Goal: Task Accomplishment & Management: Manage account settings

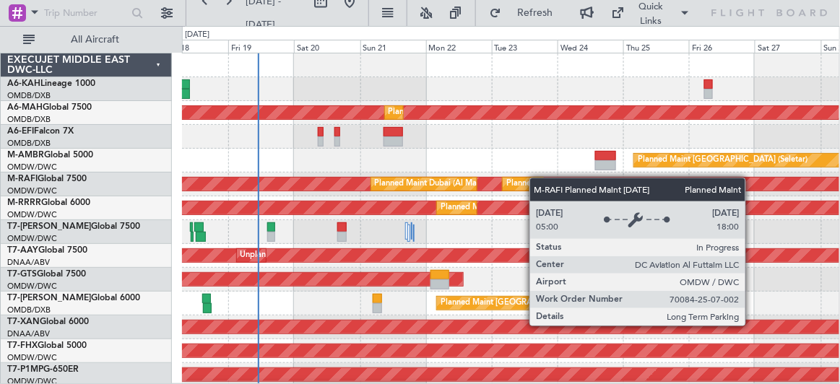
click at [315, 186] on div "Planned Maint Dubai (Al Maktoum Intl) Planned Maint [GEOGRAPHIC_DATA] (Al Makto…" at bounding box center [511, 185] width 658 height 24
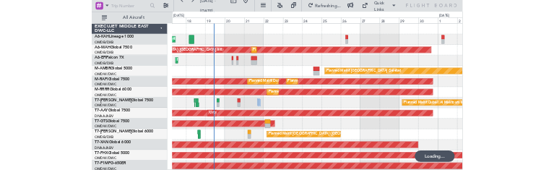
scroll to position [2, 0]
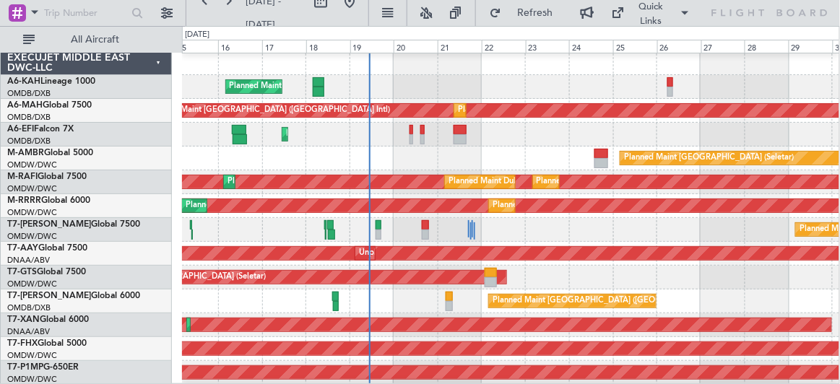
click at [467, 165] on div "Planned Maint [GEOGRAPHIC_DATA] (Seletar)" at bounding box center [510, 159] width 657 height 24
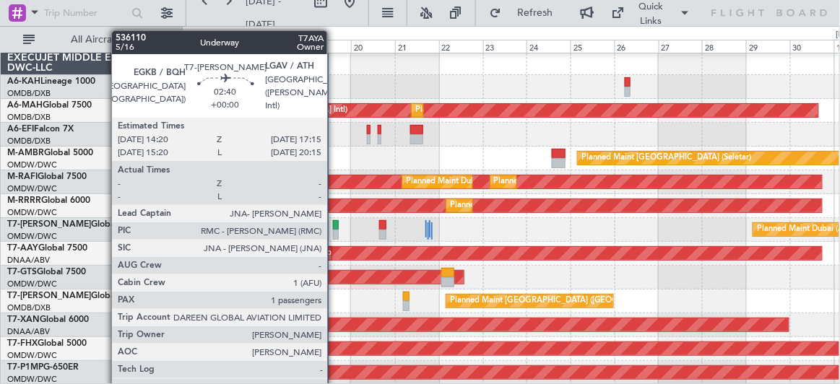
click at [334, 225] on div at bounding box center [336, 225] width 6 height 10
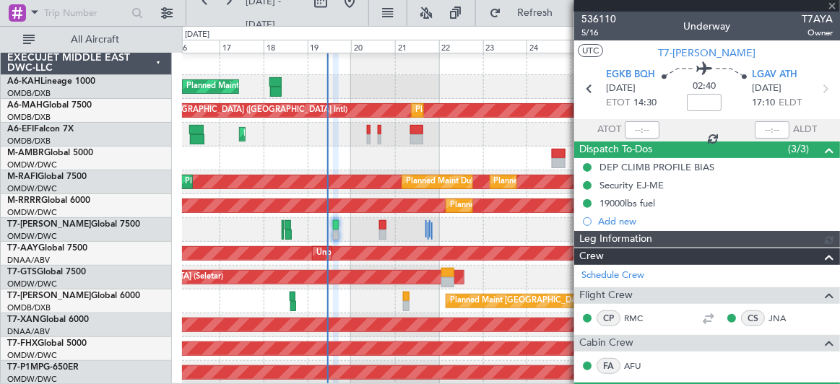
type input "[PERSON_NAME] ([PERSON_NAME])"
type input "7177"
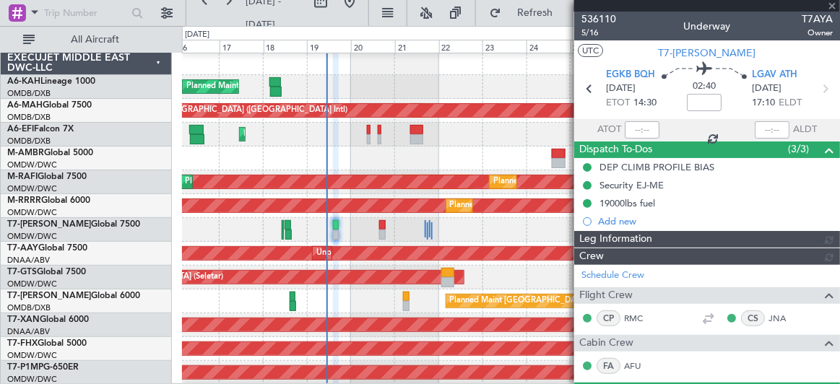
type input "[PERSON_NAME] ([PERSON_NAME])"
type input "7177"
type input "[PERSON_NAME] ([PERSON_NAME])"
type input "7177"
type input "[PERSON_NAME] ([PERSON_NAME])"
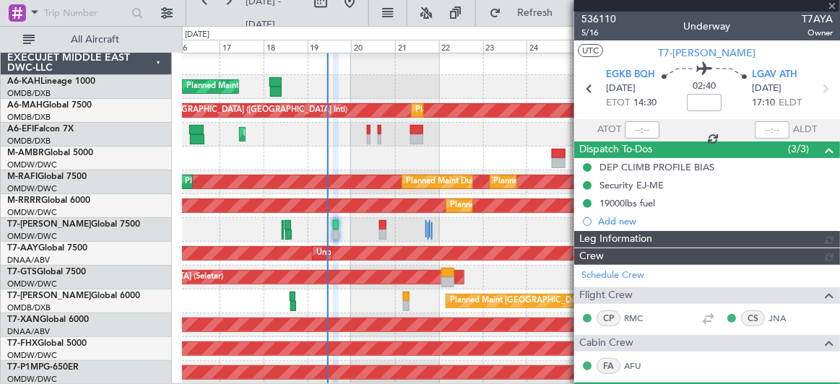
type input "7177"
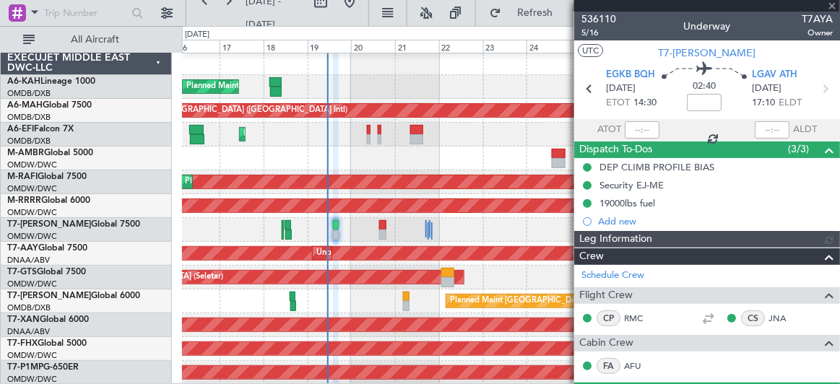
type input "[PERSON_NAME] ([PERSON_NAME])"
type input "7177"
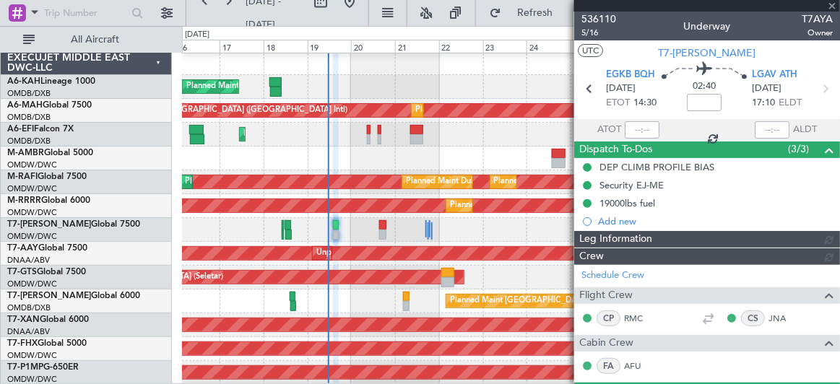
type input "[PERSON_NAME] ([PERSON_NAME])"
type input "7177"
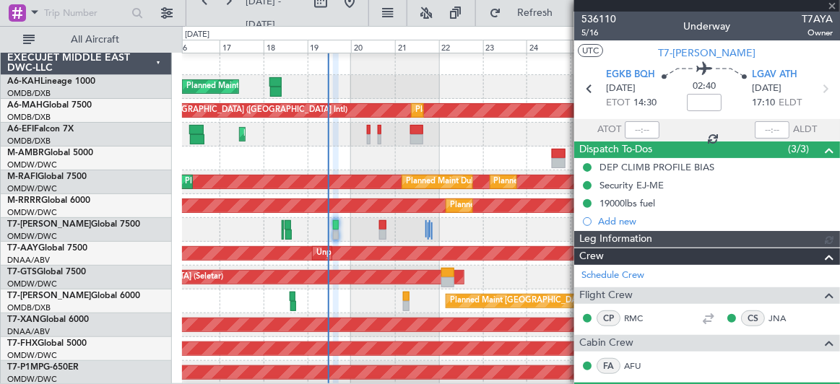
type input "[PERSON_NAME] ([PERSON_NAME])"
type input "7177"
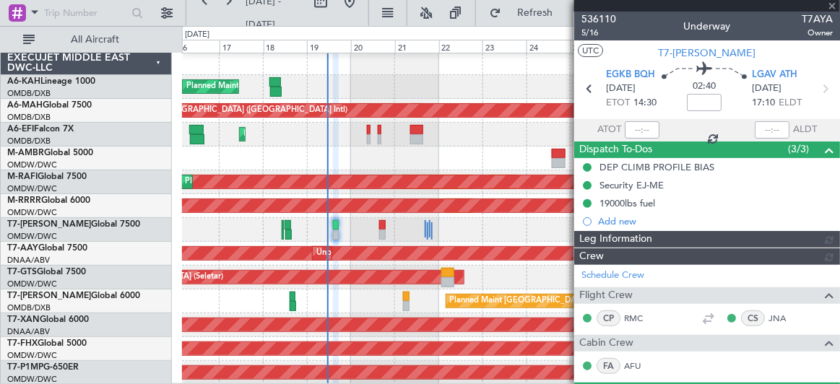
type input "[PERSON_NAME] ([PERSON_NAME])"
type input "7177"
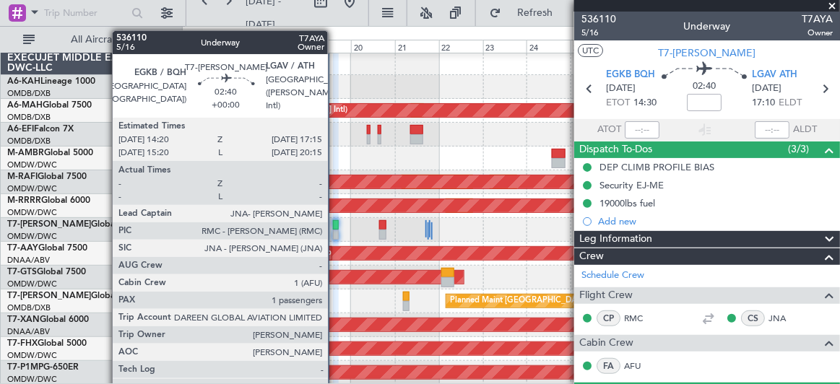
click at [335, 223] on div at bounding box center [336, 225] width 6 height 10
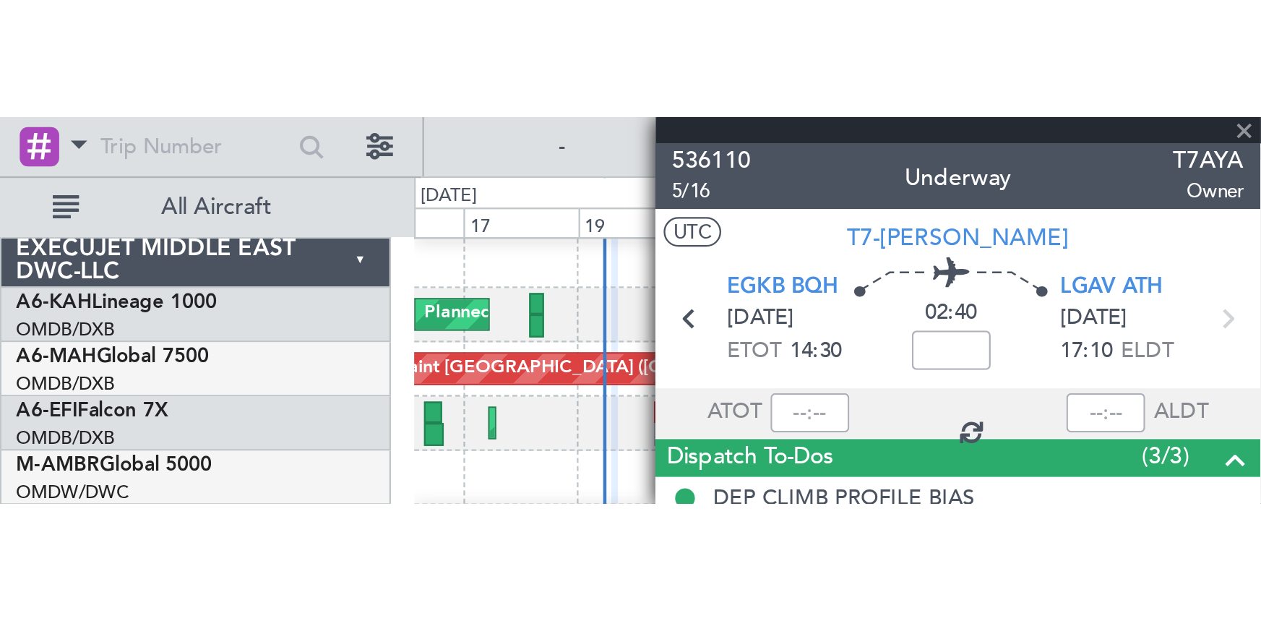
scroll to position [1, 0]
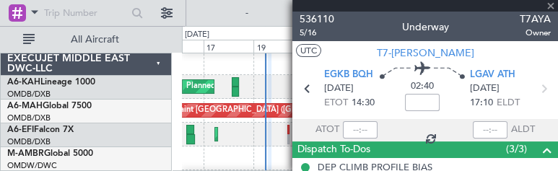
type input "[PERSON_NAME] ([PERSON_NAME])"
type input "7177"
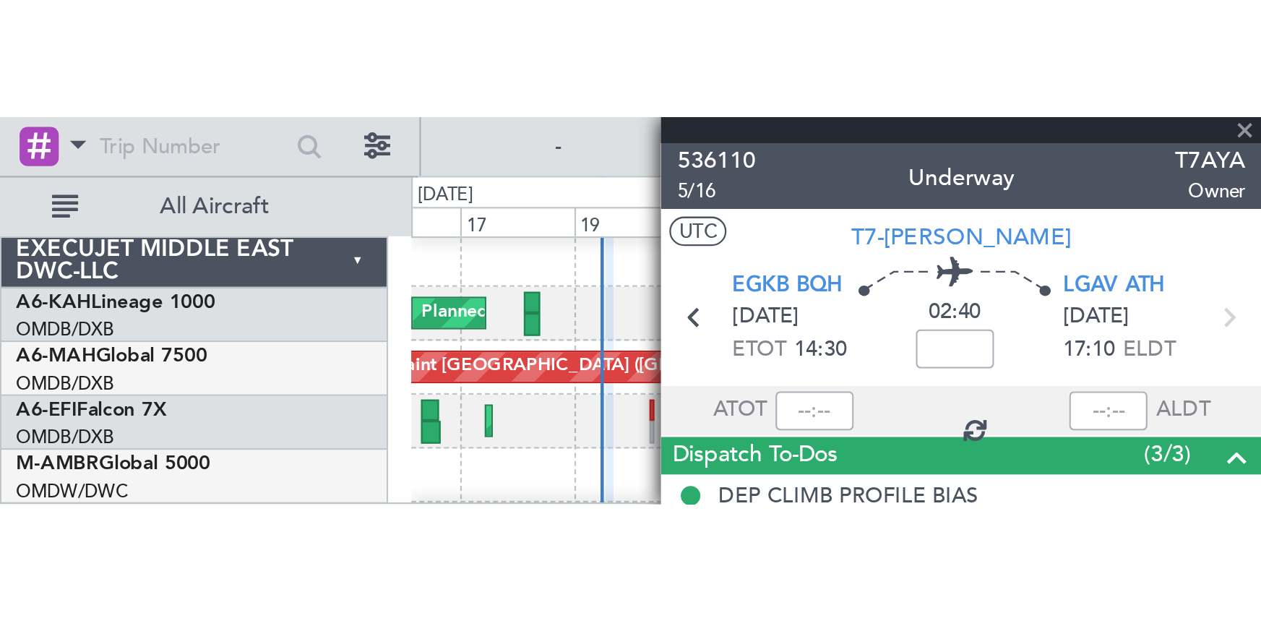
scroll to position [0, 0]
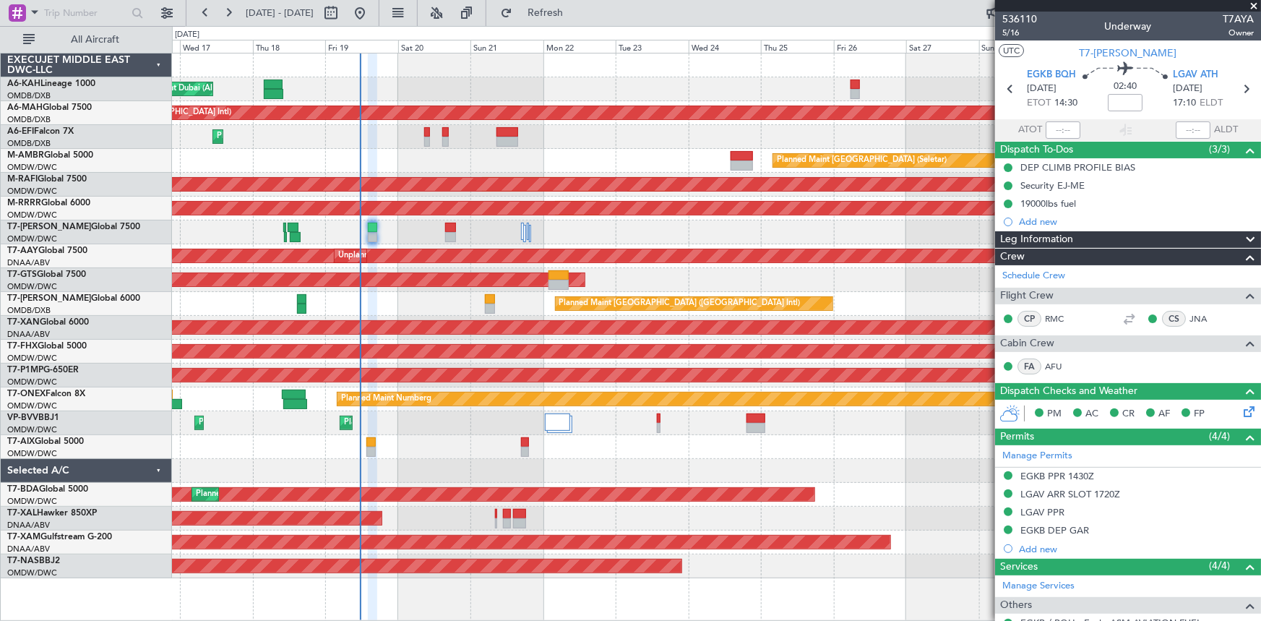
click at [452, 308] on div "Planned Maint Dubai (Al Maktoum Intl) Planned Maint Dubai (Dubai Intl) Planned …" at bounding box center [716, 315] width 1089 height 524
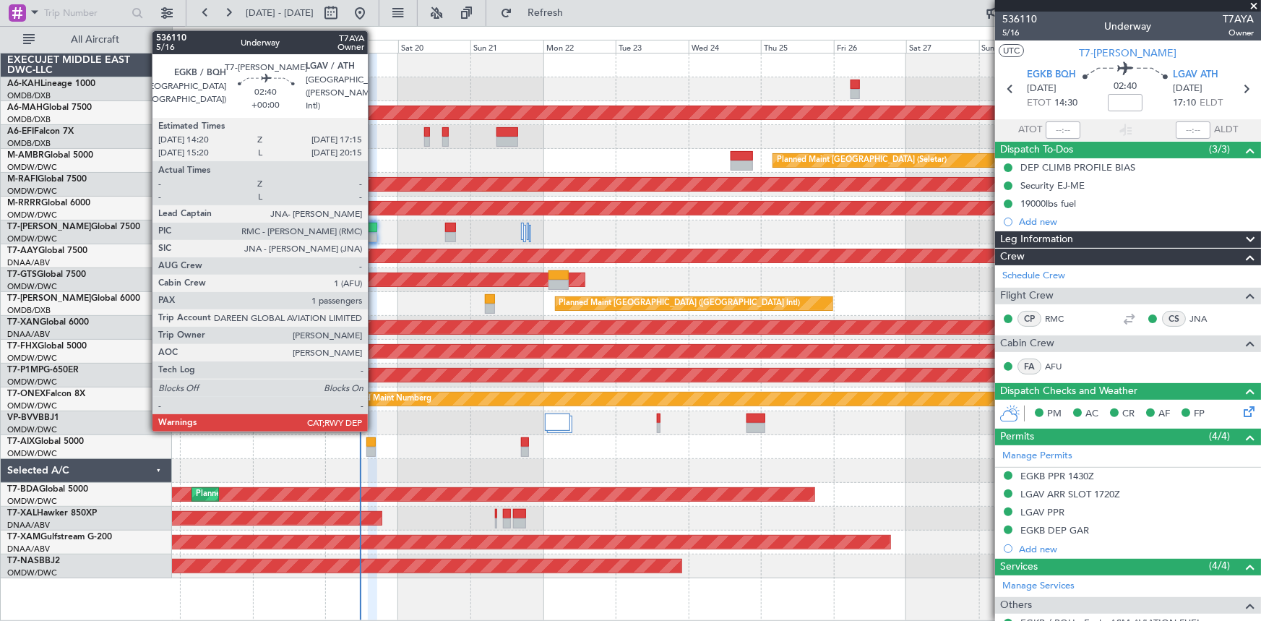
click at [374, 225] on div at bounding box center [372, 228] width 9 height 10
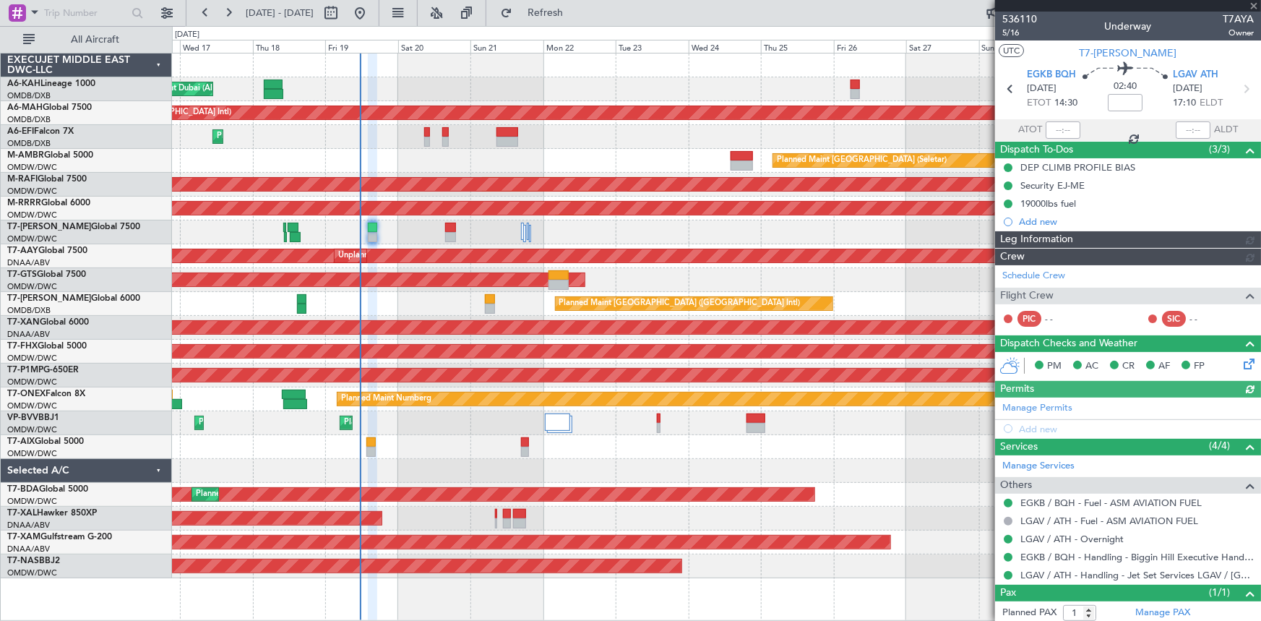
type input "[PERSON_NAME] ([PERSON_NAME])"
type input "7177"
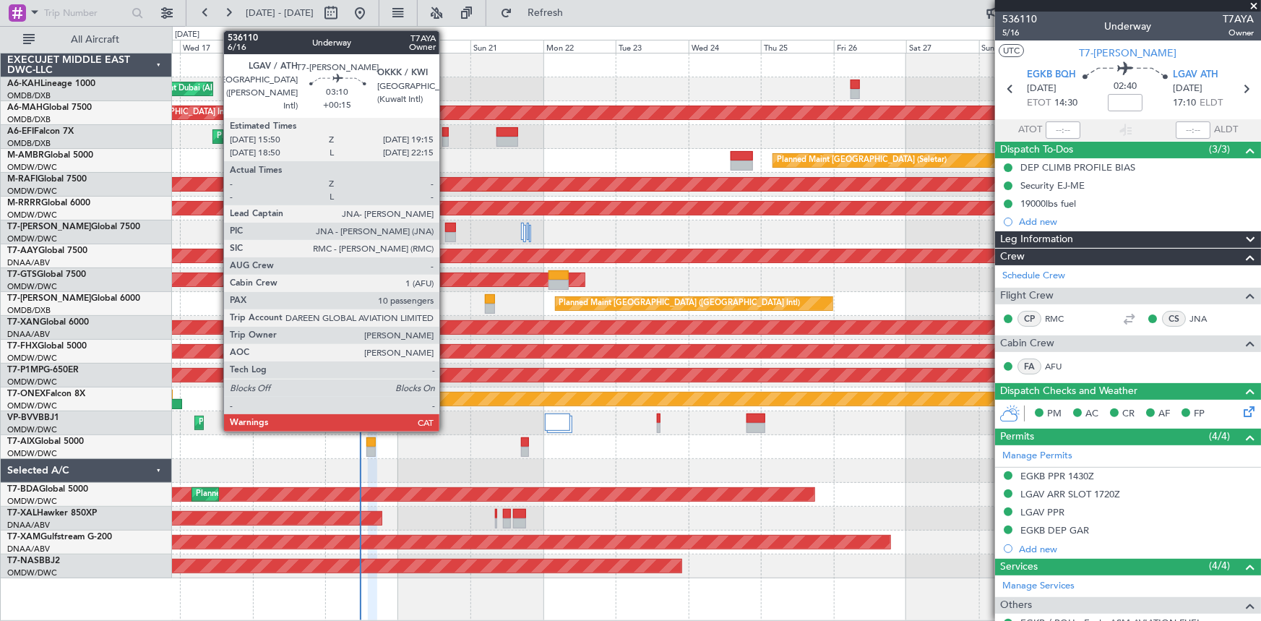
click at [446, 229] on div at bounding box center [450, 228] width 11 height 10
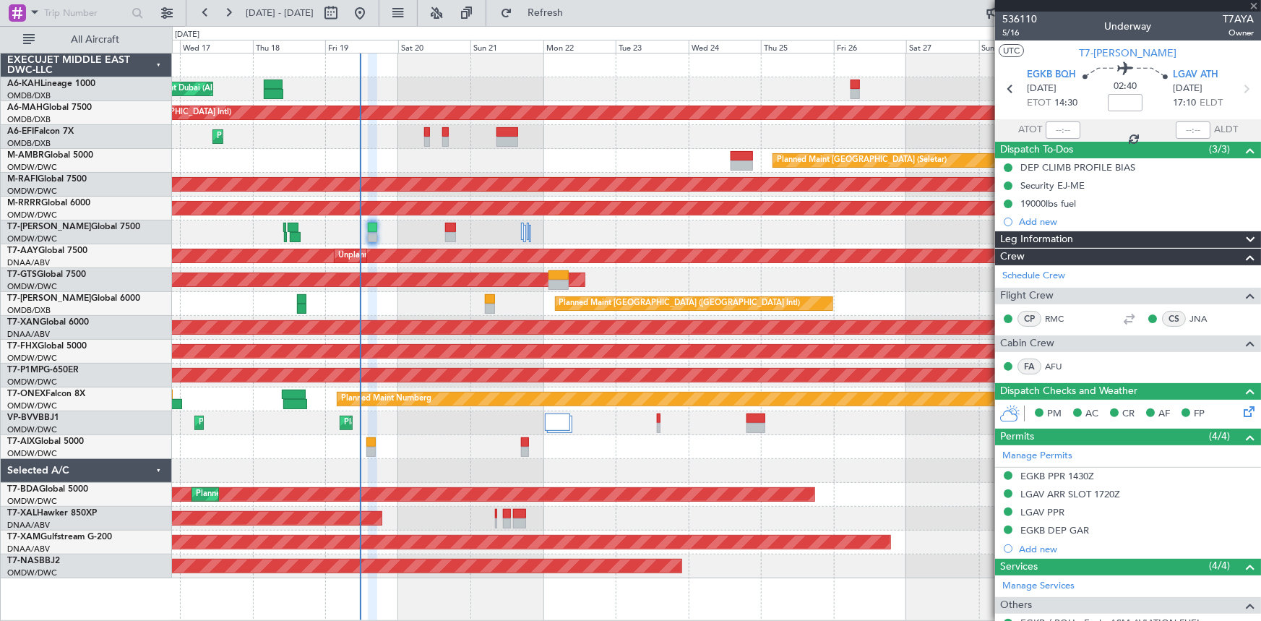
type input "+00:15"
type input "10"
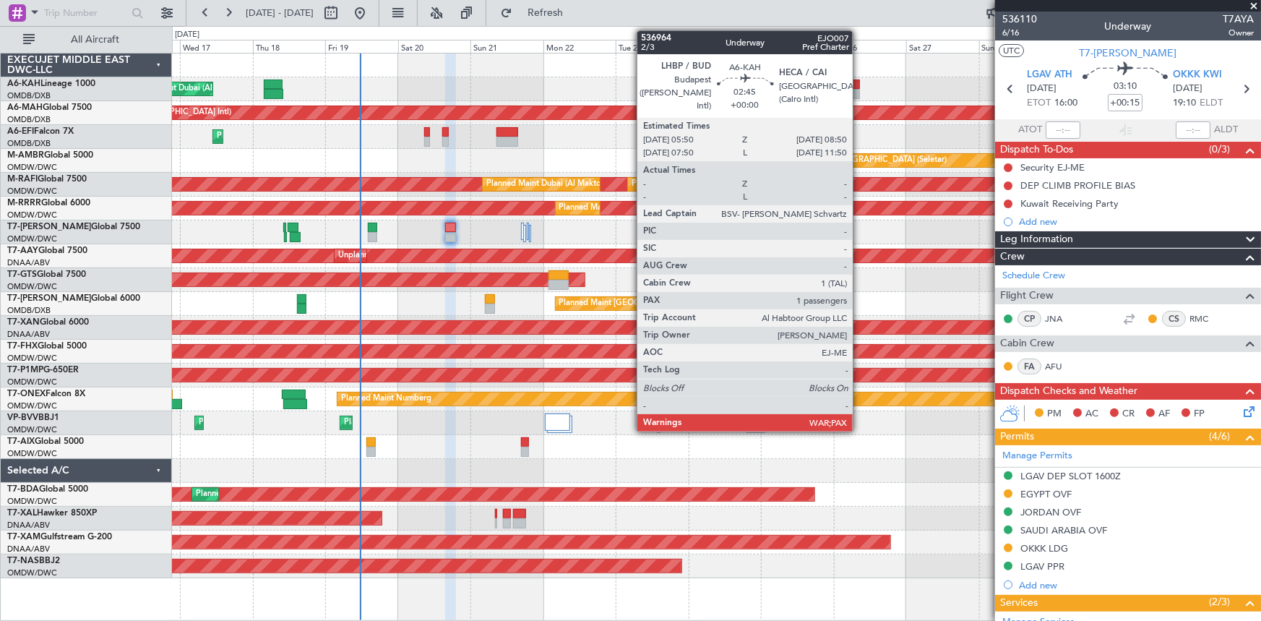
click at [839, 82] on div at bounding box center [854, 84] width 9 height 10
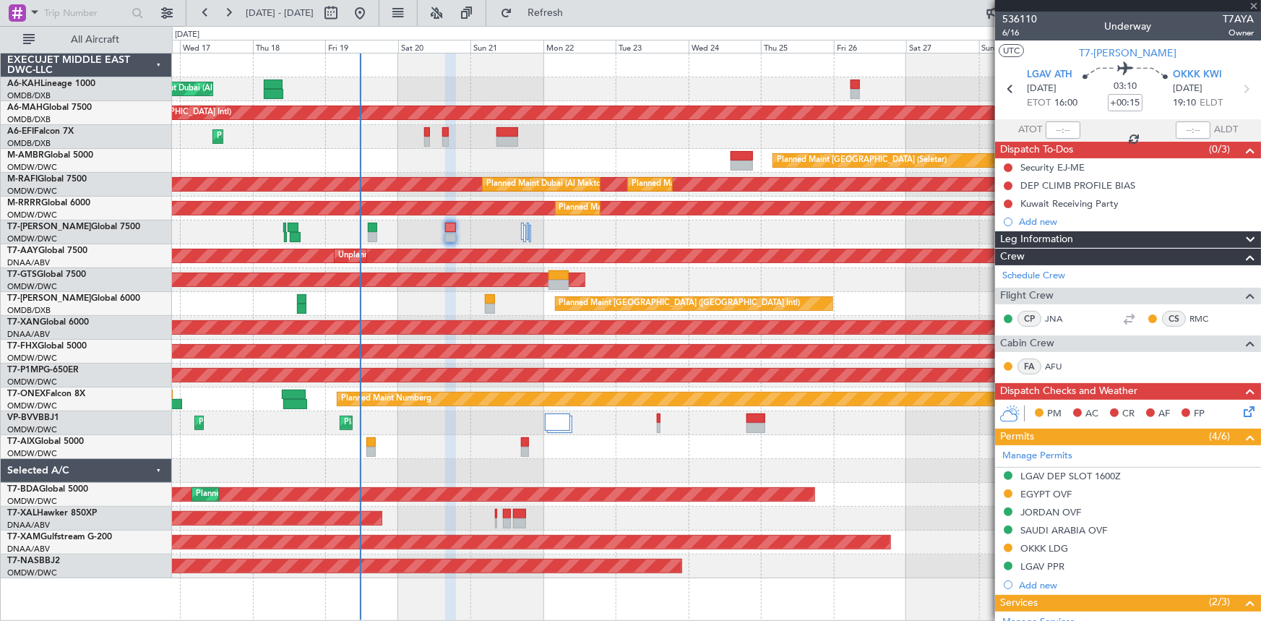
type input "13"
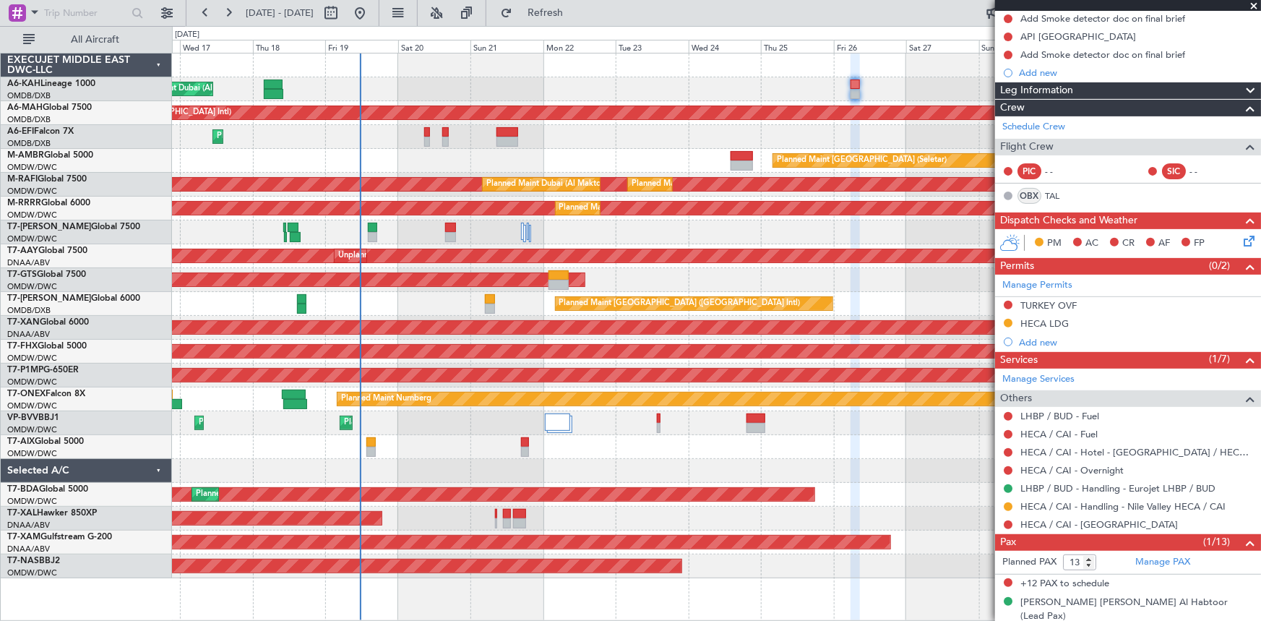
scroll to position [170, 0]
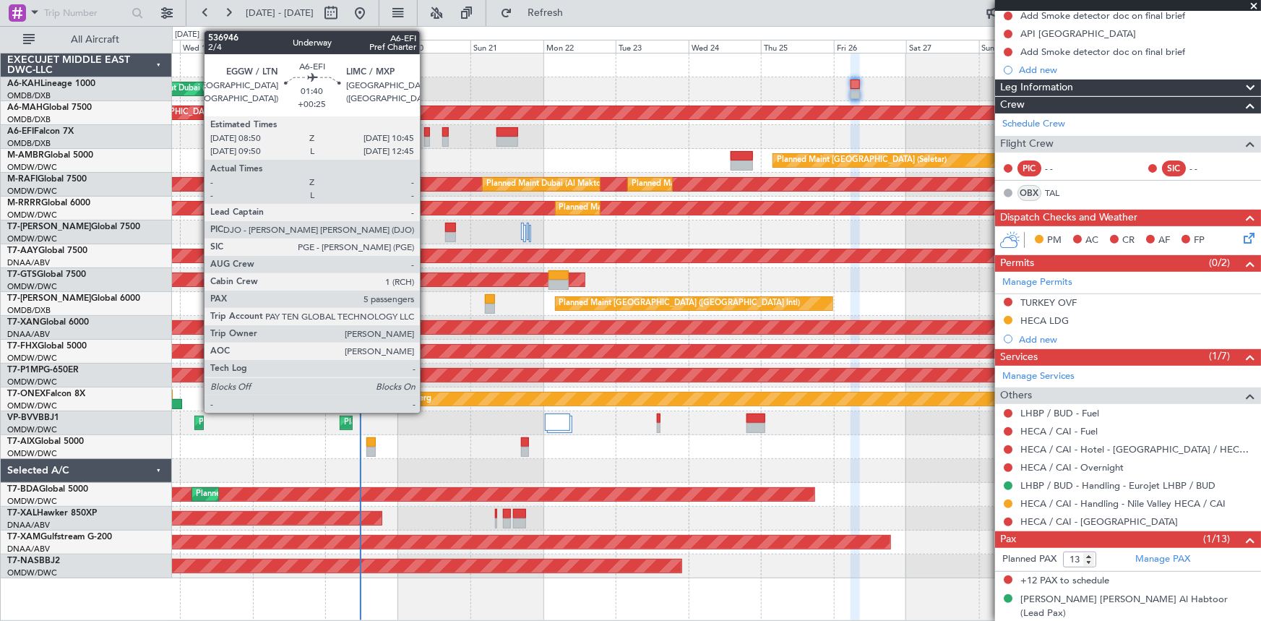
click at [426, 129] on div at bounding box center [427, 132] width 7 height 10
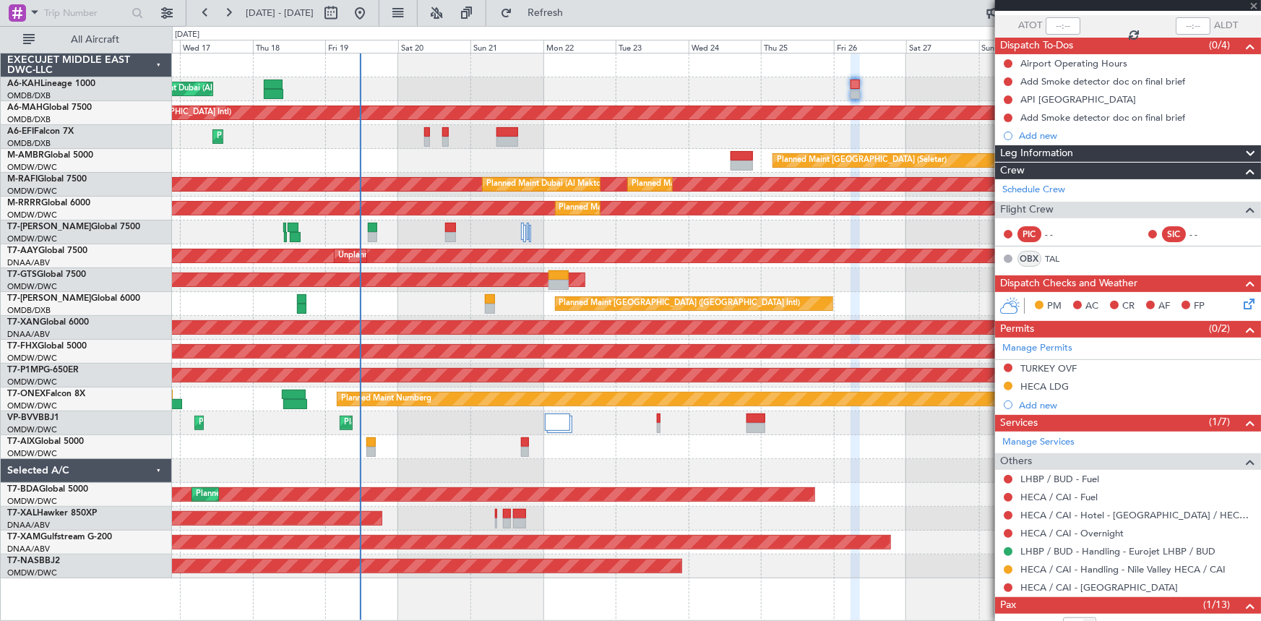
scroll to position [0, 0]
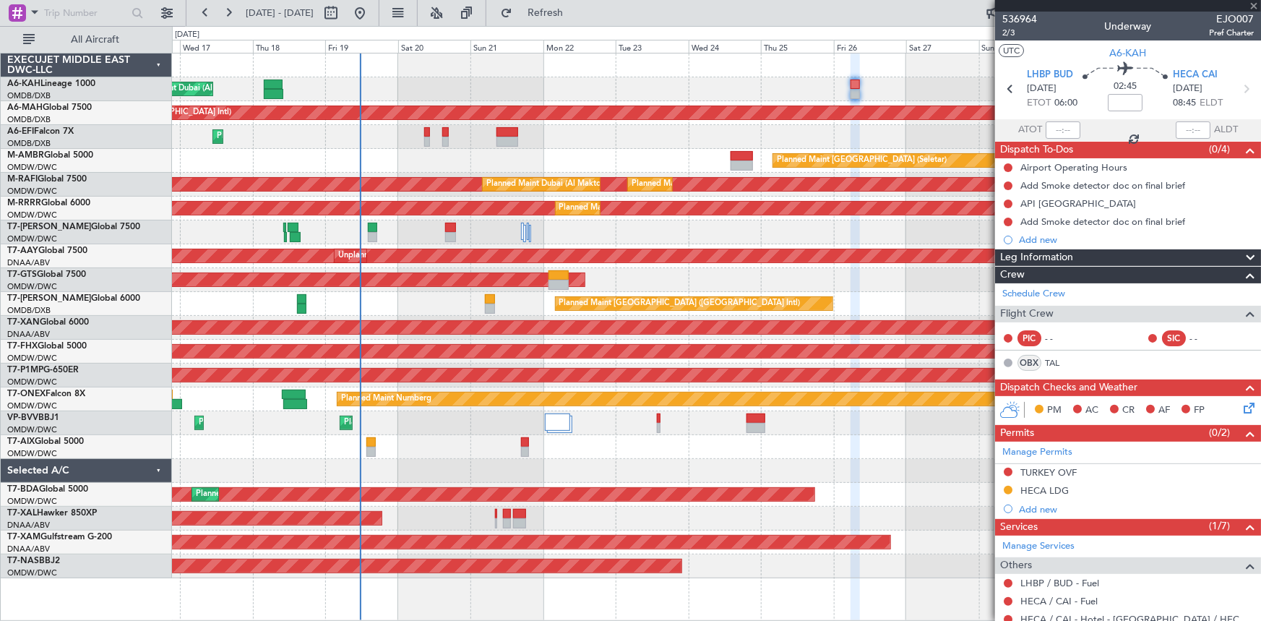
type input "+00:25"
type input "5"
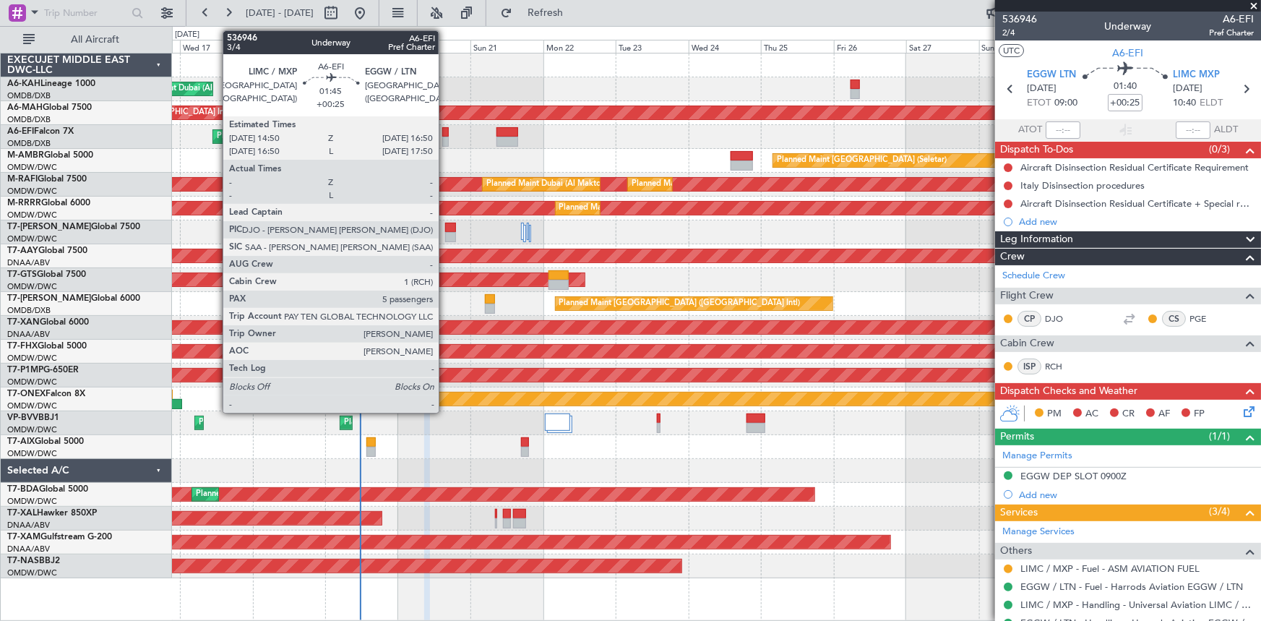
click at [445, 134] on div at bounding box center [445, 132] width 7 height 10
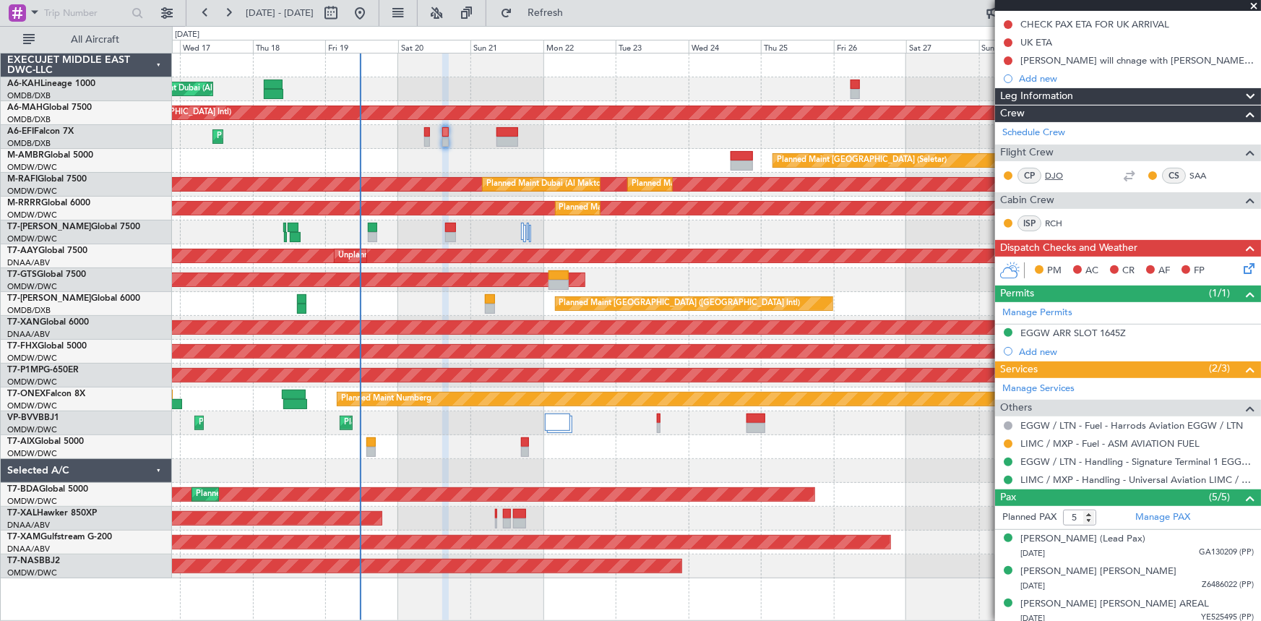
scroll to position [100, 0]
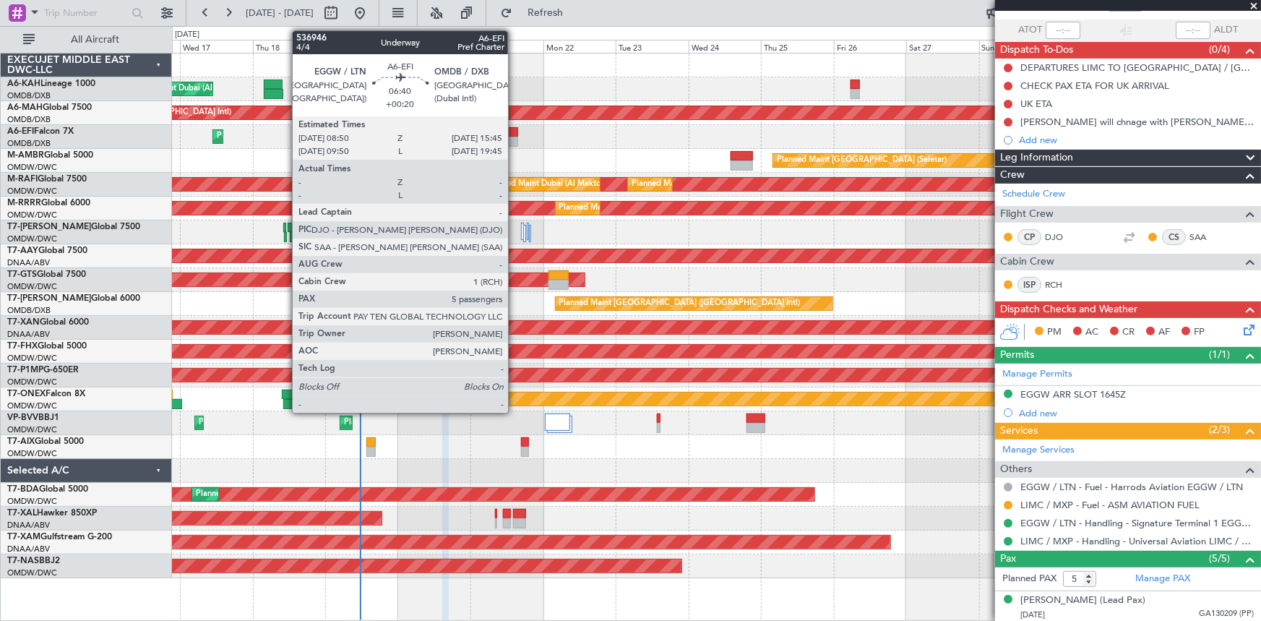
click at [514, 130] on div at bounding box center [506, 132] width 21 height 10
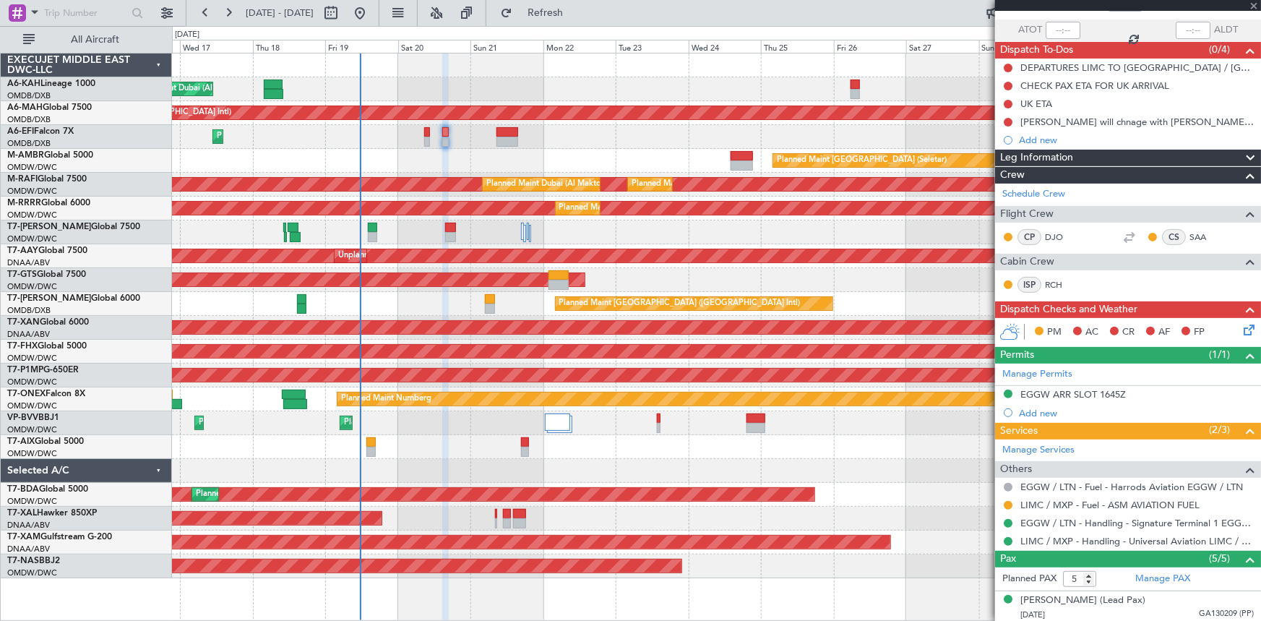
type input "+00:20"
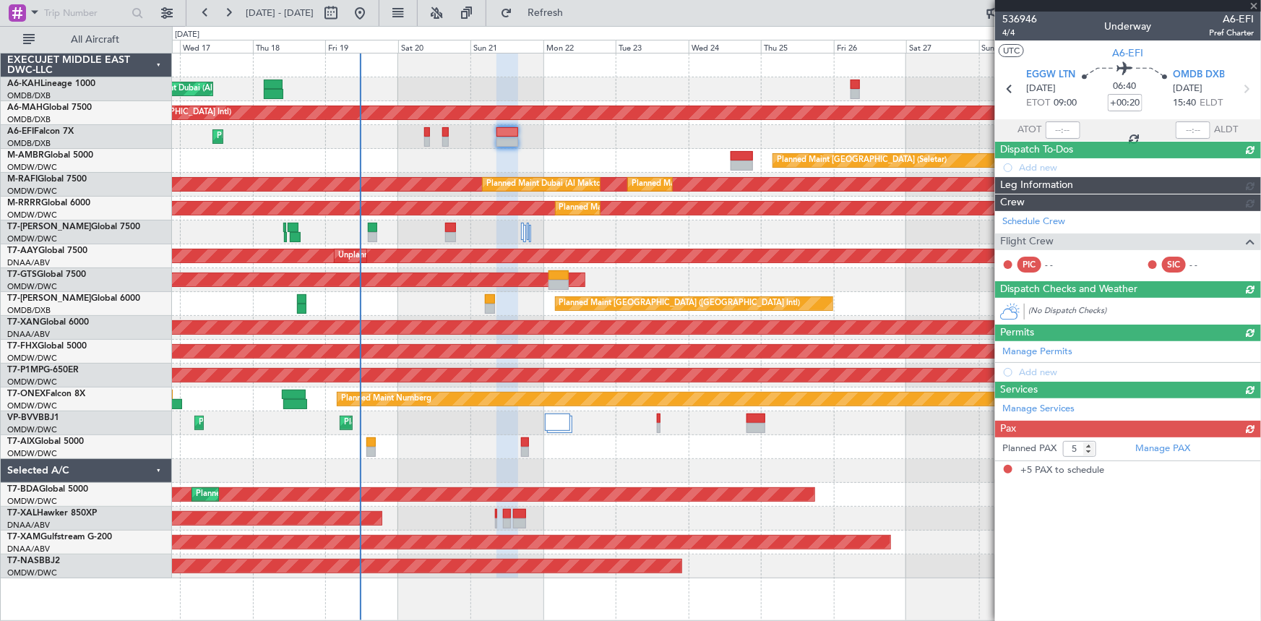
scroll to position [0, 0]
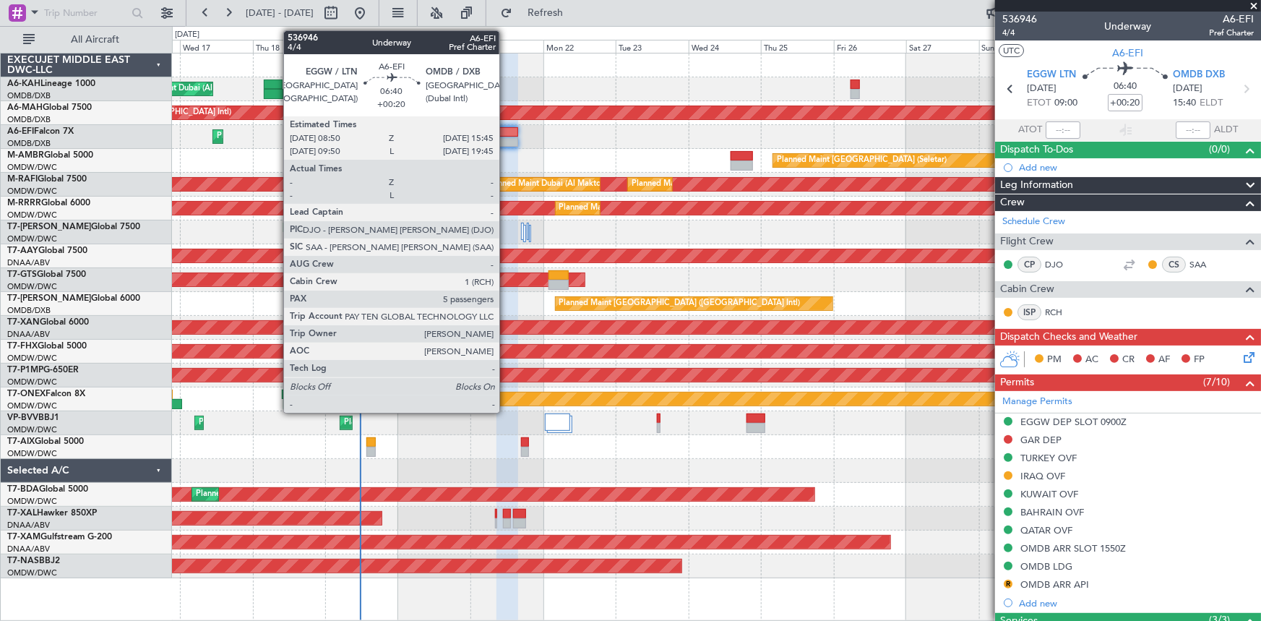
click at [506, 134] on div at bounding box center [506, 132] width 21 height 10
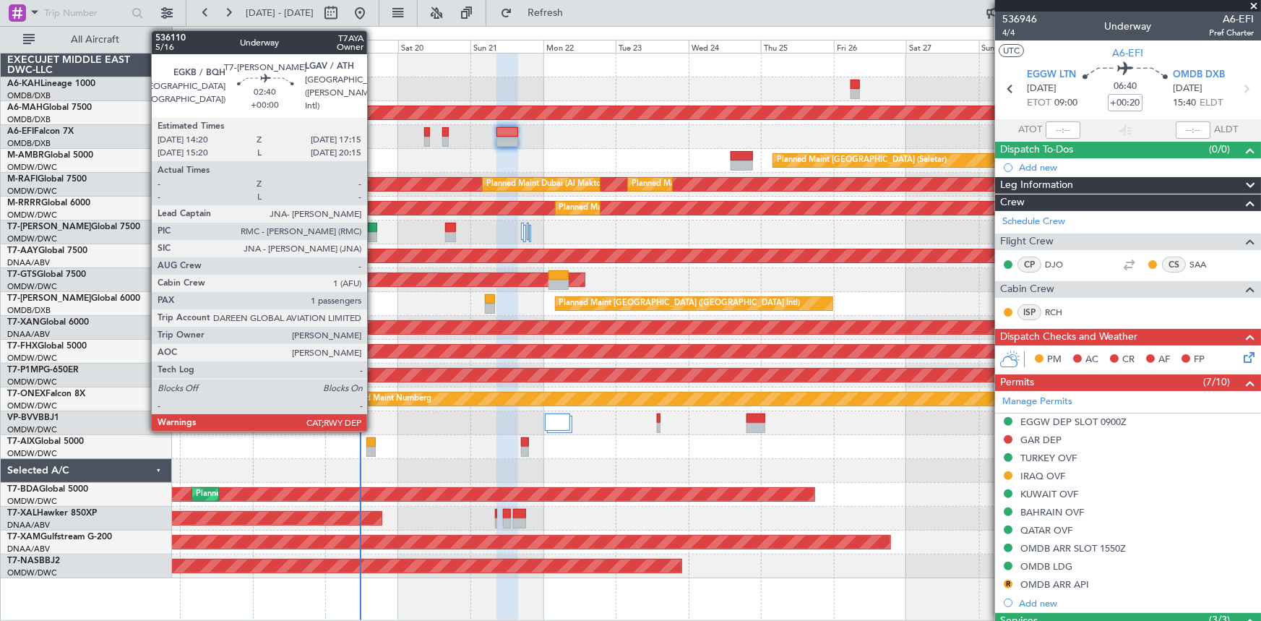
click at [373, 229] on div at bounding box center [372, 228] width 9 height 10
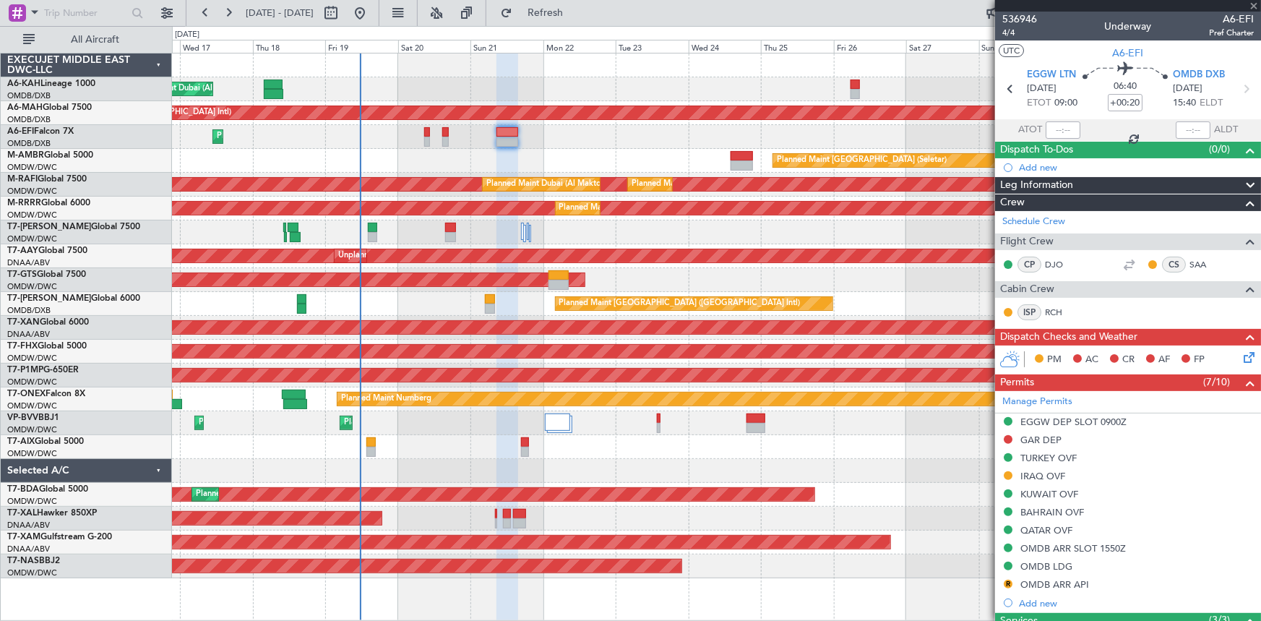
type input "1"
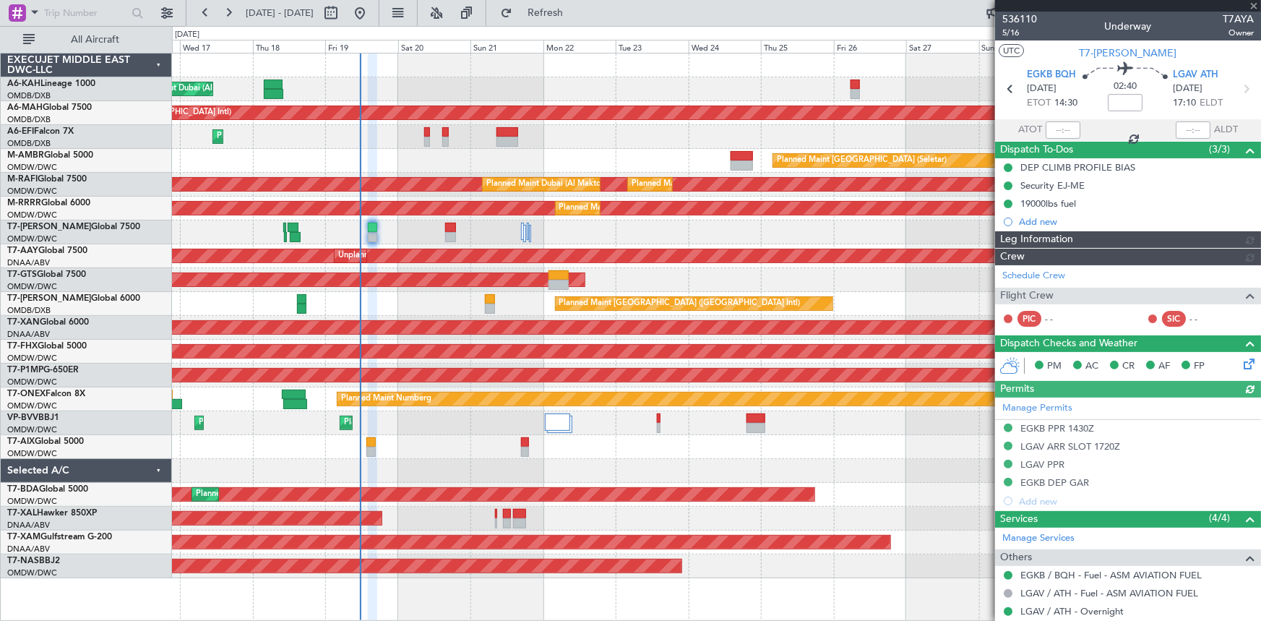
type input "[PERSON_NAME] ([PERSON_NAME])"
type input "7177"
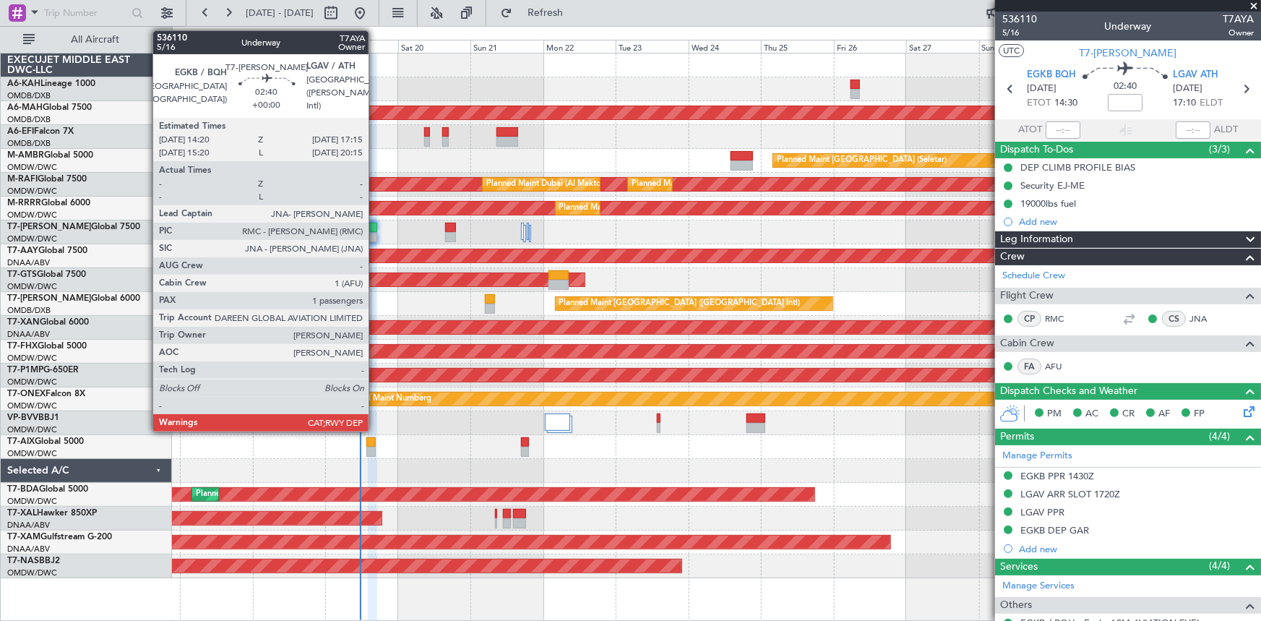
click at [375, 229] on div at bounding box center [372, 228] width 9 height 10
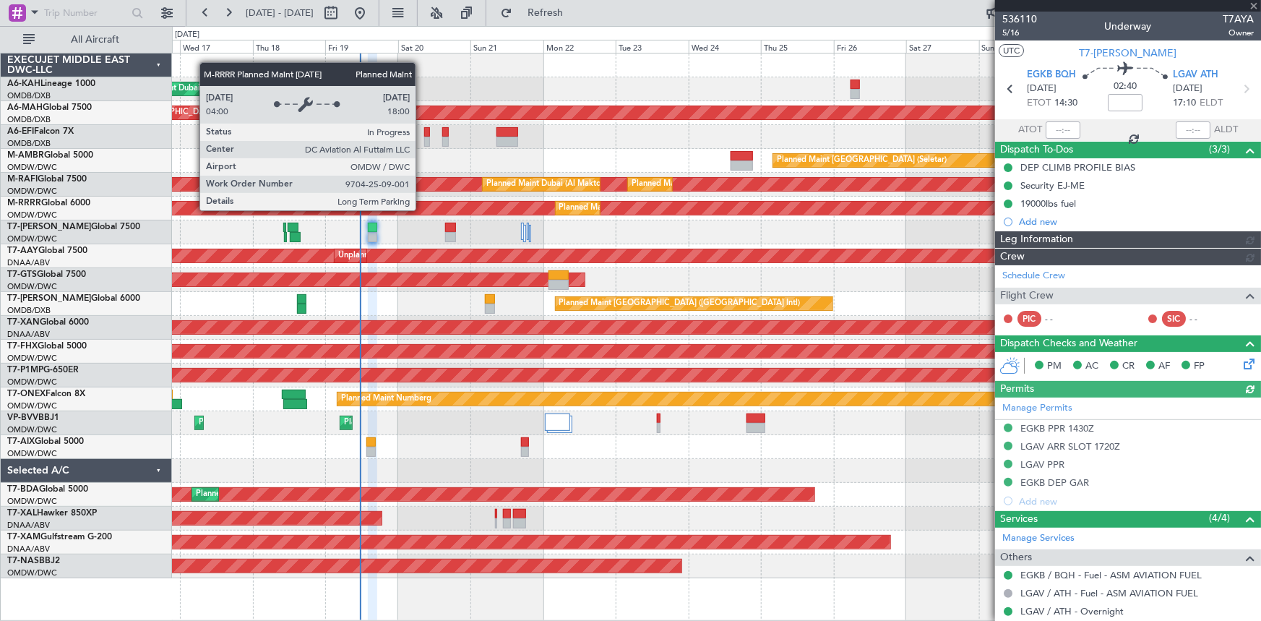
type input "[PERSON_NAME] ([PERSON_NAME])"
type input "7177"
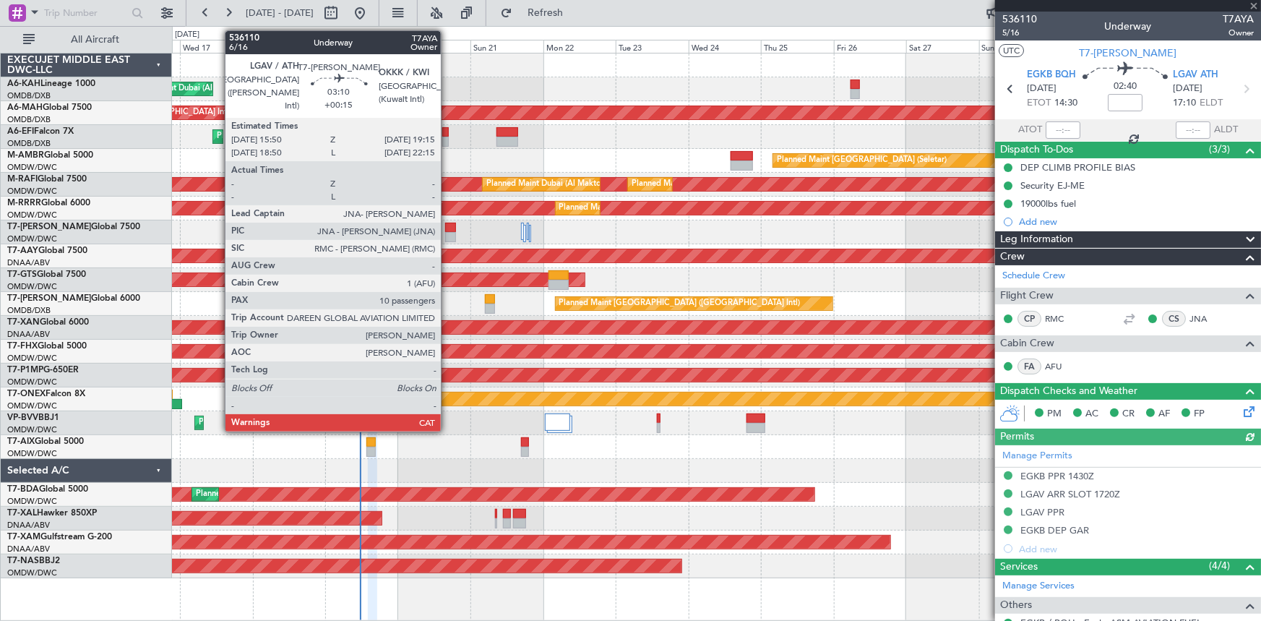
click at [448, 229] on div at bounding box center [450, 228] width 11 height 10
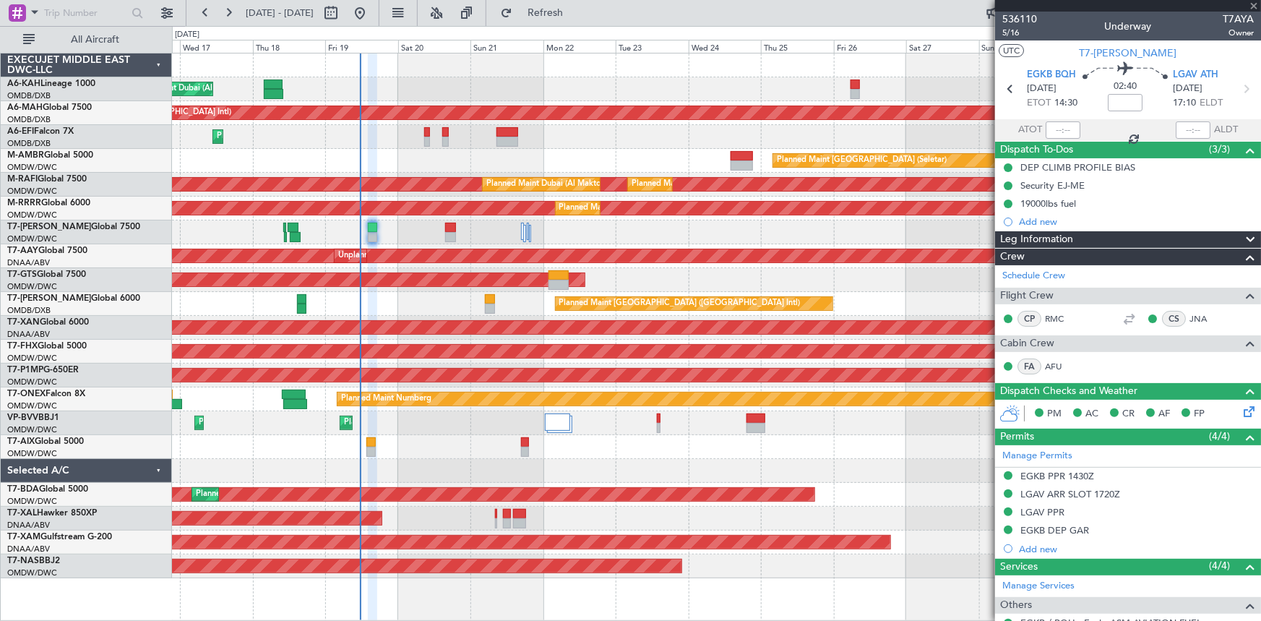
type input "+00:15"
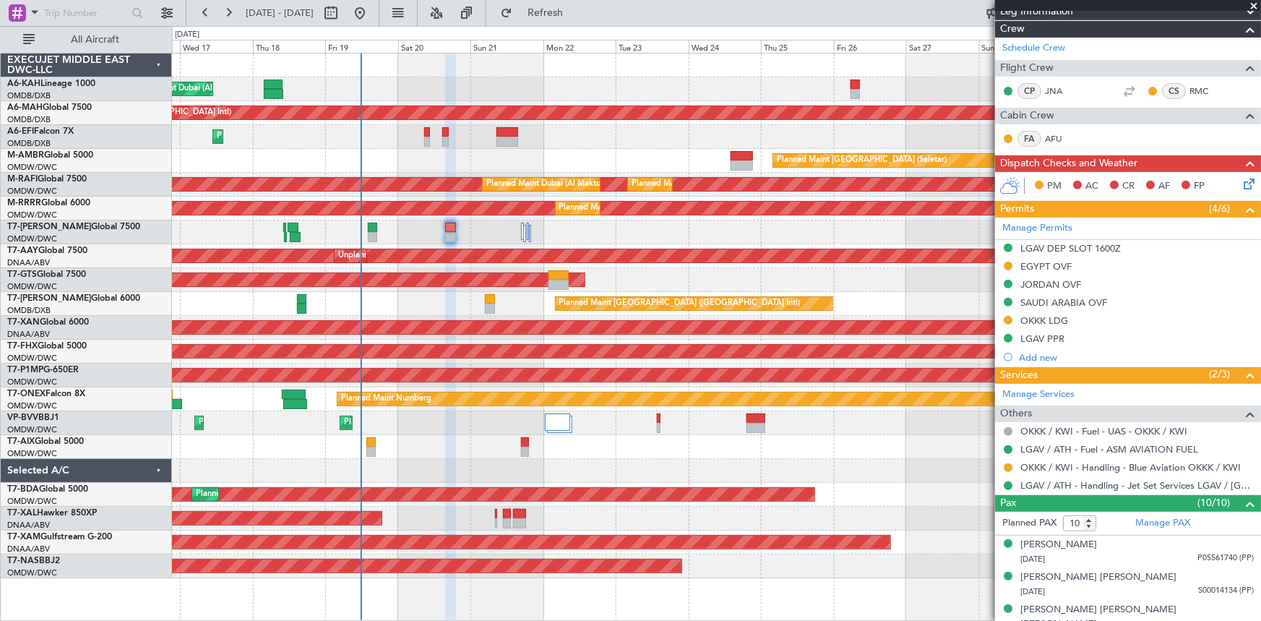
scroll to position [72, 0]
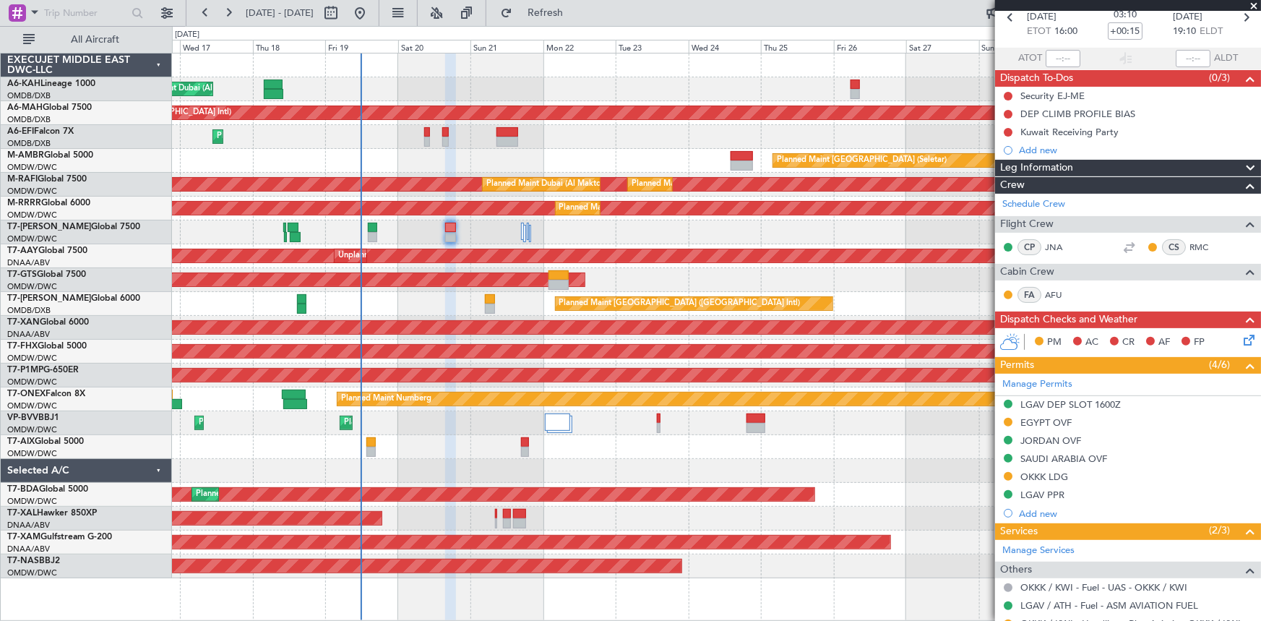
drag, startPoint x: 1252, startPoint y: 3, endPoint x: 1207, endPoint y: 34, distance: 54.5
click at [839, 3] on span at bounding box center [1253, 6] width 14 height 13
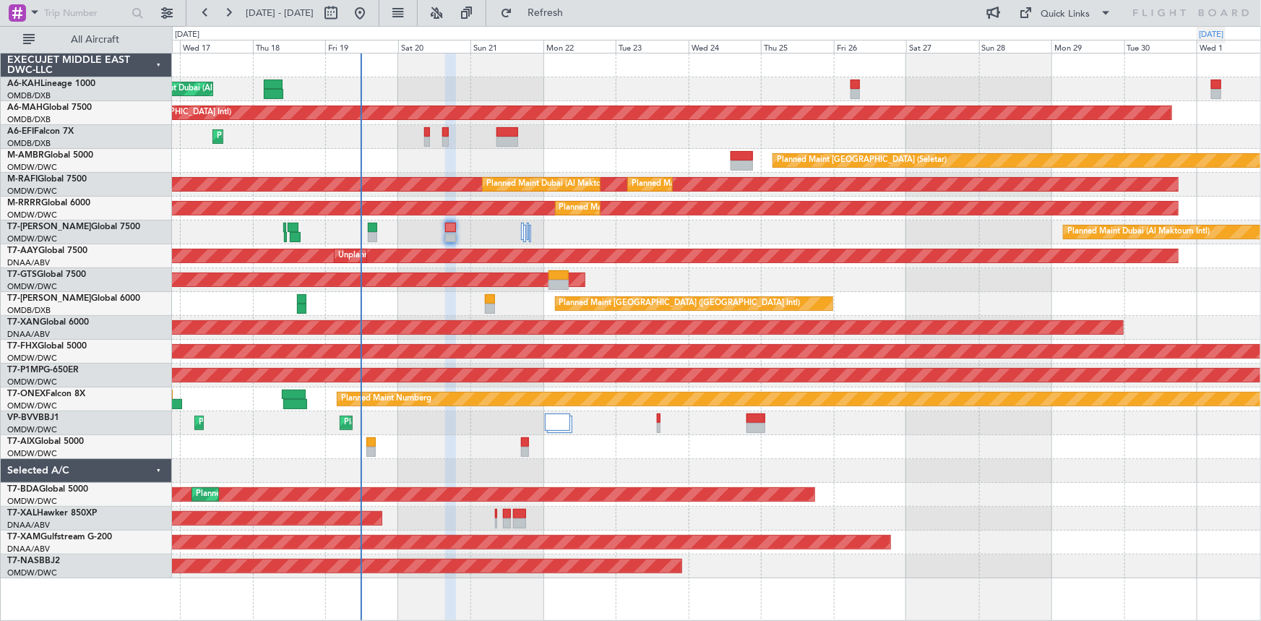
type input "0"
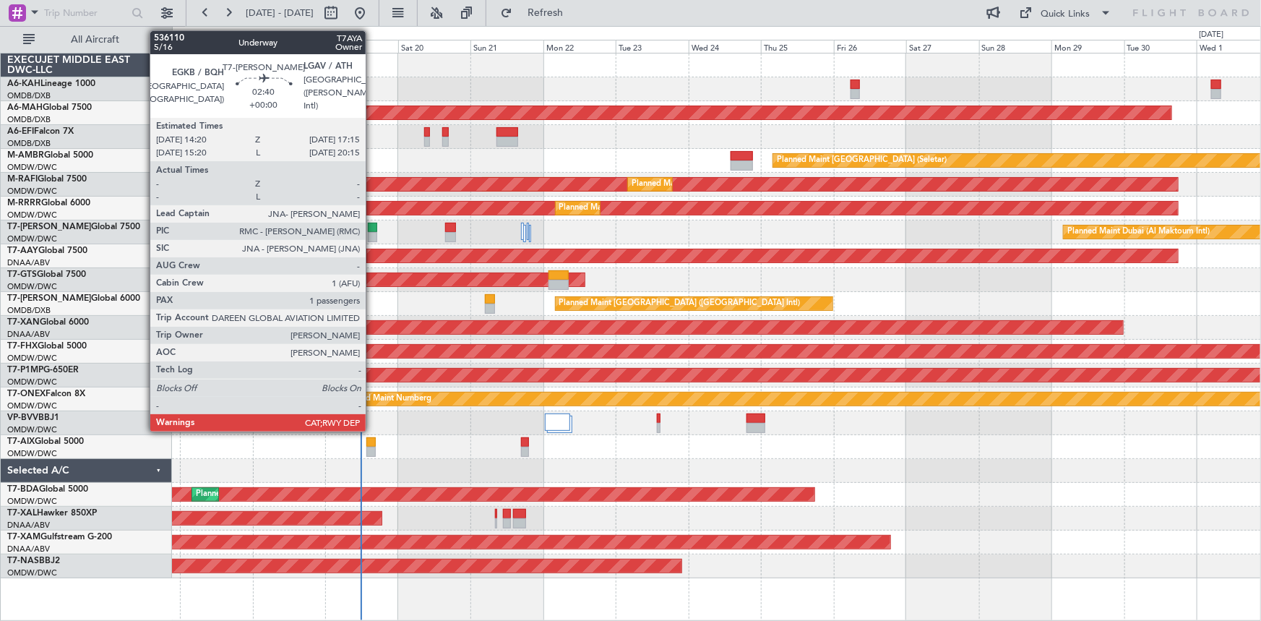
click at [372, 228] on div at bounding box center [372, 228] width 9 height 10
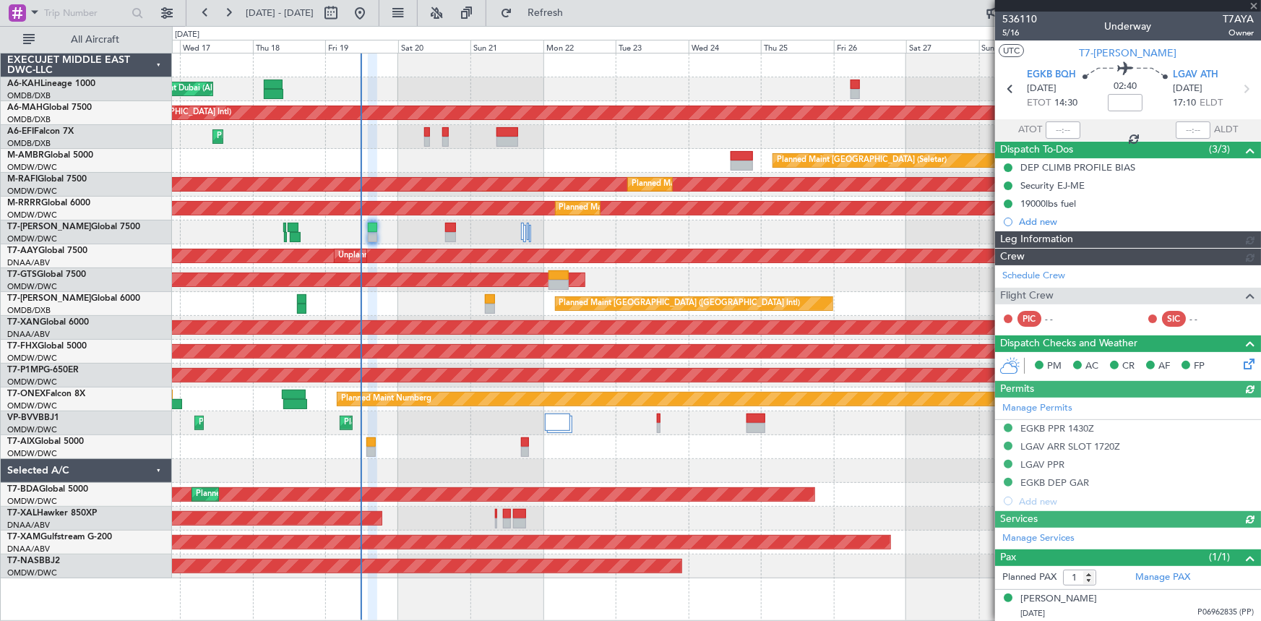
type input "[PERSON_NAME] ([PERSON_NAME])"
type input "7177"
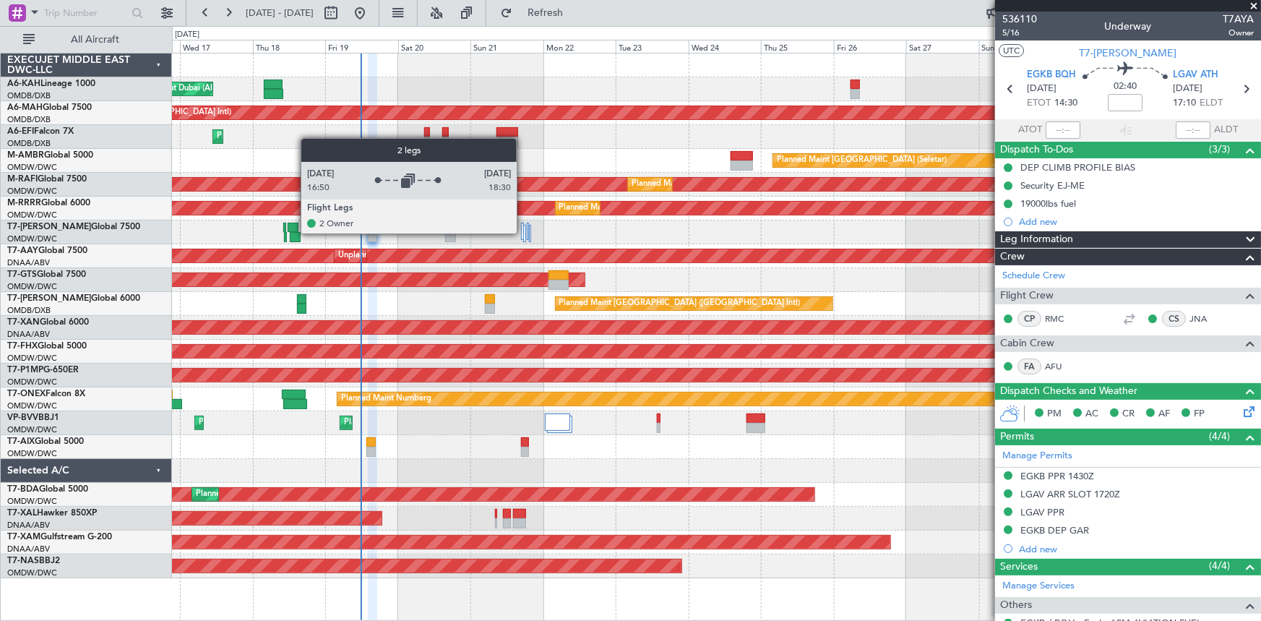
click at [523, 233] on div at bounding box center [522, 231] width 3 height 17
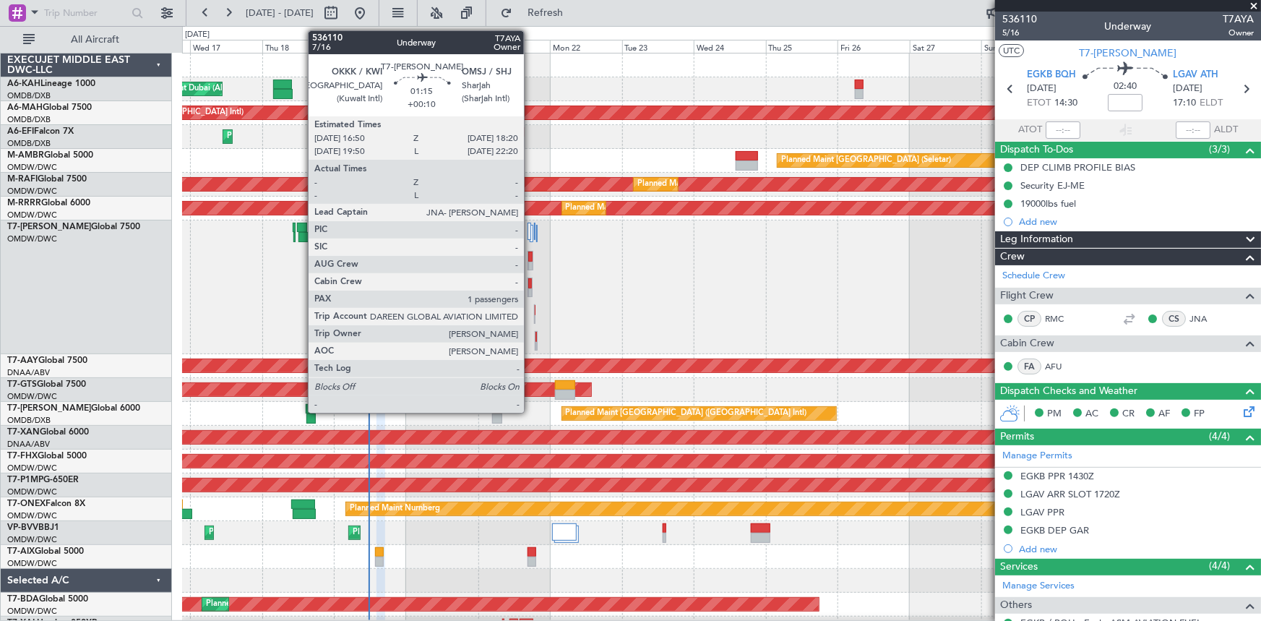
click at [530, 285] on div at bounding box center [530, 283] width 4 height 10
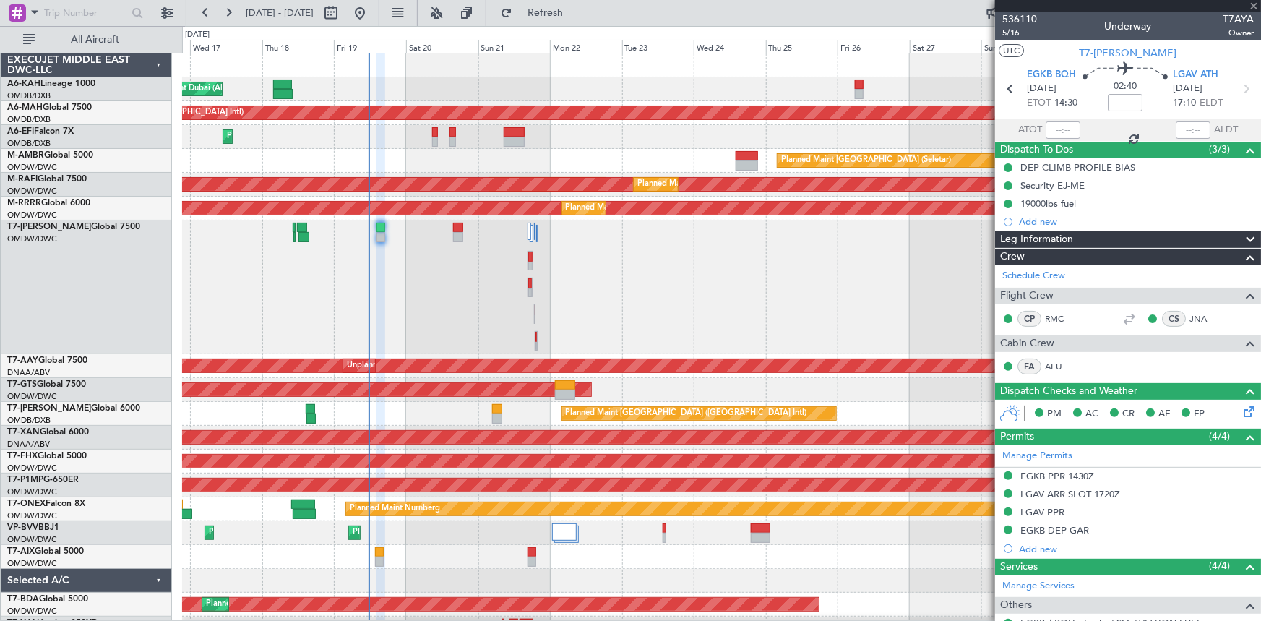
type input "+00:10"
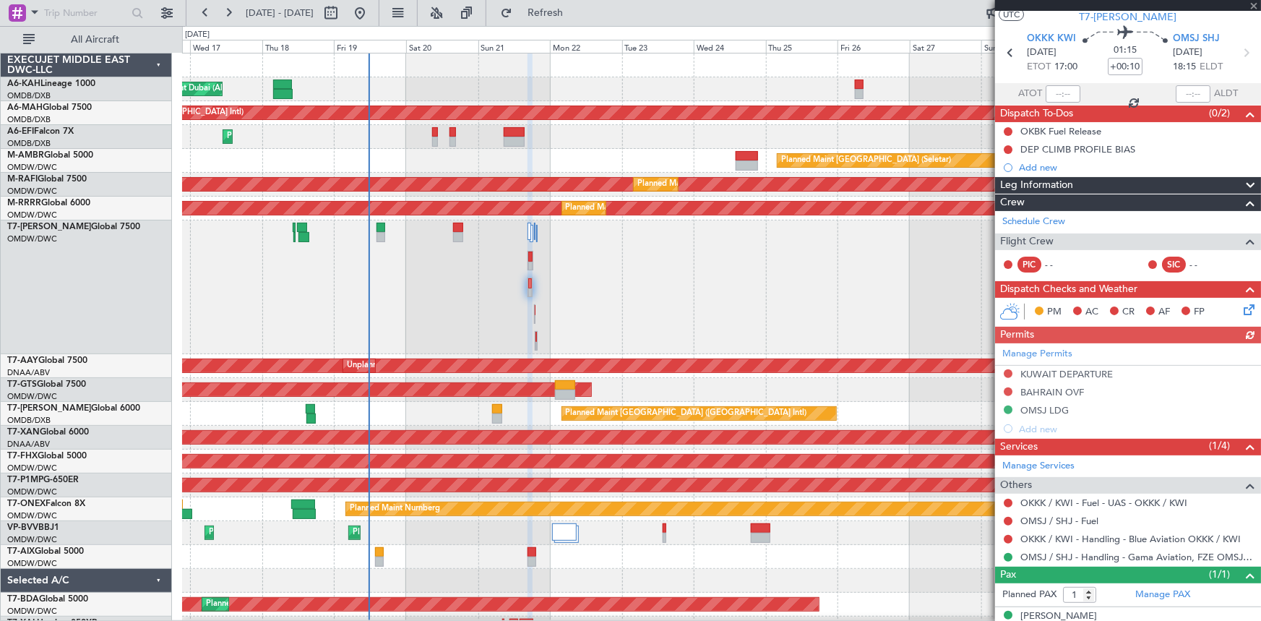
scroll to position [53, 0]
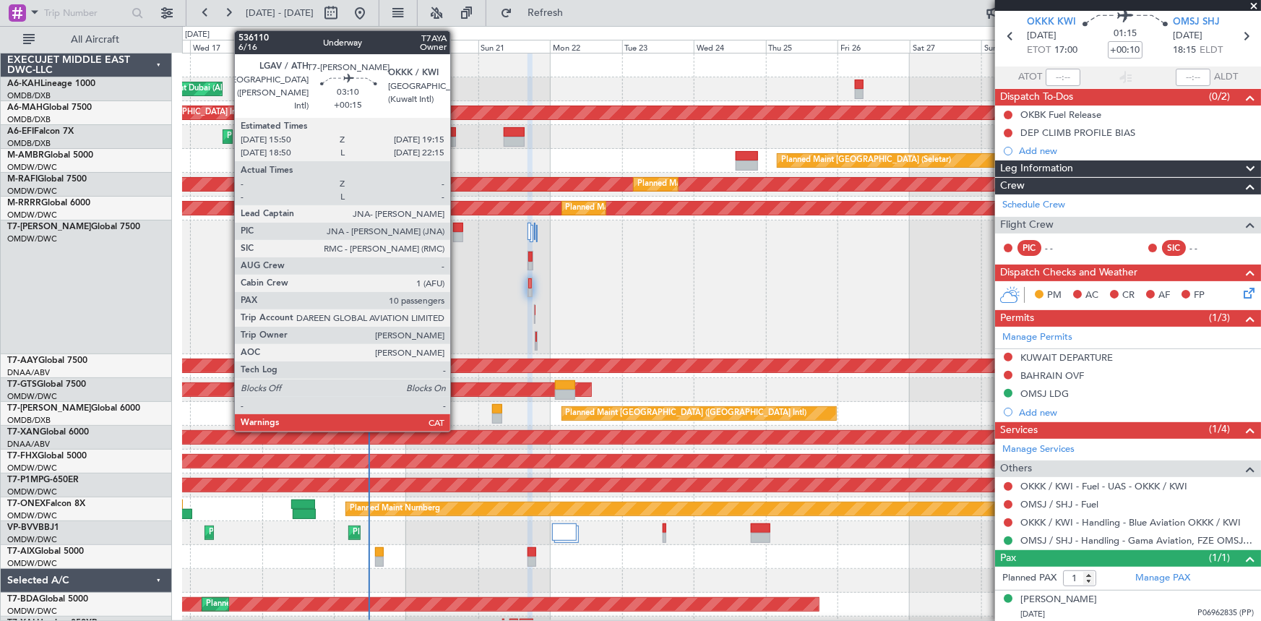
click at [457, 229] on div at bounding box center [458, 228] width 11 height 10
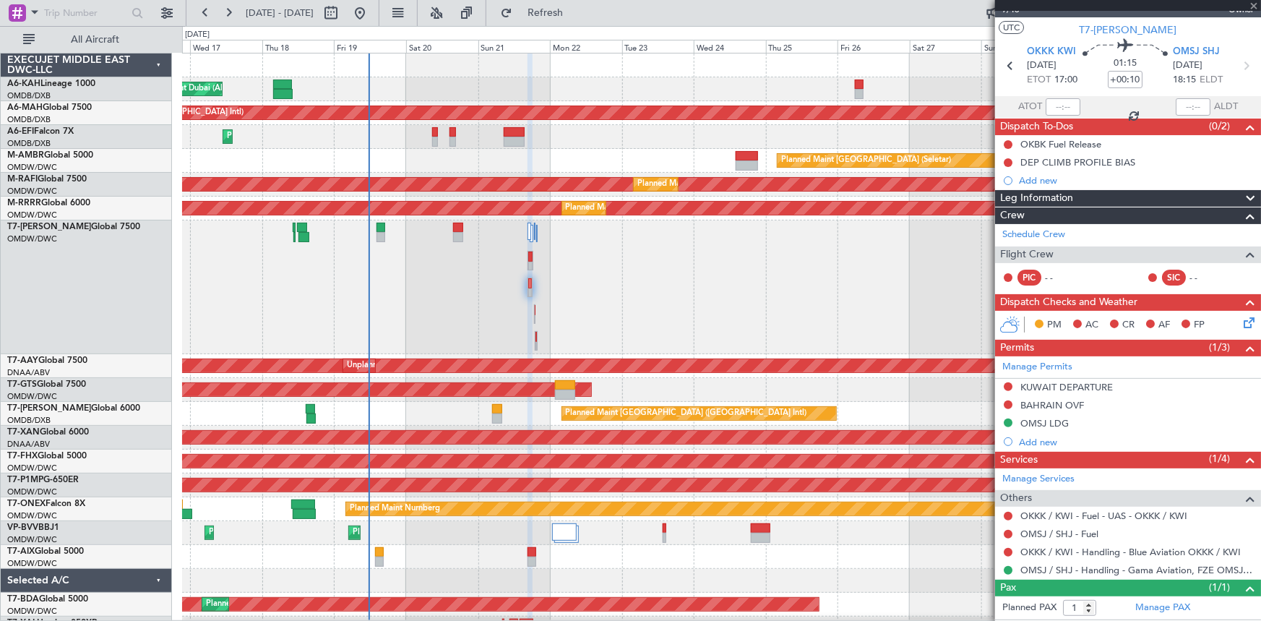
scroll to position [0, 0]
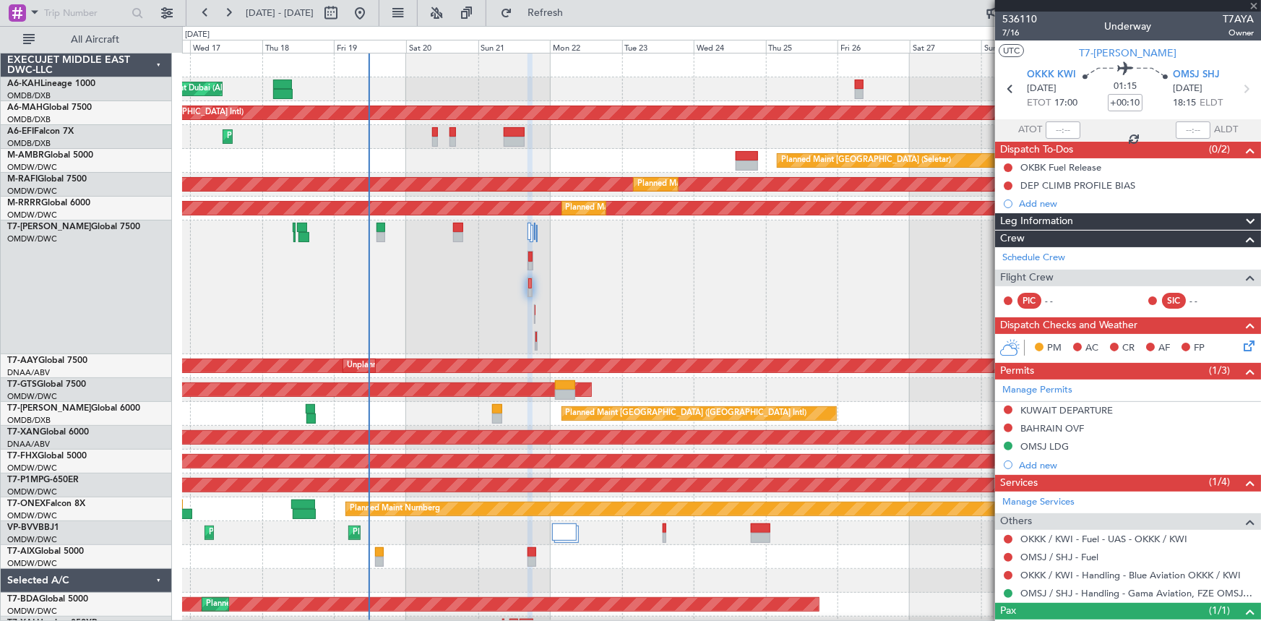
type input "+00:15"
type input "10"
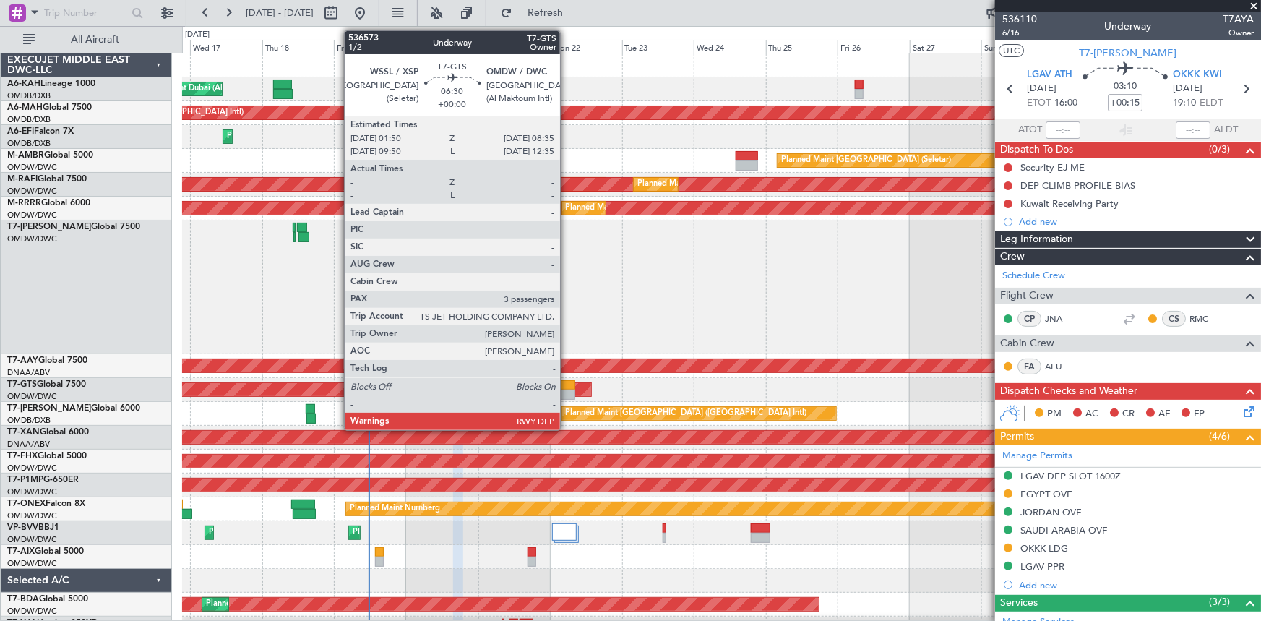
click at [566, 384] on div at bounding box center [565, 385] width 21 height 10
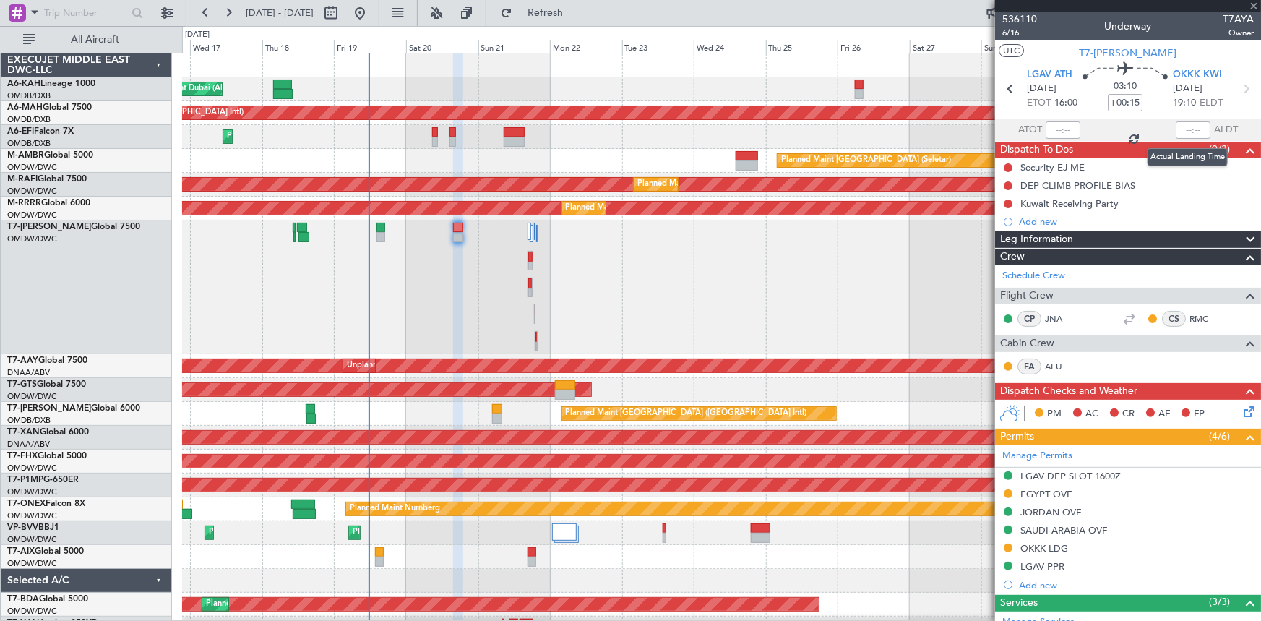
type input "3"
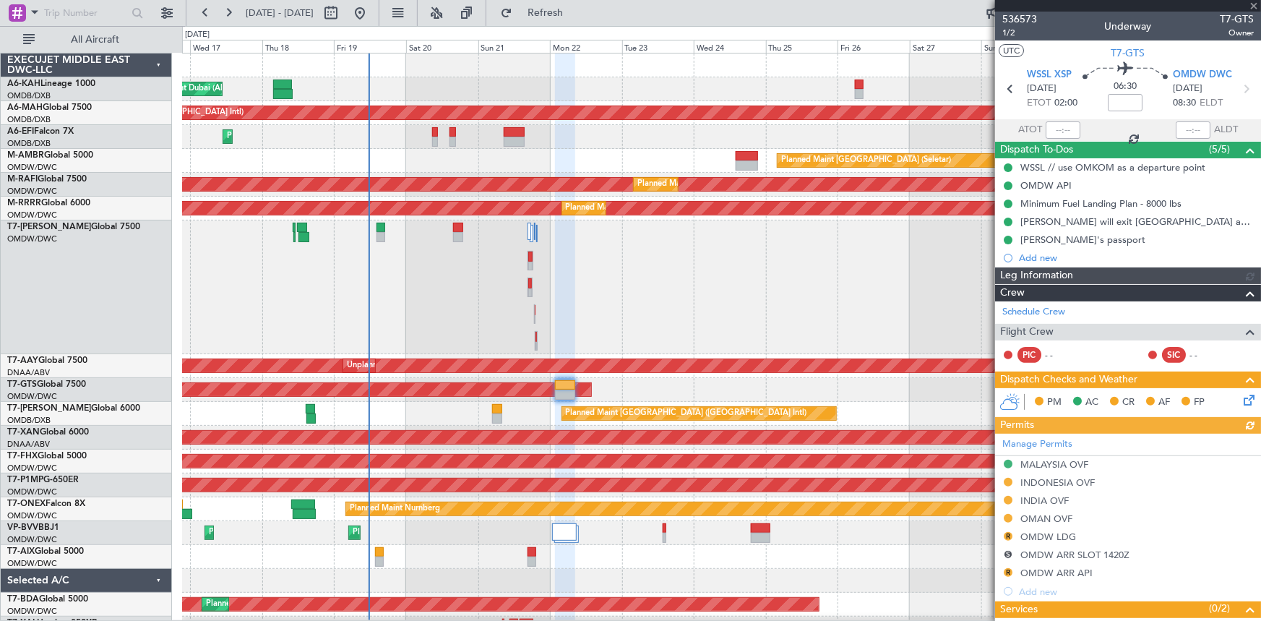
type input "Anita Mani (ANI)"
type input "7241"
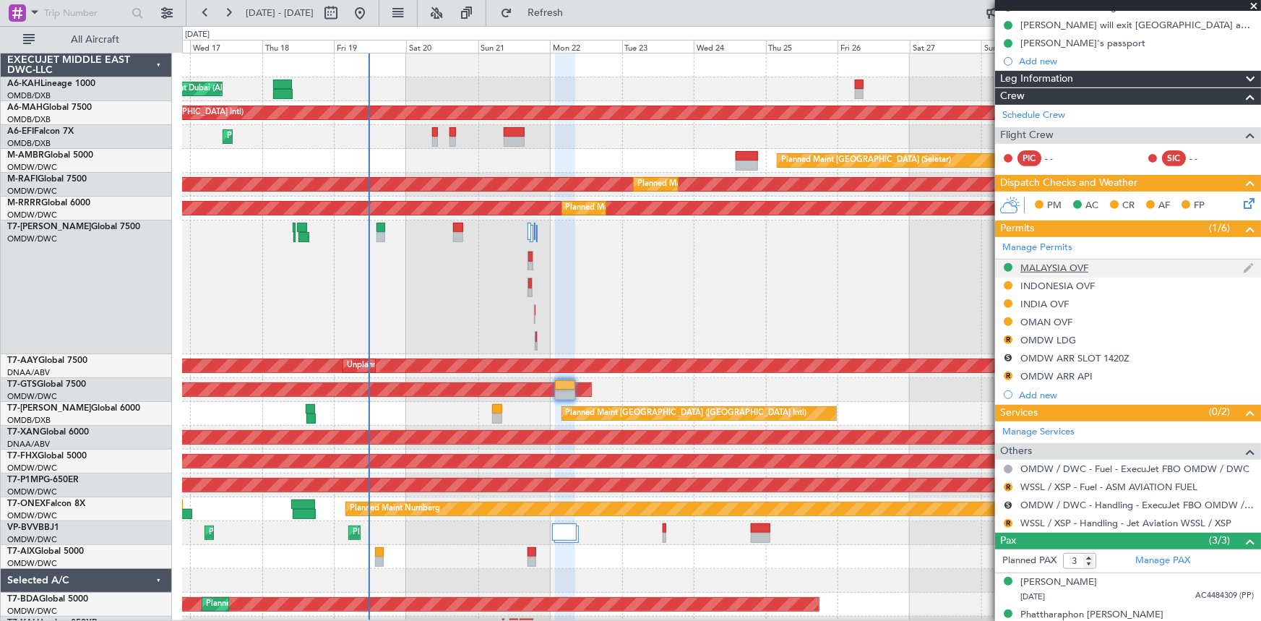
scroll to position [245, 0]
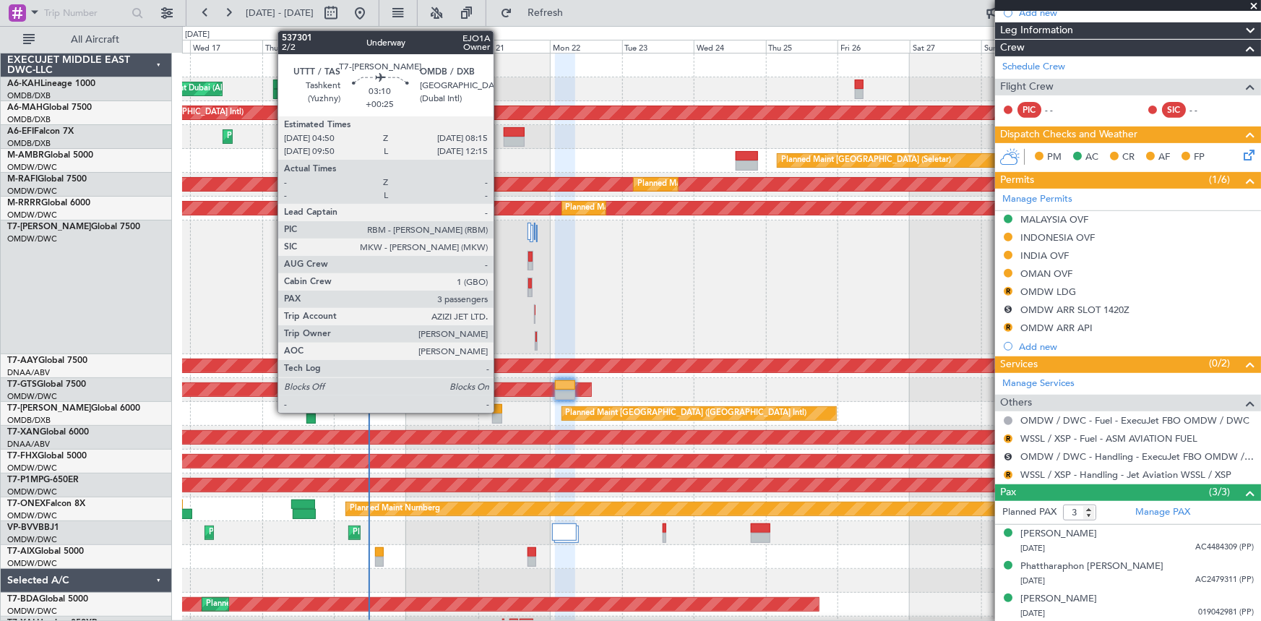
click at [500, 384] on div at bounding box center [497, 409] width 11 height 10
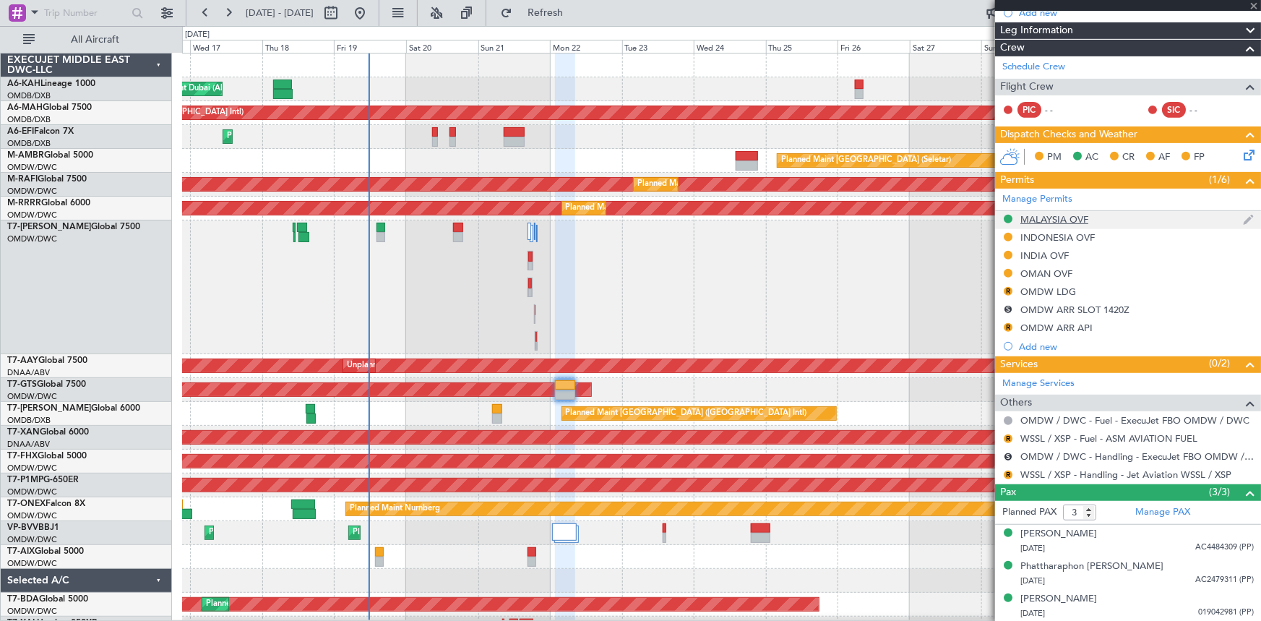
type input "+00:25"
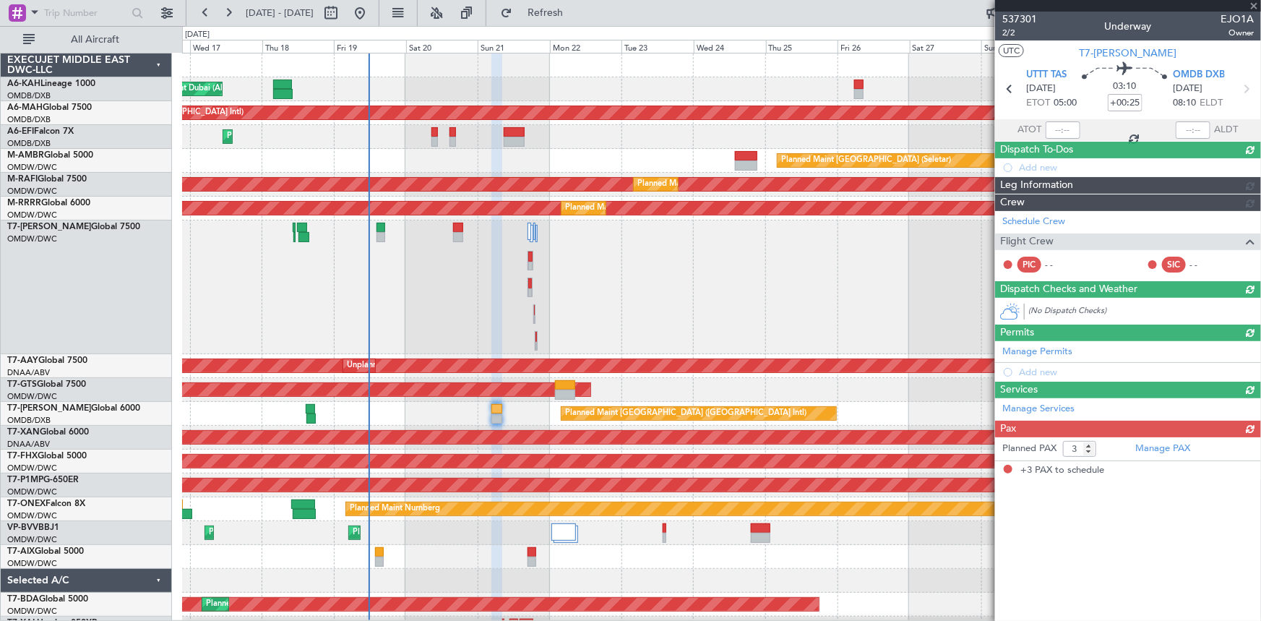
scroll to position [0, 0]
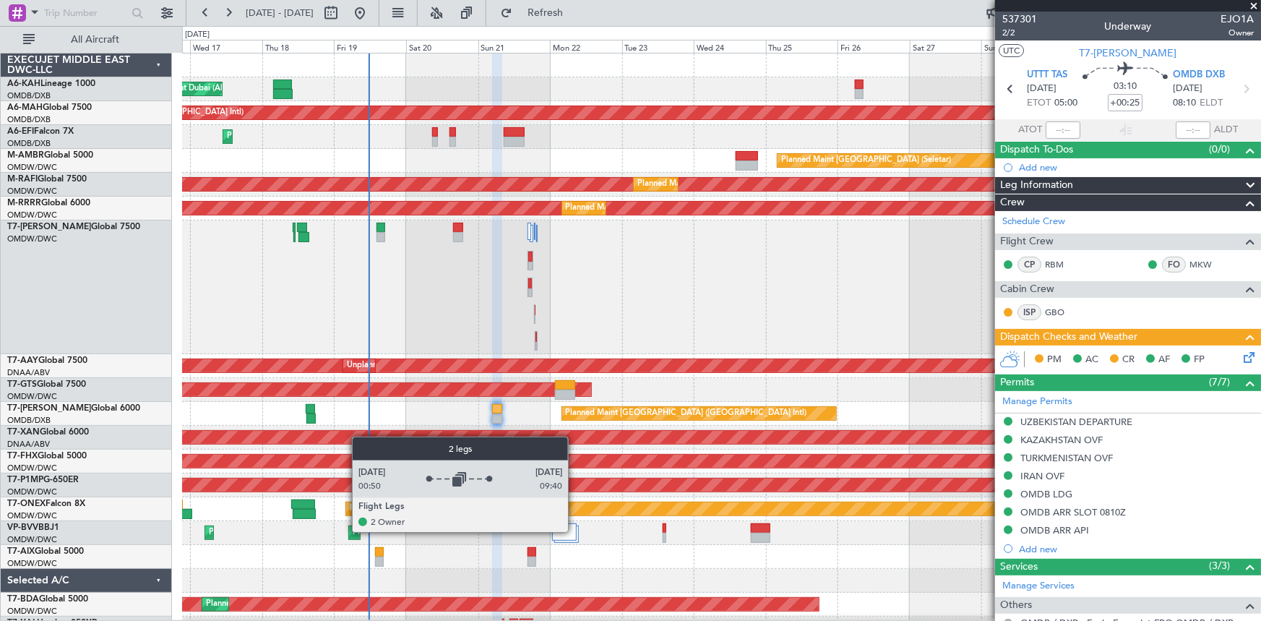
click at [574, 384] on div at bounding box center [564, 531] width 25 height 17
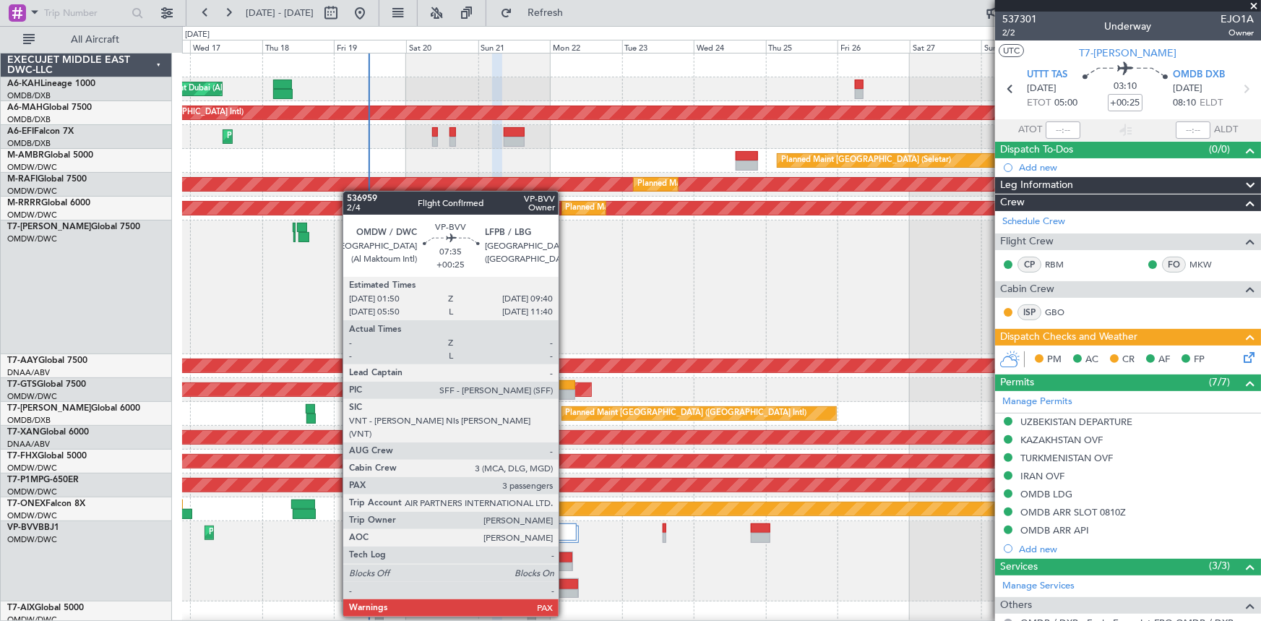
click at [565, 384] on div at bounding box center [567, 594] width 22 height 10
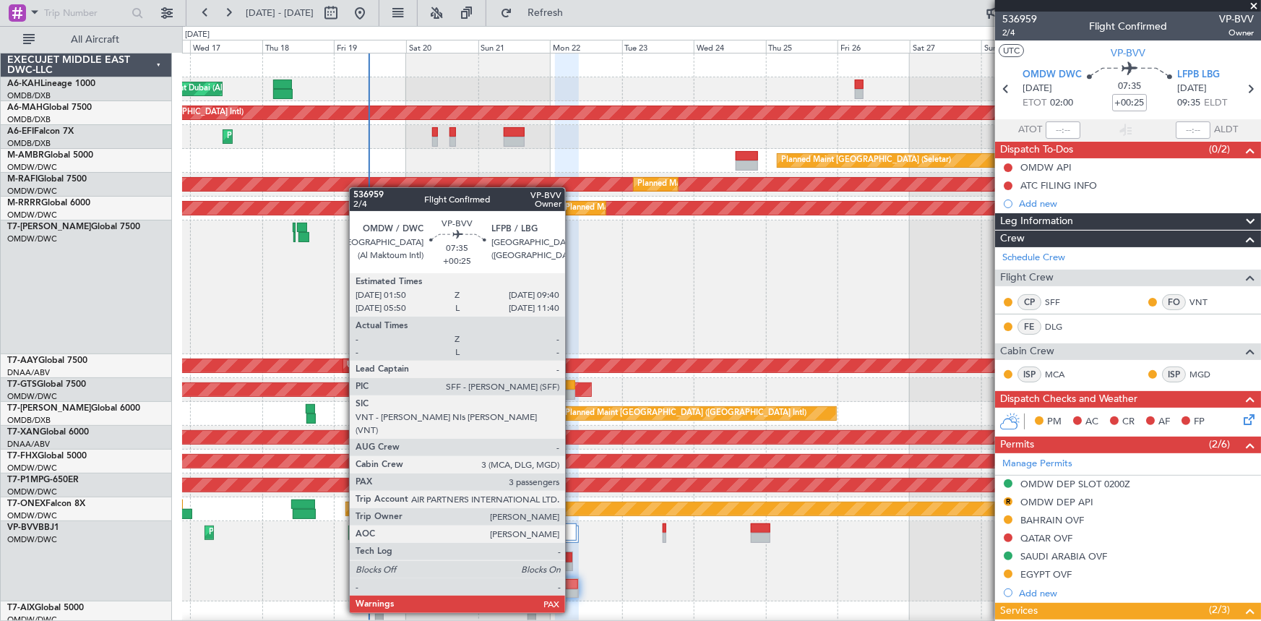
click at [571, 384] on div at bounding box center [567, 584] width 22 height 10
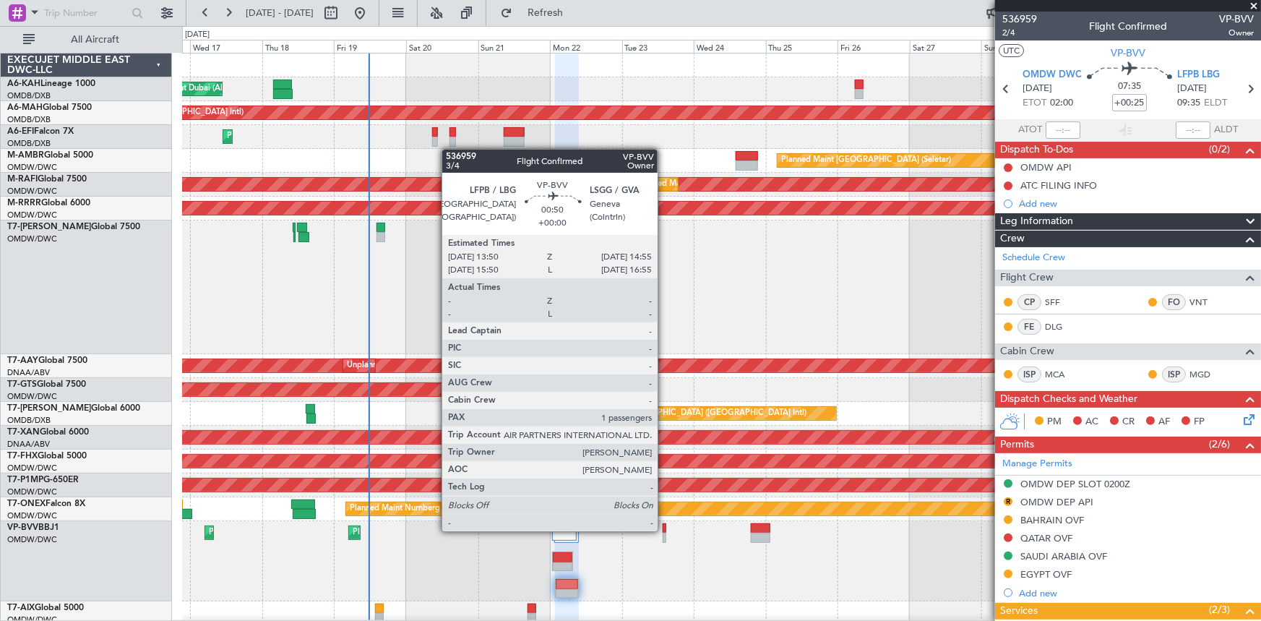
click at [664, 384] on div at bounding box center [664, 528] width 4 height 10
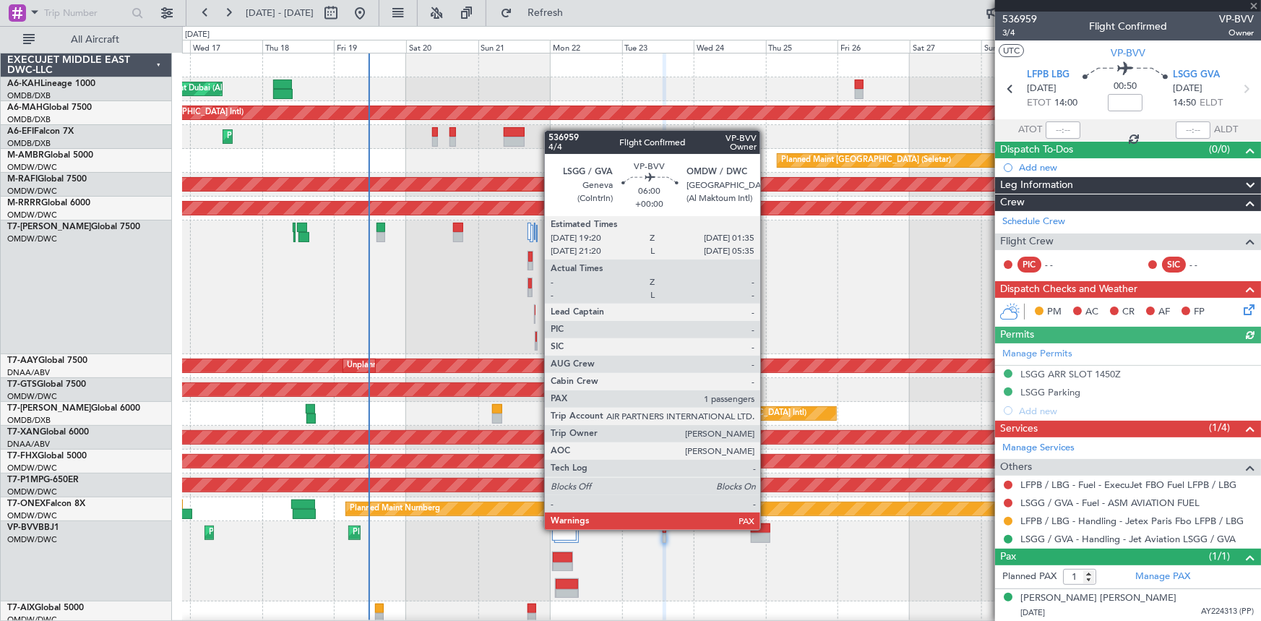
click at [766, 384] on div at bounding box center [760, 528] width 19 height 10
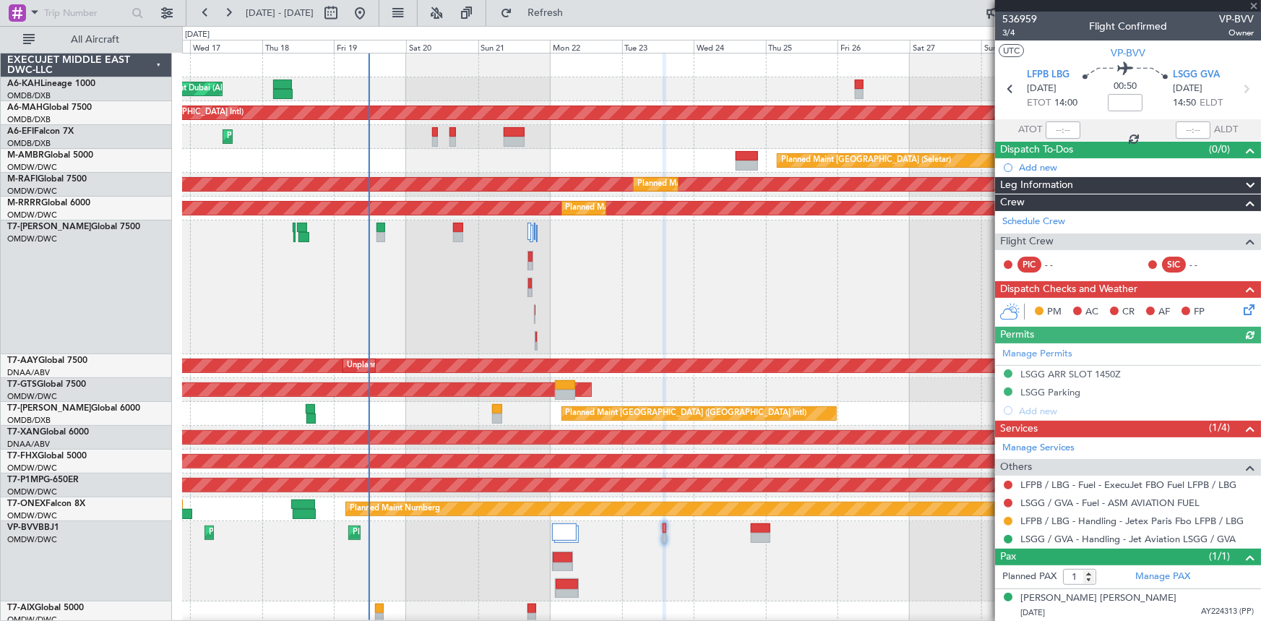
type input "2"
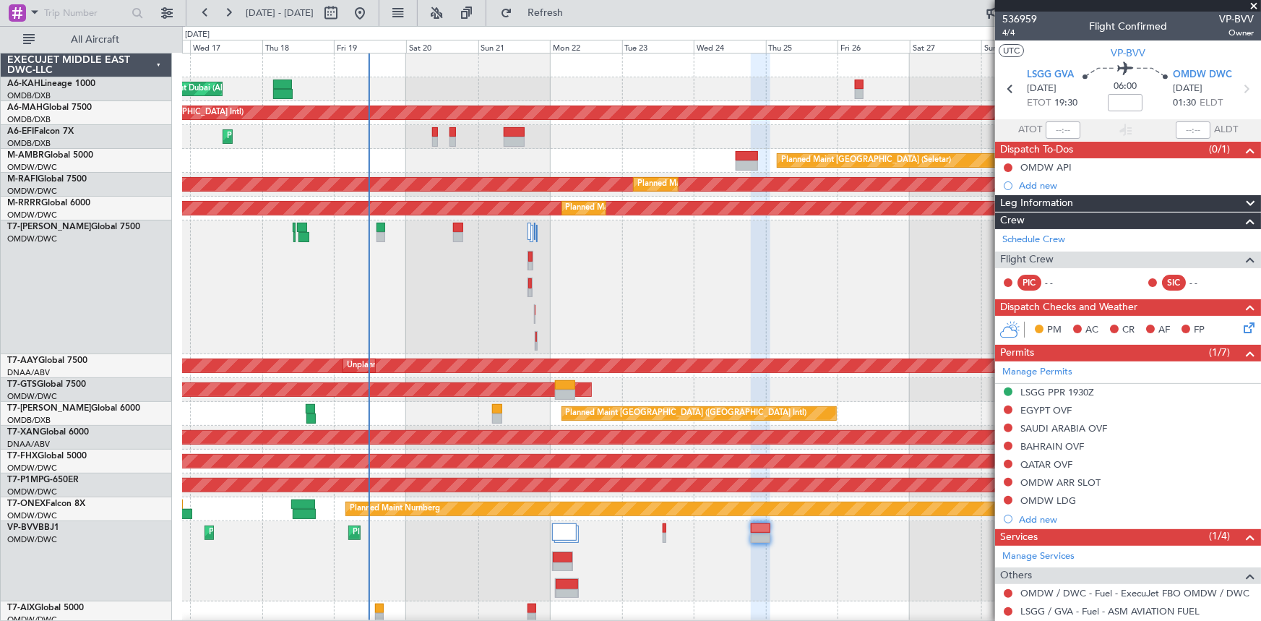
scroll to position [90, 0]
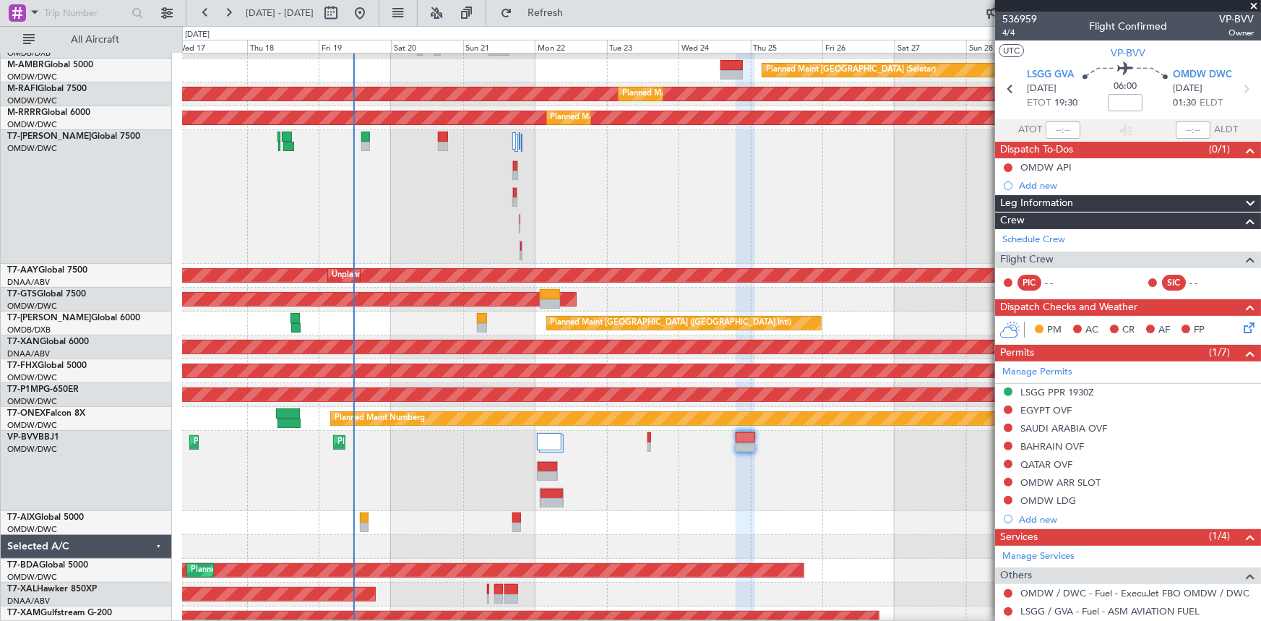
click at [619, 217] on div "Planned Maint Dubai (Al Maktoum Intl)" at bounding box center [721, 197] width 1079 height 134
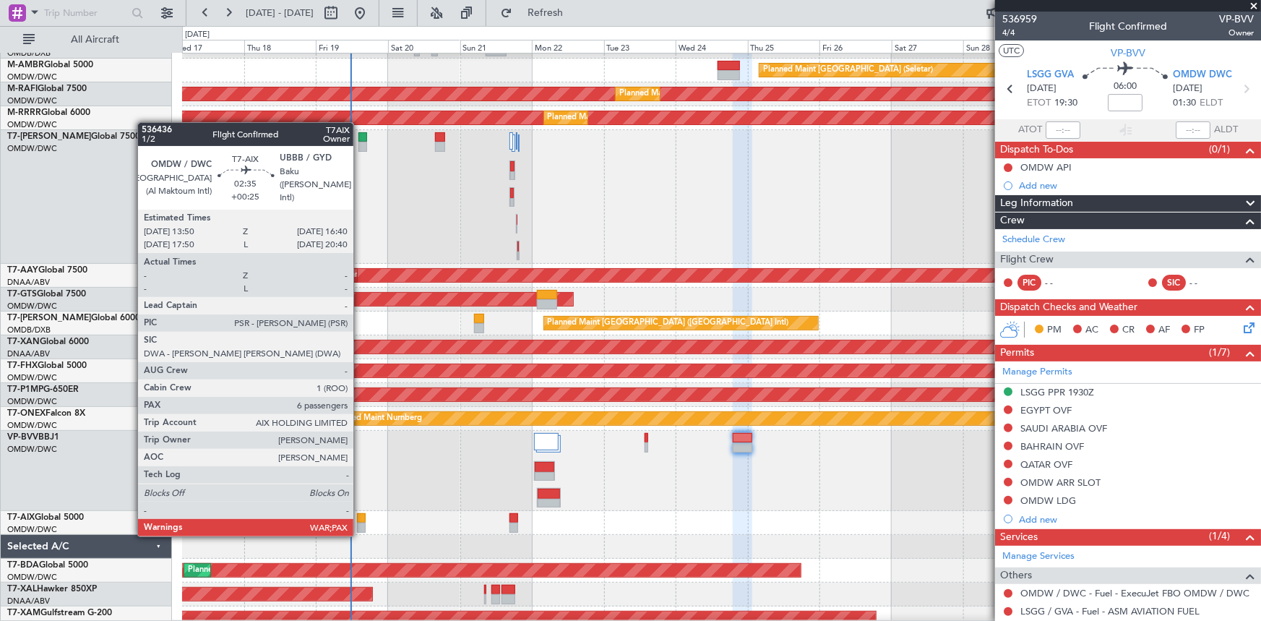
click at [360, 384] on div at bounding box center [361, 518] width 9 height 10
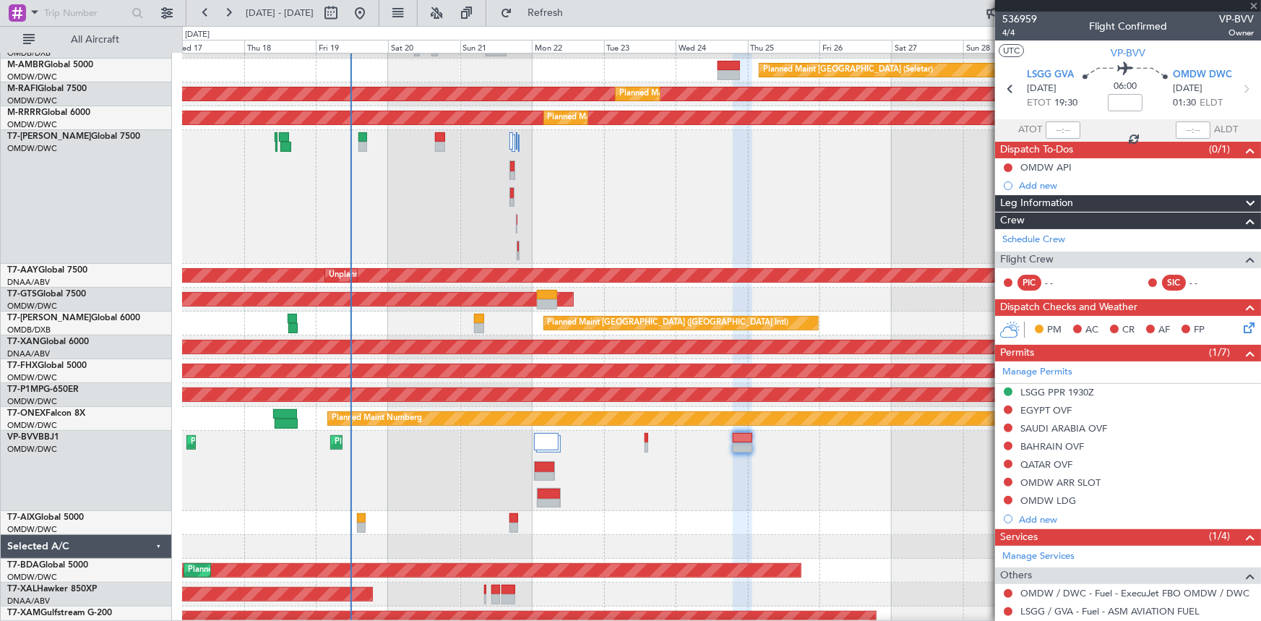
type input "+00:25"
type input "6"
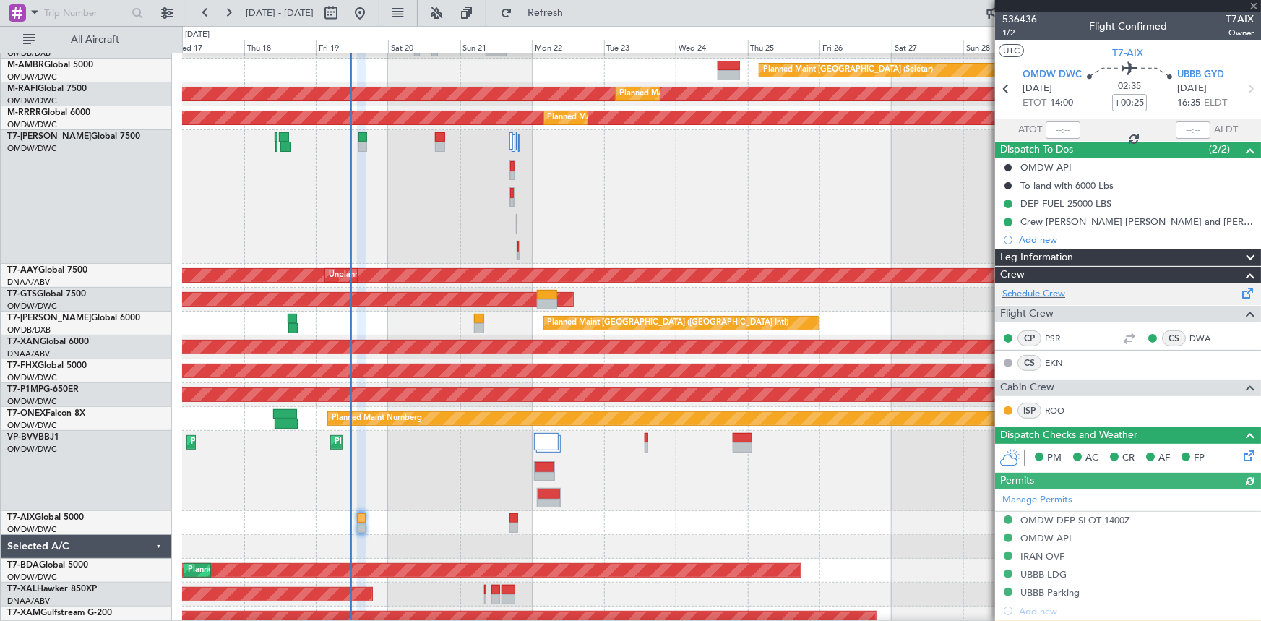
type input "Rohit Roy (ROY)"
type input "7216"
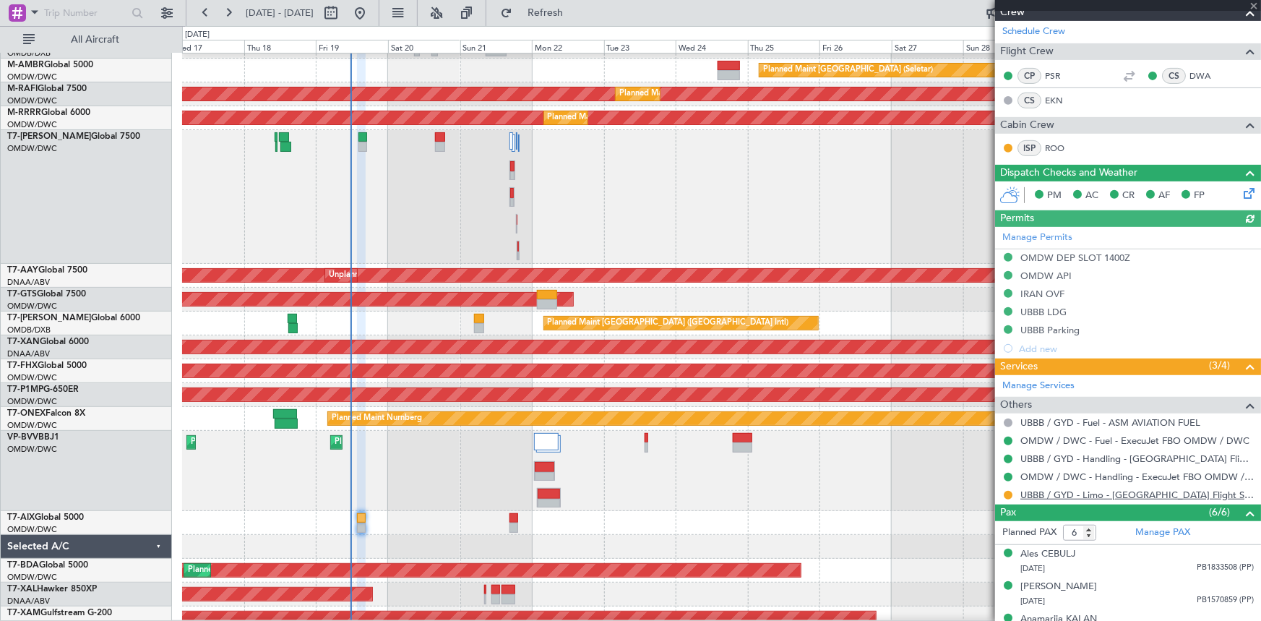
click at [839, 384] on link "UBBB / GYD - Limo - Balkan Flight Support" at bounding box center [1136, 494] width 233 height 12
type input "Rohit Roy (ROY)"
type input "7216"
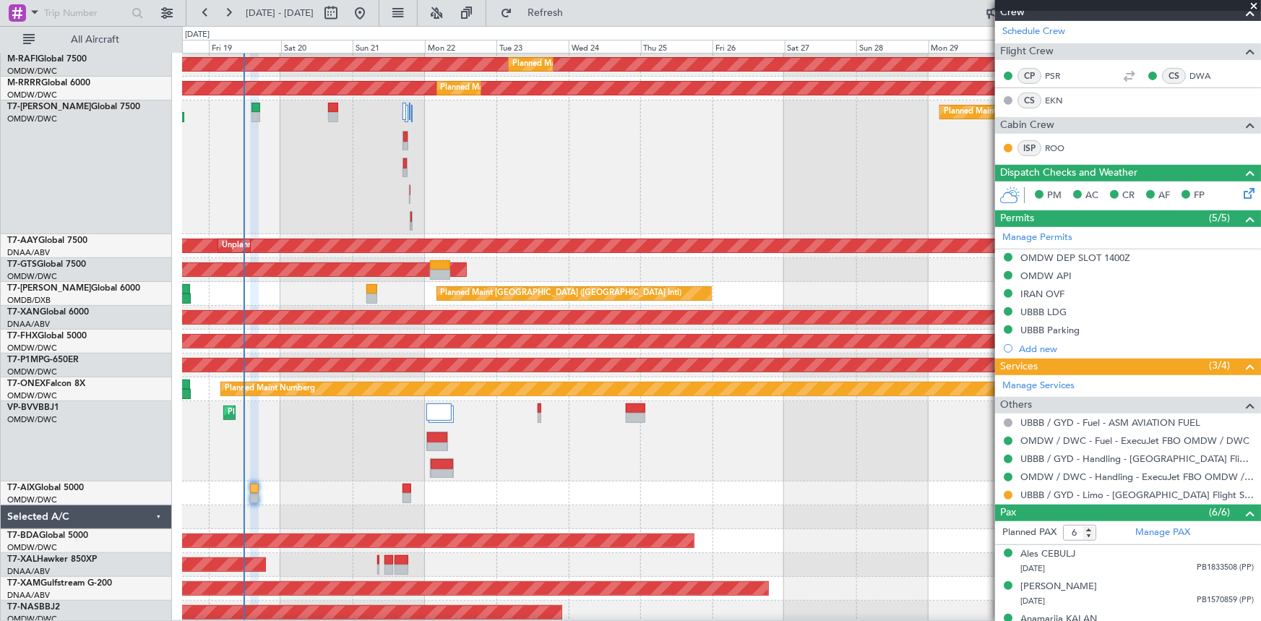
click at [530, 384] on div at bounding box center [721, 493] width 1078 height 24
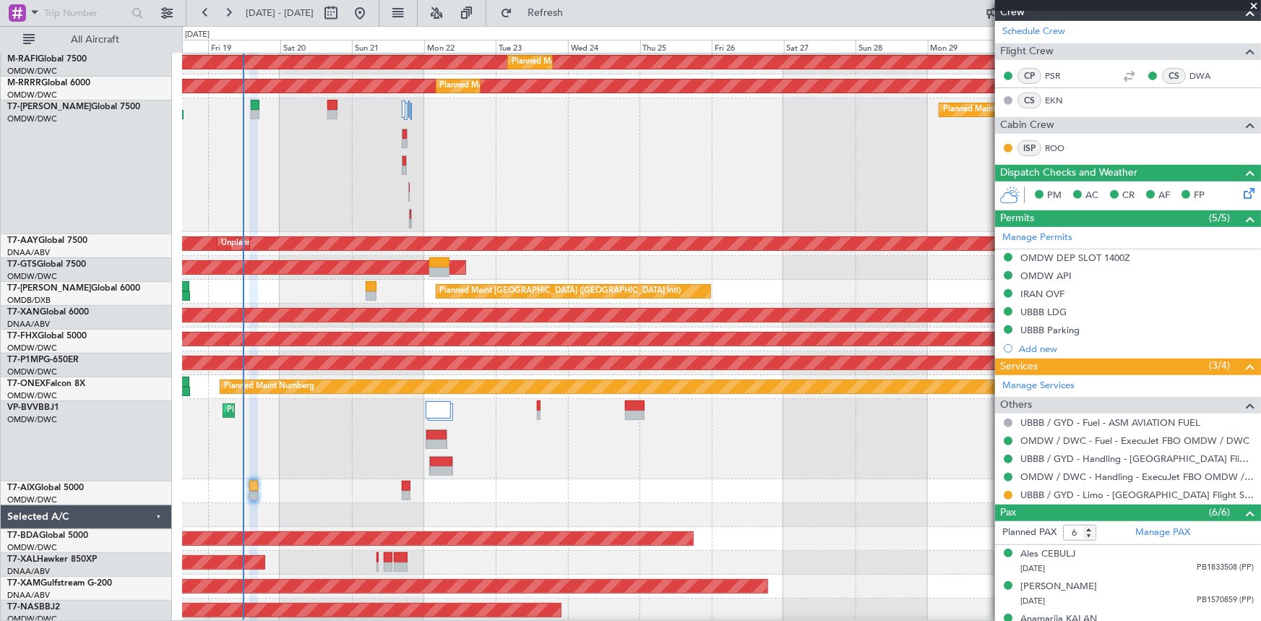
scroll to position [122, 0]
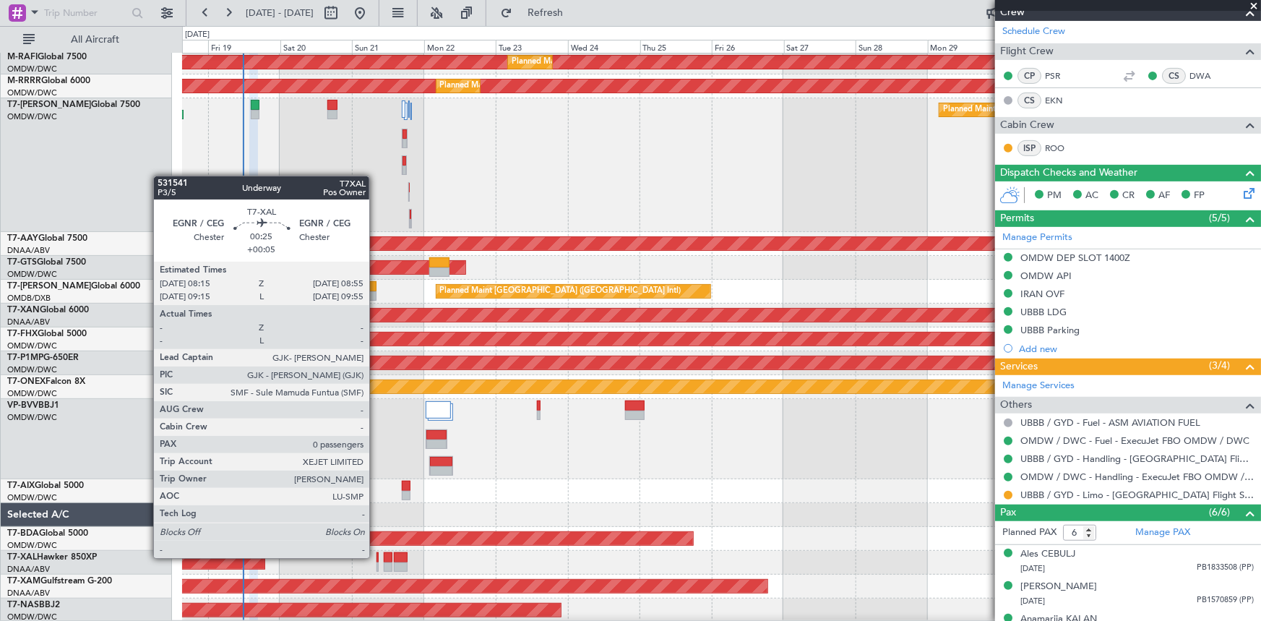
click at [376, 384] on div at bounding box center [377, 557] width 2 height 10
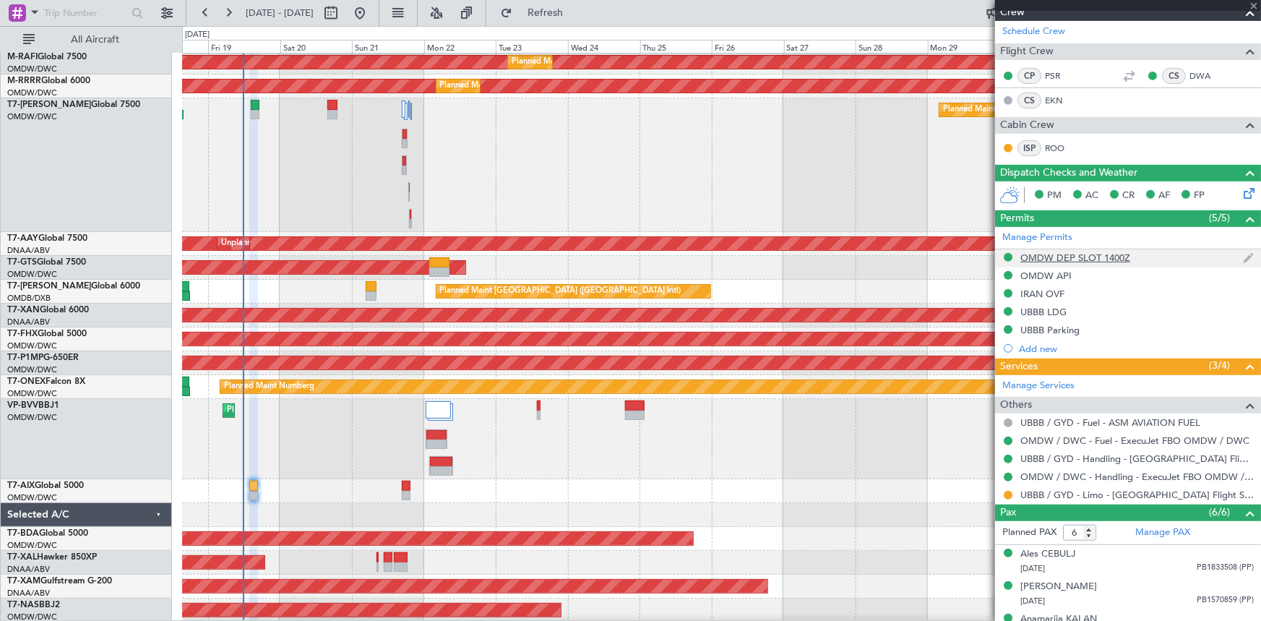
type input "+00:05"
type input "0"
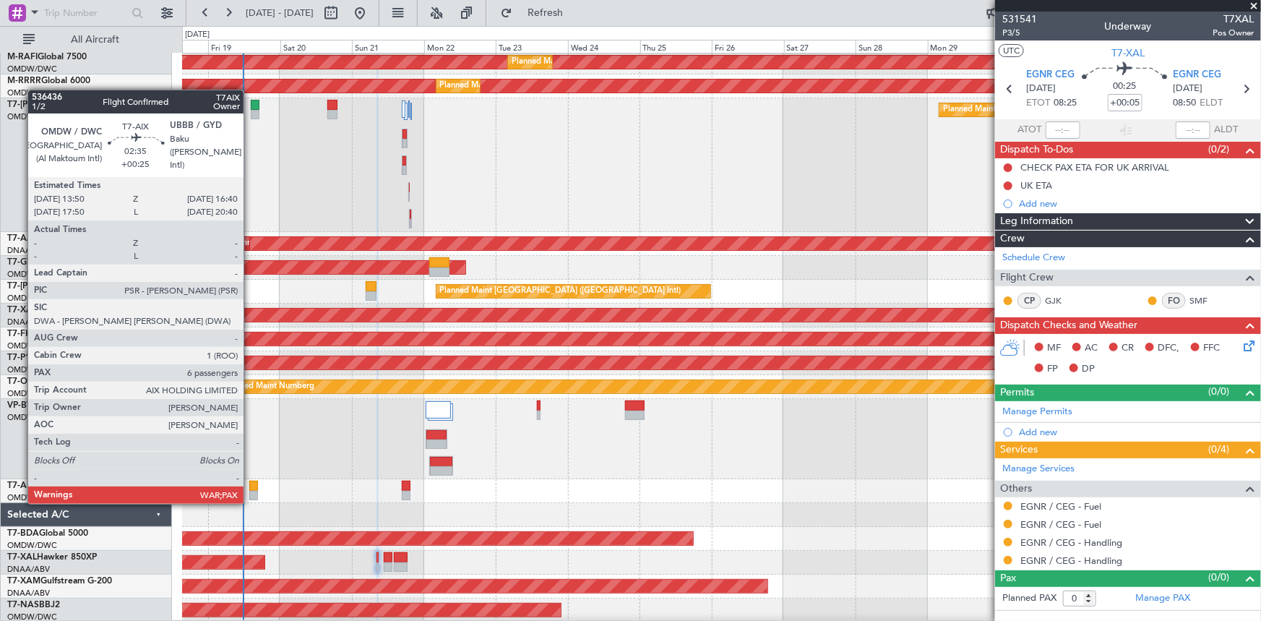
click at [250, 384] on div at bounding box center [253, 485] width 9 height 10
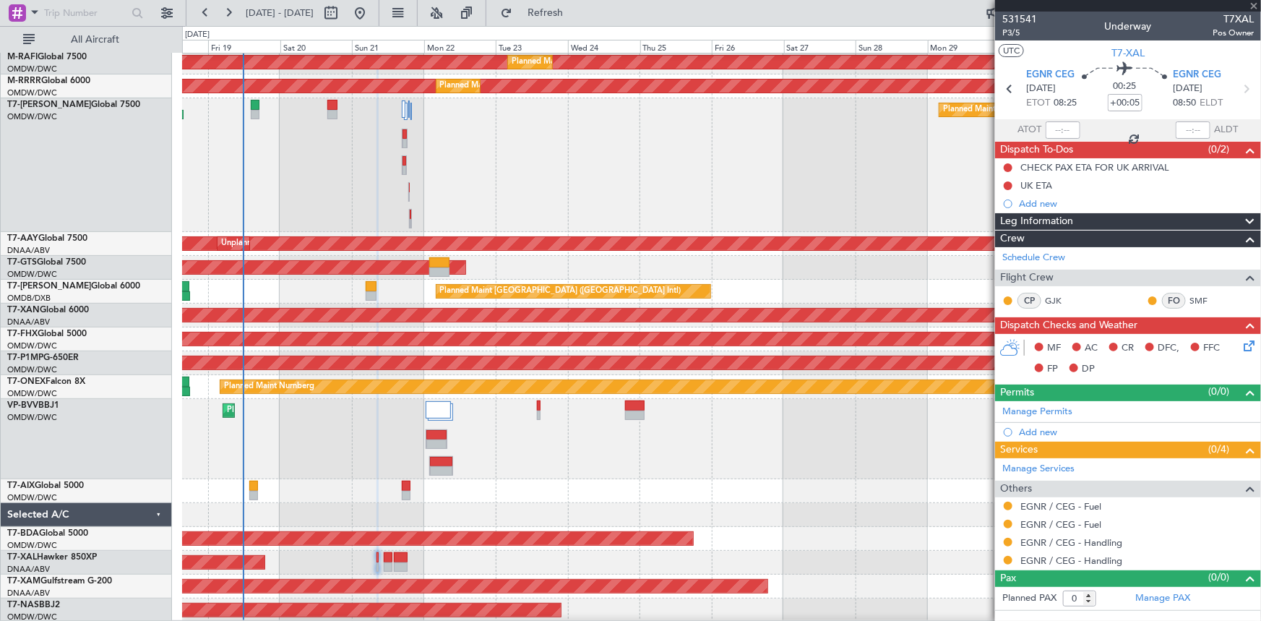
type input "+00:25"
type input "6"
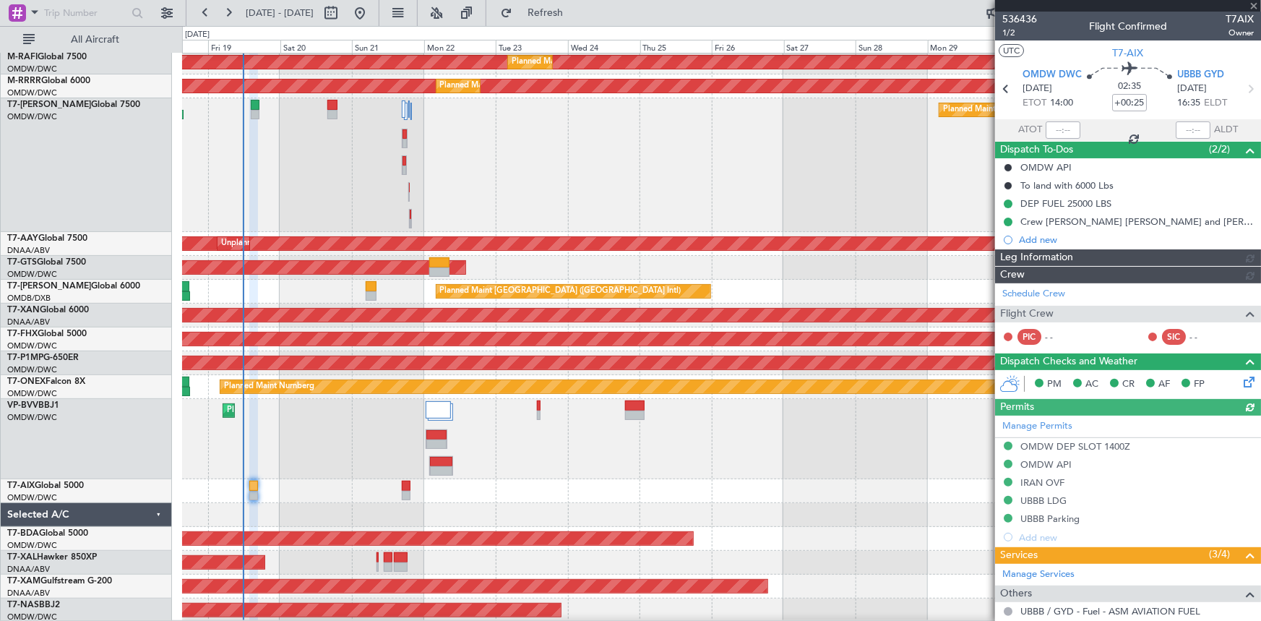
type input "Rohit Roy (ROY)"
type input "7216"
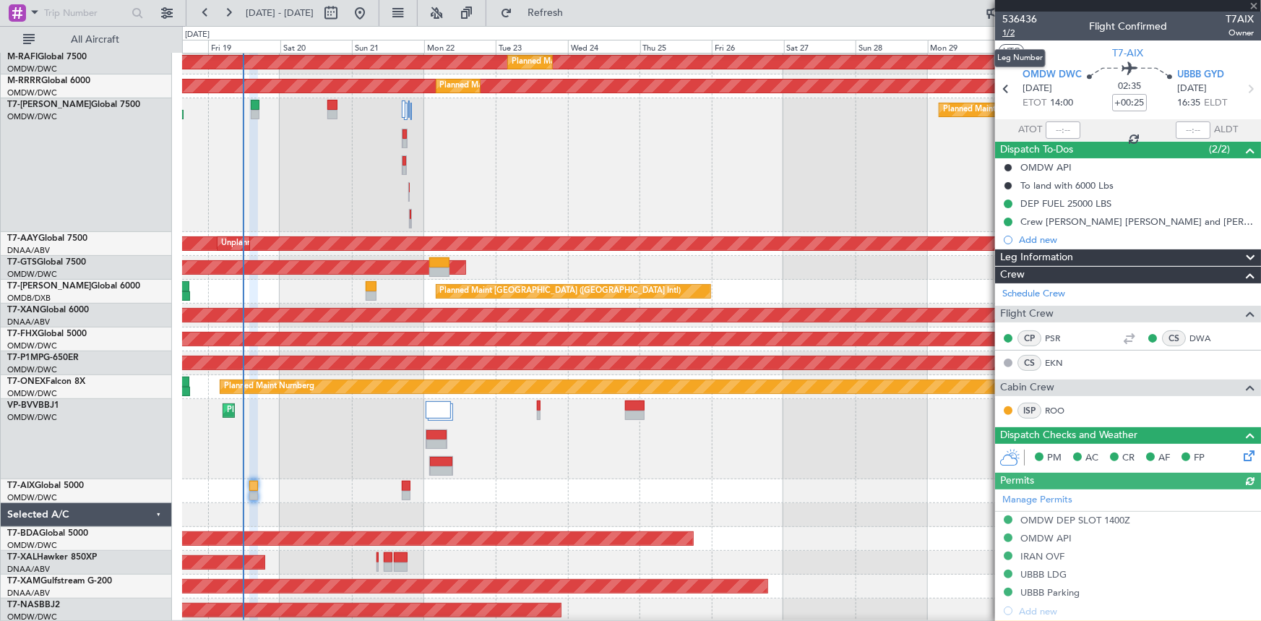
click at [839, 30] on span "1/2" at bounding box center [1019, 33] width 35 height 12
click at [839, 68] on span "UBBB GYD" at bounding box center [1200, 75] width 47 height 14
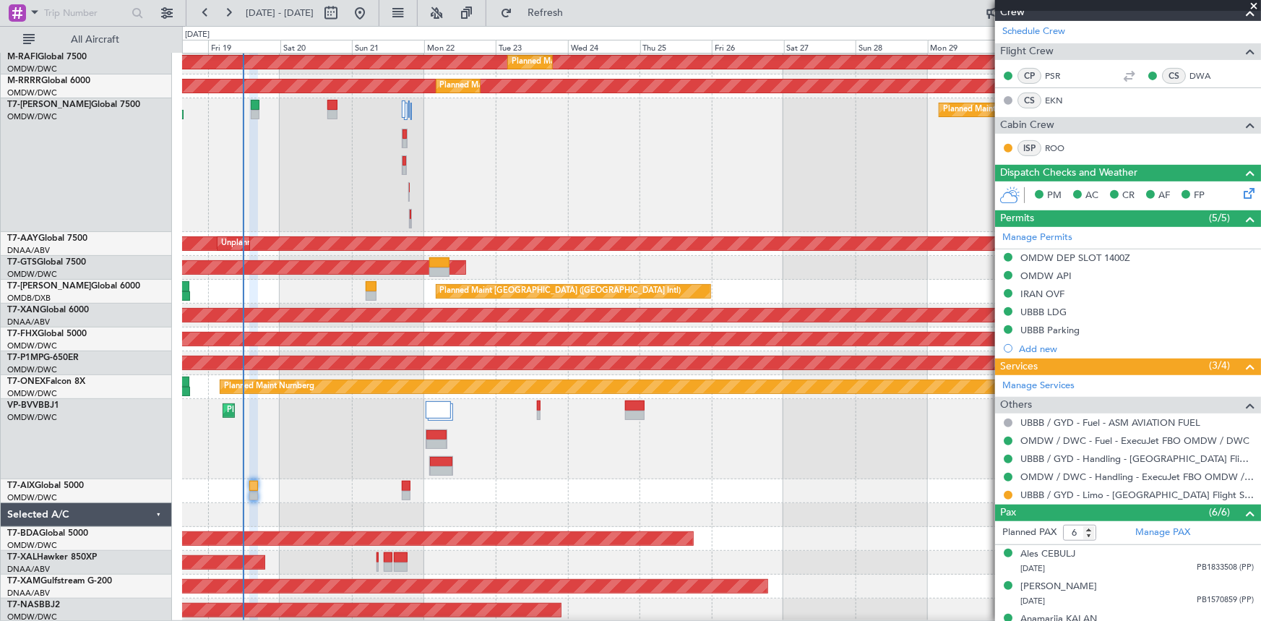
type input "Rohit Roy (ROY)"
type input "7216"
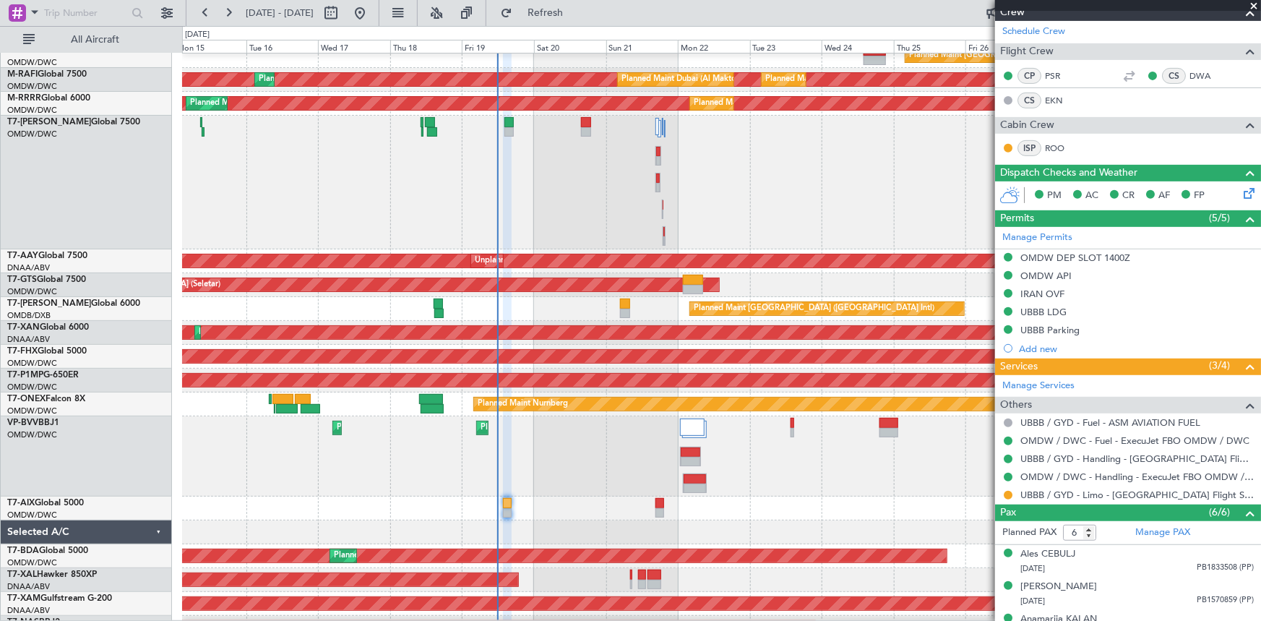
scroll to position [103, 0]
click at [595, 171] on div "Planned Maint Dubai (Al Maktoum Intl)" at bounding box center [721, 183] width 1079 height 134
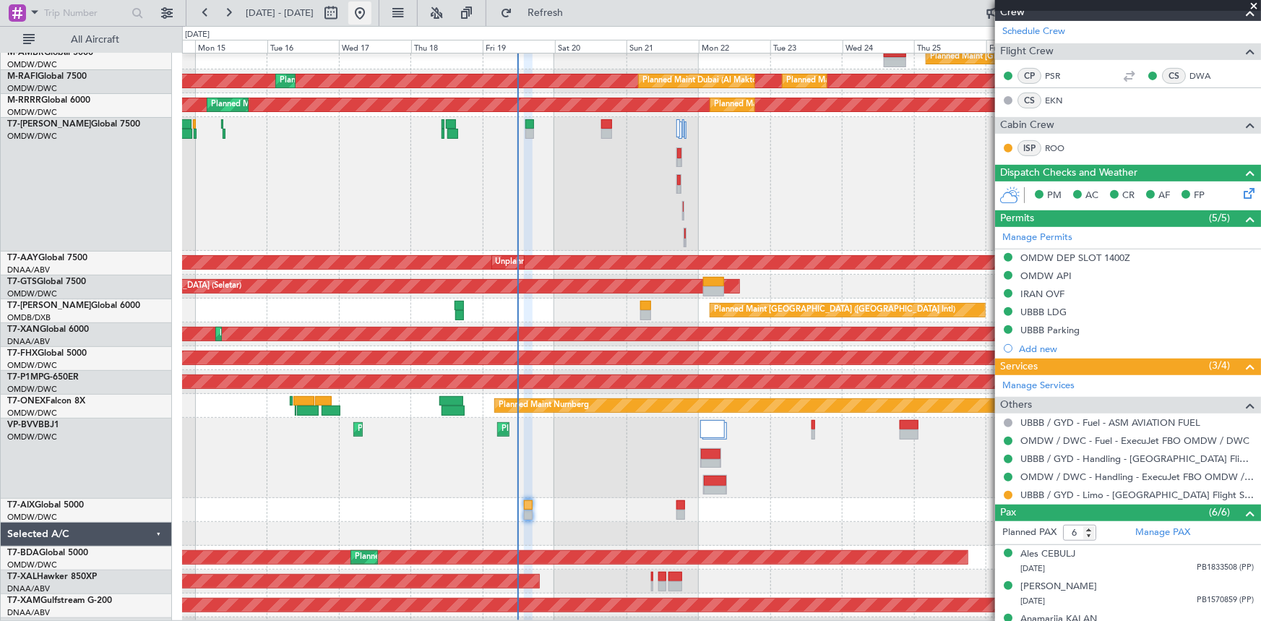
click at [371, 17] on button at bounding box center [359, 12] width 23 height 23
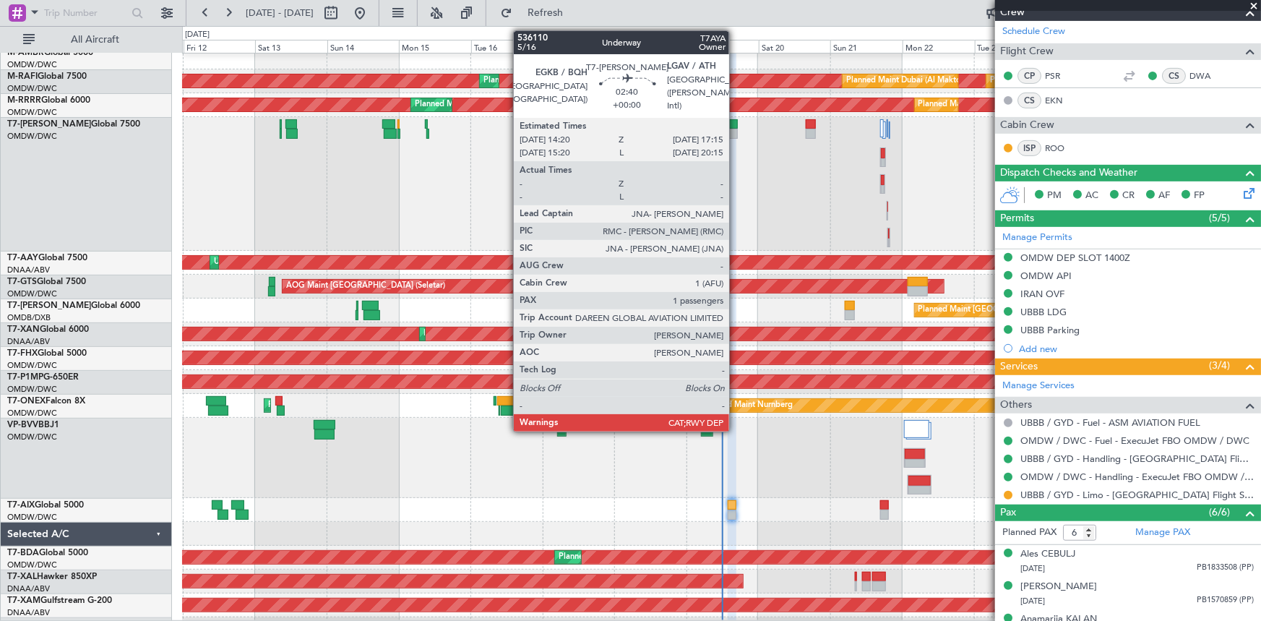
click at [735, 120] on div at bounding box center [733, 124] width 9 height 10
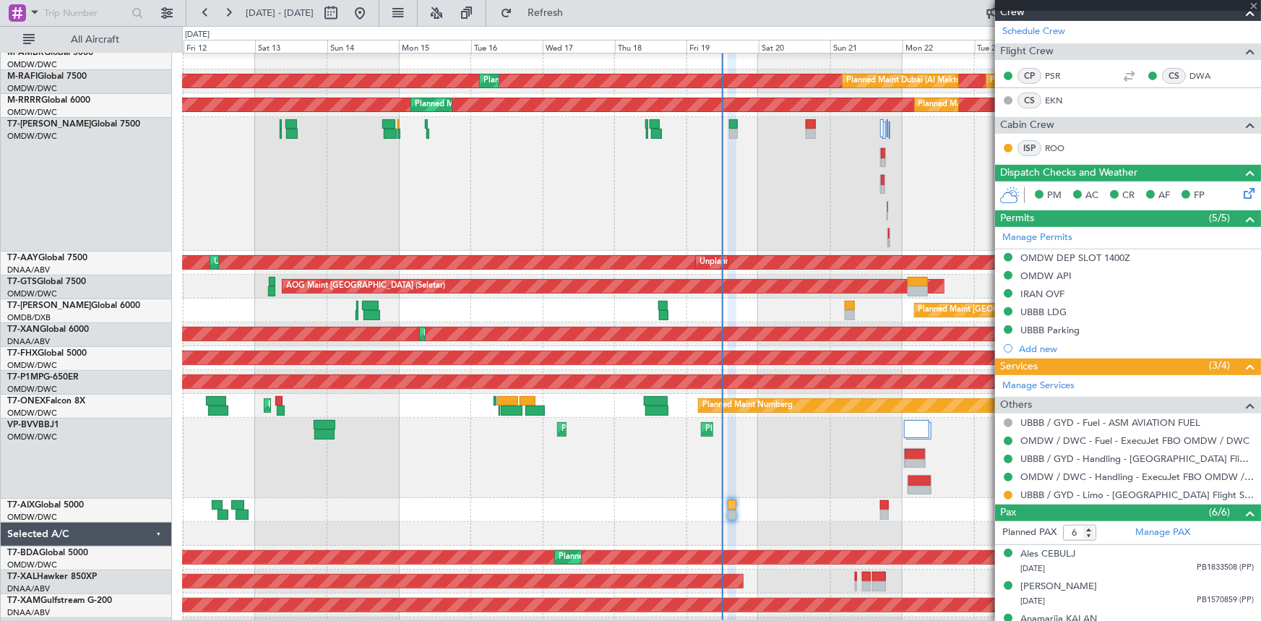
type input "1"
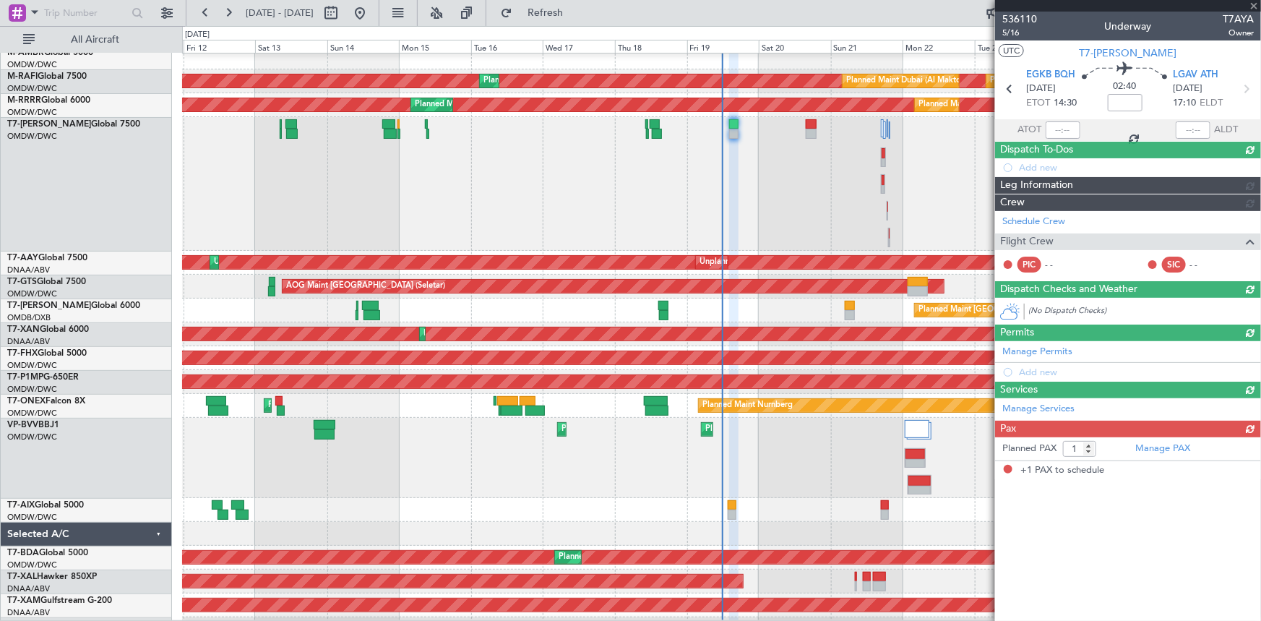
scroll to position [0, 0]
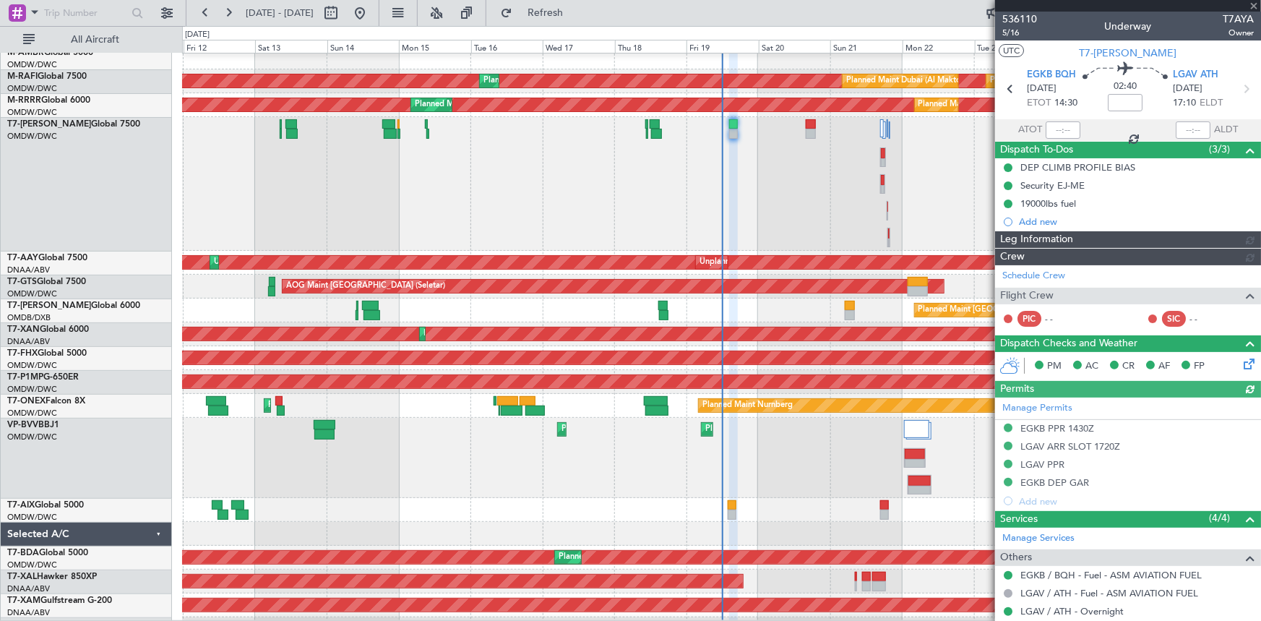
type input "Rohit Roy (ROY)"
type input "7177"
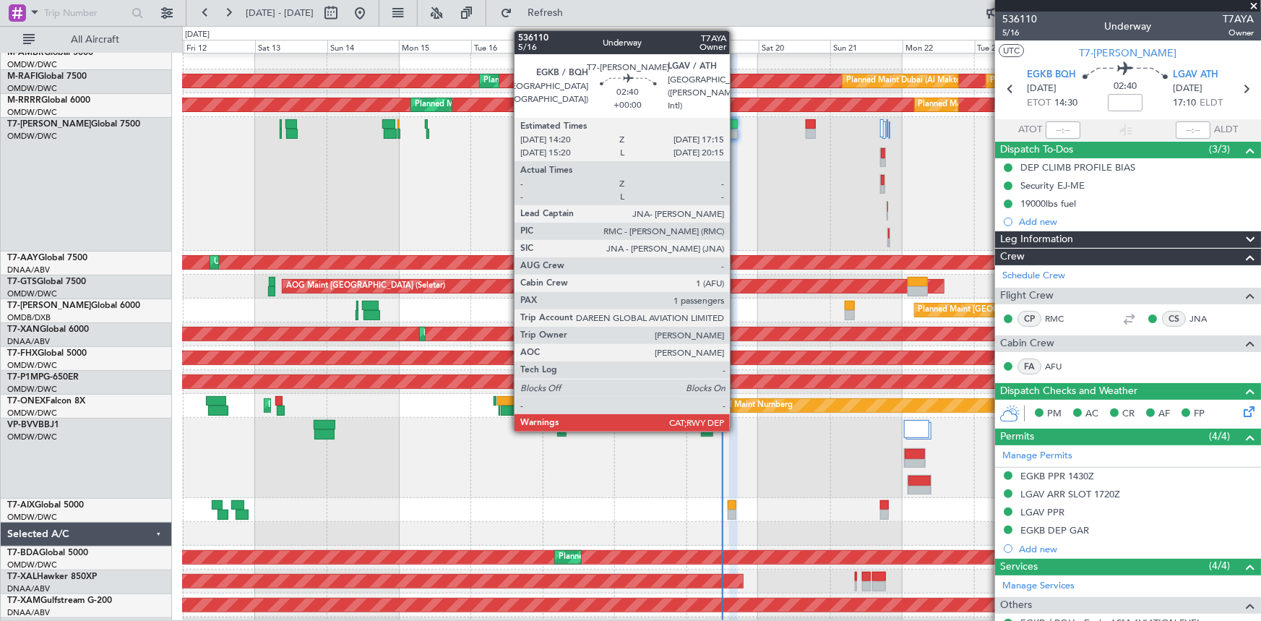
click at [736, 129] on div at bounding box center [733, 134] width 9 height 10
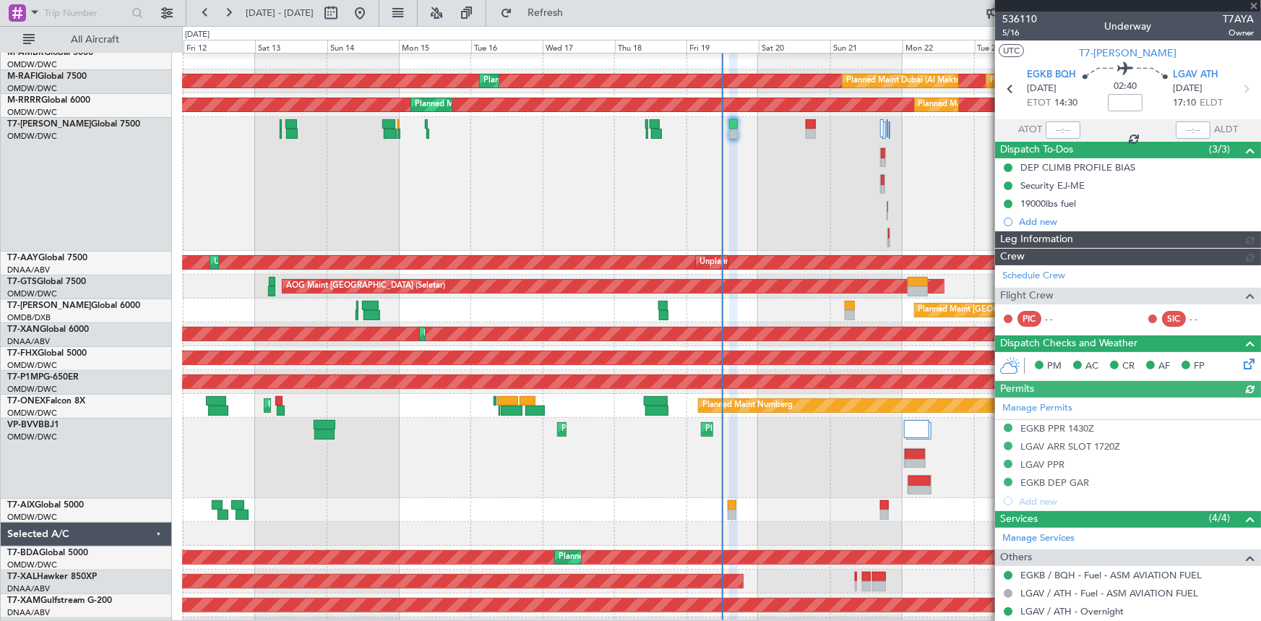
type input "Rohit Roy (ROY)"
type input "7177"
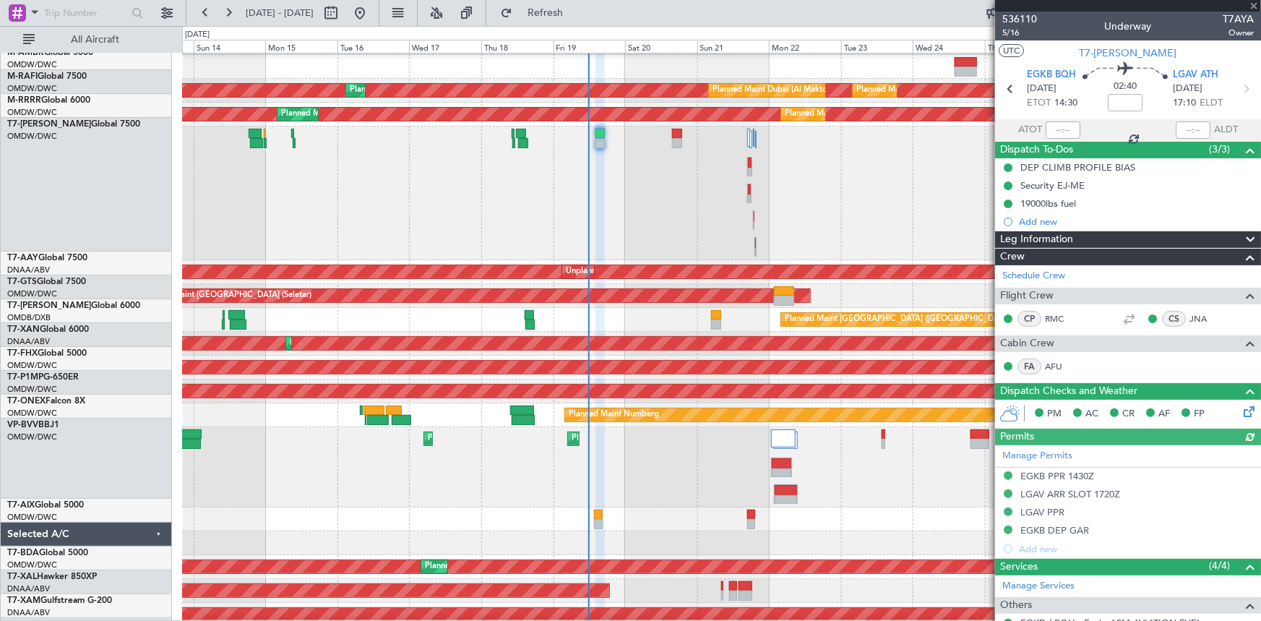
scroll to position [94, 0]
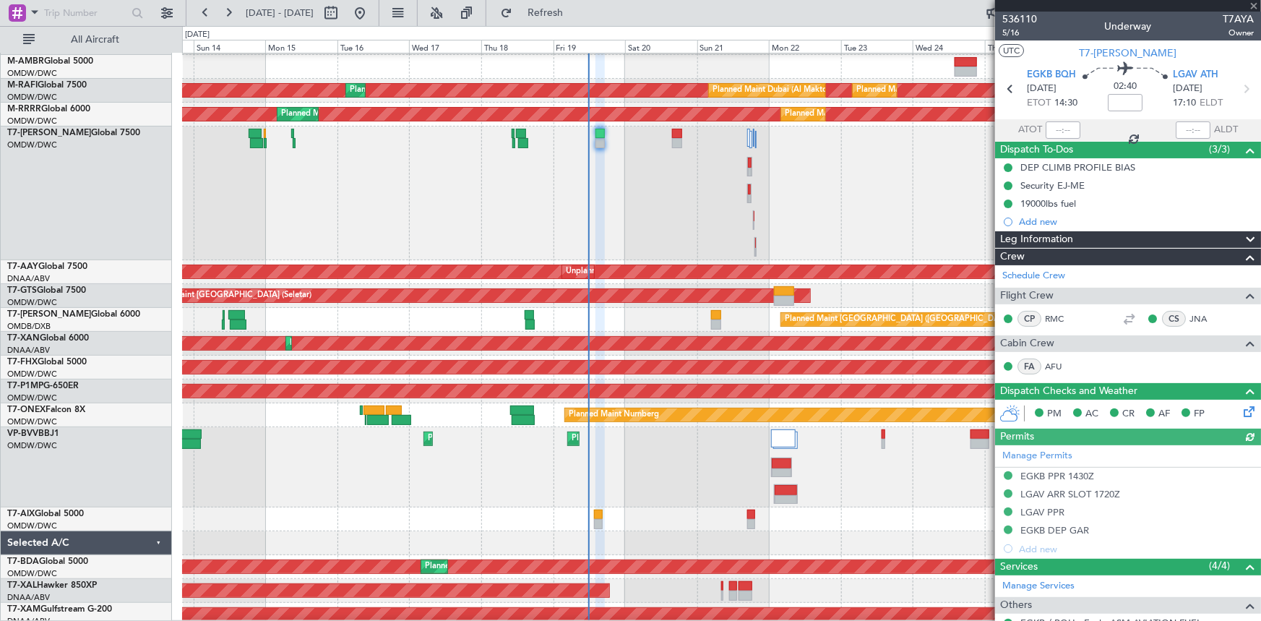
click at [616, 155] on div "Planned Maint Dubai (Al Maktoum Intl)" at bounding box center [721, 193] width 1079 height 134
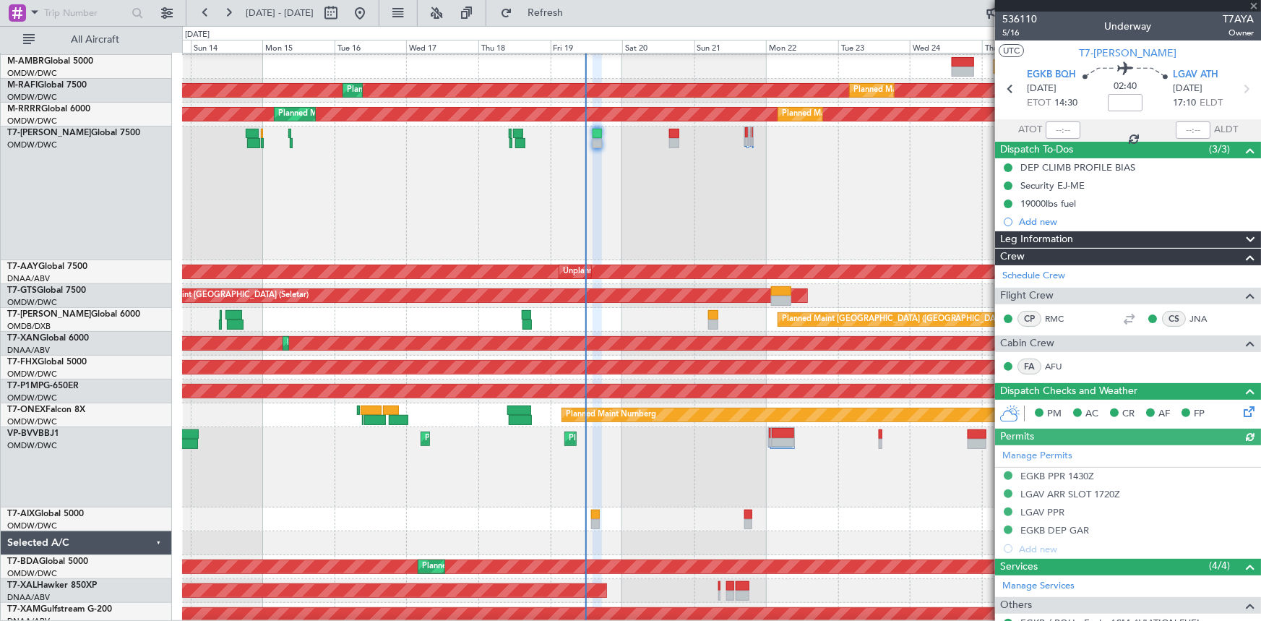
type input "Rohit Roy (ROY)"
type input "7177"
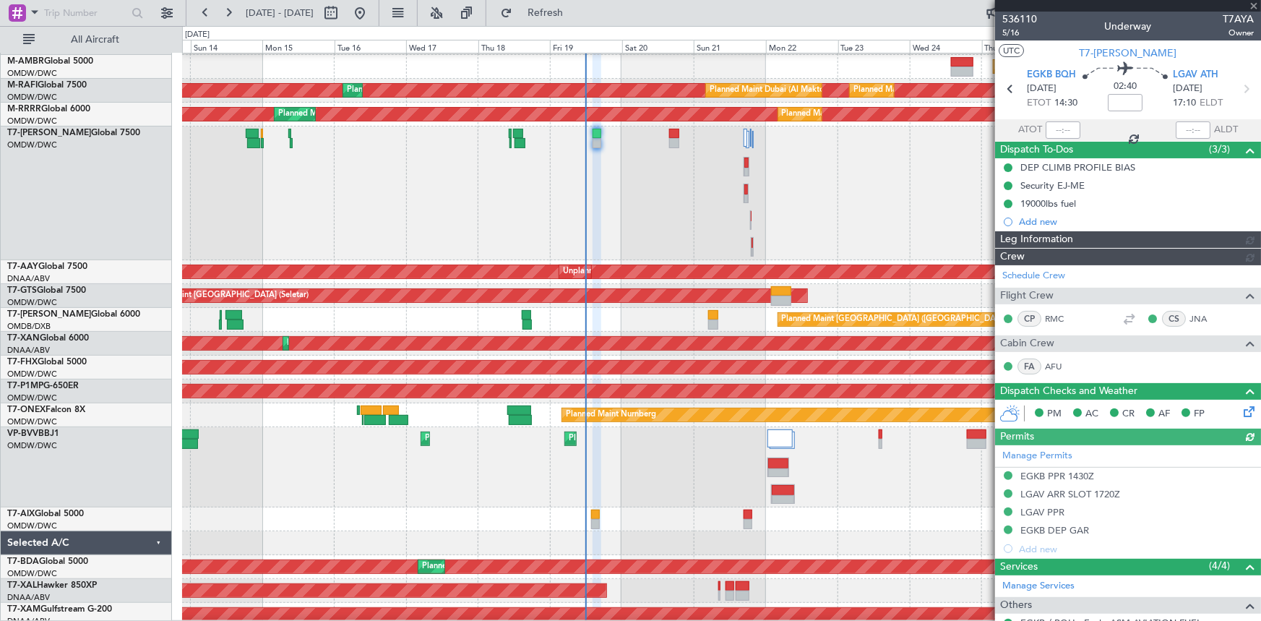
type input "Rohit Roy (ROY)"
type input "7177"
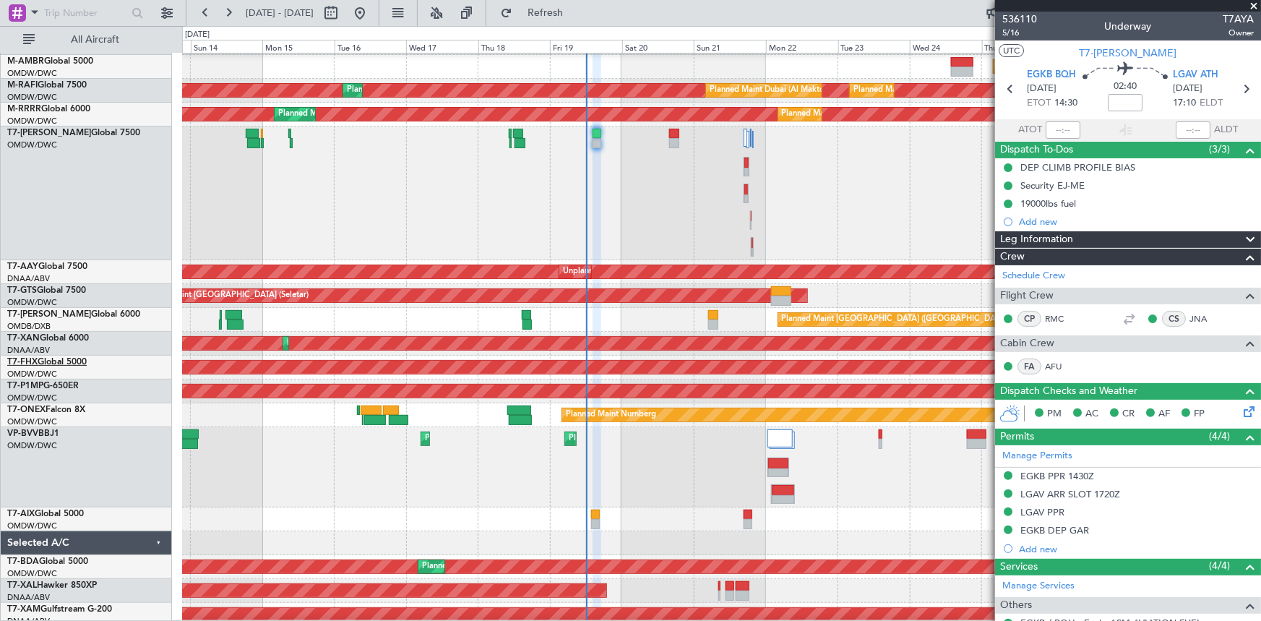
type input "Rohit Roy (ROY)"
type input "7177"
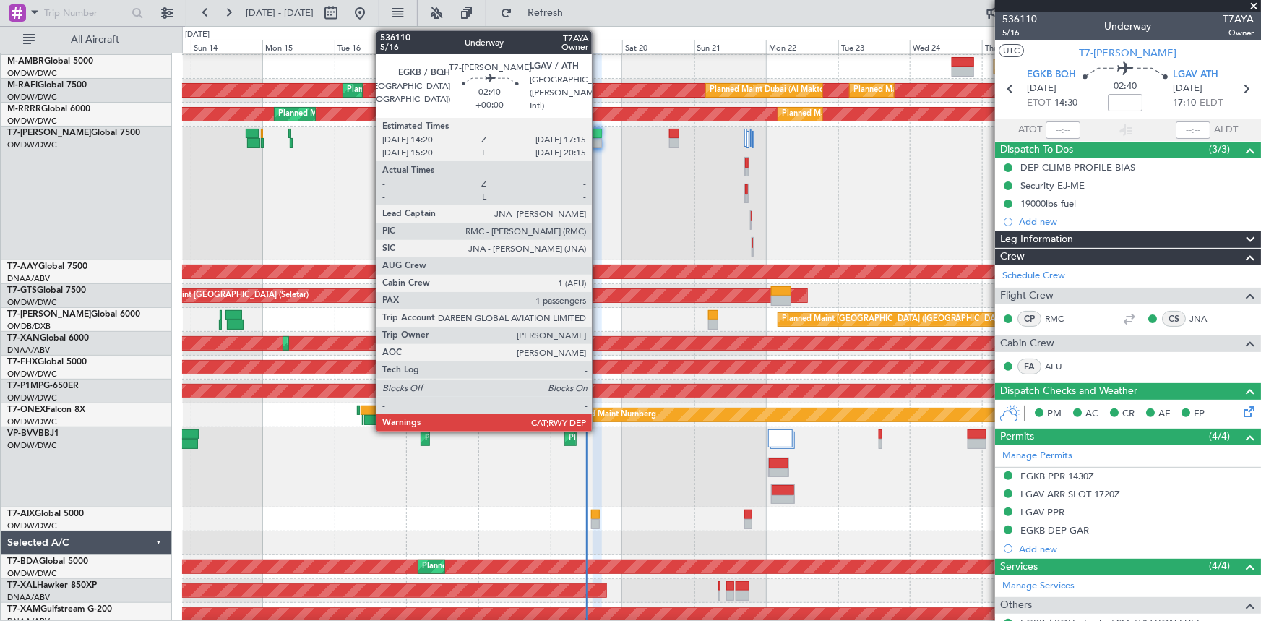
click at [598, 131] on div at bounding box center [596, 134] width 9 height 10
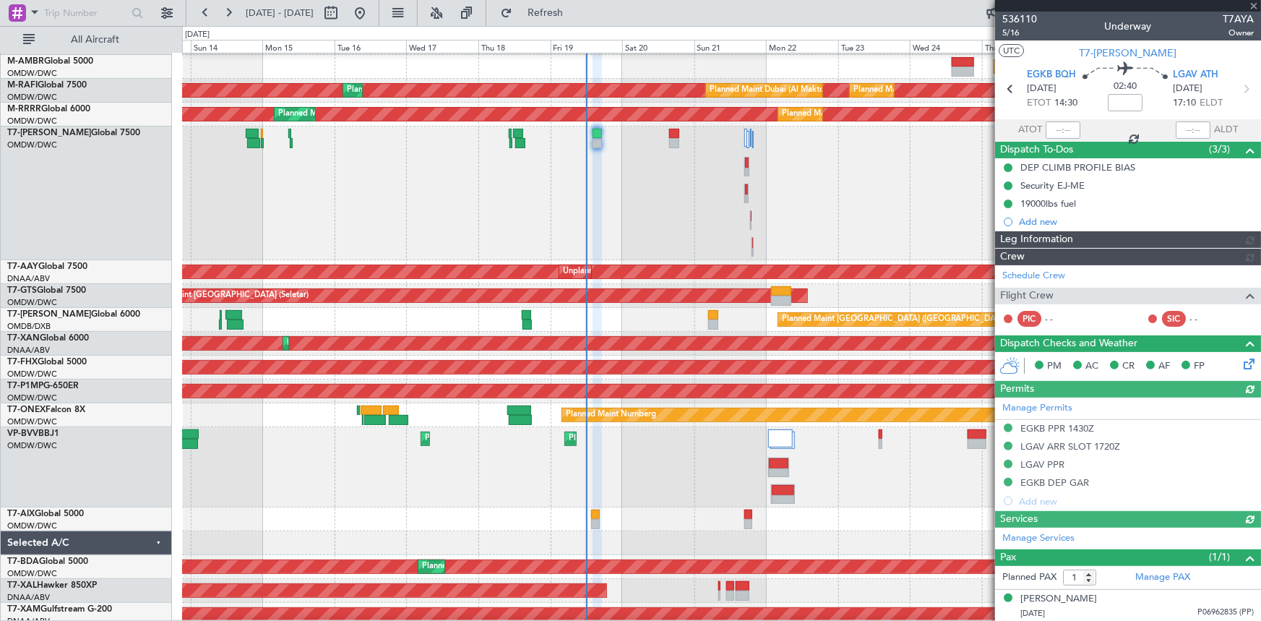
type input "Rohit Roy (ROY)"
type input "7177"
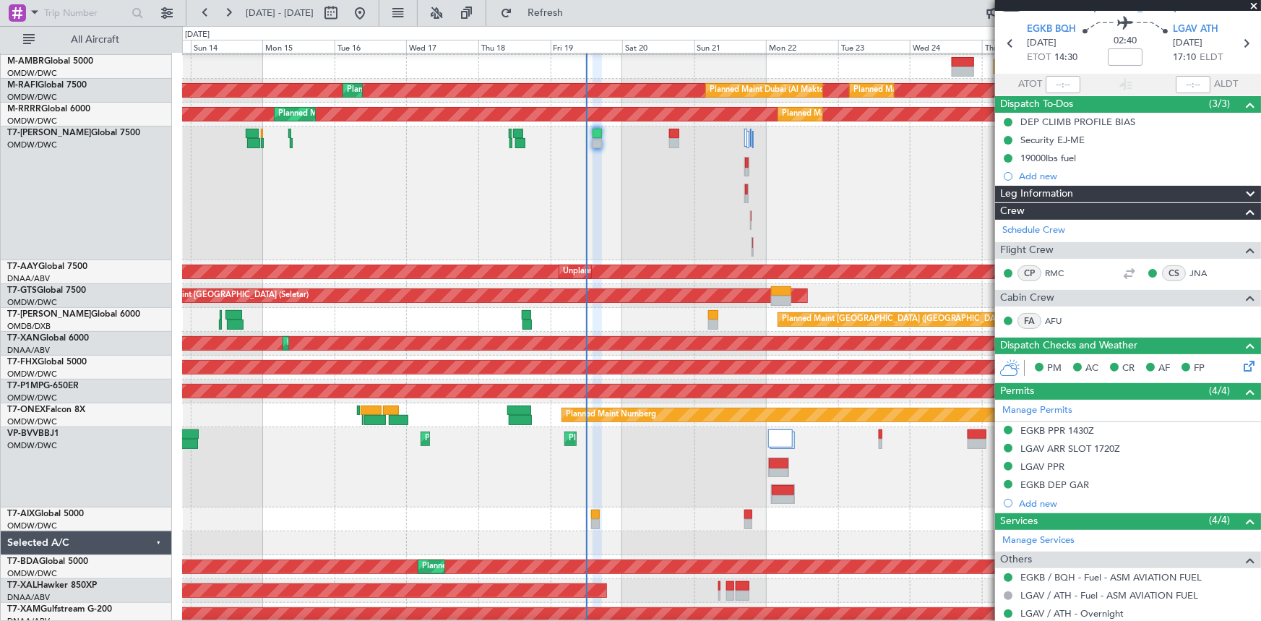
scroll to position [0, 0]
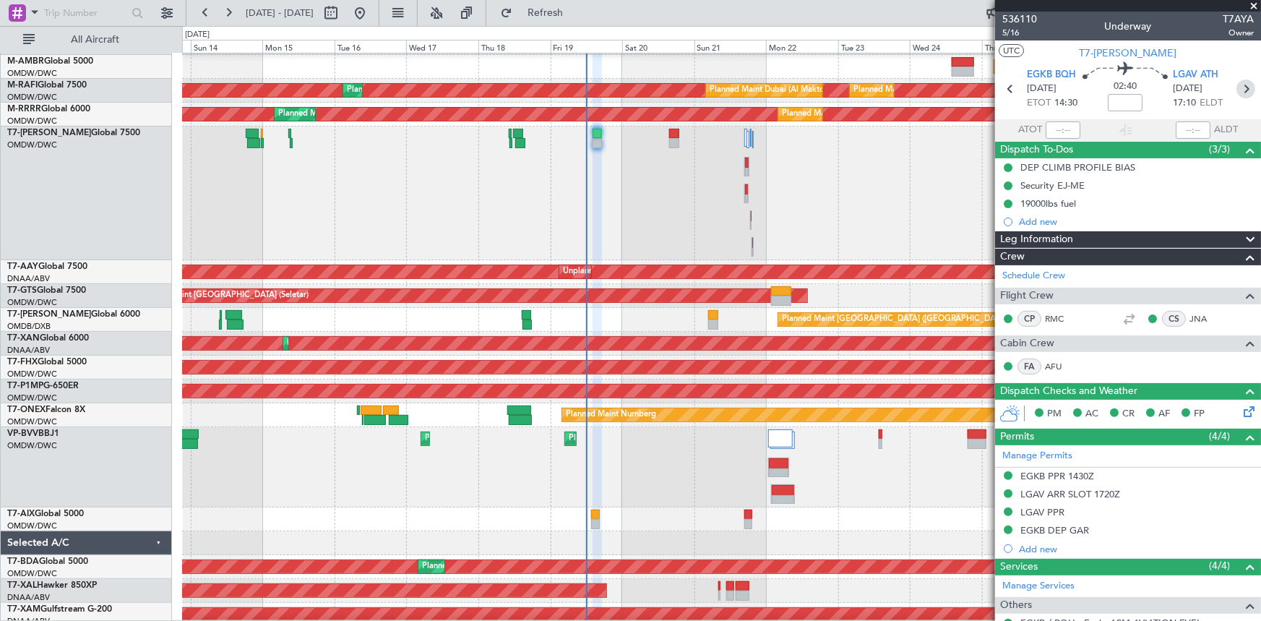
click at [839, 87] on icon at bounding box center [1245, 88] width 19 height 19
type input "+00:15"
type input "10"
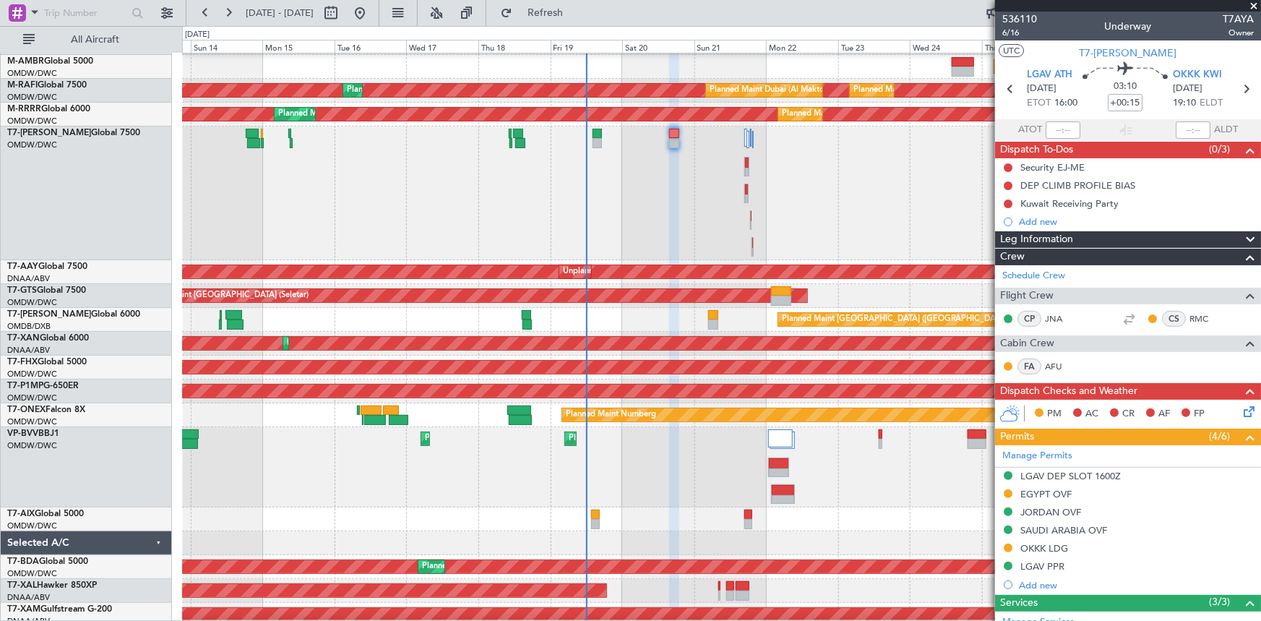
click at [92, 92] on div "OMDW/DWC Dubai (Al Maktoum Intl)" at bounding box center [89, 98] width 164 height 12
click at [839, 276] on div "Schedule Crew" at bounding box center [1128, 276] width 266 height 22
click at [603, 134] on div "Planned Maint Dubai (Al Maktoum Intl)" at bounding box center [721, 193] width 1079 height 134
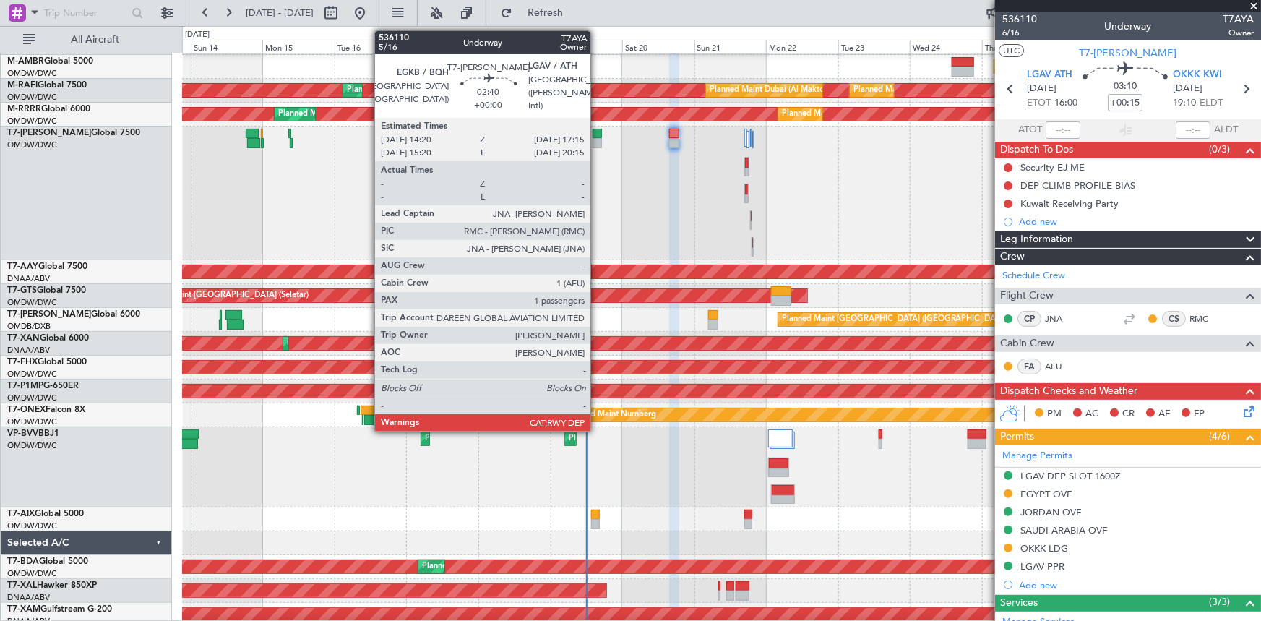
click at [597, 137] on div at bounding box center [596, 134] width 9 height 10
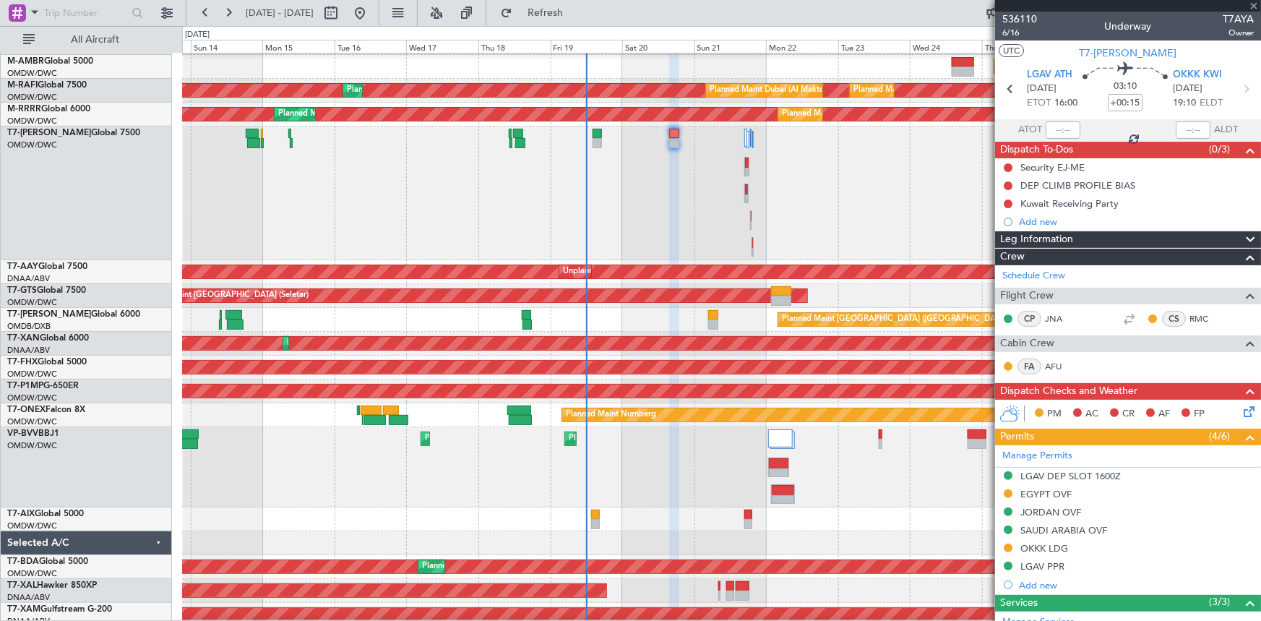
type input "1"
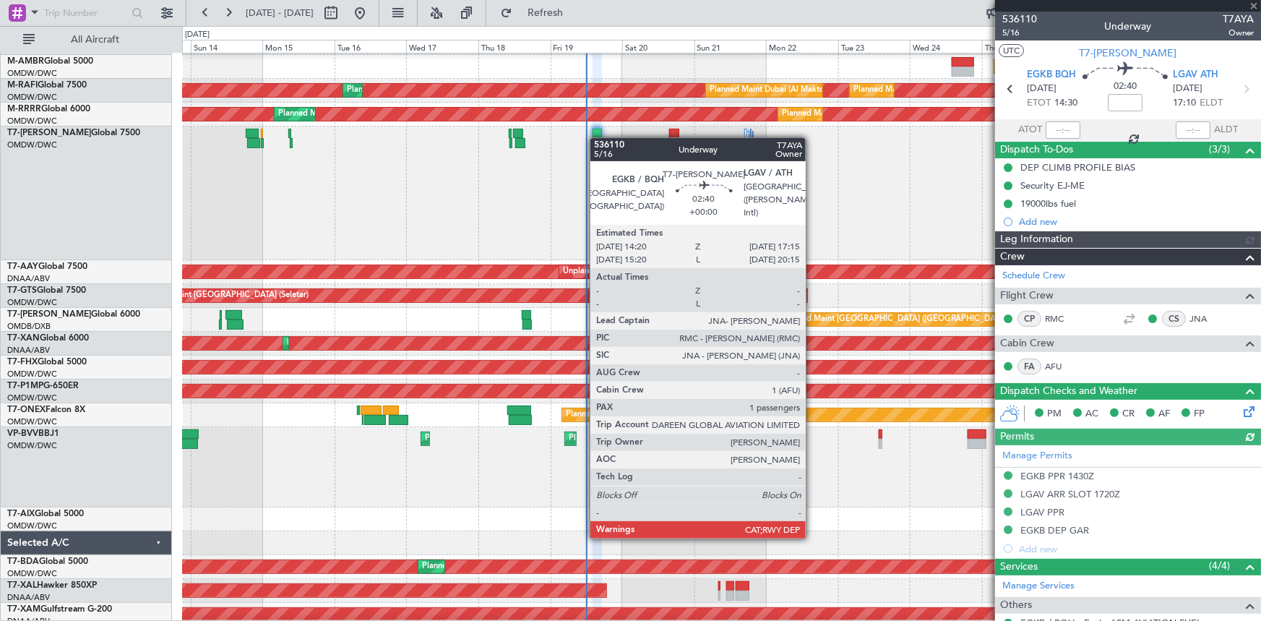
type input "Rohit Roy (ROY)"
type input "7177"
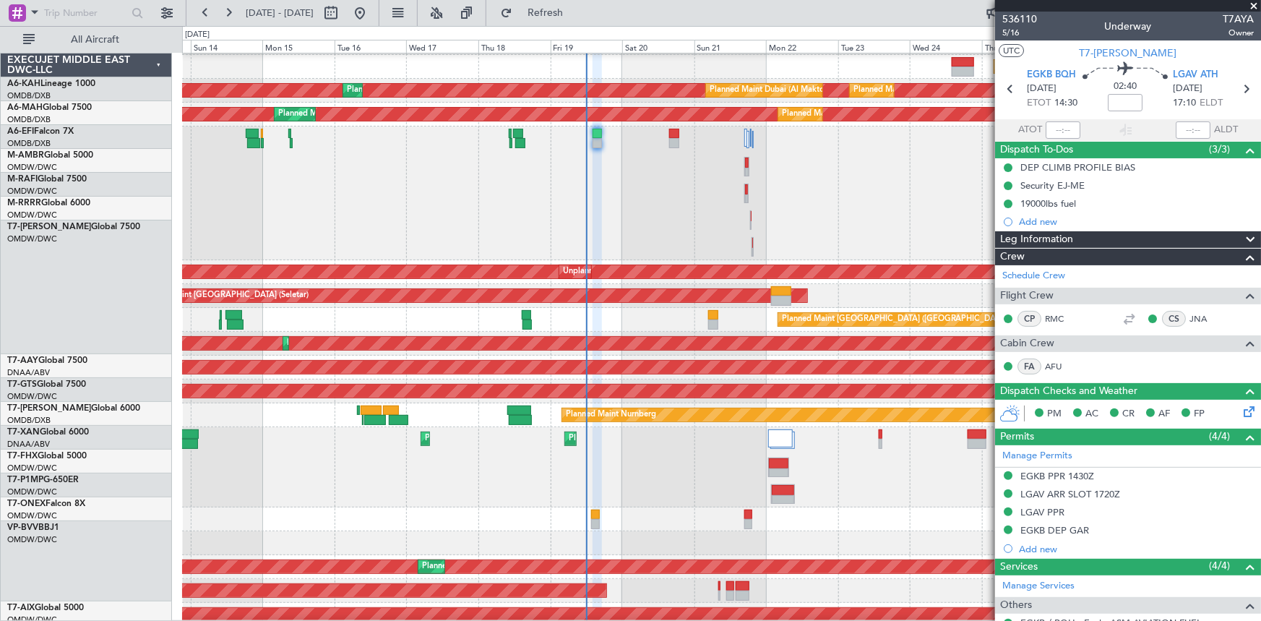
scroll to position [94, 0]
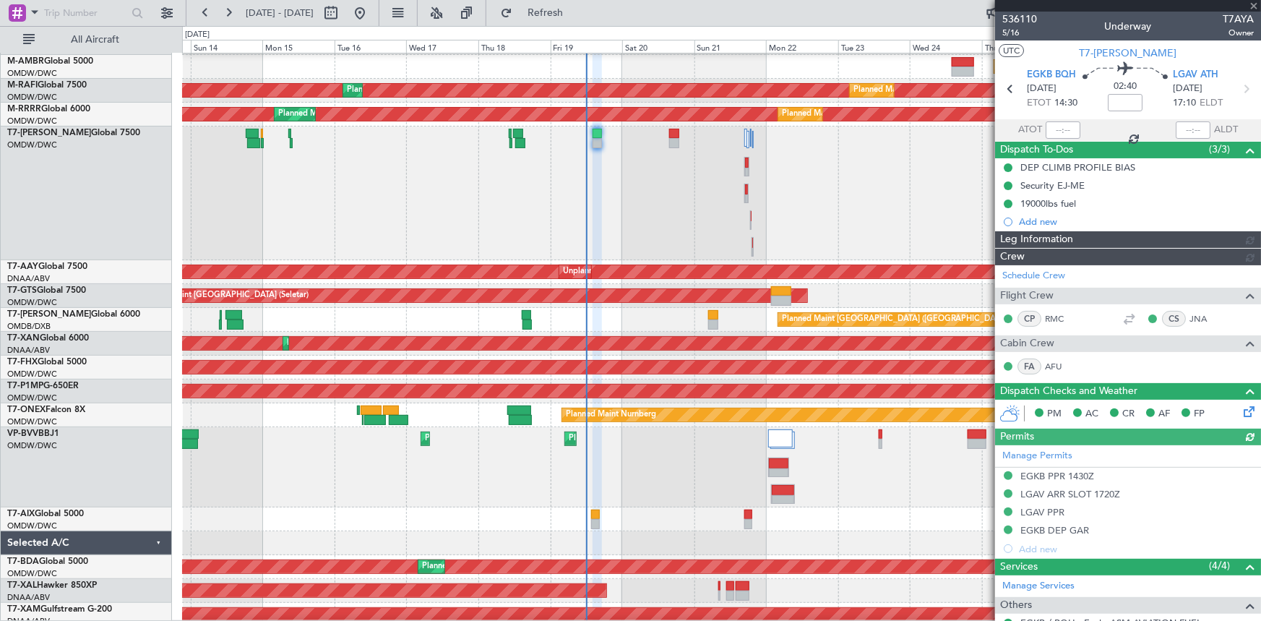
type input "[PERSON_NAME] ([PERSON_NAME])"
type input "7177"
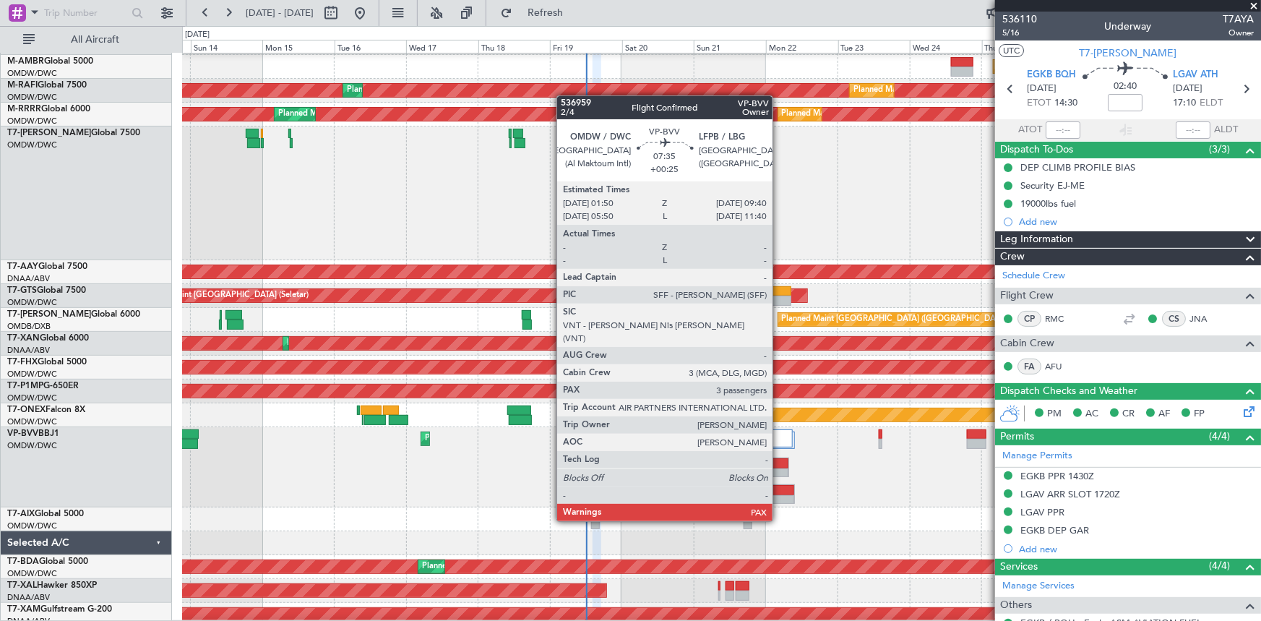
click at [779, 495] on div at bounding box center [783, 500] width 22 height 10
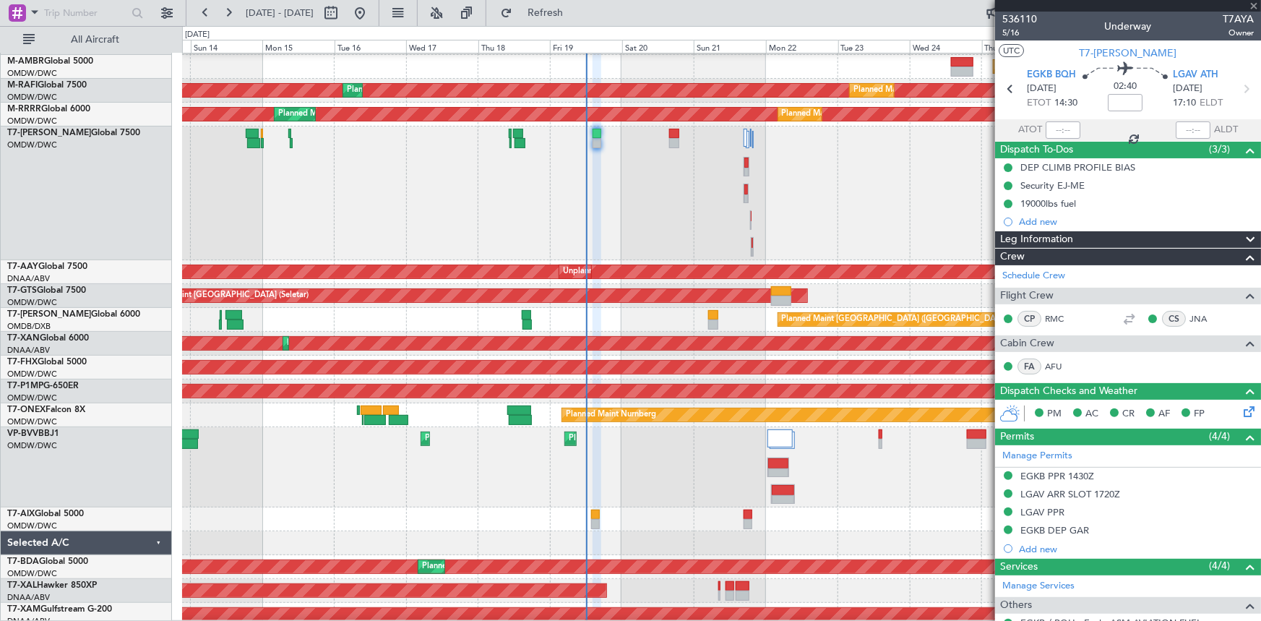
type input "+00:25"
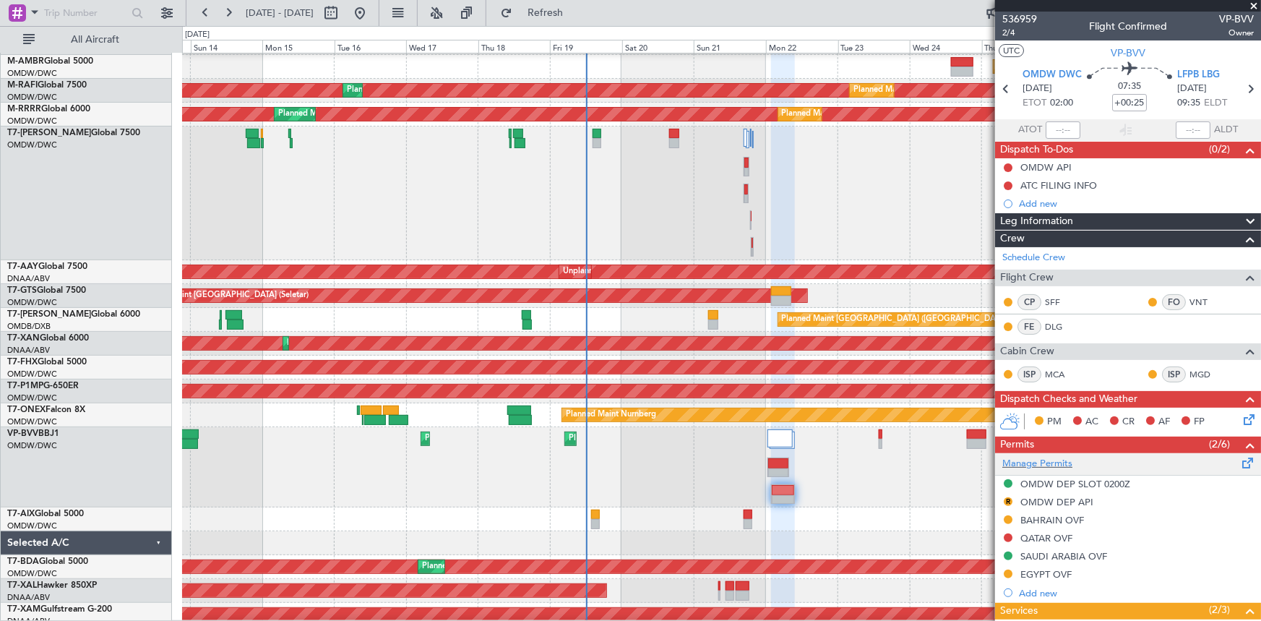
scroll to position [246, 0]
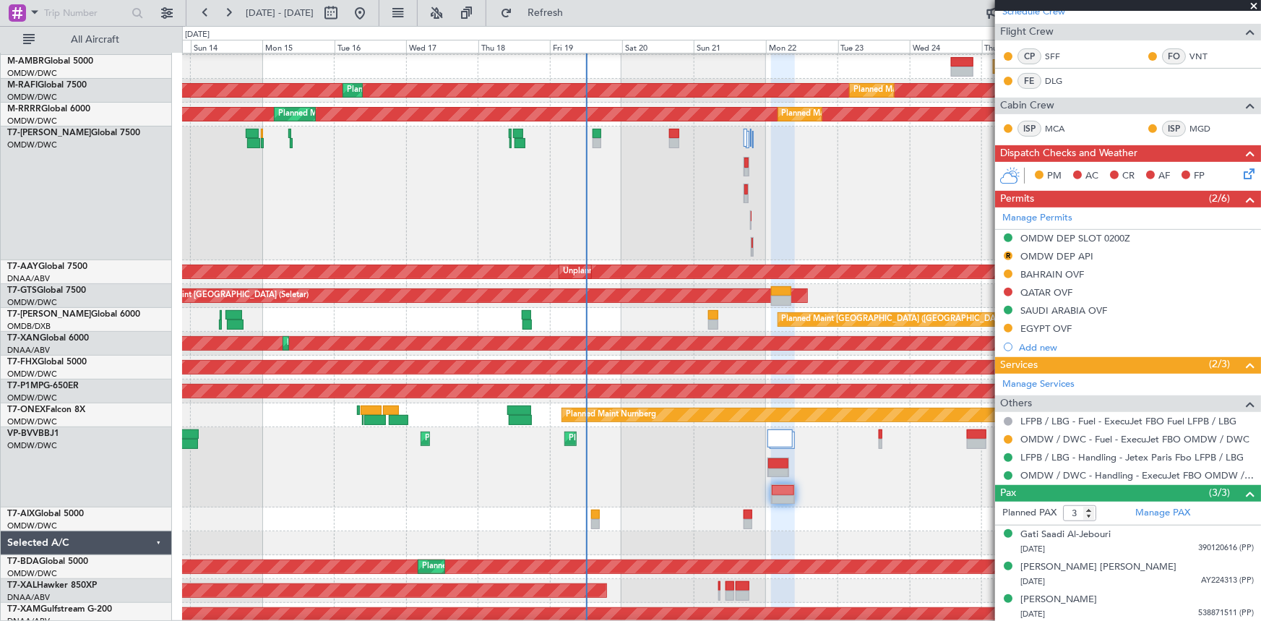
drag, startPoint x: 1139, startPoint y: 511, endPoint x: 975, endPoint y: 501, distance: 163.6
click at [1139, 511] on link "Manage PAX" at bounding box center [1162, 513] width 55 height 14
click at [576, 12] on span "Refresh" at bounding box center [545, 13] width 61 height 10
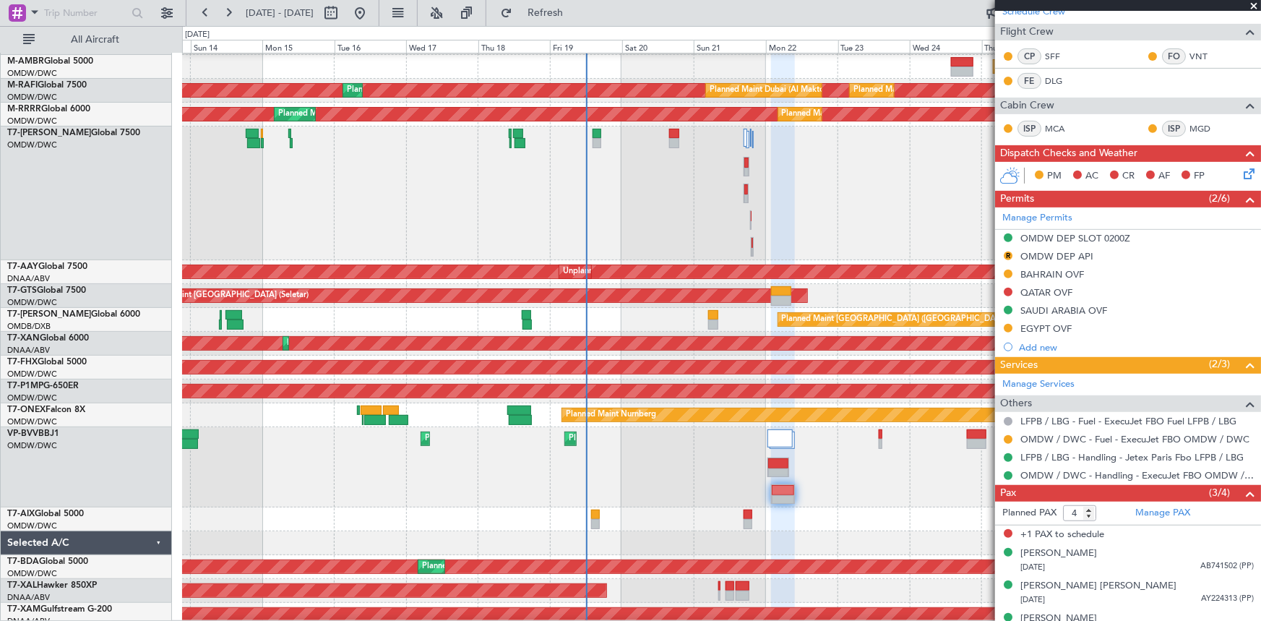
scroll to position [0, 0]
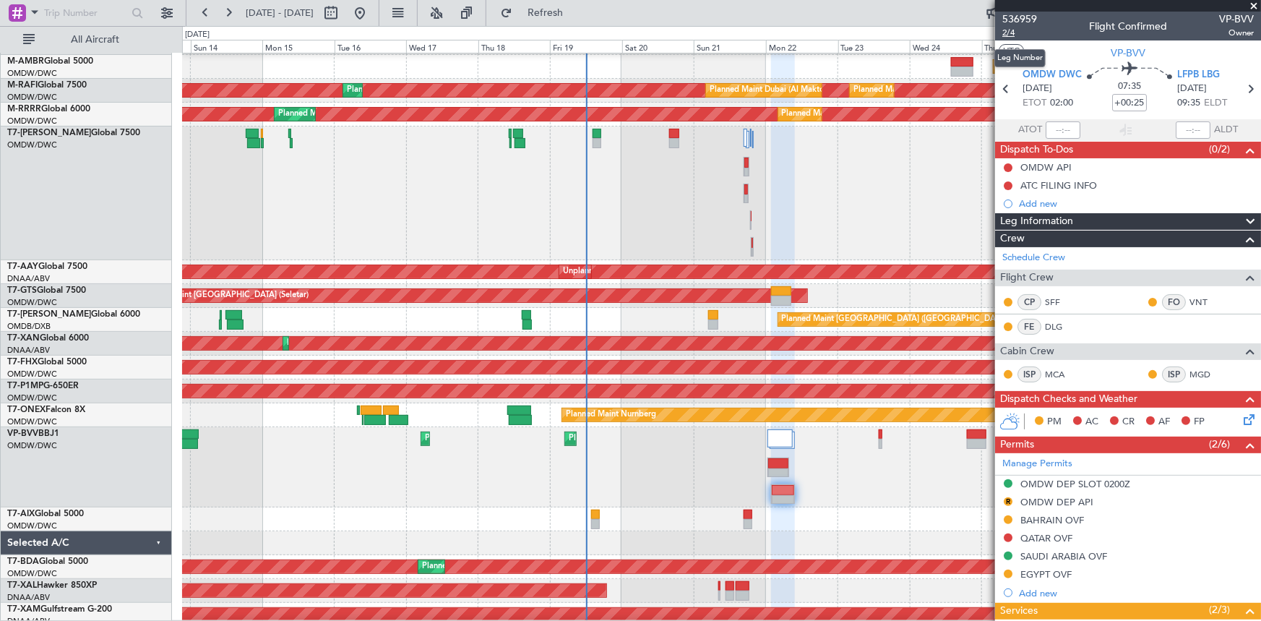
click at [1007, 27] on span "2/4" at bounding box center [1019, 33] width 35 height 12
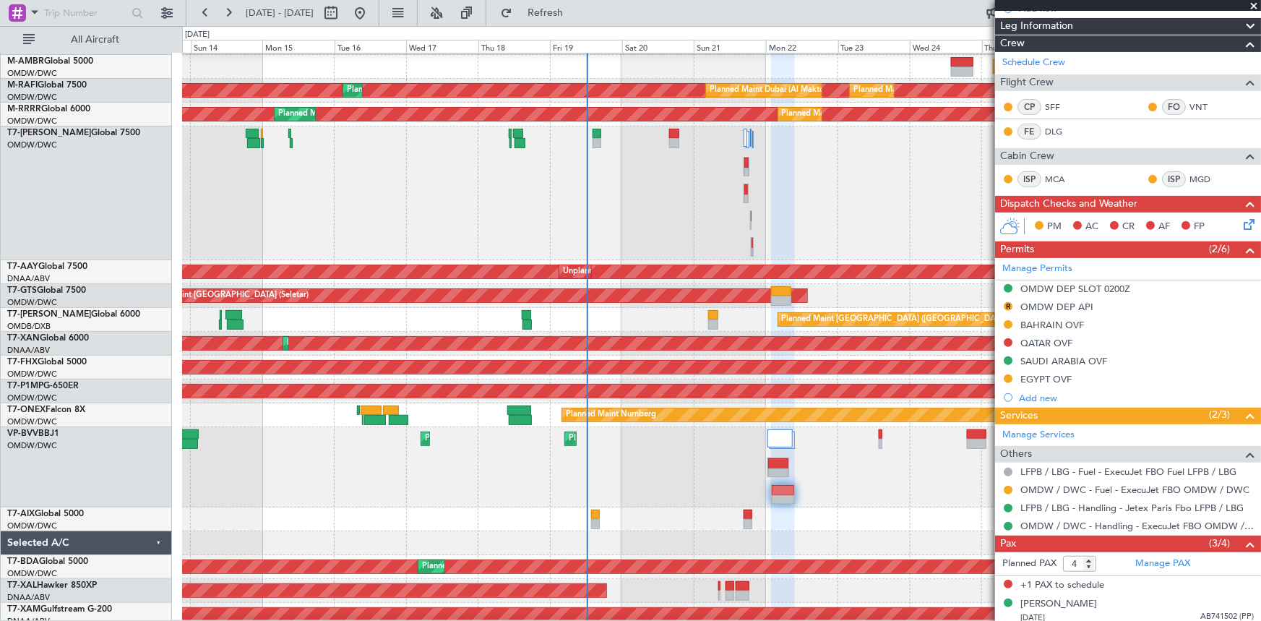
scroll to position [264, 0]
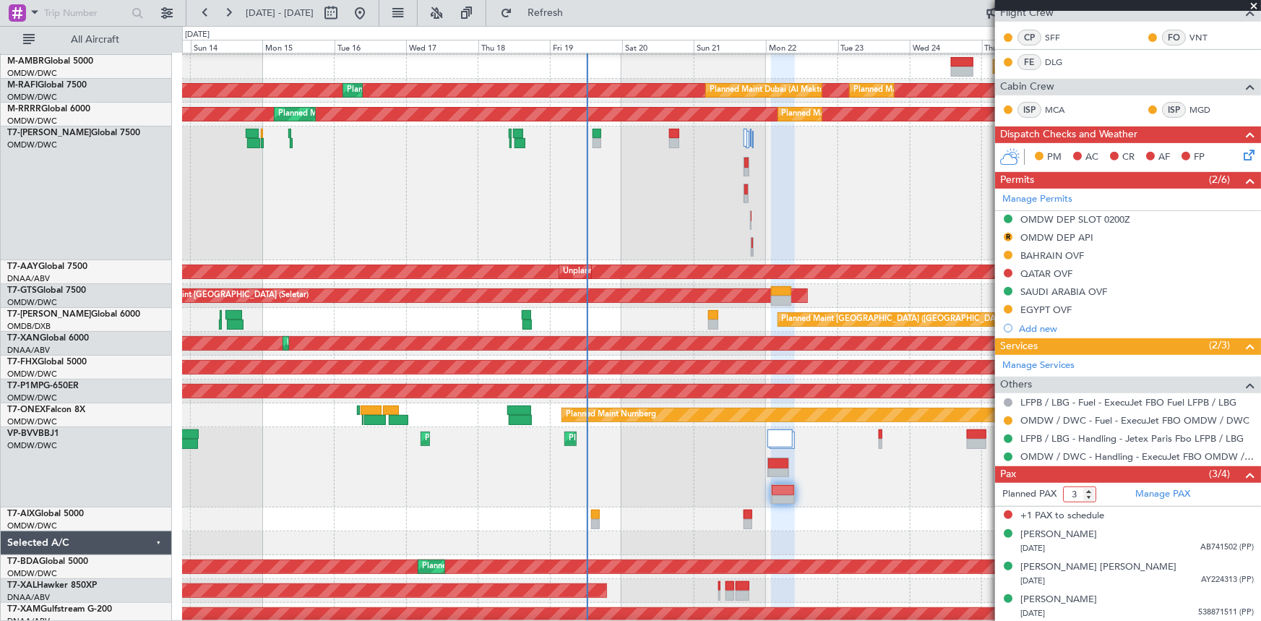
type input "3"
click at [1088, 496] on input "3" at bounding box center [1079, 494] width 33 height 16
click at [576, 1] on button "Refresh" at bounding box center [536, 12] width 87 height 23
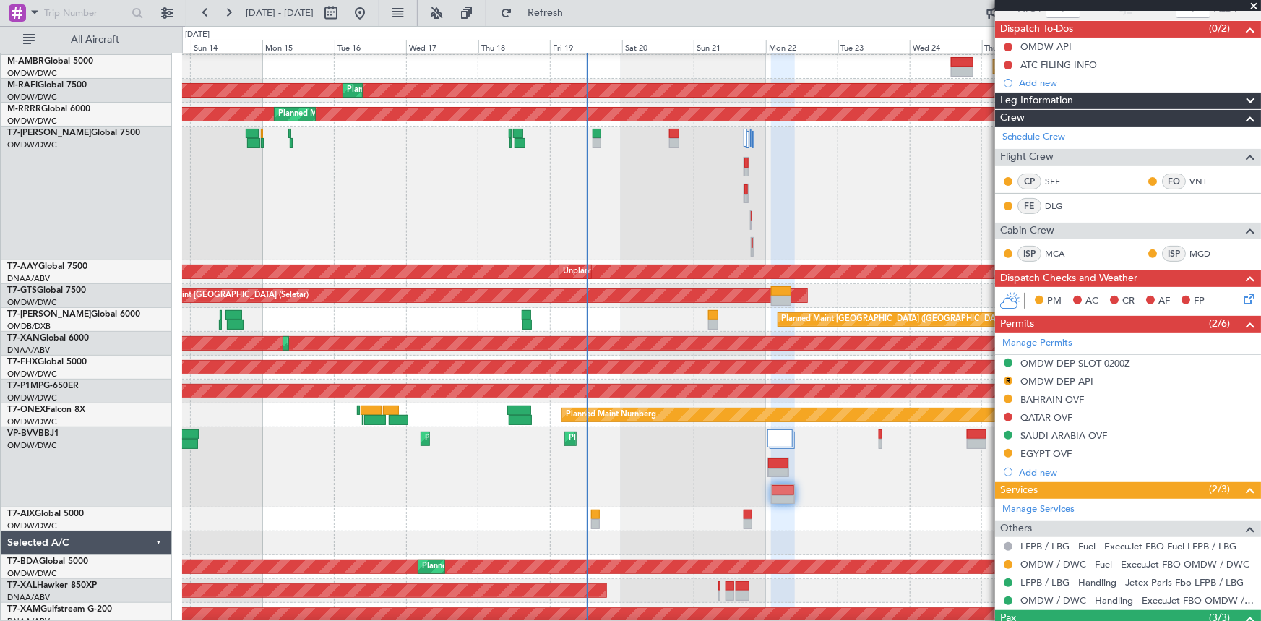
scroll to position [0, 0]
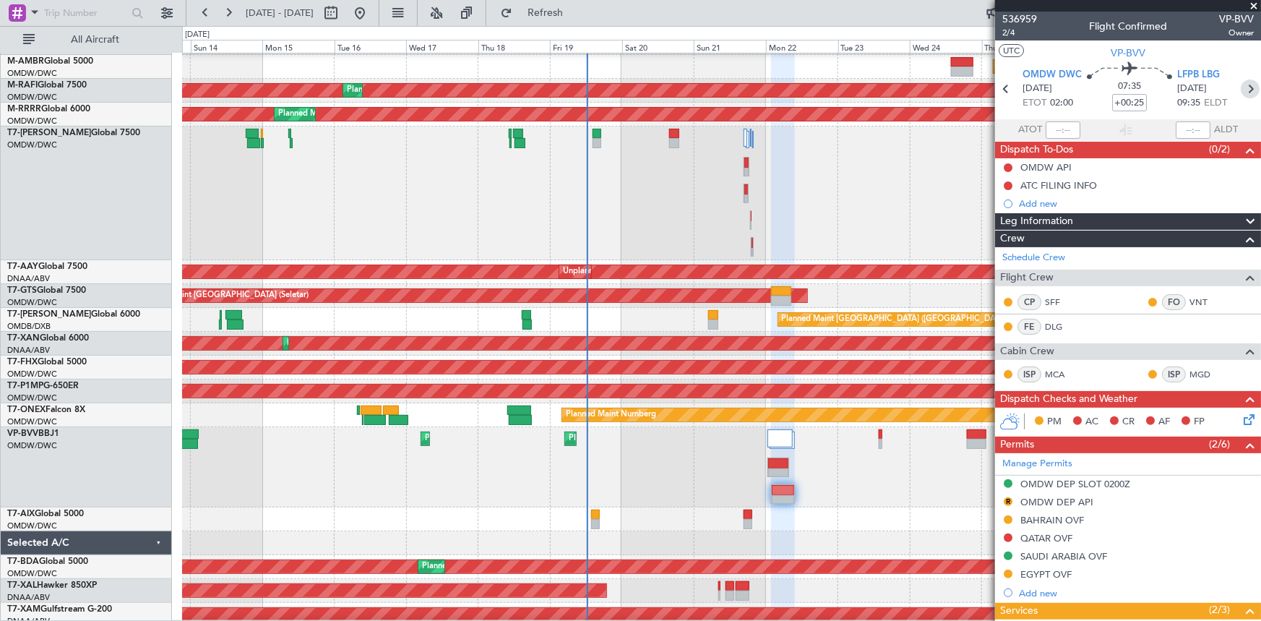
click at [1248, 91] on icon at bounding box center [1249, 88] width 19 height 19
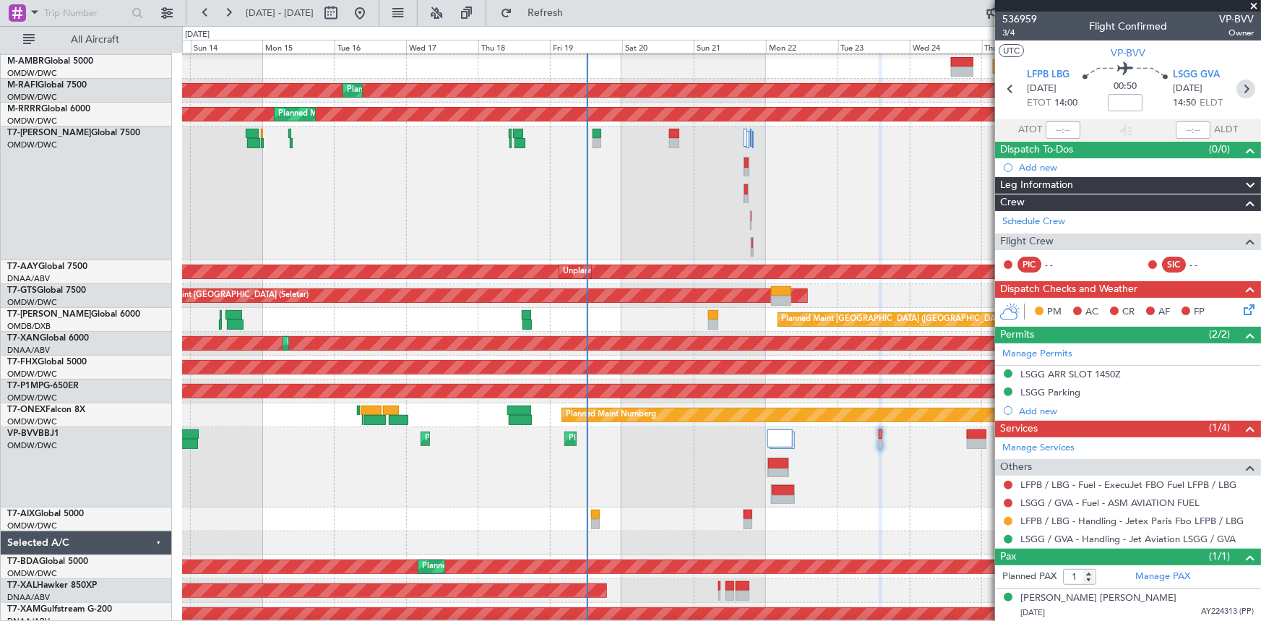
click at [1247, 87] on icon at bounding box center [1245, 88] width 19 height 19
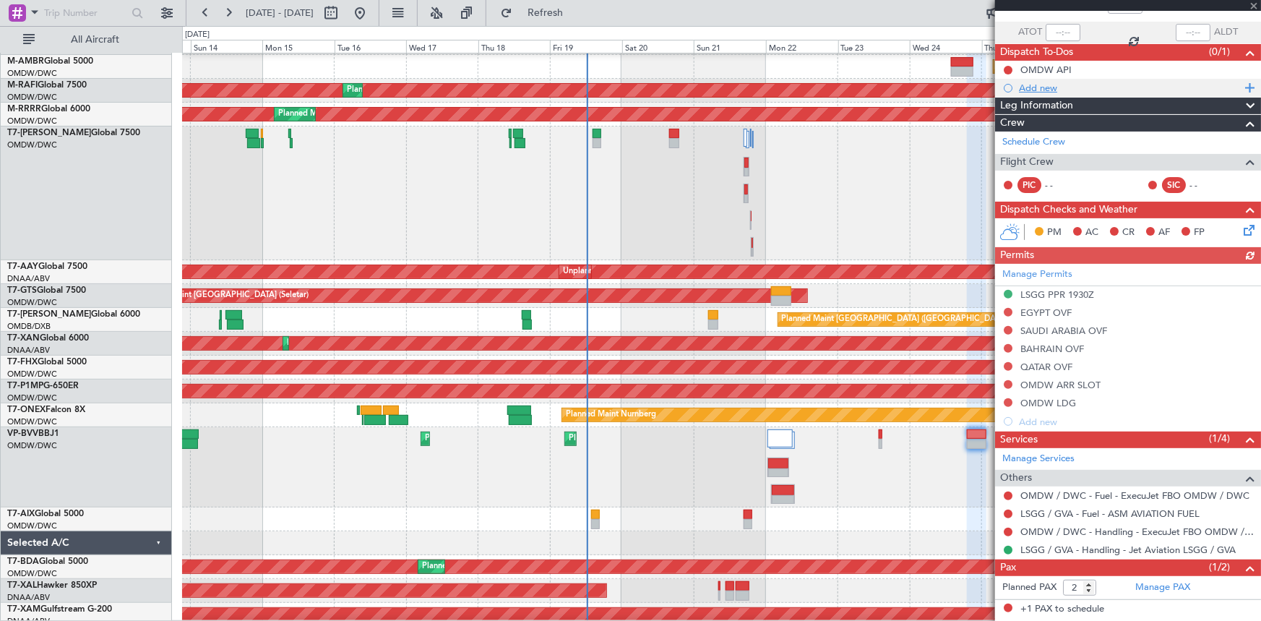
scroll to position [126, 0]
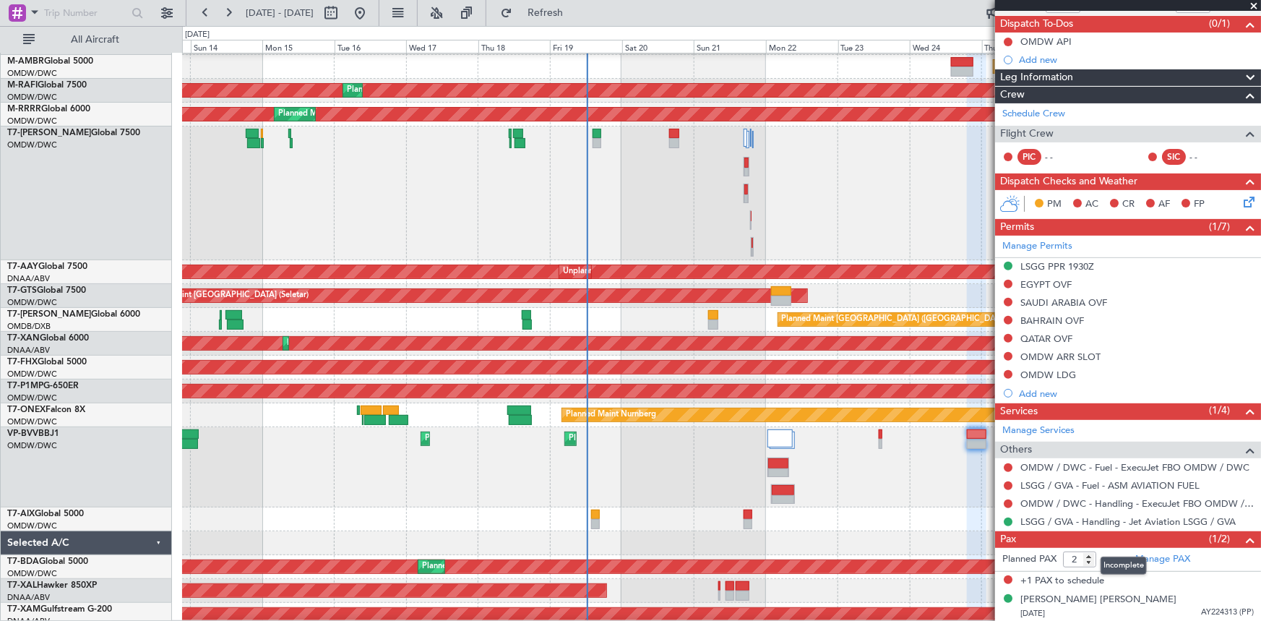
click at [1091, 562] on mat-tooltip-component "Incomplete" at bounding box center [1123, 565] width 66 height 38
click at [1090, 561] on mat-tooltip-component "Incomplete" at bounding box center [1123, 565] width 66 height 38
type input "1"
click at [1087, 561] on input "1" at bounding box center [1079, 559] width 33 height 16
click at [566, 9] on span "Refresh" at bounding box center [545, 13] width 61 height 10
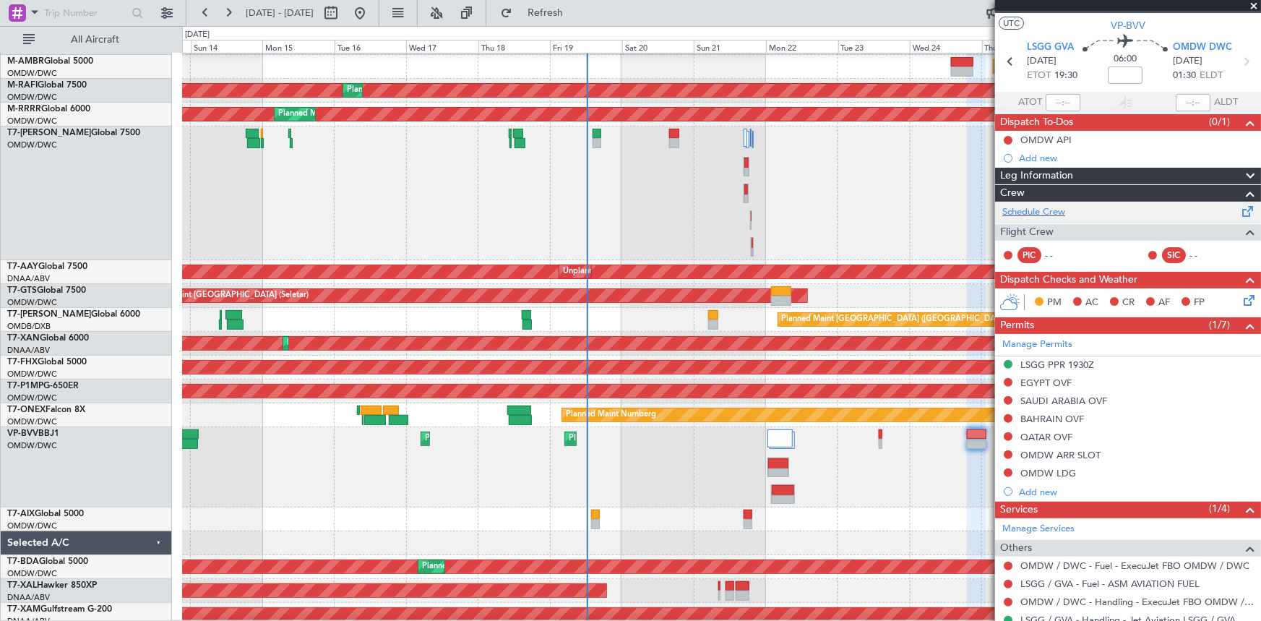
scroll to position [0, 0]
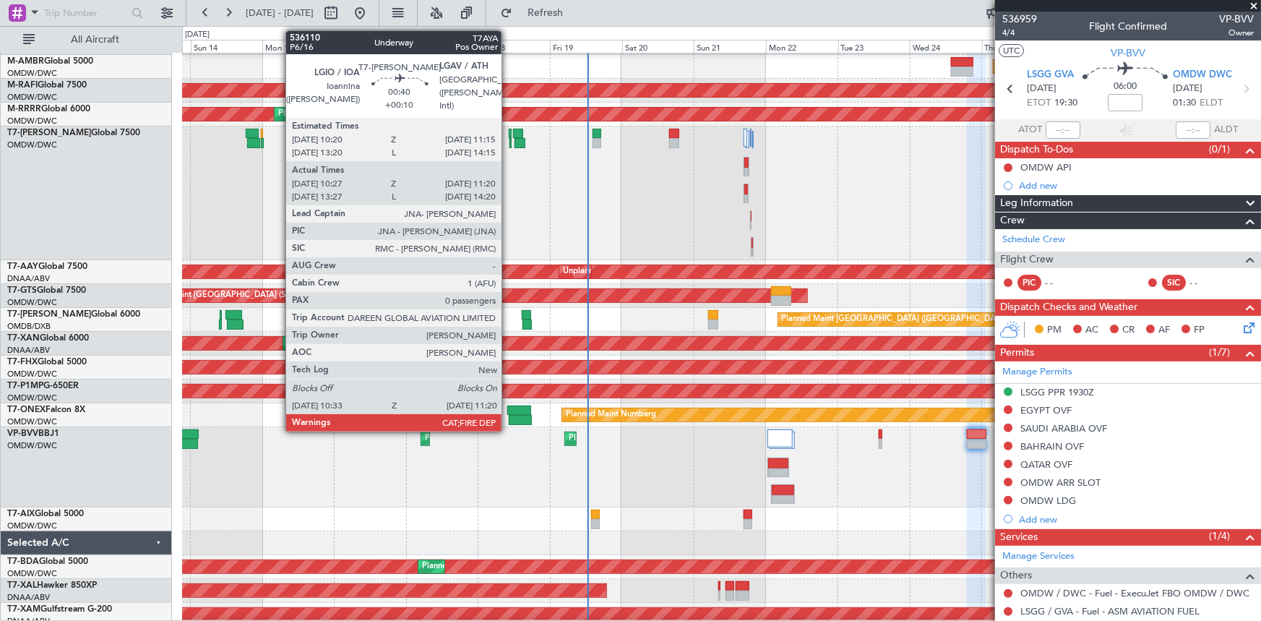
click at [509, 134] on div at bounding box center [510, 134] width 3 height 10
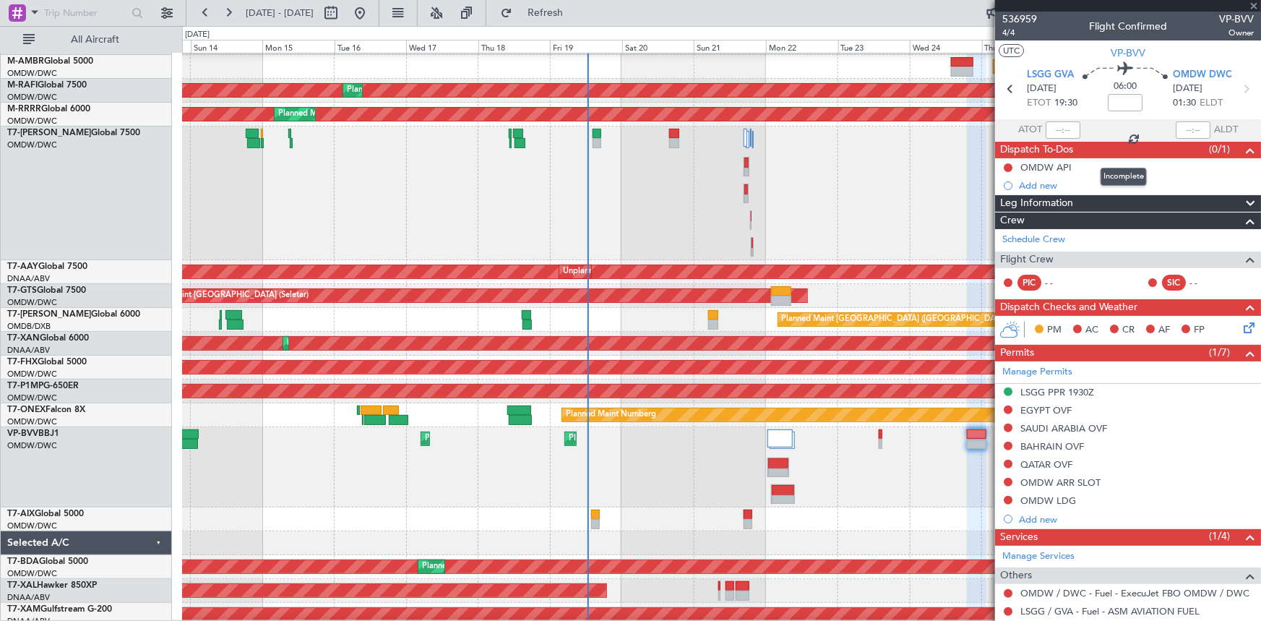
type input "+00:10"
type input "10:37"
type input "11:15"
type input "0"
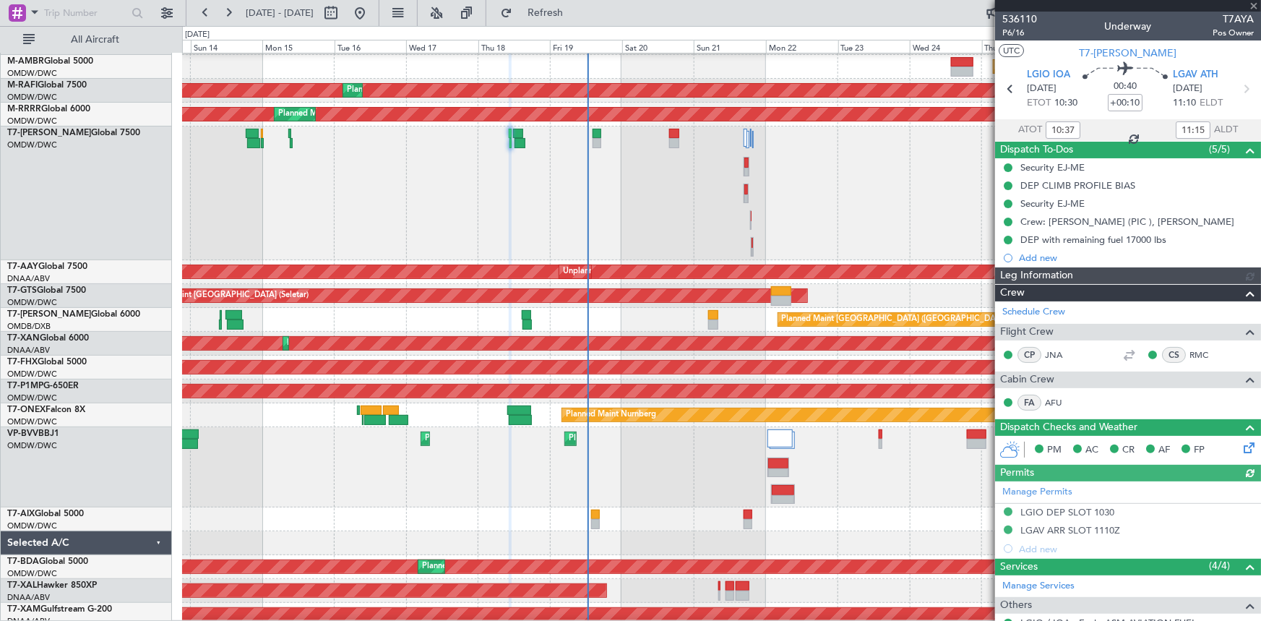
type input "Dherander Fithani (DHF)"
type input "7312"
click at [1247, 90] on icon at bounding box center [1245, 88] width 19 height 19
type input "12:34"
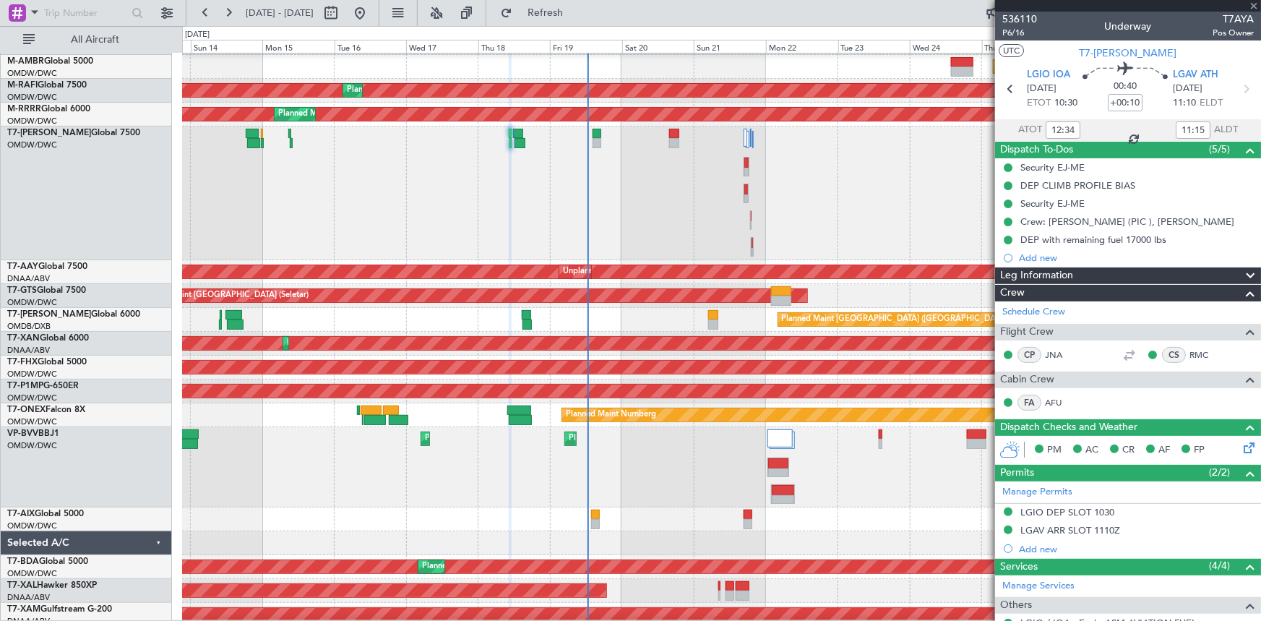
type input "15:49"
type input "1"
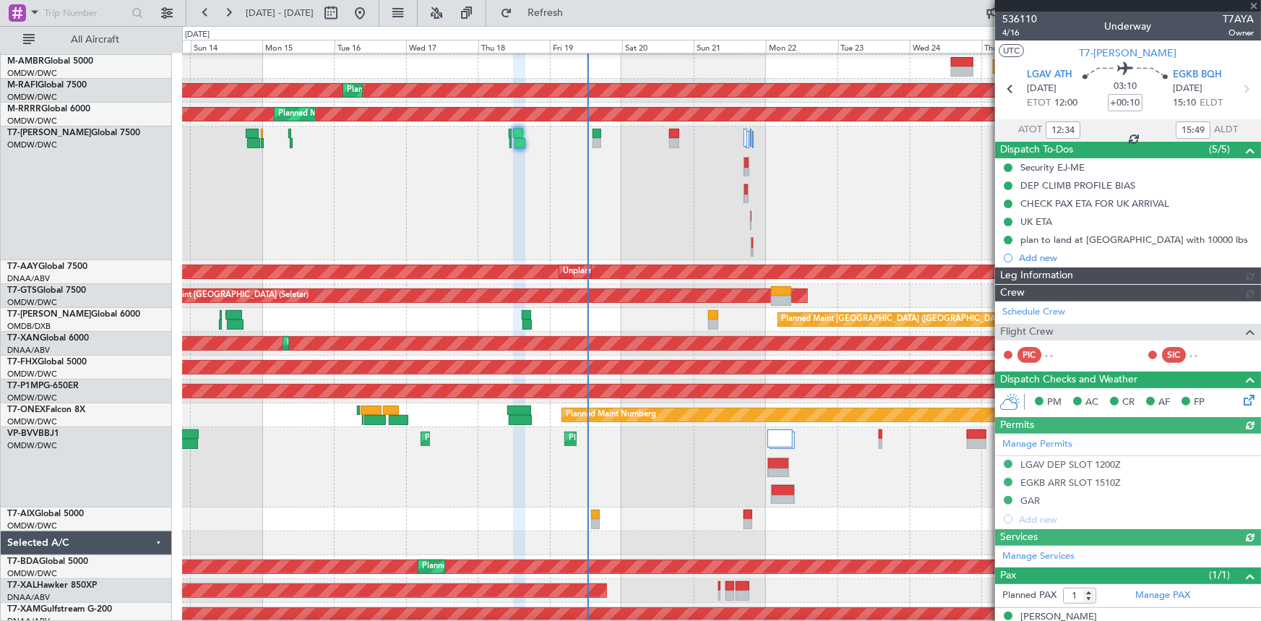
type input "Dherander Fithani (DHF)"
type input "7334"
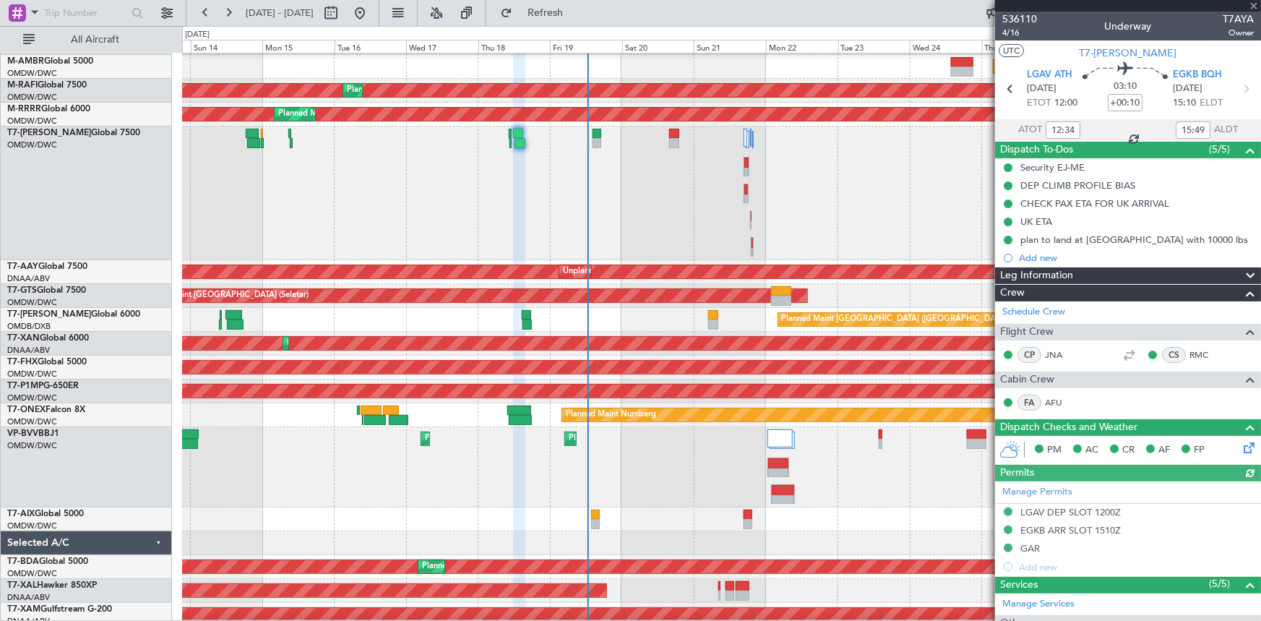
click at [1241, 87] on icon at bounding box center [1245, 88] width 19 height 19
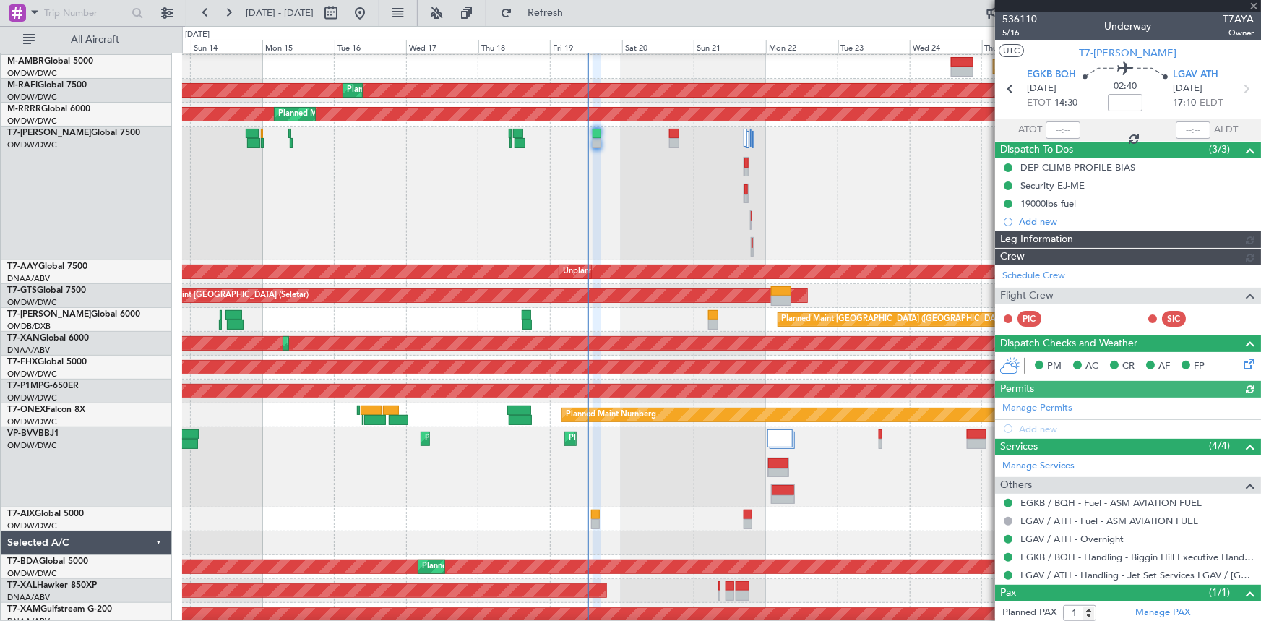
type input "[PERSON_NAME] ([PERSON_NAME])"
type input "7177"
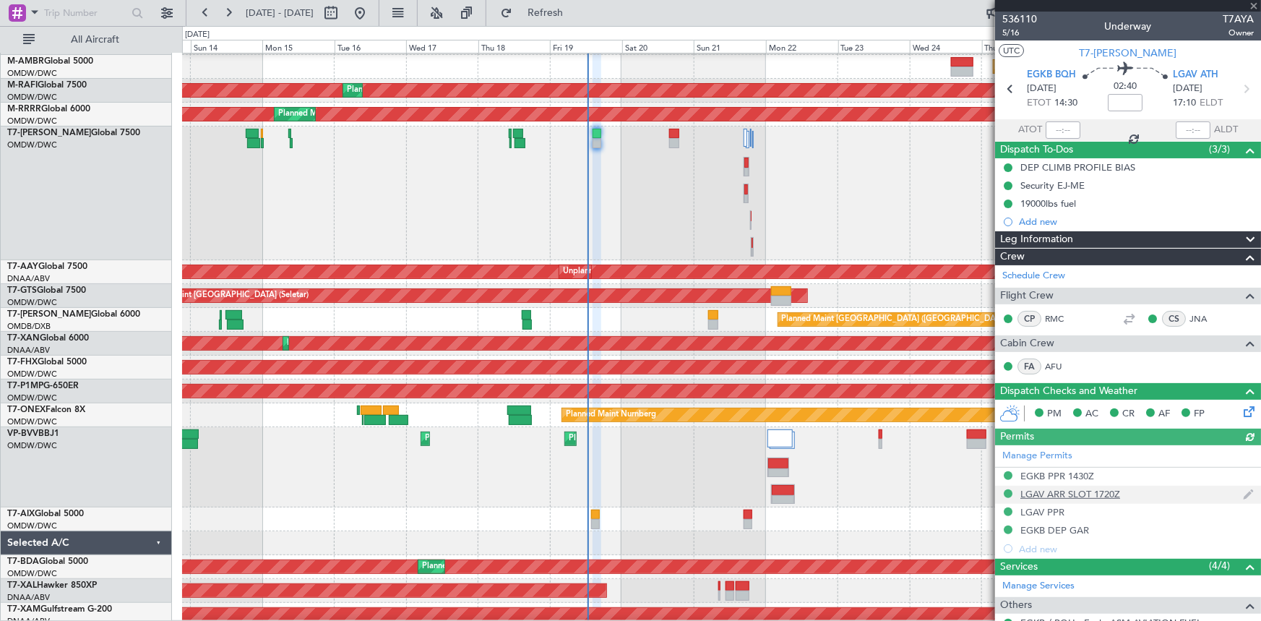
click at [1054, 488] on div "LGAV ARR SLOT 1720Z" at bounding box center [1070, 494] width 100 height 12
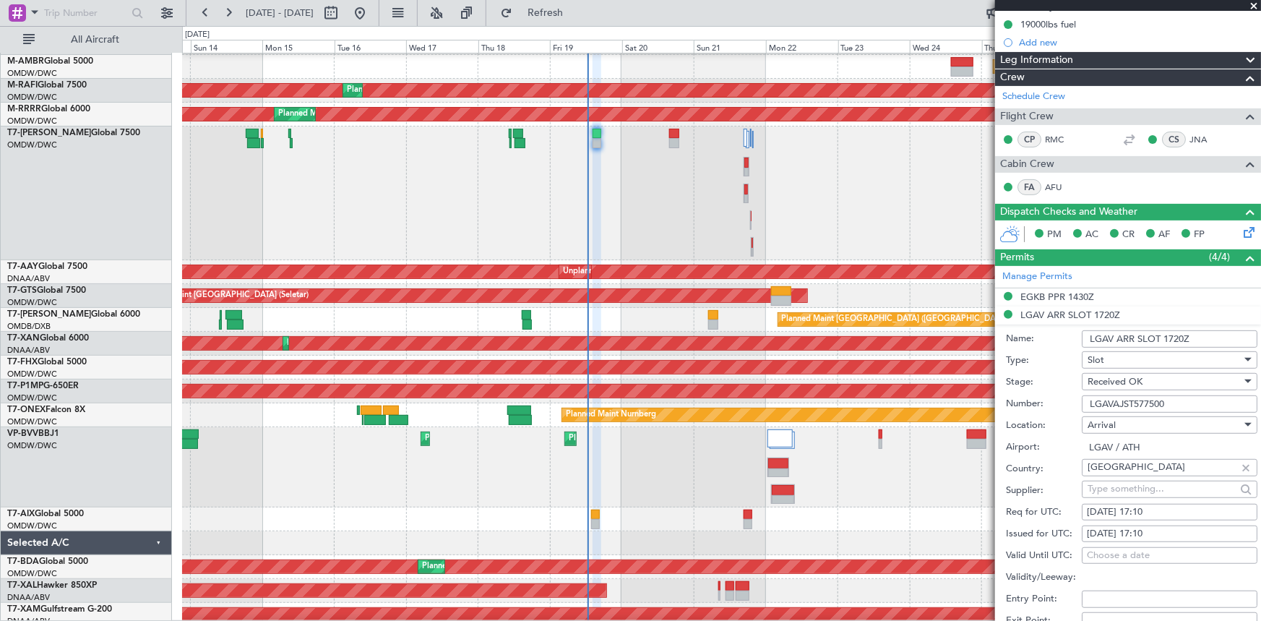
scroll to position [196, 0]
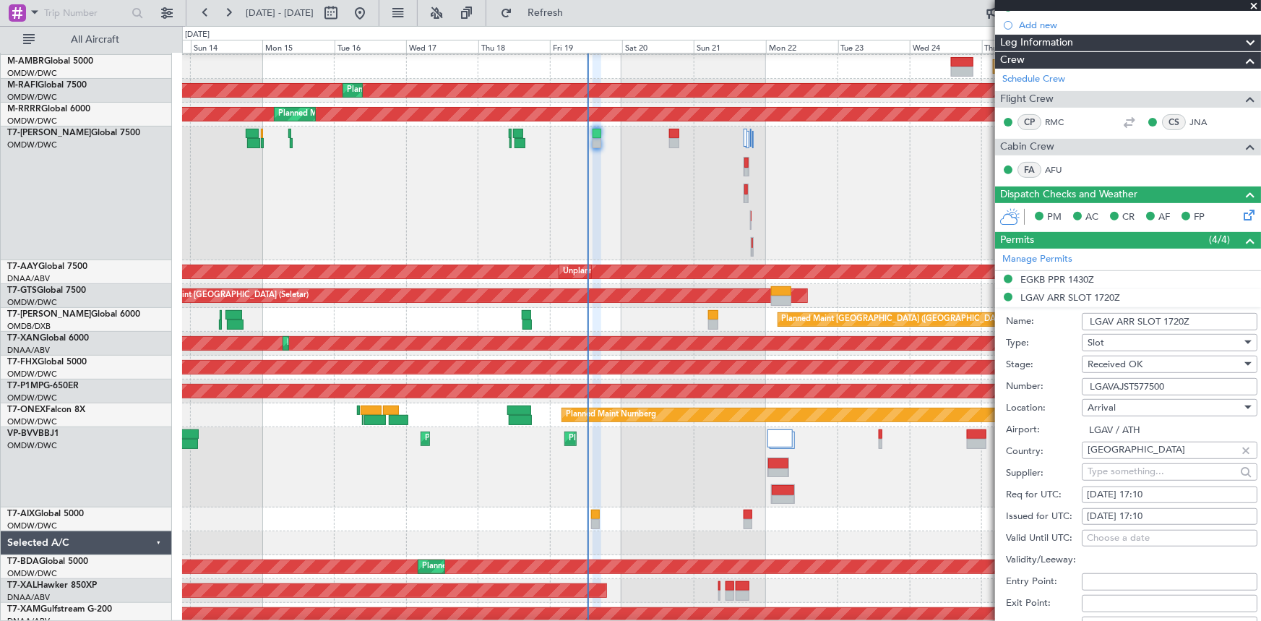
drag, startPoint x: 1179, startPoint y: 381, endPoint x: 916, endPoint y: 353, distance: 264.5
click at [916, 353] on fb-app "13 Sep 2025 - 28 Sep 2025 Refresh Quick Links All Aircraft Planned Maint London…" at bounding box center [630, 316] width 1261 height 610
drag, startPoint x: 1172, startPoint y: 316, endPoint x: 1204, endPoint y: 316, distance: 31.8
click at [1206, 316] on input "LGAV ARR SLOT 1720Z" at bounding box center [1169, 321] width 176 height 17
type input "LGAV ARR SLOT 1700Z"
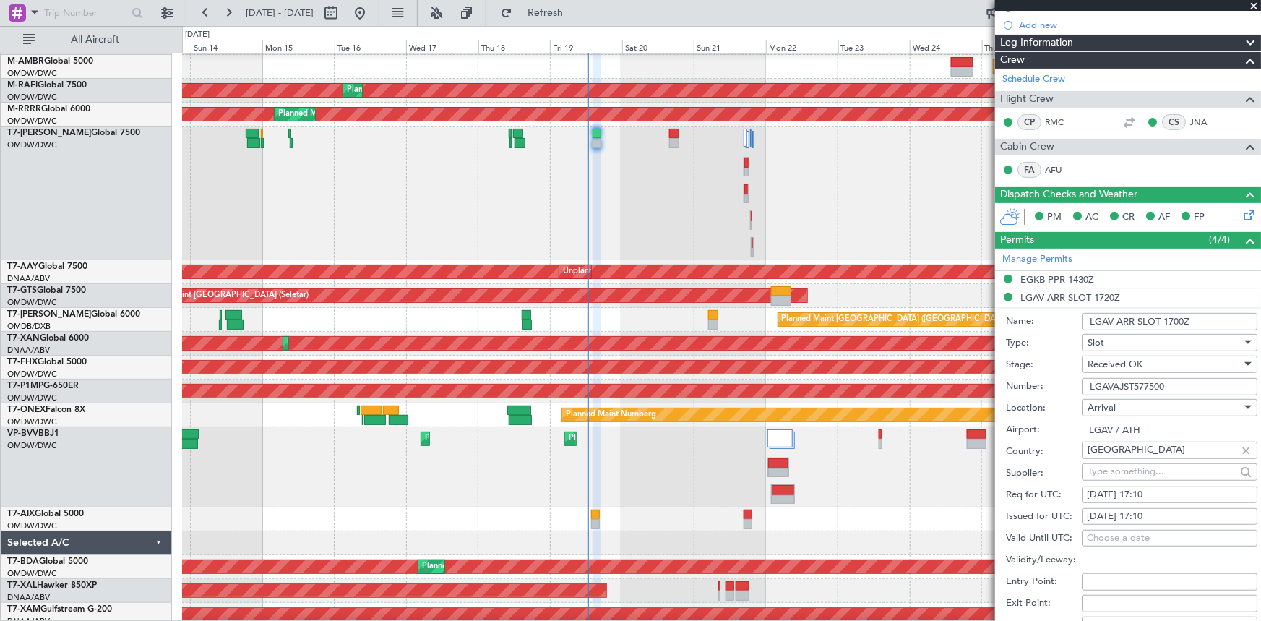
click at [1148, 491] on div "19/09/2025 17:10" at bounding box center [1169, 495] width 165 height 14
select select "9"
select select "2025"
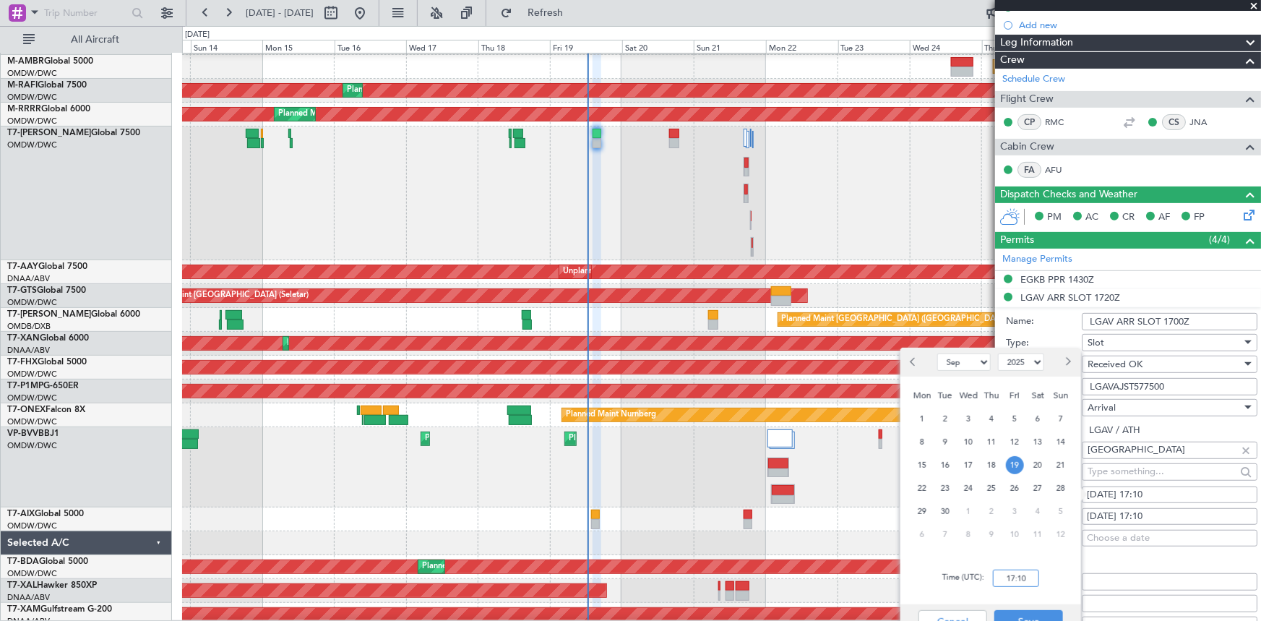
click at [996, 572] on input "17:10" at bounding box center [1016, 577] width 46 height 17
type input "17:00"
click at [1019, 613] on button "Save" at bounding box center [1028, 621] width 69 height 23
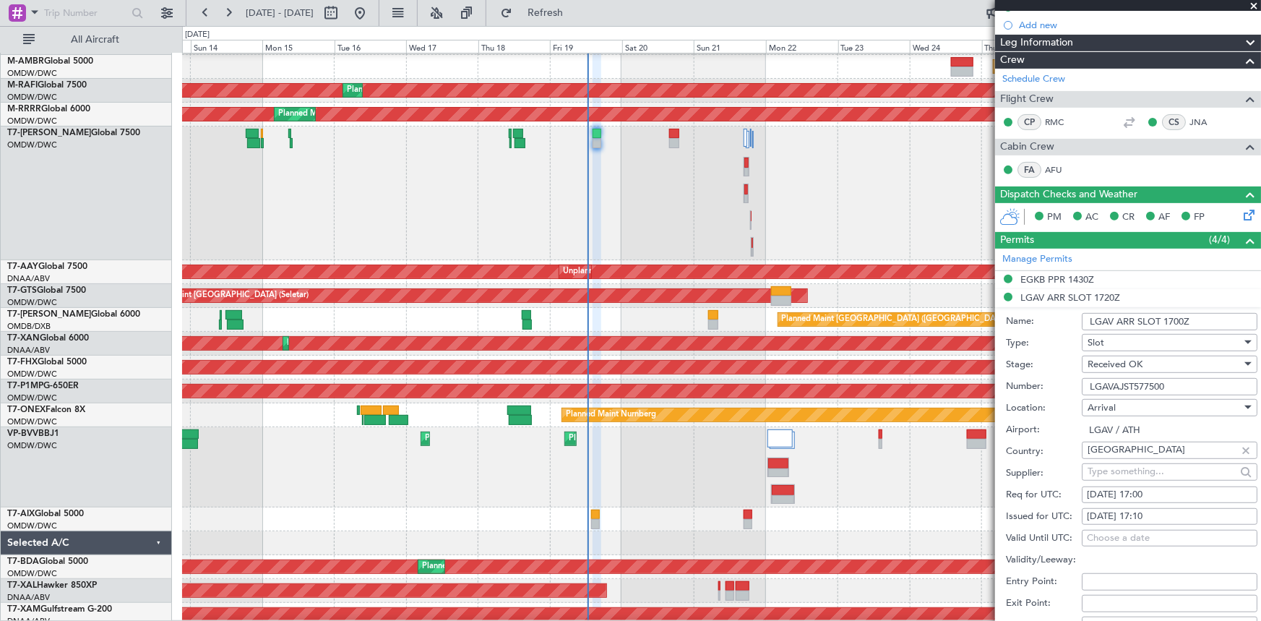
click at [1123, 517] on div "19/09/2025 17:10" at bounding box center [1169, 516] width 165 height 14
select select "9"
select select "2025"
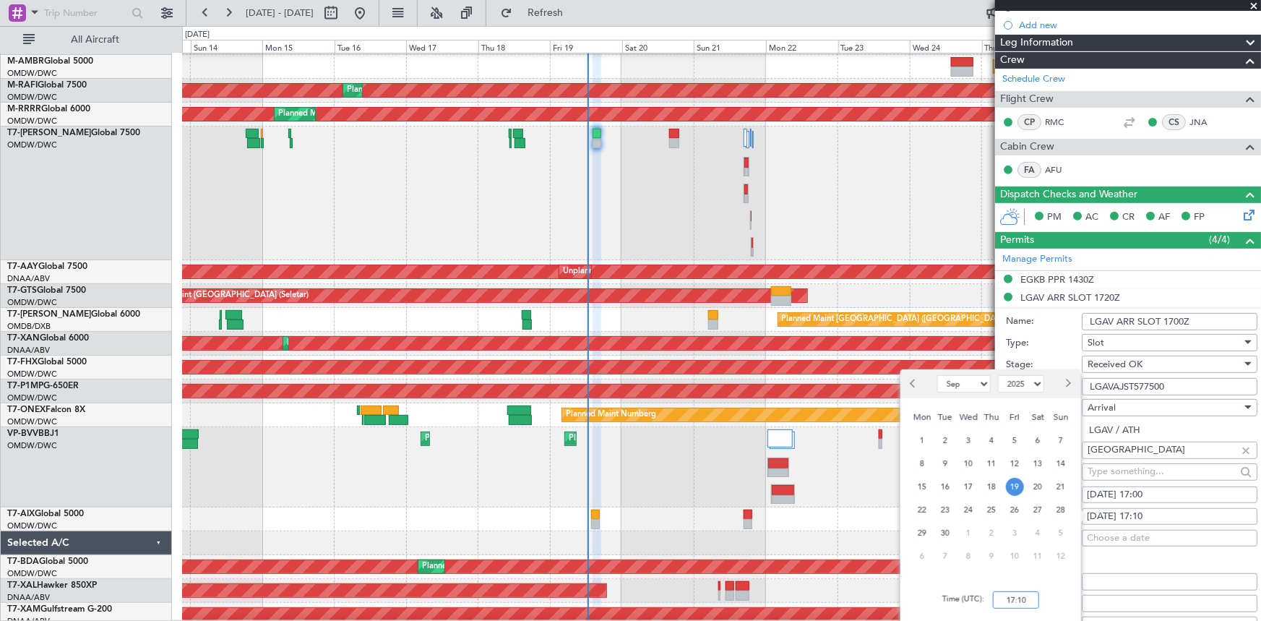
click at [1011, 603] on input "17:10" at bounding box center [1016, 599] width 46 height 17
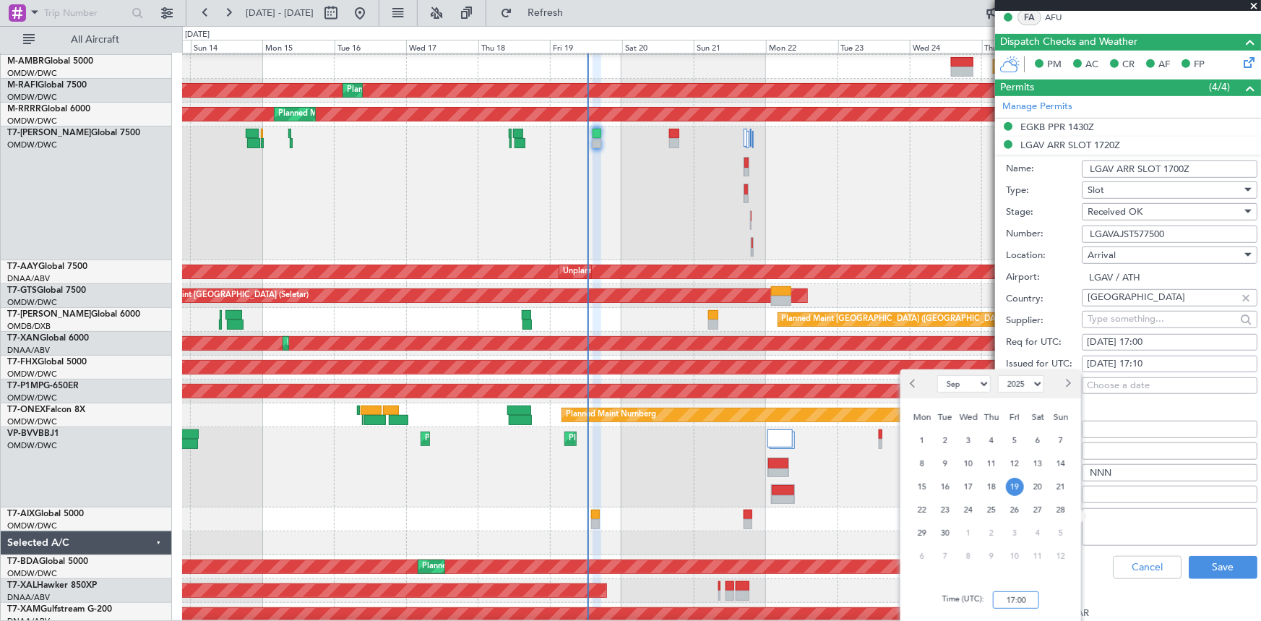
scroll to position [394, 0]
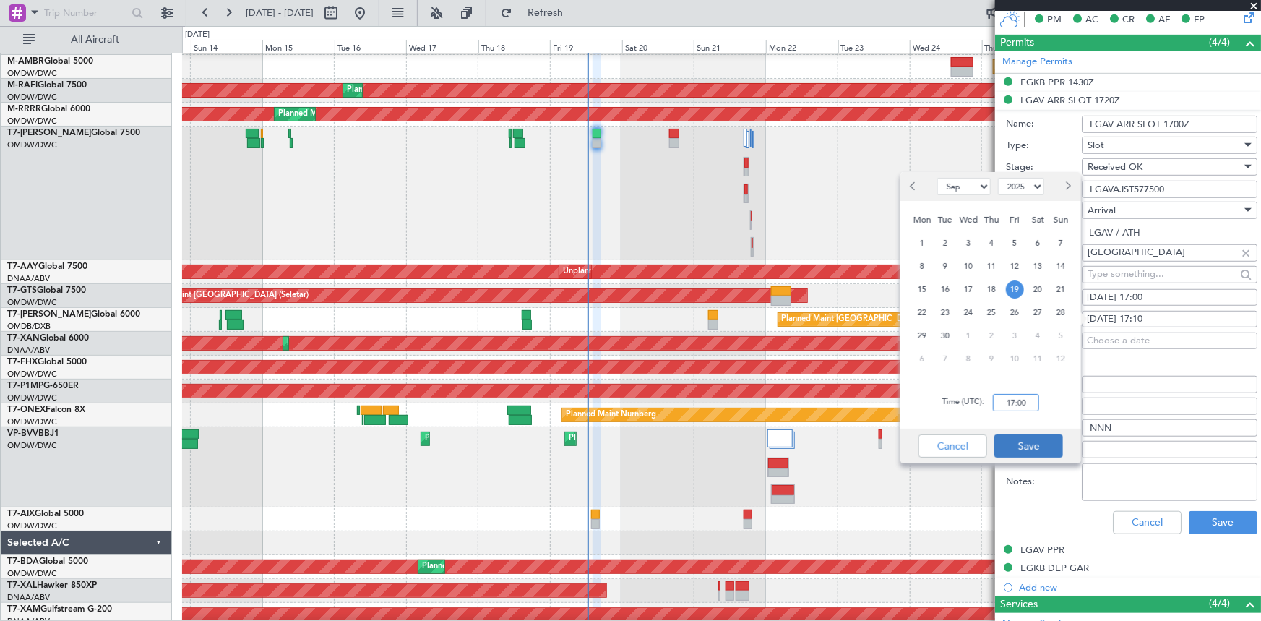
type input "17:00"
click at [1044, 449] on button "Save" at bounding box center [1028, 445] width 69 height 23
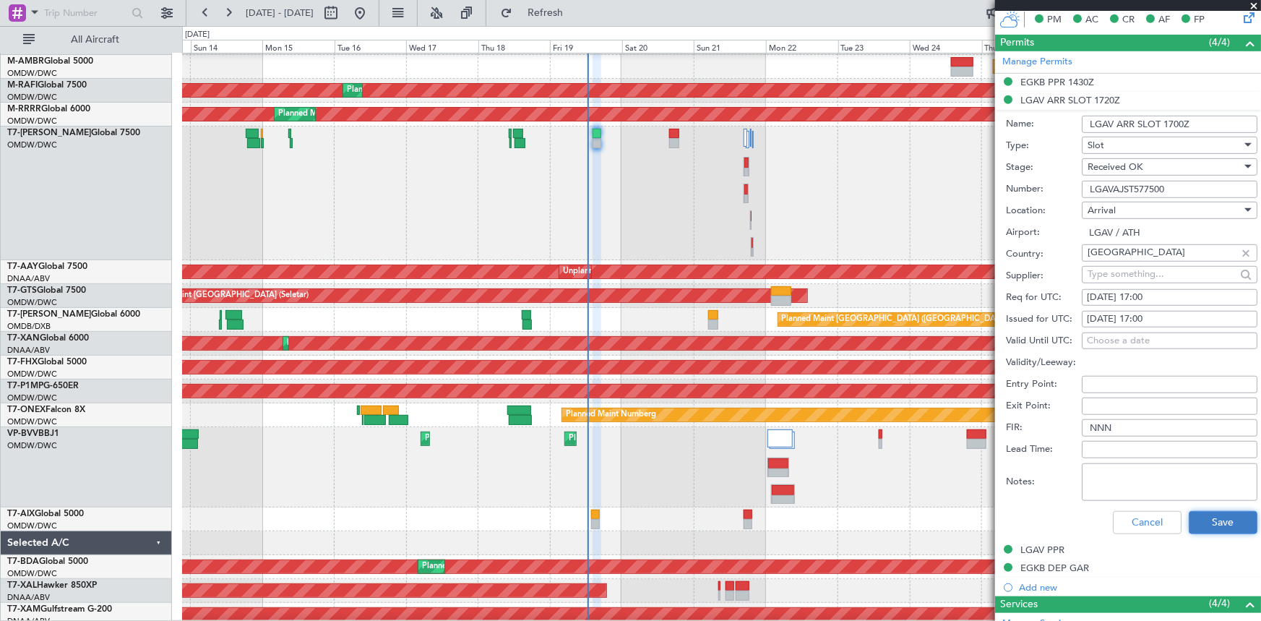
click at [1225, 518] on button "Save" at bounding box center [1222, 522] width 69 height 23
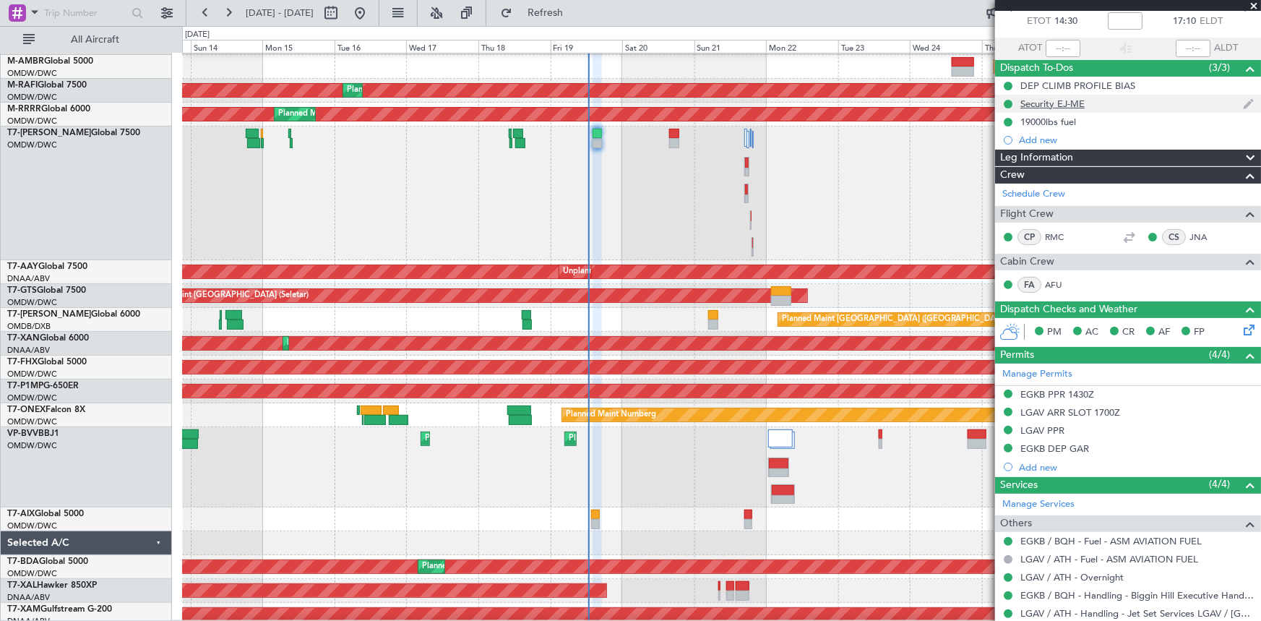
scroll to position [24, 0]
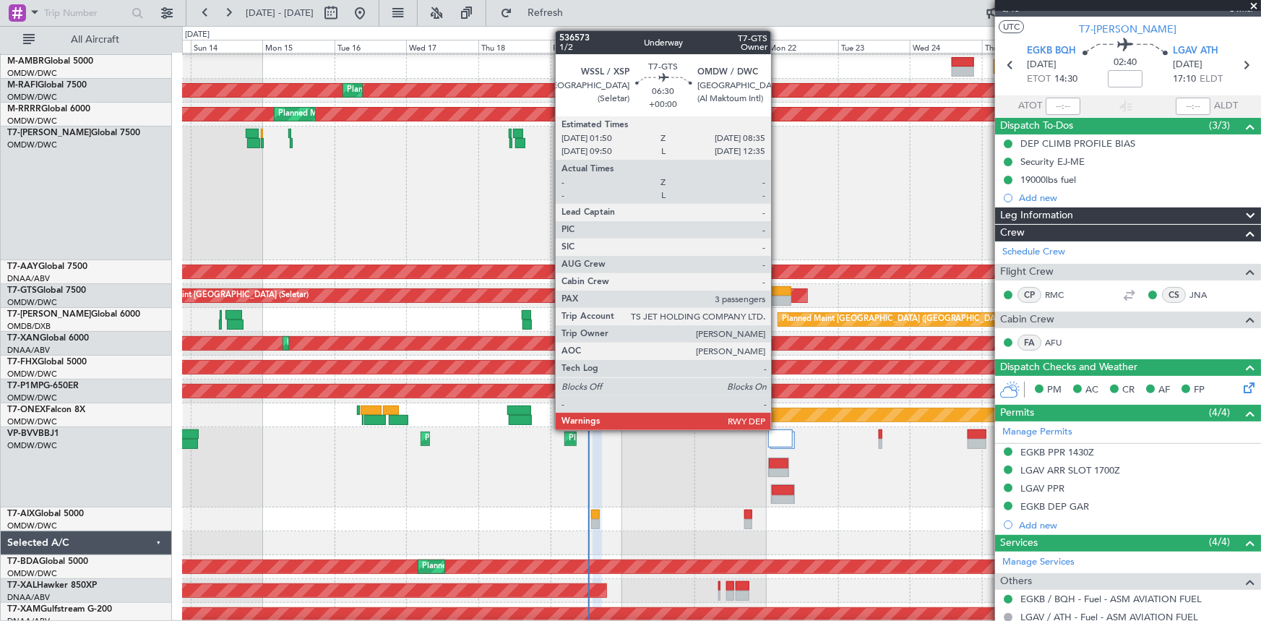
click at [777, 289] on div at bounding box center [781, 291] width 21 height 10
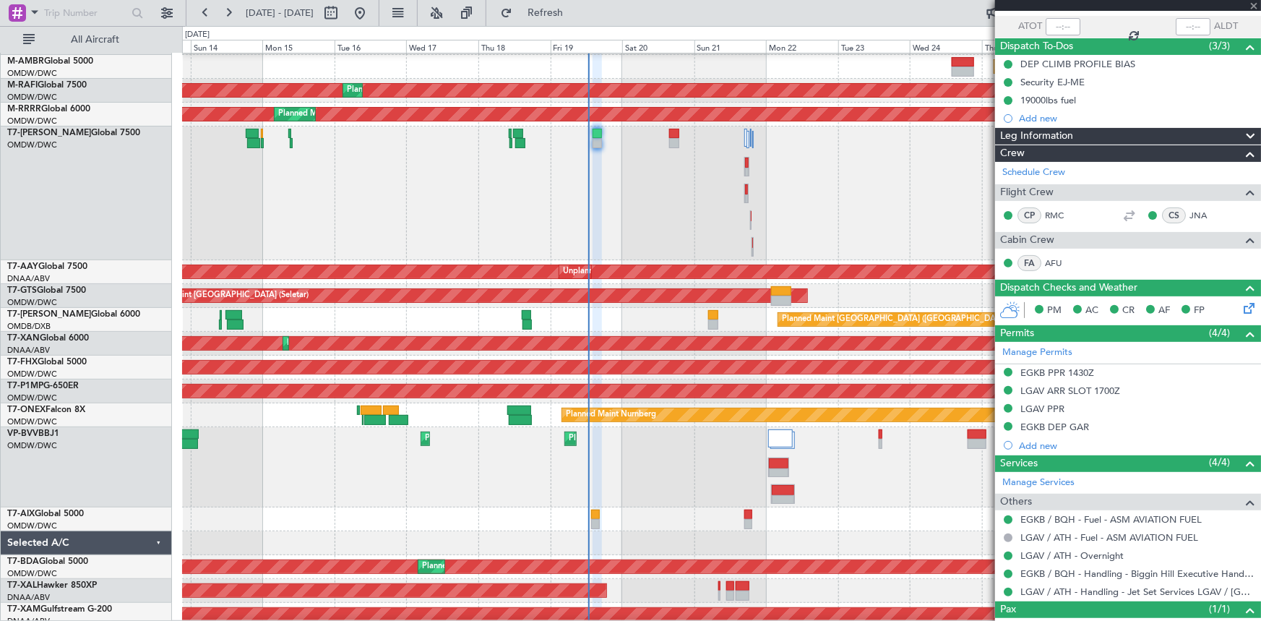
scroll to position [155, 0]
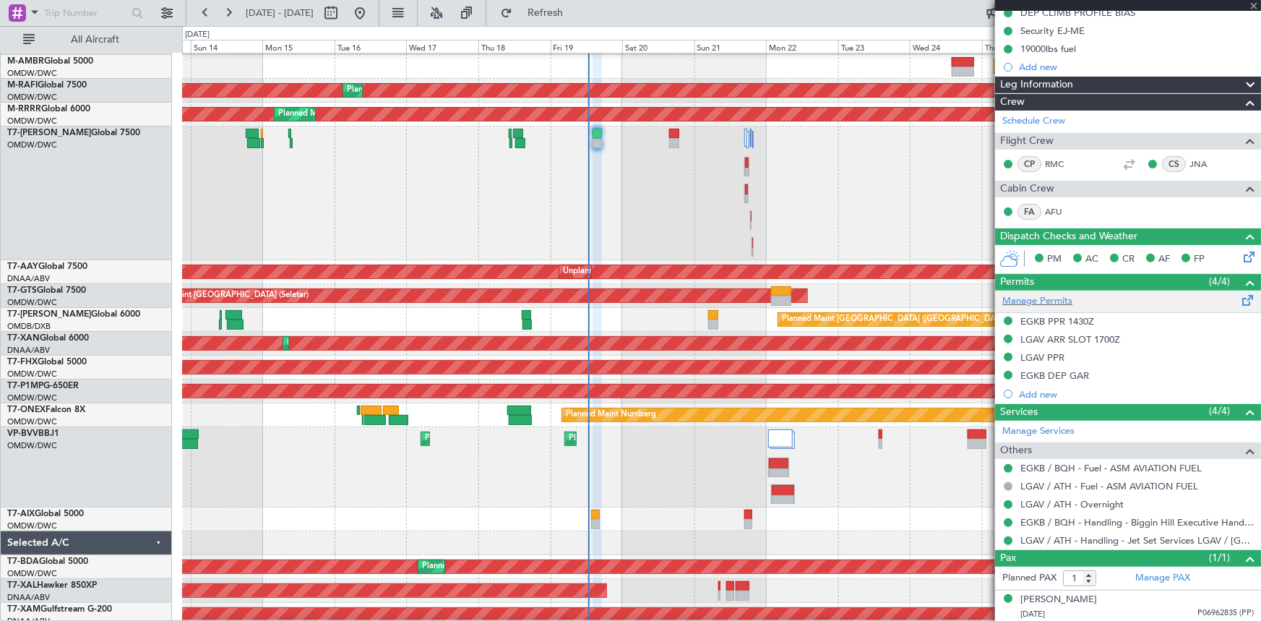
type input "3"
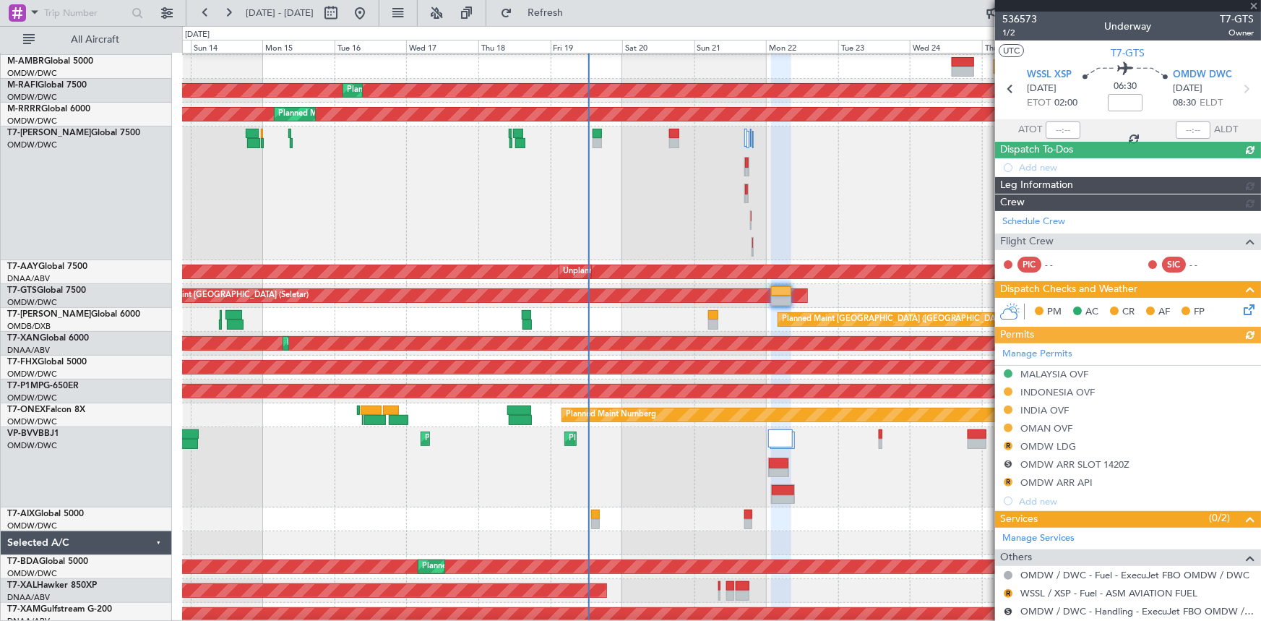
type input "[PERSON_NAME] (ANI)"
type input "7241"
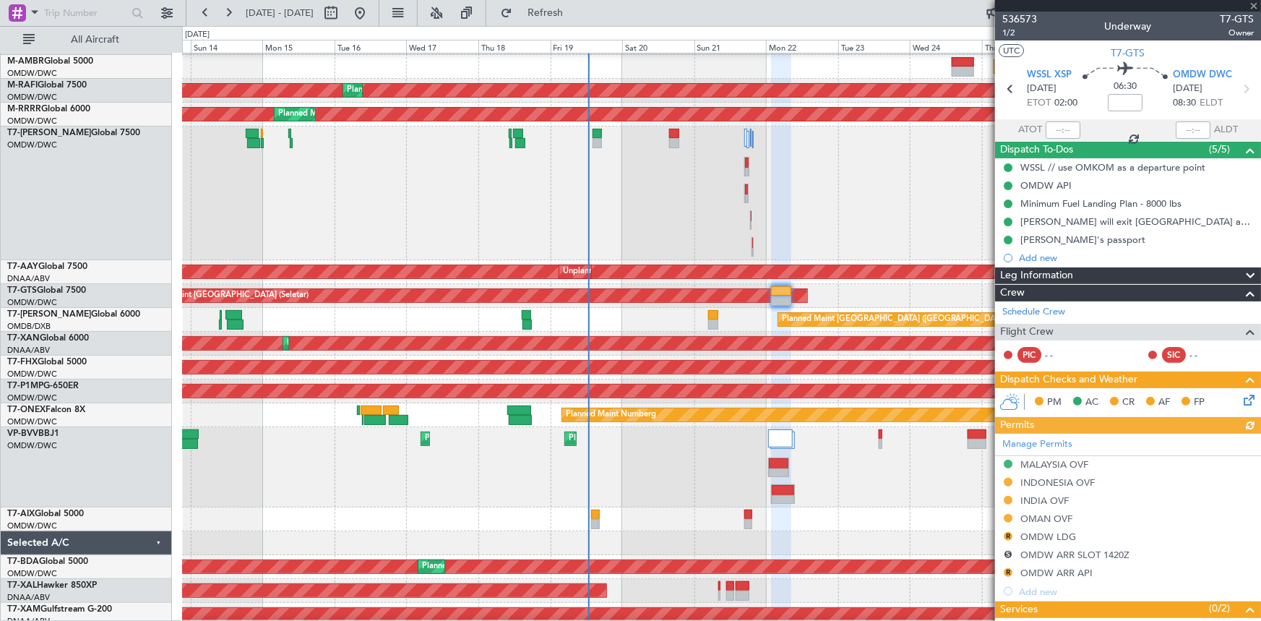
scroll to position [196, 0]
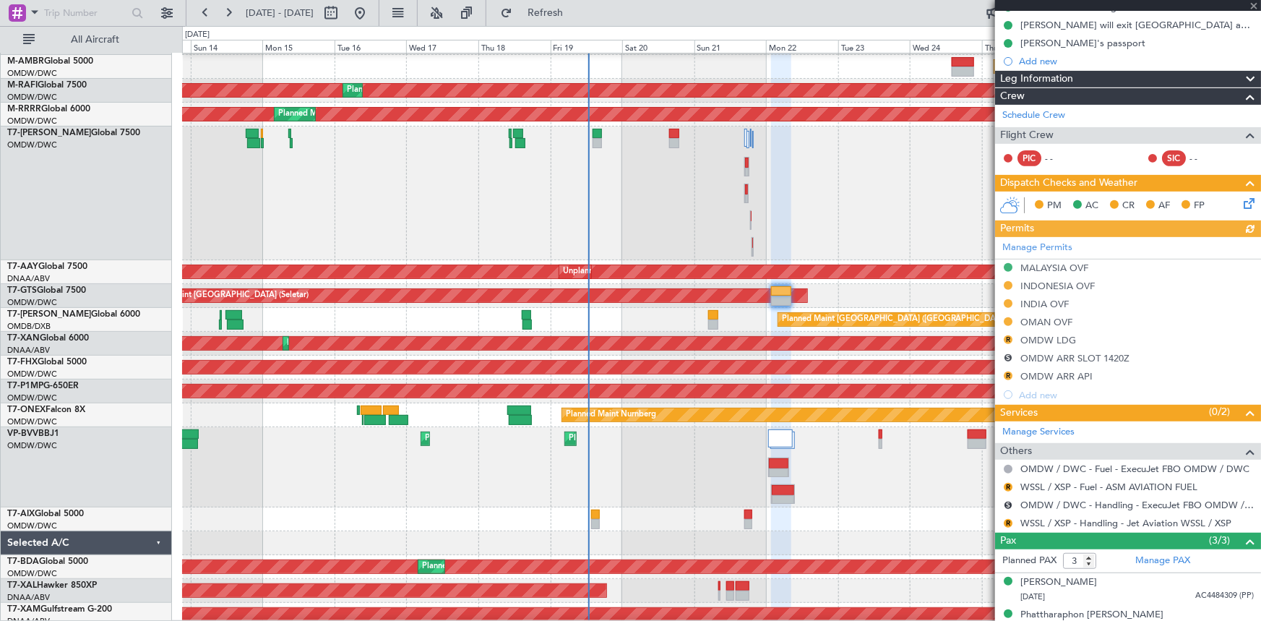
click at [1038, 300] on div "Manage Permits MALAYSIA OVF INDONESIA OVF INDIA OVF OMAN OVF R OMDW LDG S OMDW …" at bounding box center [1128, 320] width 266 height 167
click at [1041, 298] on div "Manage Permits MALAYSIA OVF INDONESIA OVF INDIA OVF OMAN OVF R OMDW LDG S OMDW …" at bounding box center [1128, 320] width 266 height 167
click at [1041, 303] on div "Manage Permits MALAYSIA OVF INDONESIA OVF INDIA OVF OMAN OVF R OMDW LDG S OMDW …" at bounding box center [1128, 320] width 266 height 167
click at [1037, 298] on div "INDIA OVF" at bounding box center [1044, 304] width 48 height 12
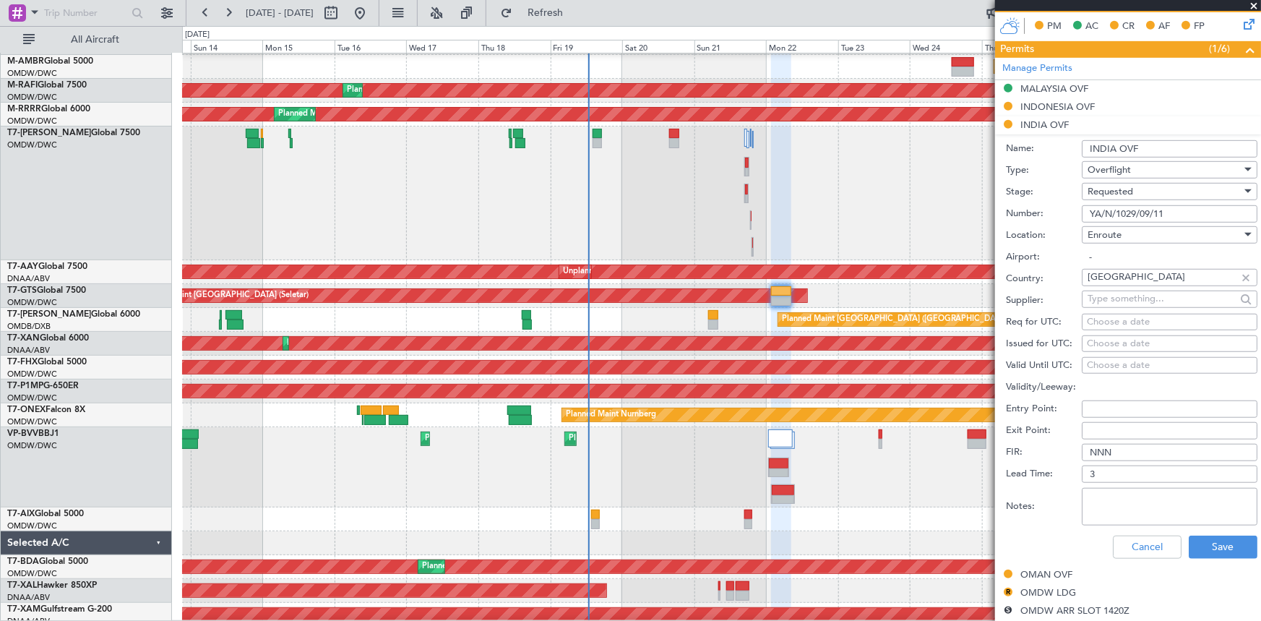
scroll to position [394, 0]
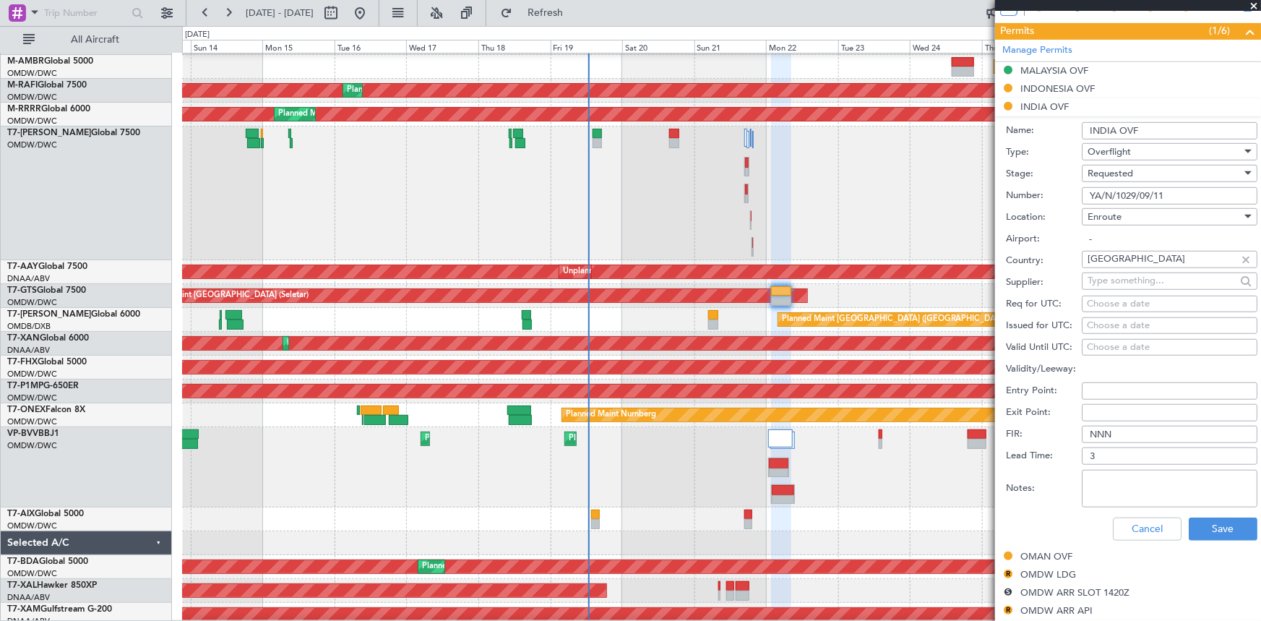
drag, startPoint x: 1170, startPoint y: 194, endPoint x: 889, endPoint y: 182, distance: 281.3
click at [889, 182] on fb-app "13 Sep 2025 - 28 Sep 2025 Refresh Quick Links All Aircraft Planned Maint London…" at bounding box center [630, 316] width 1261 height 610
paste input "857/09/19"
type input "YA/N/1857/09/19"
click at [1131, 175] on span "Requested" at bounding box center [1110, 173] width 46 height 13
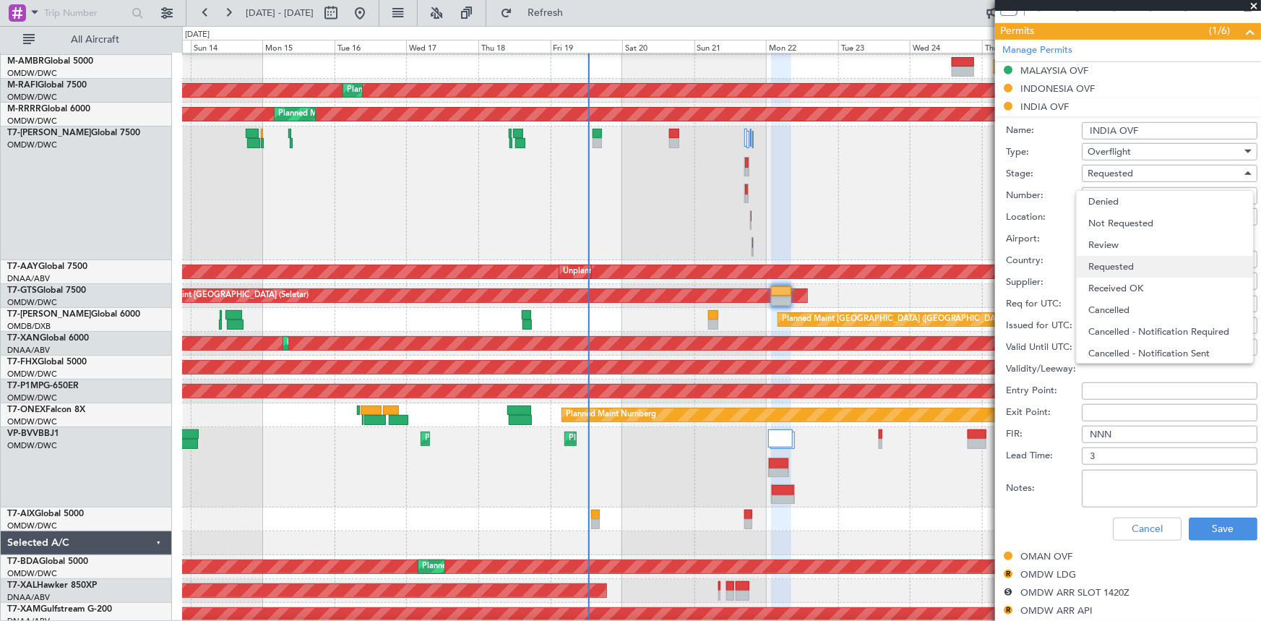
scroll to position [6, 0]
click at [1131, 285] on span "Received OK" at bounding box center [1164, 283] width 153 height 22
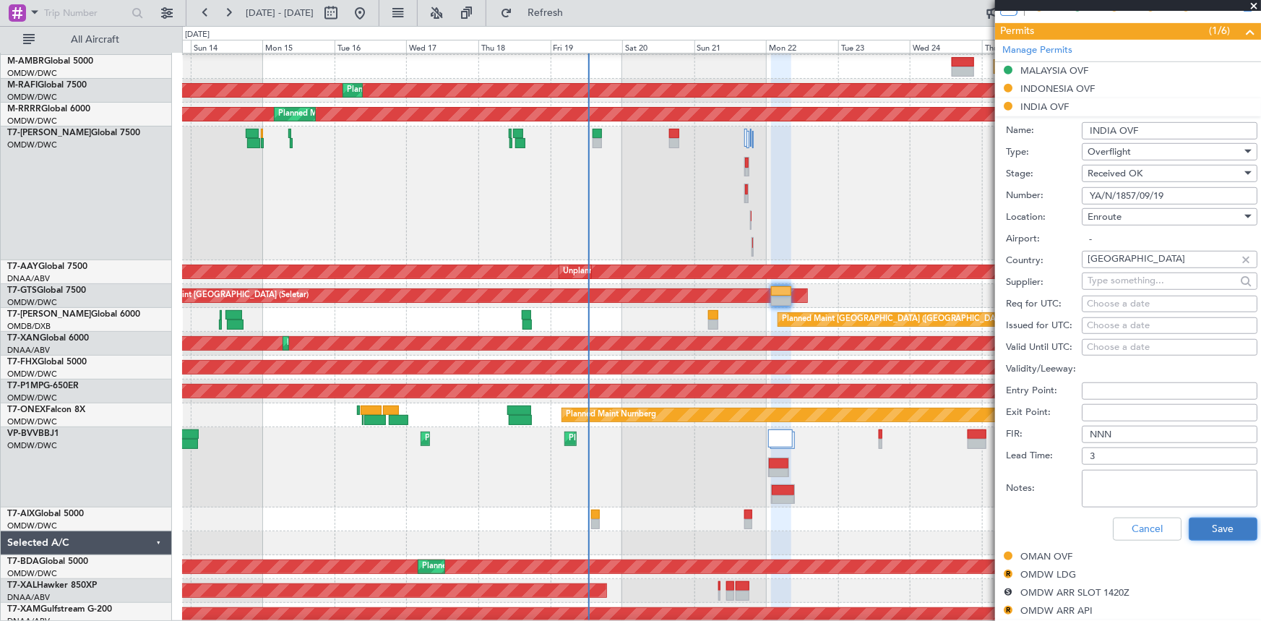
click at [1213, 527] on button "Save" at bounding box center [1222, 528] width 69 height 23
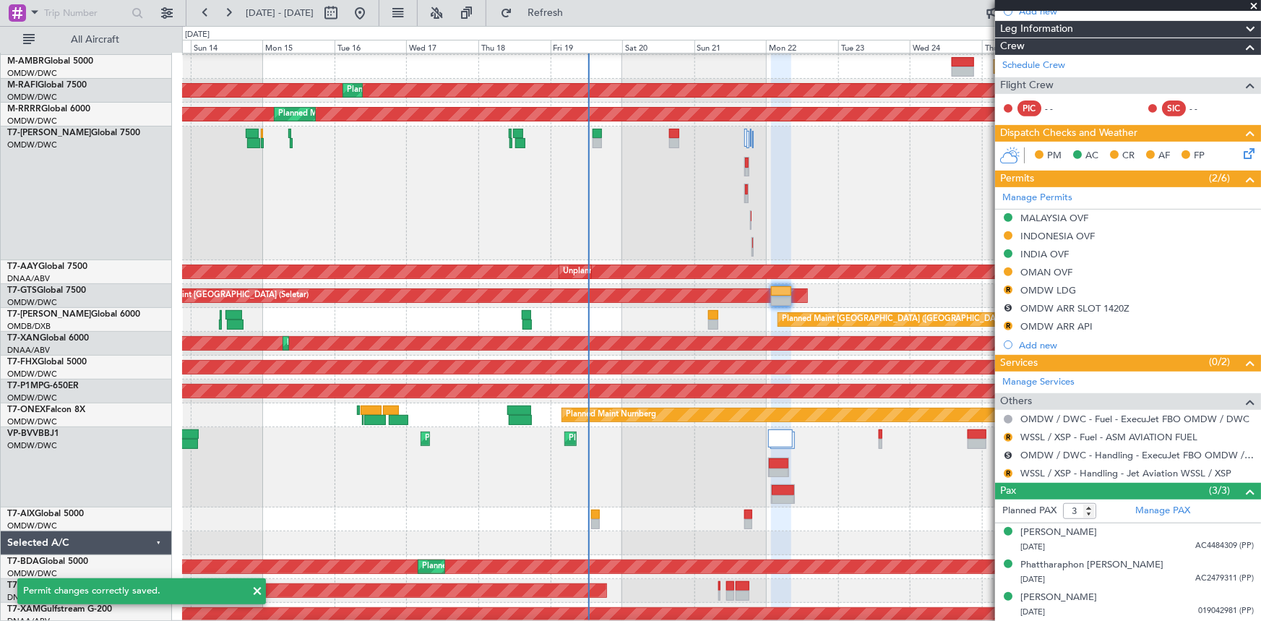
scroll to position [245, 0]
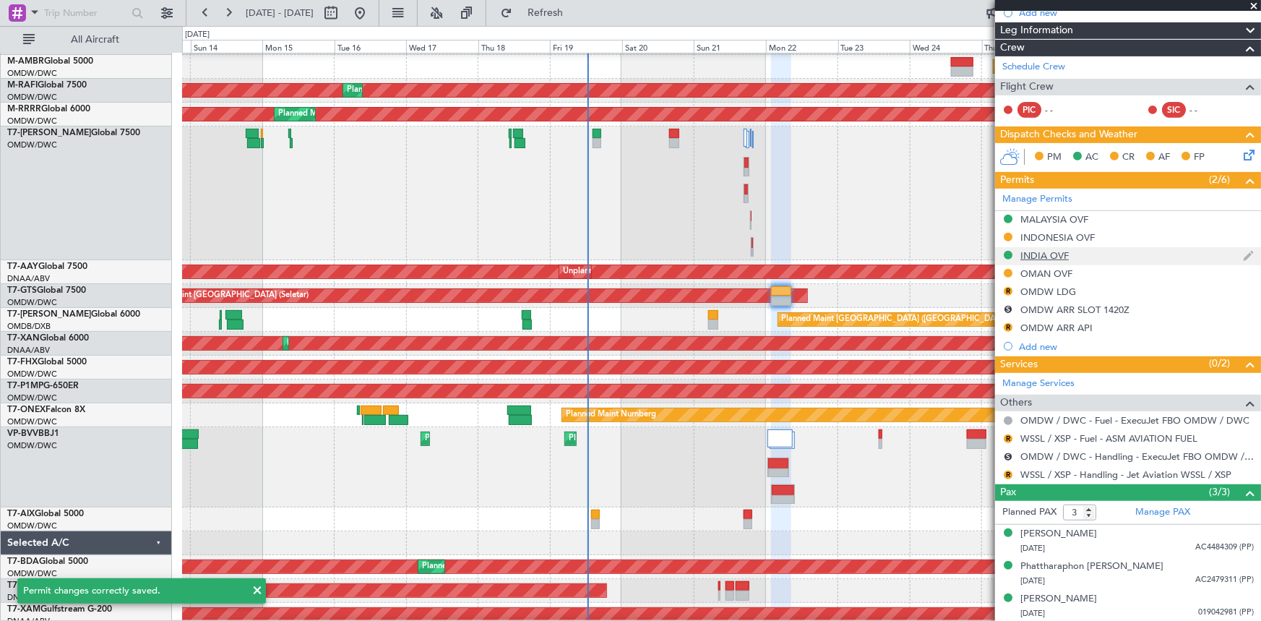
click at [1059, 249] on div "INDIA OVF" at bounding box center [1044, 255] width 48 height 12
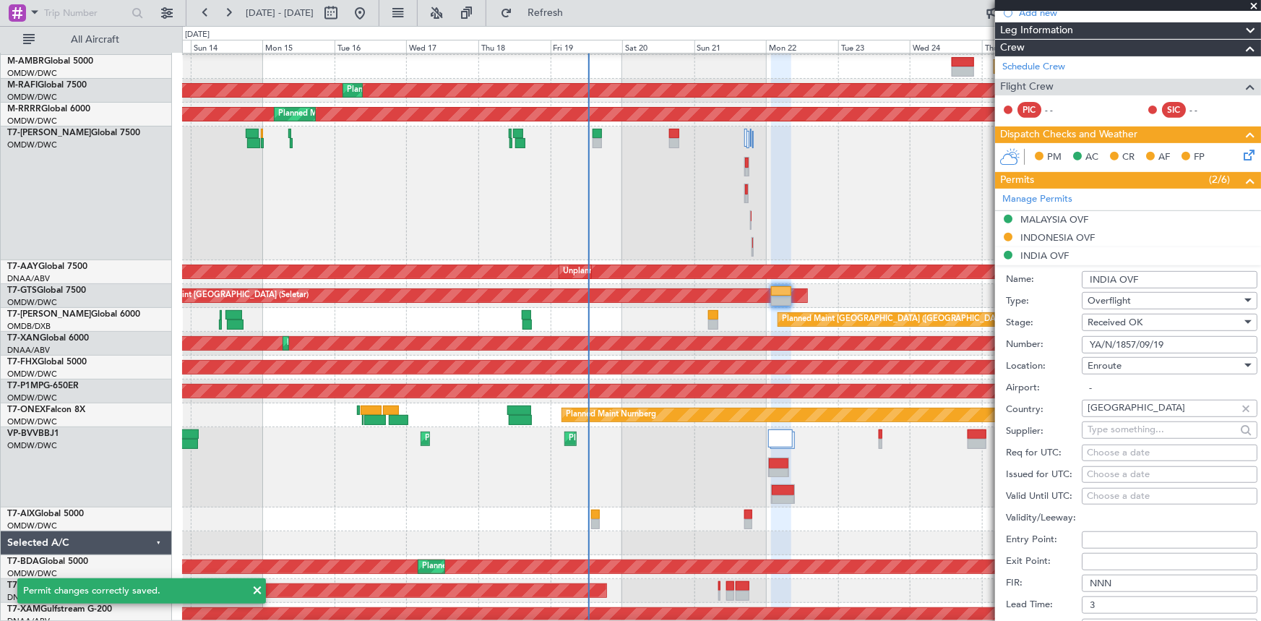
scroll to position [394, 0]
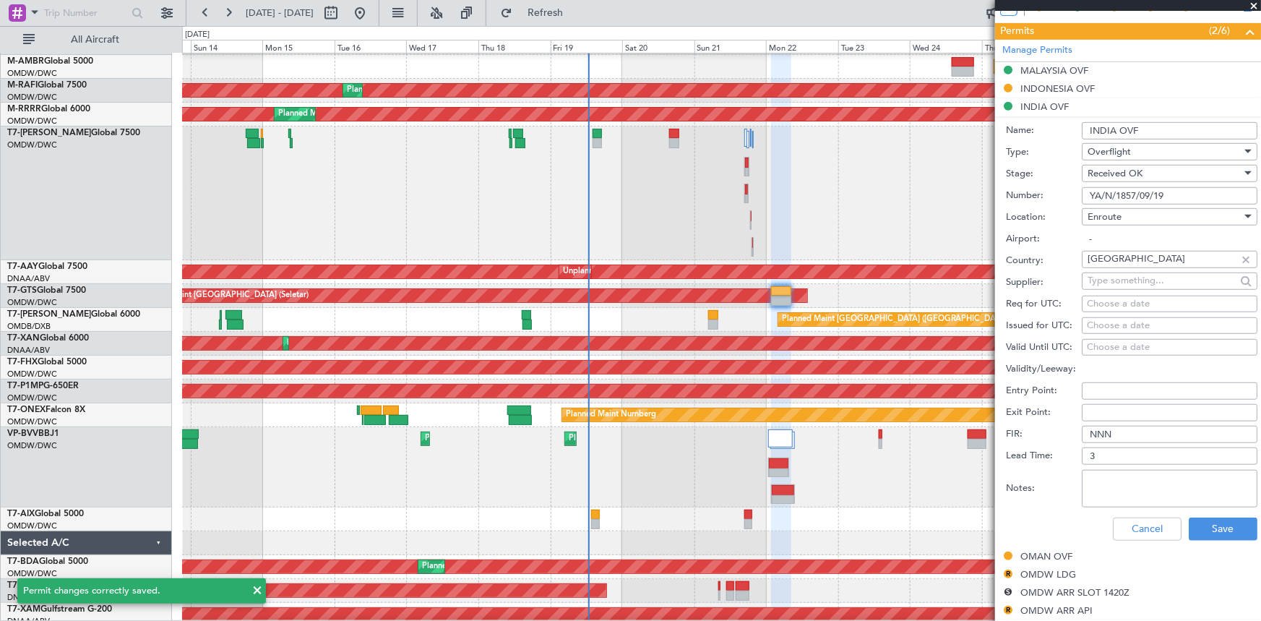
click at [1140, 480] on textarea "Notes:" at bounding box center [1169, 489] width 176 height 38
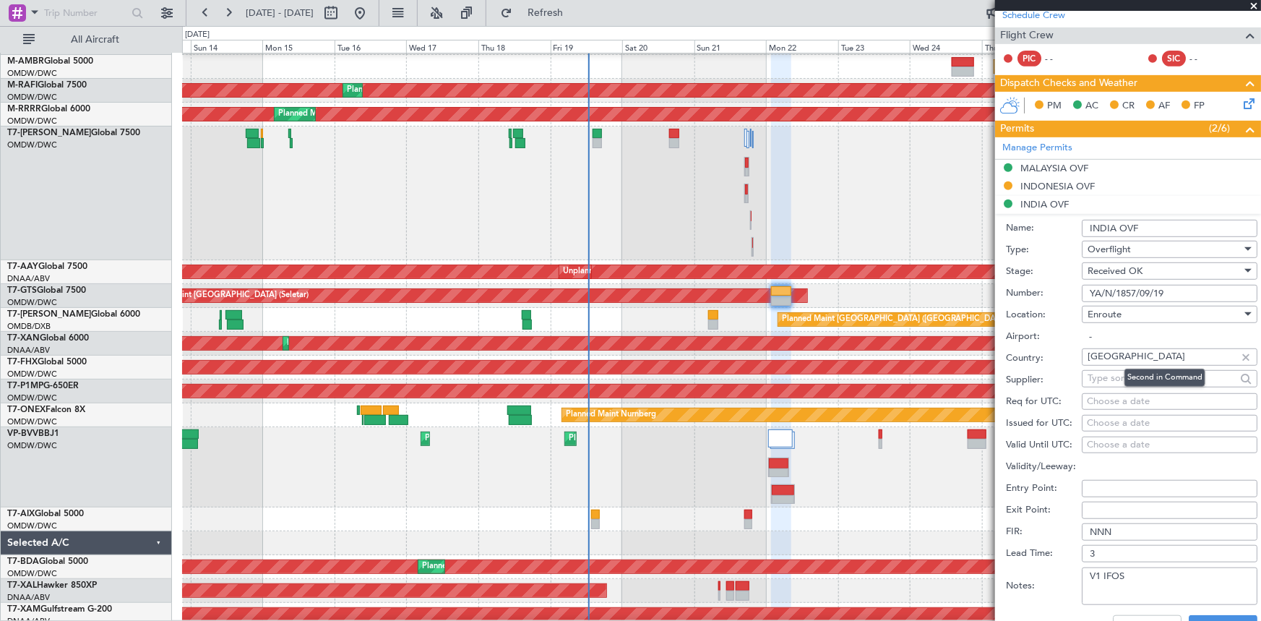
scroll to position [328, 0]
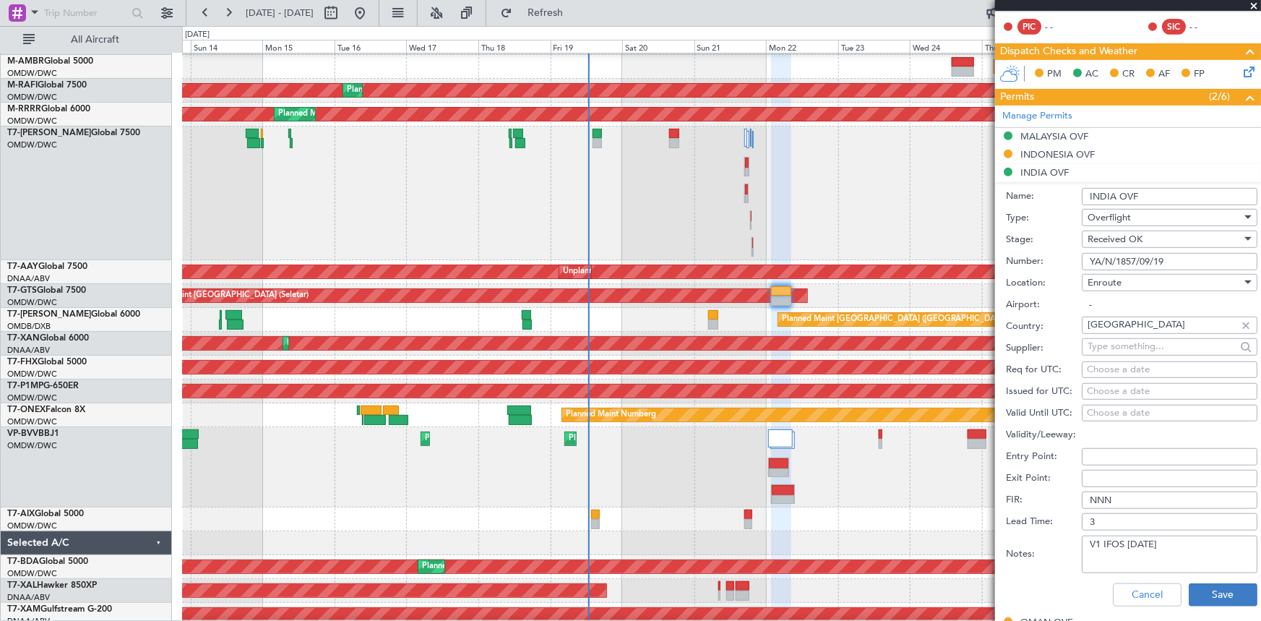
type textarea "V1 IFOS 22SEP"
click at [1199, 594] on button "Save" at bounding box center [1222, 594] width 69 height 23
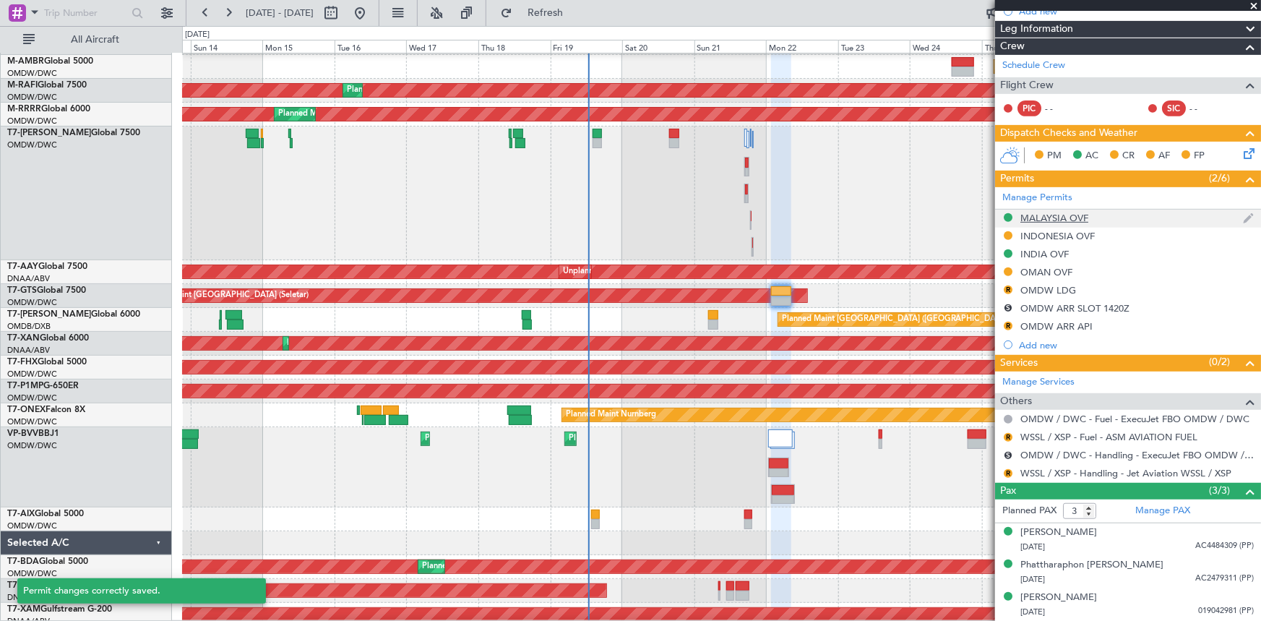
scroll to position [245, 0]
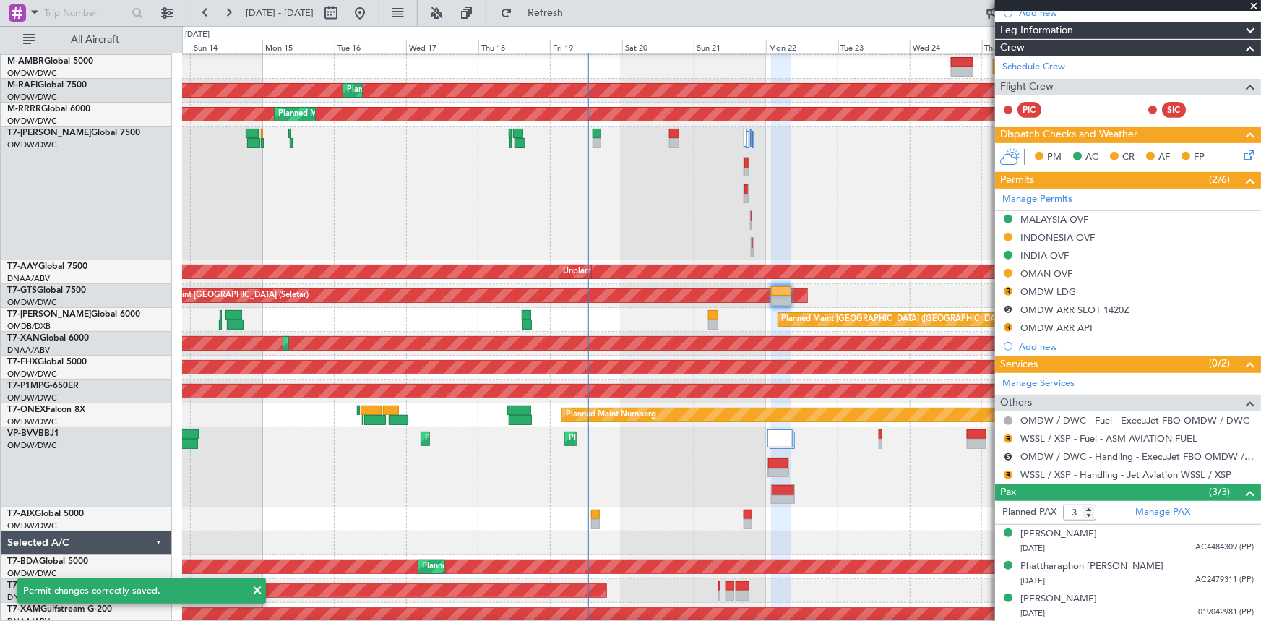
click at [1033, 210] on hr at bounding box center [1128, 210] width 266 height 1
click at [1075, 219] on div "MALAYSIA OVF" at bounding box center [1054, 219] width 68 height 12
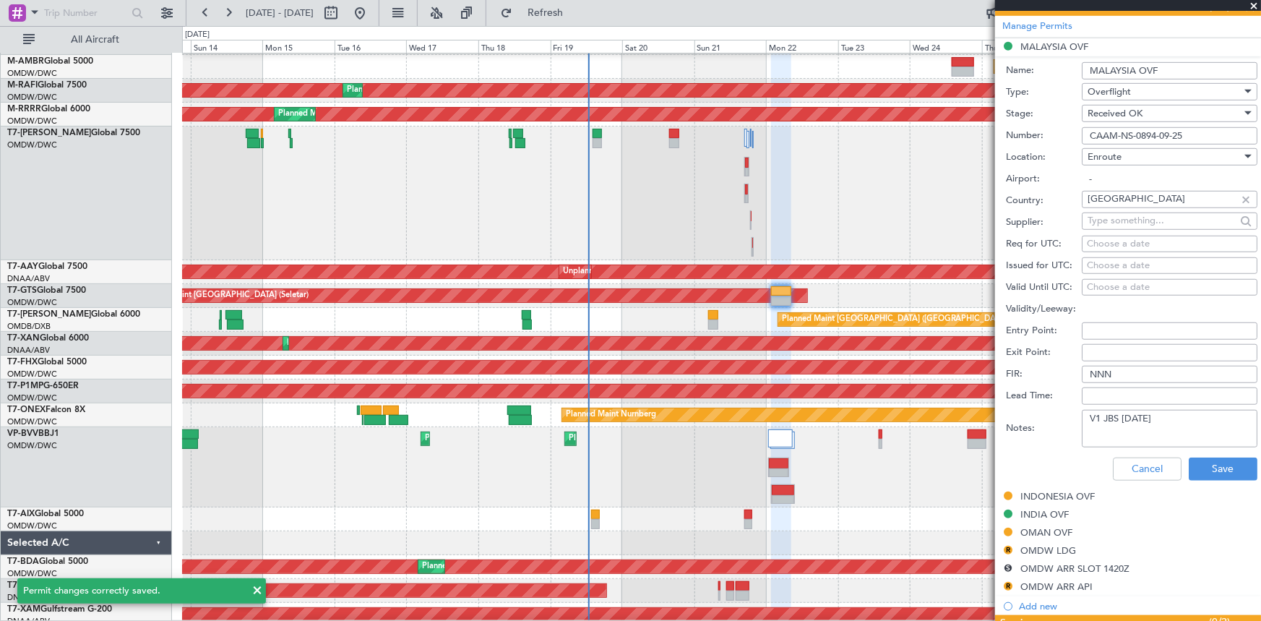
scroll to position [459, 0]
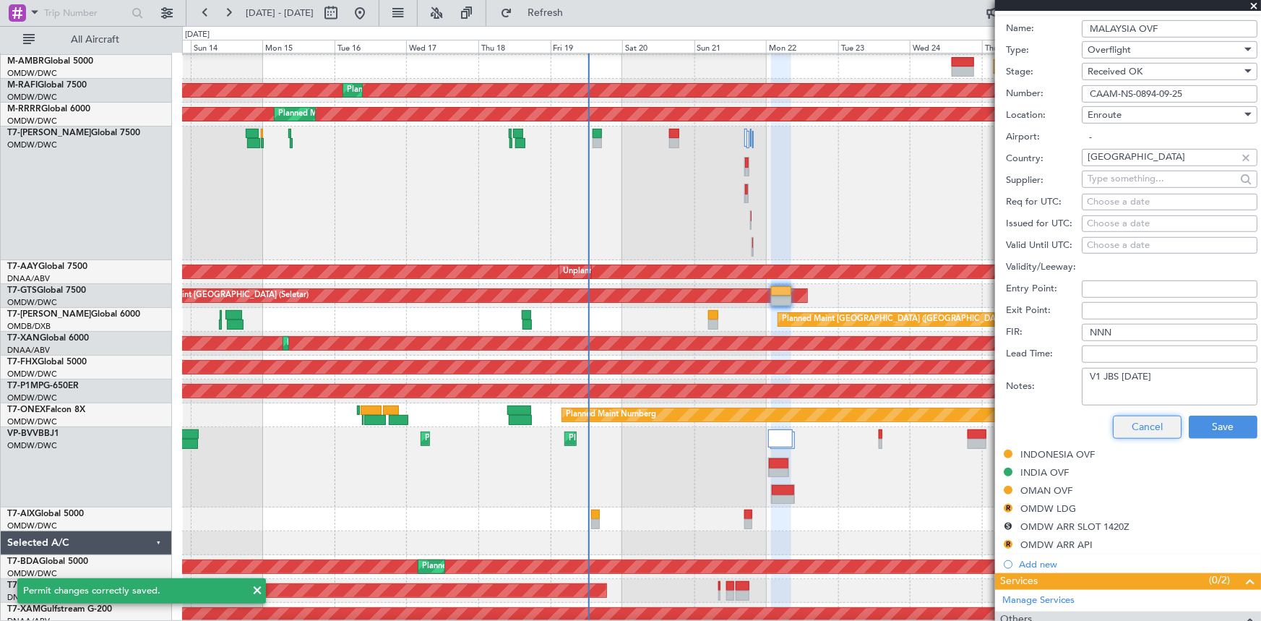
click at [1139, 431] on button "Cancel" at bounding box center [1147, 426] width 69 height 23
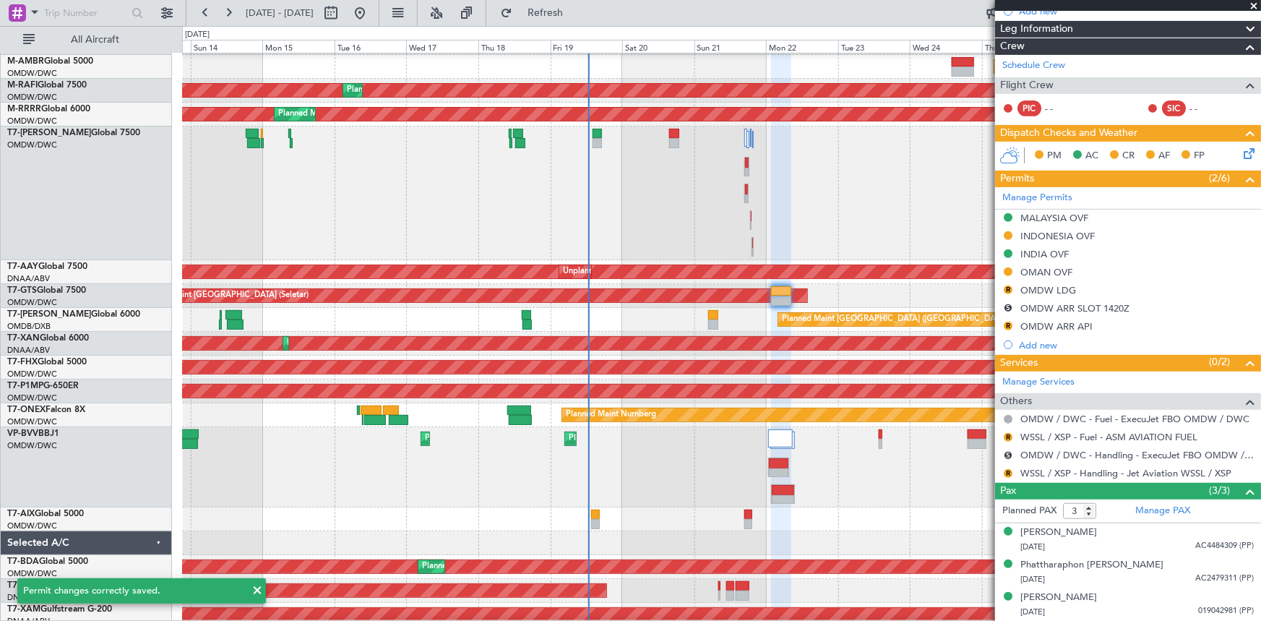
scroll to position [245, 0]
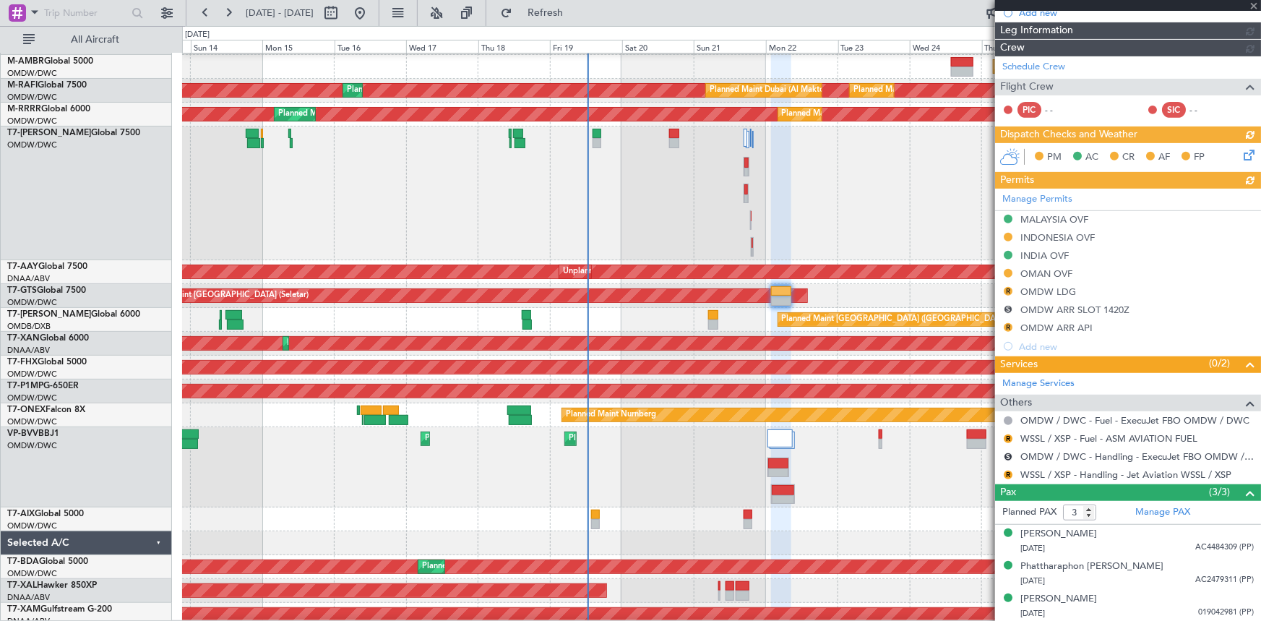
type input "[PERSON_NAME] (ANI)"
type input "7241"
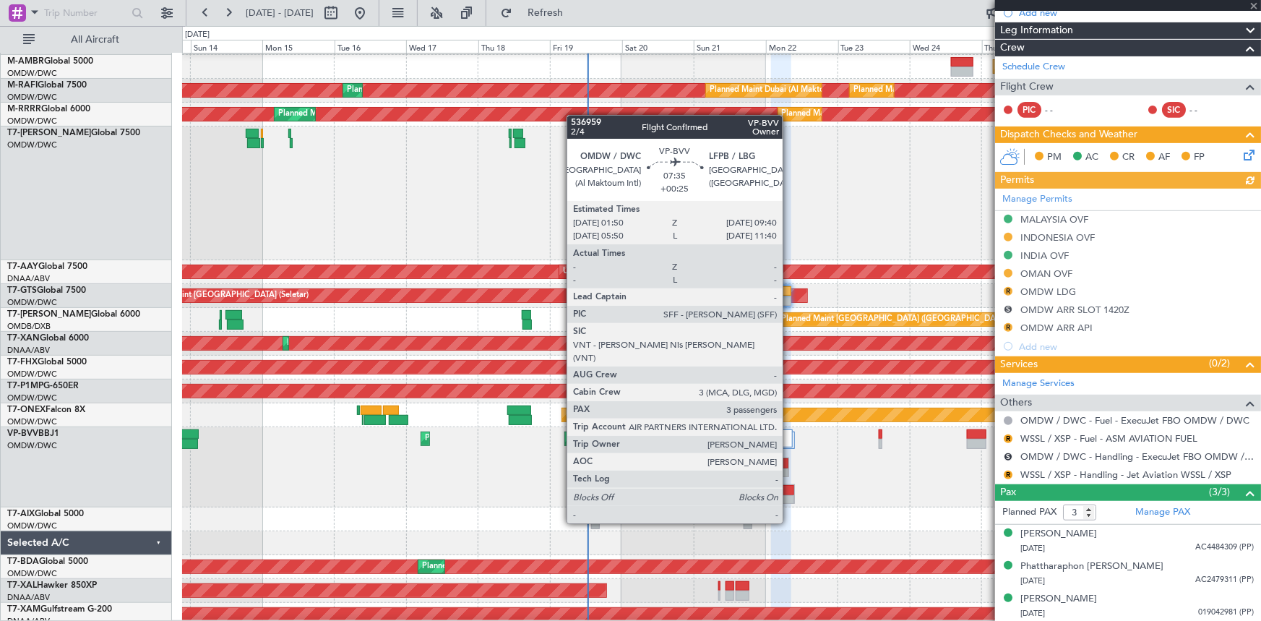
click at [788, 496] on div at bounding box center [783, 500] width 22 height 10
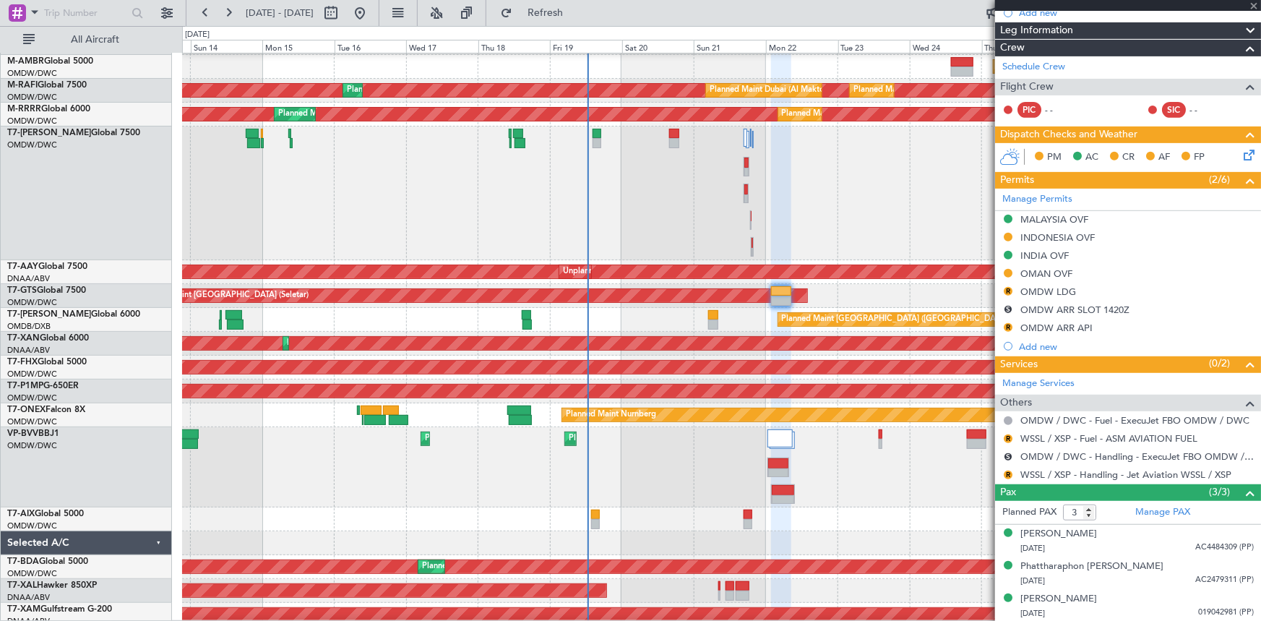
type input "+00:25"
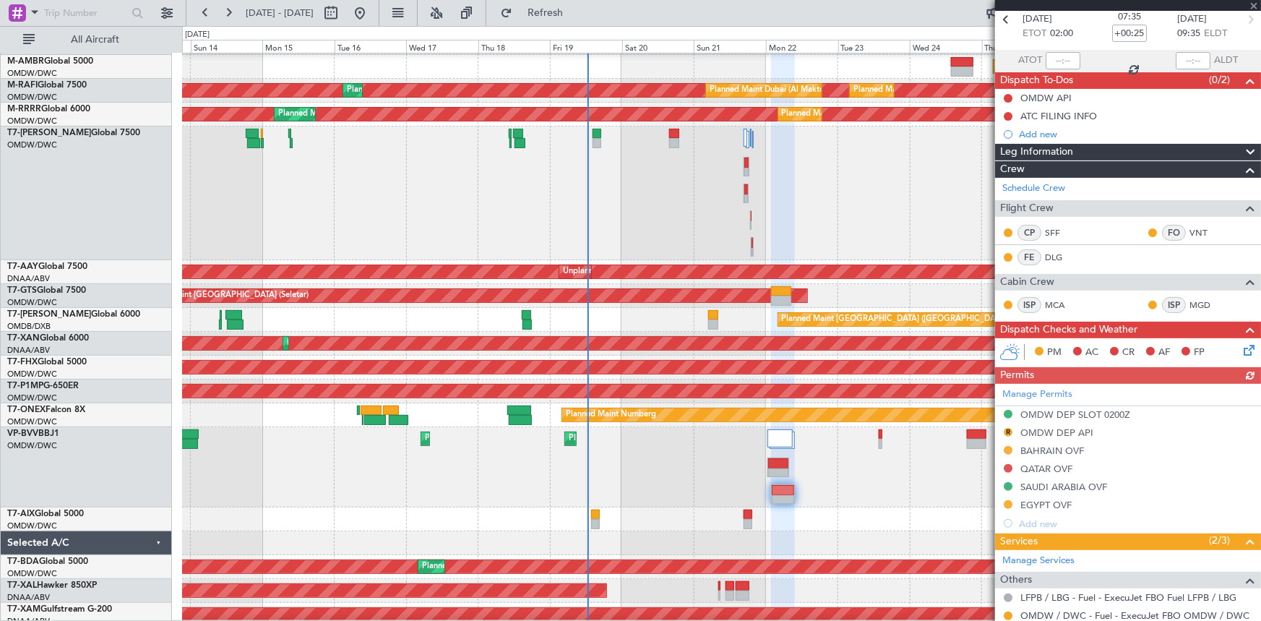
scroll to position [196, 0]
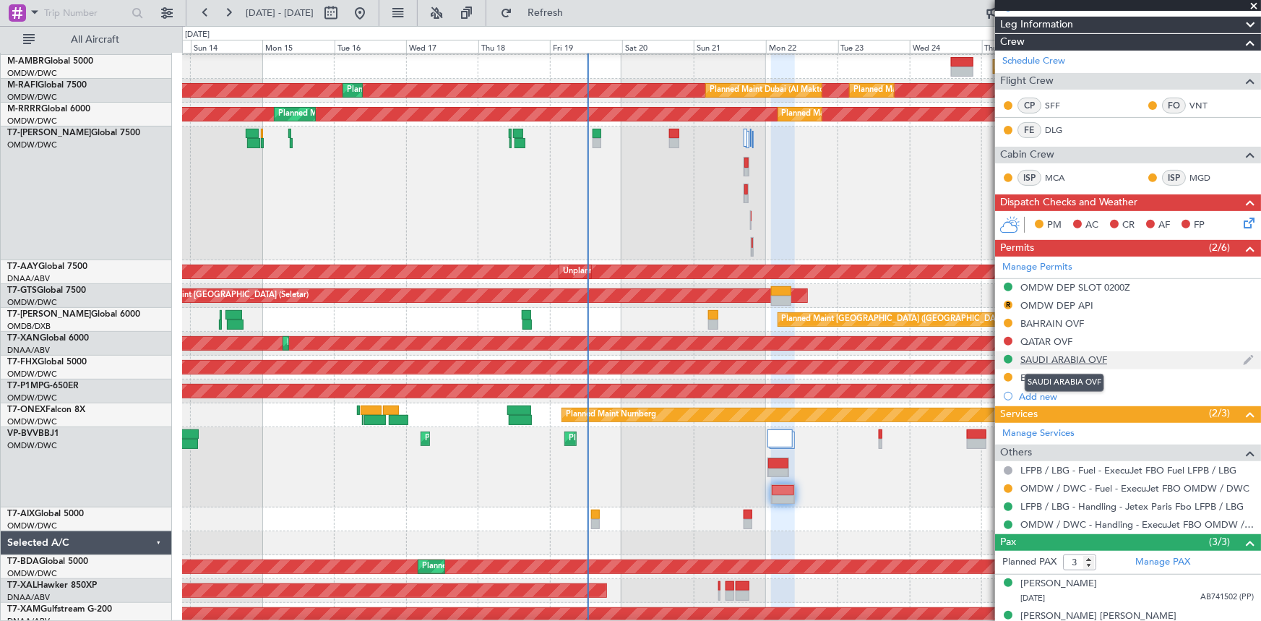
click at [1040, 360] on div "SAUDI ARABIA OVF" at bounding box center [1063, 359] width 87 height 12
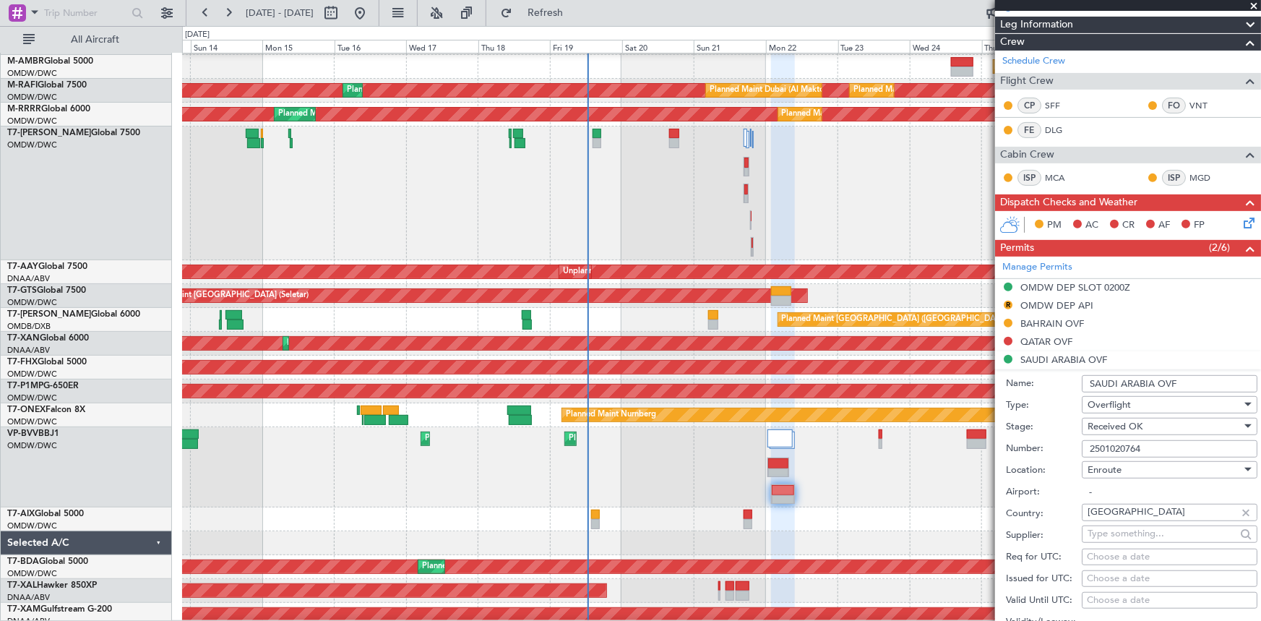
drag, startPoint x: 1156, startPoint y: 452, endPoint x: 938, endPoint y: 449, distance: 218.2
click at [938, 449] on fb-app "13 Sep 2025 - 28 Sep 2025 Refresh Quick Links All Aircraft Planned Maint London…" at bounding box center [630, 316] width 1261 height 610
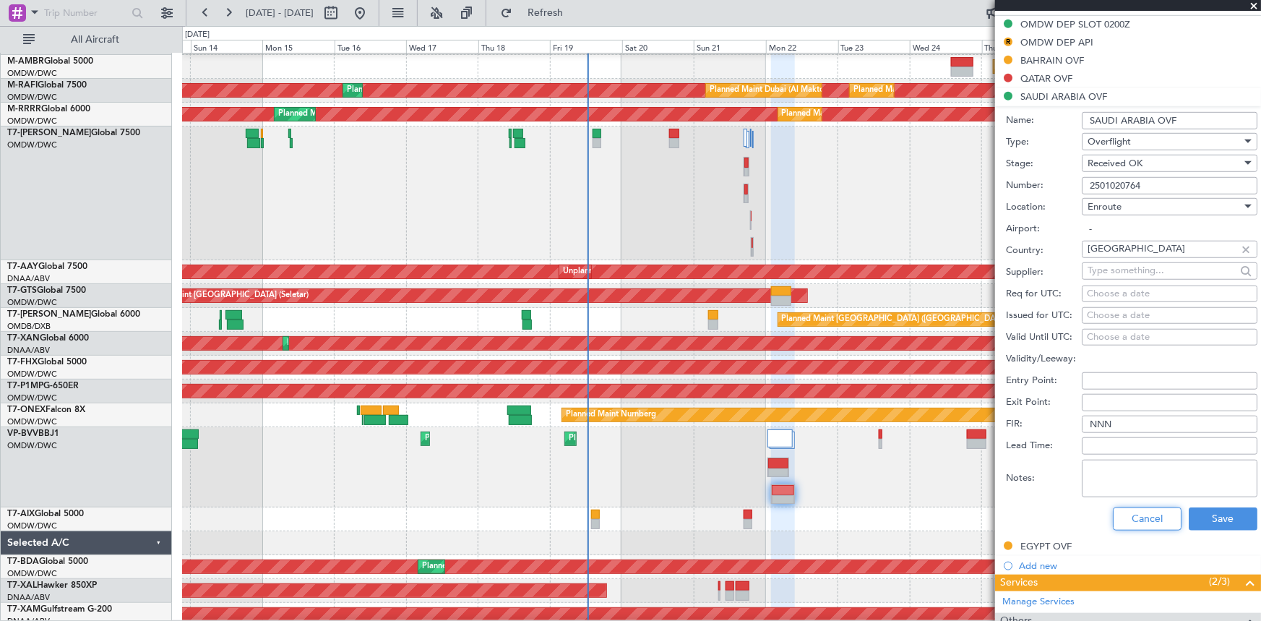
drag, startPoint x: 1144, startPoint y: 520, endPoint x: 1092, endPoint y: 473, distance: 70.1
click at [1144, 520] on button "Cancel" at bounding box center [1147, 518] width 69 height 23
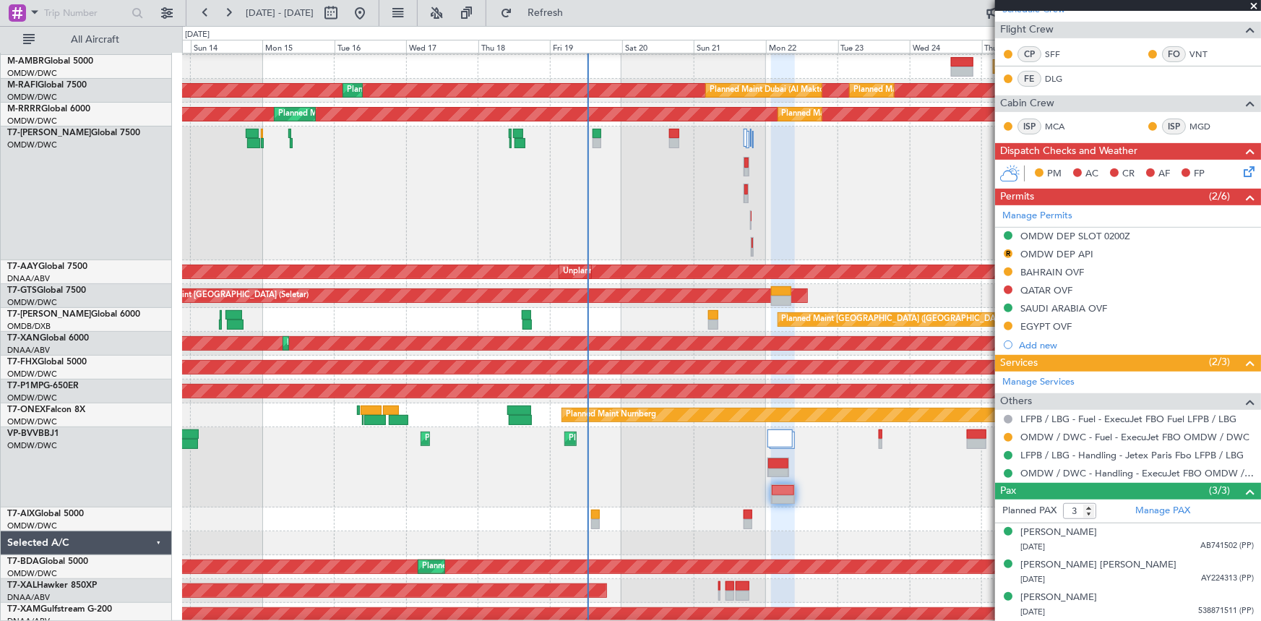
scroll to position [246, 0]
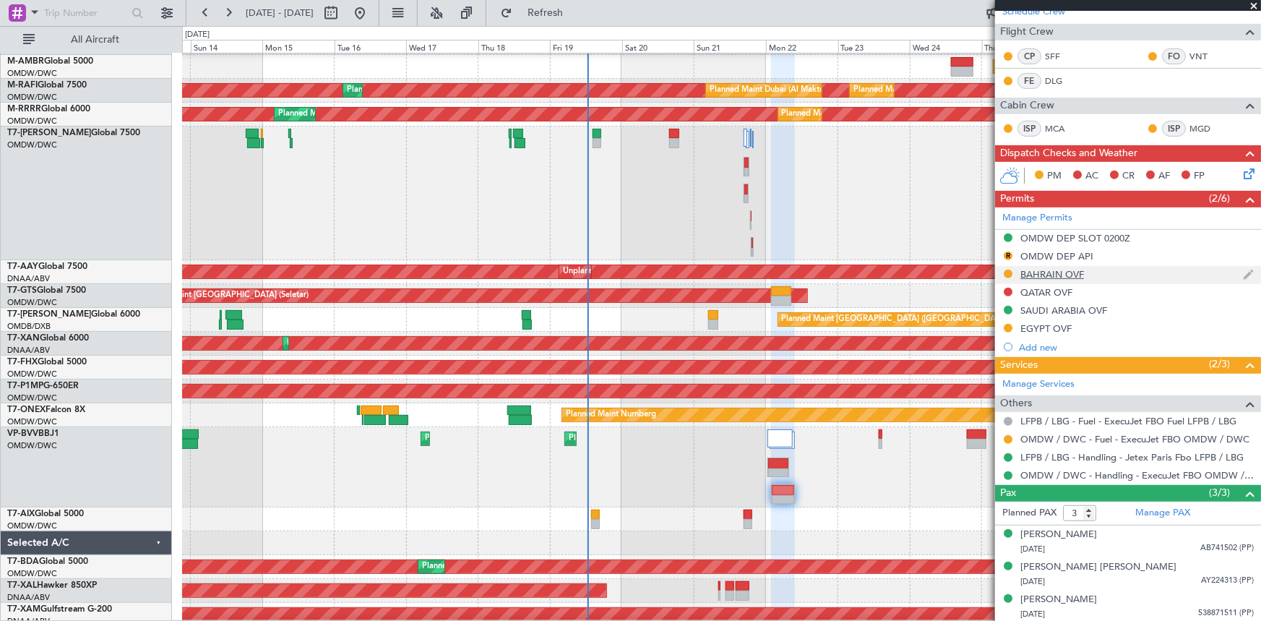
click at [1048, 269] on div "BAHRAIN OVF" at bounding box center [1052, 274] width 64 height 12
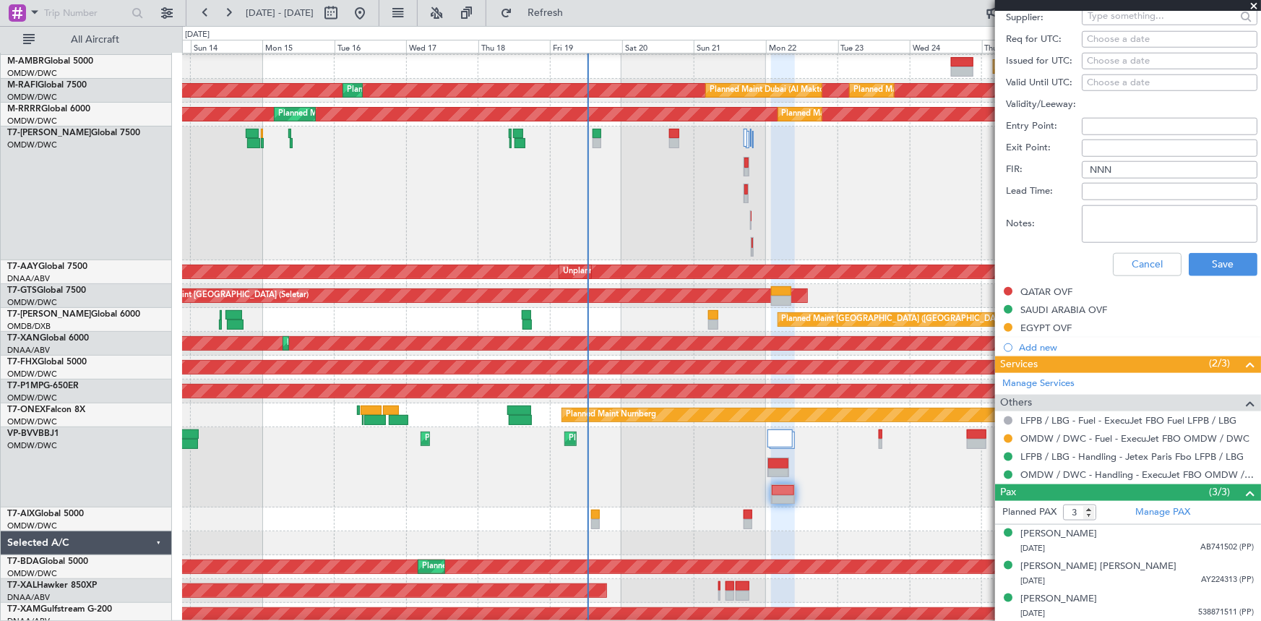
scroll to position [480, 0]
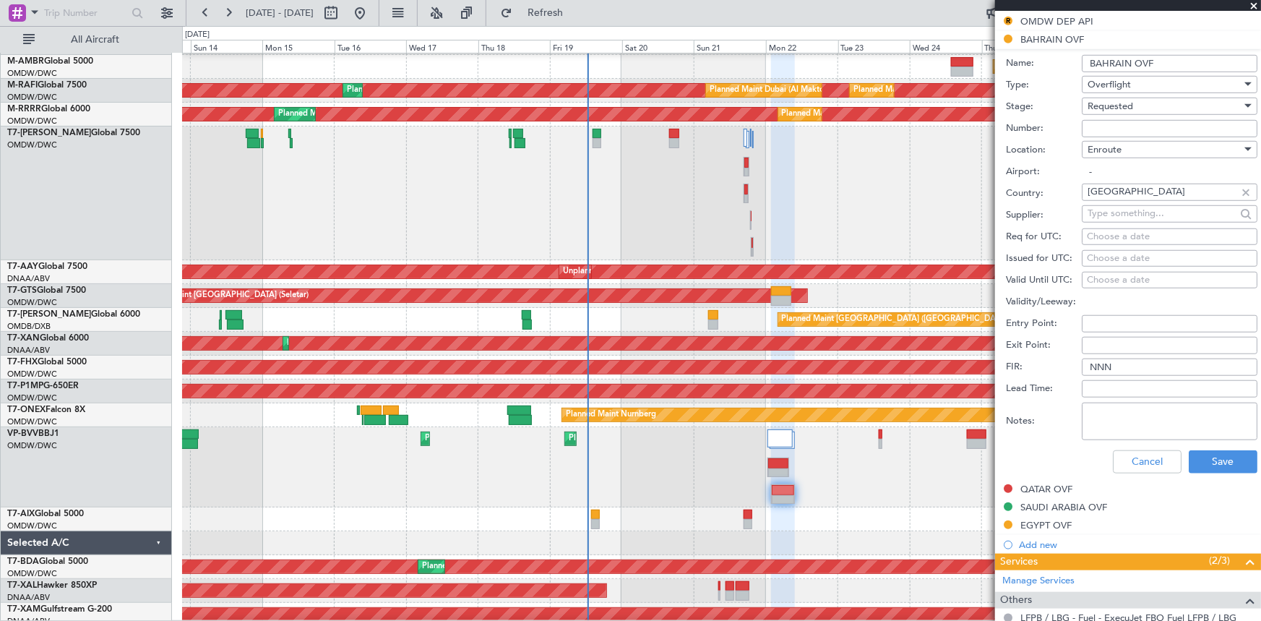
click at [1118, 125] on input "Number:" at bounding box center [1169, 128] width 176 height 17
paste input "AT/P/25-09/ON/000997"
type input "AT/P/25-09/ON/000997"
click at [1111, 103] on span "Requested" at bounding box center [1110, 106] width 46 height 13
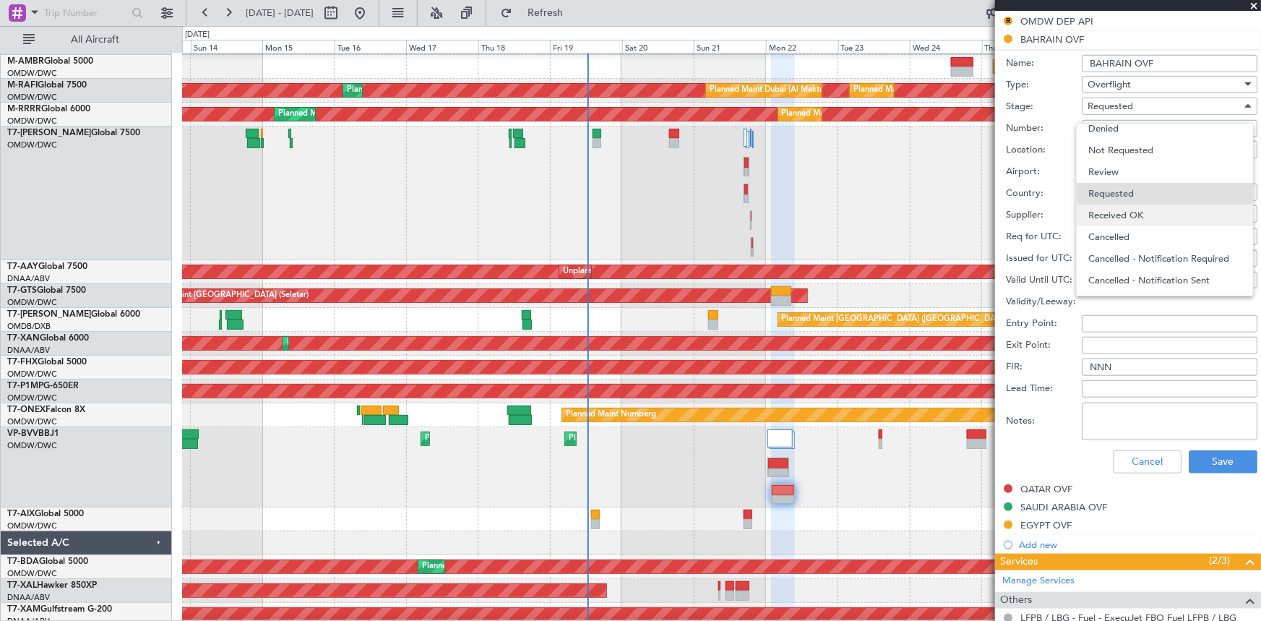
click at [1126, 213] on span "Received OK" at bounding box center [1164, 215] width 153 height 22
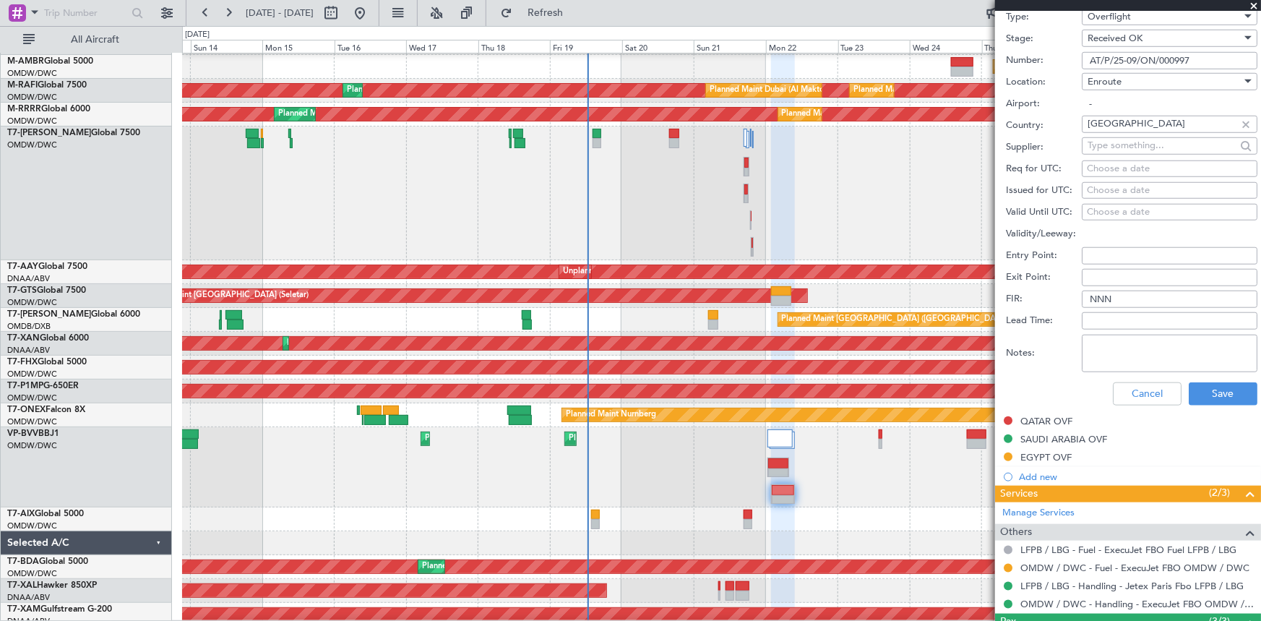
scroll to position [591, 0]
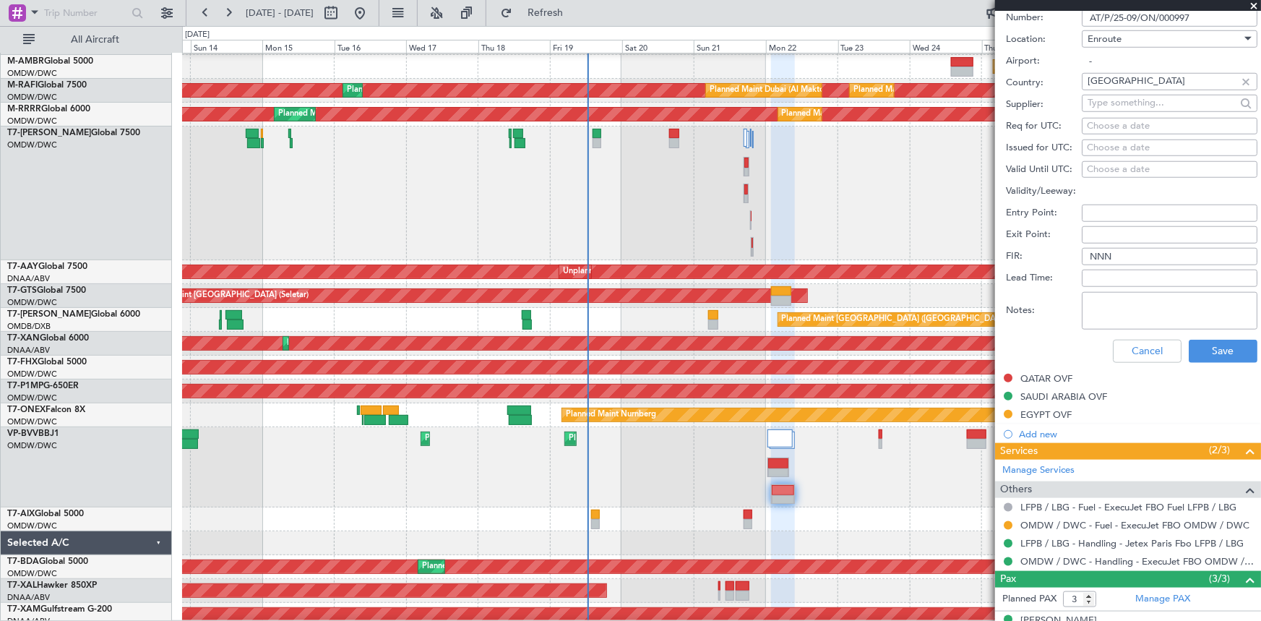
click at [1115, 307] on textarea "Notes:" at bounding box center [1169, 311] width 176 height 38
type textarea "v"
drag, startPoint x: 1183, startPoint y: 317, endPoint x: 999, endPoint y: 274, distance: 189.2
click at [999, 274] on form "Name: BAHRAIN OVF Type: Overflight Stage: Received OK Number: AT/P/25-09/ON/000…" at bounding box center [1128, 154] width 266 height 431
type textarea "V1 JBS OMDW LFMN V2 OMDW LFPB"
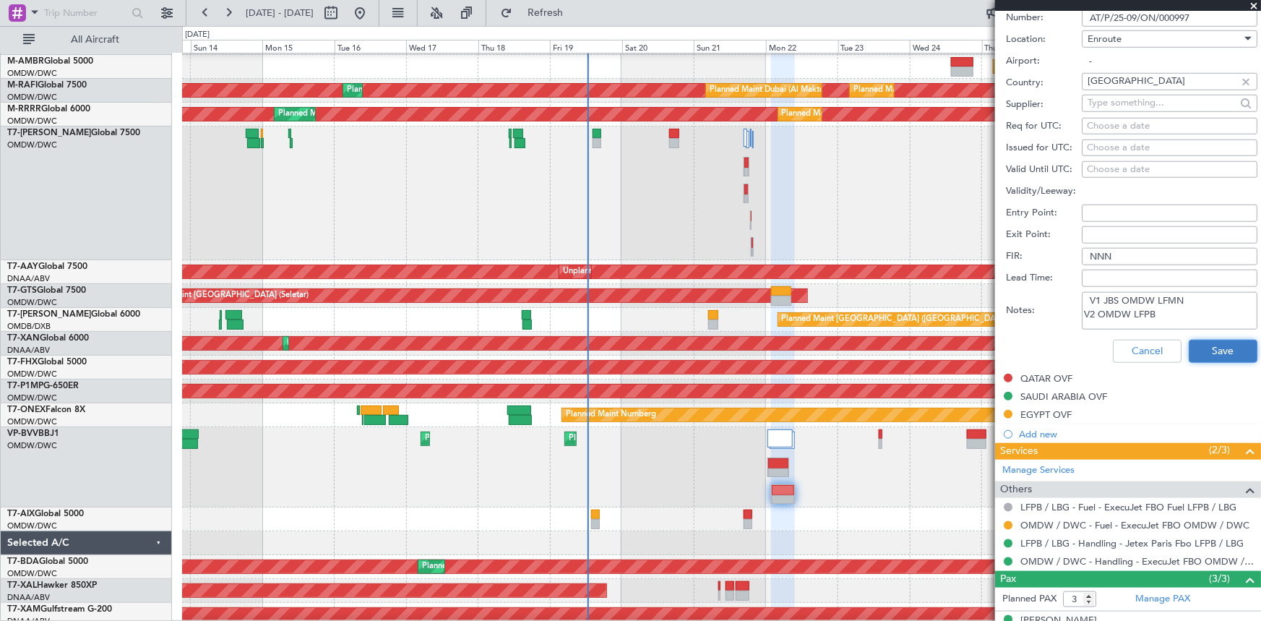
click at [1217, 346] on button "Save" at bounding box center [1222, 351] width 69 height 23
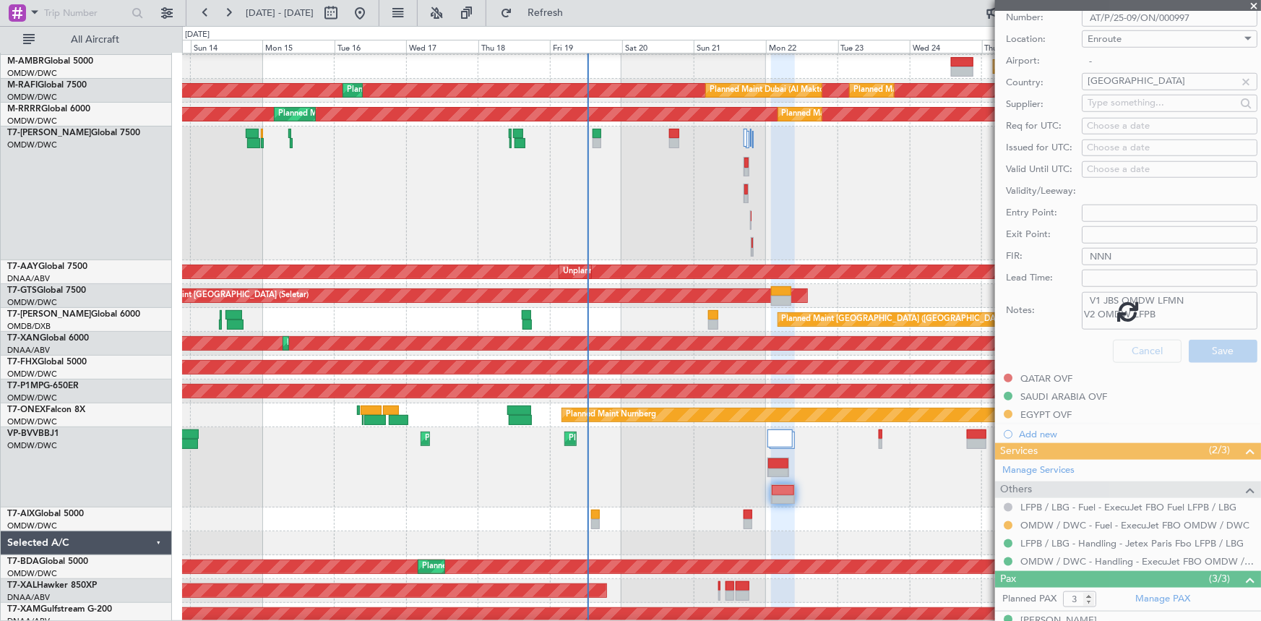
scroll to position [159, 0]
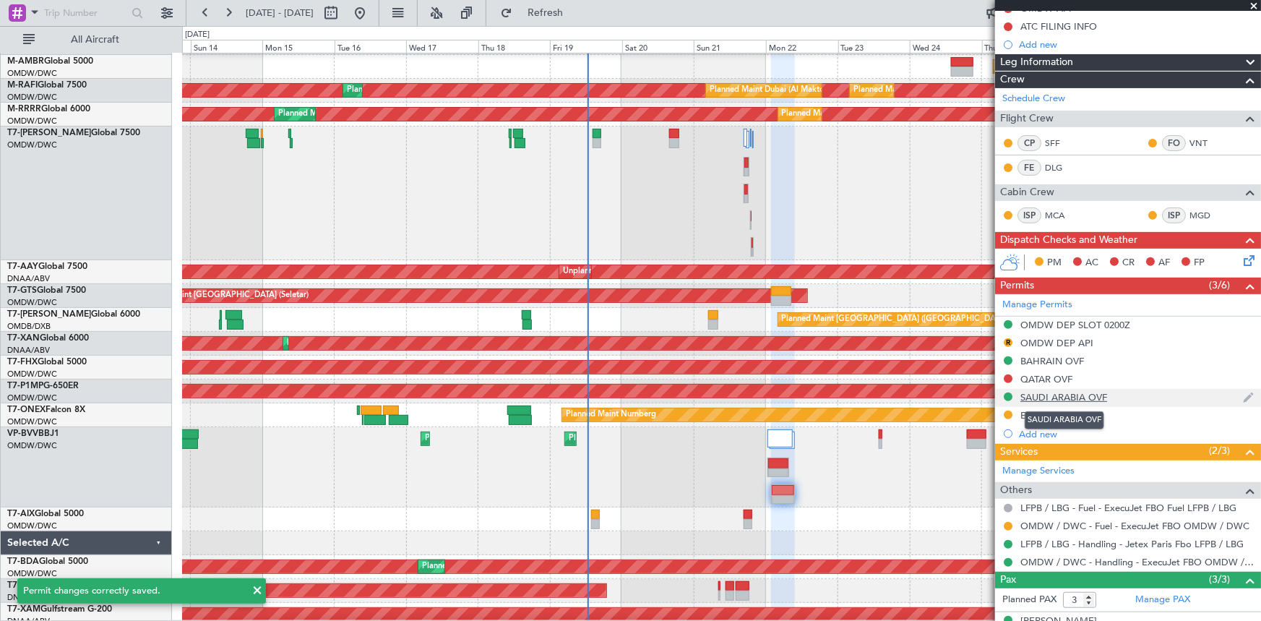
click at [1090, 394] on div "SAUDI ARABIA OVF" at bounding box center [1063, 397] width 87 height 12
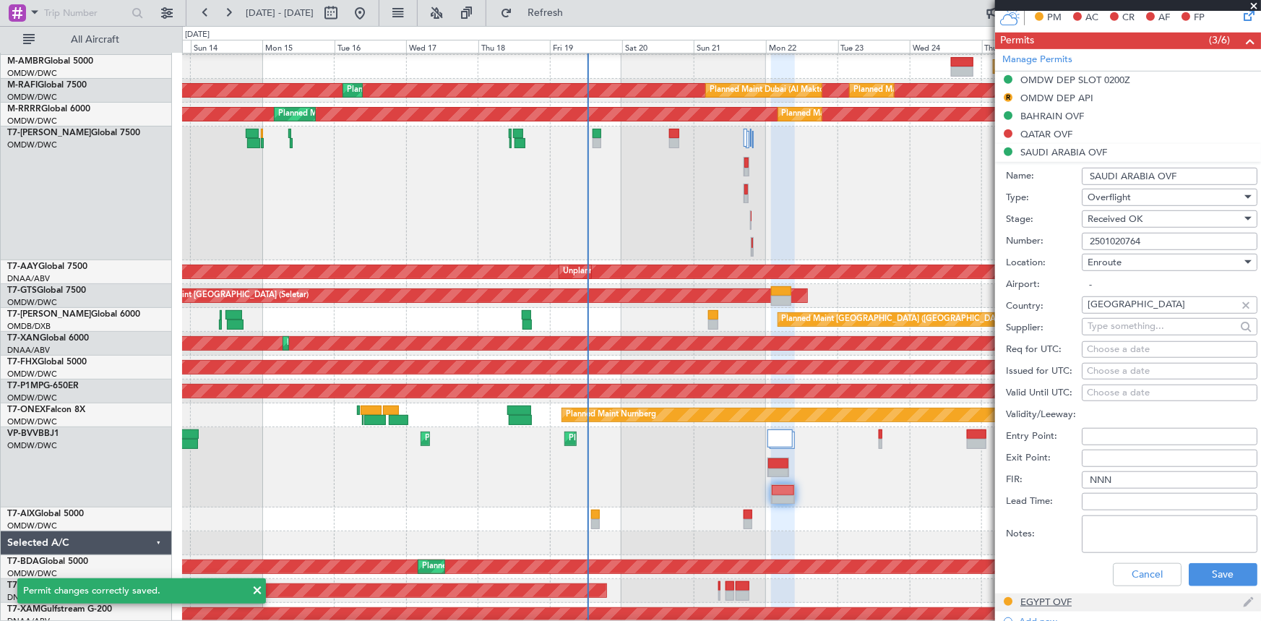
scroll to position [488, 0]
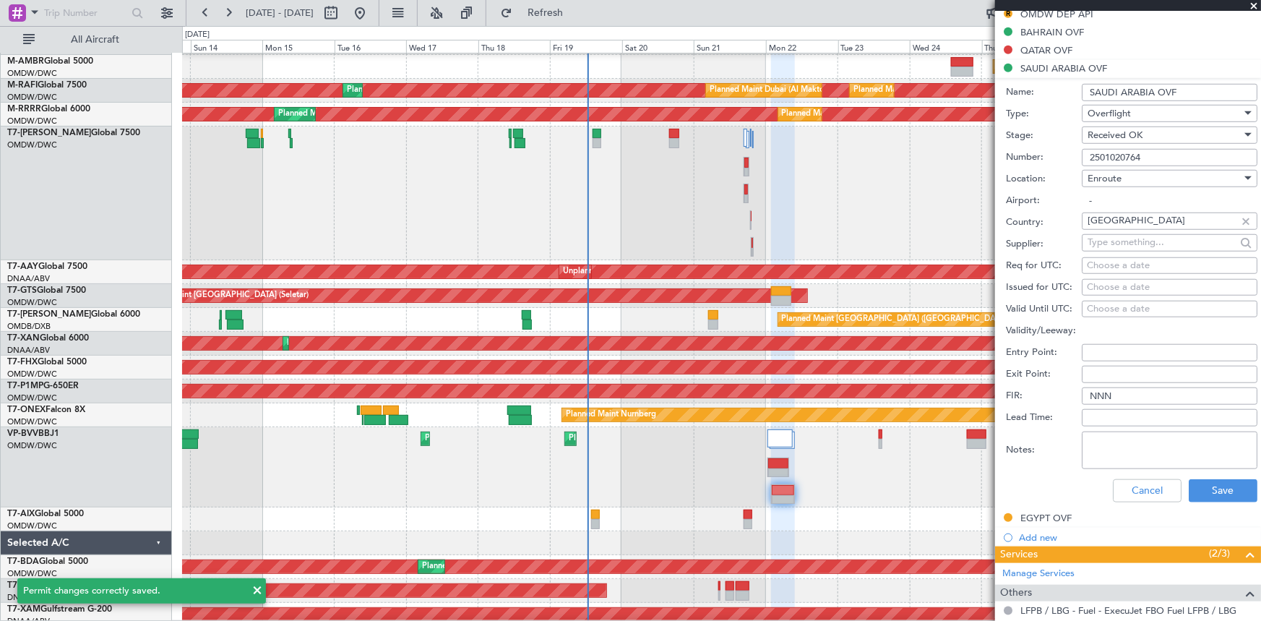
click at [1137, 441] on textarea "Notes:" at bounding box center [1169, 450] width 176 height 38
paste textarea "V1 JBS OMDW LFMN V2 OMDW LFPB"
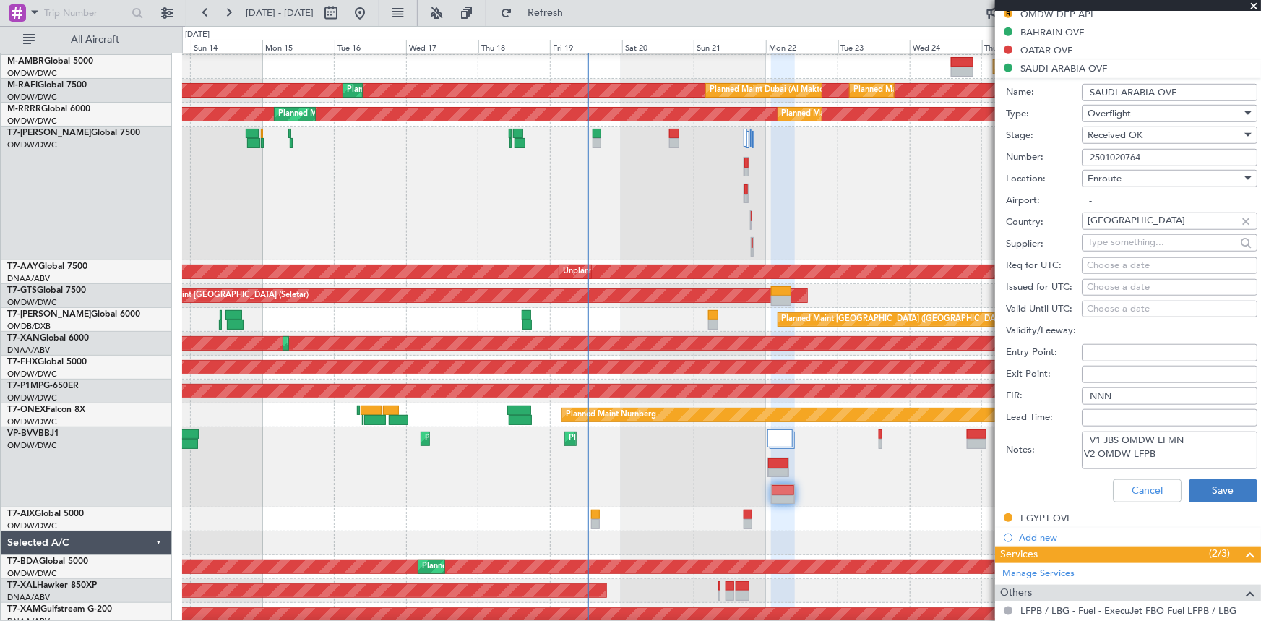
type textarea "V1 JBS OMDW LFMN V2 OMDW LFPB"
click at [1221, 488] on button "Save" at bounding box center [1222, 490] width 69 height 23
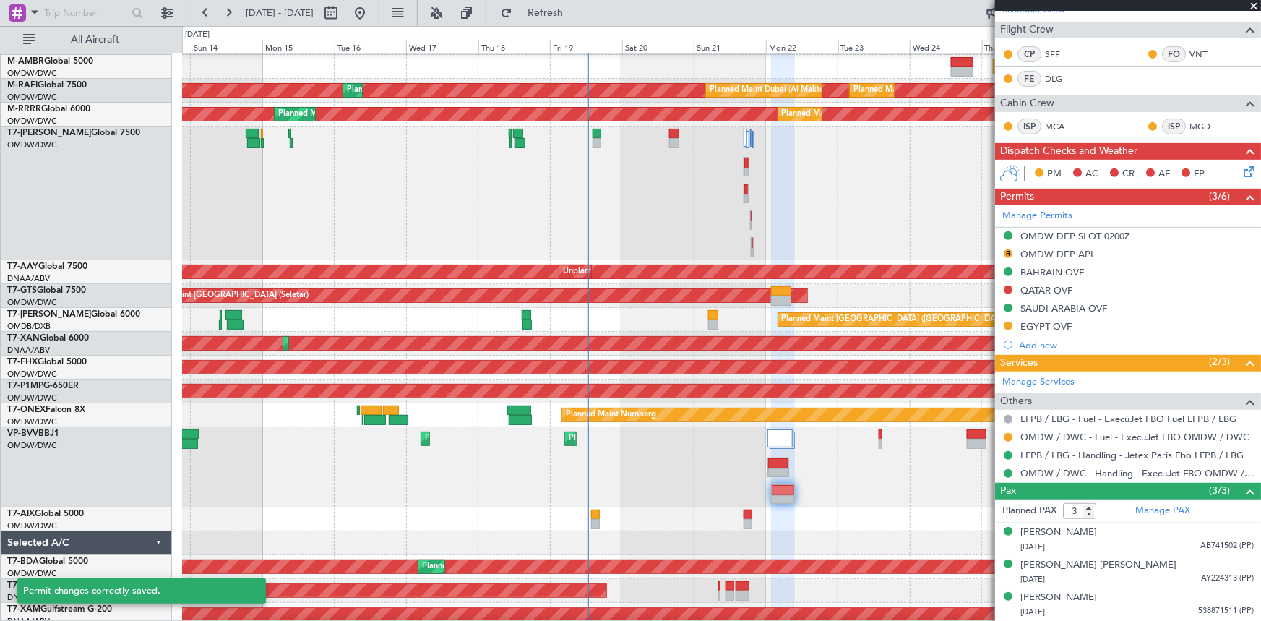
scroll to position [246, 0]
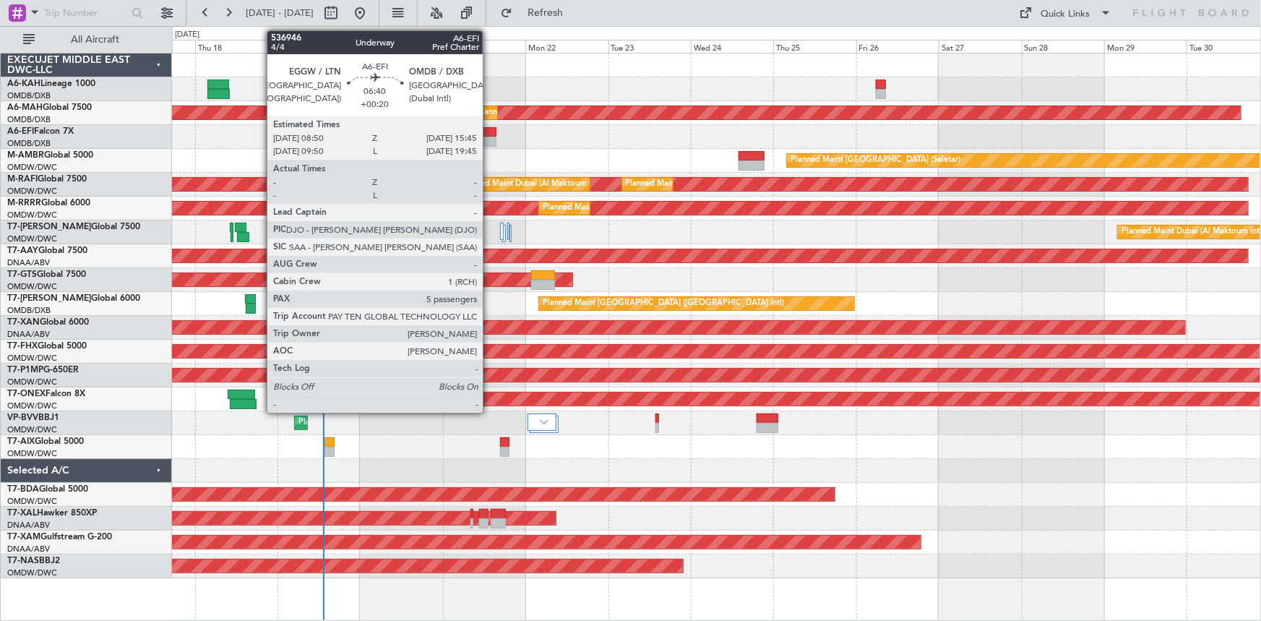
click at [489, 137] on div at bounding box center [484, 142] width 24 height 10
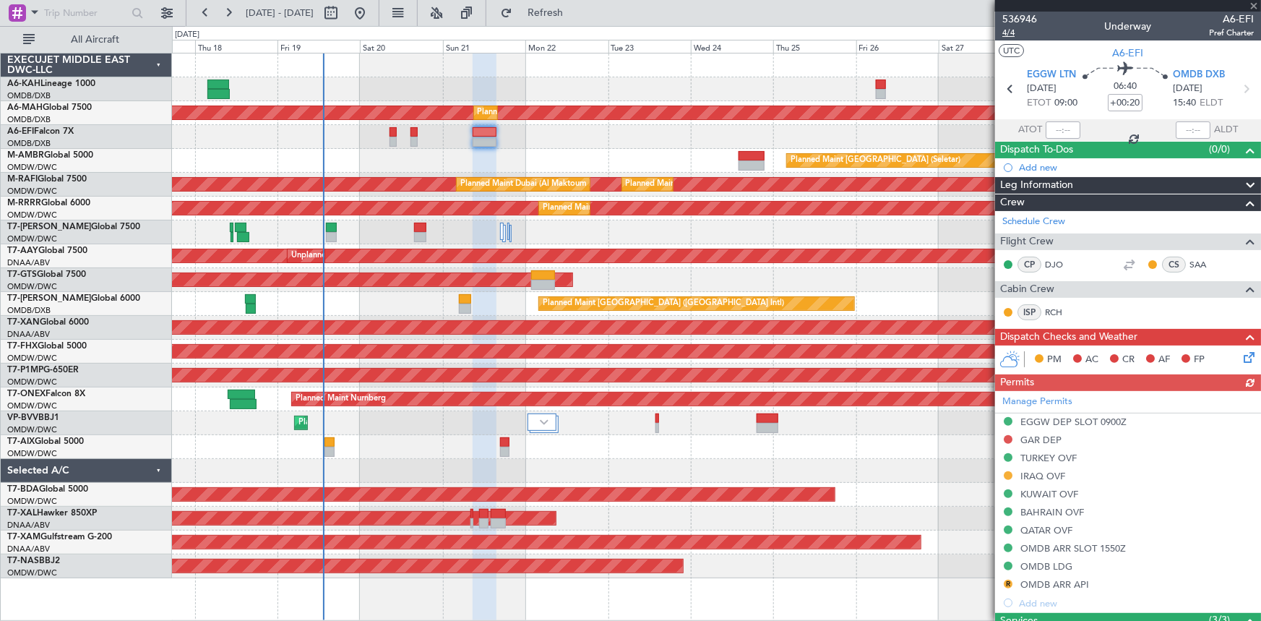
click at [1011, 33] on span "4/4" at bounding box center [1019, 33] width 35 height 12
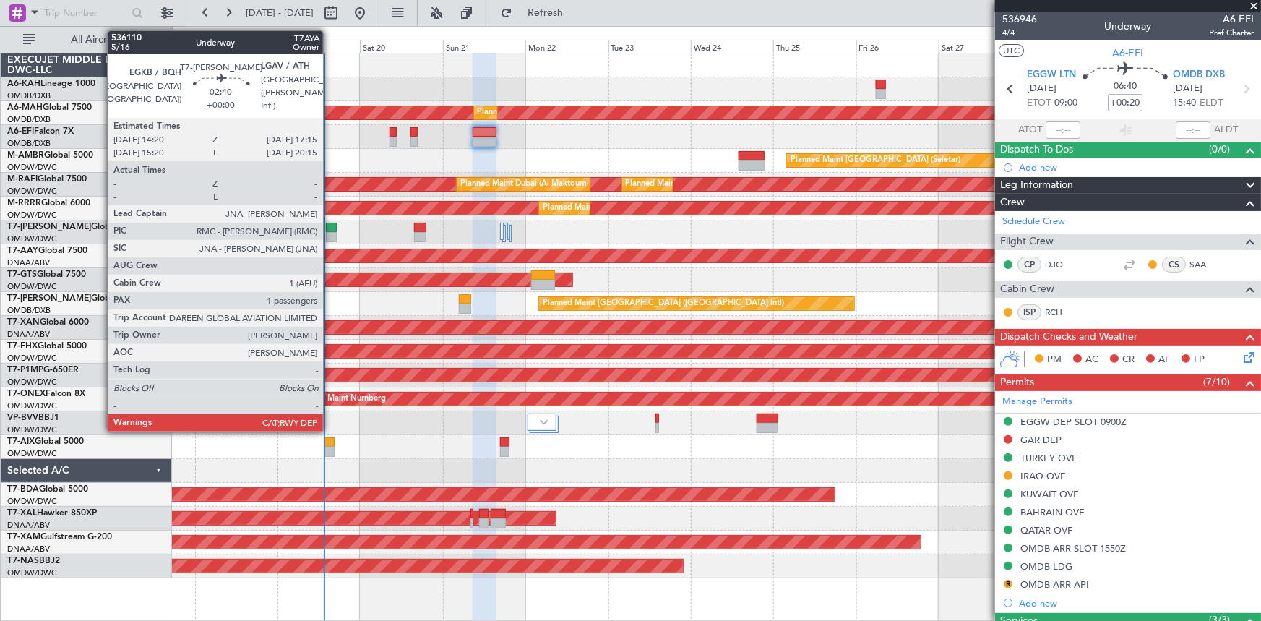
click at [330, 225] on div at bounding box center [331, 228] width 10 height 10
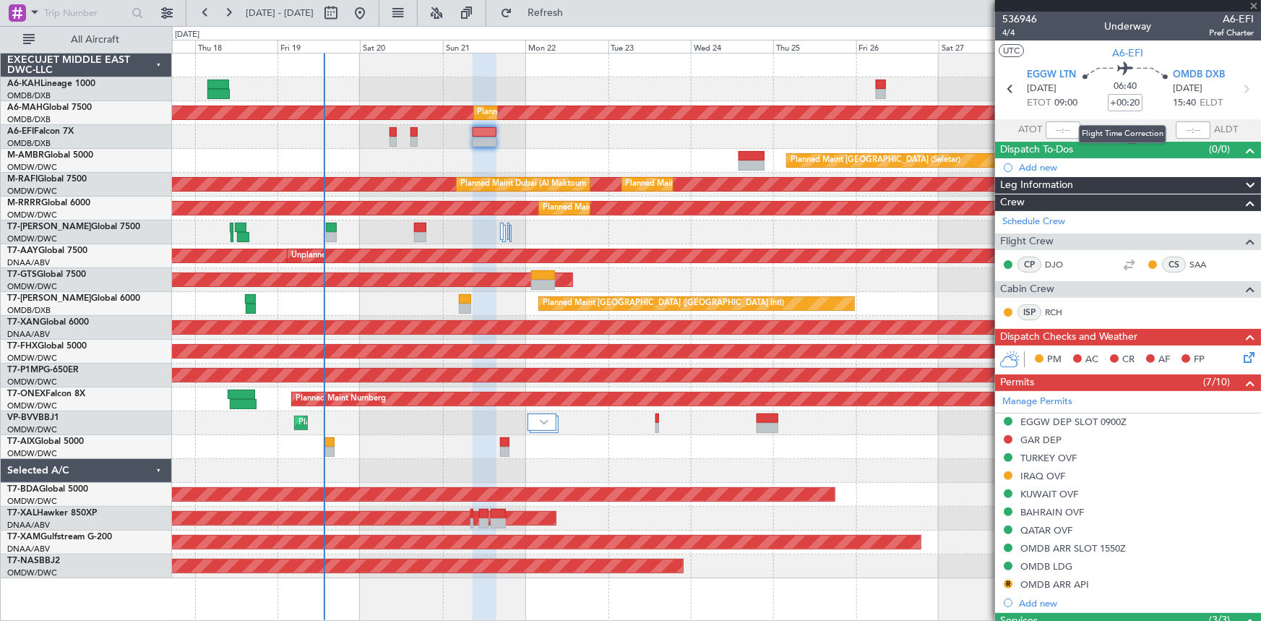
type input "1"
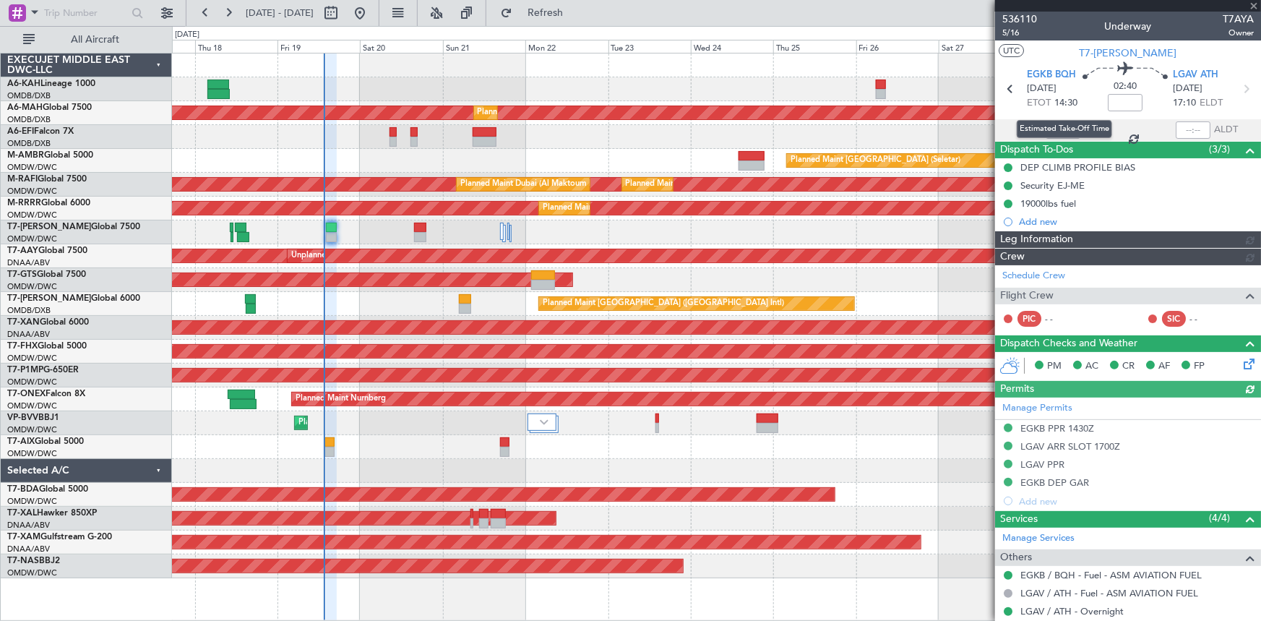
type input "[PERSON_NAME] ([PERSON_NAME])"
type input "7177"
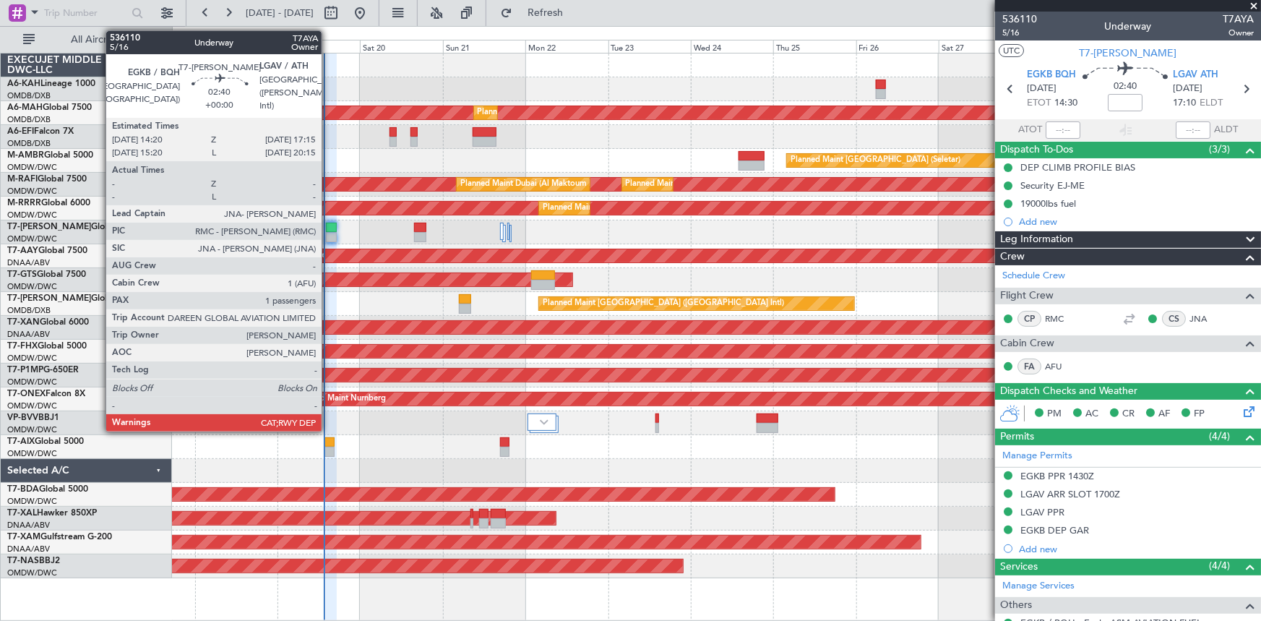
click at [328, 229] on div at bounding box center [331, 228] width 10 height 10
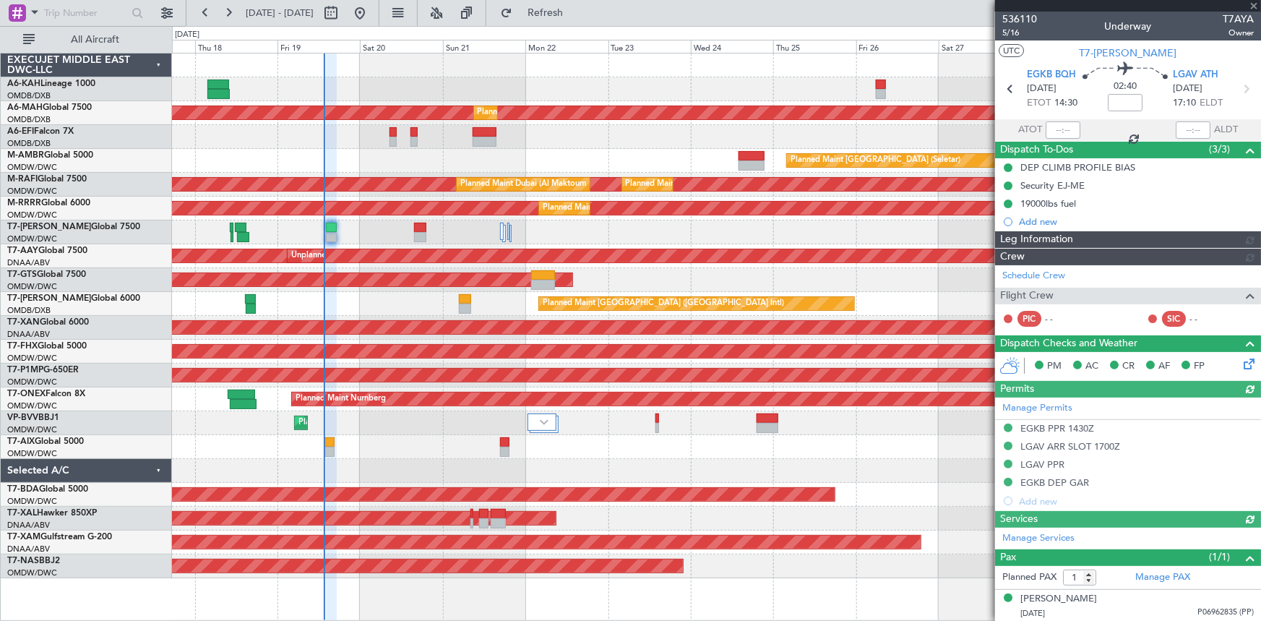
type input "[PERSON_NAME] ([PERSON_NAME])"
type input "7177"
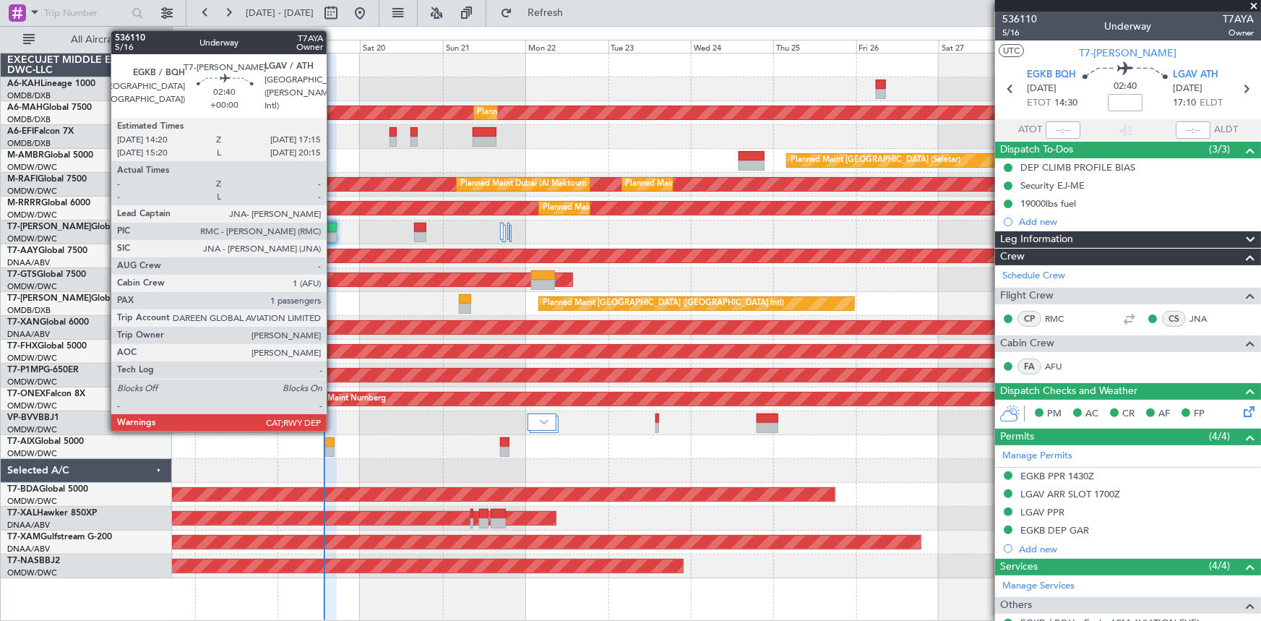
click at [333, 225] on div at bounding box center [331, 228] width 10 height 10
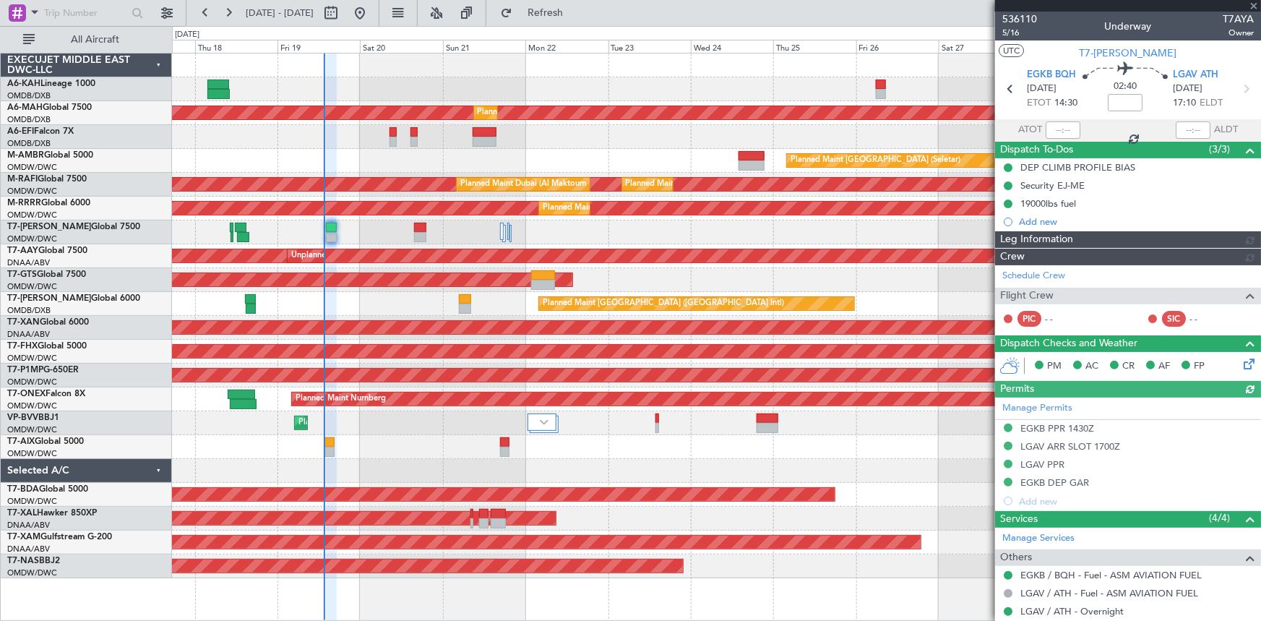
type input "[PERSON_NAME] ([PERSON_NAME])"
type input "7177"
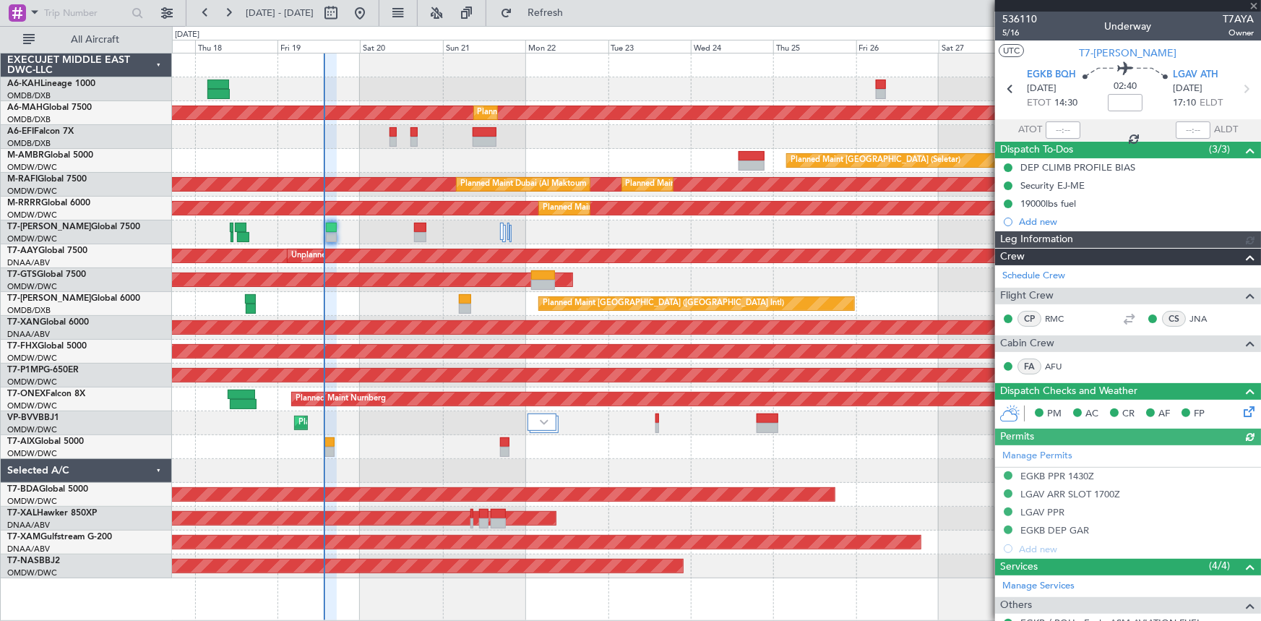
type input "[PERSON_NAME] ([PERSON_NAME])"
type input "7177"
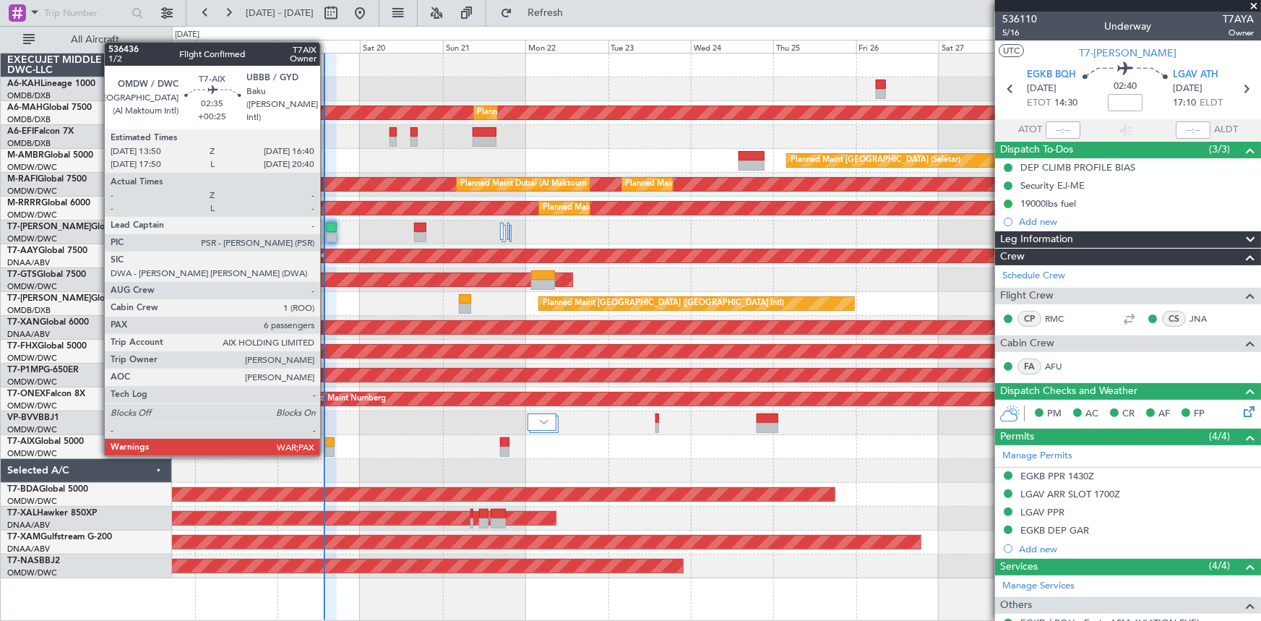
click at [327, 440] on div at bounding box center [329, 442] width 10 height 10
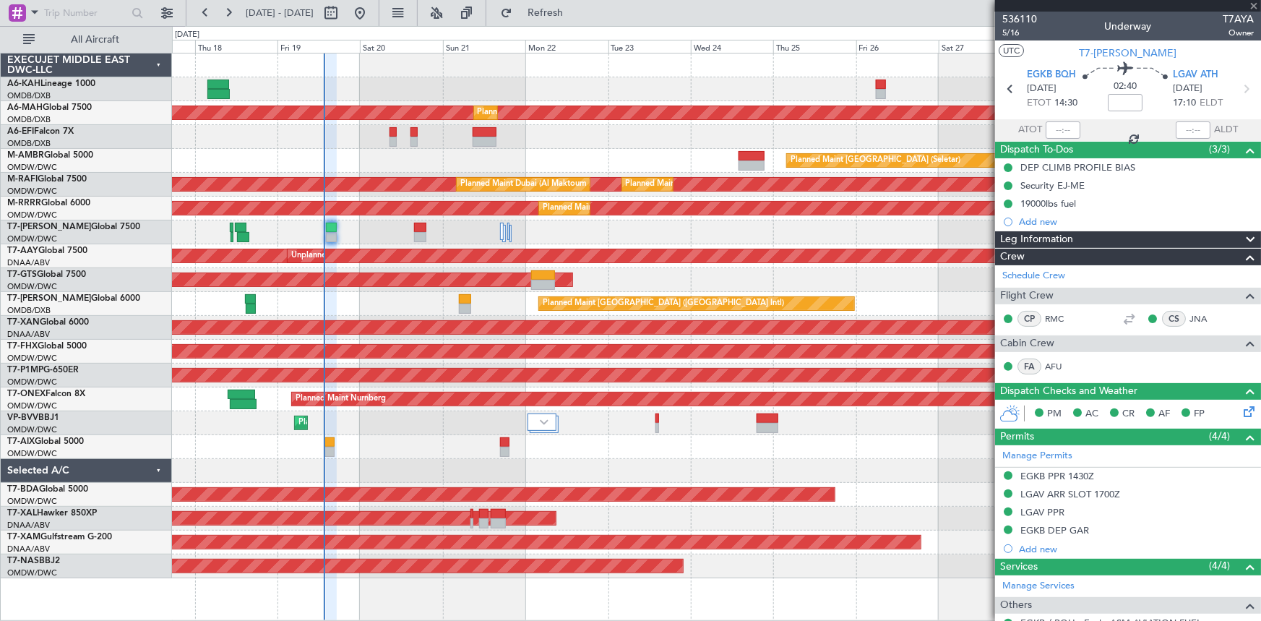
type input "+00:25"
type input "6"
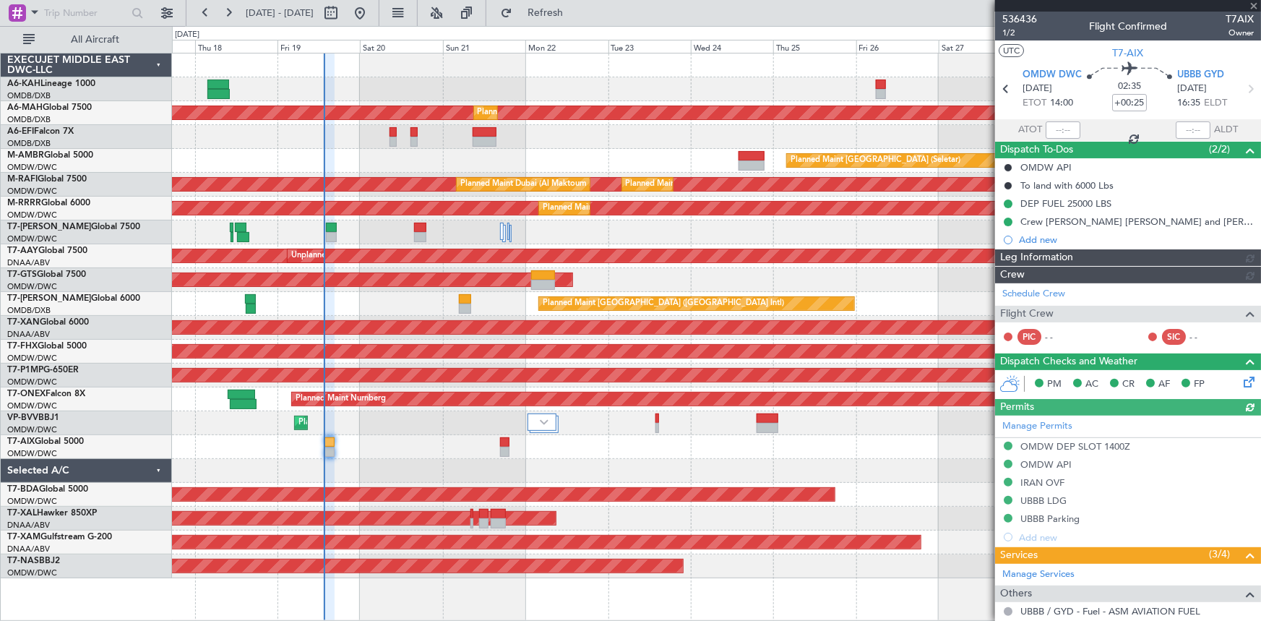
type input "[PERSON_NAME] ([PERSON_NAME])"
type input "7216"
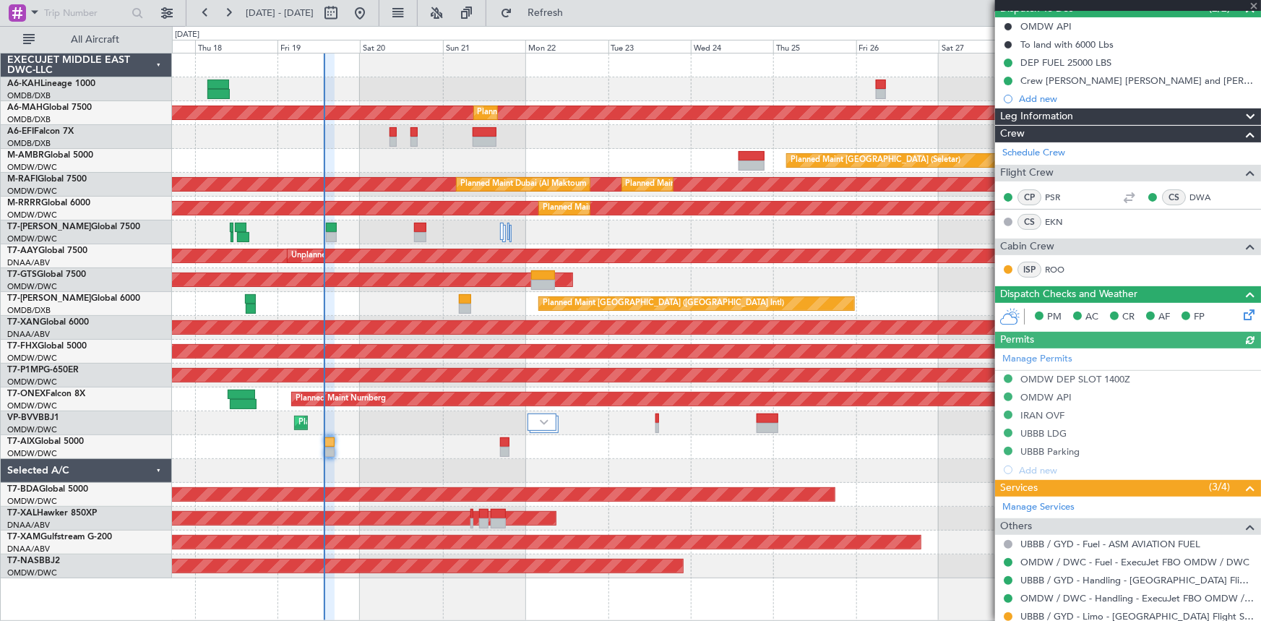
scroll to position [196, 0]
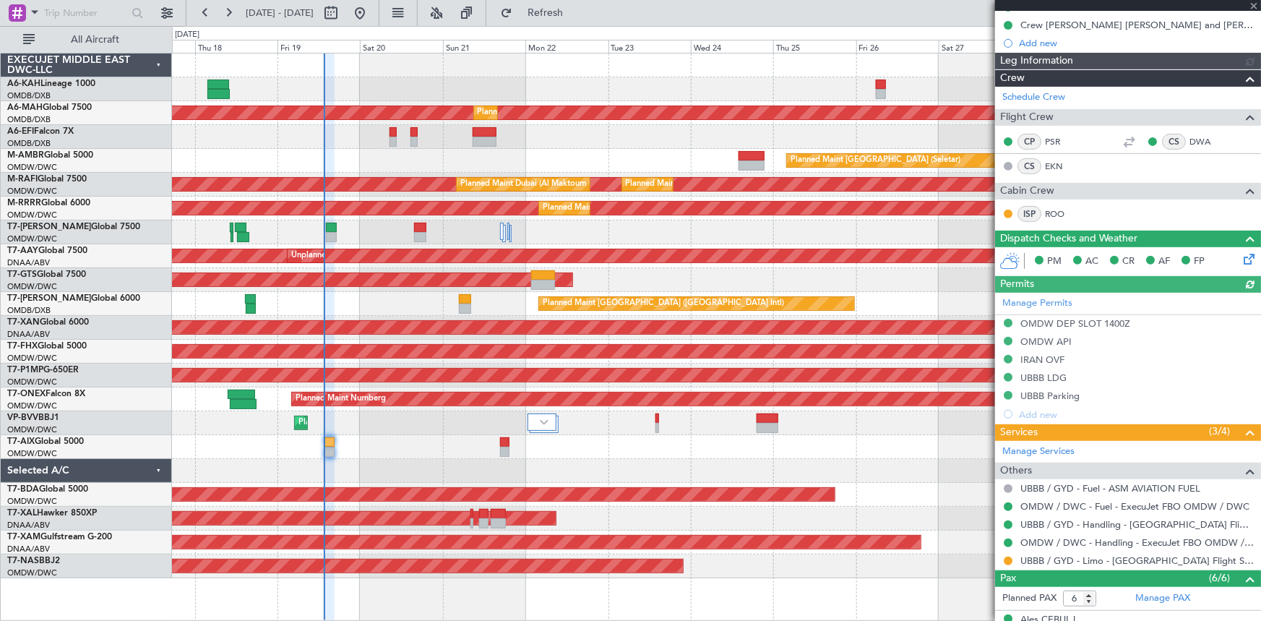
type input "[PERSON_NAME] ([PERSON_NAME])"
type input "7216"
type input "[PERSON_NAME] ([PERSON_NAME])"
type input "7216"
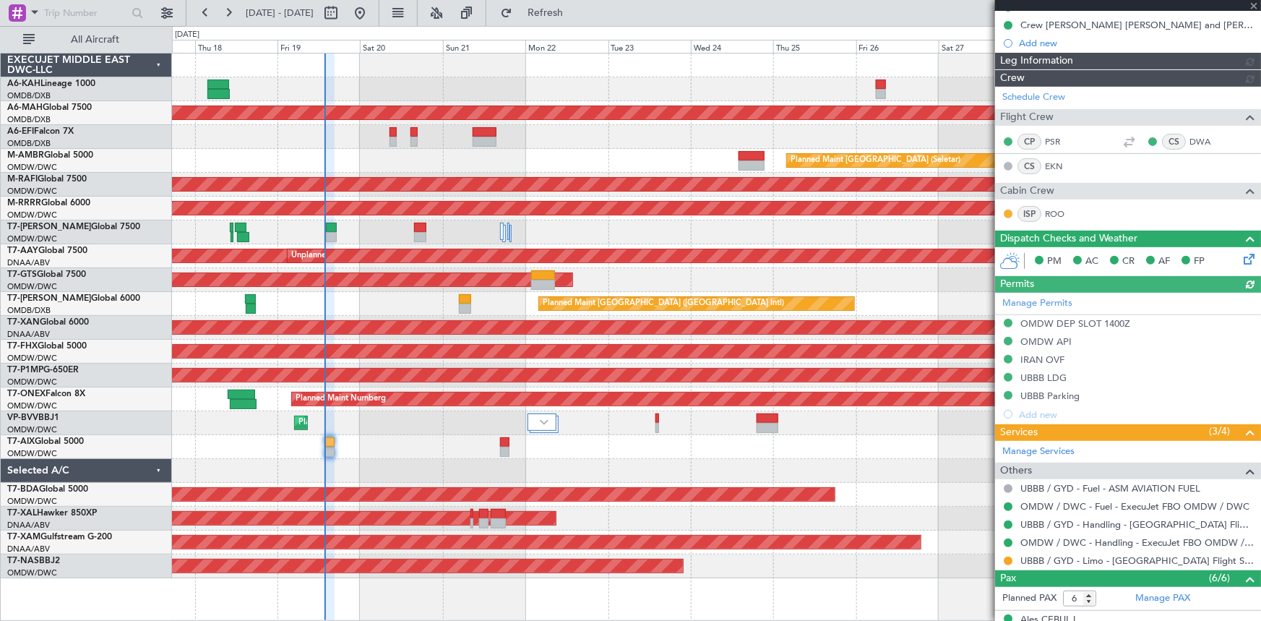
type input "[PERSON_NAME] ([PERSON_NAME])"
type input "7216"
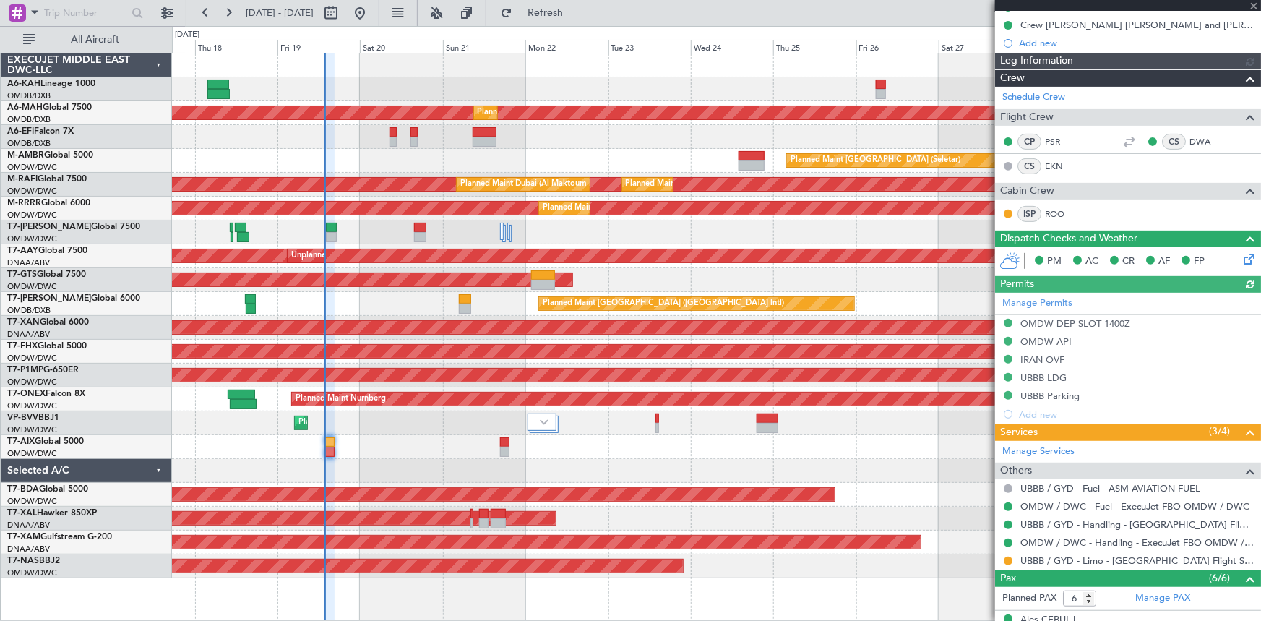
type input "[PERSON_NAME] ([PERSON_NAME])"
type input "7216"
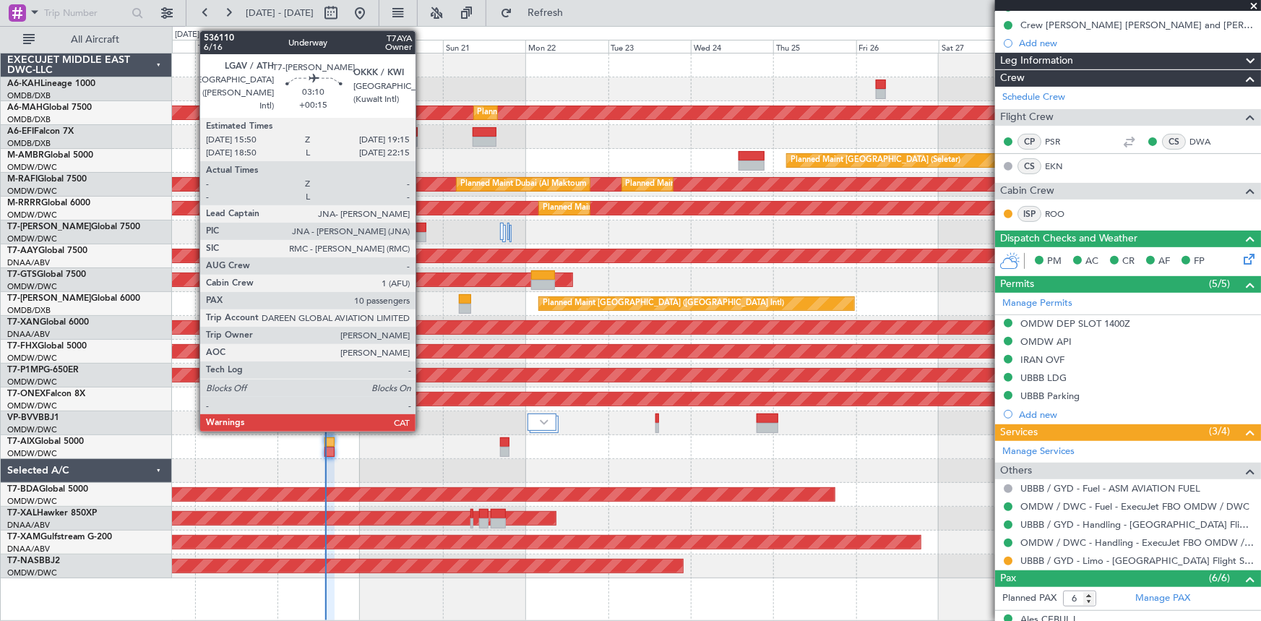
click at [422, 225] on div at bounding box center [420, 228] width 12 height 10
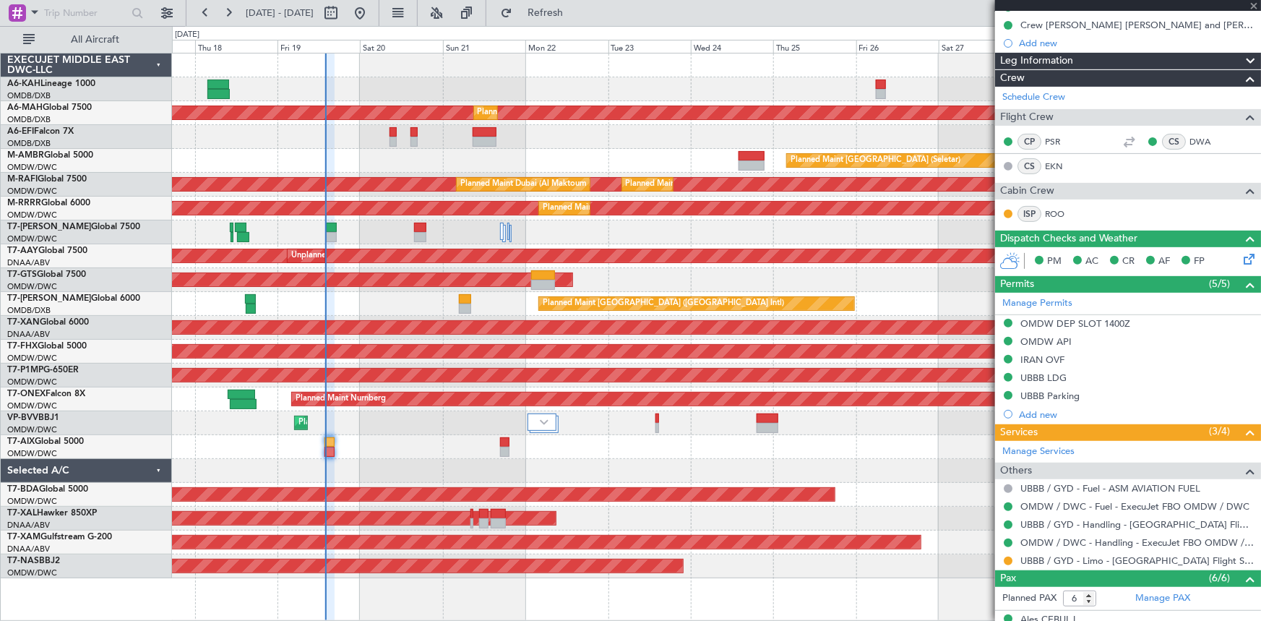
type input "+00:15"
type input "10"
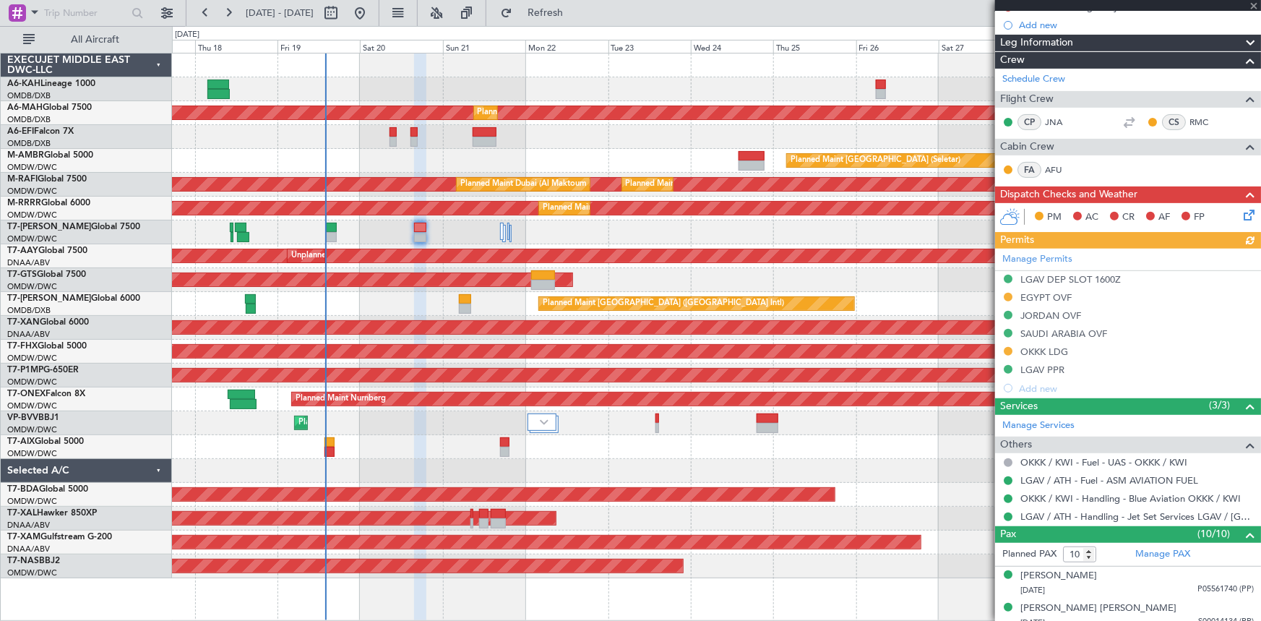
click at [1048, 344] on div "Manage Permits LGAV DEP SLOT 1600Z EGYPT OVF JORDAN OVF SAUDI ARABIA OVF OKKK L…" at bounding box center [1128, 323] width 266 height 149
click at [1049, 345] on div "OKKK LDG" at bounding box center [1044, 351] width 48 height 12
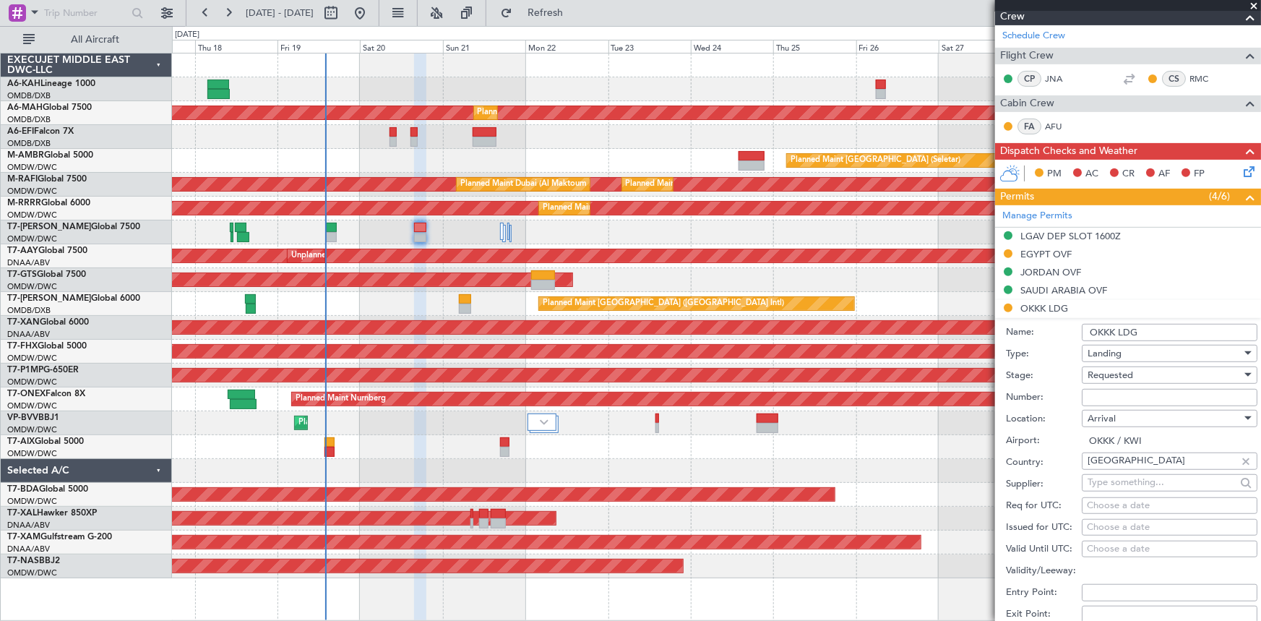
scroll to position [262, 0]
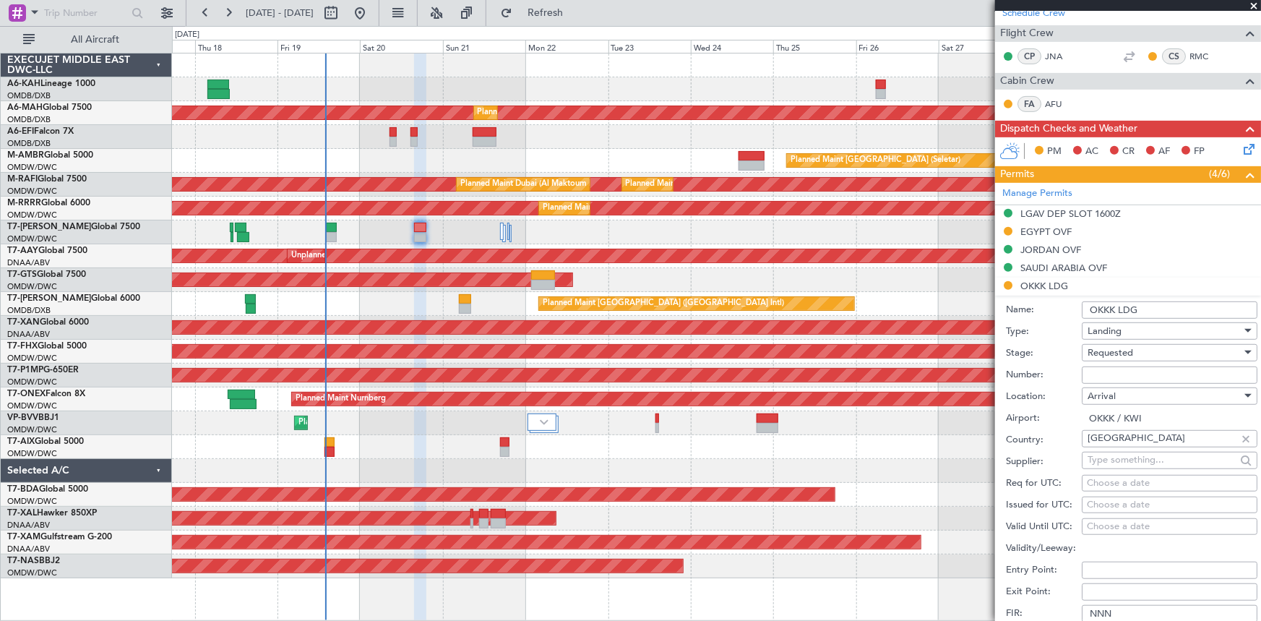
click at [1138, 371] on input "Number:" at bounding box center [1169, 374] width 176 height 17
paste input "AP10754"
type input "AP10754"
drag, startPoint x: 1032, startPoint y: 371, endPoint x: 932, endPoint y: 360, distance: 100.9
click at [932, 360] on fb-app "17 Sep 2025 - 30 Sep 2025 Refresh Quick Links All Aircraft Planned Maint Dubai …" at bounding box center [630, 316] width 1261 height 610
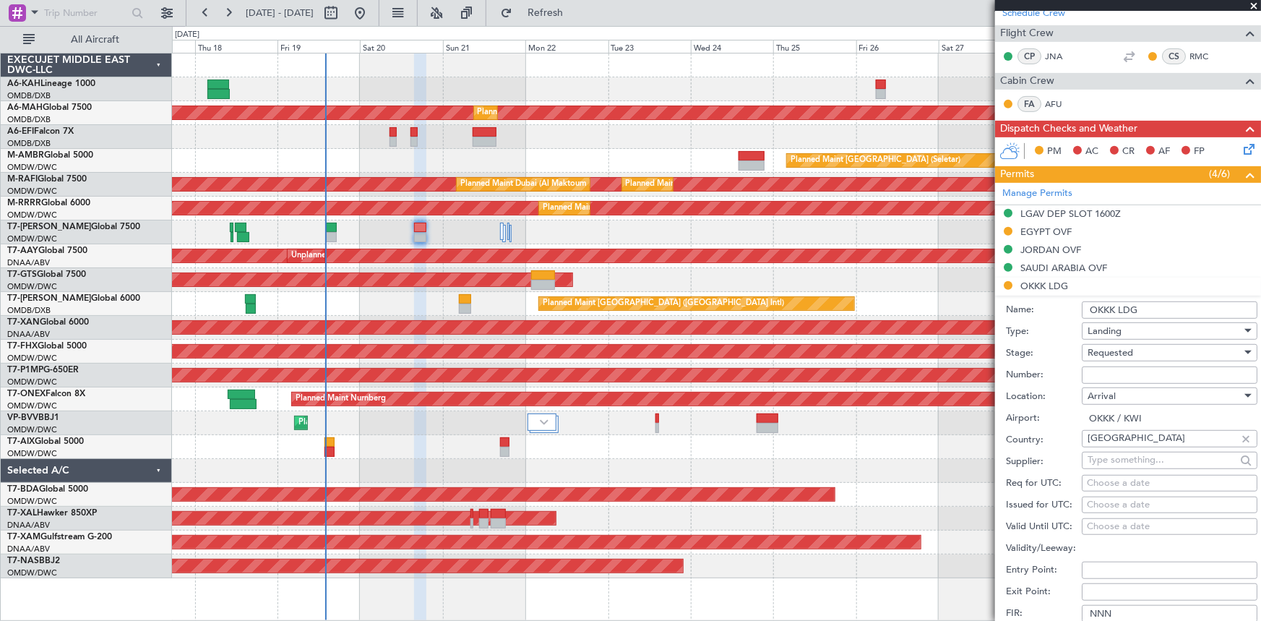
scroll to position [459, 0]
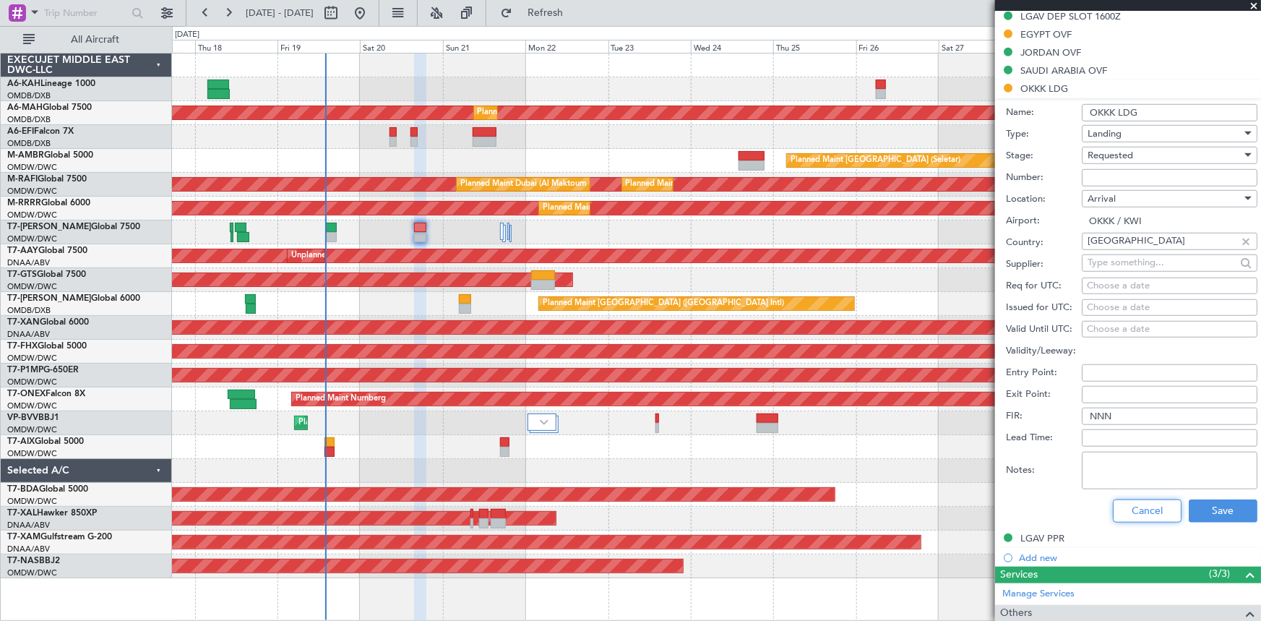
click at [1143, 511] on button "Cancel" at bounding box center [1147, 510] width 69 height 23
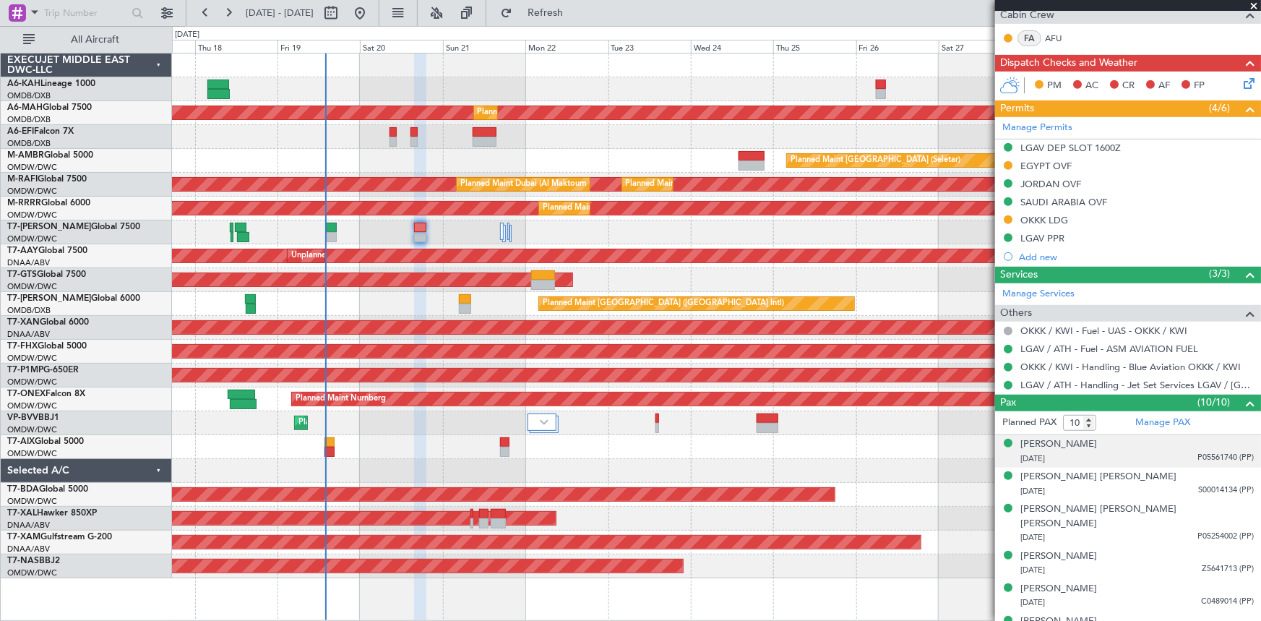
scroll to position [262, 0]
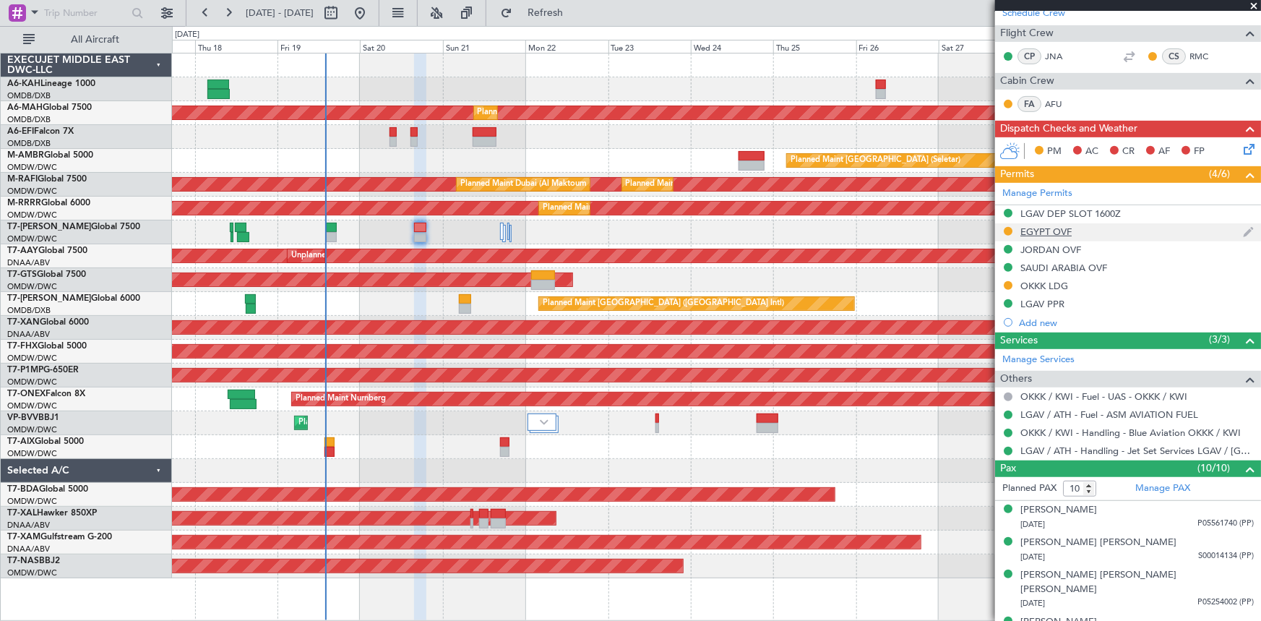
click at [1044, 228] on div "EGYPT OVF" at bounding box center [1045, 231] width 51 height 12
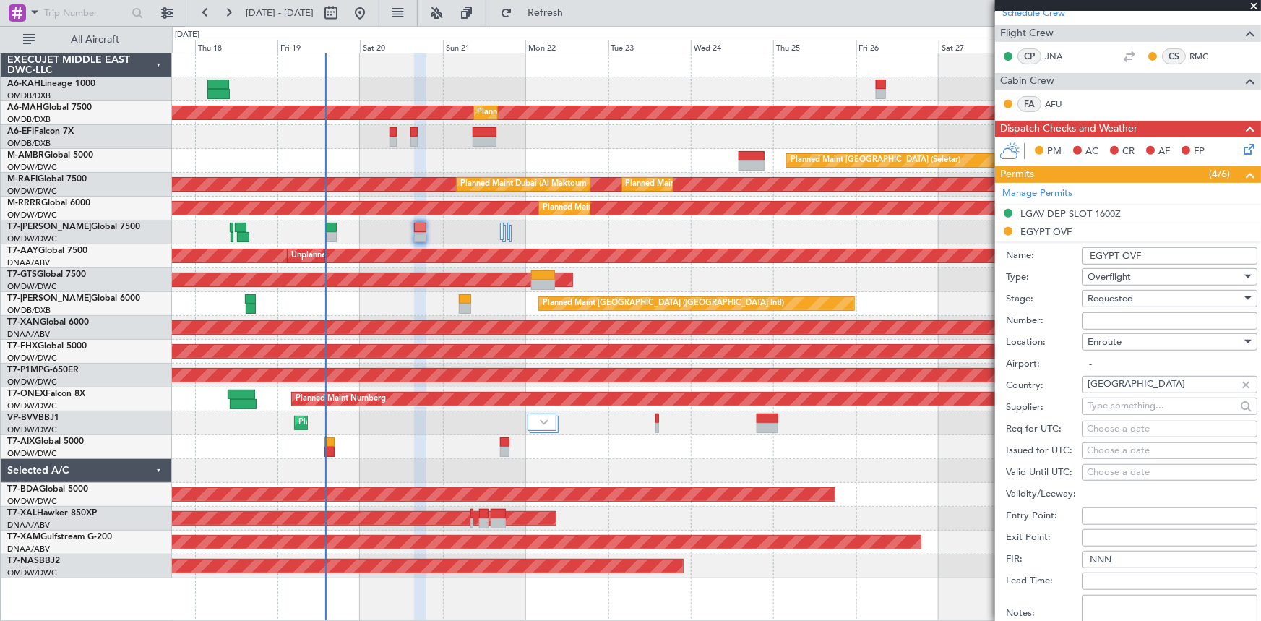
click at [1126, 295] on span "Requested" at bounding box center [1110, 298] width 46 height 13
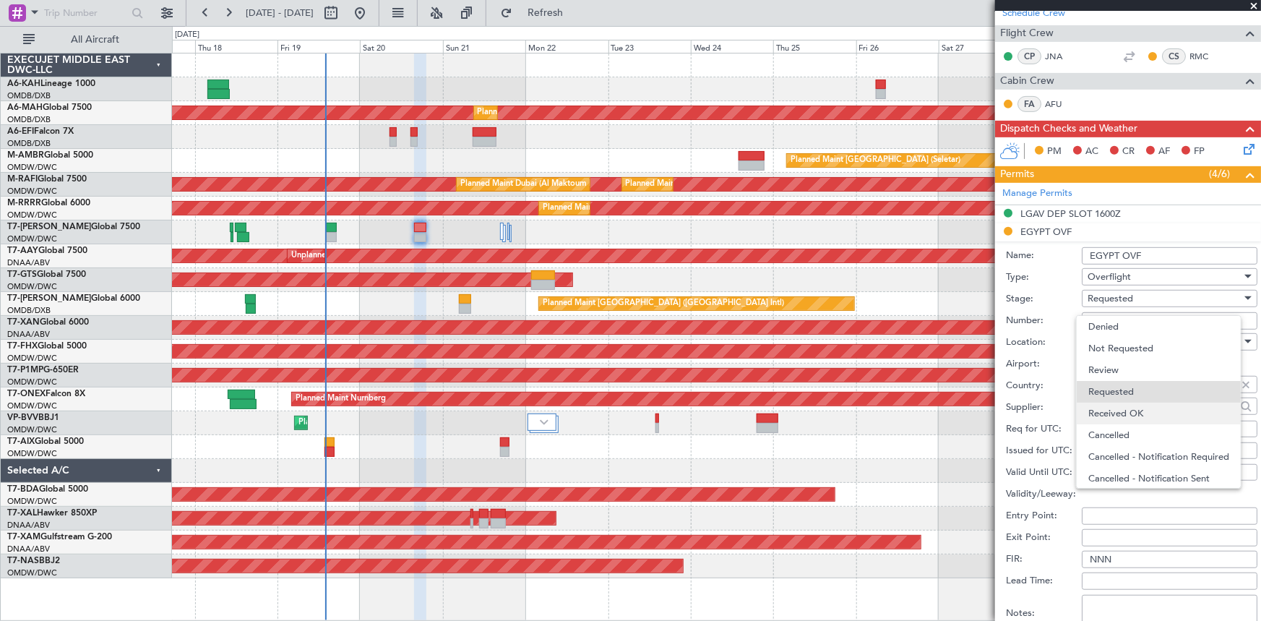
scroll to position [6, 0]
click at [1128, 401] on span "Received OK" at bounding box center [1164, 408] width 153 height 22
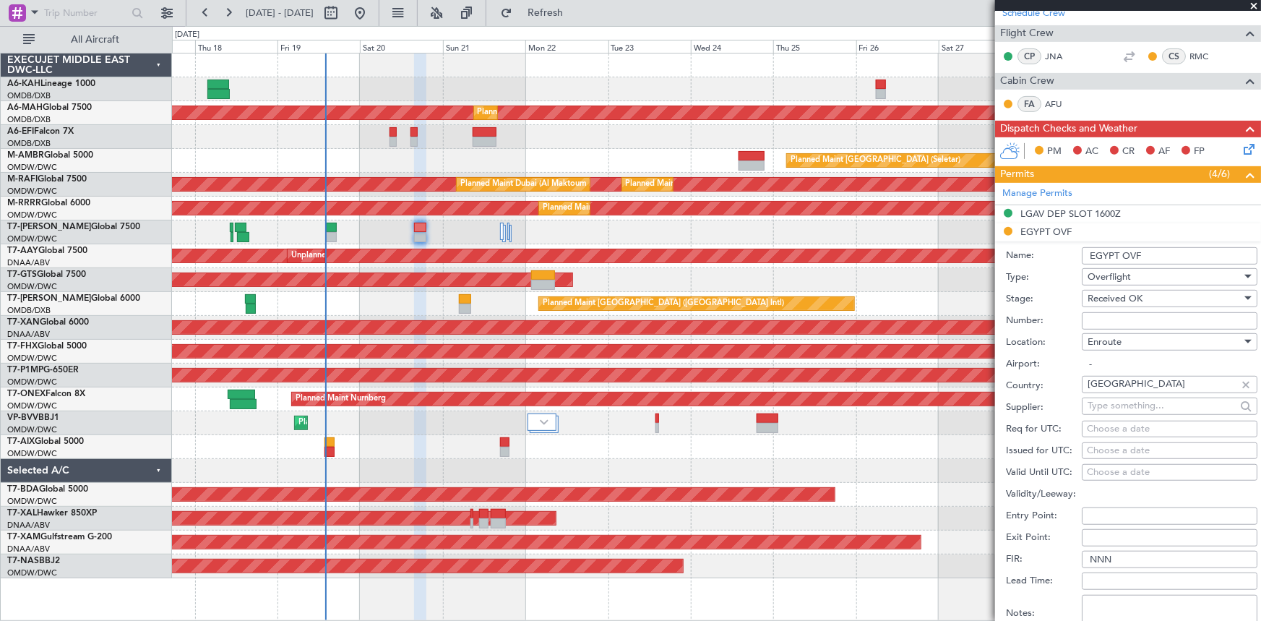
click at [1118, 318] on input "Number:" at bounding box center [1169, 320] width 176 height 17
paste input "AP10754"
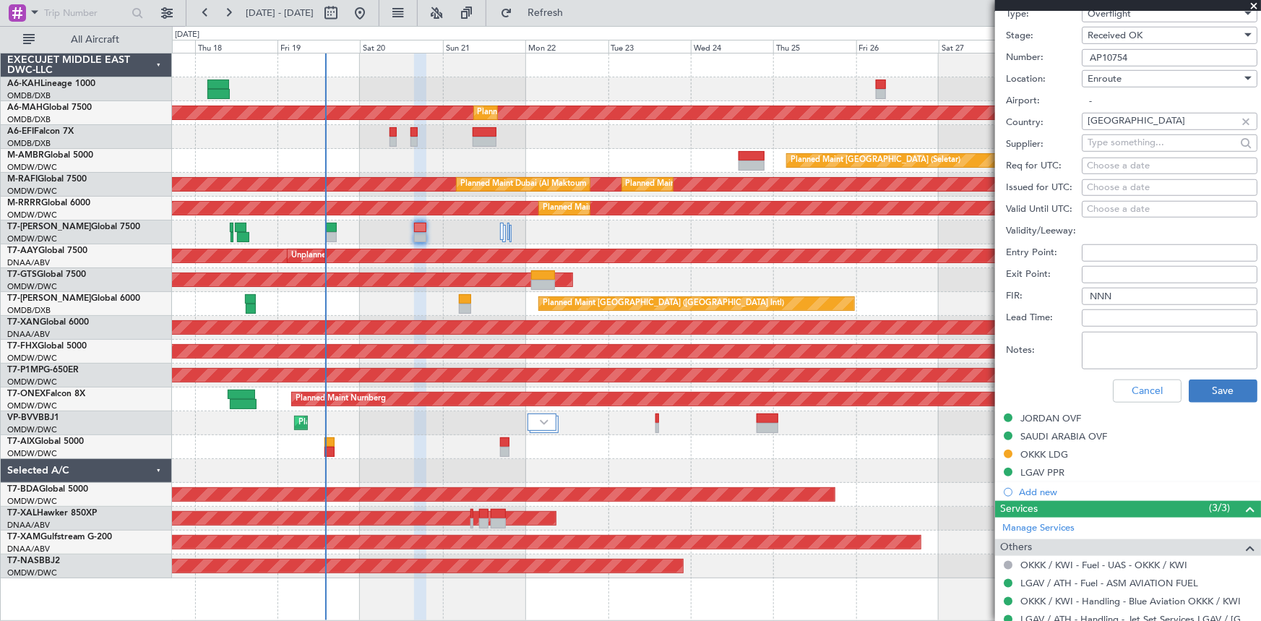
type input "AP10754"
click at [1233, 392] on button "Save" at bounding box center [1222, 390] width 69 height 23
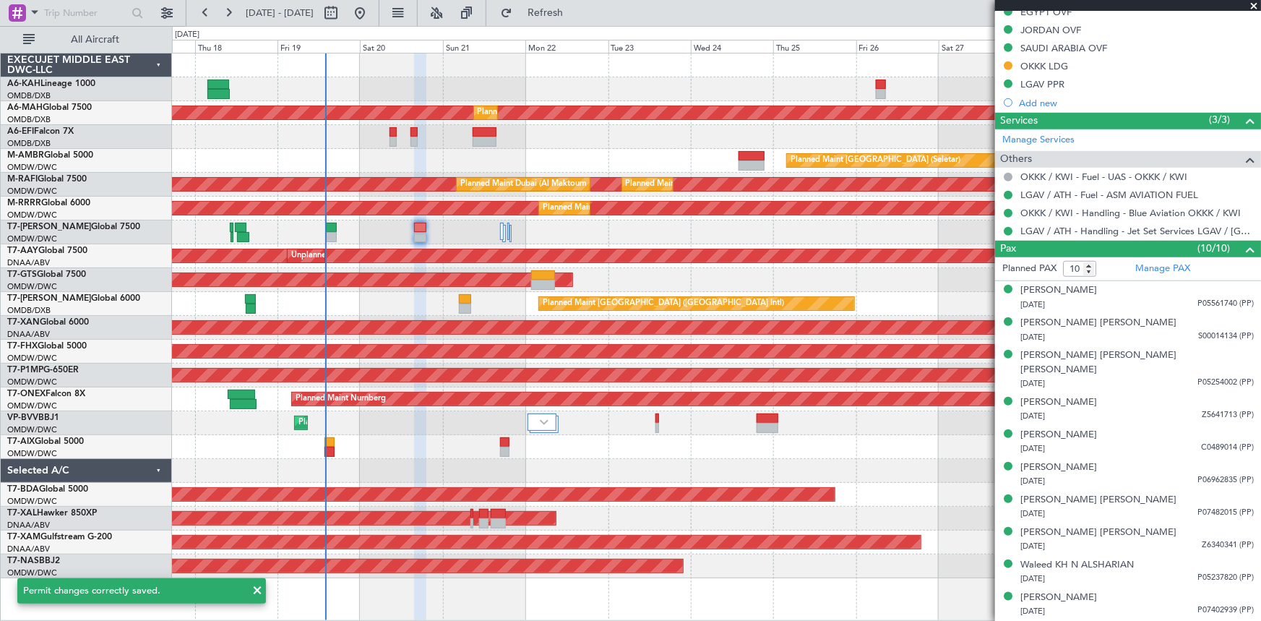
scroll to position [94, 0]
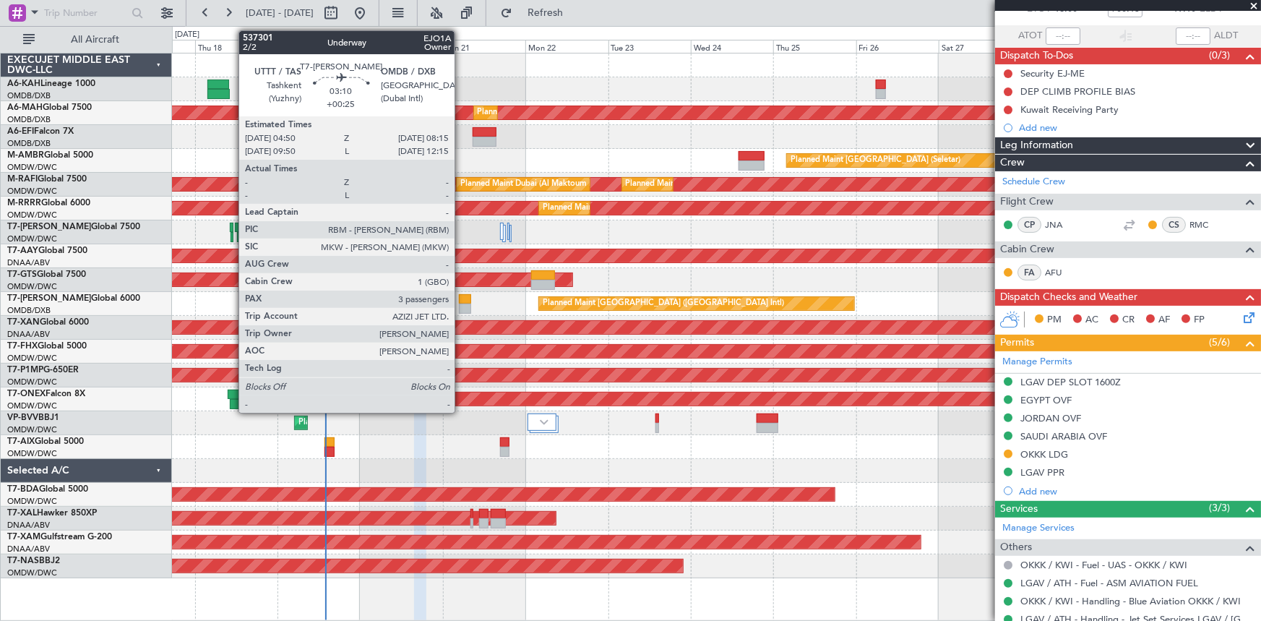
click at [461, 303] on div at bounding box center [465, 308] width 12 height 10
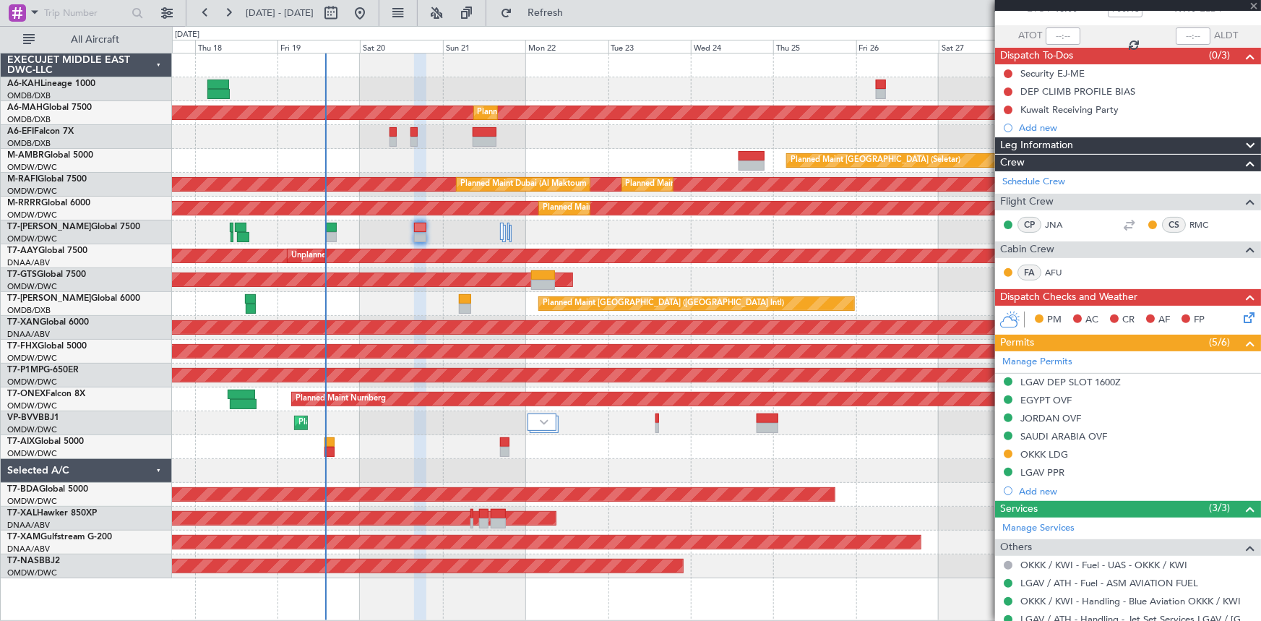
type input "+00:25"
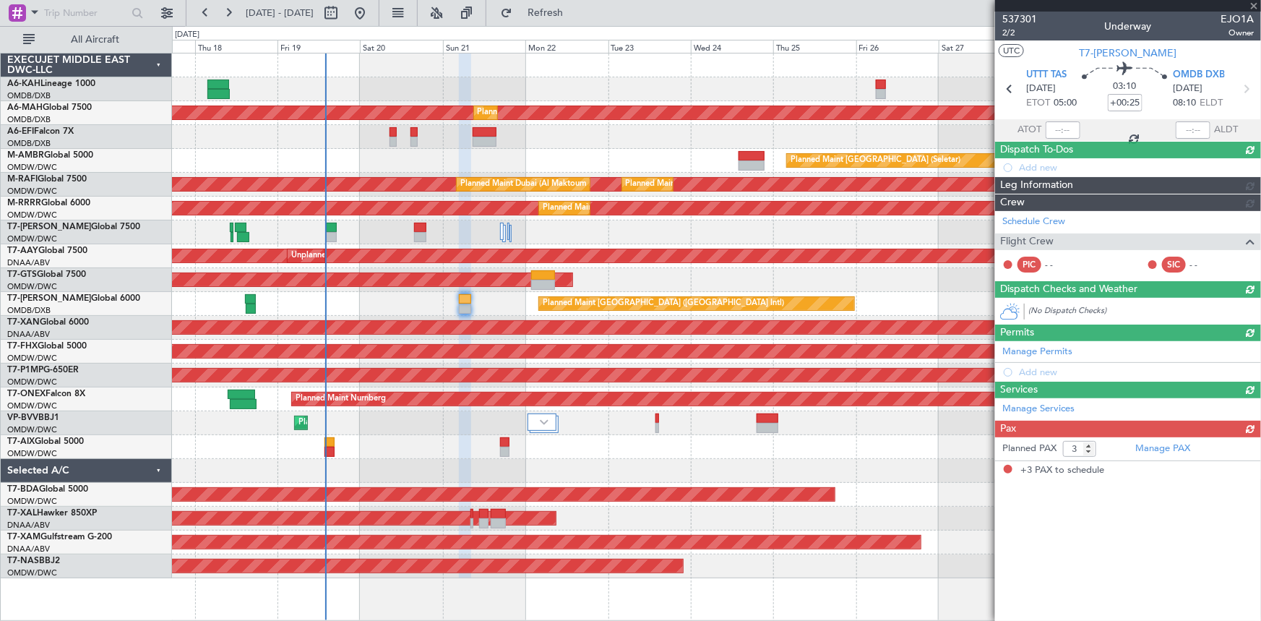
scroll to position [0, 0]
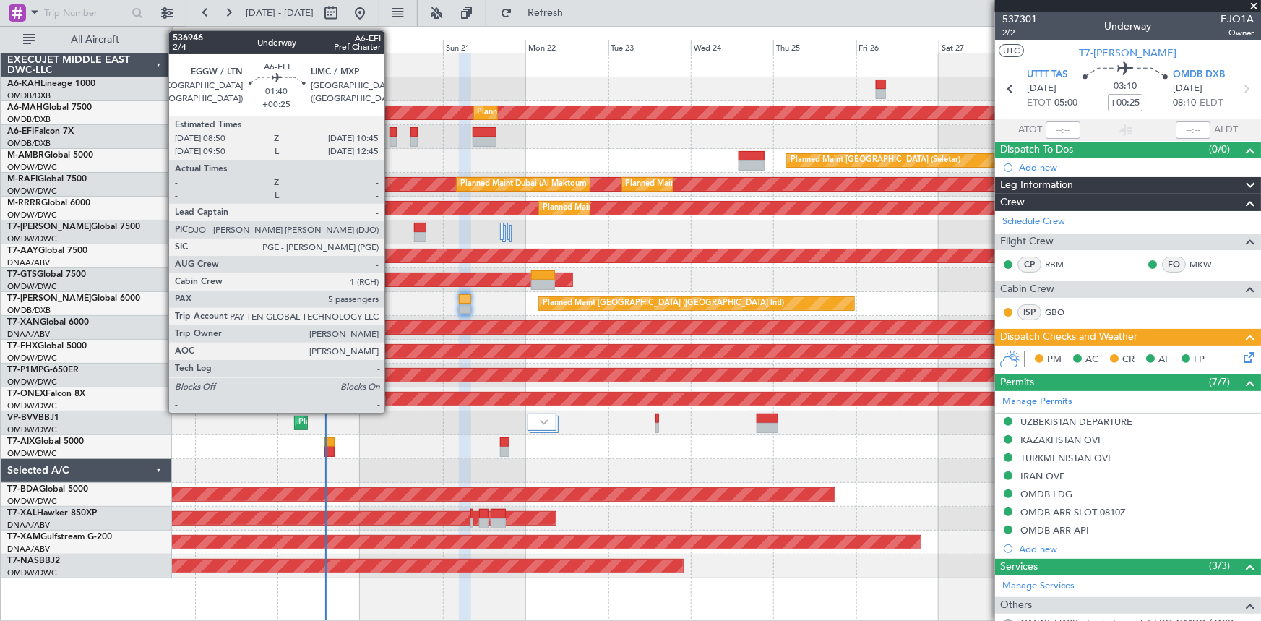
click at [391, 132] on div at bounding box center [392, 132] width 7 height 10
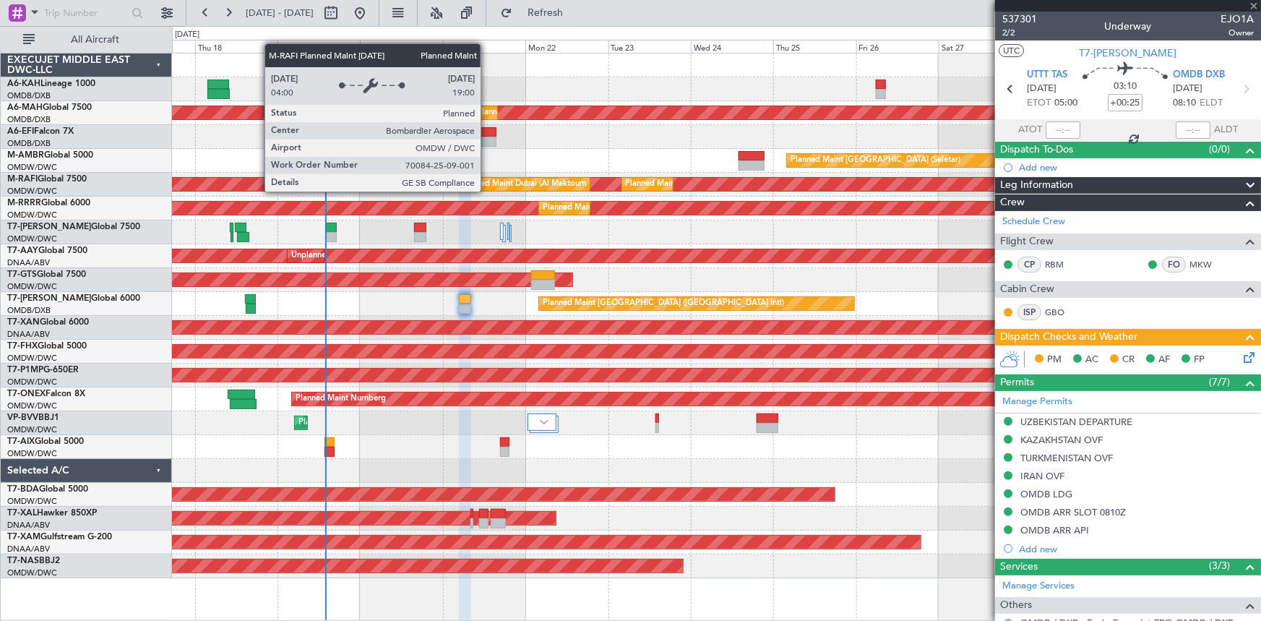
type input "5"
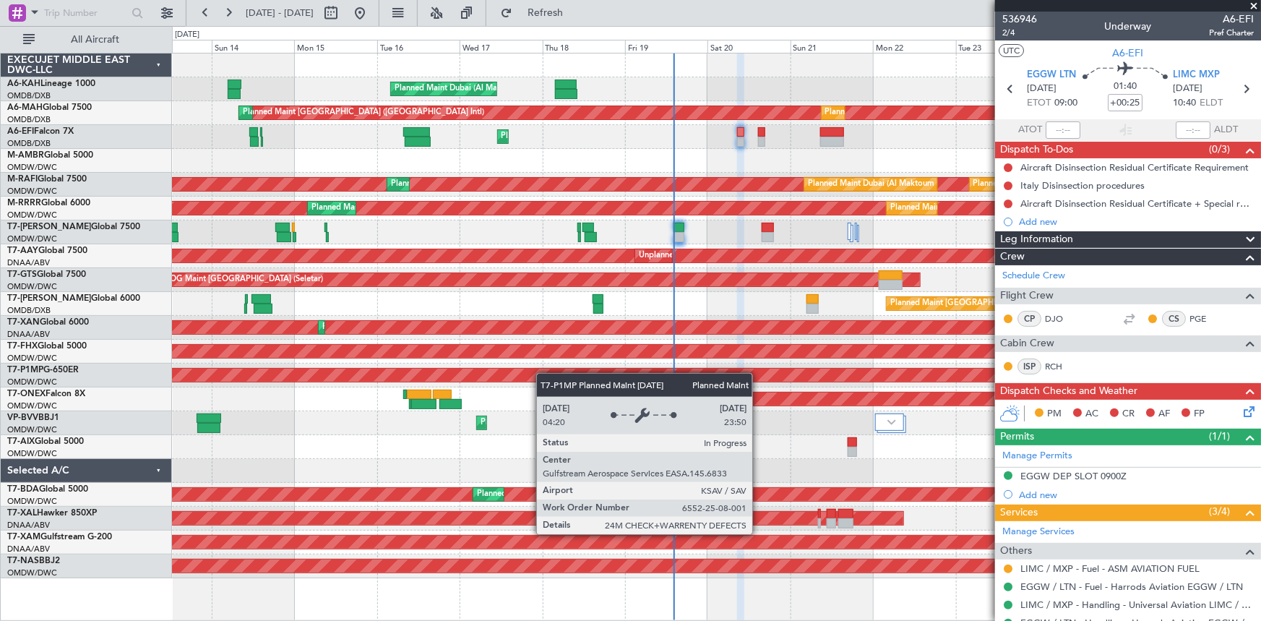
click at [639, 386] on div "Planned Maint Dubai (Al Maktoum Intl) Planned Maint Dubai (Dubai Intl) Planned …" at bounding box center [716, 315] width 1089 height 524
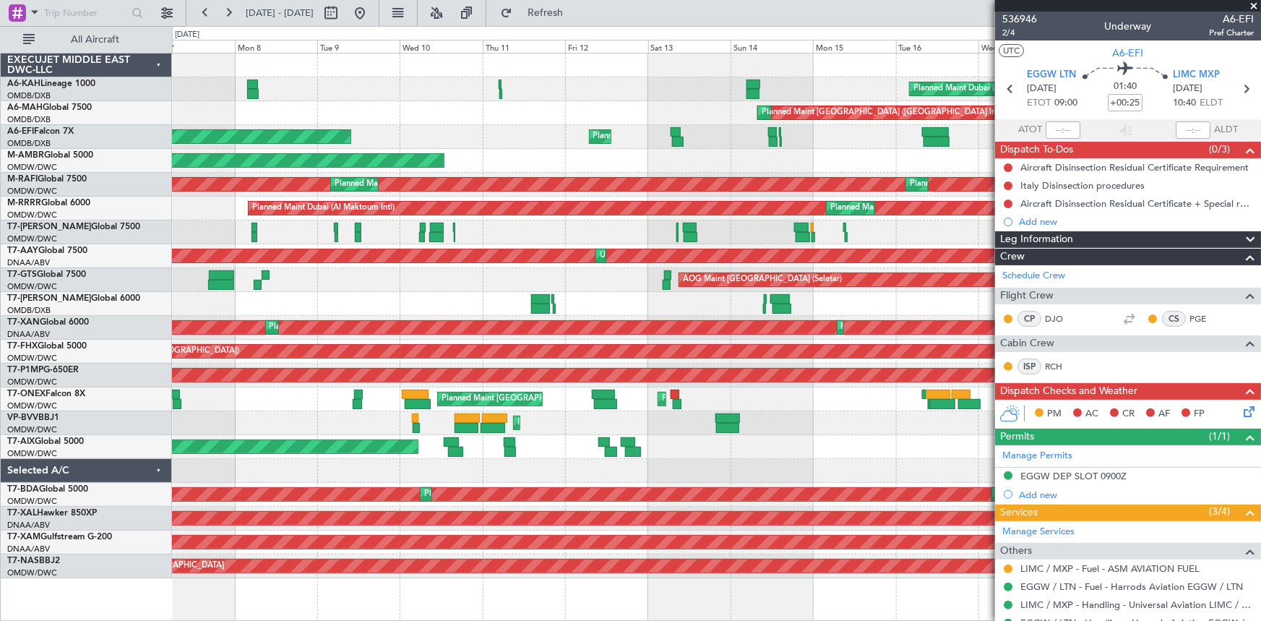
click at [780, 419] on div "Planned Maint Dubai (Al Maktoum Intl) Planned Maint Dubai (Al Maktoum Intl) Pla…" at bounding box center [716, 423] width 1089 height 24
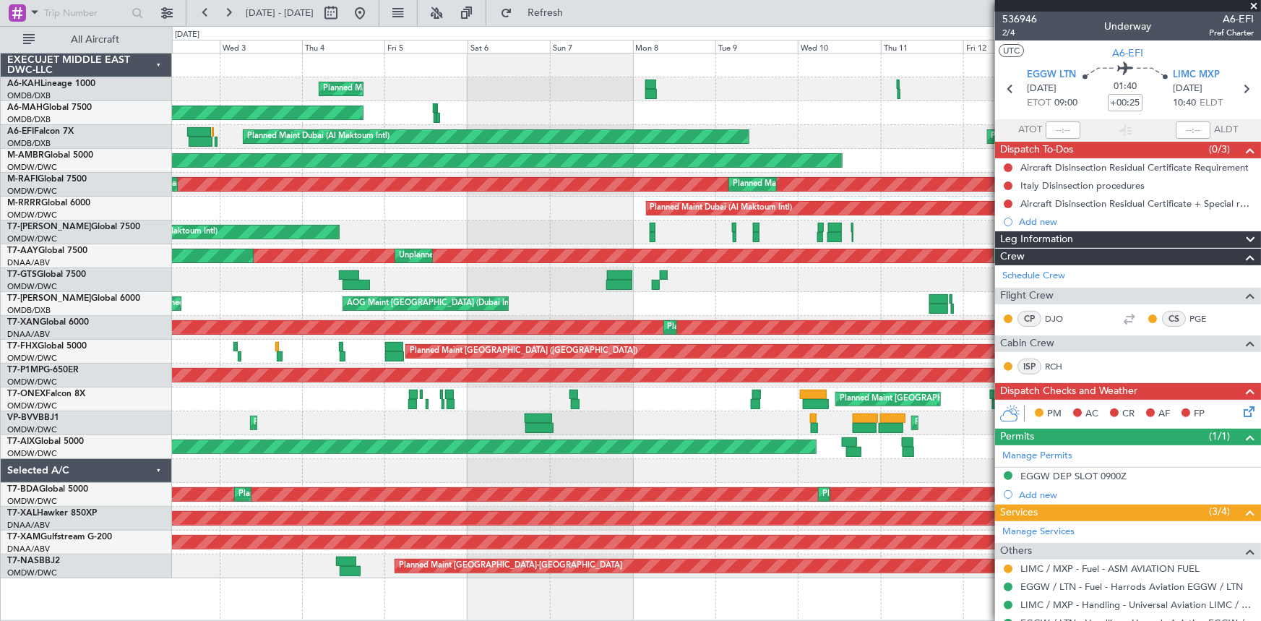
click at [733, 421] on div "Planned Maint Dubai (Al Maktoum Intl) Planned Maint Dubai (Al Maktoum Intl) Pla…" at bounding box center [716, 315] width 1089 height 524
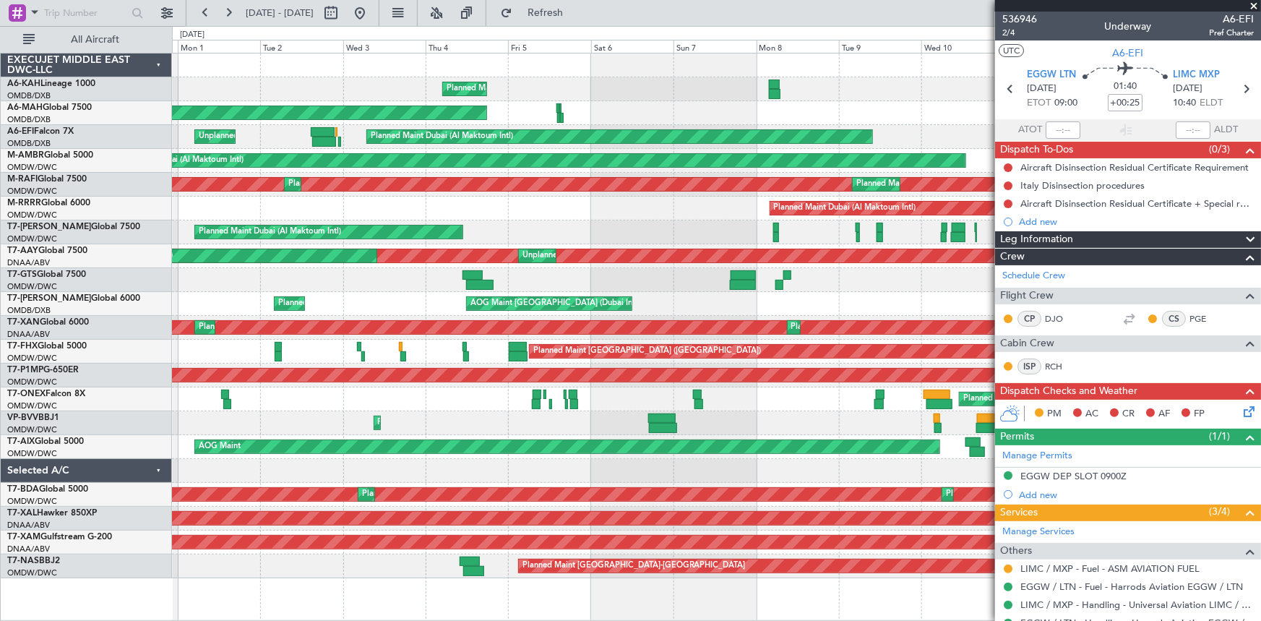
click at [696, 416] on div "Planned Maint Dubai (Al Maktoum Intl) Planned Maint Dubai (Al Maktoum Intl) Pla…" at bounding box center [716, 315] width 1089 height 524
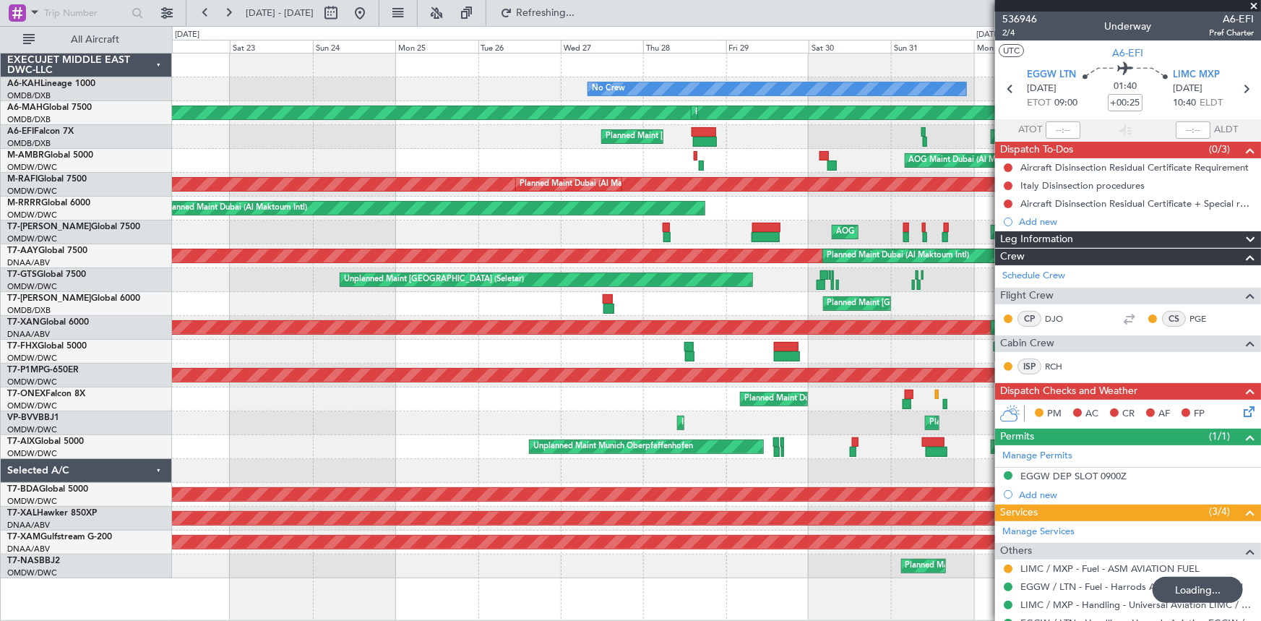
click at [766, 423] on div "Planned Maint Dubai (Al Maktoum Intl) Planned Maint Dubai (Al Maktoum Intl) Pla…" at bounding box center [716, 423] width 1089 height 24
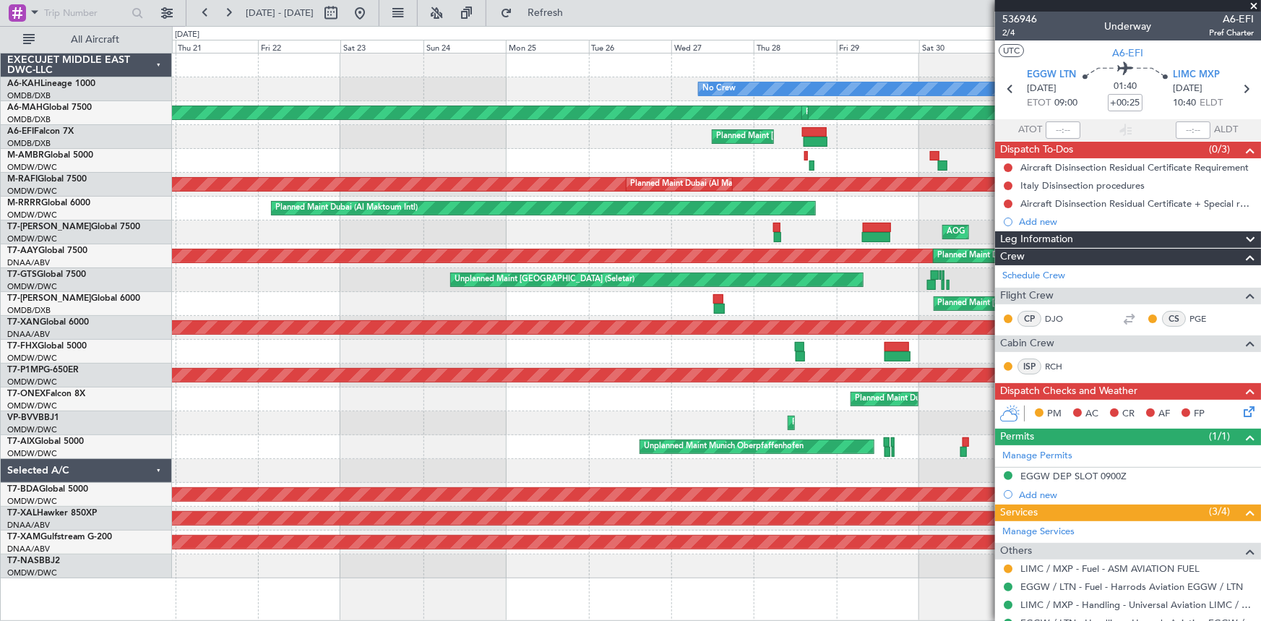
click at [733, 423] on div "Planned Maint Dubai (Al Maktoum Intl) Planned Maint Dubai (Al Maktoum Intl) Pla…" at bounding box center [716, 423] width 1089 height 24
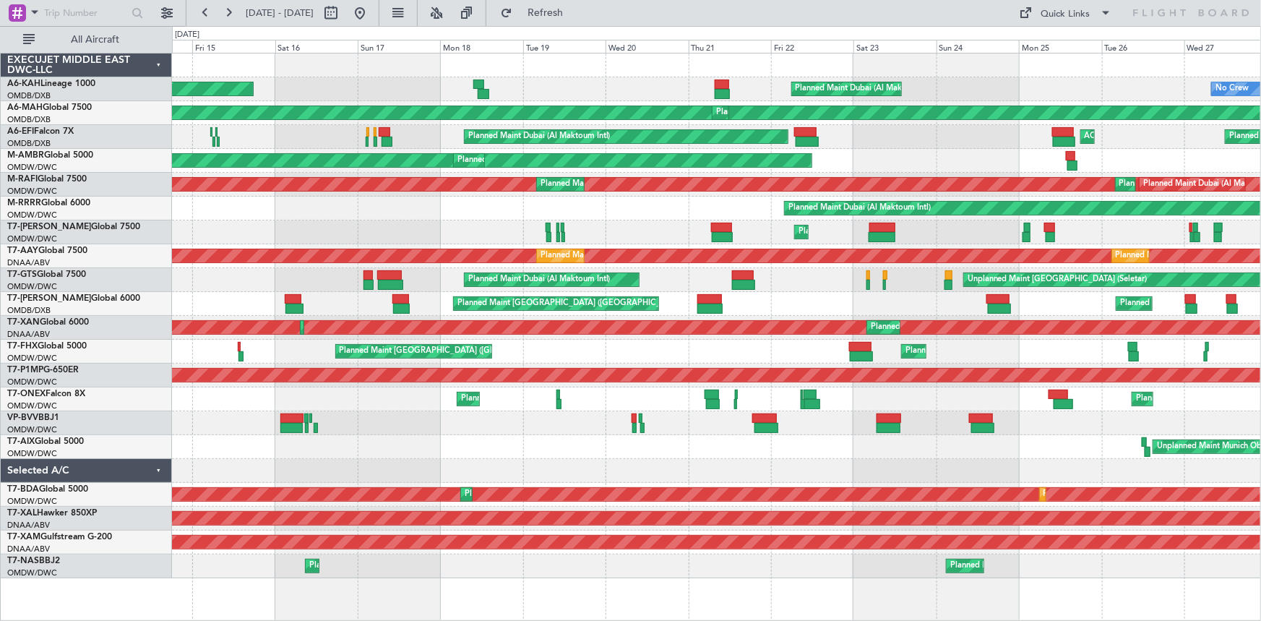
click at [730, 420] on div "Planned Maint Dubai (Al Maktoum Intl) Planned Maint Dubai (Al Maktoum Intl)" at bounding box center [716, 423] width 1089 height 24
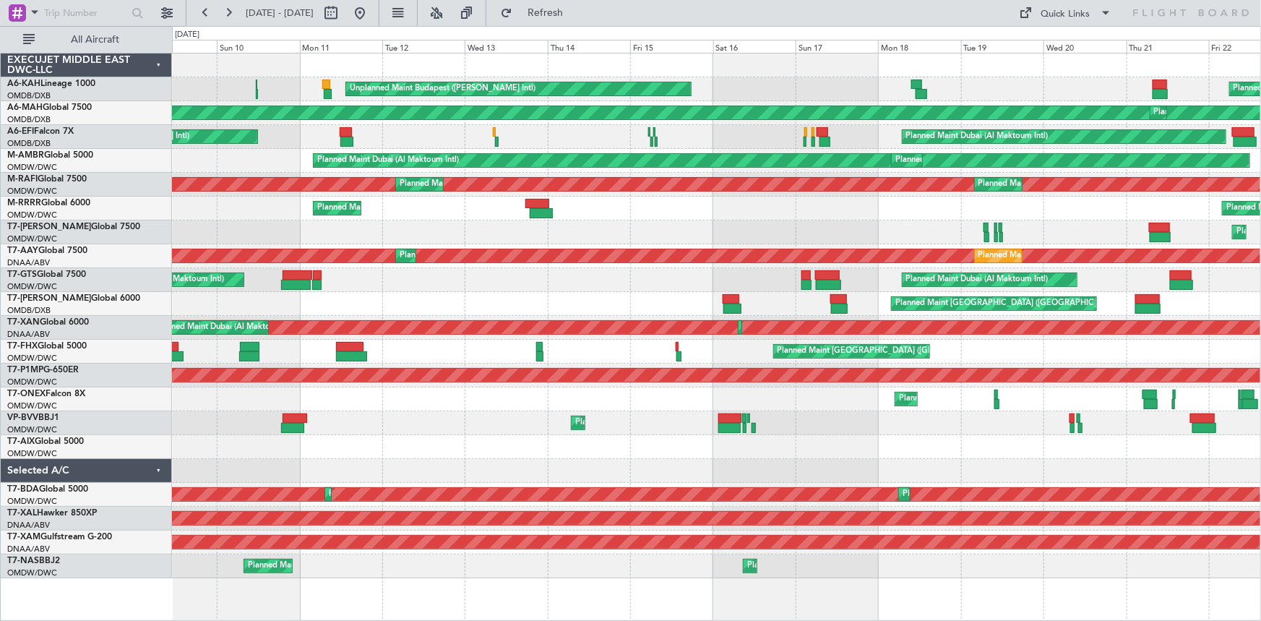
click at [845, 406] on div "Planned Maint Dubai (Al Maktoum Intl) Unplanned Maint Budapest (Ferenc Liszt In…" at bounding box center [716, 315] width 1089 height 524
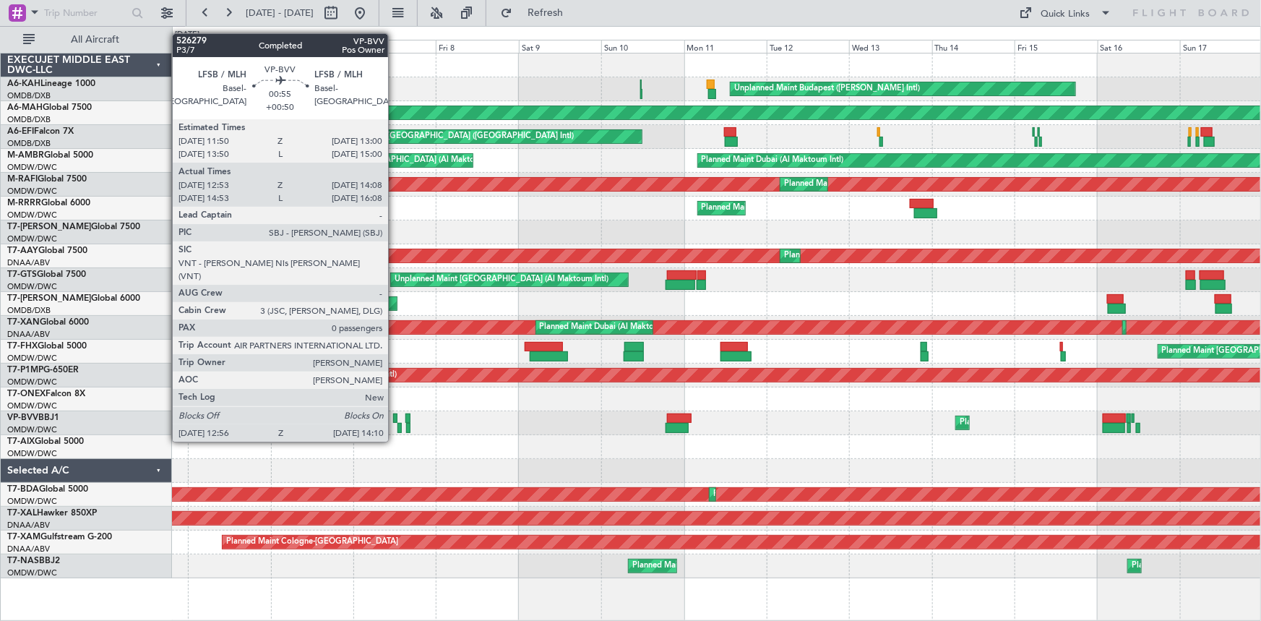
click at [394, 414] on div at bounding box center [395, 418] width 4 height 10
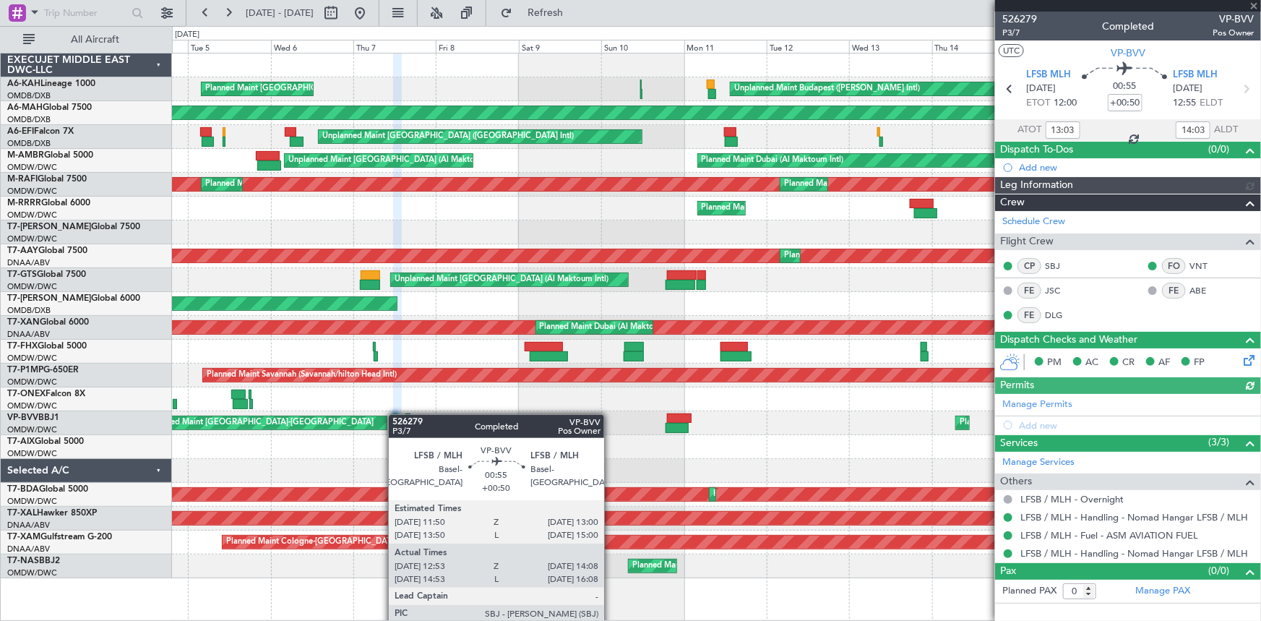
type input "Dherander Fithani (DHF)"
type input "6978"
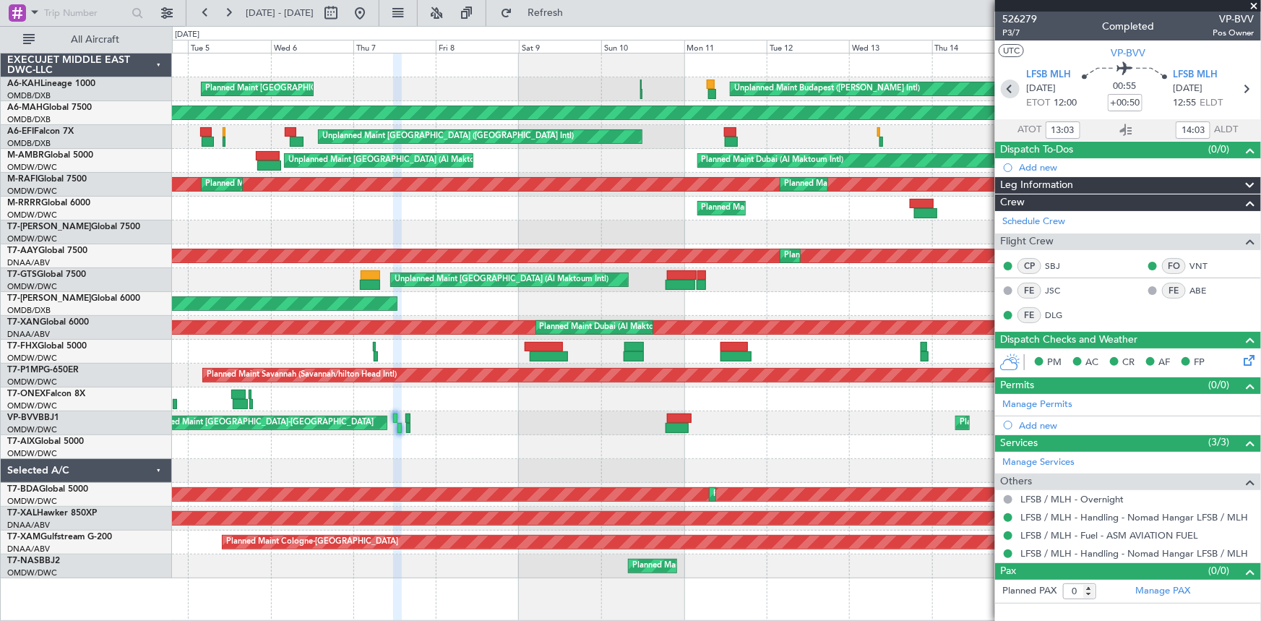
click at [1006, 90] on icon at bounding box center [1010, 88] width 19 height 19
type input "+00:05"
type input "05:18"
type input "06:09"
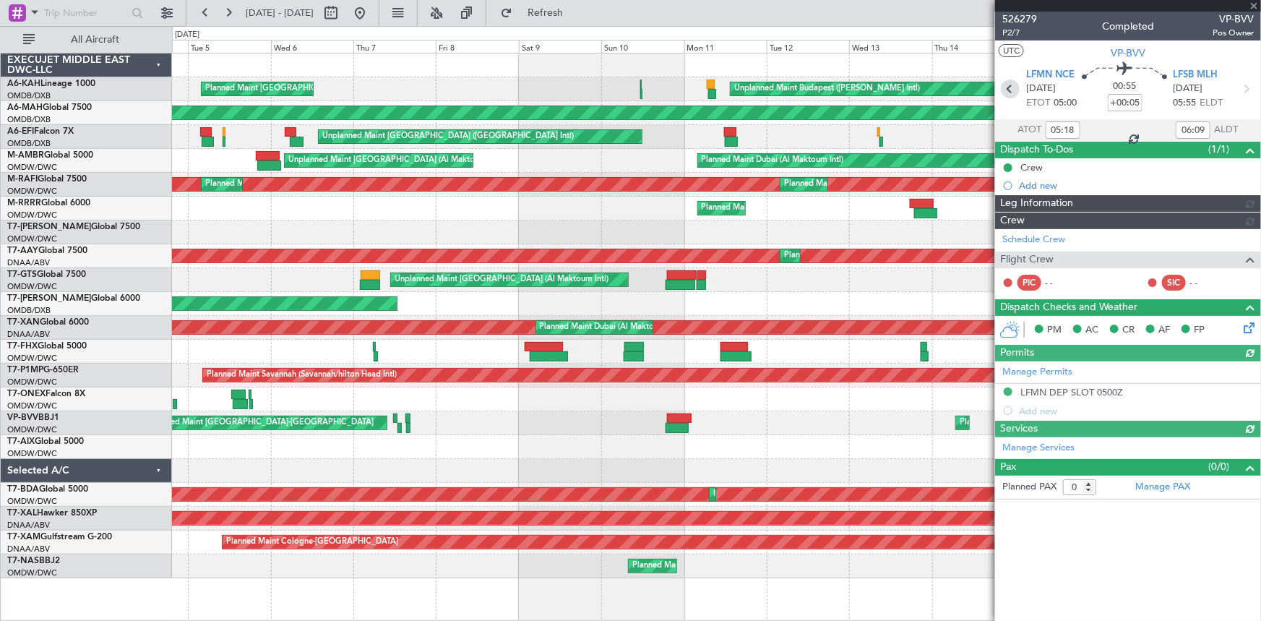
type input "Dherander Fithani (DHF)"
type input "6959"
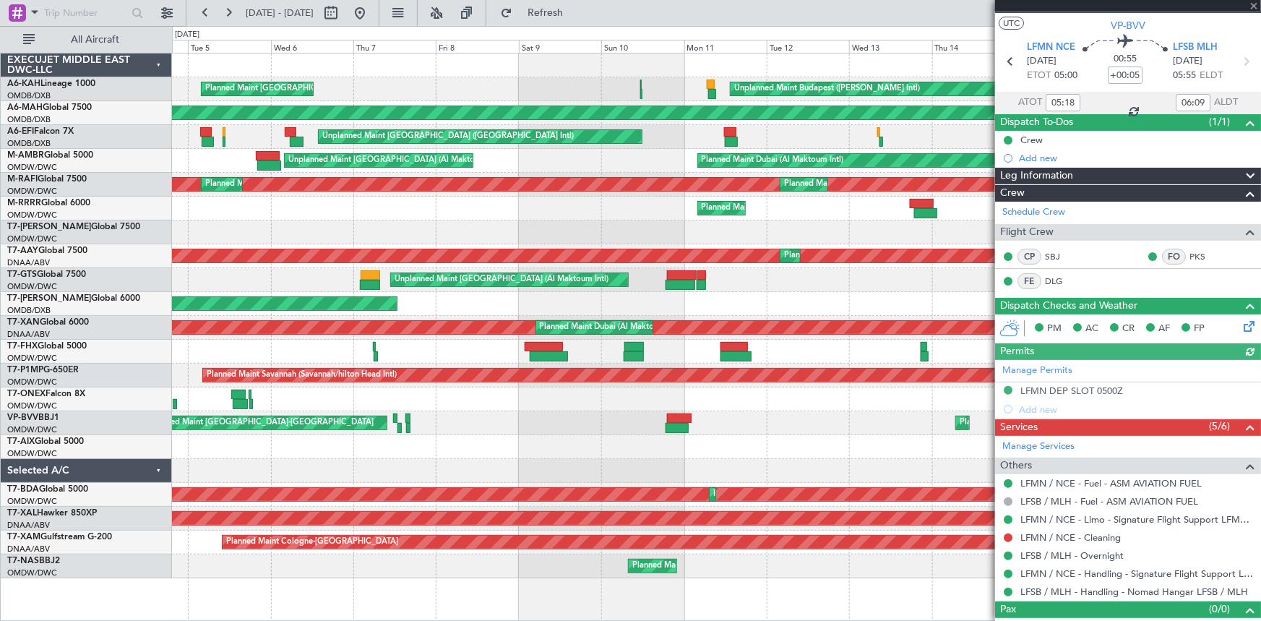
scroll to position [46, 0]
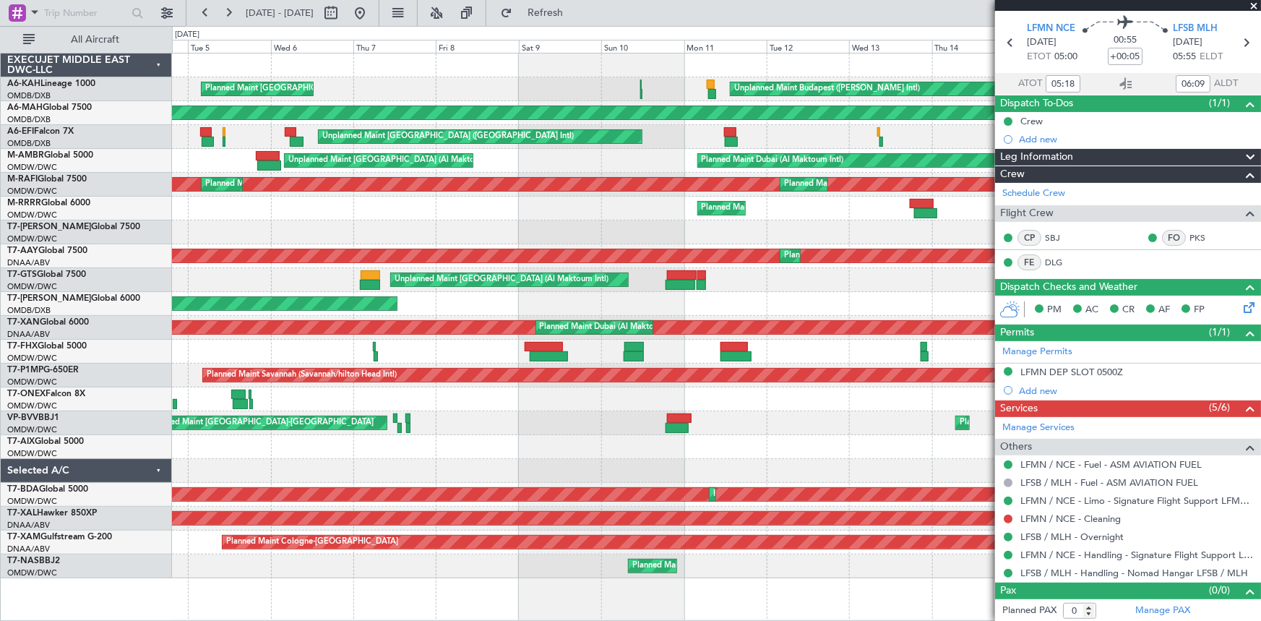
type input "Dherander Fithani (DHF)"
type input "6959"
type input "Dherander Fithani (DHF)"
type input "6959"
click at [371, 14] on button at bounding box center [359, 12] width 23 height 23
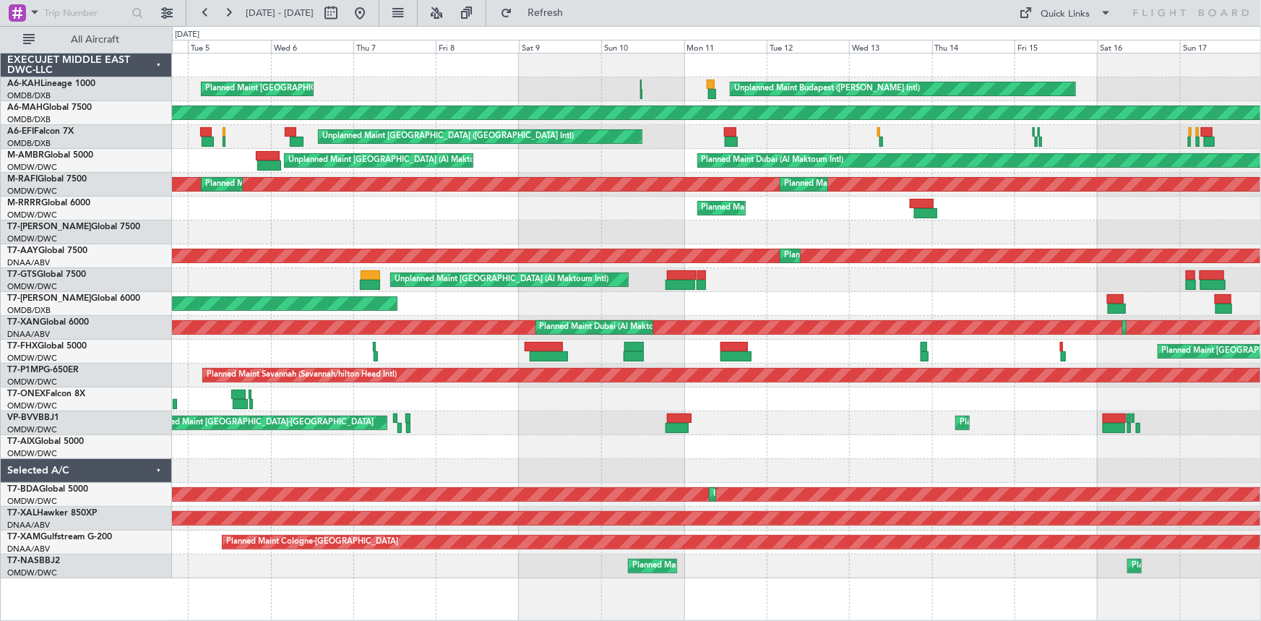
scroll to position [0, 0]
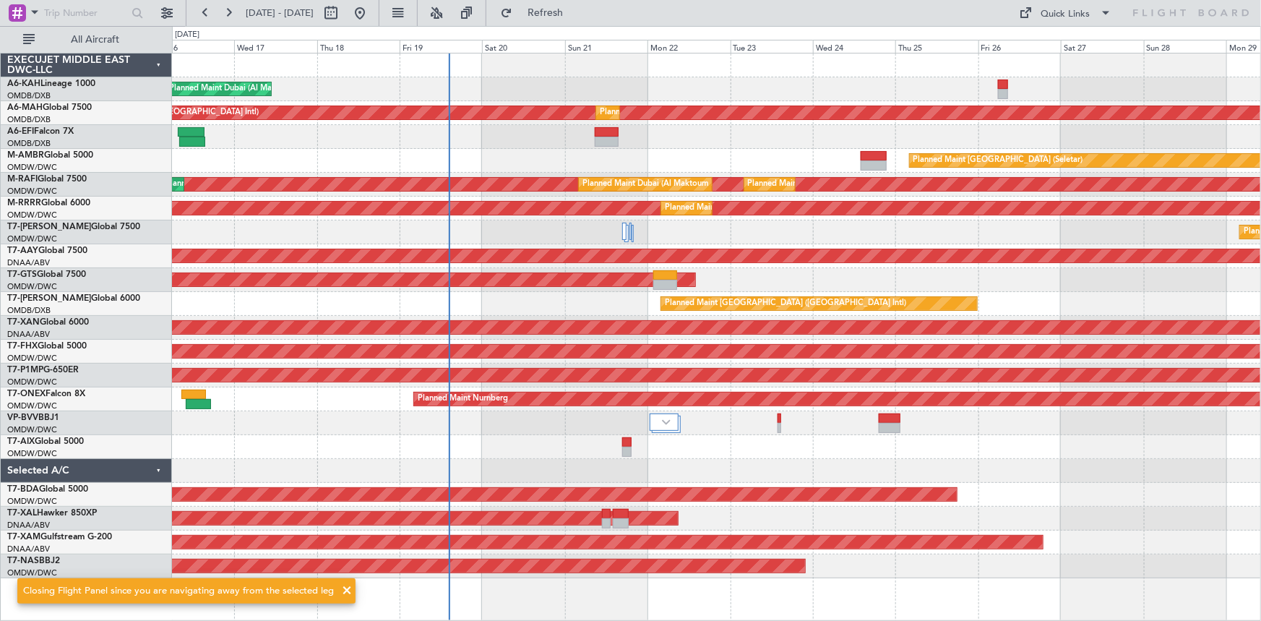
click at [142, 292] on div "Planned Maint Dubai (Al Maktoum Intl) Planned Maint Dubai (Dubai Intl) Planned …" at bounding box center [630, 323] width 1261 height 595
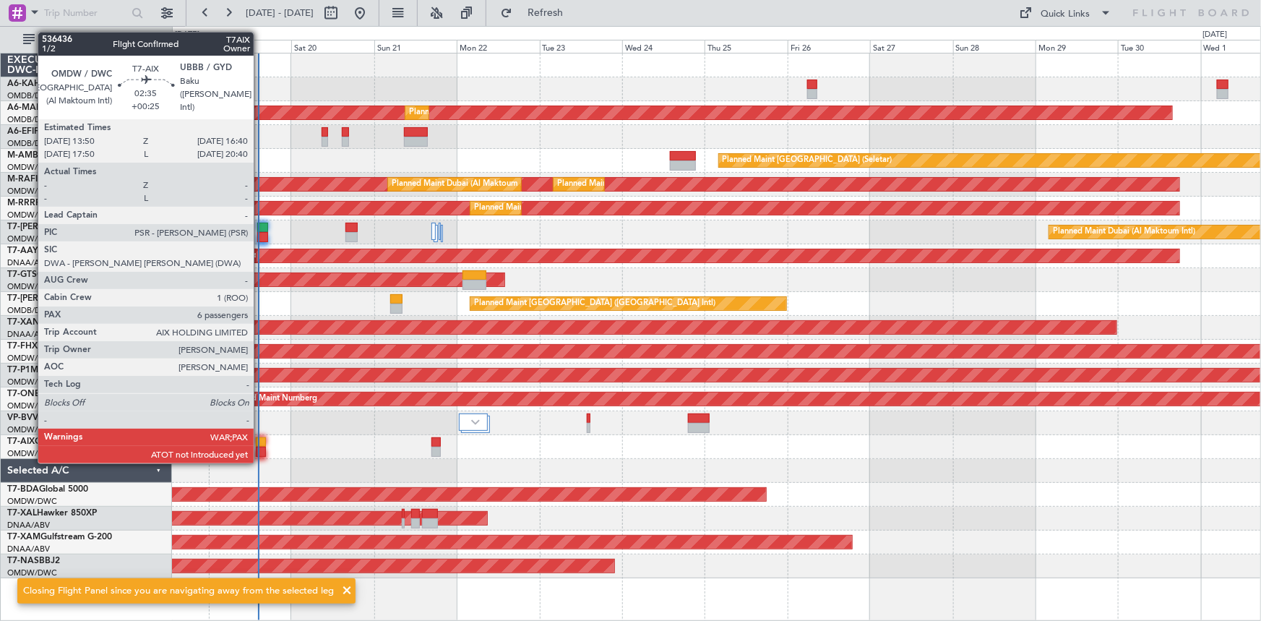
click at [260, 446] on div at bounding box center [261, 451] width 10 height 10
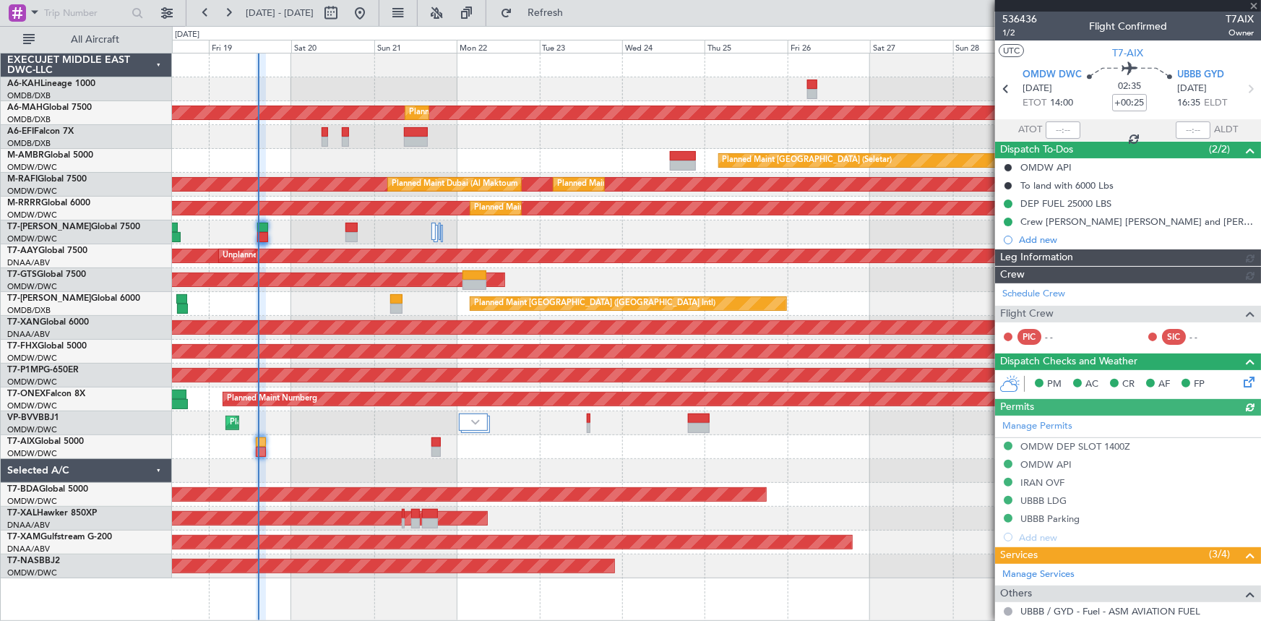
type input "[PERSON_NAME] ([PERSON_NAME])"
type input "7216"
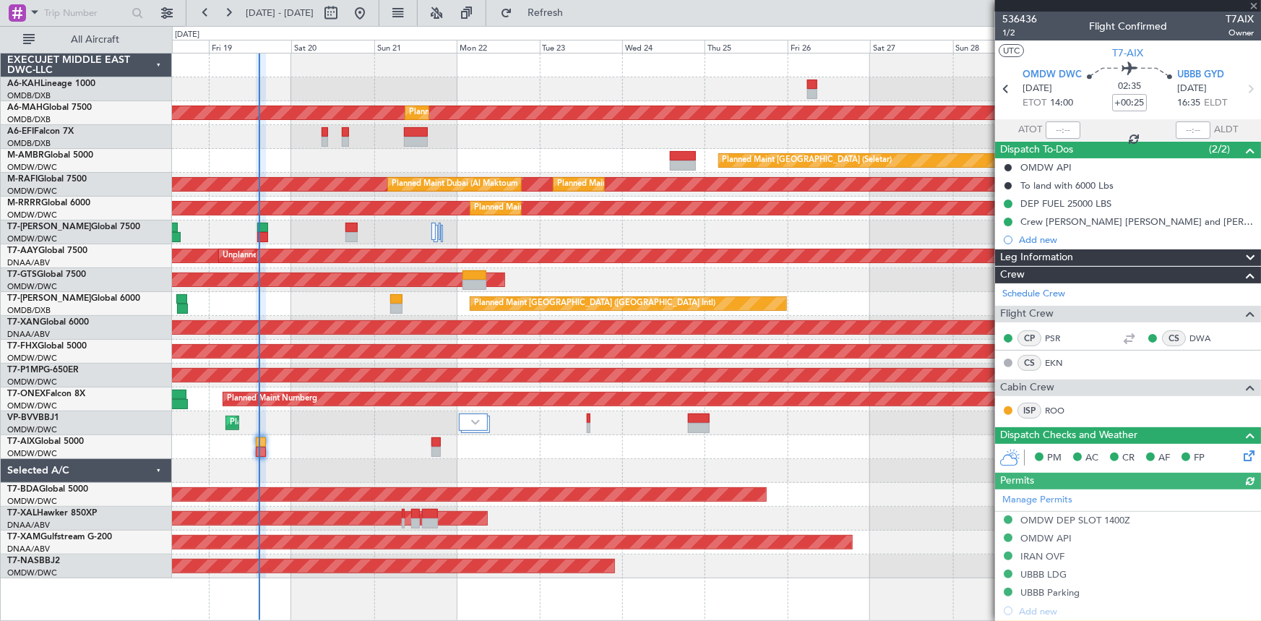
type input "[PERSON_NAME] ([PERSON_NAME])"
type input "7216"
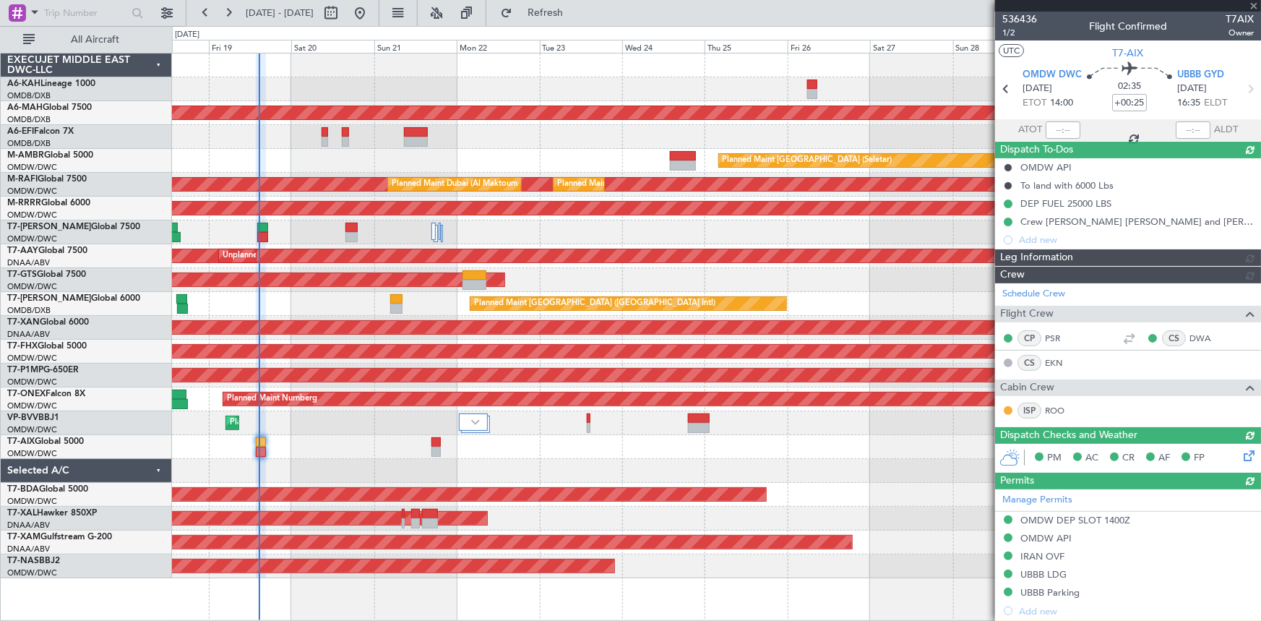
type input "[PERSON_NAME] ([PERSON_NAME])"
type input "7216"
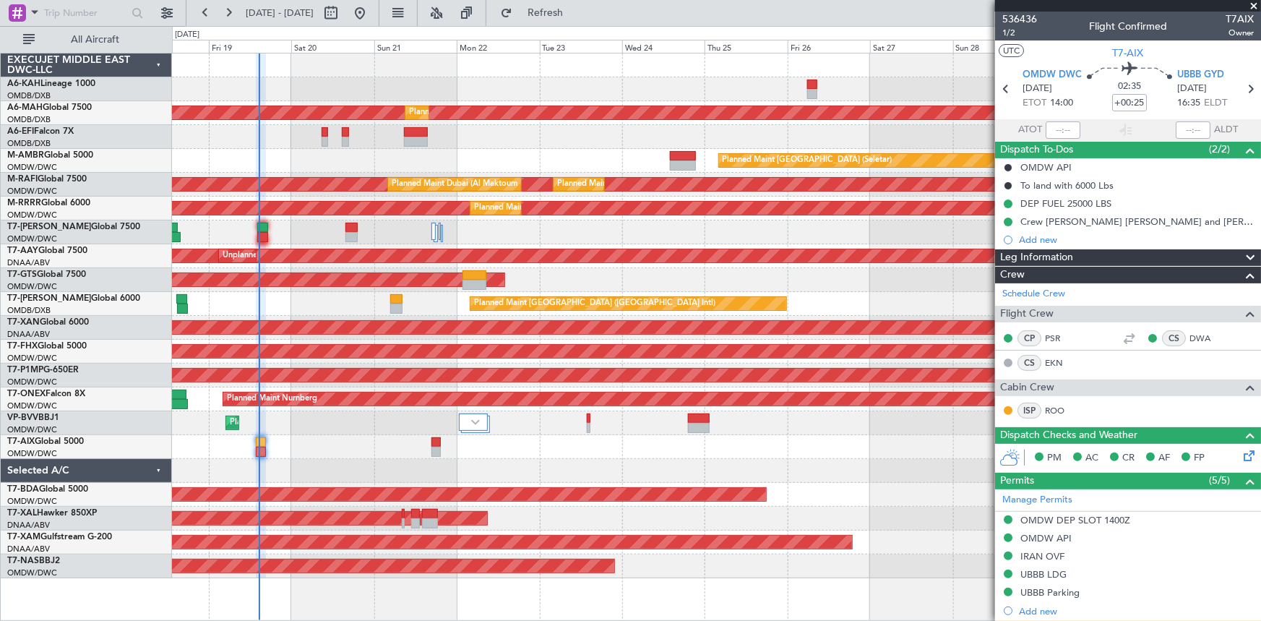
type input "[PERSON_NAME] ([PERSON_NAME])"
type input "7216"
type input "[PERSON_NAME] ([PERSON_NAME])"
type input "7216"
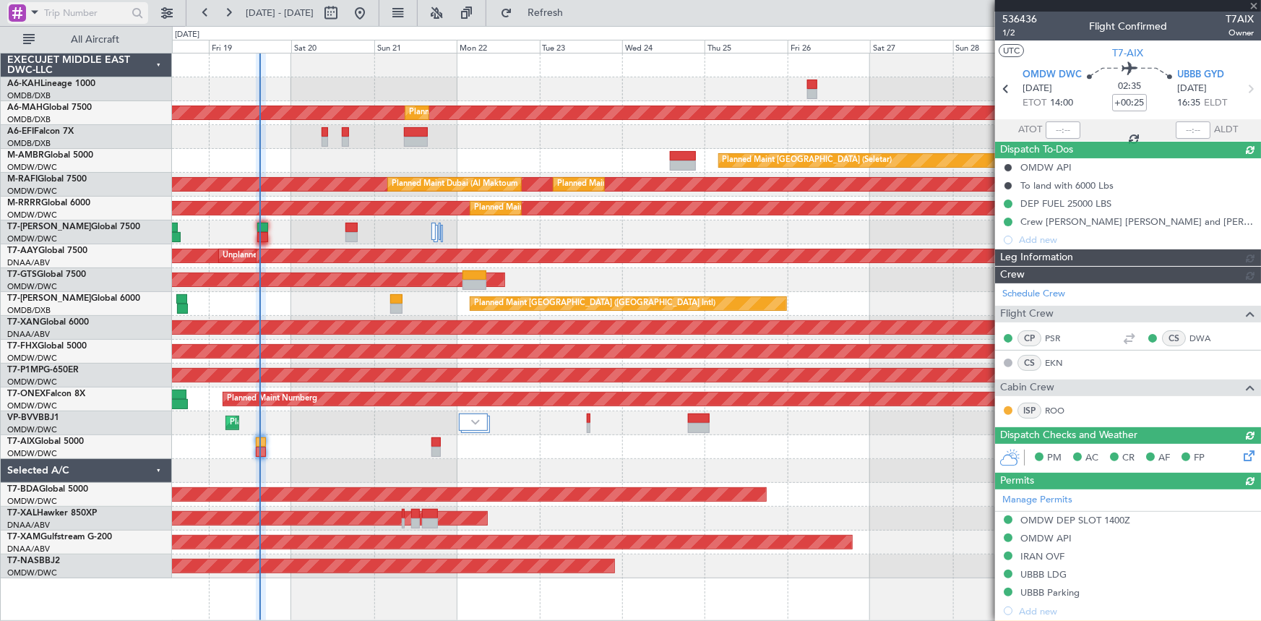
click at [37, 14] on span at bounding box center [34, 12] width 17 height 18
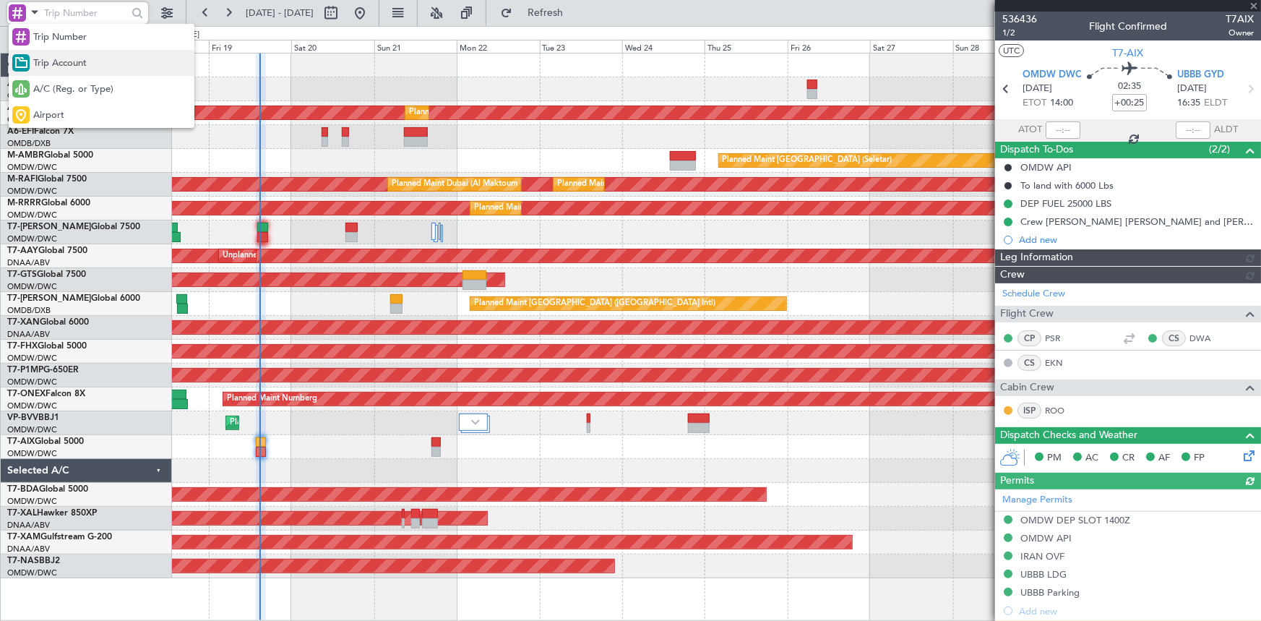
type input "[PERSON_NAME] ([PERSON_NAME])"
type input "7216"
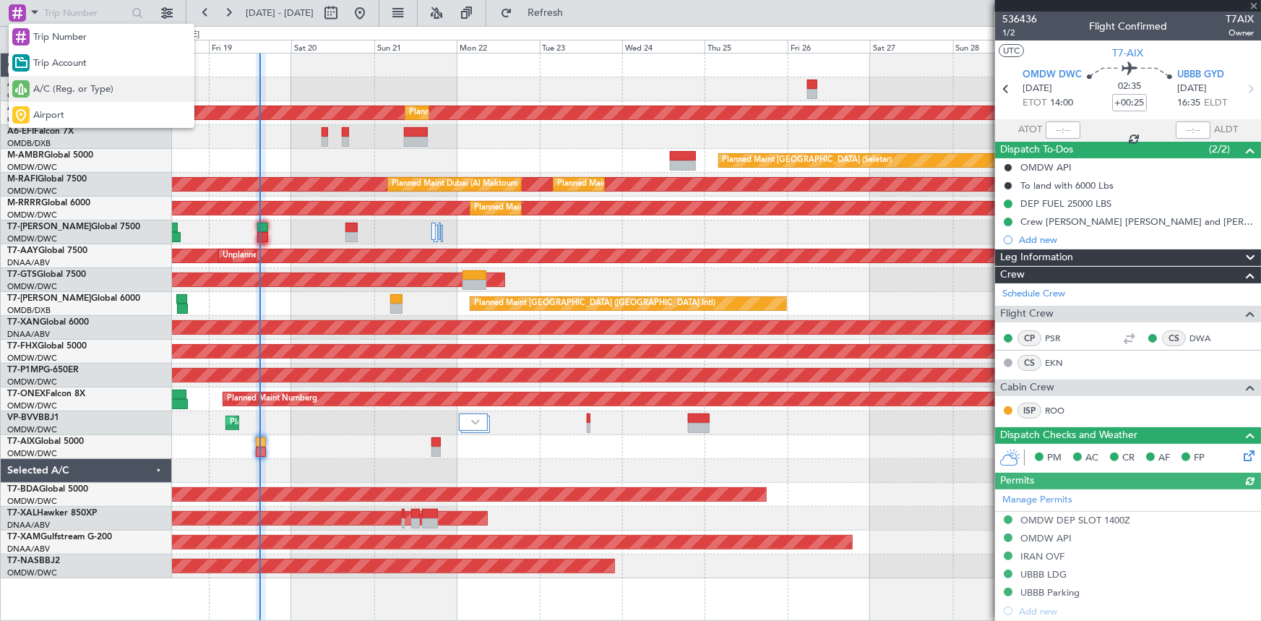
click at [96, 92] on span "A/C (Reg. or Type)" at bounding box center [73, 89] width 80 height 14
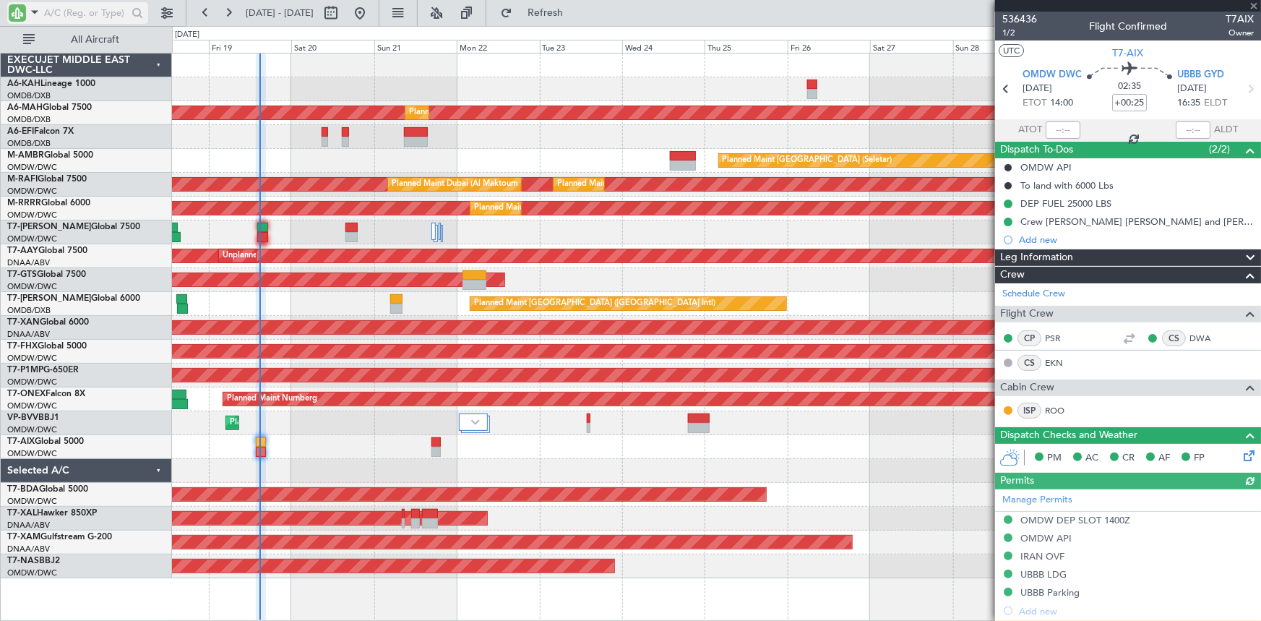
click at [88, 10] on input "text" at bounding box center [85, 13] width 83 height 22
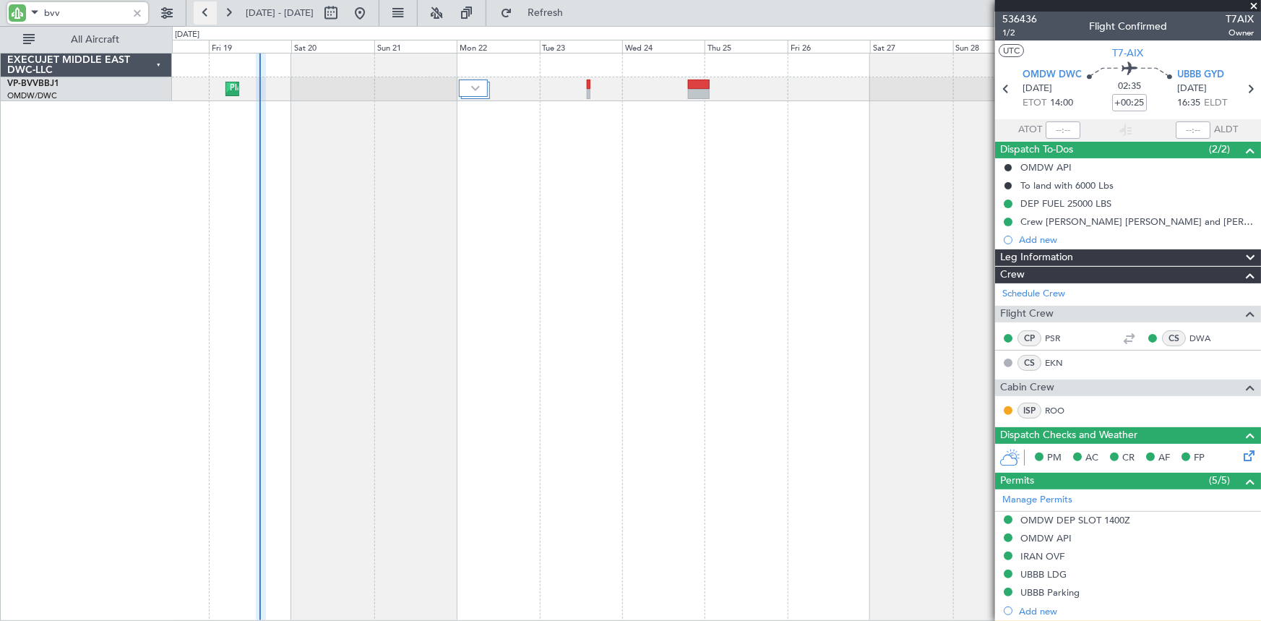
type input "bvv"
click at [198, 9] on button at bounding box center [205, 12] width 23 height 23
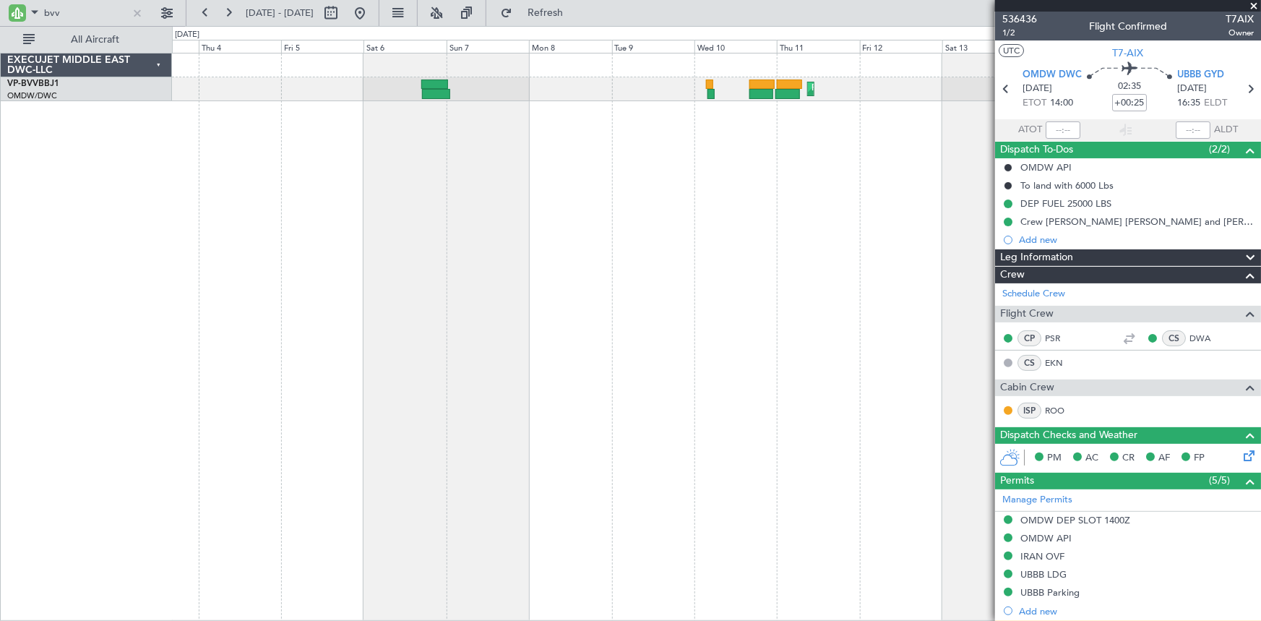
click at [721, 103] on div "Planned Maint Nice (Côte d'Azur Airport) Planned Maint Dubai (Al Maktoum Intl) …" at bounding box center [716, 337] width 1089 height 568
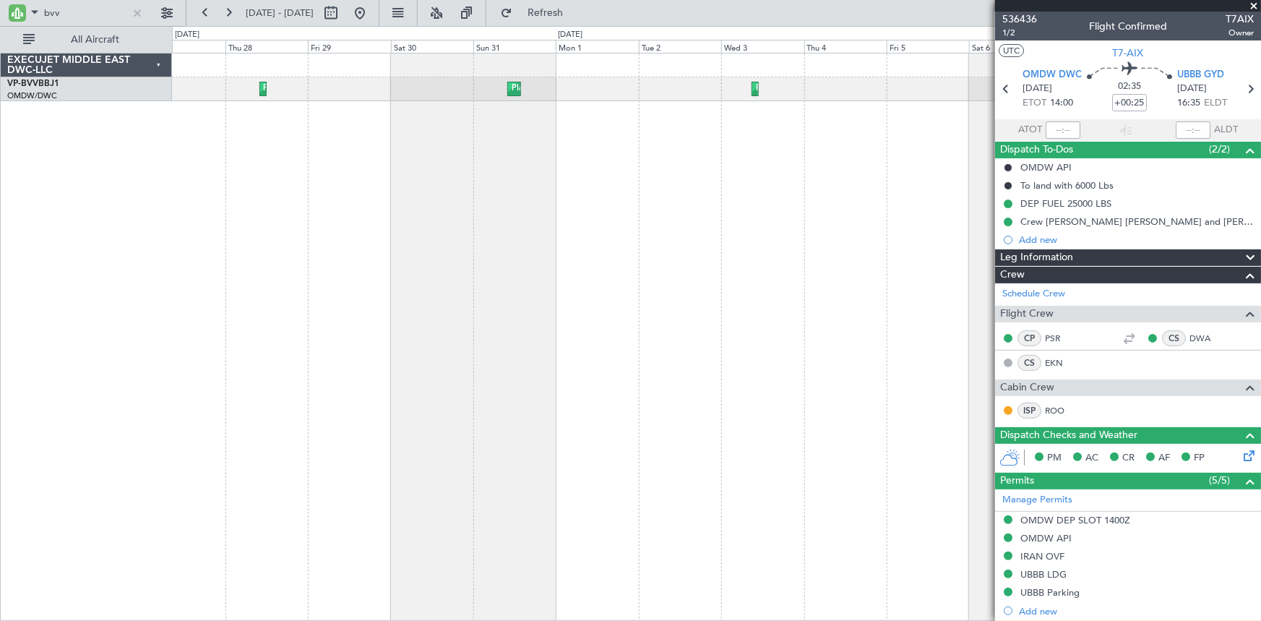
click at [872, 168] on div "Planned Maint Dubai (Al Maktoum Intl) Planned Maint Dubai (Al Maktoum Intl) Pla…" at bounding box center [716, 337] width 1089 height 568
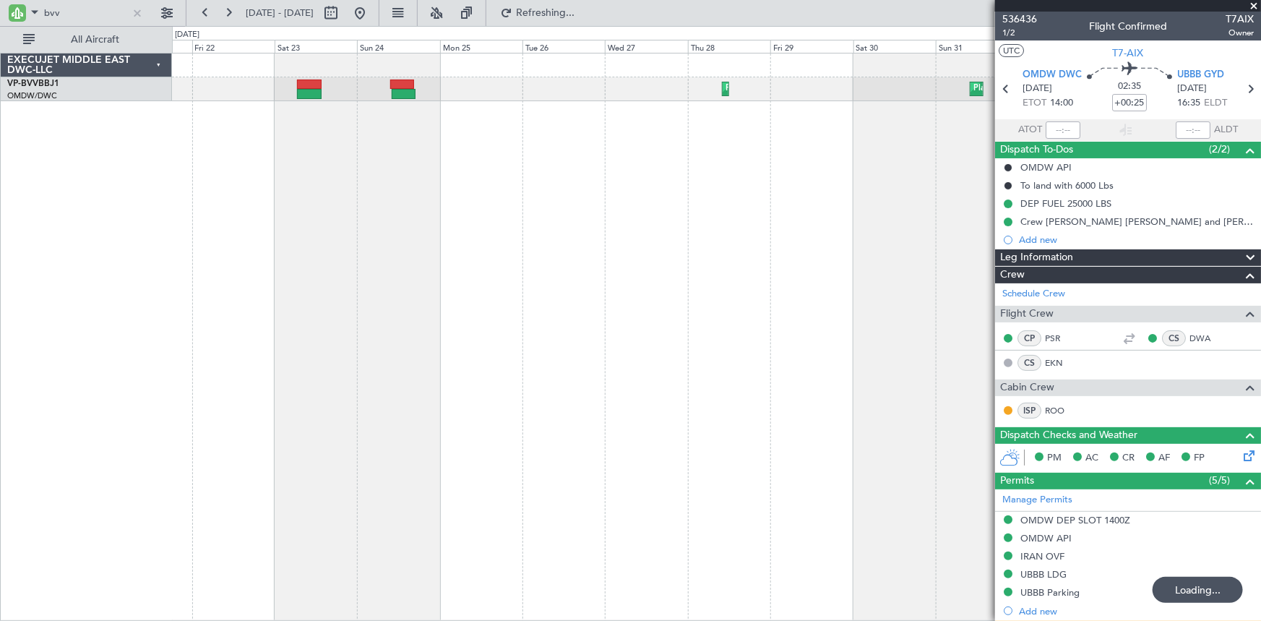
click at [832, 135] on div "Planned Maint Dubai (Al Maktoum Intl) Planned Maint Dubai (Al Maktoum Intl) Pla…" at bounding box center [716, 337] width 1089 height 568
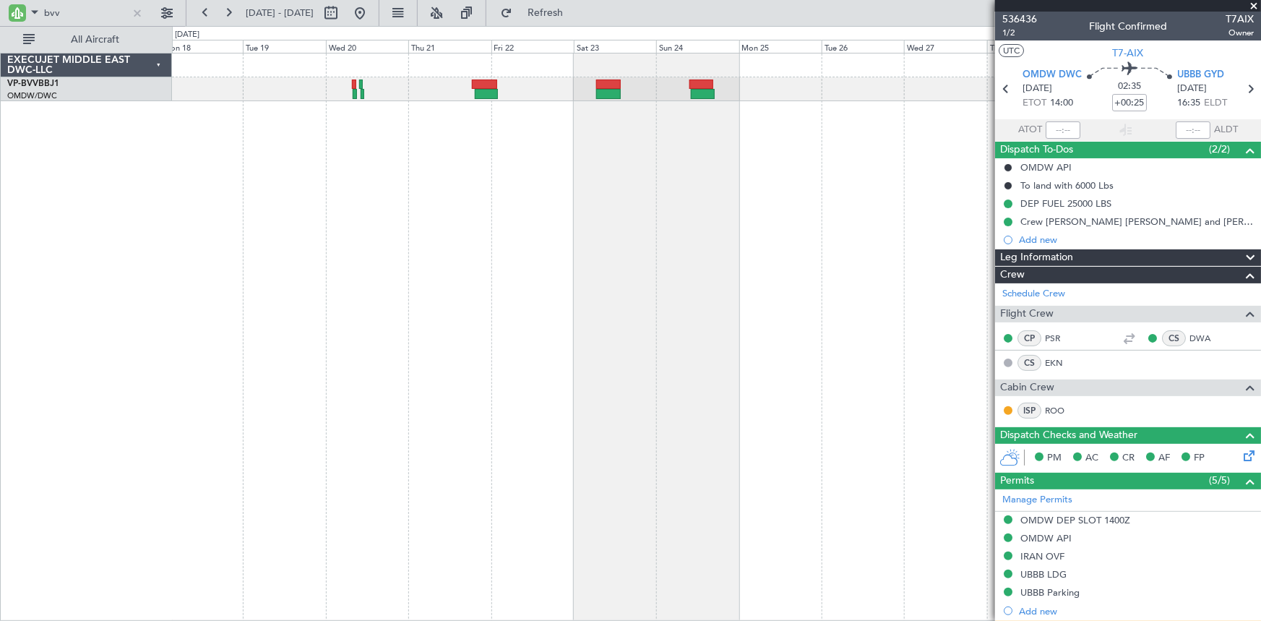
click at [650, 128] on div "Planned Maint Dubai (Al Maktoum Intl) Planned Maint Dubai (Al Maktoum Intl) Pla…" at bounding box center [716, 337] width 1089 height 568
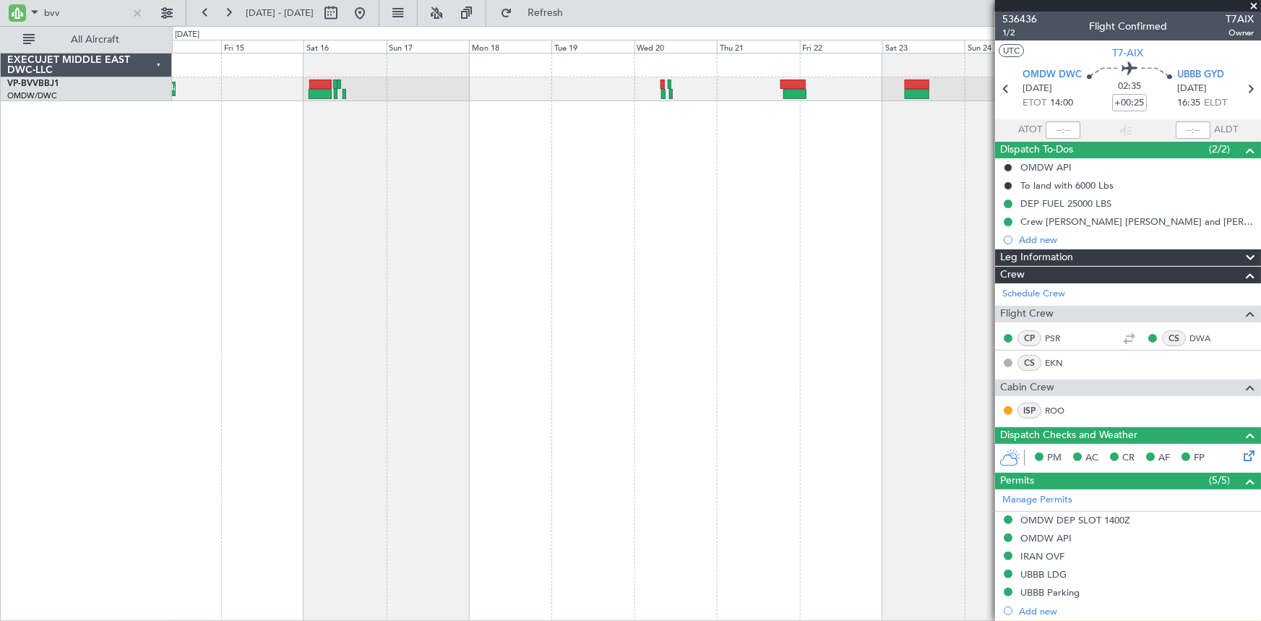
click at [923, 188] on div "Planned Maint Dubai (Al Maktoum Intl) Planned Maint Dubai (Al Maktoum Intl)" at bounding box center [716, 337] width 1089 height 568
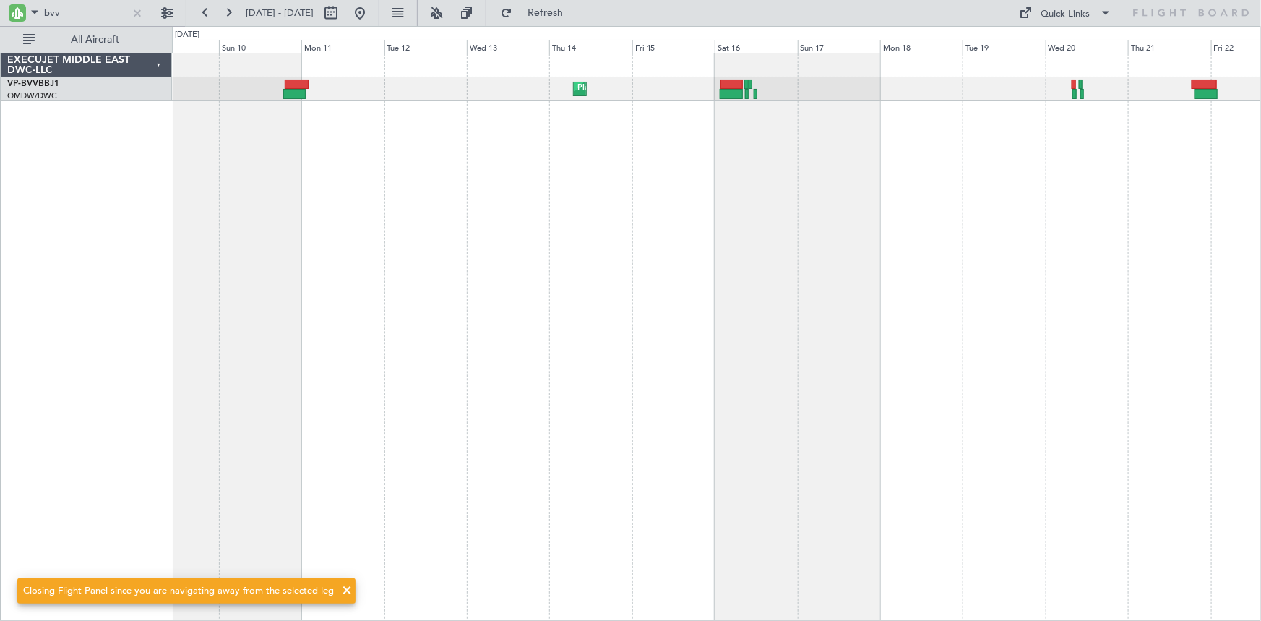
click at [652, 136] on div "Planned Maint Dubai (Al Maktoum Intl) Unplanned Maint Basel-Mulhouse" at bounding box center [716, 337] width 1089 height 568
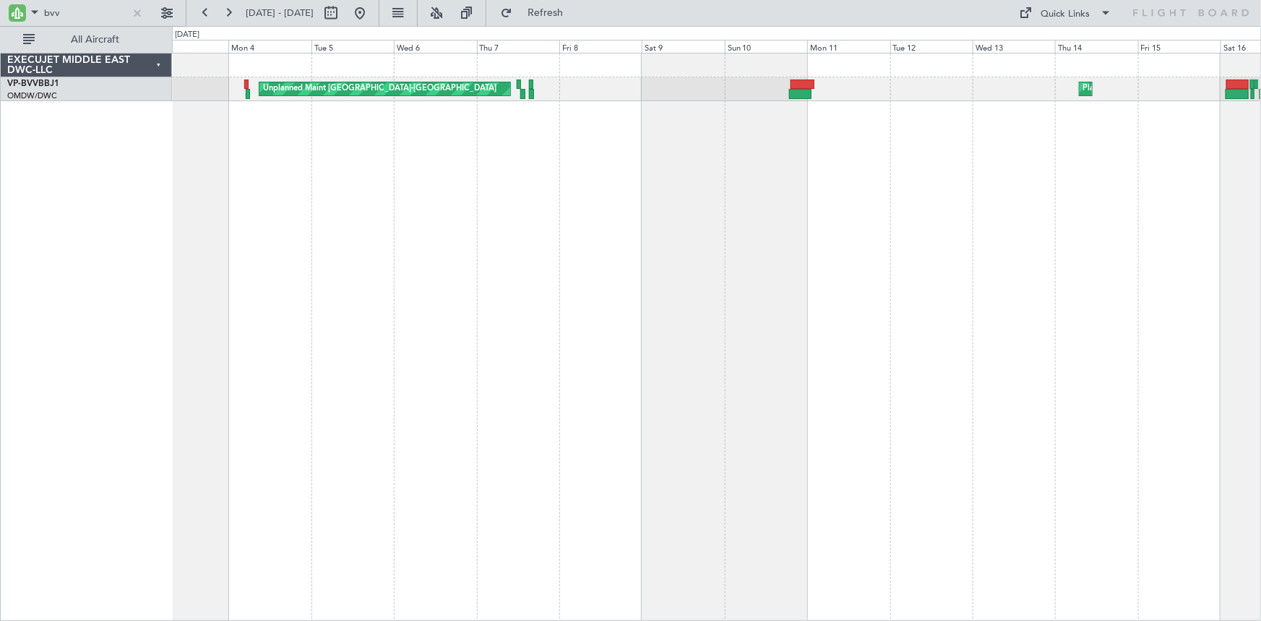
click at [1069, 164] on div "Planned Maint Dubai (Al Maktoum Intl) Unplanned Maint Basel-Mulhouse" at bounding box center [716, 337] width 1089 height 568
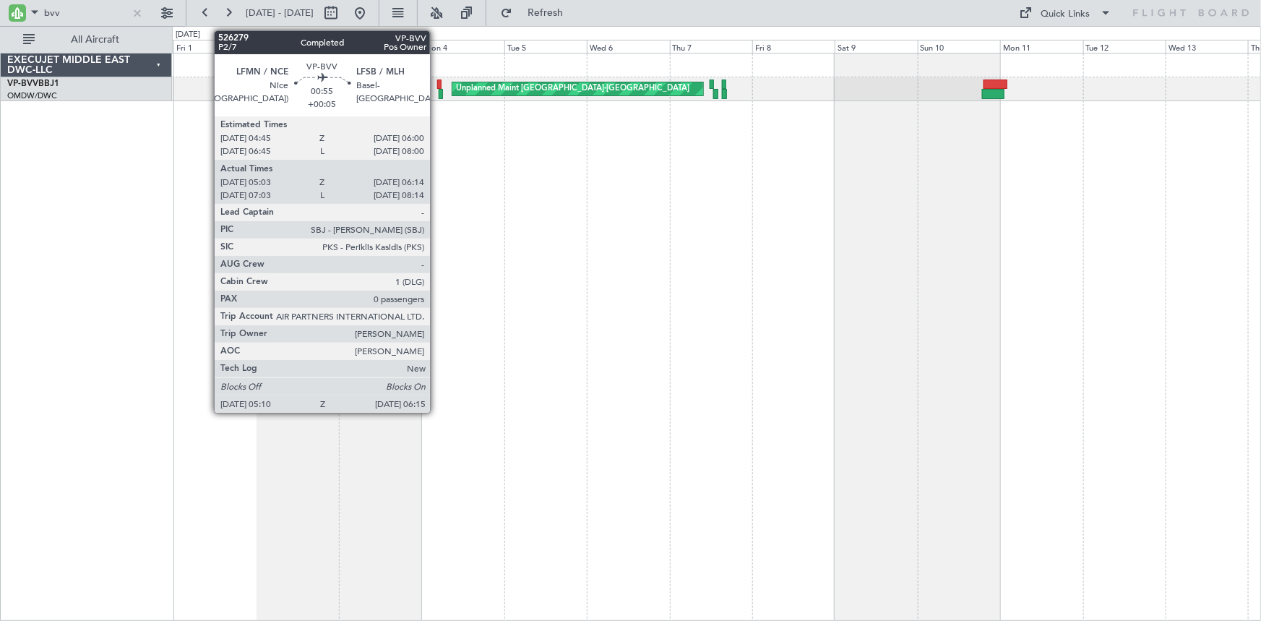
click at [437, 82] on div at bounding box center [439, 84] width 4 height 10
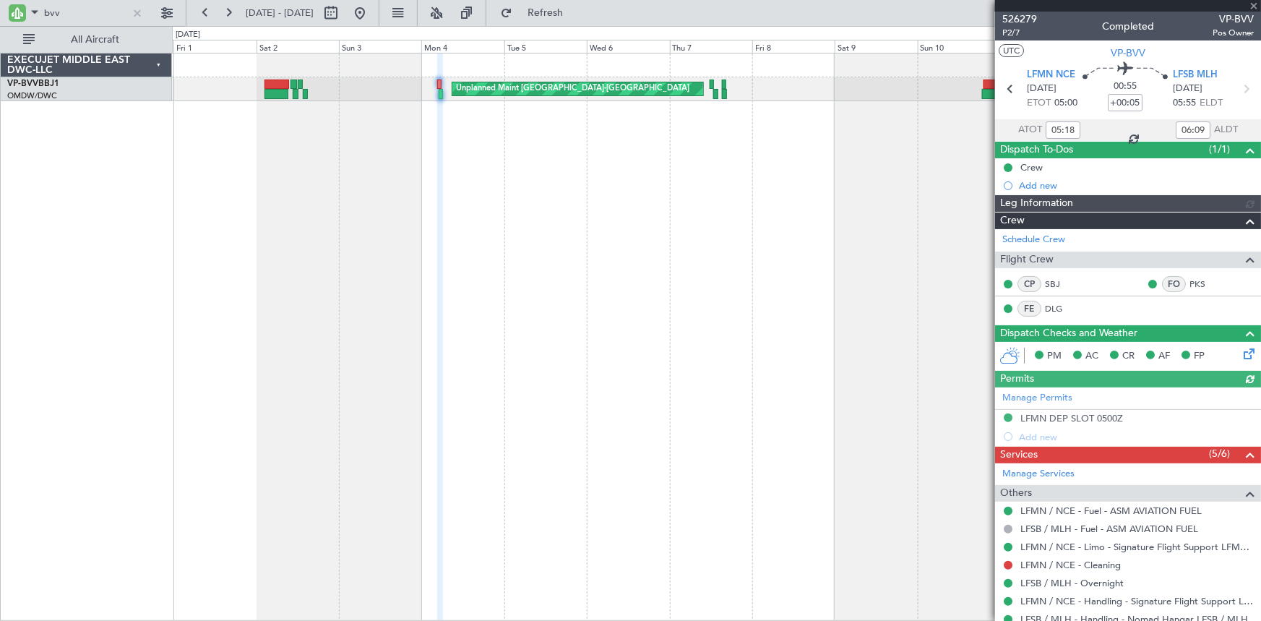
type input "Dherander Fithani (DHF)"
type input "6959"
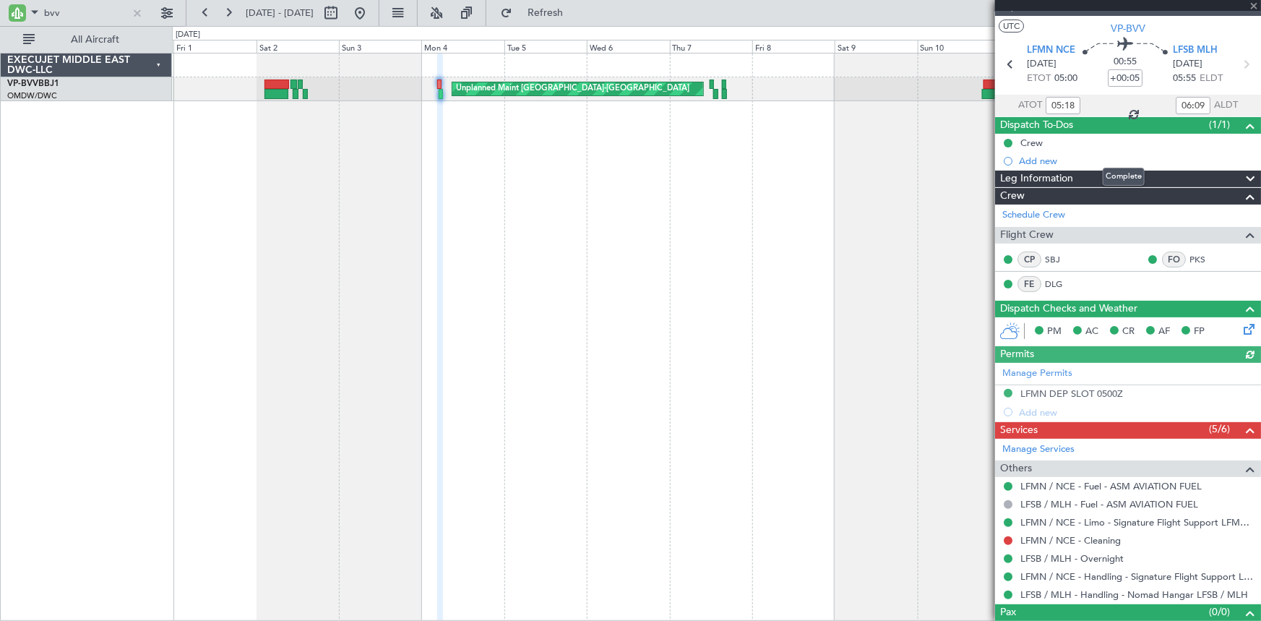
scroll to position [46, 0]
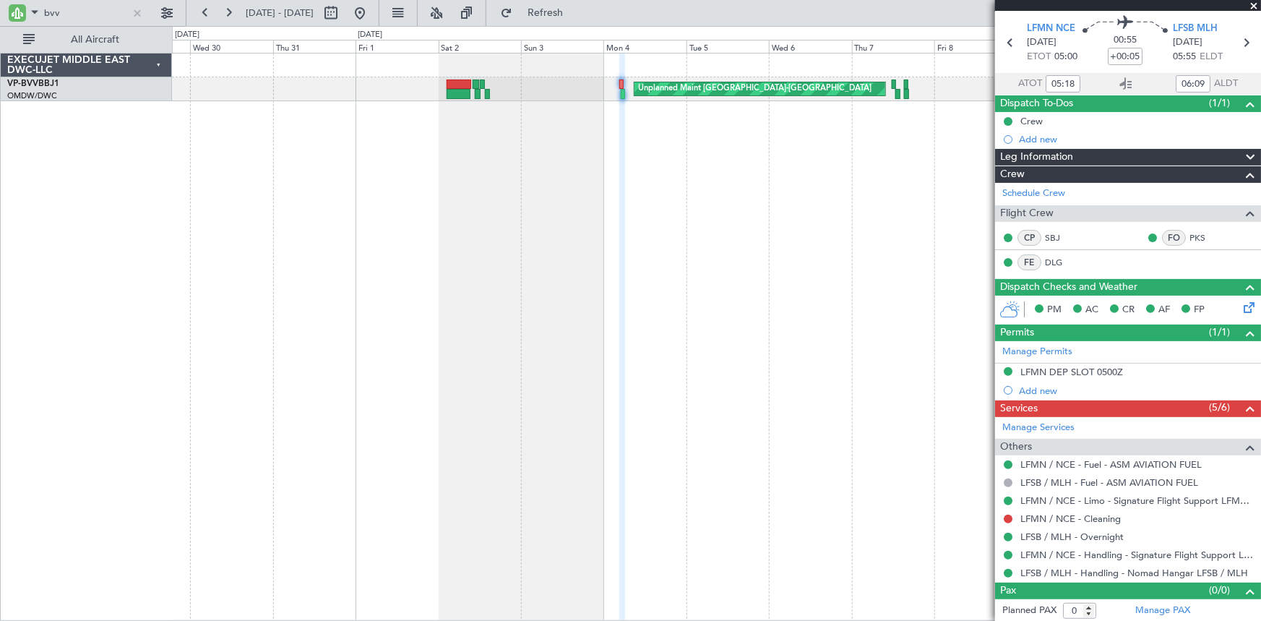
click at [521, 150] on div "Unplanned Maint Basel-Mulhouse Planned Maint Dubai (Al Maktoum Intl)" at bounding box center [716, 337] width 1089 height 568
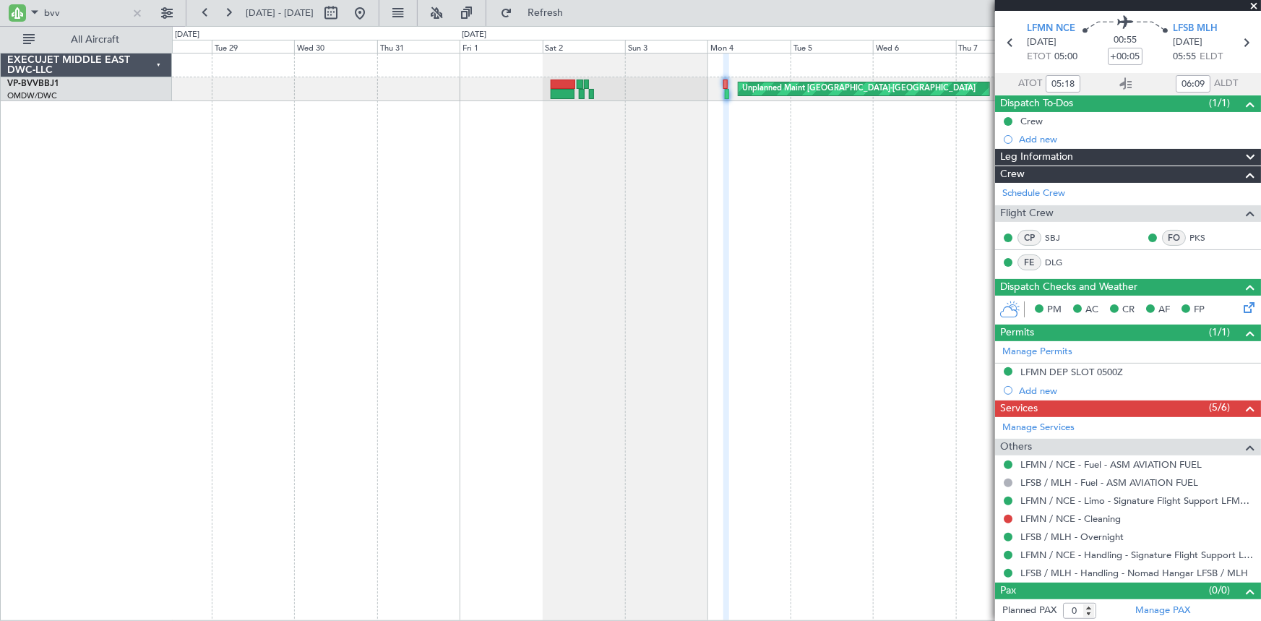
click at [970, 144] on div "Unplanned Maint Basel-Mulhouse" at bounding box center [716, 337] width 1089 height 568
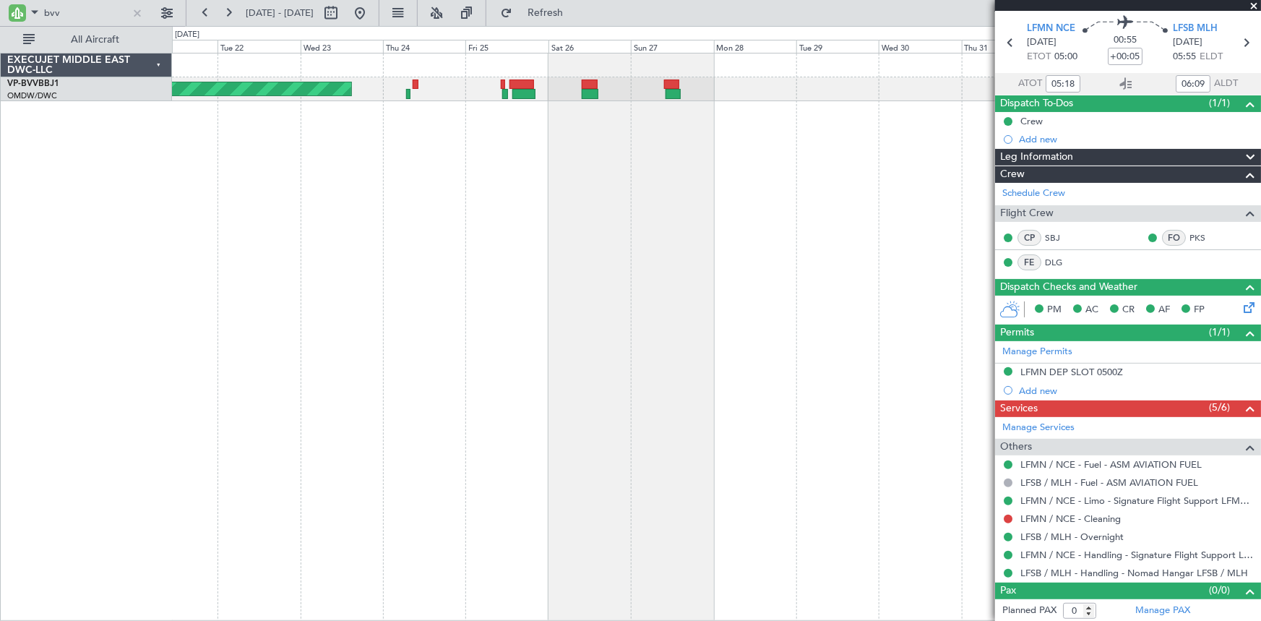
click at [439, 121] on div "Planned Maint Basel-Mulhouse Unplanned Maint Basel-Mulhouse" at bounding box center [716, 337] width 1089 height 568
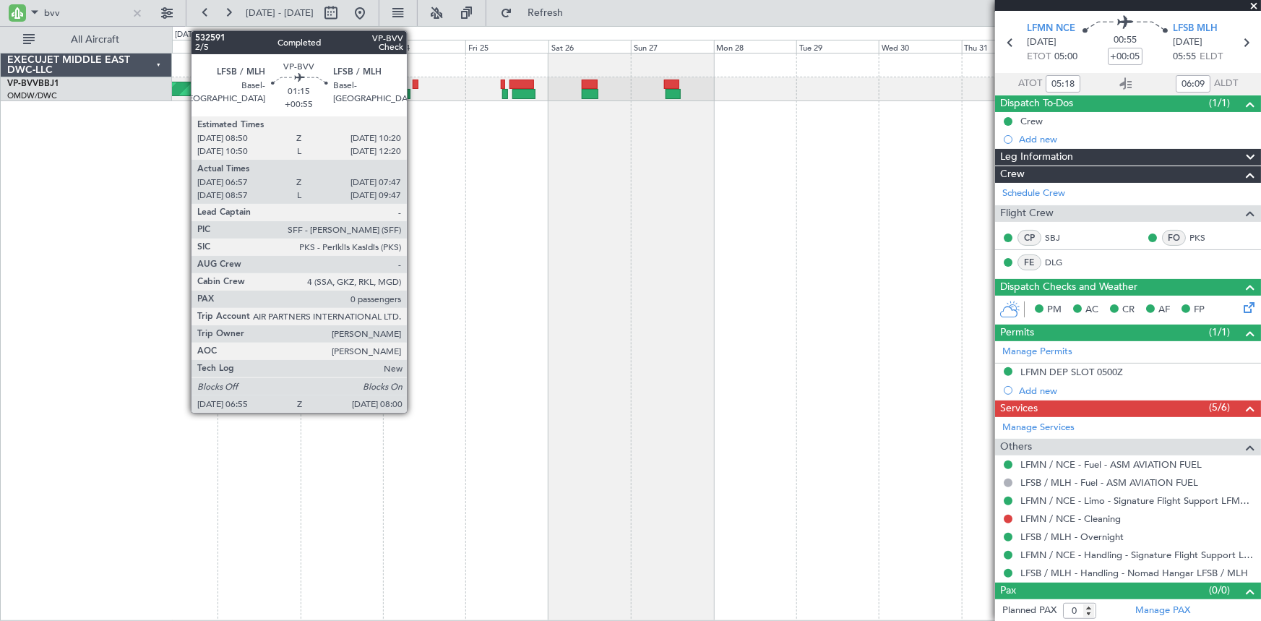
click at [413, 80] on div at bounding box center [416, 84] width 6 height 10
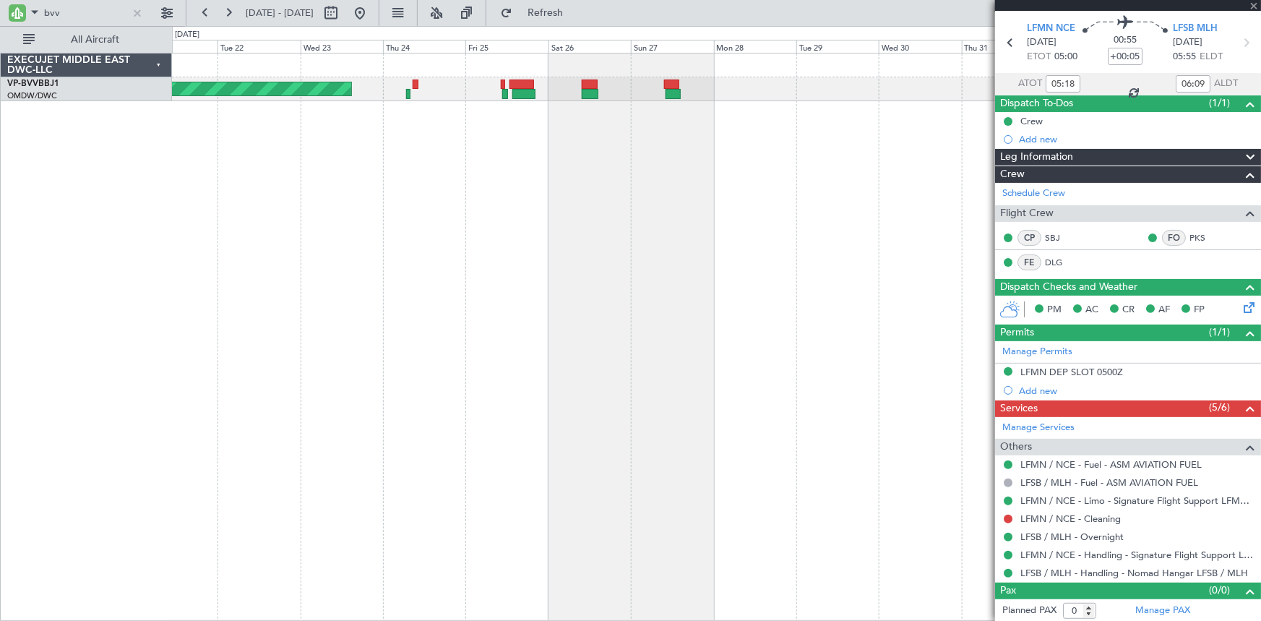
type input "+00:55"
type input "07:07"
type input "07:42"
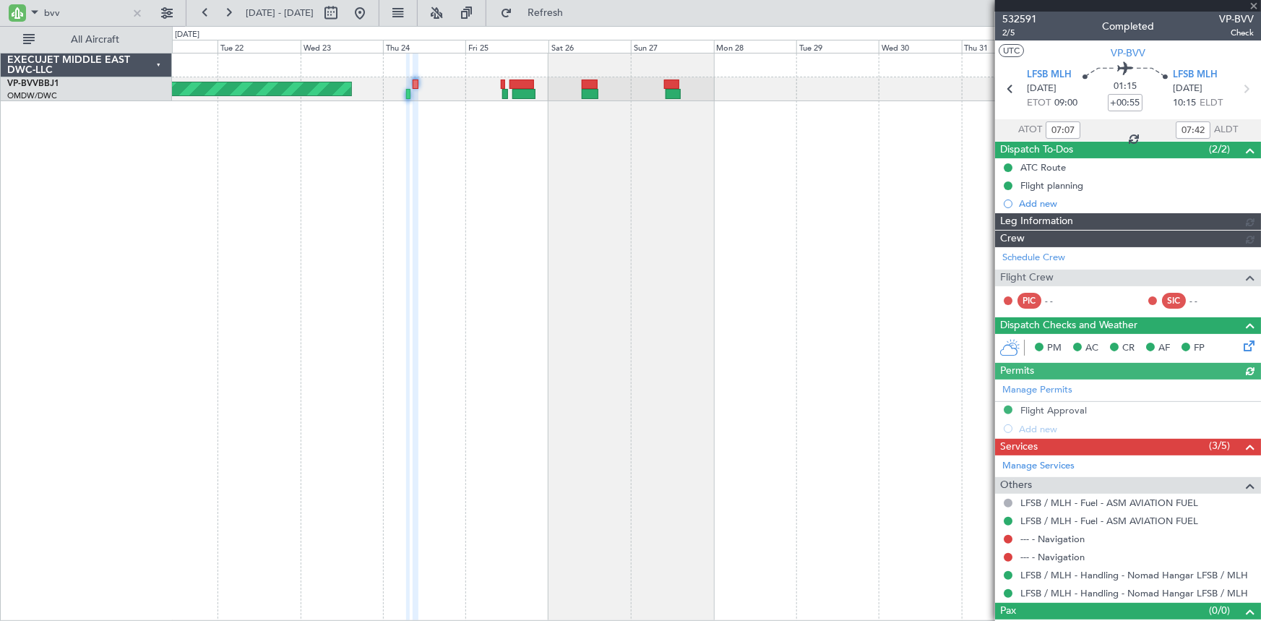
type input "[PERSON_NAME] (ANI)"
type input "6842"
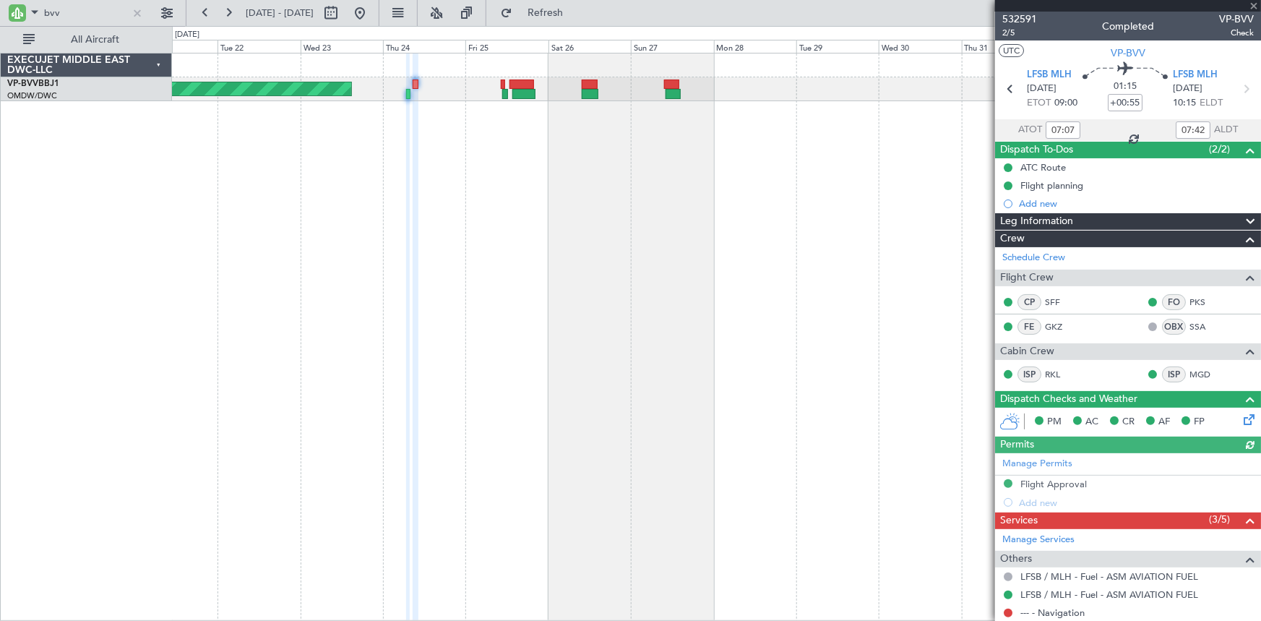
click at [873, 215] on div "Planned Maint Basel-Mulhouse Unplanned Maint Basel-Mulhouse" at bounding box center [716, 337] width 1089 height 568
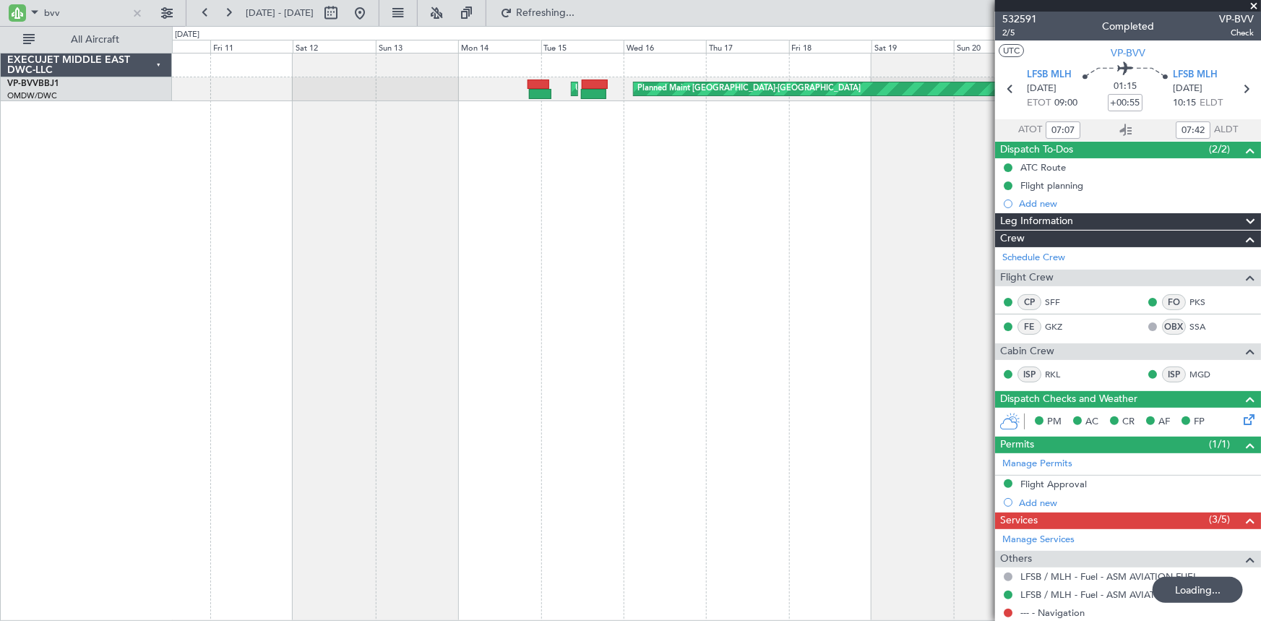
click at [834, 185] on div "Planned Maint Basel-Mulhouse Unplanned Maint Dubai (Al Maktoum Intl)" at bounding box center [716, 337] width 1089 height 568
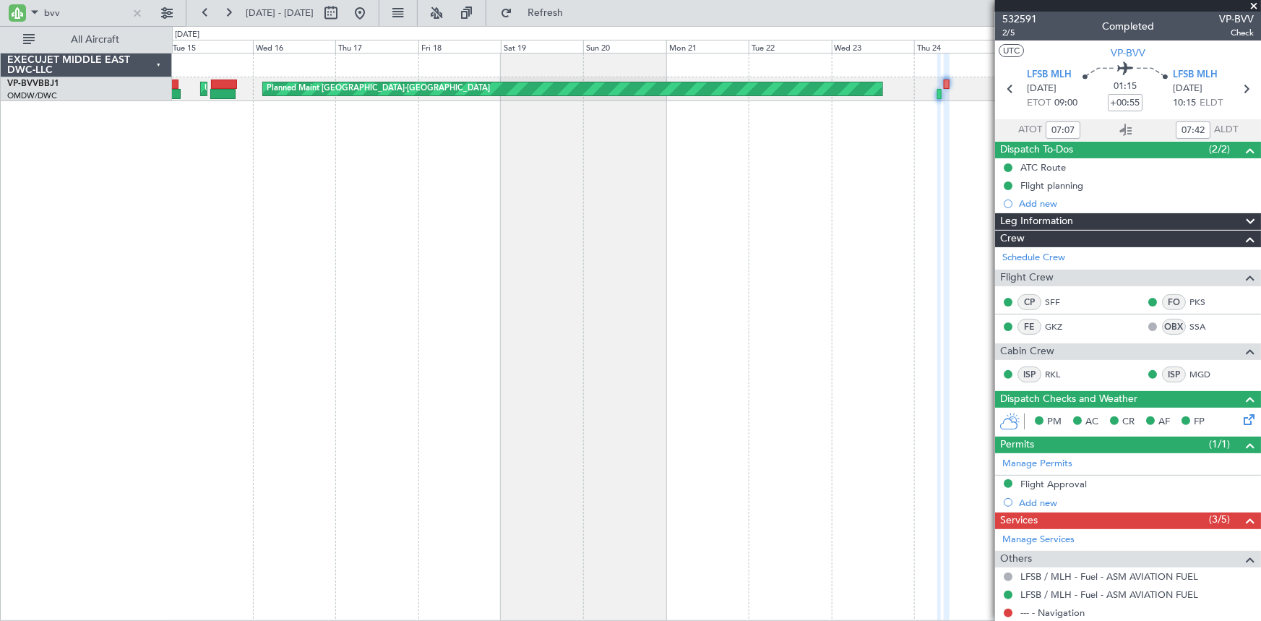
click at [338, 152] on div "Planned Maint Basel-Mulhouse Unplanned Maint Dubai (Al Maktoum Intl)" at bounding box center [716, 337] width 1089 height 568
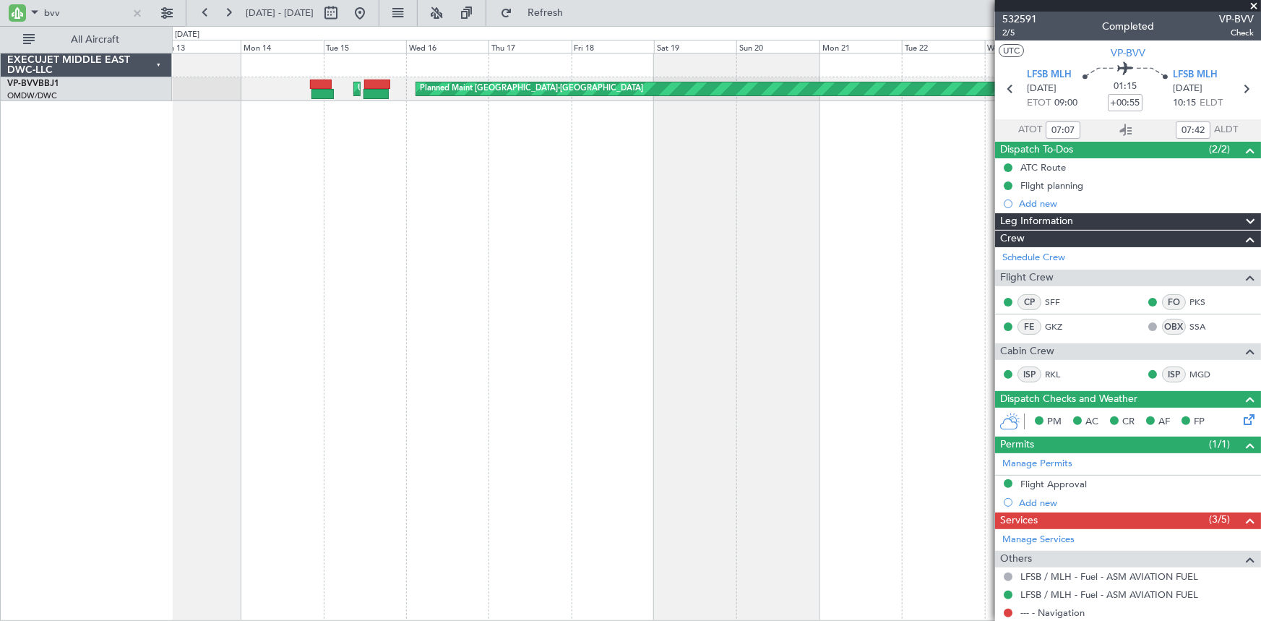
click at [565, 185] on div "Planned Maint Basel-Mulhouse Unplanned Maint Dubai (Al Maktoum Intl)" at bounding box center [716, 337] width 1089 height 568
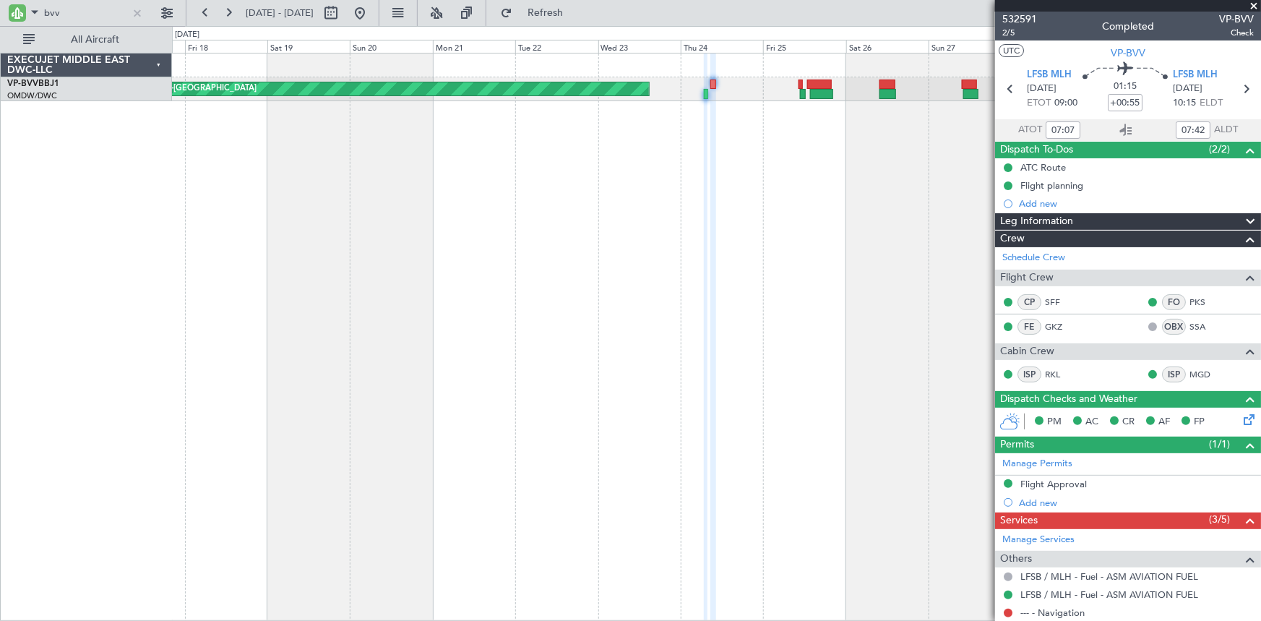
click at [454, 197] on div "Planned Maint Basel-Mulhouse Unplanned Maint Dubai (Al Maktoum Intl)" at bounding box center [716, 337] width 1089 height 568
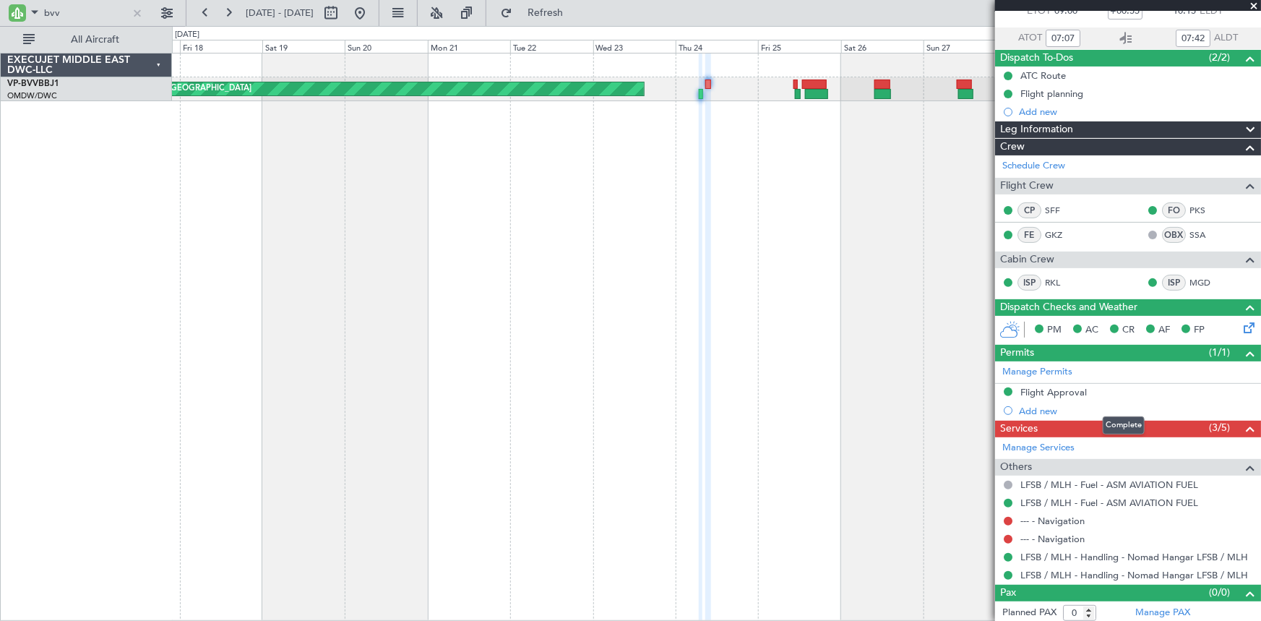
scroll to position [94, 0]
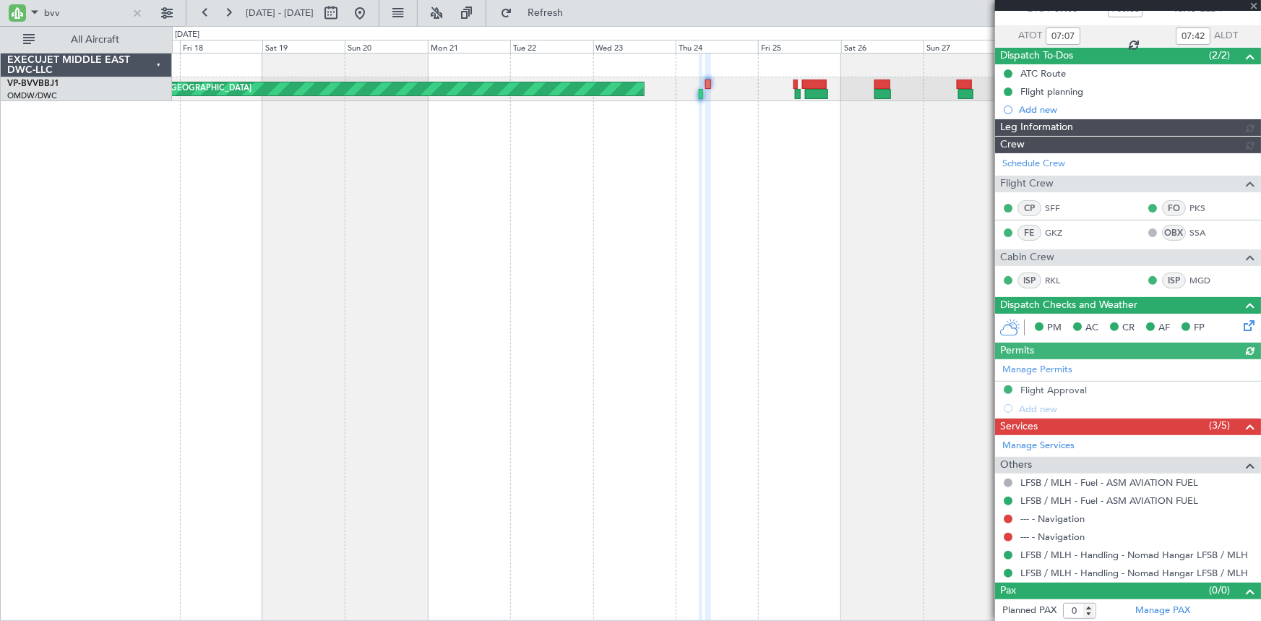
type input "[PERSON_NAME] (ANI)"
type input "6842"
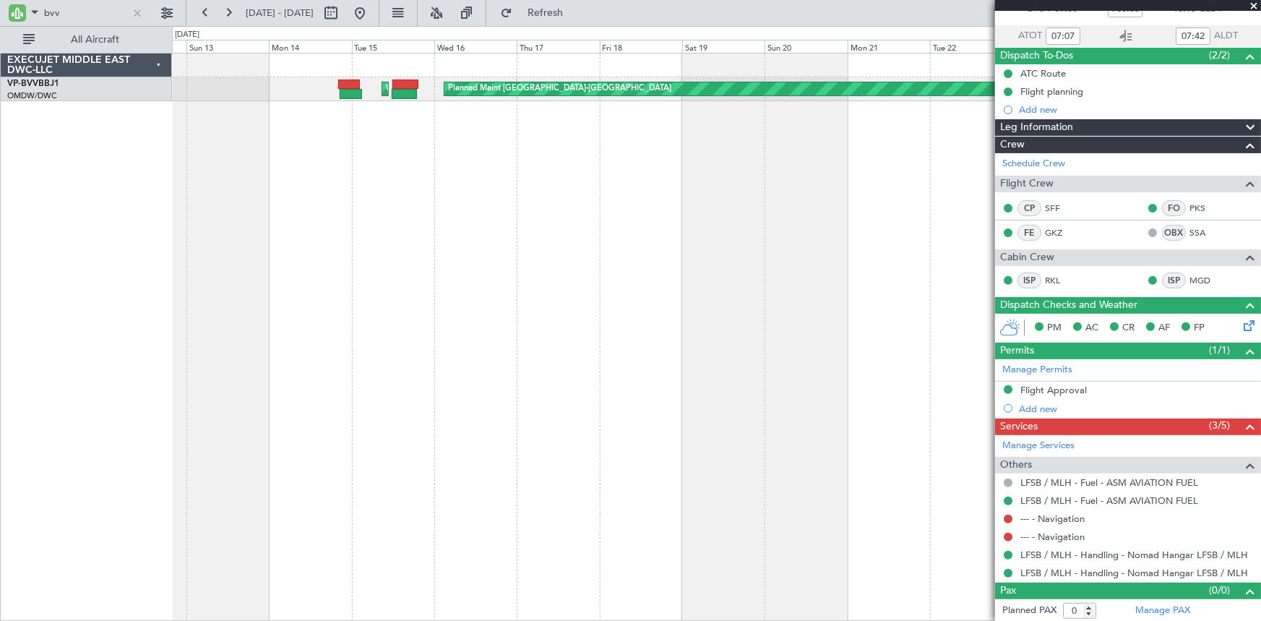
click at [1059, 165] on fb-app "bvv 17 Jul 2025 - 31 Jul 2025 Refresh Quick Links All Aircraft Planned Maint Ba…" at bounding box center [630, 316] width 1261 height 610
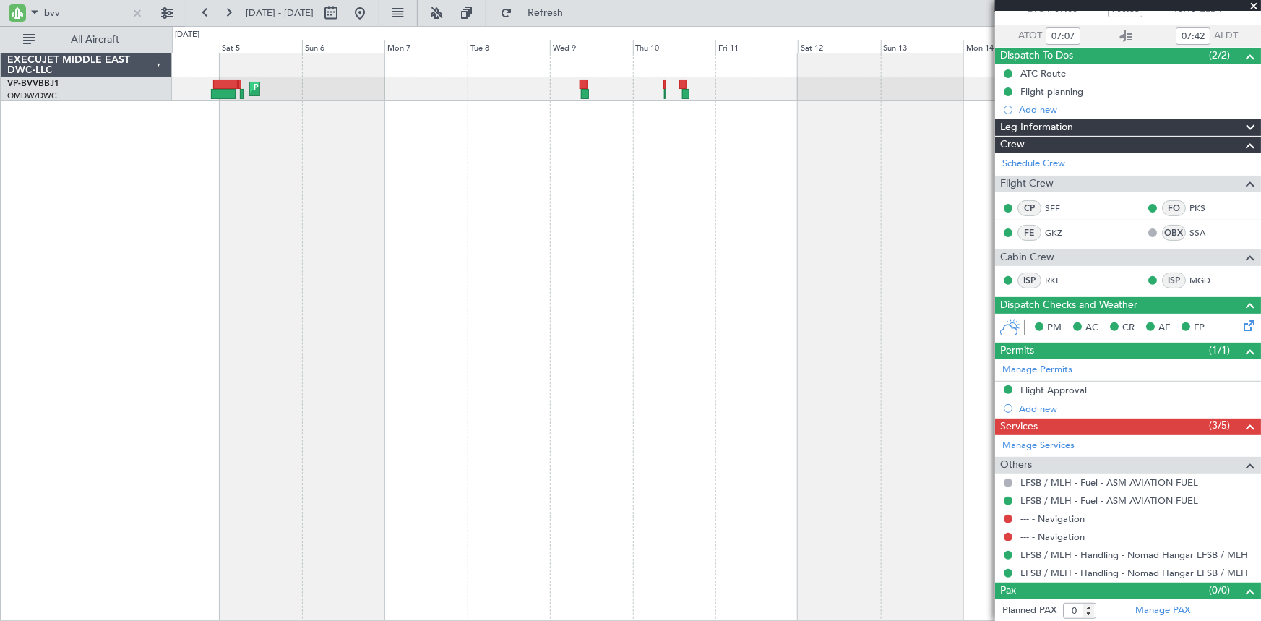
click at [897, 217] on div "Planned Maint Basel-Mulhouse Unplanned Maint Dubai (Al Maktoum Intl) Planned Ma…" at bounding box center [716, 337] width 1089 height 568
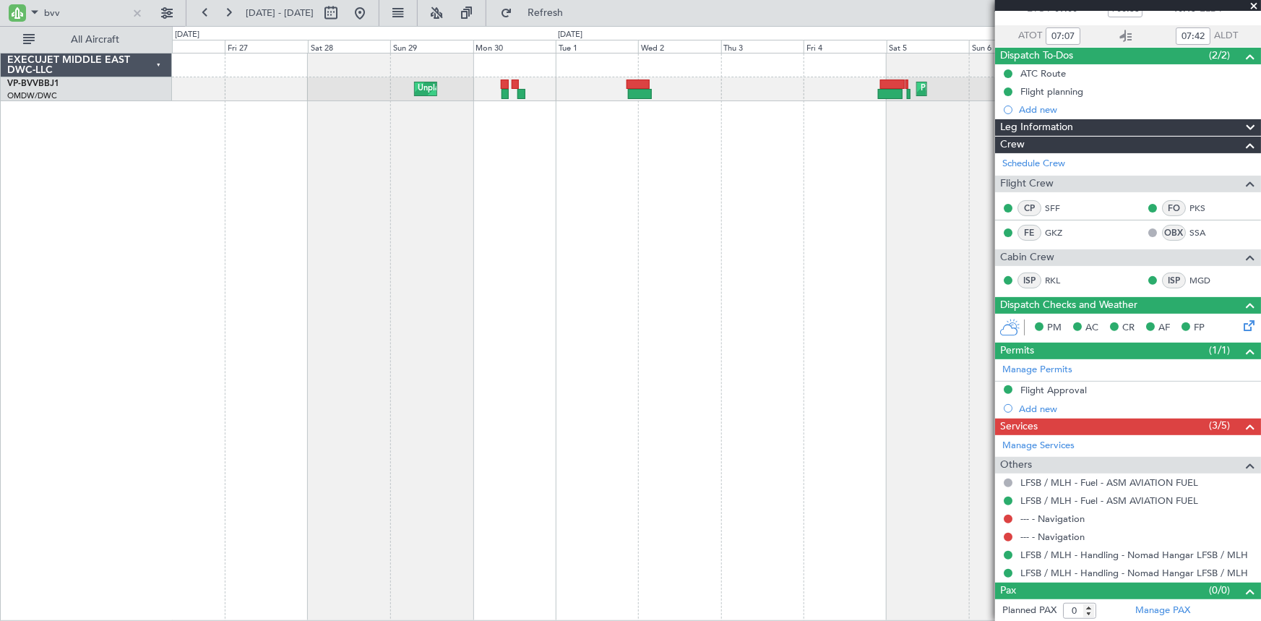
click at [869, 277] on div "Planned Maint Genoa (Sestri) Unplanned Maint Nice (Côte d'Azur Airport)" at bounding box center [716, 337] width 1089 height 568
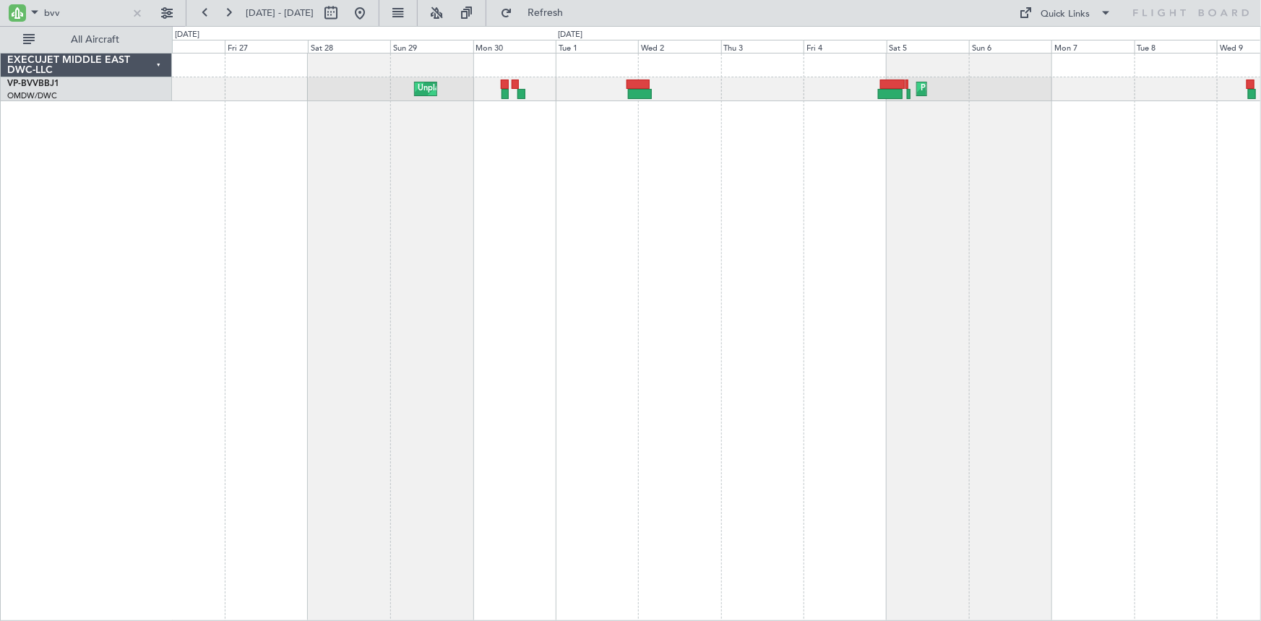
scroll to position [0, 0]
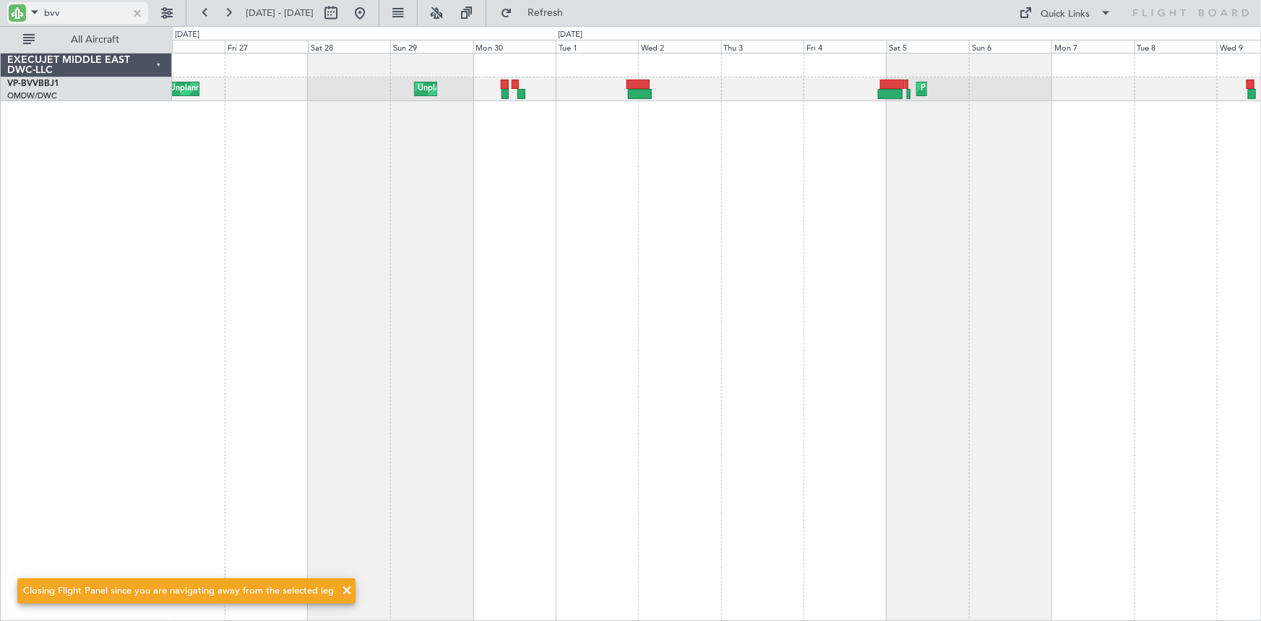
click at [135, 13] on div at bounding box center [137, 13] width 16 height 16
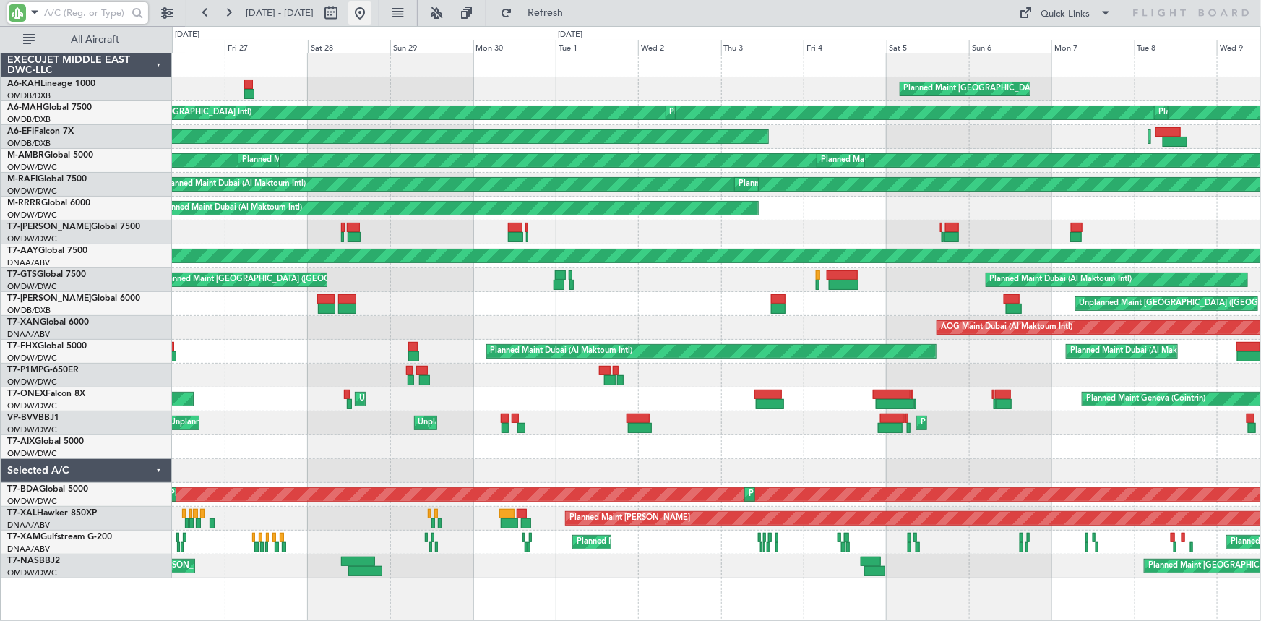
click at [371, 10] on button at bounding box center [359, 12] width 23 height 23
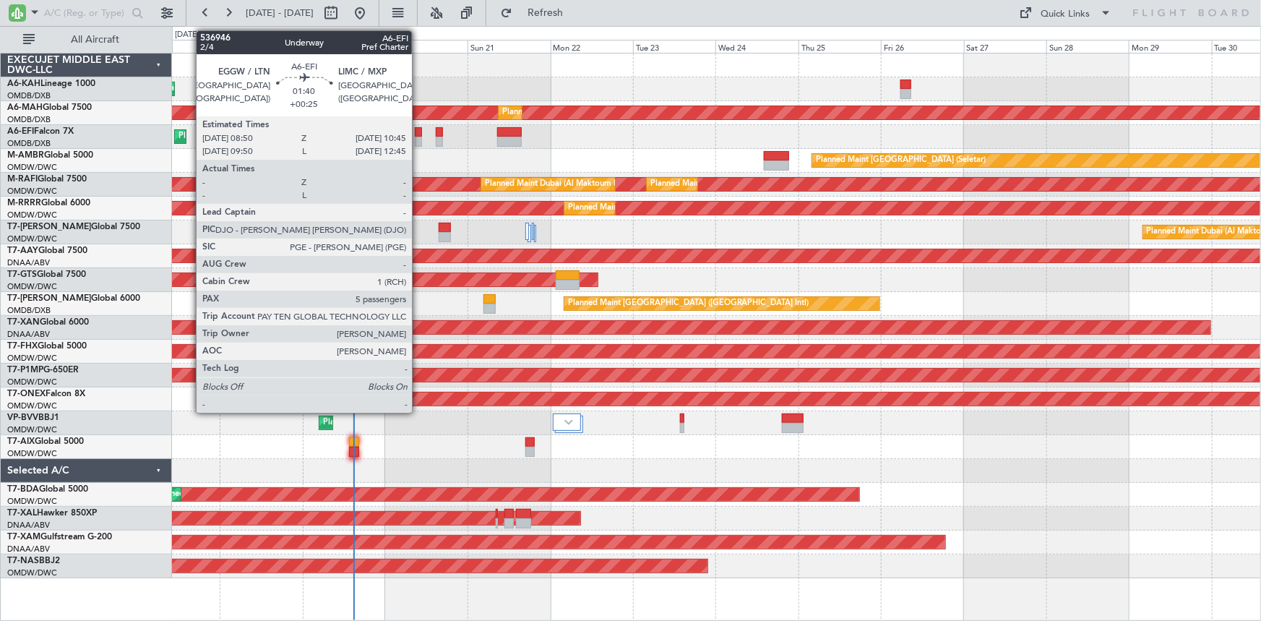
click at [418, 131] on div at bounding box center [418, 132] width 7 height 10
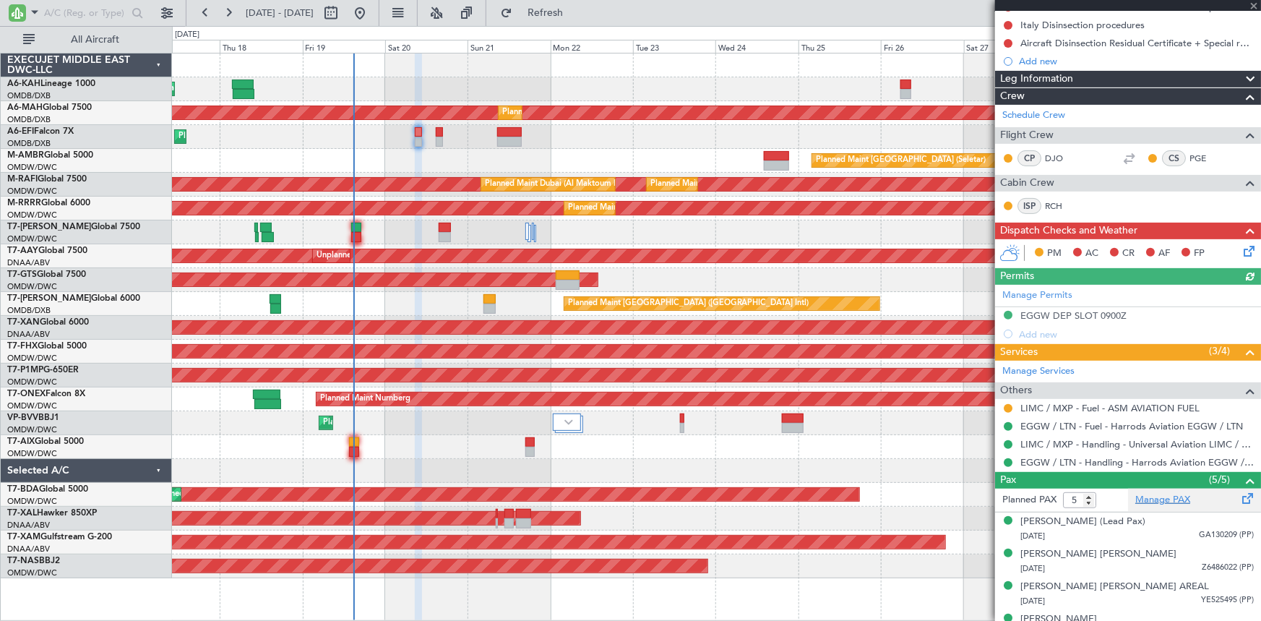
scroll to position [196, 0]
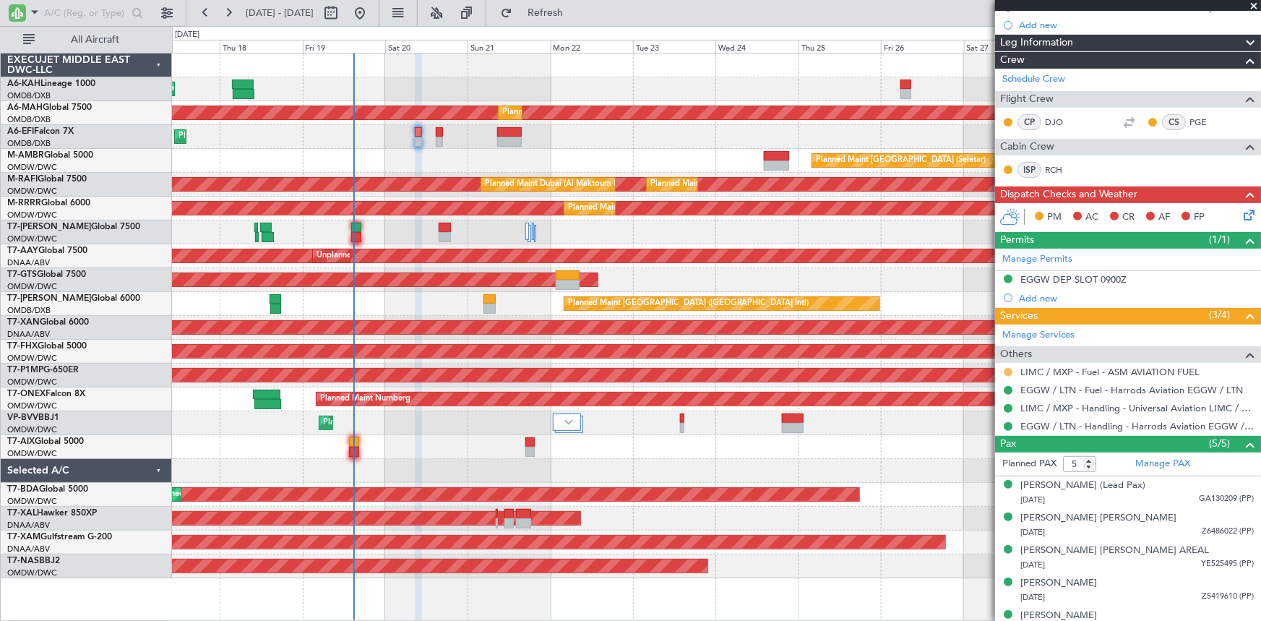
click at [1006, 371] on button at bounding box center [1007, 372] width 9 height 9
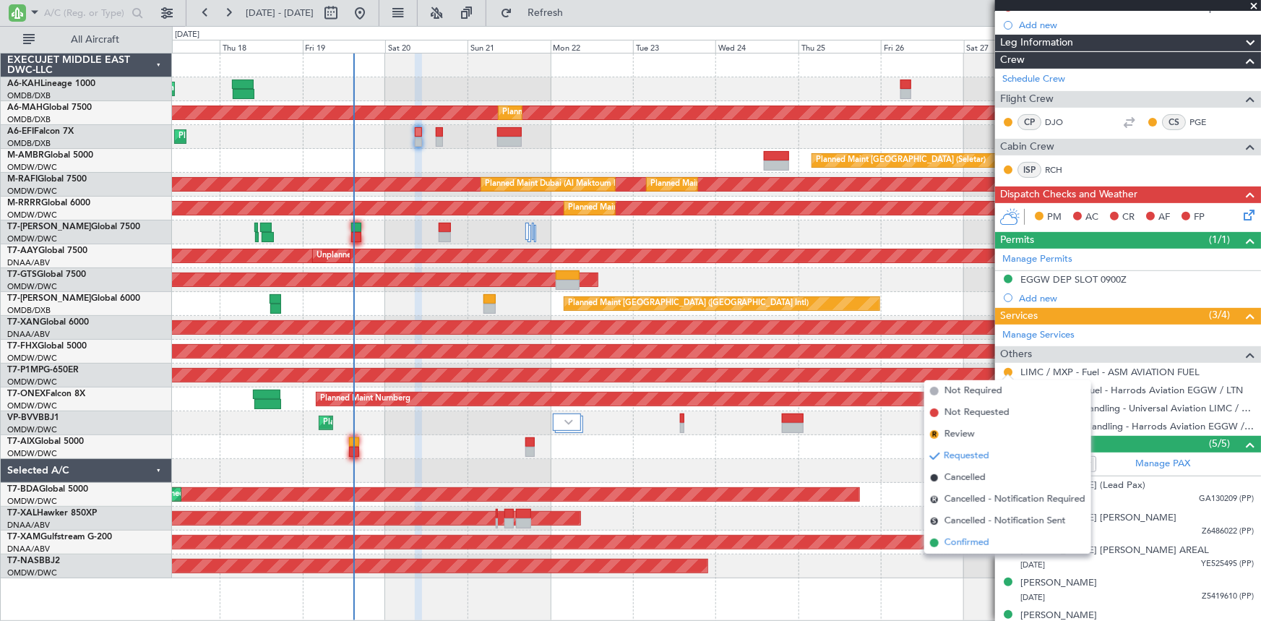
click at [973, 540] on span "Confirmed" at bounding box center [966, 542] width 45 height 14
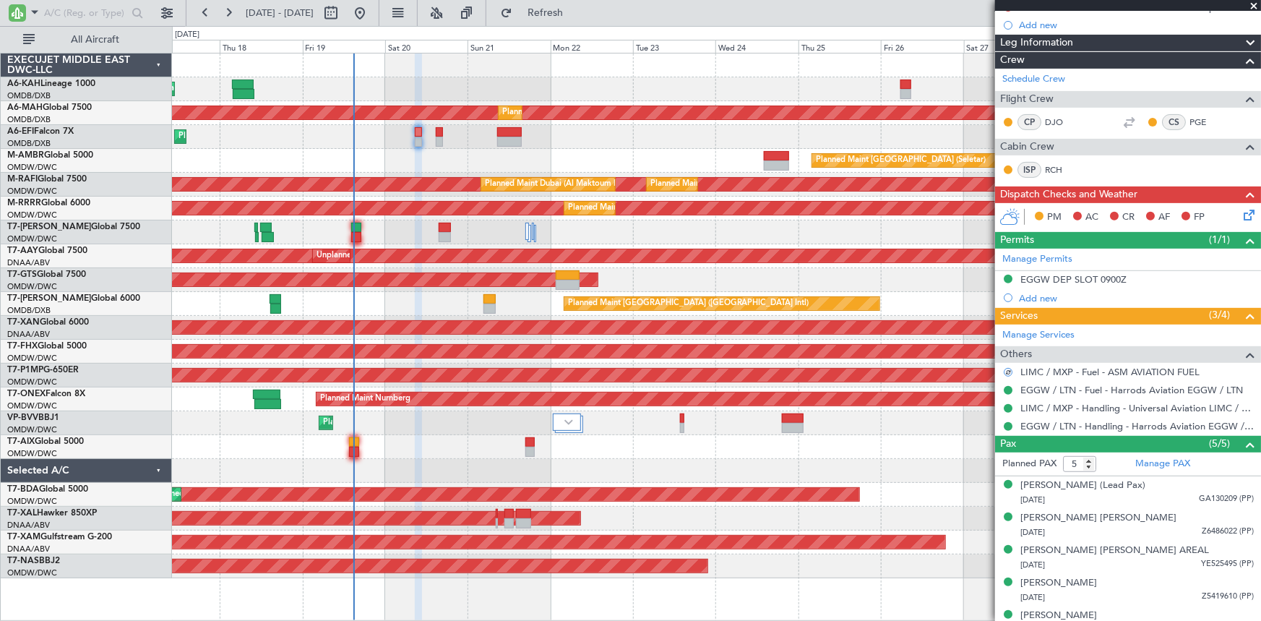
scroll to position [0, 0]
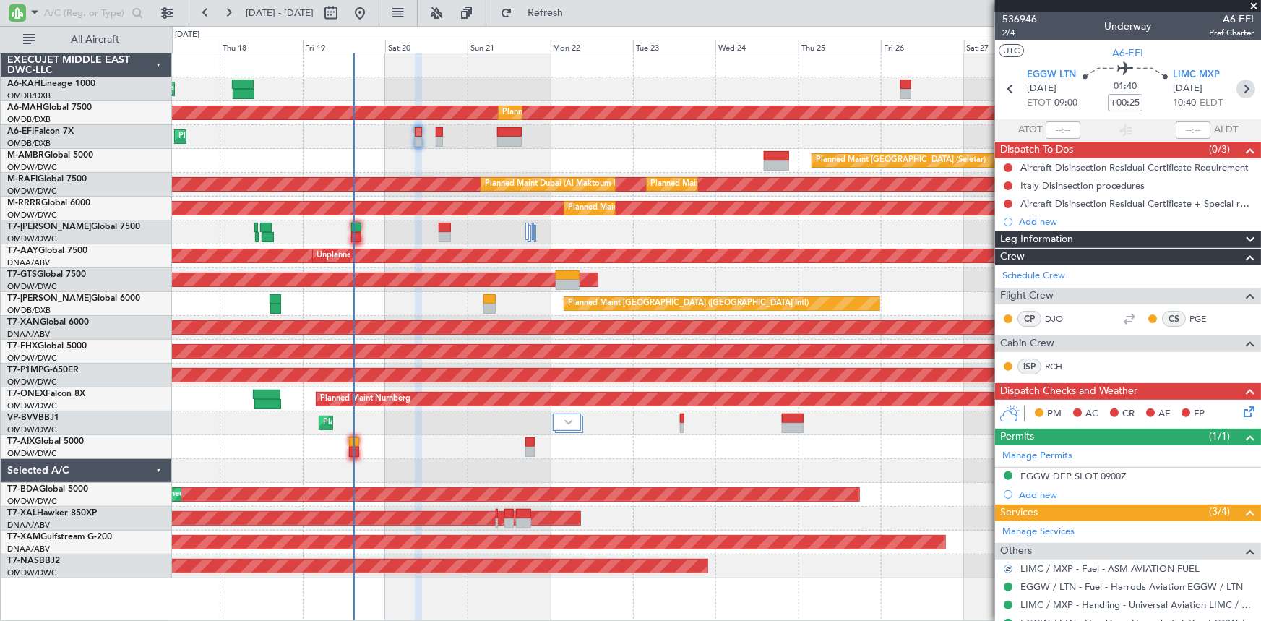
click at [1237, 92] on icon at bounding box center [1245, 88] width 19 height 19
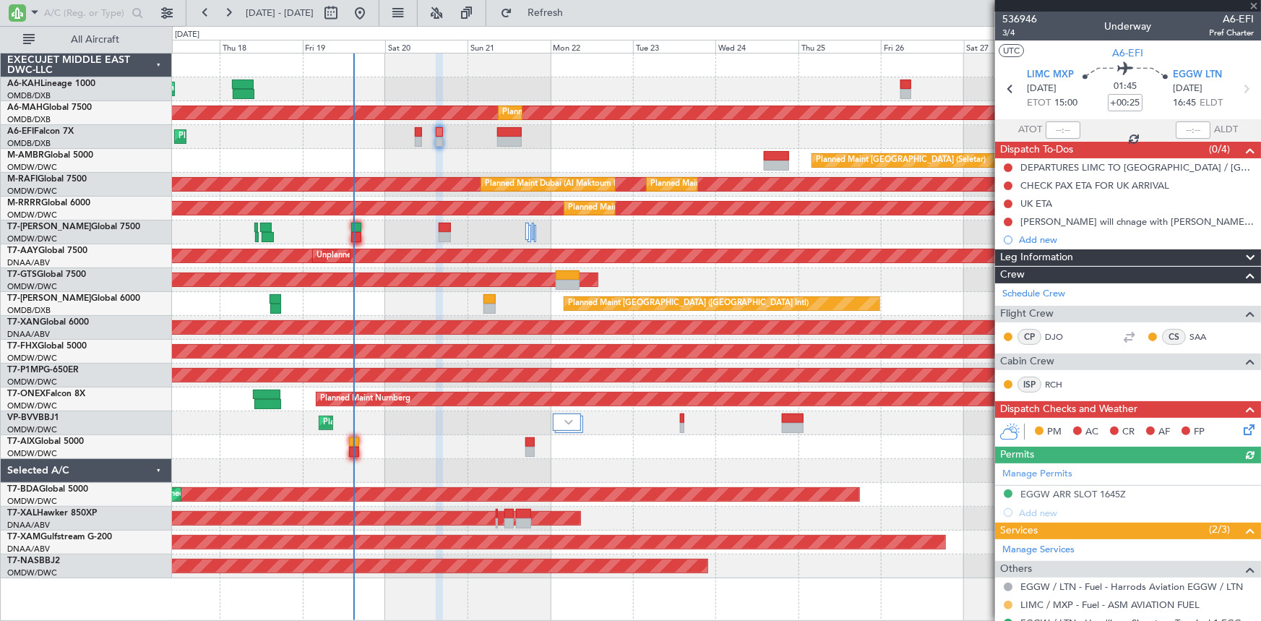
click at [1006, 603] on button at bounding box center [1007, 604] width 9 height 9
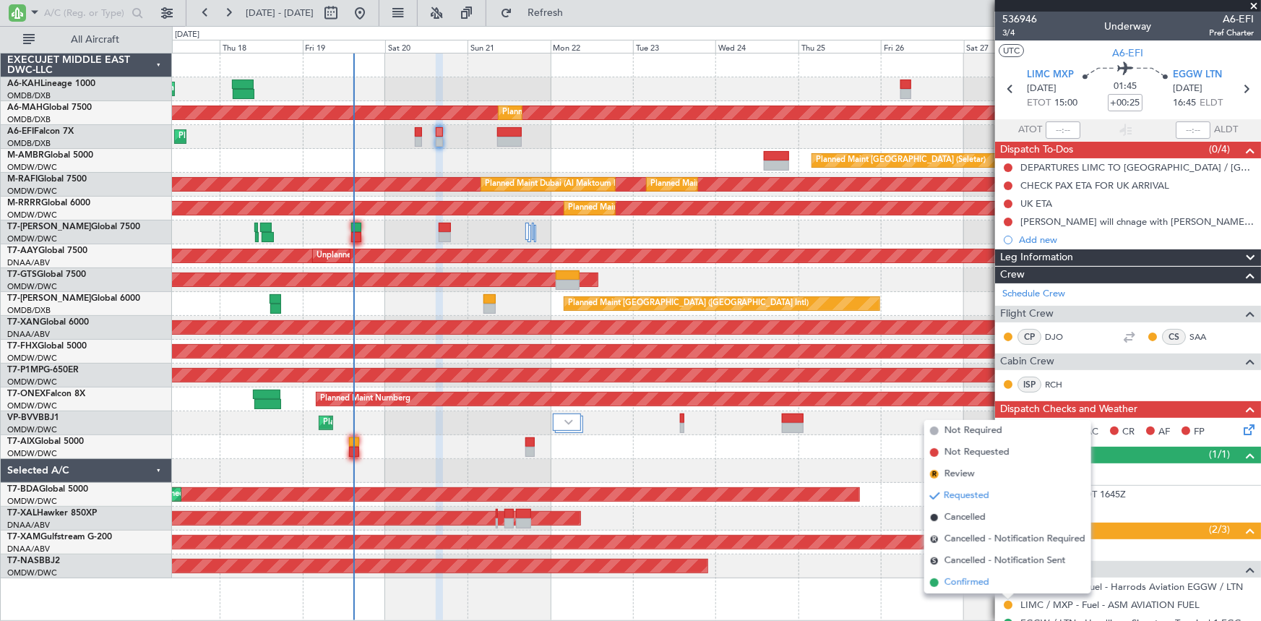
click at [981, 578] on span "Confirmed" at bounding box center [966, 582] width 45 height 14
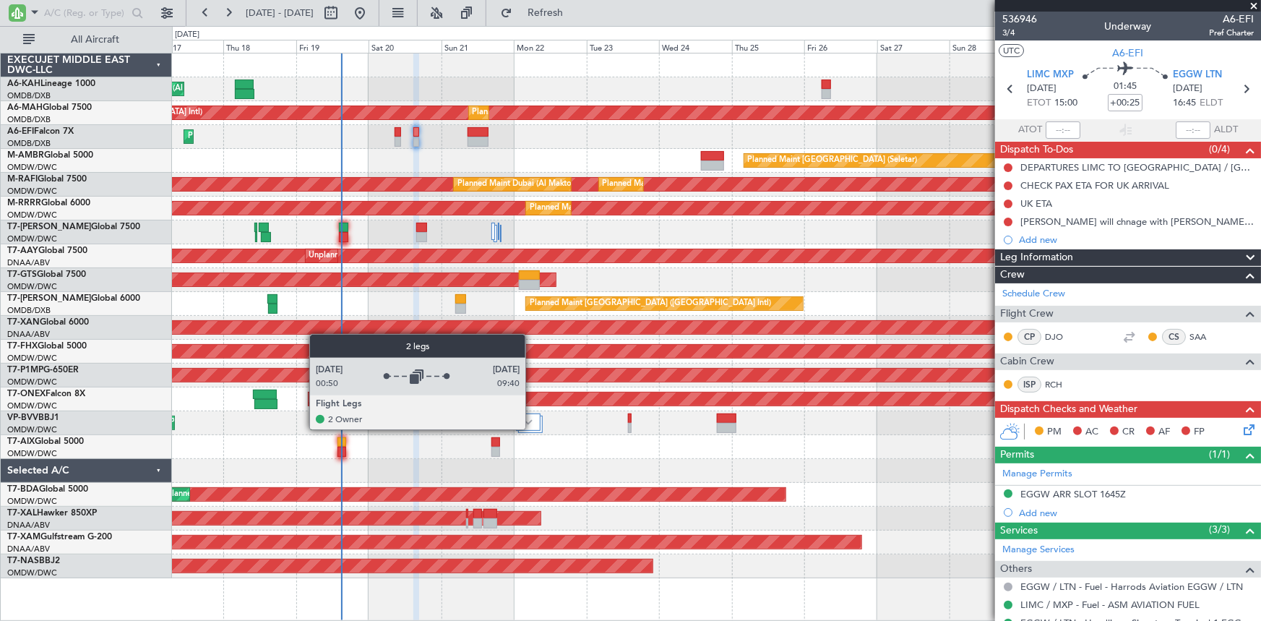
click at [532, 428] on div at bounding box center [528, 421] width 25 height 17
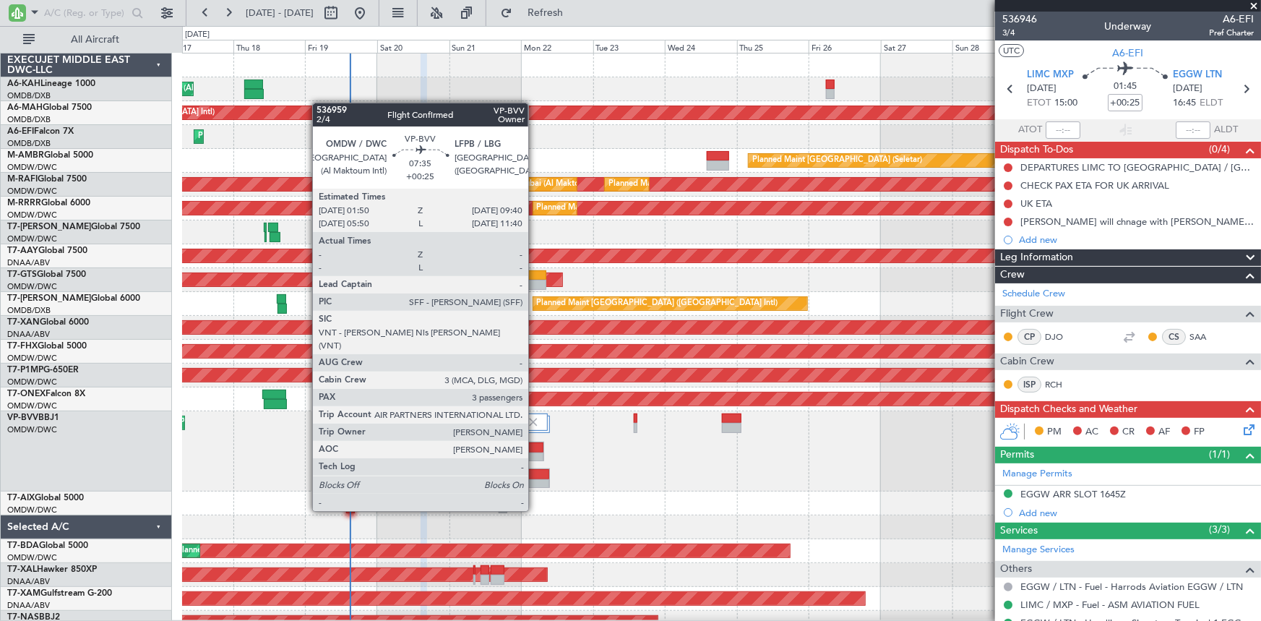
click at [535, 483] on div at bounding box center [538, 484] width 22 height 10
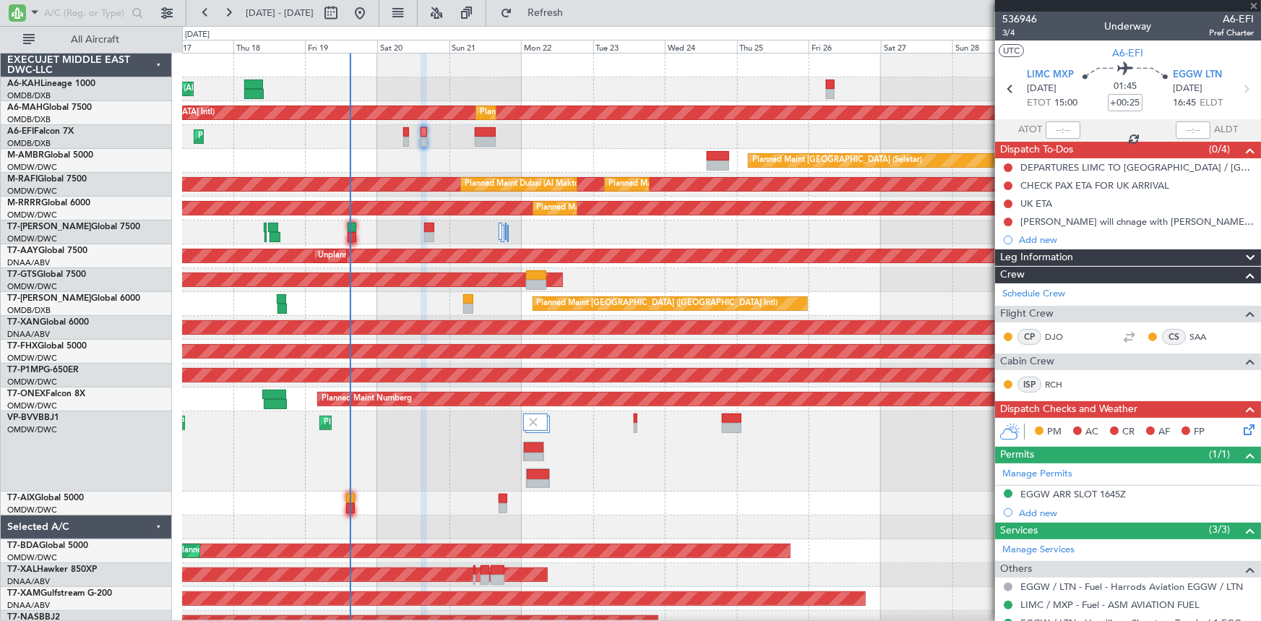
type input "3"
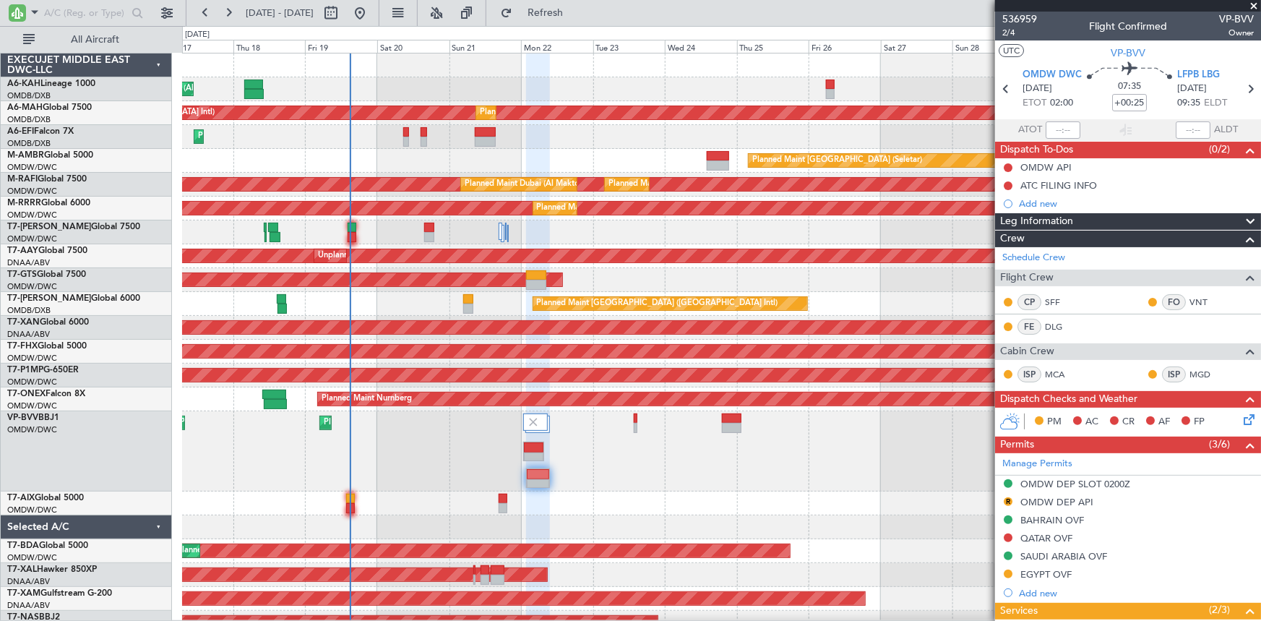
scroll to position [246, 0]
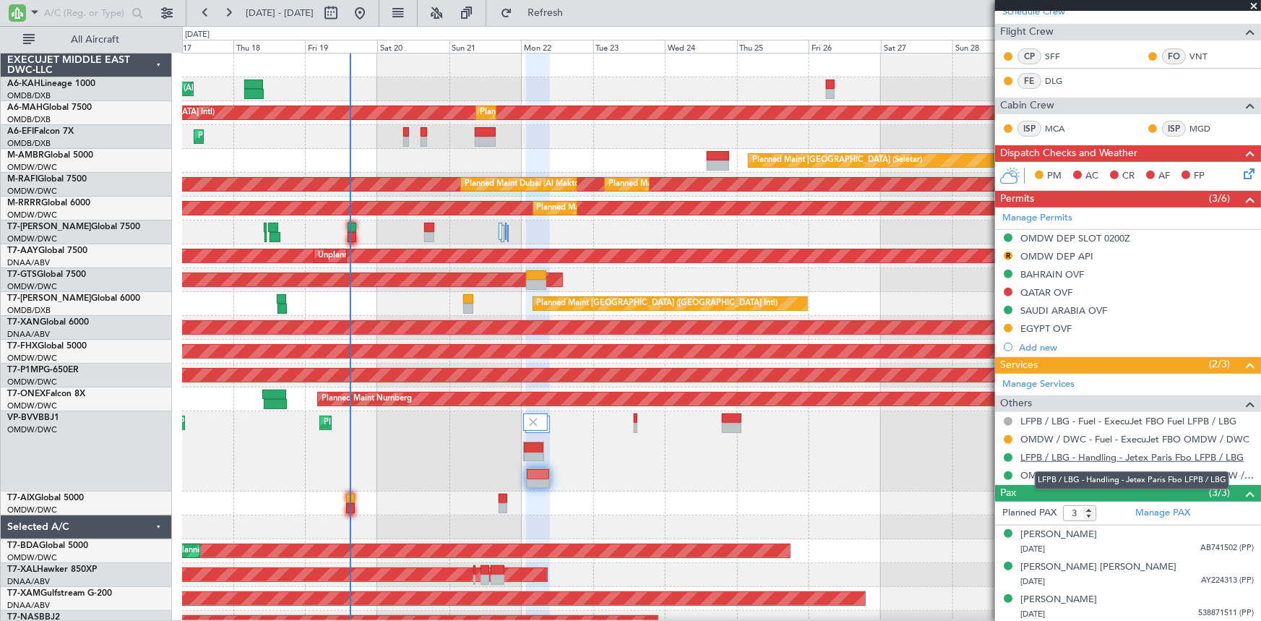
click at [1048, 455] on link "LFPB / LBG - Handling - Jetex Paris Fbo LFPB / LBG" at bounding box center [1131, 457] width 223 height 12
click at [1010, 253] on button "R" at bounding box center [1007, 255] width 9 height 9
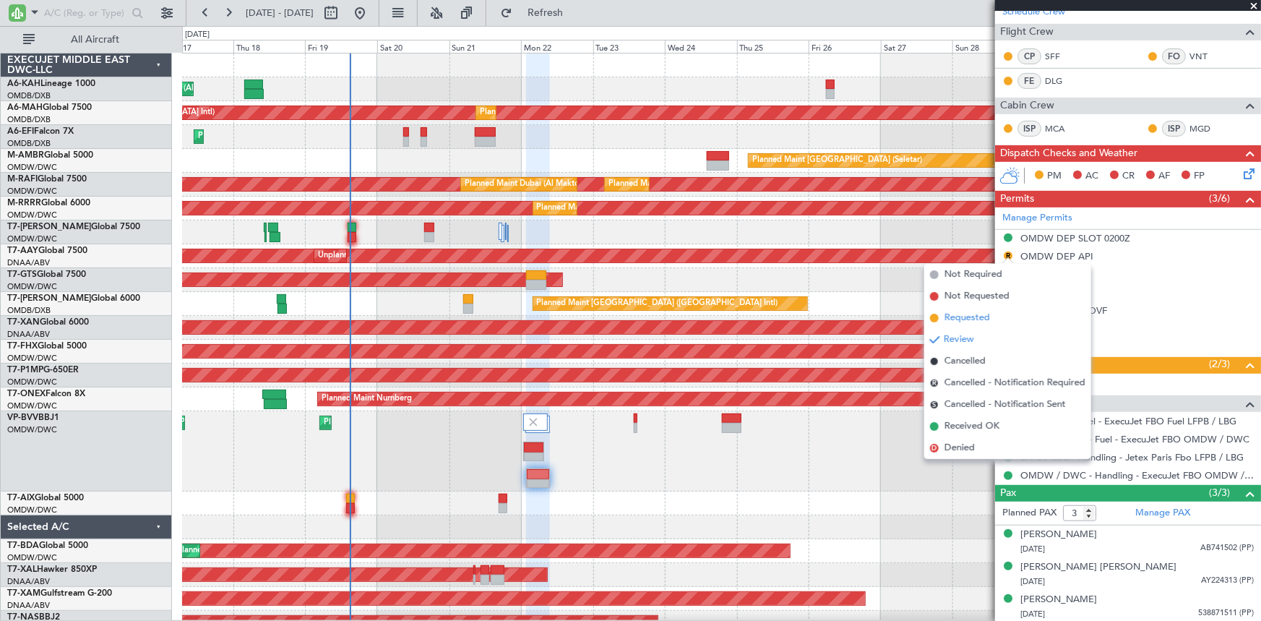
click at [962, 316] on span "Requested" at bounding box center [967, 318] width 46 height 14
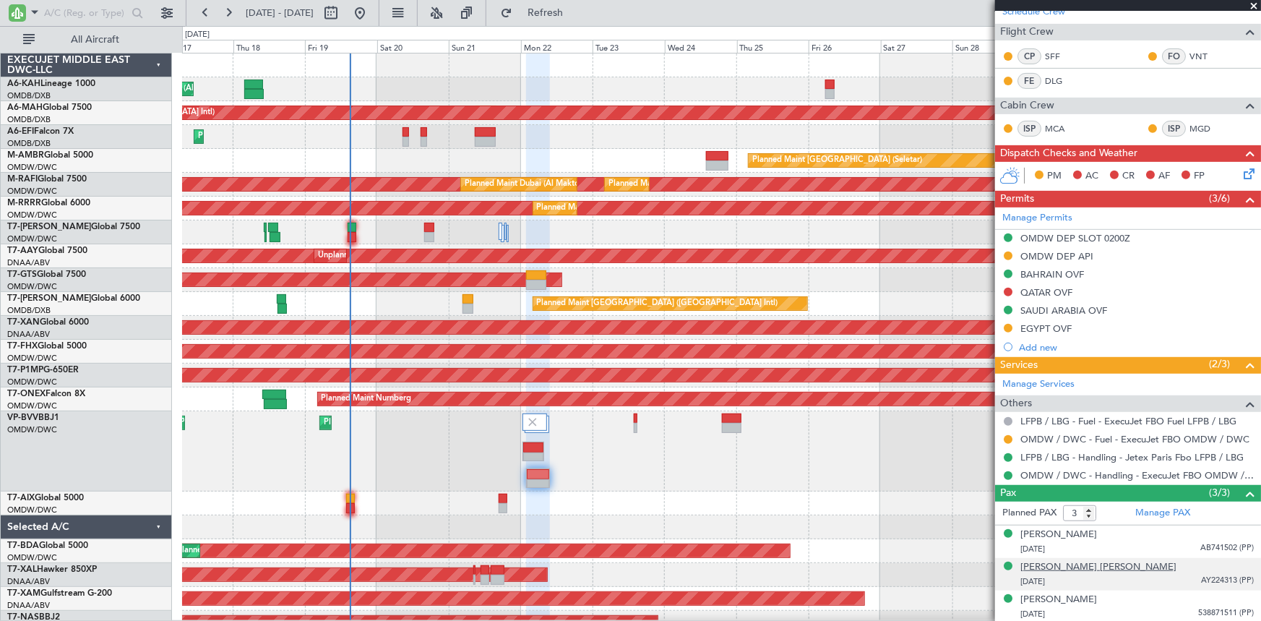
click at [1074, 561] on div "[PERSON_NAME] [PERSON_NAME]" at bounding box center [1098, 567] width 156 height 14
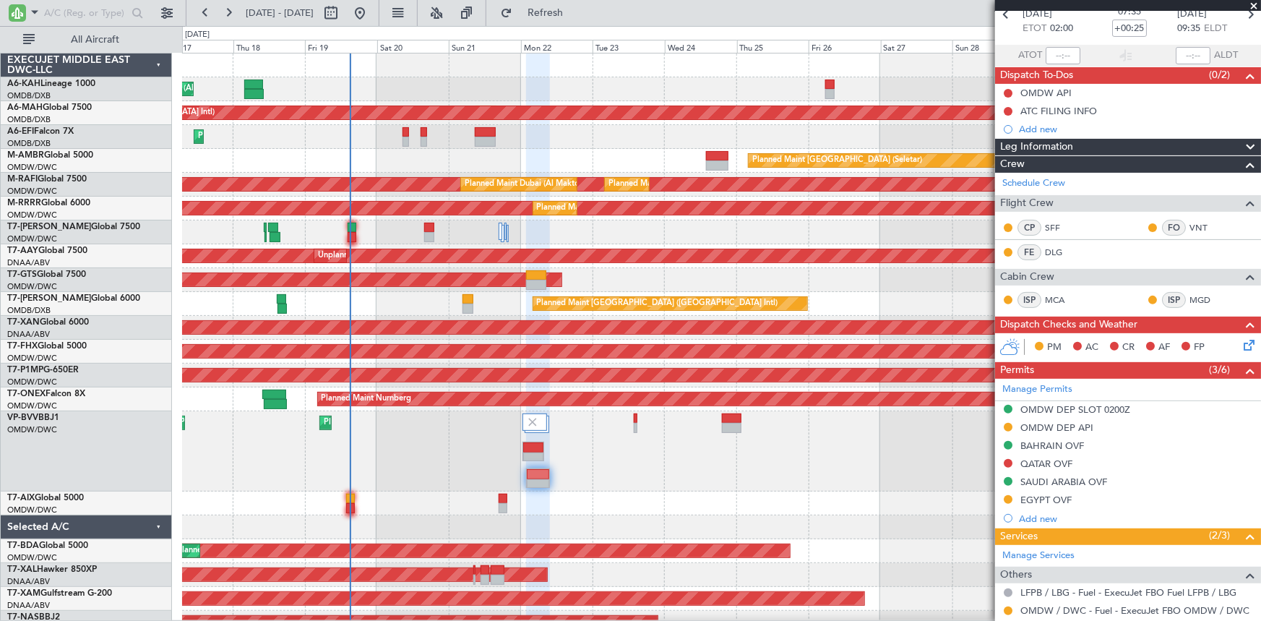
scroll to position [0, 0]
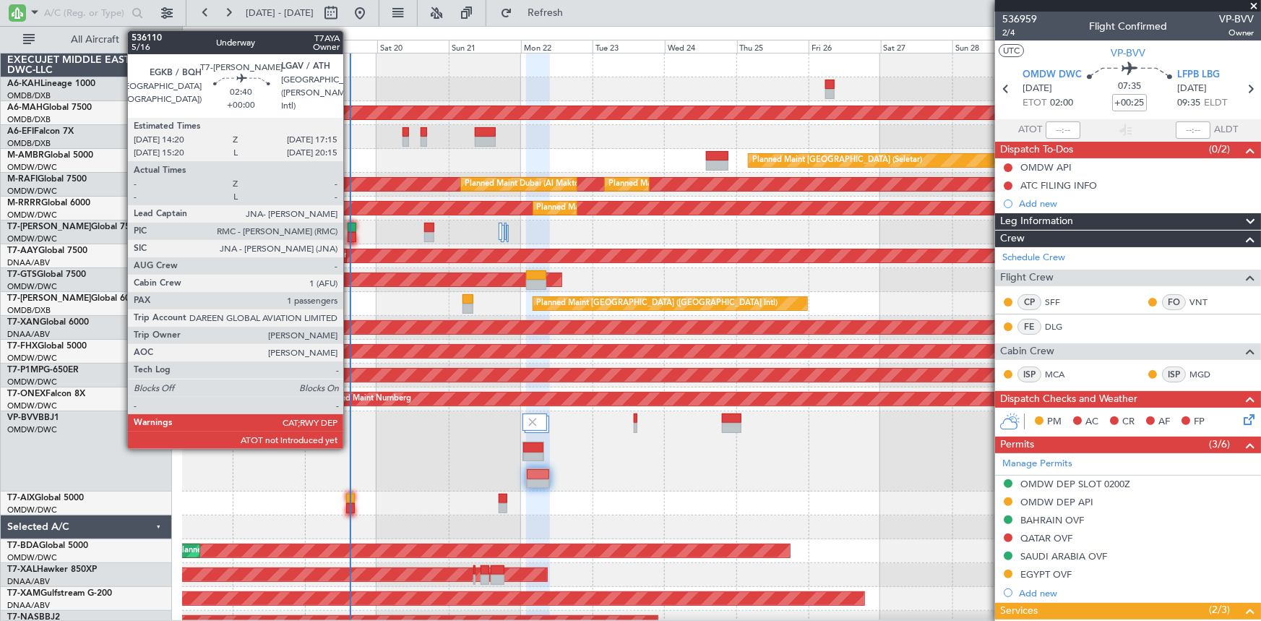
click at [350, 229] on div at bounding box center [351, 228] width 9 height 10
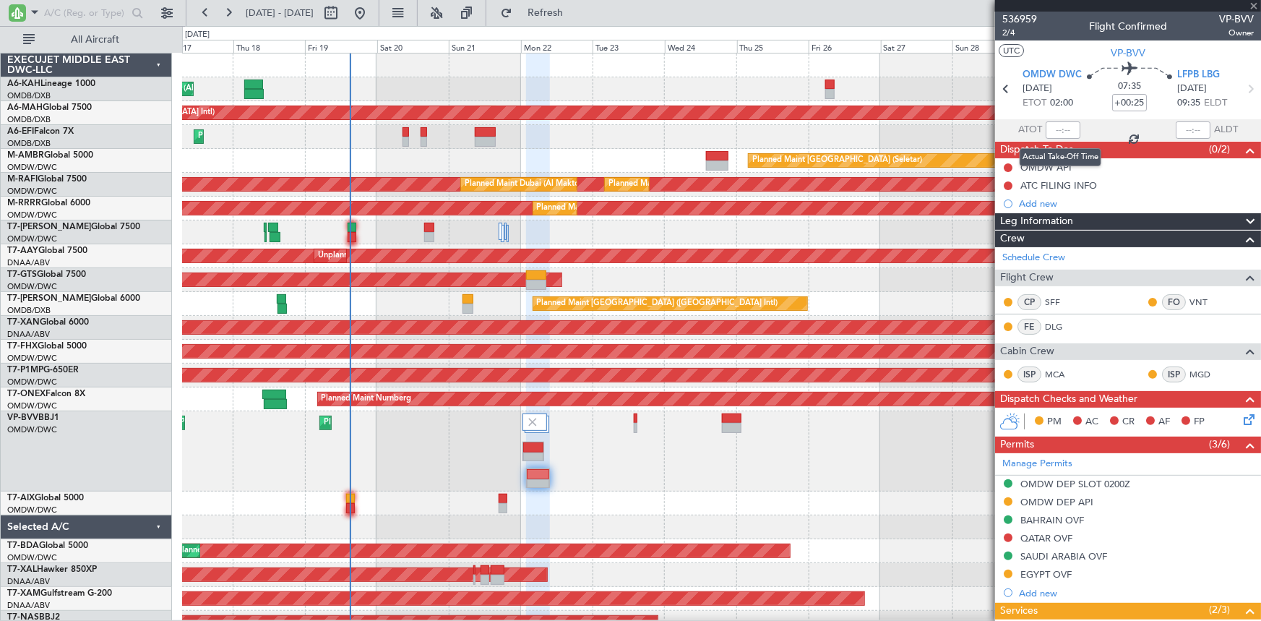
type input "1"
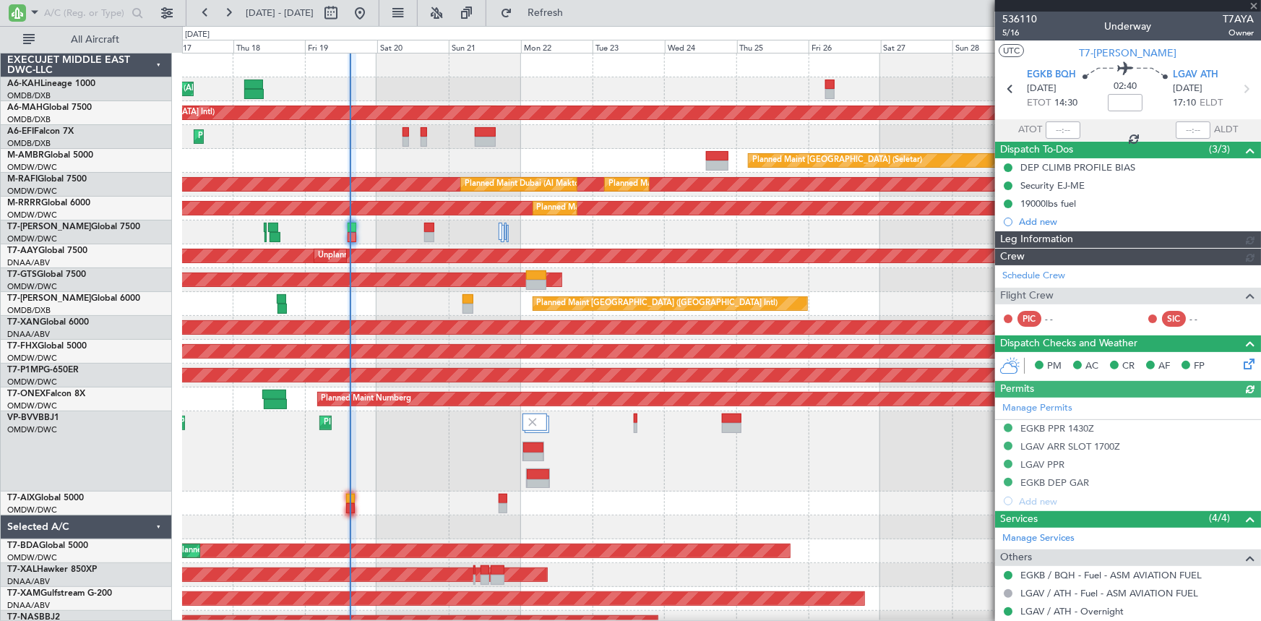
type input "[PERSON_NAME] ([PERSON_NAME])"
type input "7177"
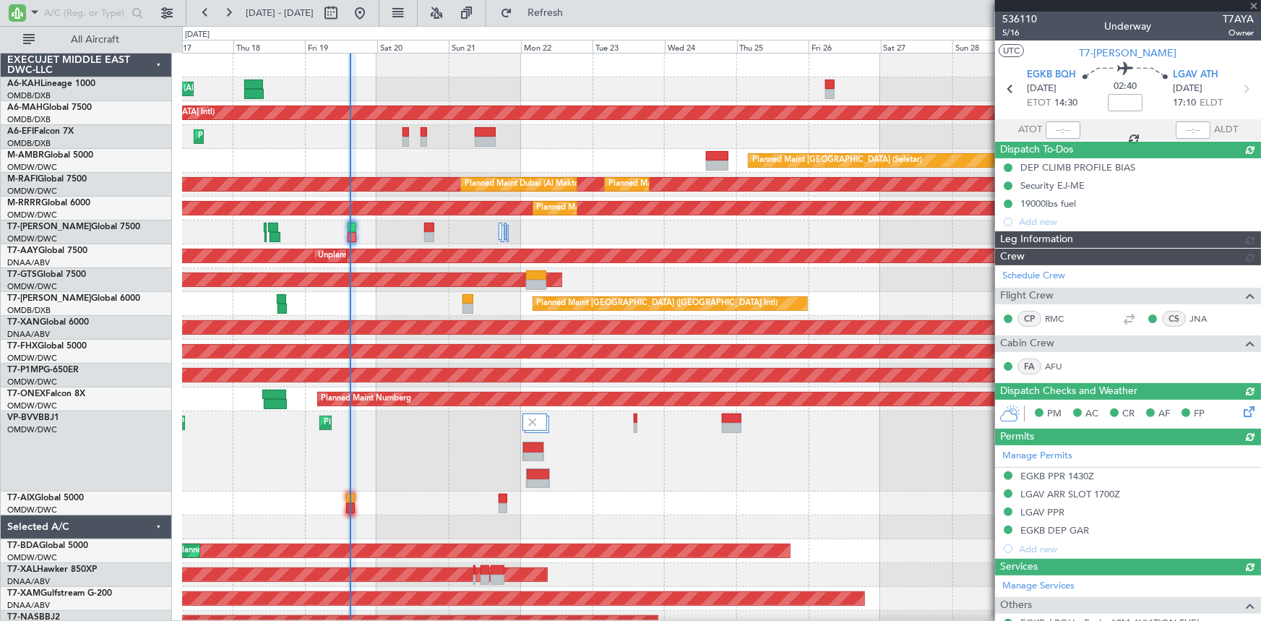
type input "[PERSON_NAME] ([PERSON_NAME])"
type input "7177"
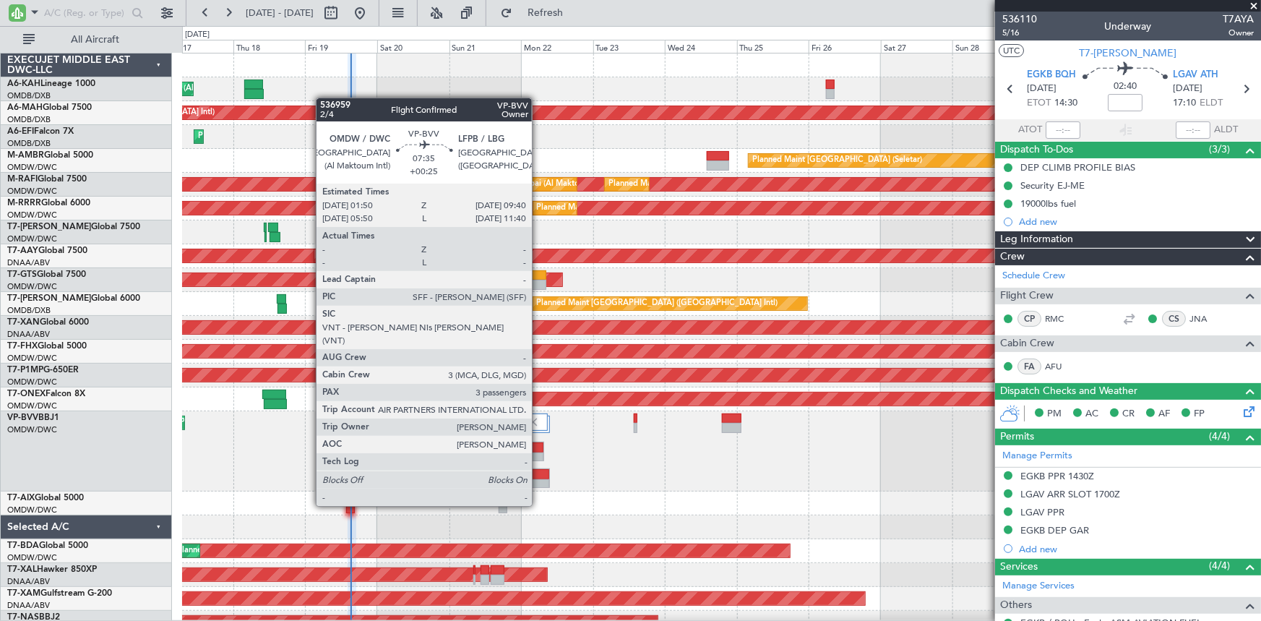
click at [538, 479] on div at bounding box center [538, 484] width 22 height 10
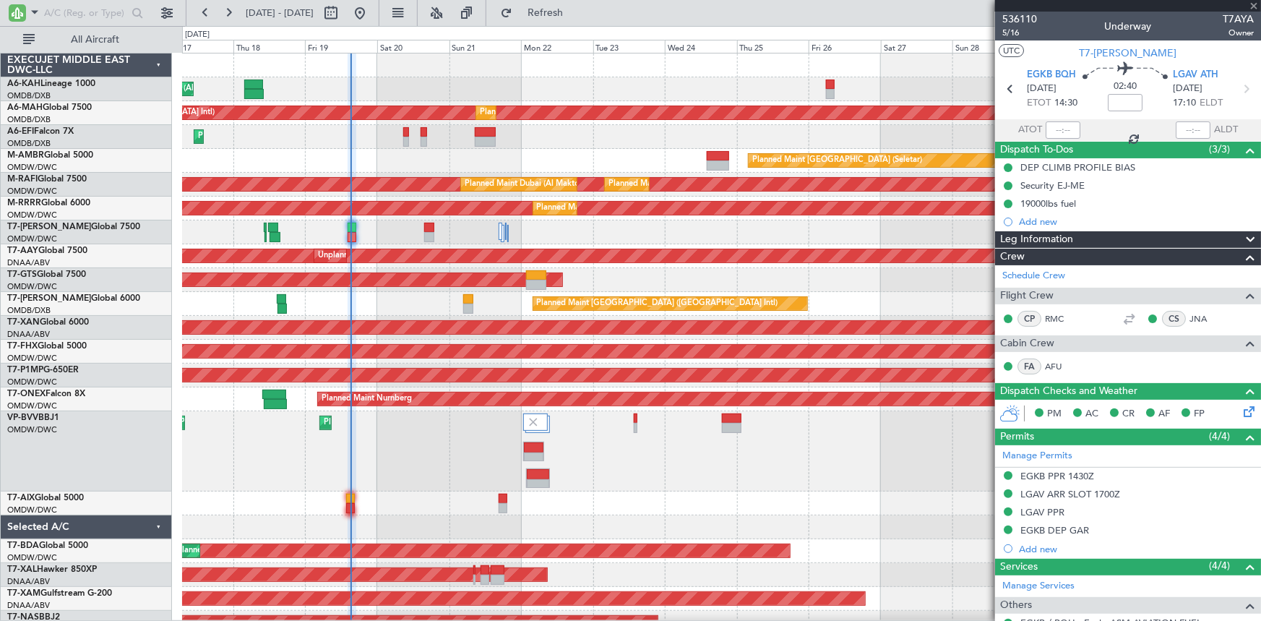
scroll to position [155, 0]
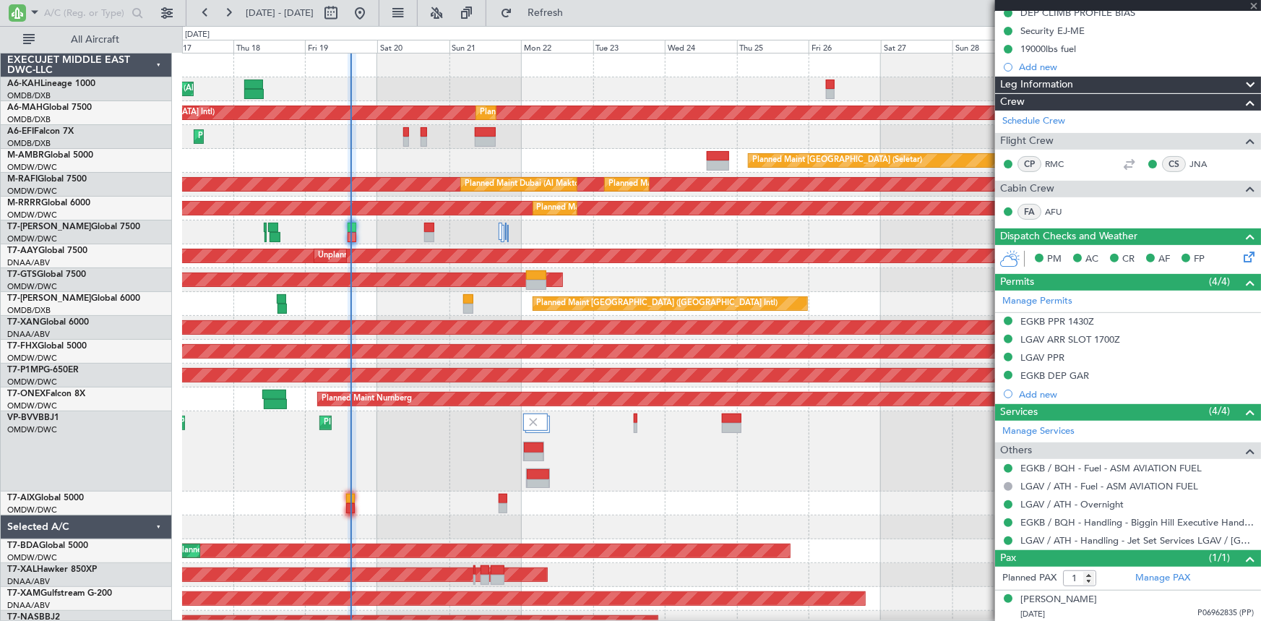
type input "+00:25"
type input "3"
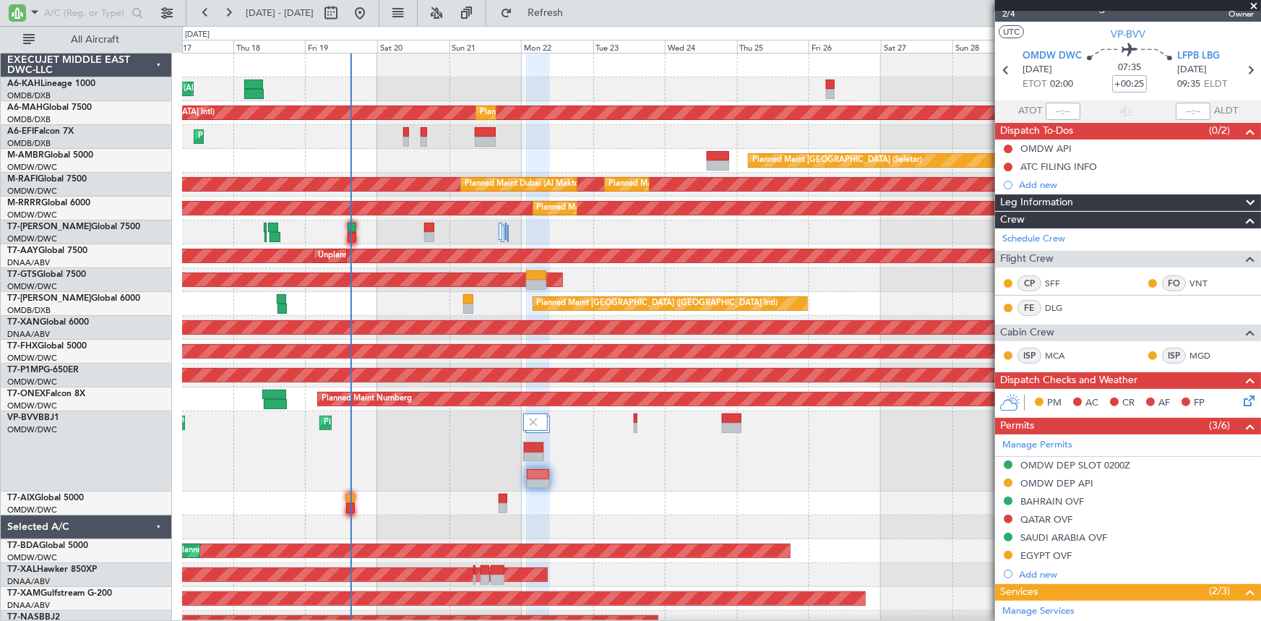
scroll to position [0, 0]
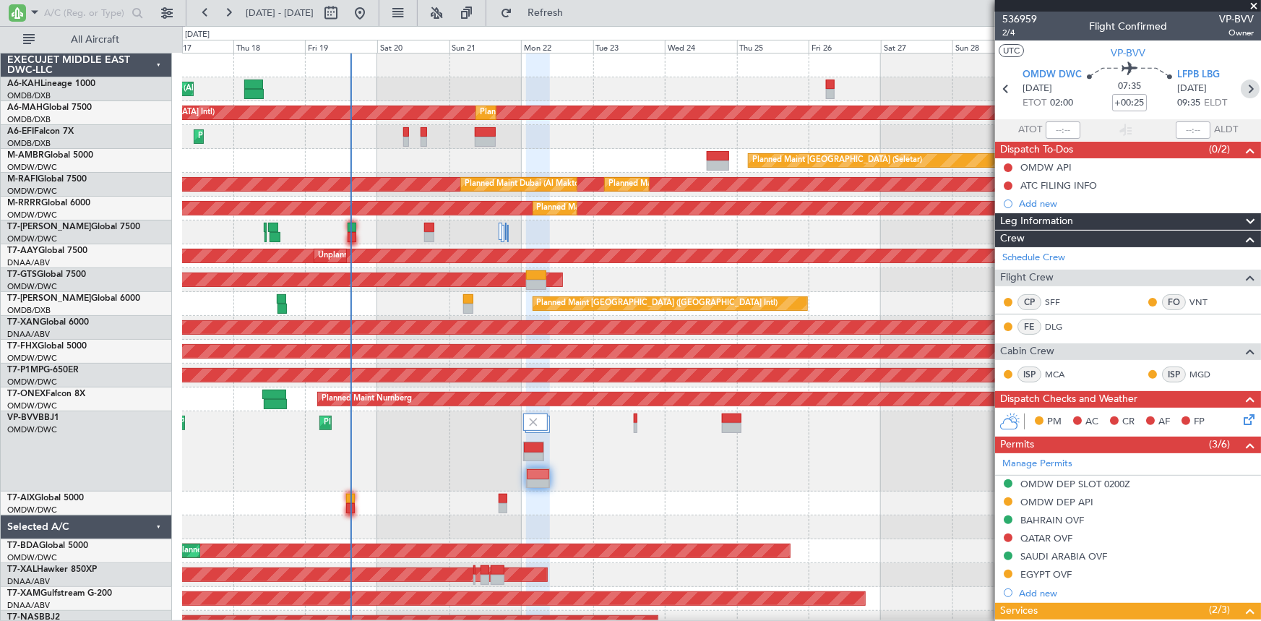
click at [1244, 83] on icon at bounding box center [1249, 88] width 19 height 19
type input "1"
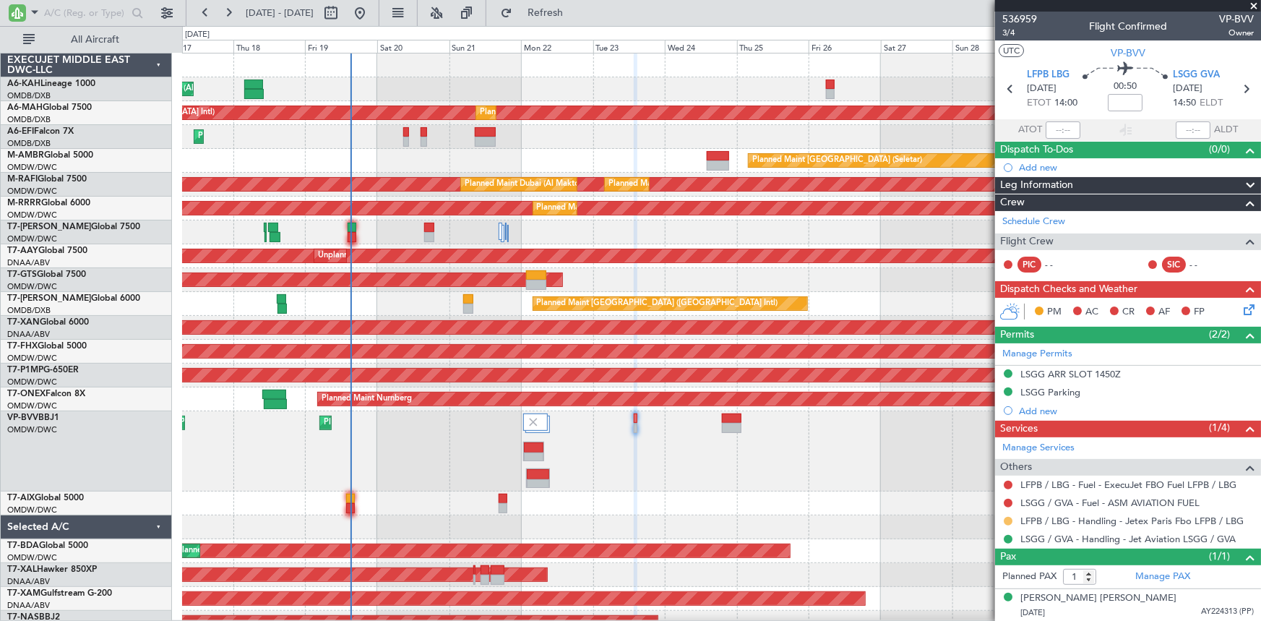
click at [1006, 521] on button at bounding box center [1007, 521] width 9 height 9
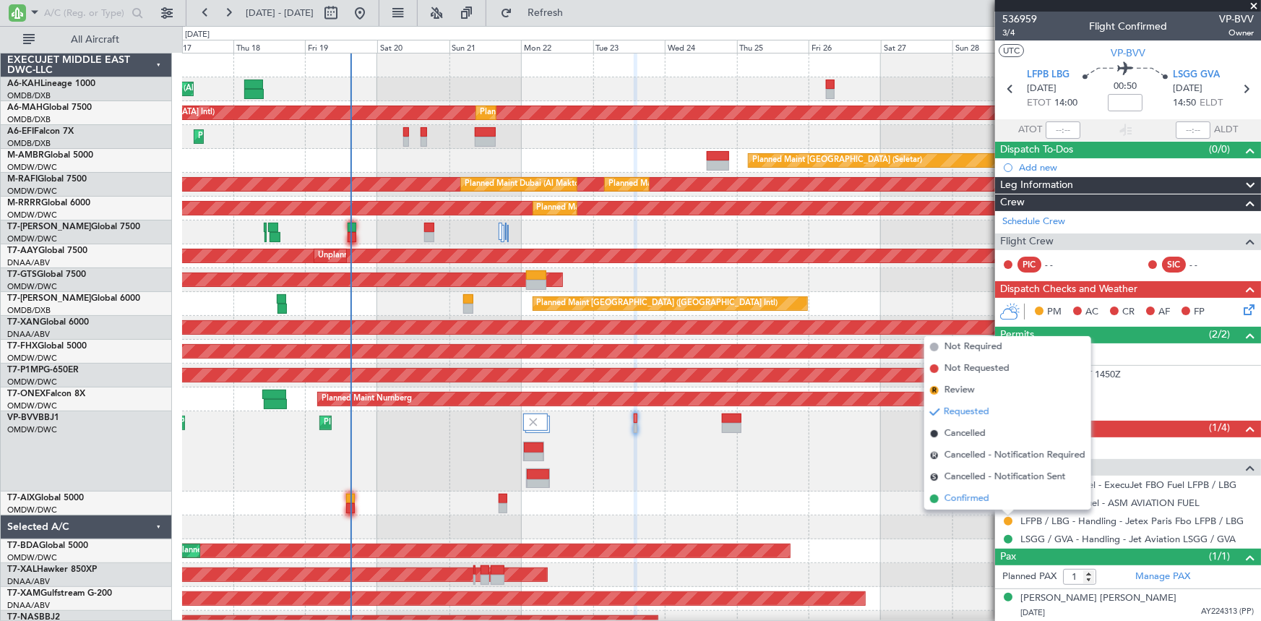
click at [966, 493] on span "Confirmed" at bounding box center [966, 498] width 45 height 14
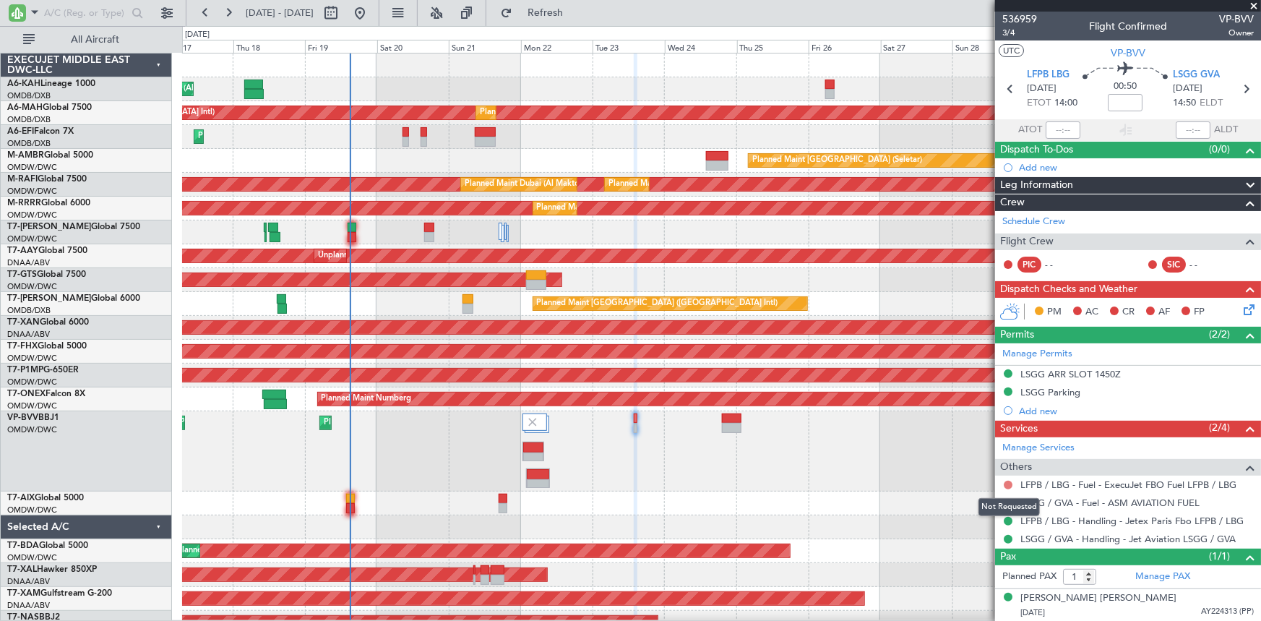
click at [1011, 482] on button at bounding box center [1007, 484] width 9 height 9
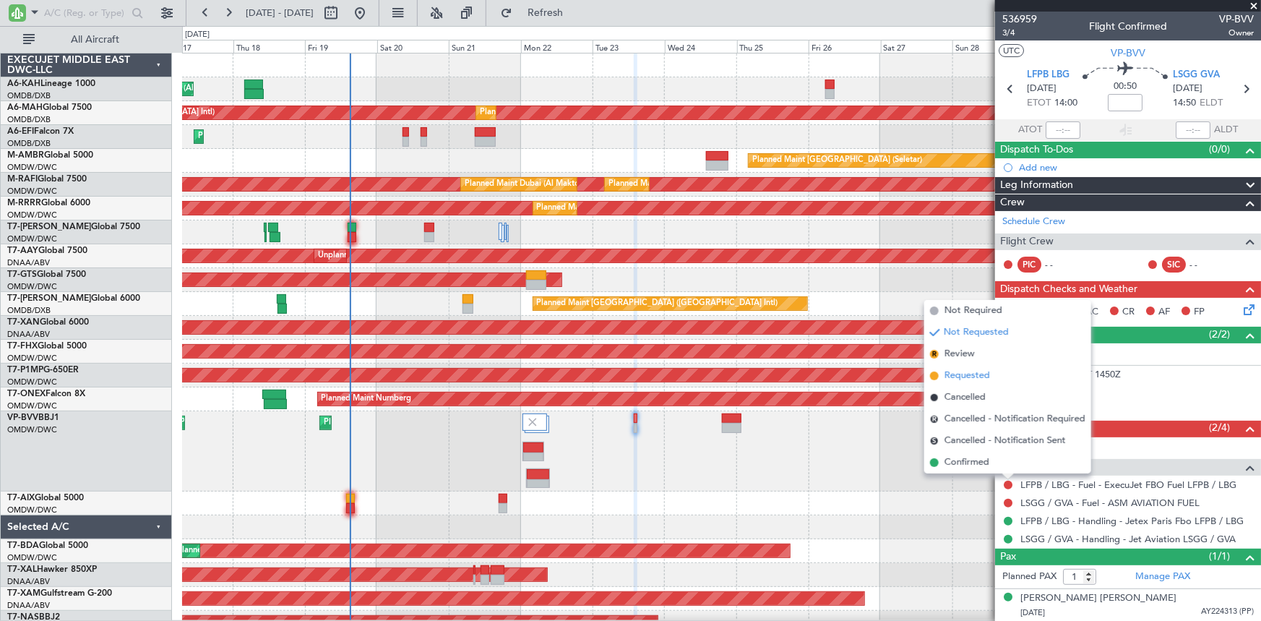
click at [975, 370] on span "Requested" at bounding box center [967, 375] width 46 height 14
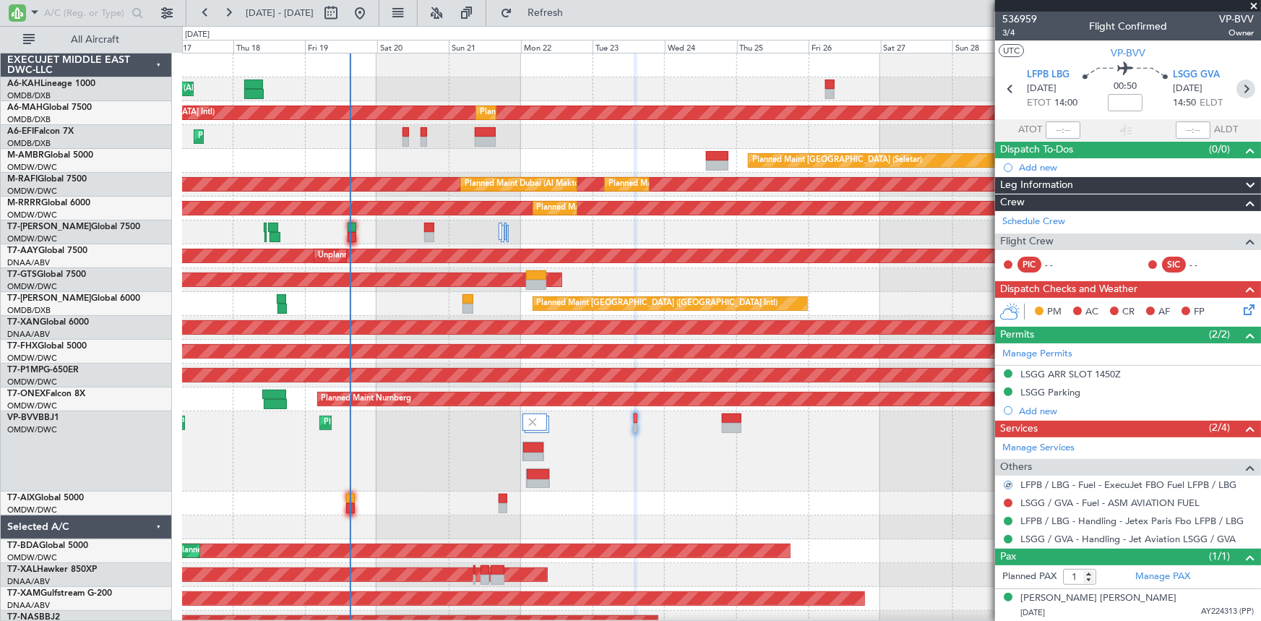
click at [1244, 91] on icon at bounding box center [1245, 88] width 19 height 19
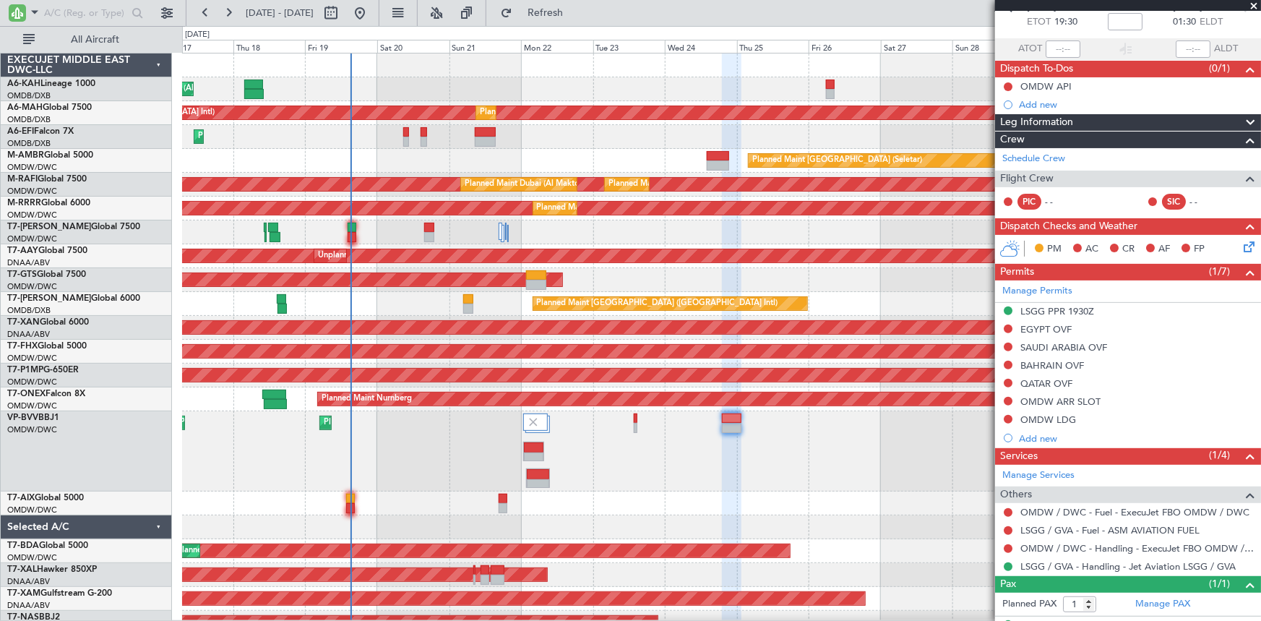
scroll to position [108, 0]
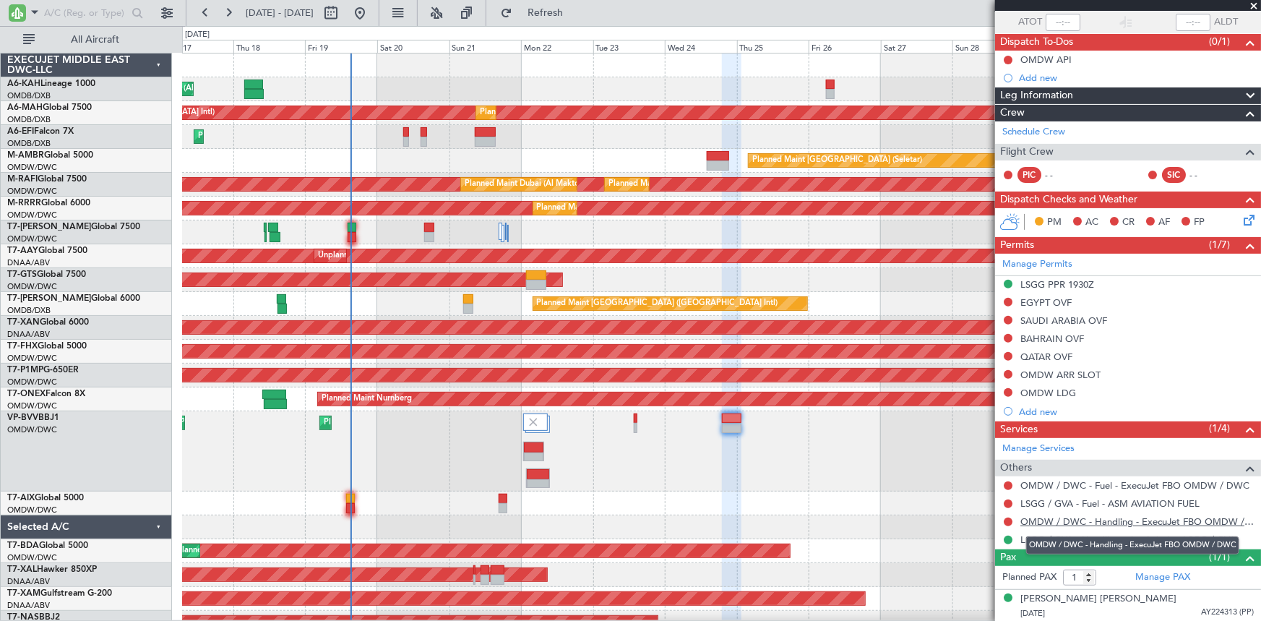
click at [1105, 515] on link "OMDW / DWC - Handling - ExecuJet FBO OMDW / DWC" at bounding box center [1136, 521] width 233 height 12
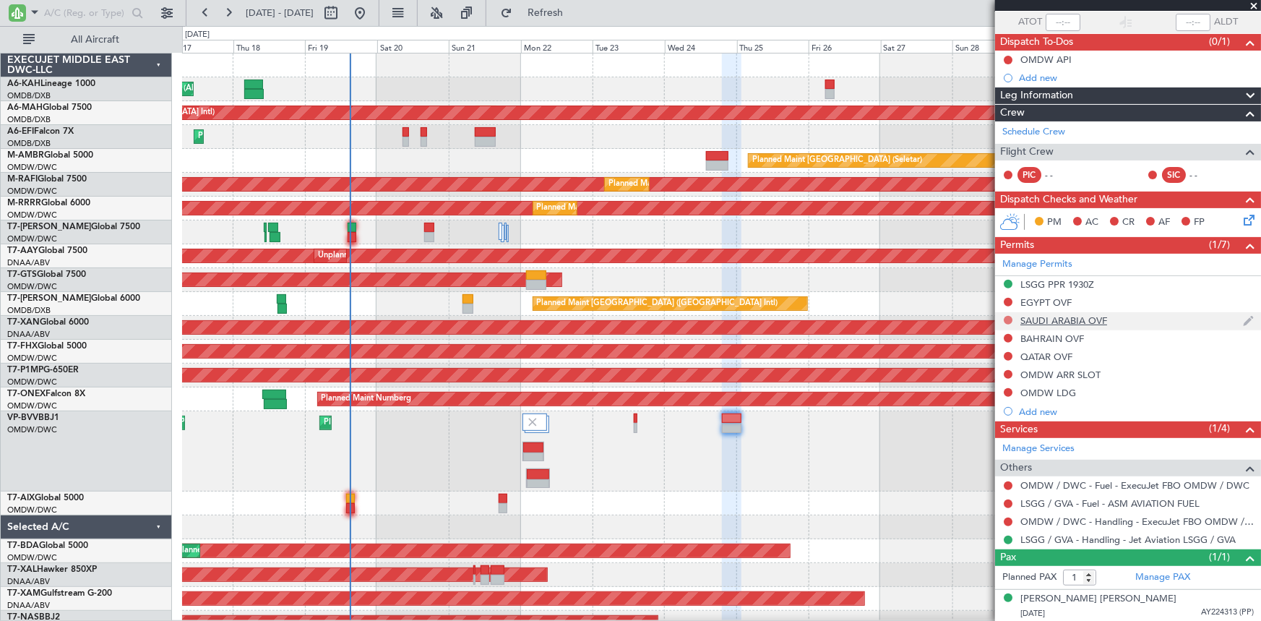
click at [1011, 316] on button at bounding box center [1007, 320] width 9 height 9
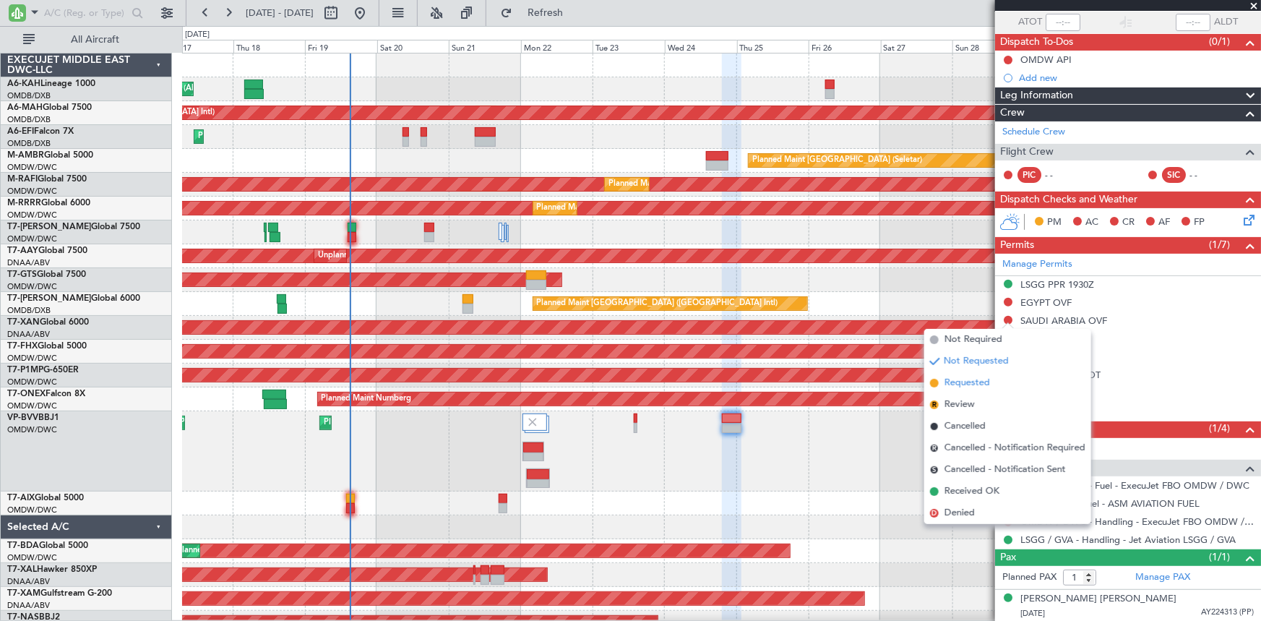
click at [963, 385] on span "Requested" at bounding box center [967, 383] width 46 height 14
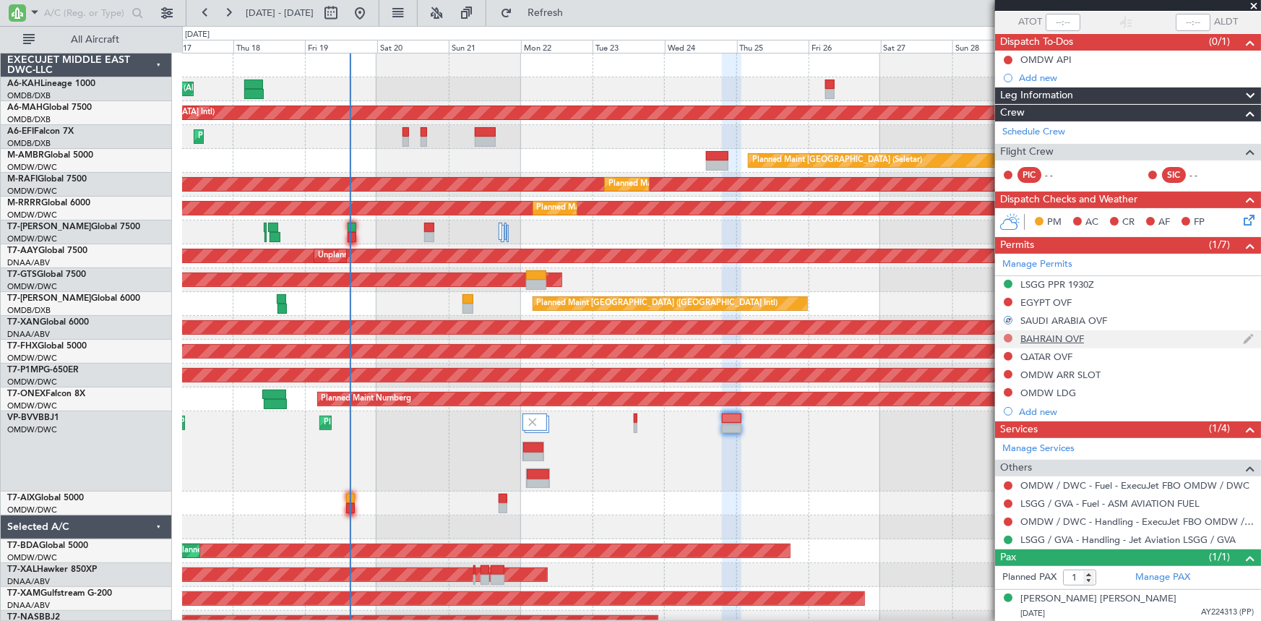
click at [1007, 339] on button at bounding box center [1007, 338] width 9 height 9
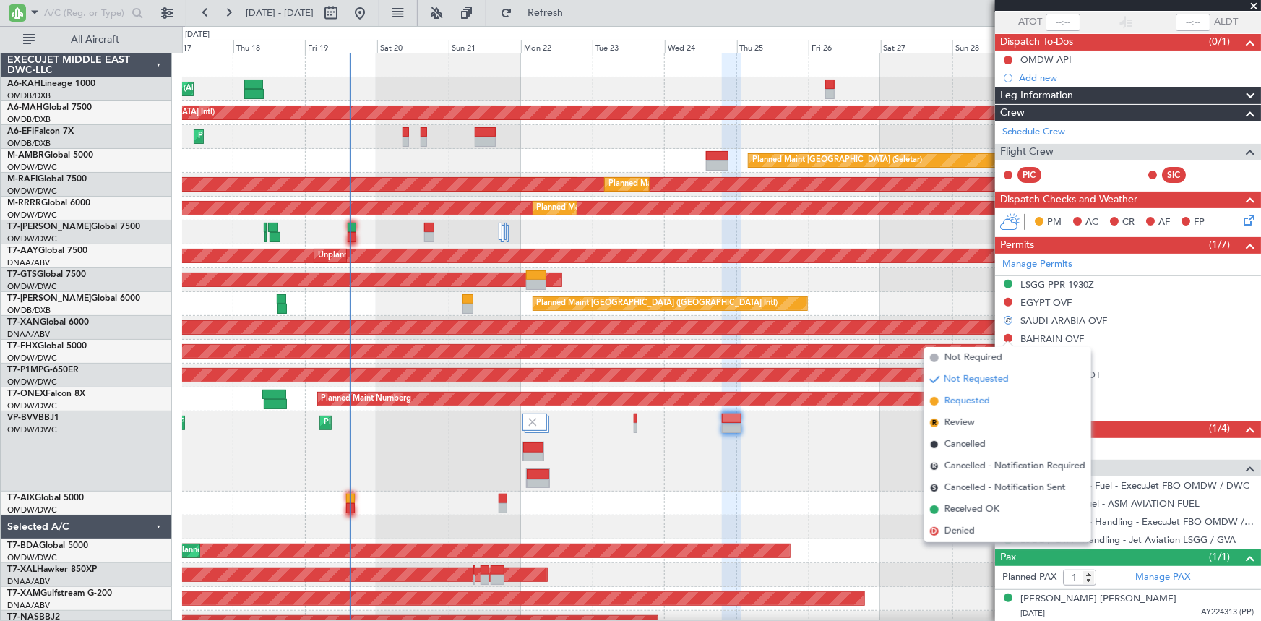
click at [972, 397] on span "Requested" at bounding box center [967, 401] width 46 height 14
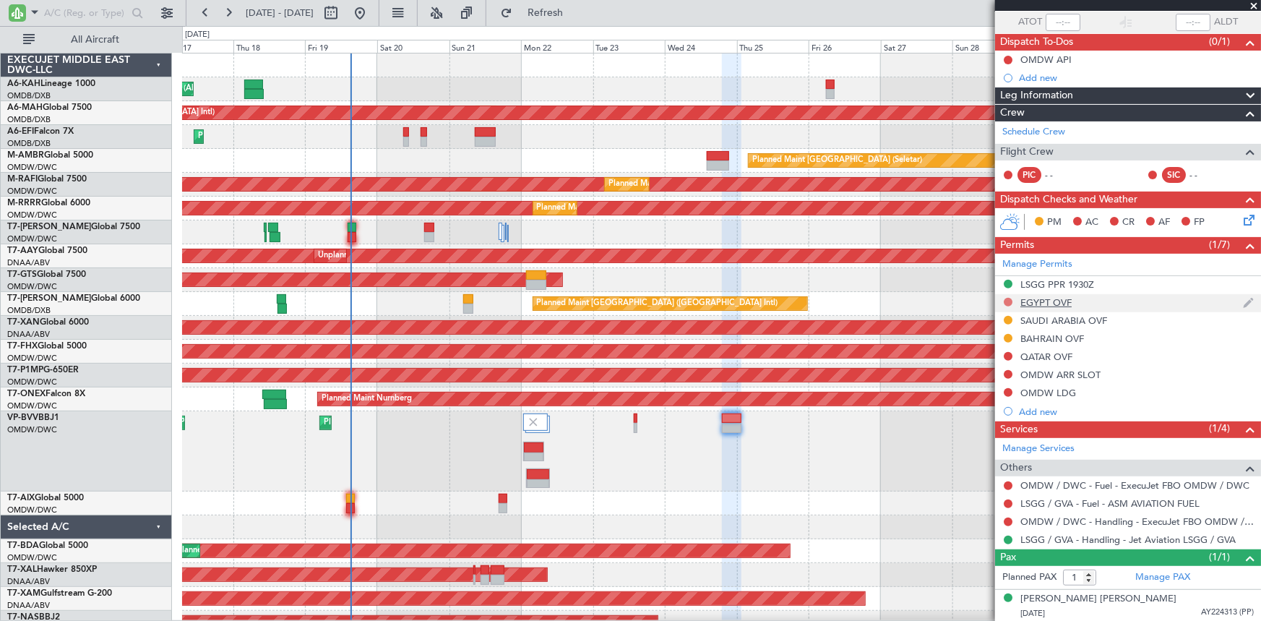
click at [1009, 301] on button at bounding box center [1007, 302] width 9 height 9
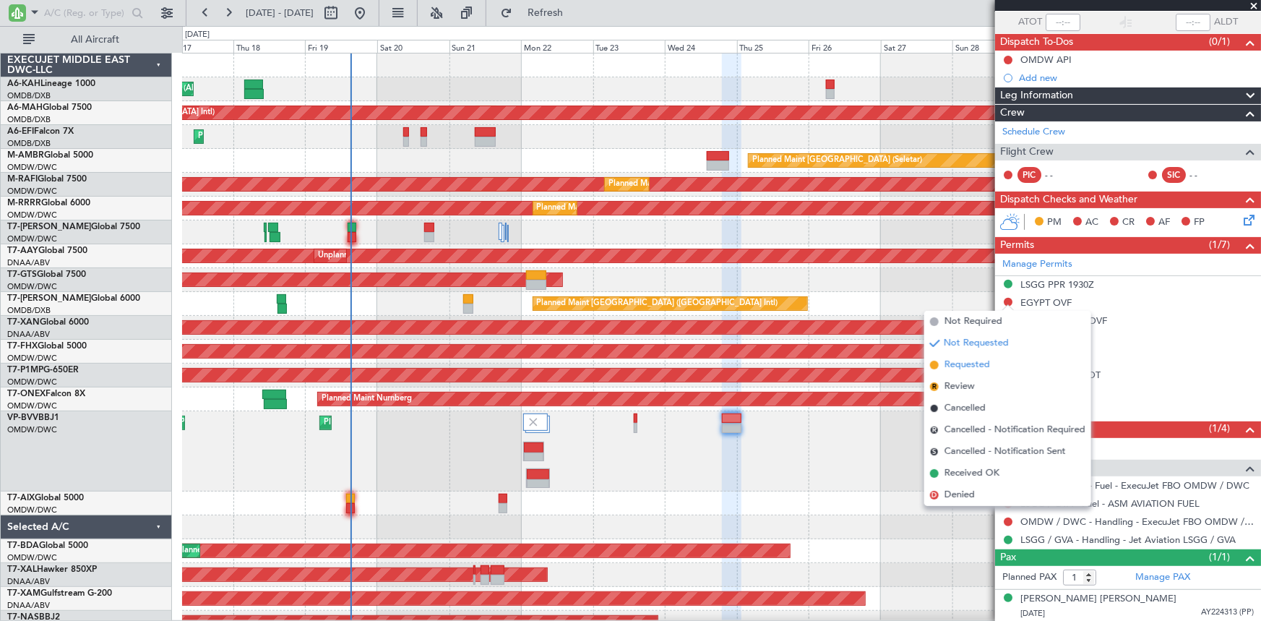
click at [972, 360] on span "Requested" at bounding box center [967, 365] width 46 height 14
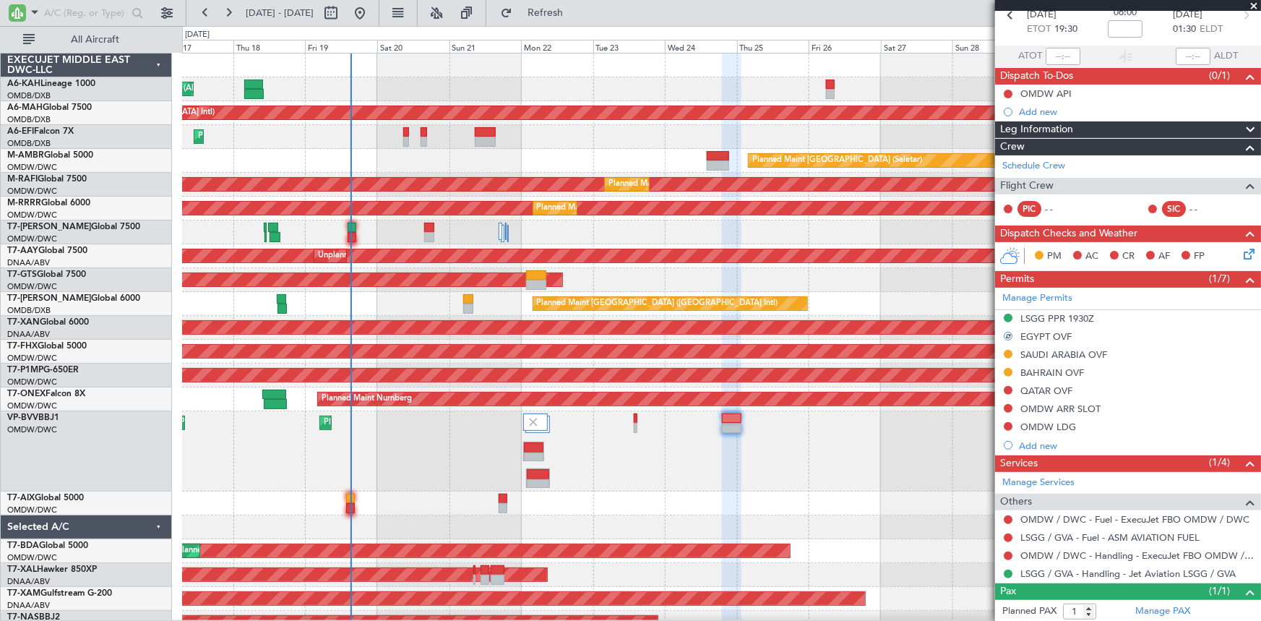
scroll to position [0, 0]
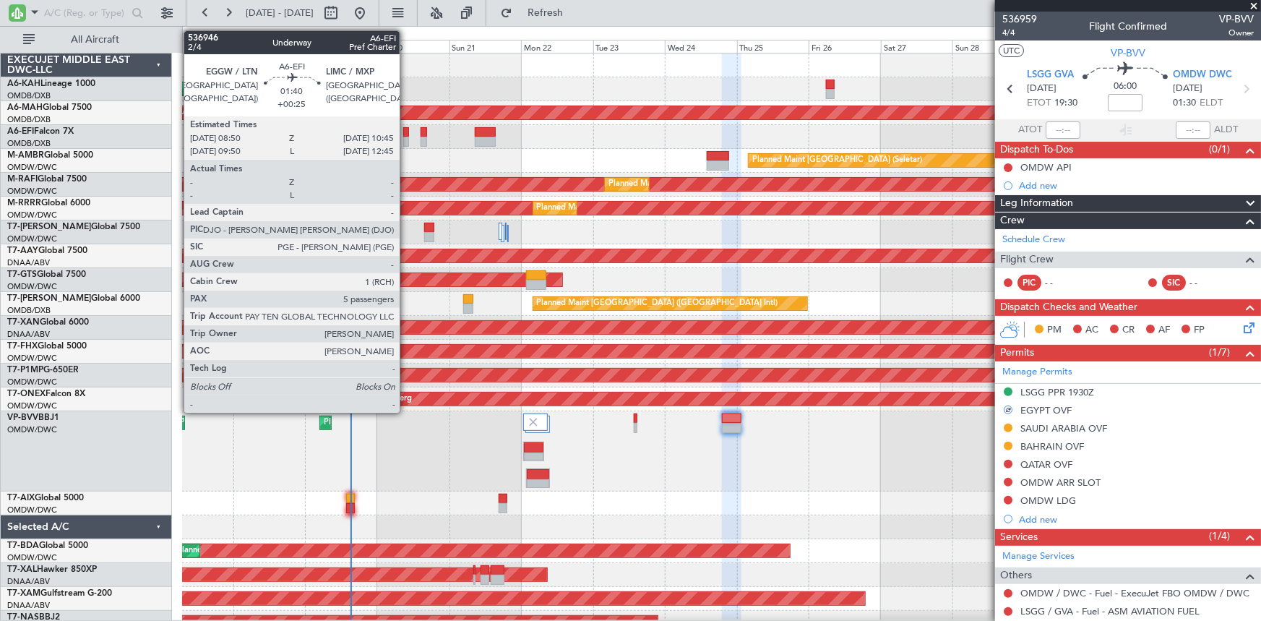
click at [406, 131] on div at bounding box center [406, 132] width 6 height 10
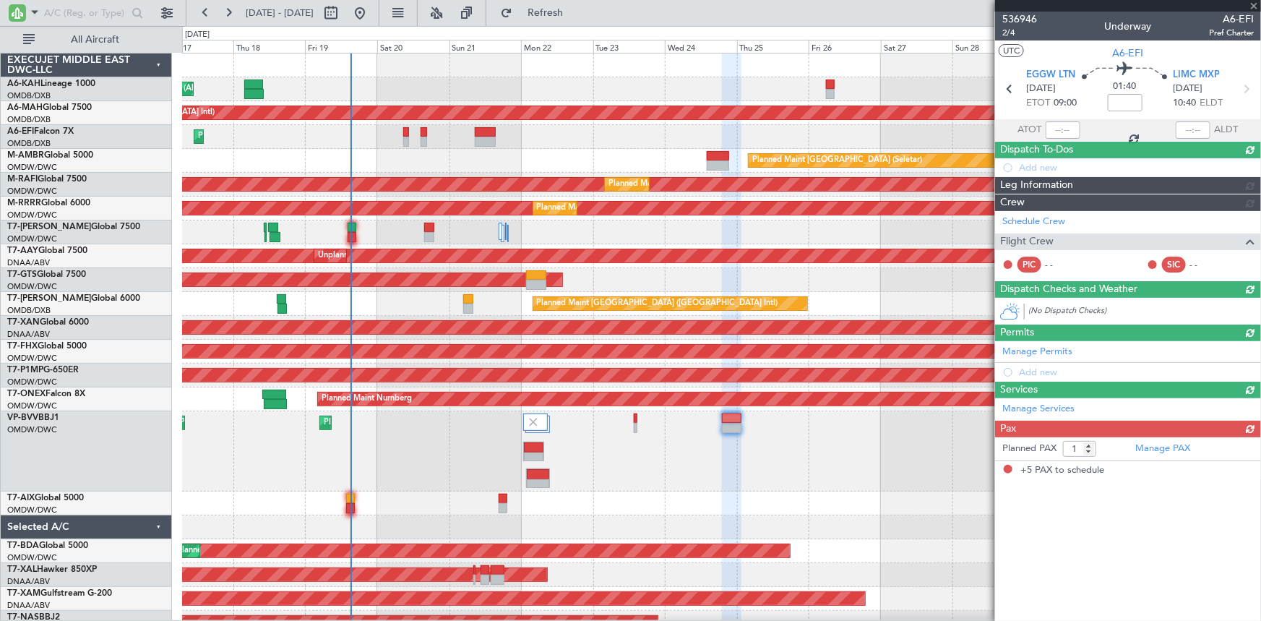
type input "+00:25"
type input "5"
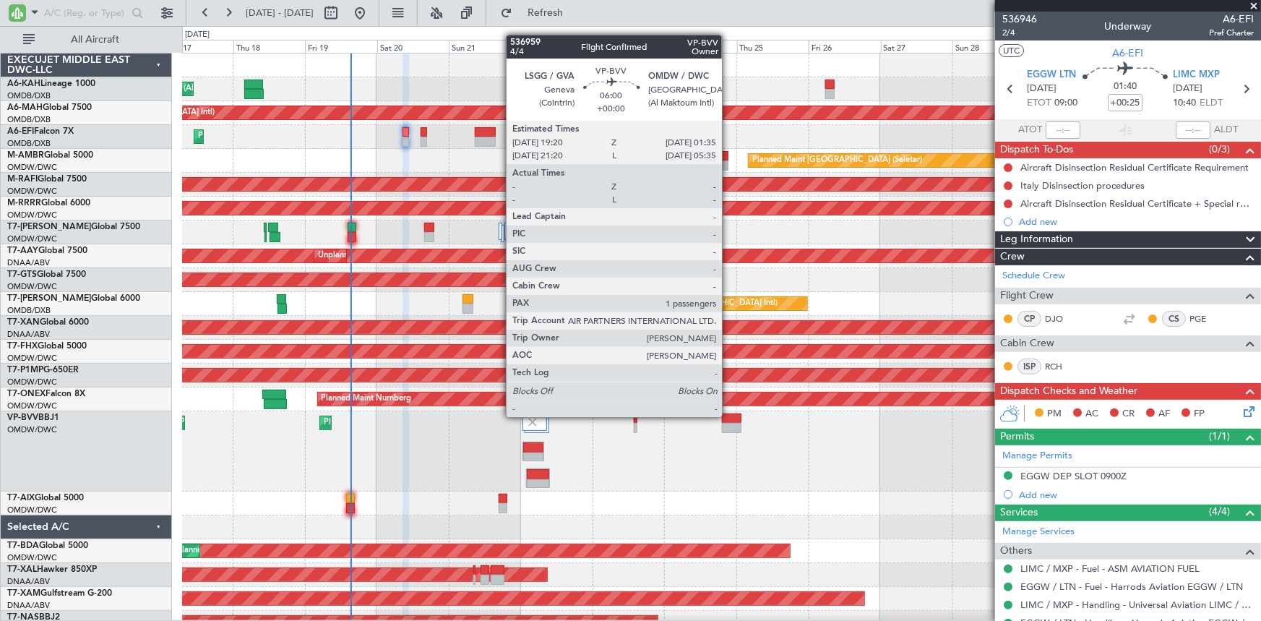
click at [728, 415] on div at bounding box center [731, 418] width 19 height 10
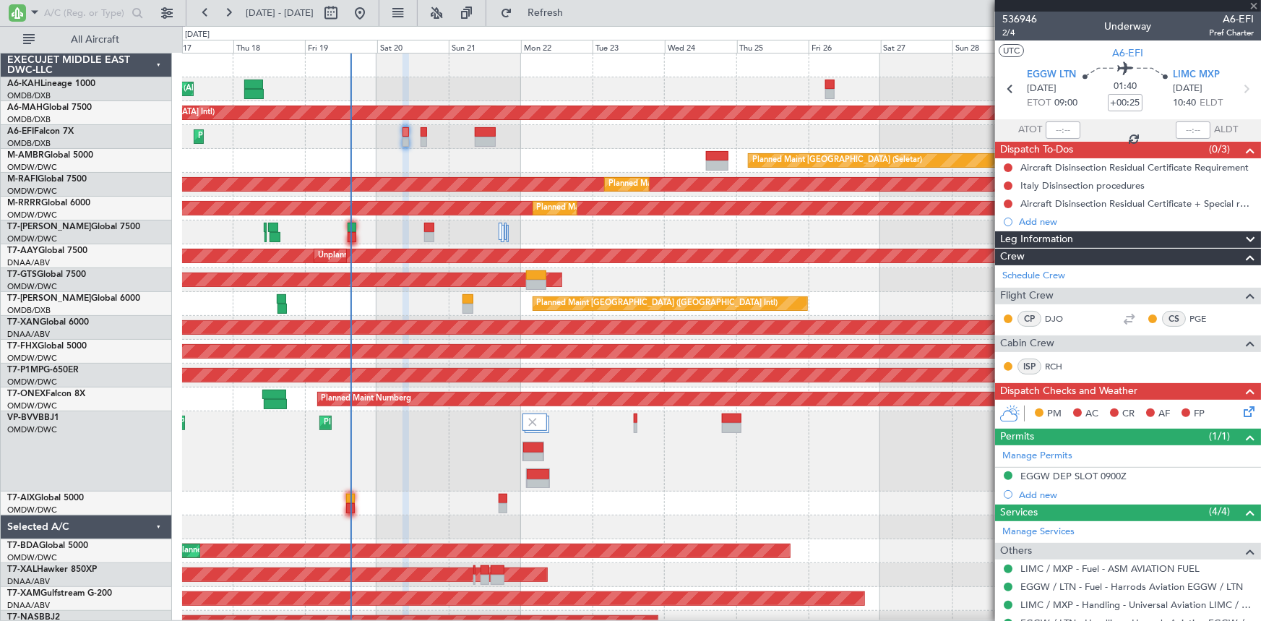
type input "1"
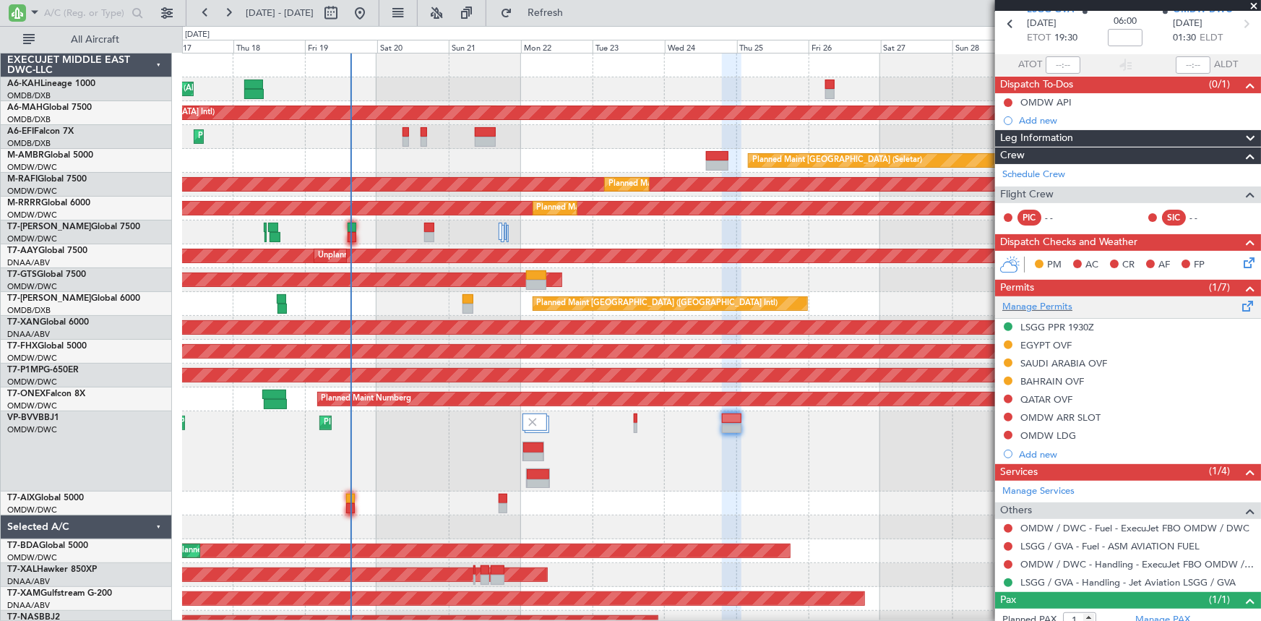
scroll to position [108, 0]
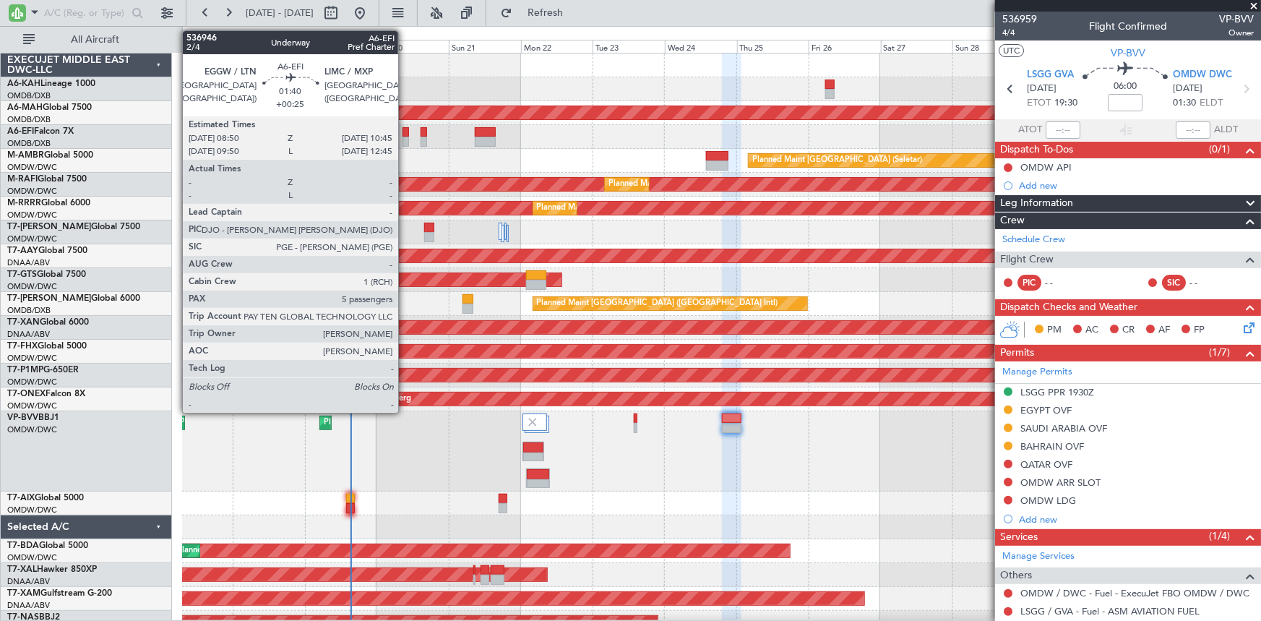
click at [405, 130] on div at bounding box center [405, 132] width 6 height 10
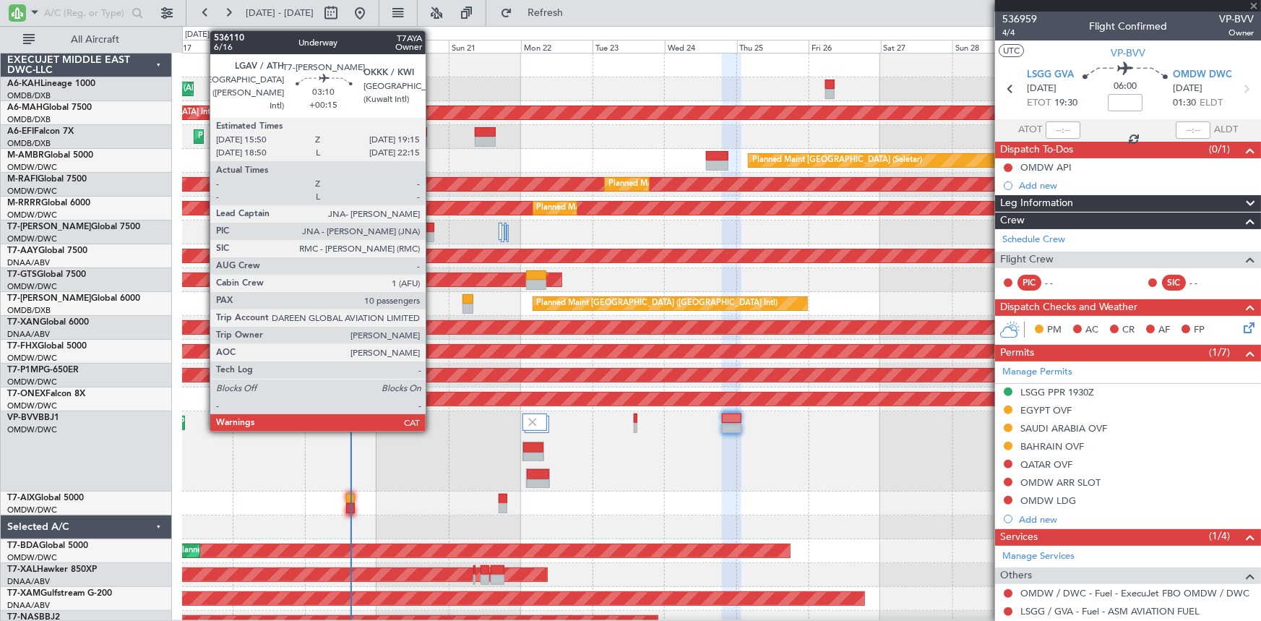
type input "+00:25"
type input "5"
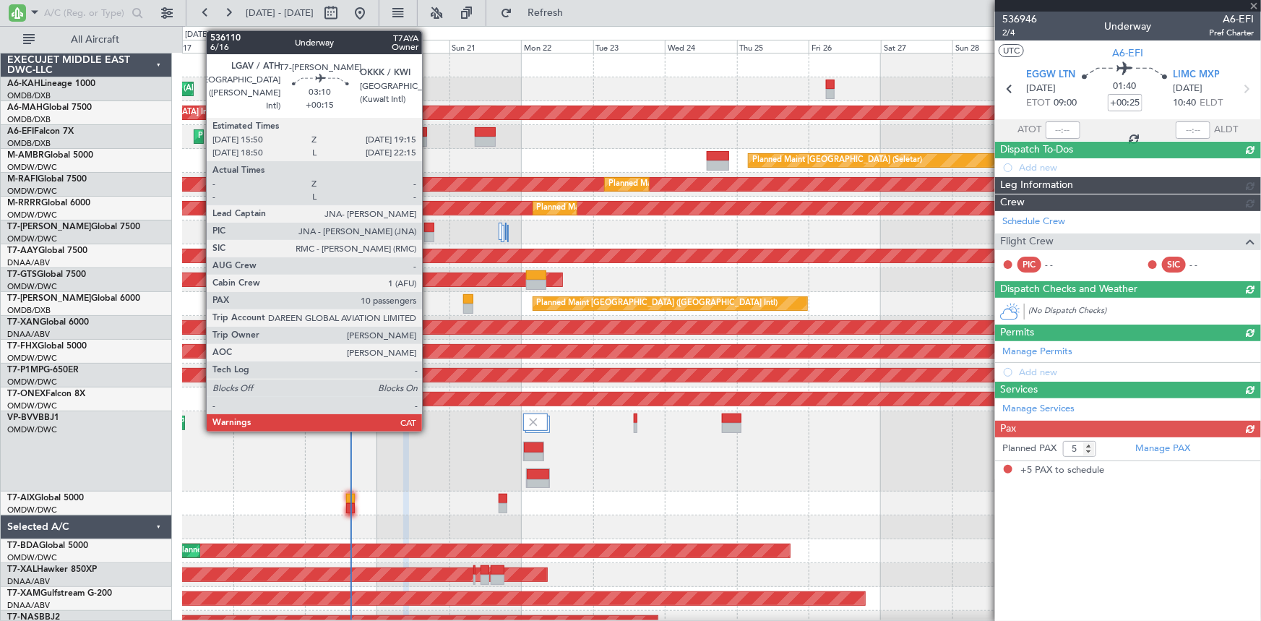
click at [428, 226] on div at bounding box center [429, 228] width 11 height 10
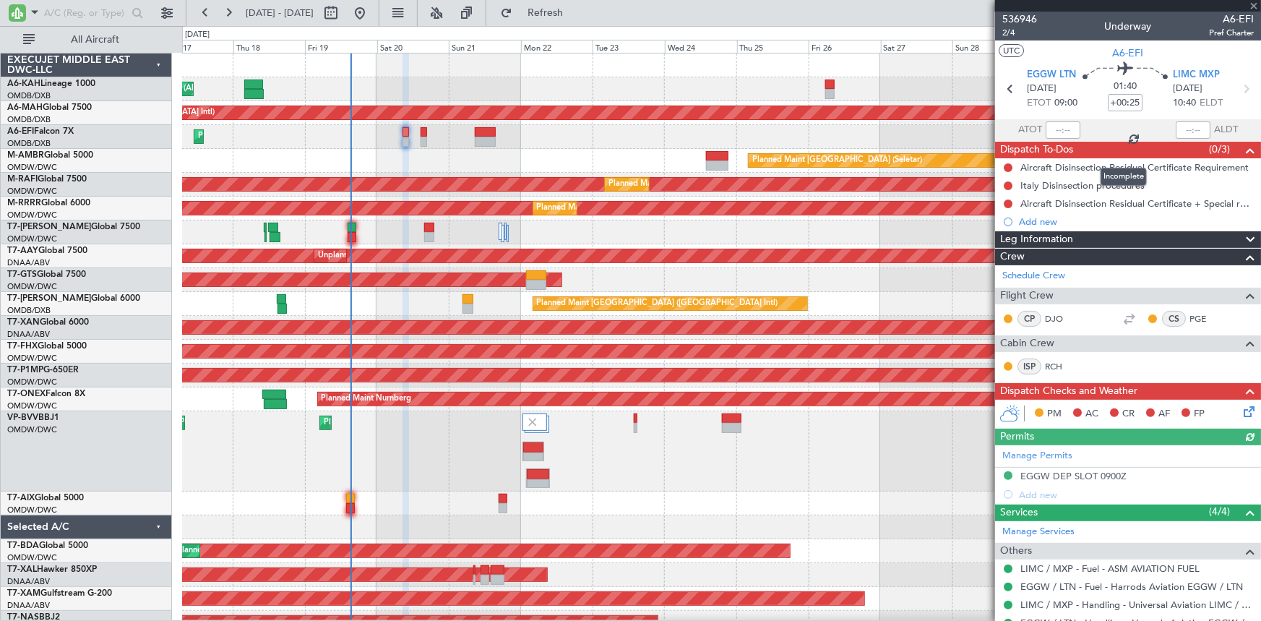
type input "+00:15"
type input "10"
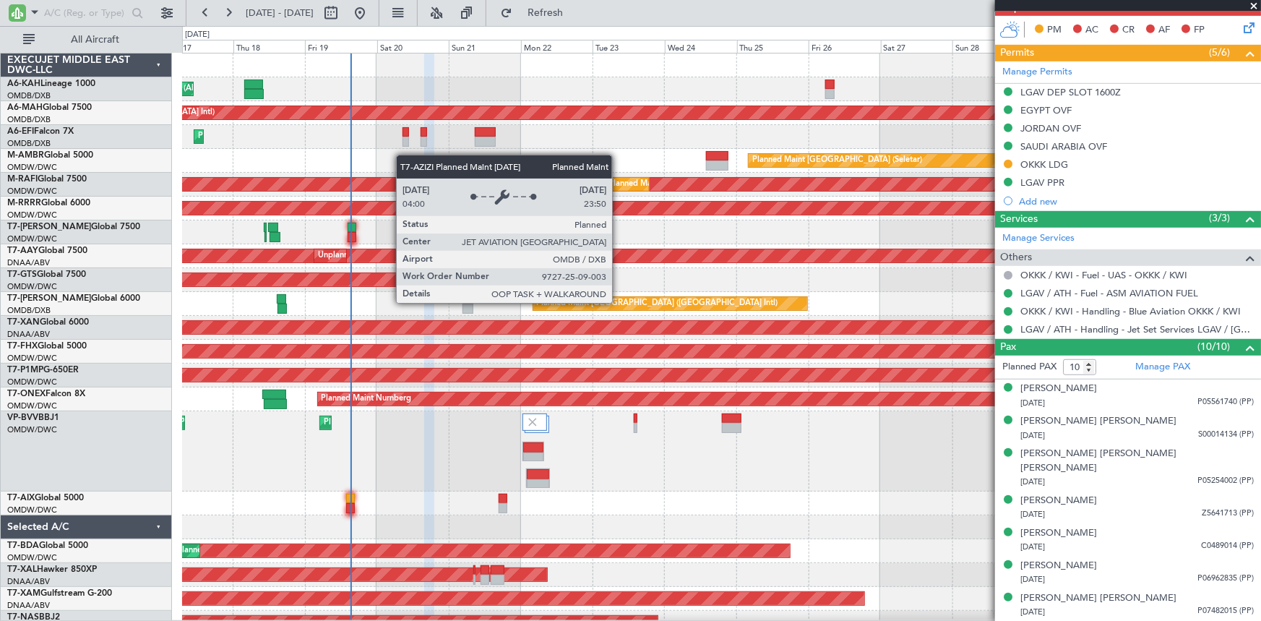
scroll to position [202, 0]
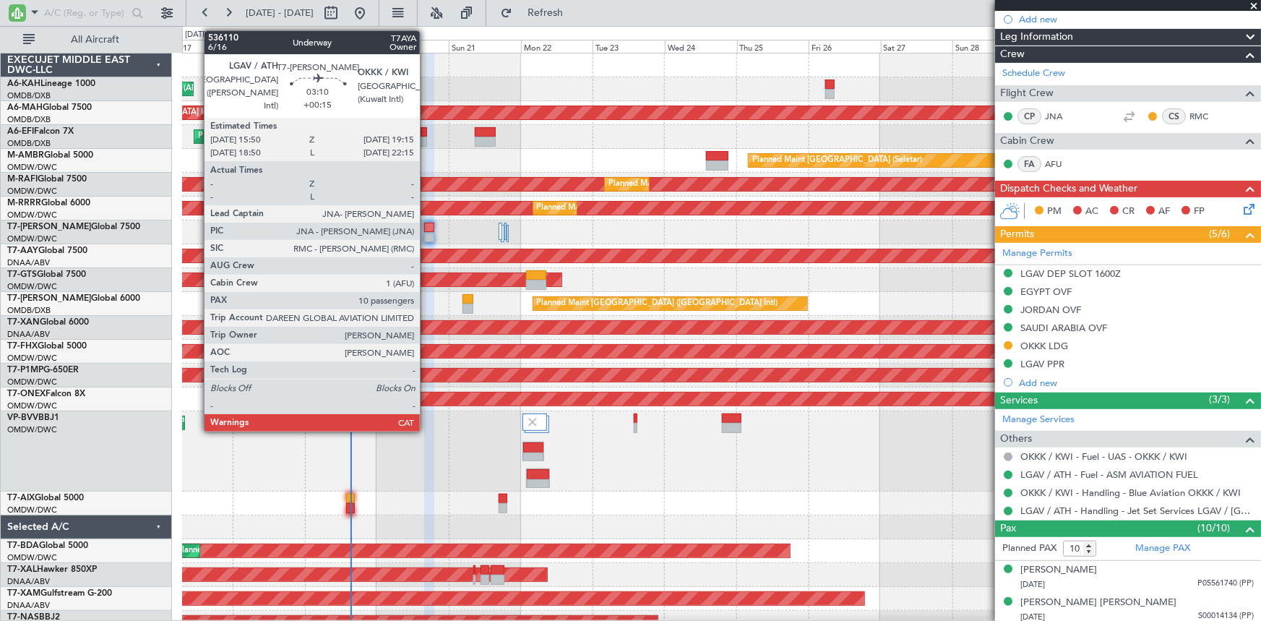
click at [426, 231] on div at bounding box center [429, 228] width 11 height 10
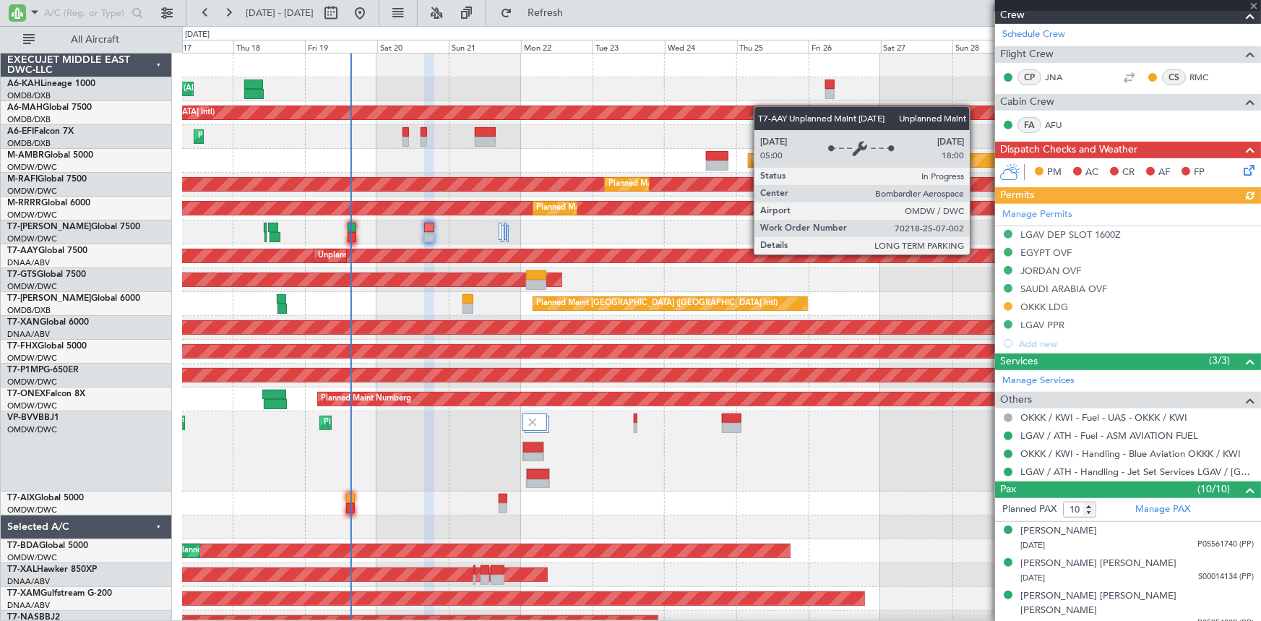
scroll to position [262, 0]
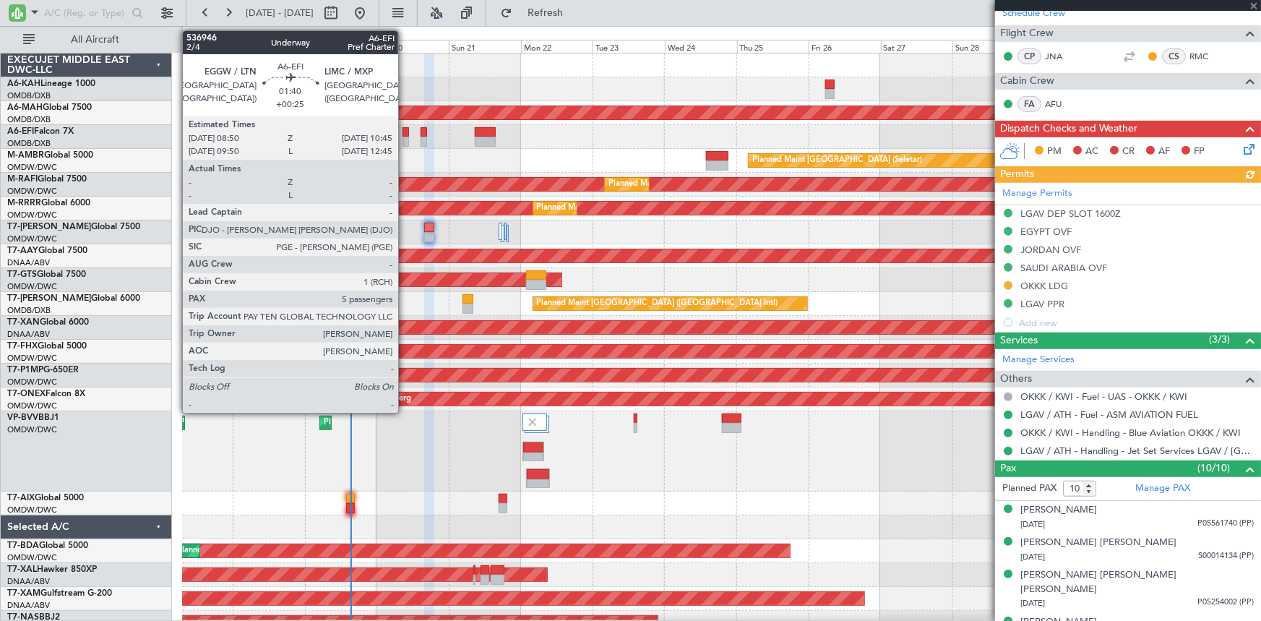
click at [405, 132] on div at bounding box center [405, 132] width 6 height 10
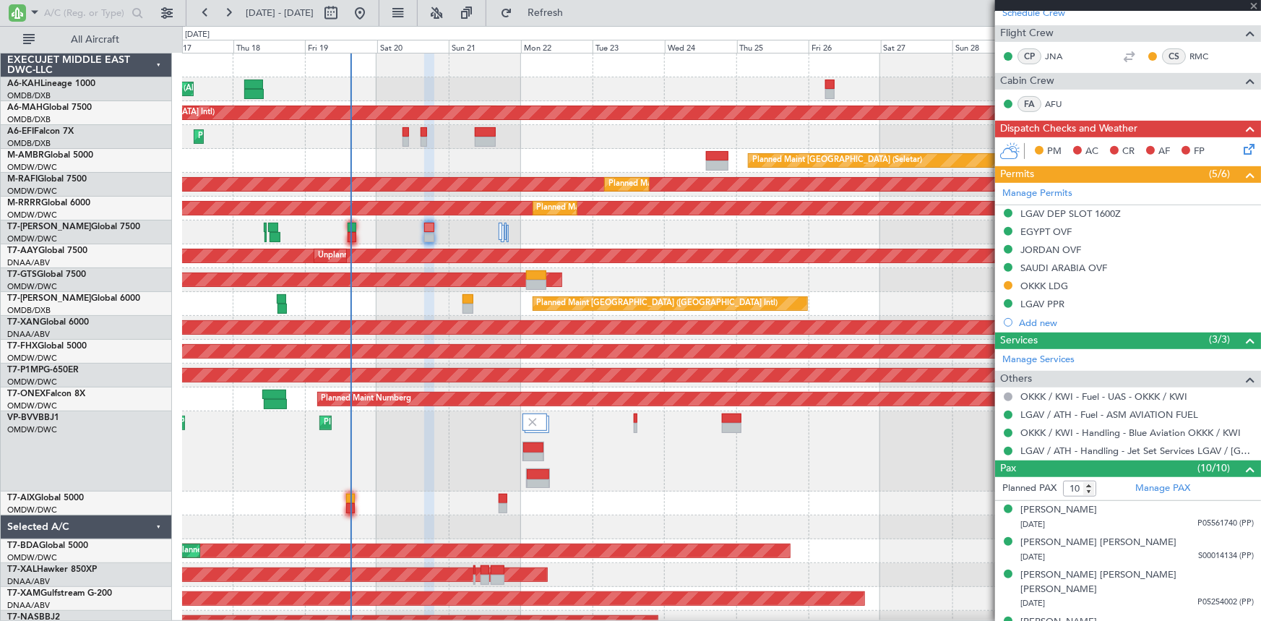
type input "+00:25"
type input "5"
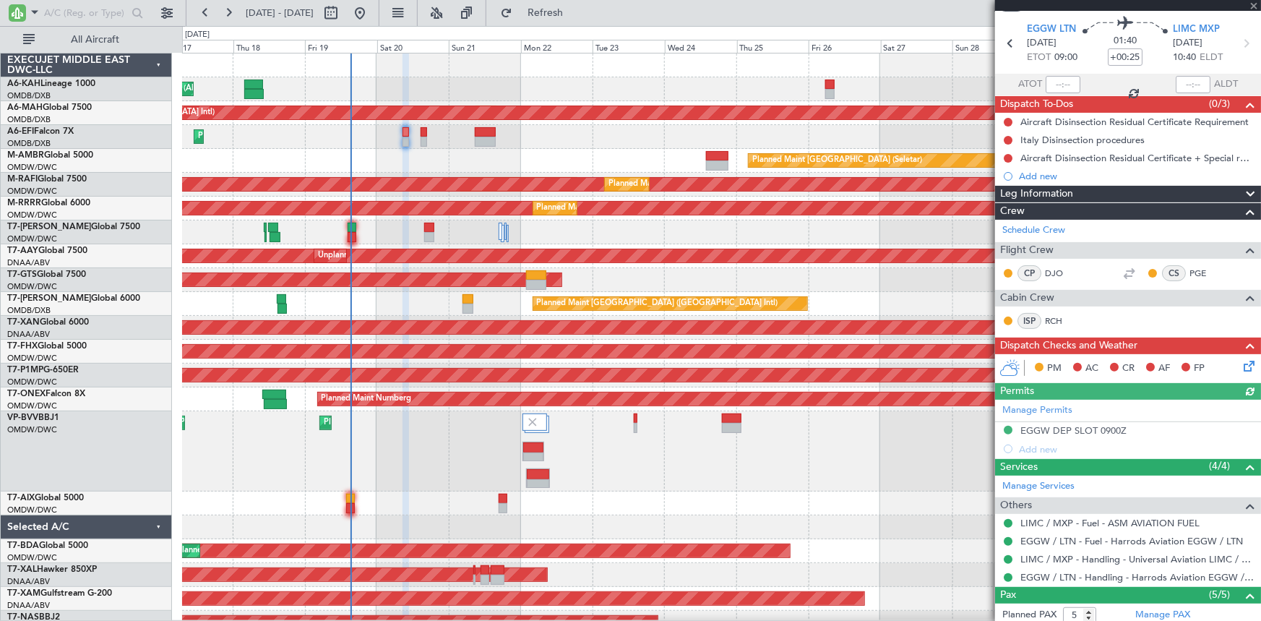
scroll to position [0, 0]
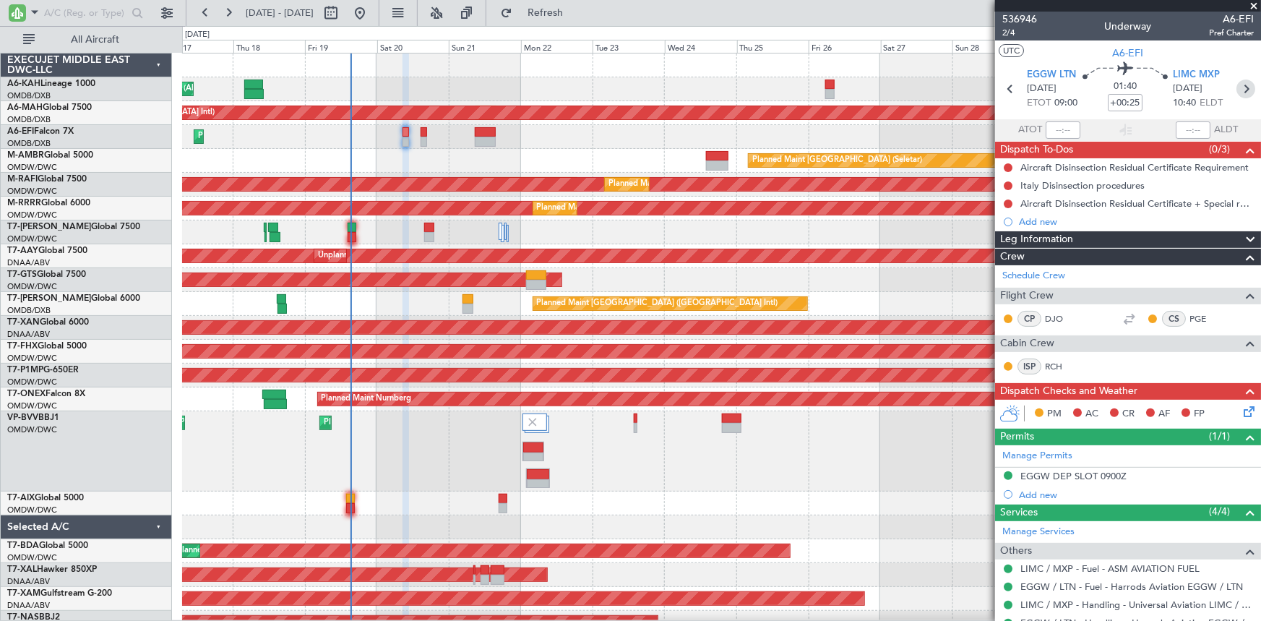
click at [1241, 87] on icon at bounding box center [1245, 88] width 19 height 19
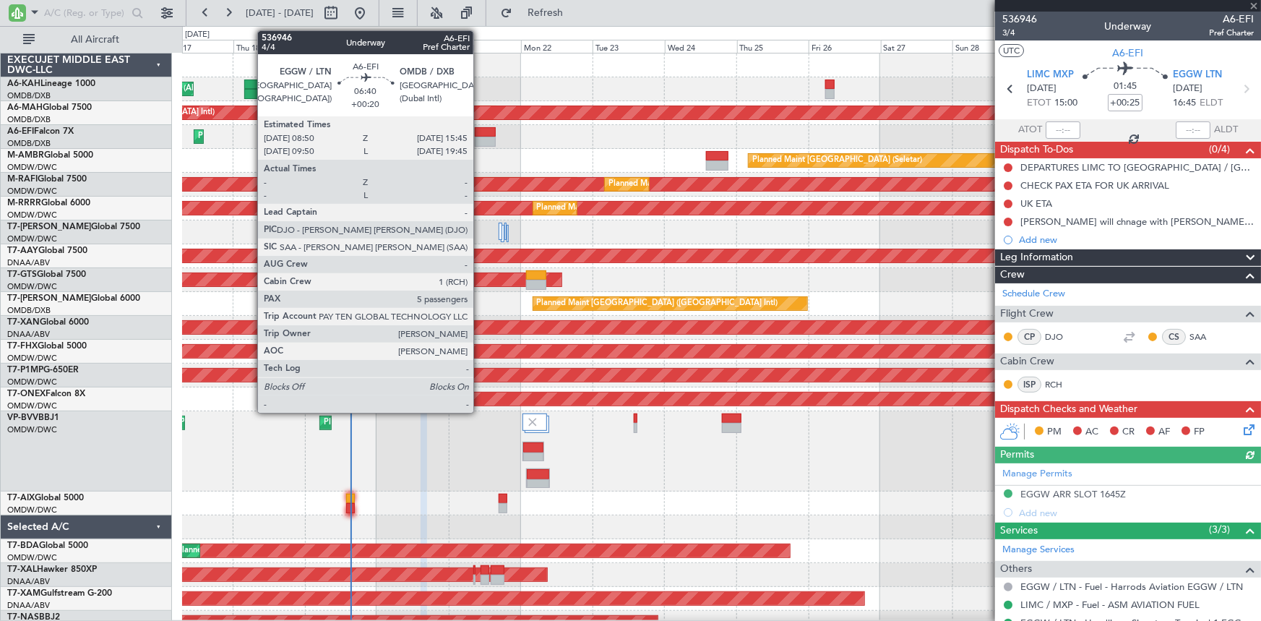
click at [480, 134] on div at bounding box center [485, 132] width 21 height 10
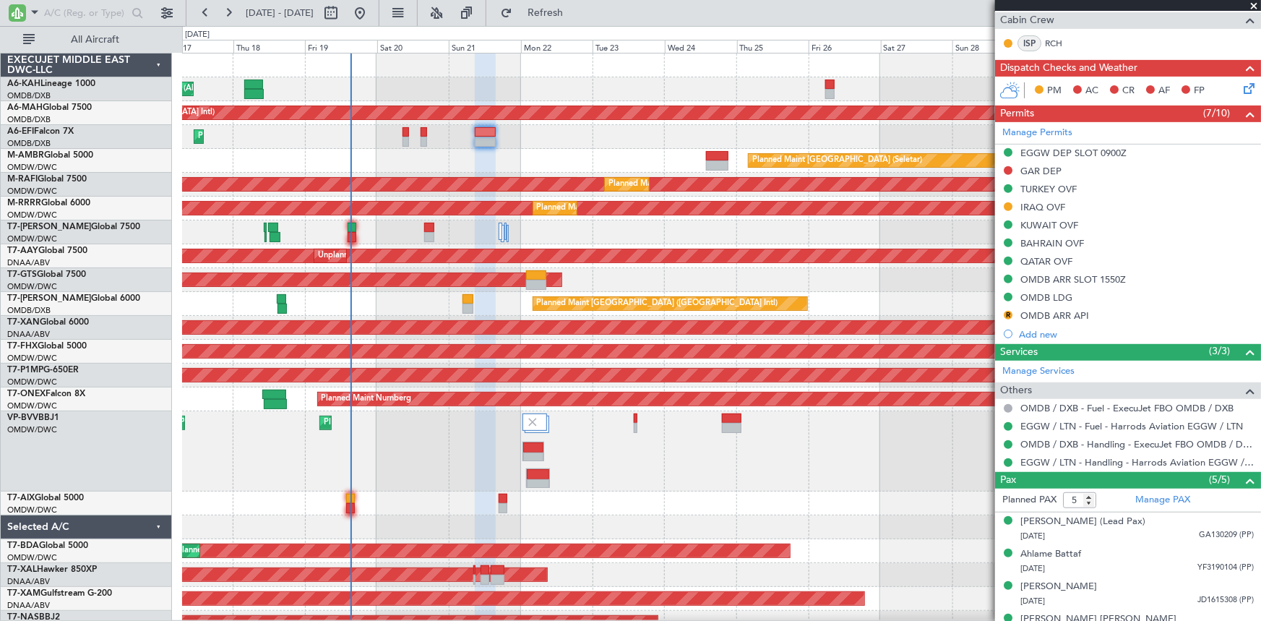
scroll to position [321, 0]
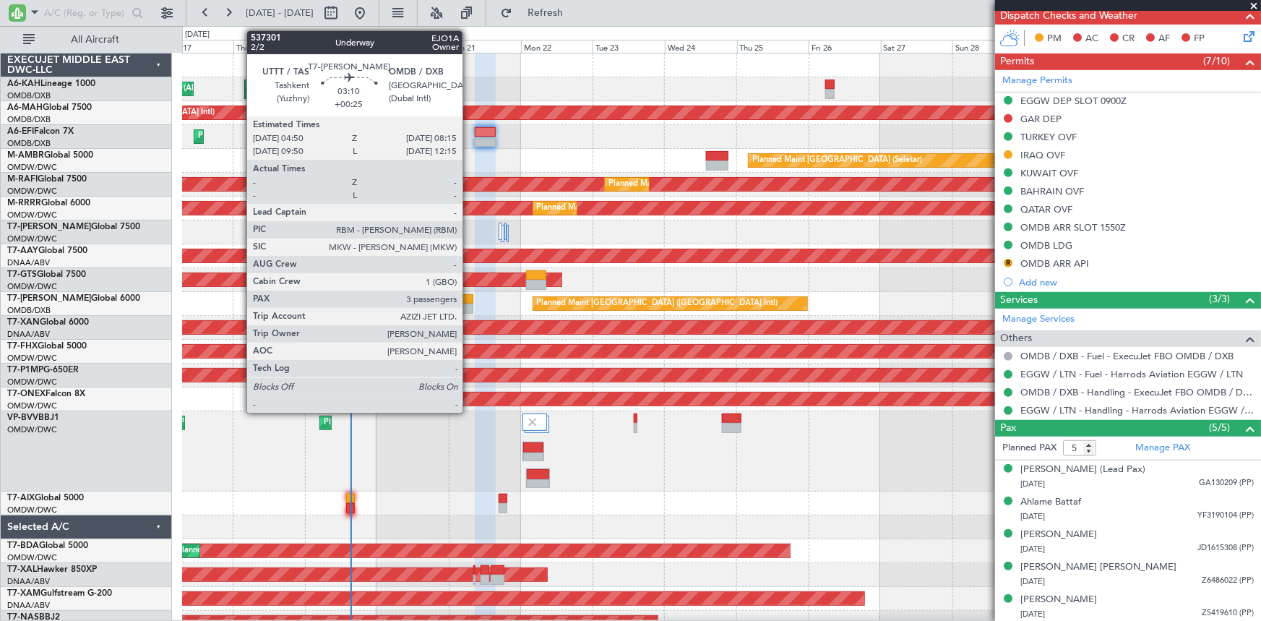
click at [469, 294] on div at bounding box center [467, 299] width 11 height 10
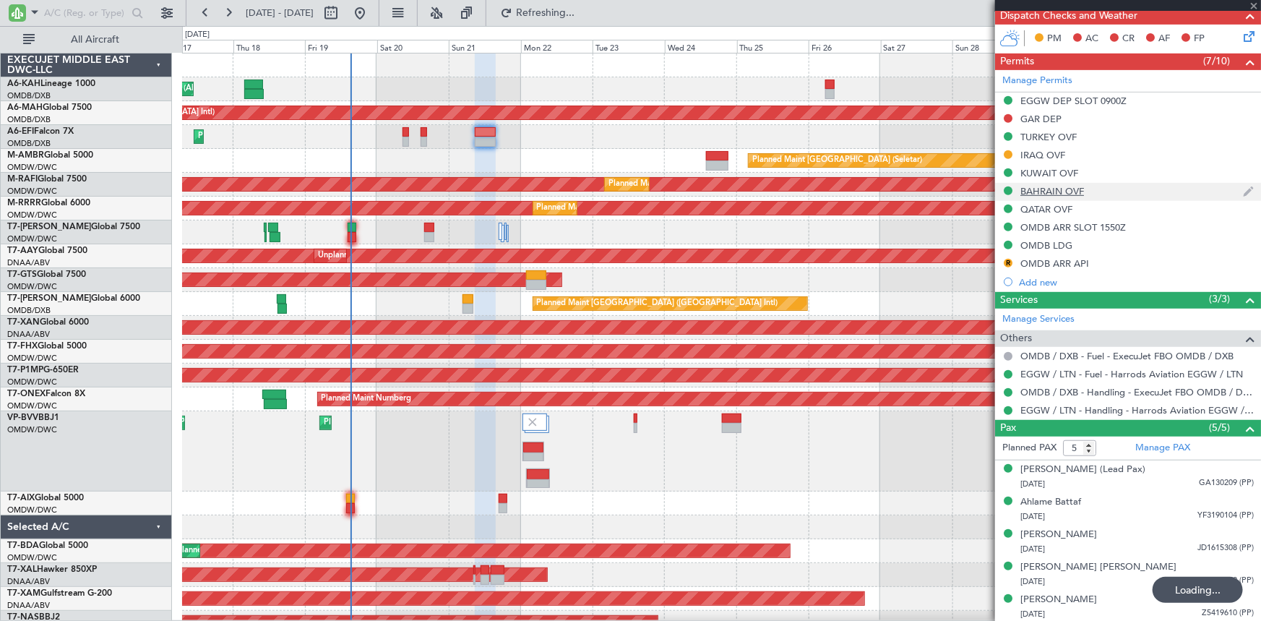
type input "+00:25"
type input "3"
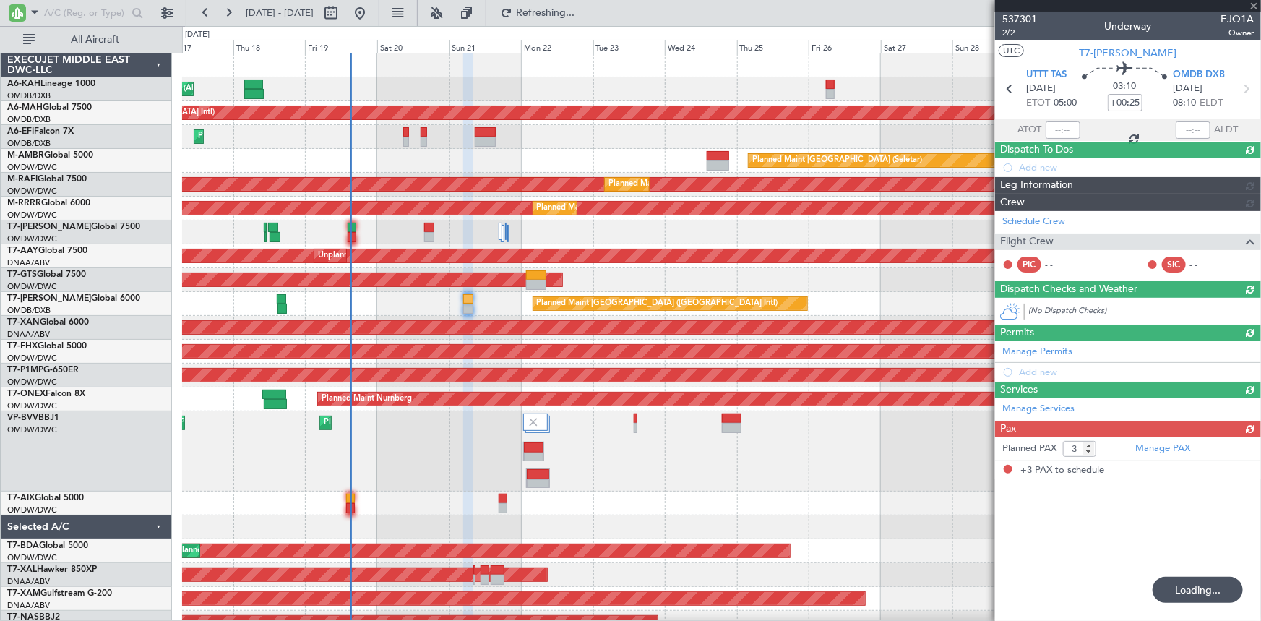
scroll to position [0, 0]
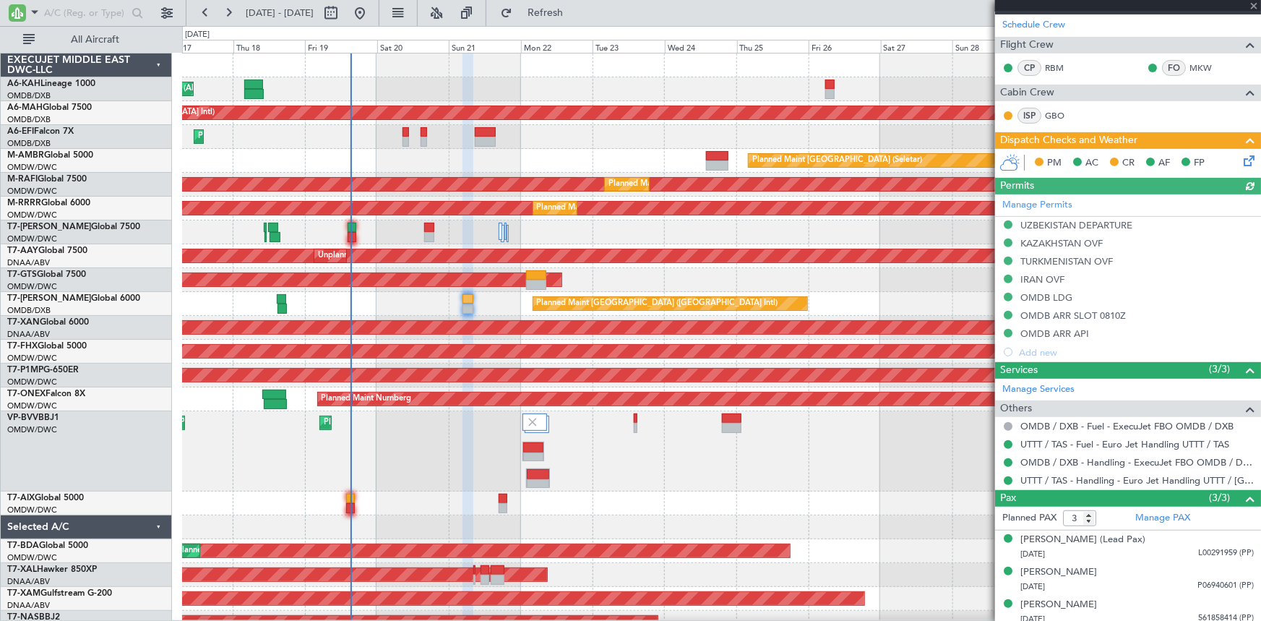
type input "+00:20"
type input "5"
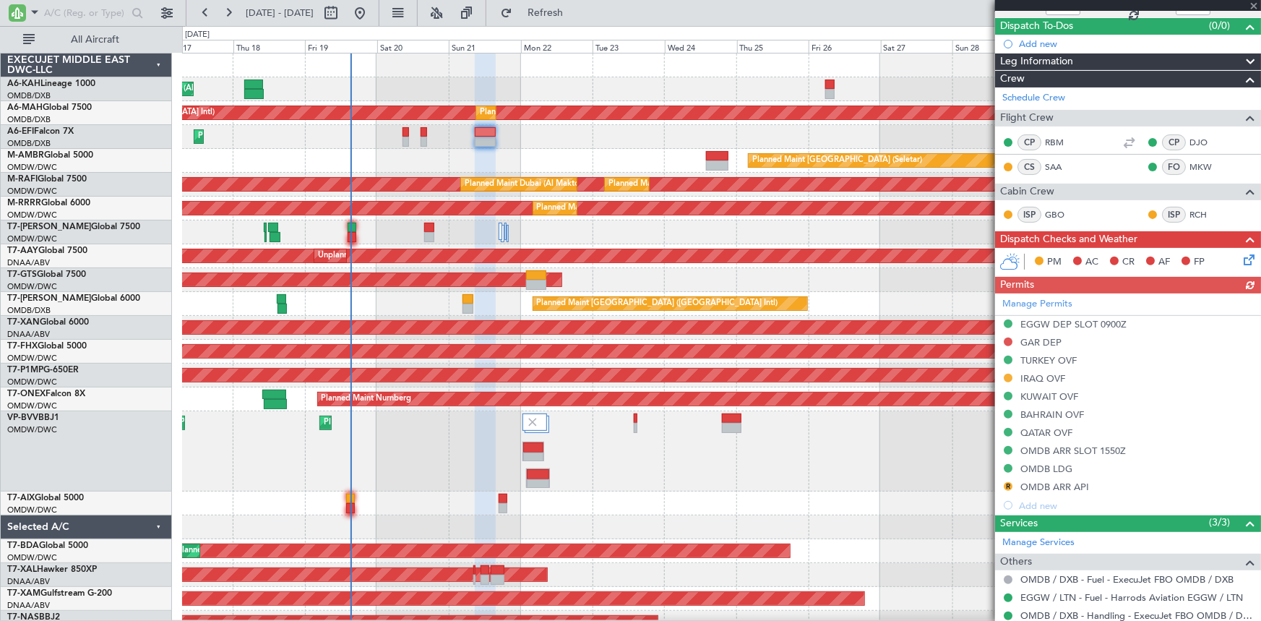
scroll to position [196, 0]
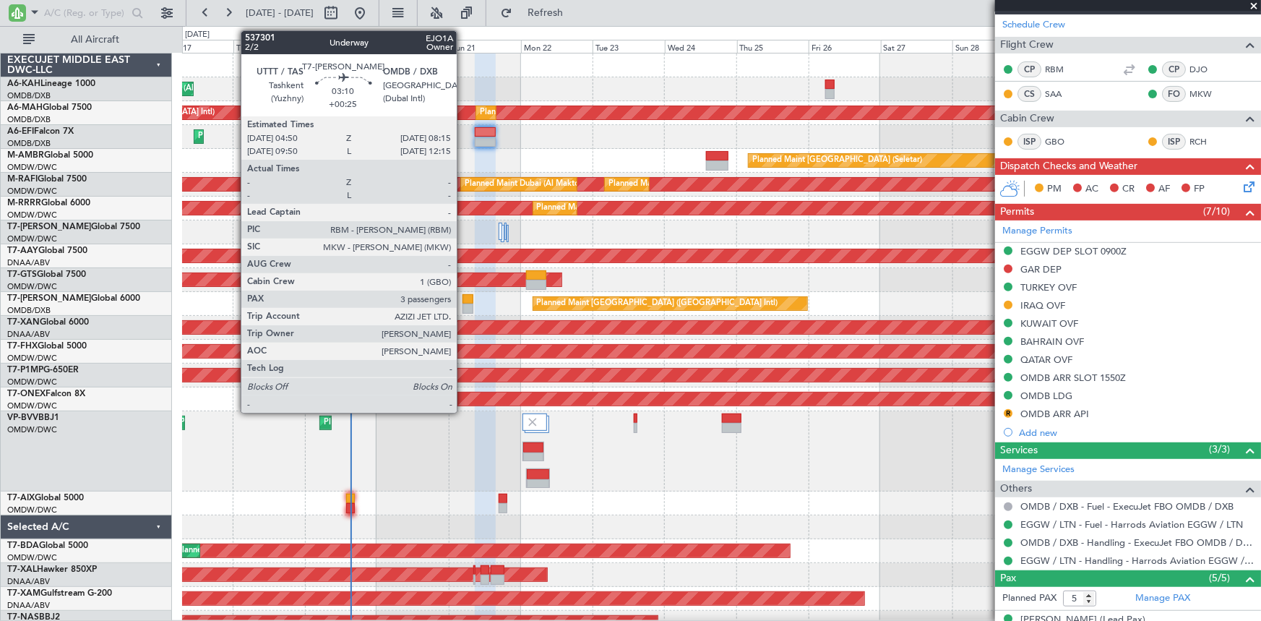
click at [463, 302] on div at bounding box center [467, 299] width 11 height 10
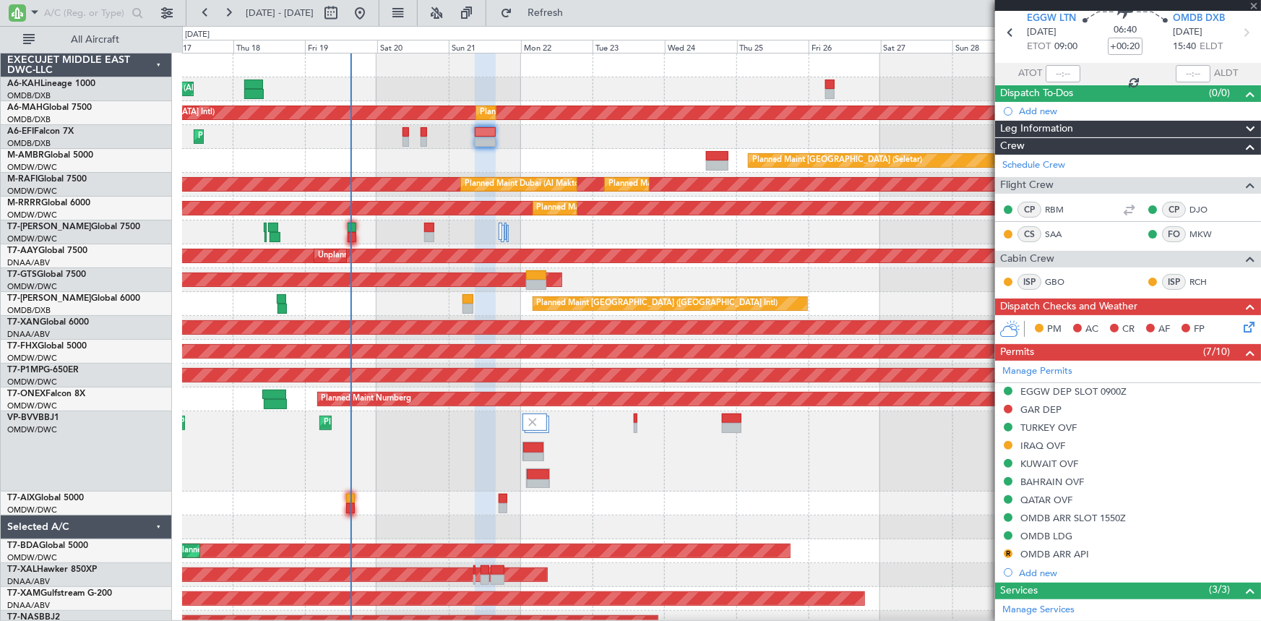
scroll to position [0, 0]
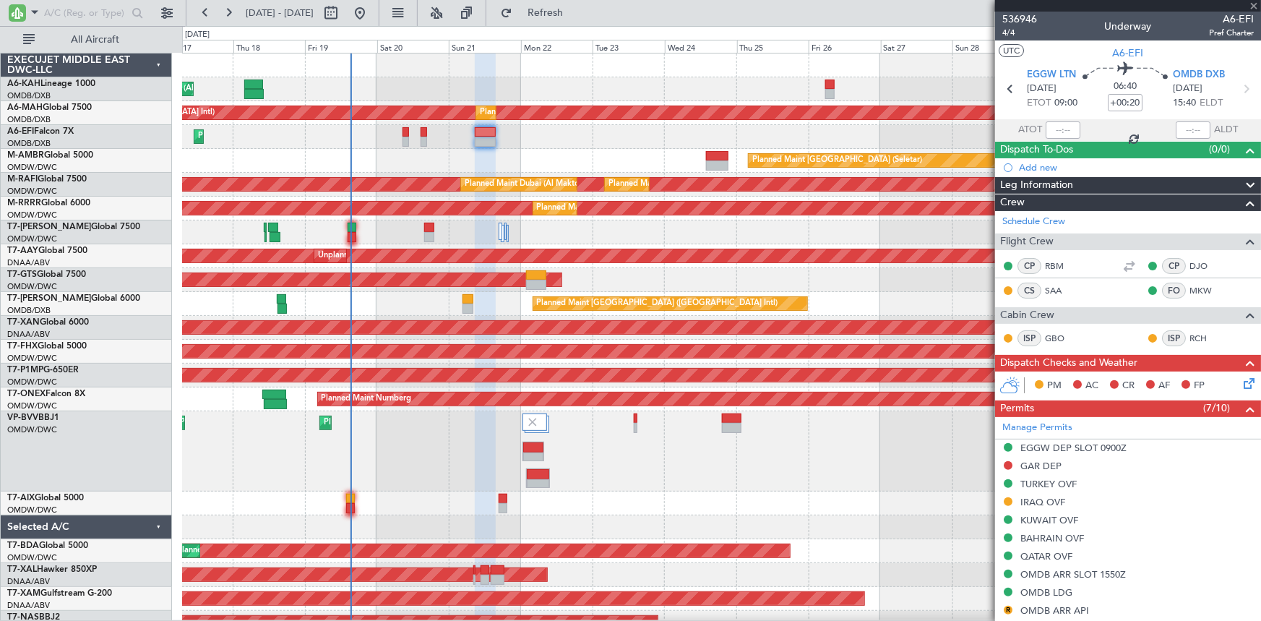
type input "+00:25"
type input "3"
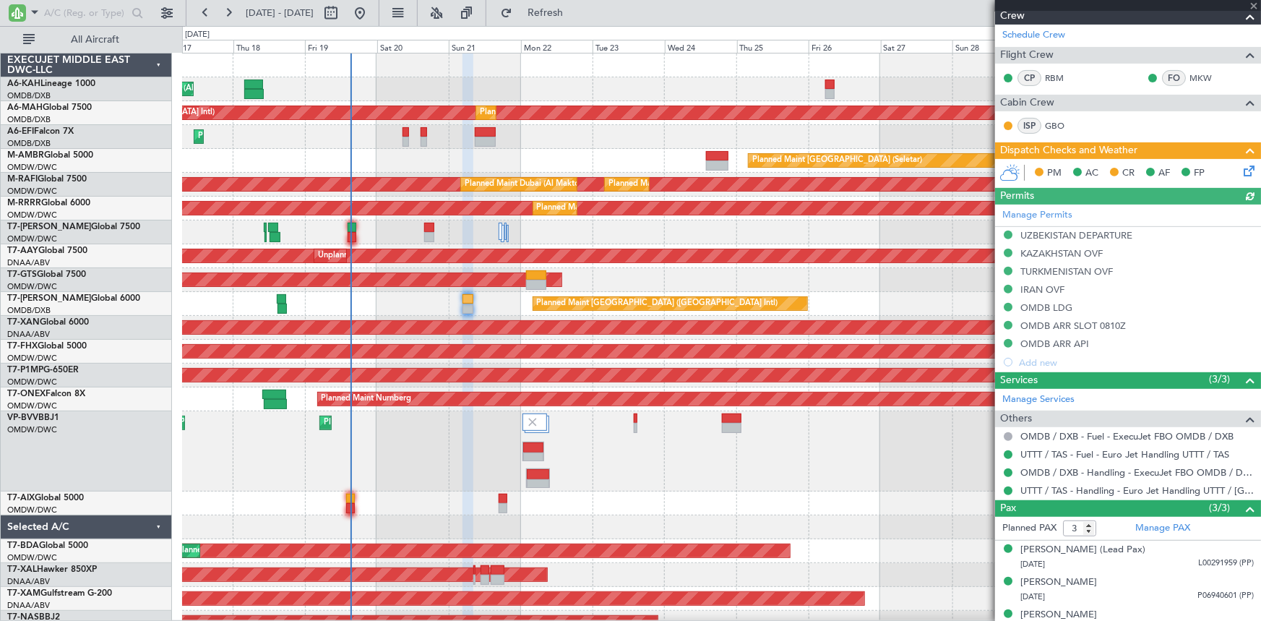
scroll to position [202, 0]
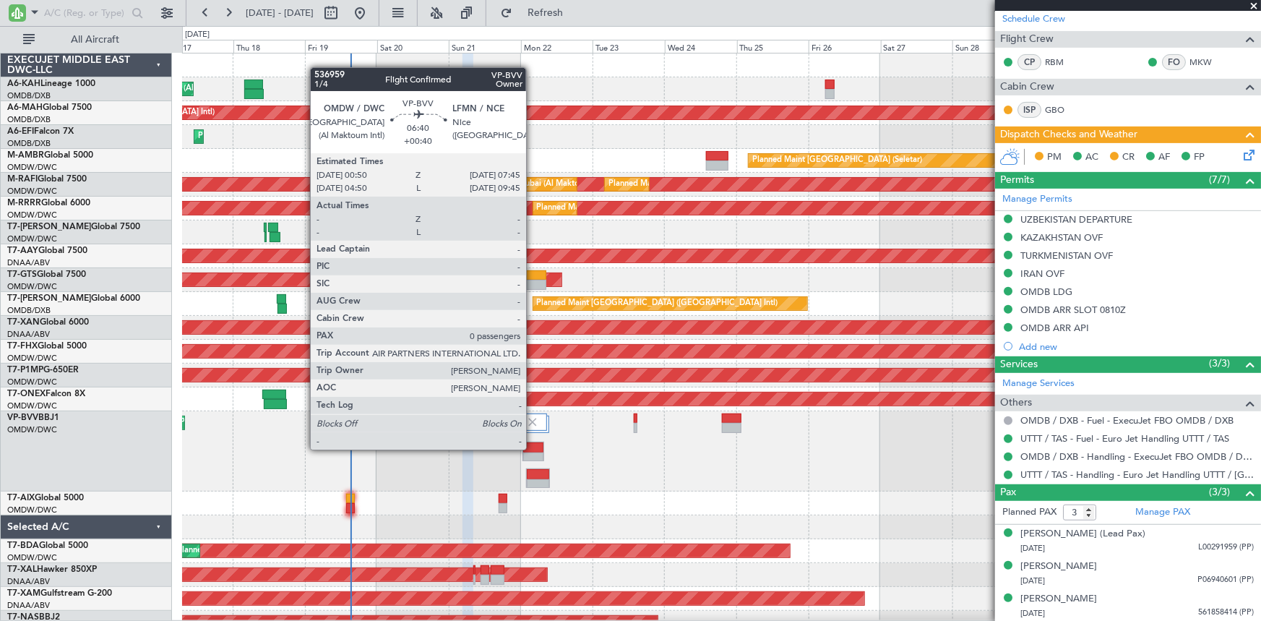
click at [532, 448] on div at bounding box center [533, 447] width 20 height 10
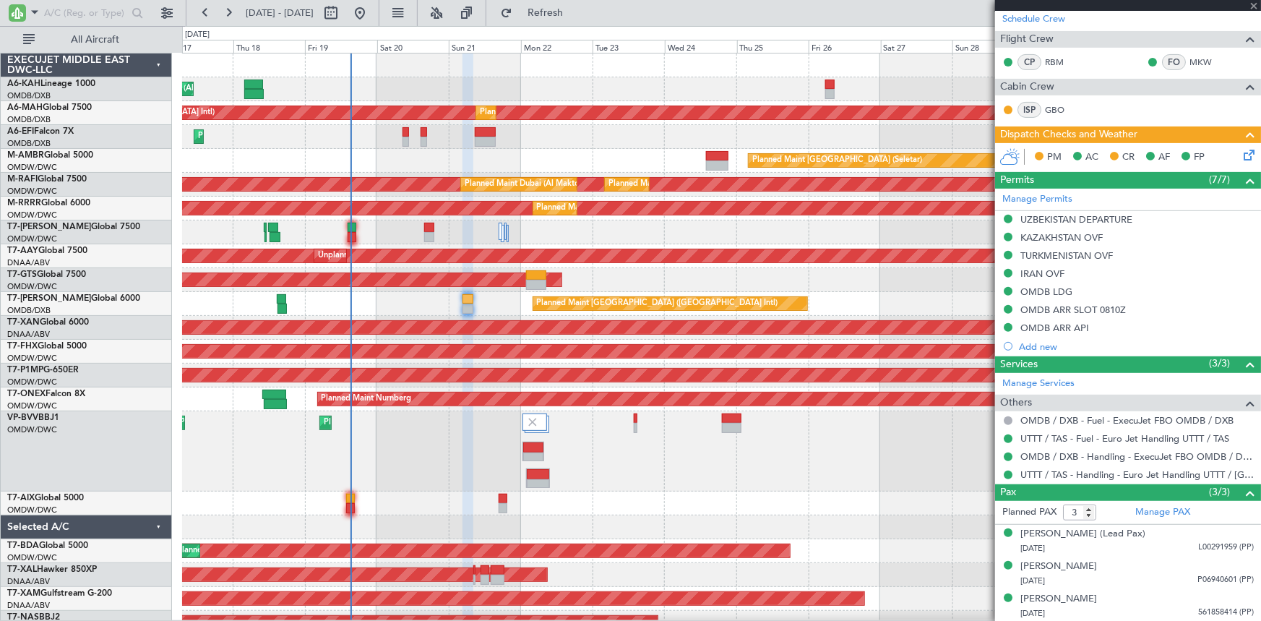
type input "+00:40"
type input "0"
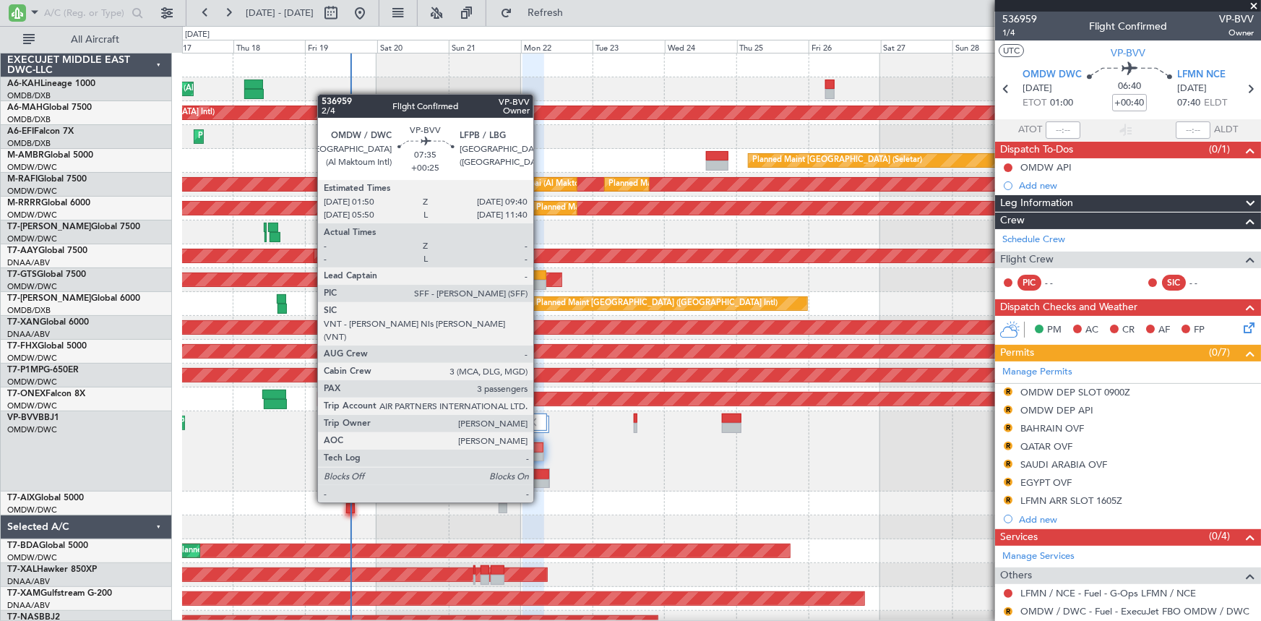
click at [540, 475] on div at bounding box center [538, 474] width 22 height 10
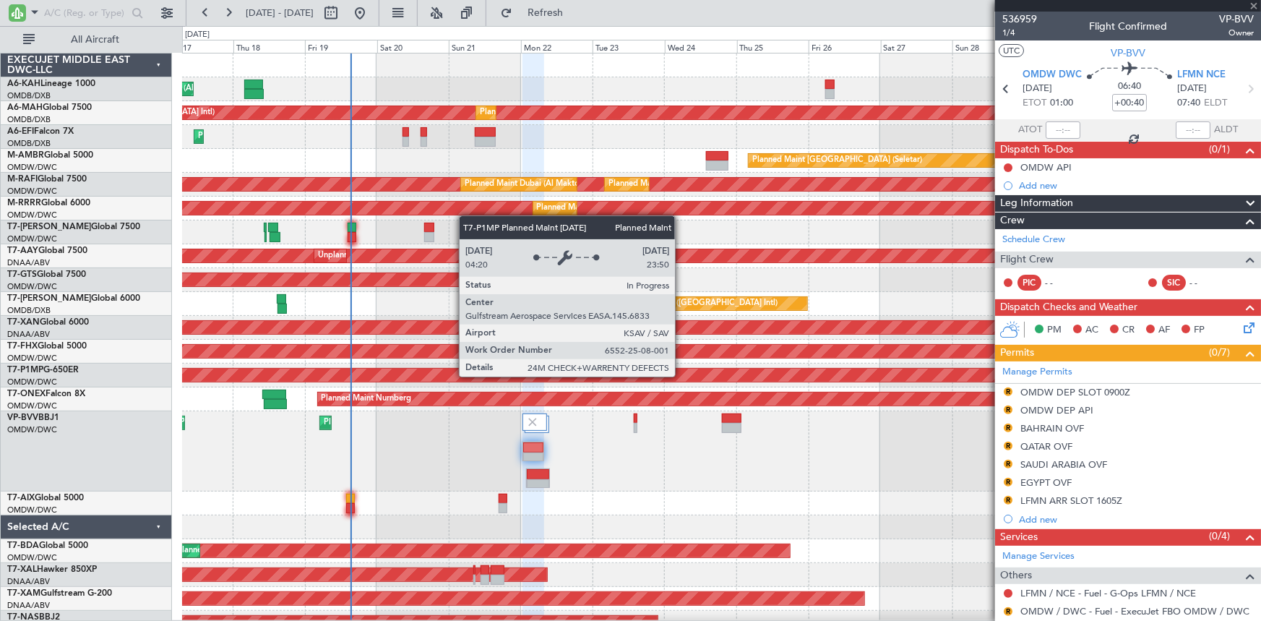
type input "+00:25"
type input "3"
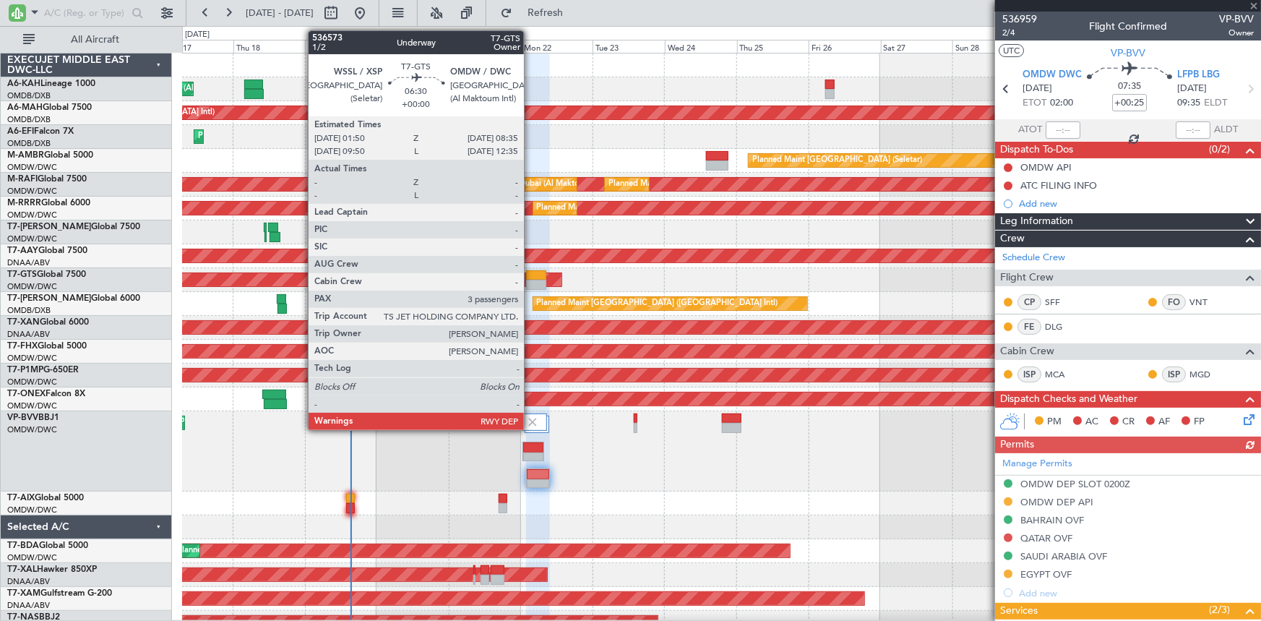
click at [530, 275] on div at bounding box center [536, 275] width 20 height 10
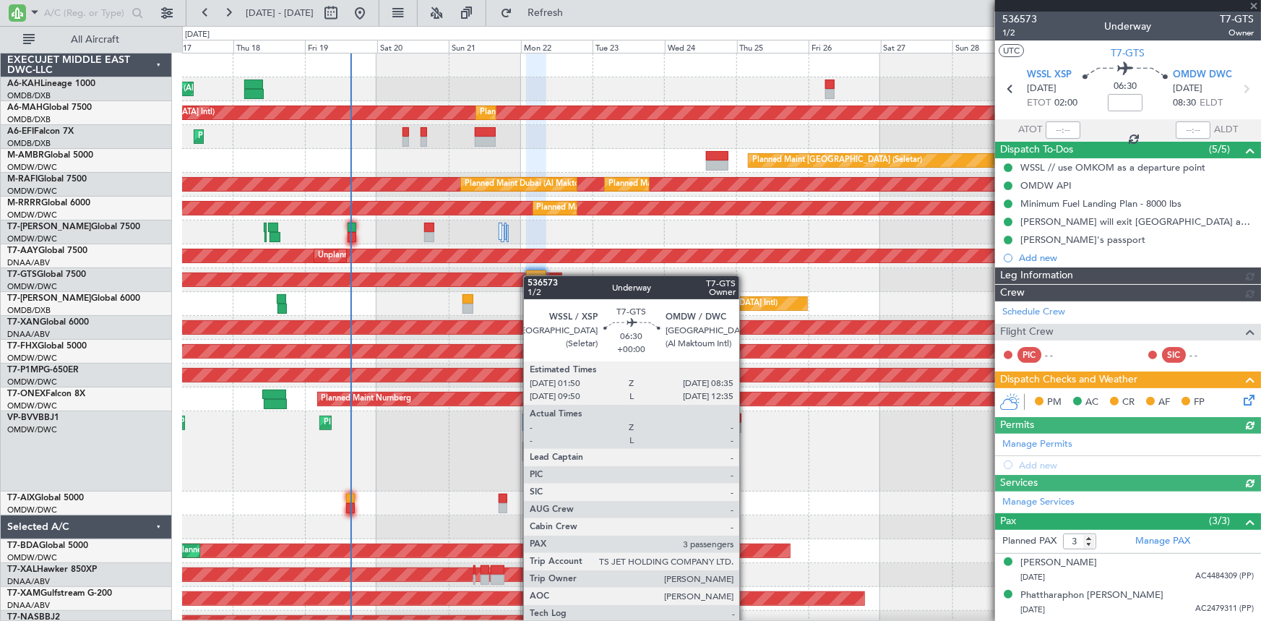
type input "Anita Mani (ANI)"
type input "7241"
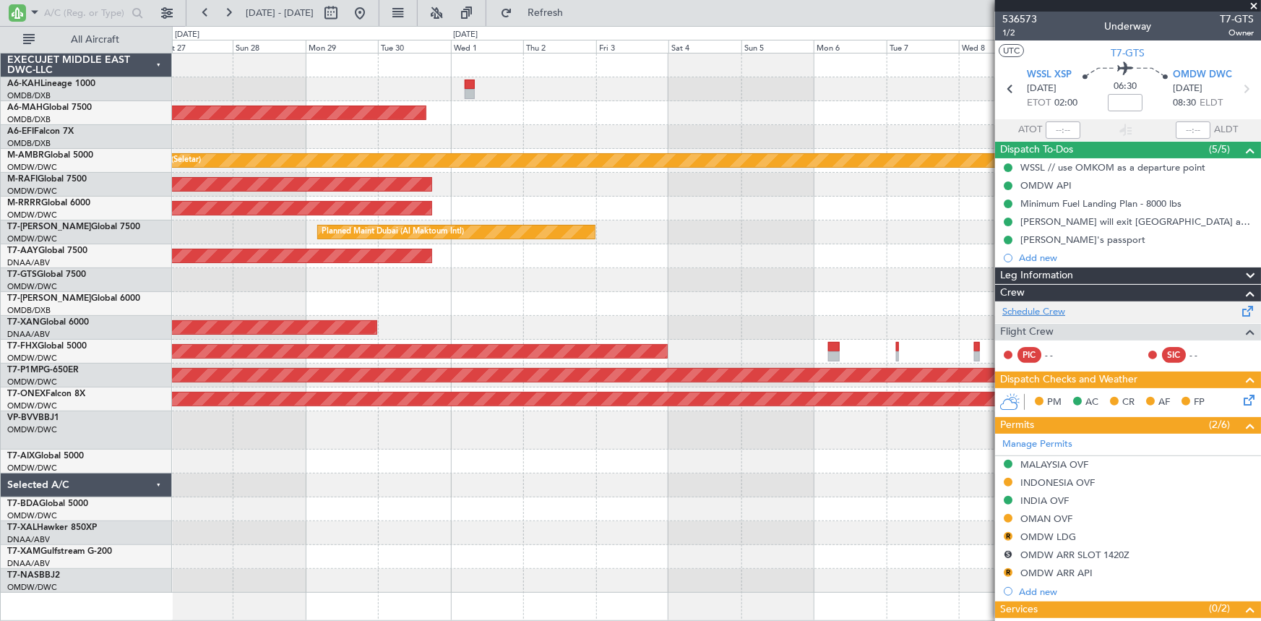
click at [1033, 305] on link "Schedule Crew" at bounding box center [1033, 312] width 63 height 14
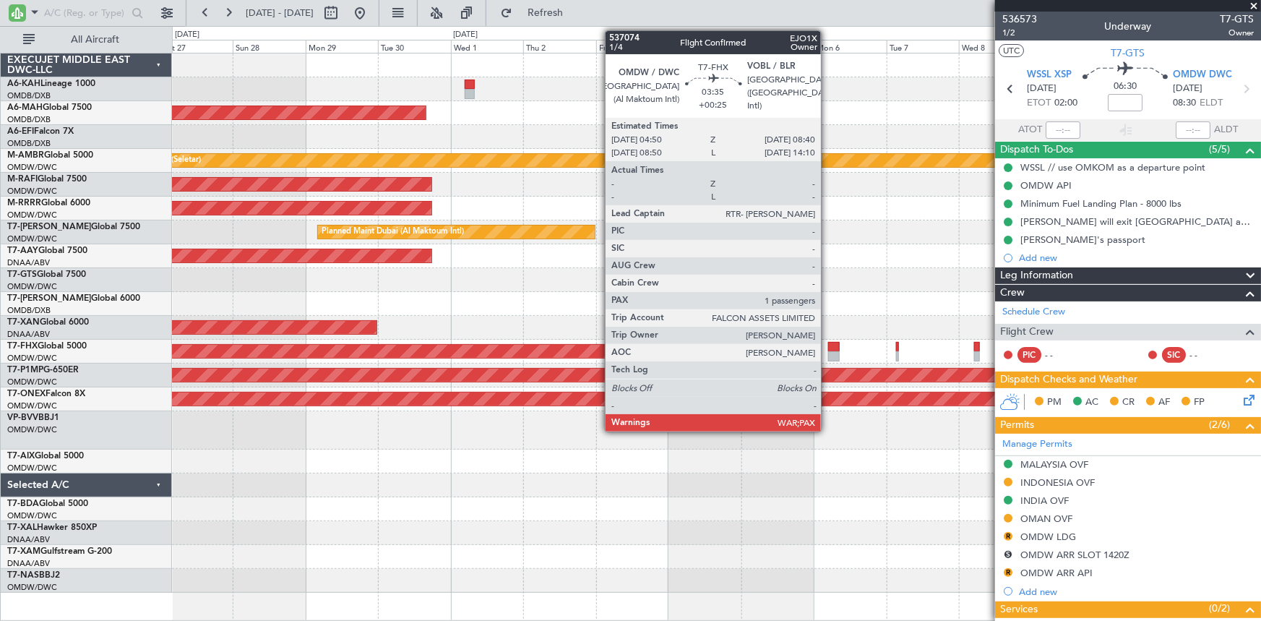
click at [828, 350] on div at bounding box center [834, 347] width 12 height 10
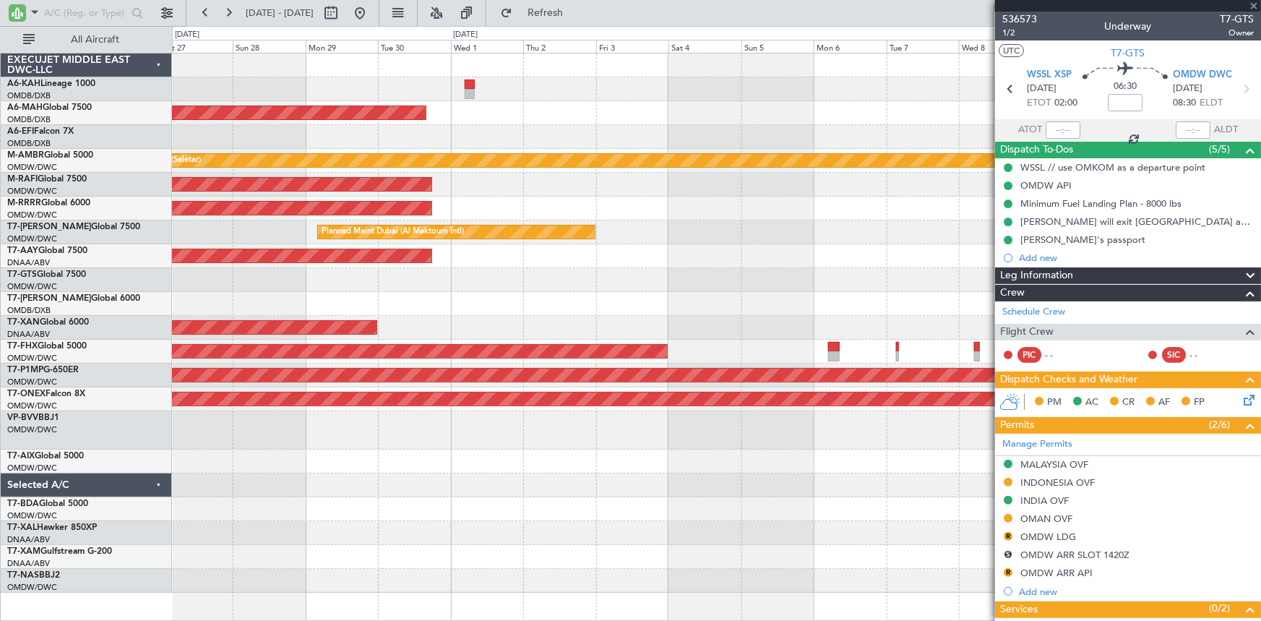
type input "+00:25"
type input "1"
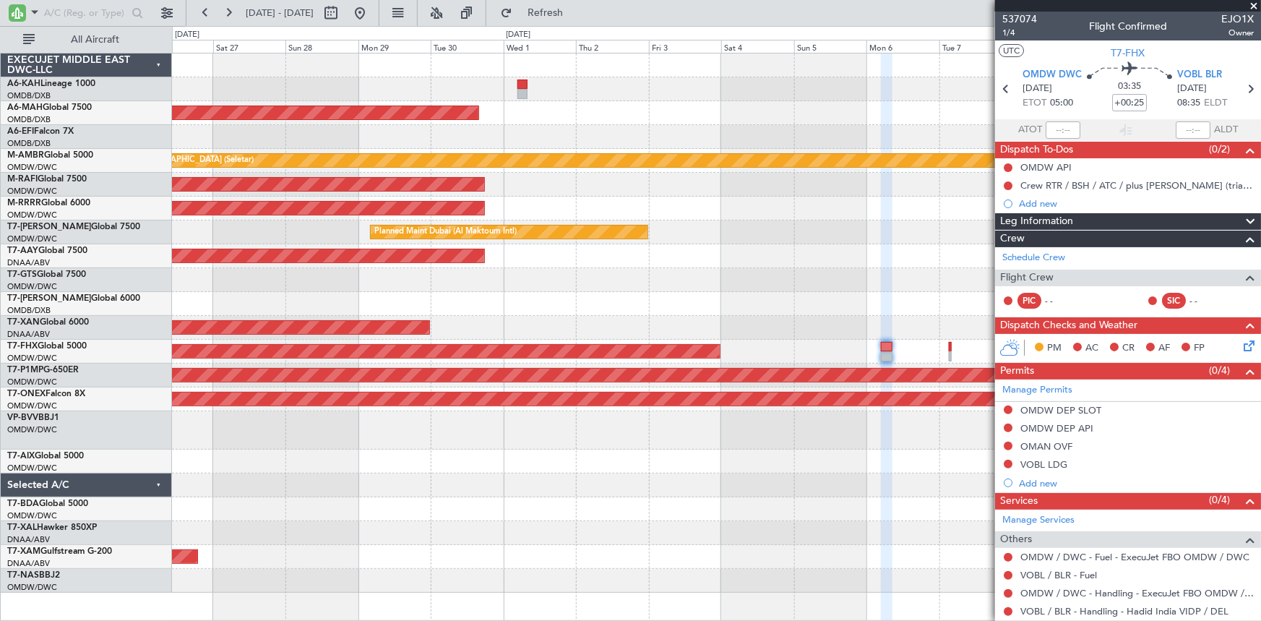
click at [733, 349] on div "Planned Maint [GEOGRAPHIC_DATA] ([GEOGRAPHIC_DATA])" at bounding box center [716, 352] width 1089 height 24
click at [751, 350] on div "Planned Maint [GEOGRAPHIC_DATA] ([GEOGRAPHIC_DATA])" at bounding box center [716, 352] width 1089 height 24
click at [744, 350] on div "Planned Maint [GEOGRAPHIC_DATA] ([GEOGRAPHIC_DATA])" at bounding box center [716, 352] width 1089 height 24
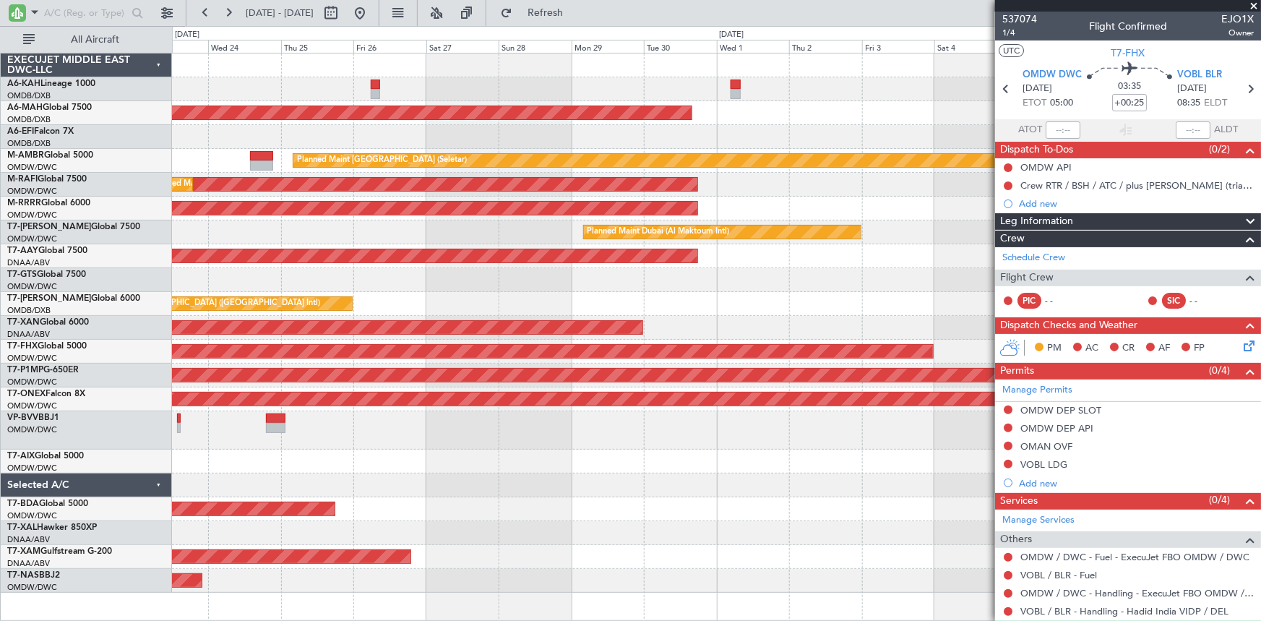
click at [988, 325] on div "Planned Maint Dubai (Dubai Intl) Planned Maint Dubai (Dubai Intl) Planned Maint…" at bounding box center [716, 322] width 1089 height 539
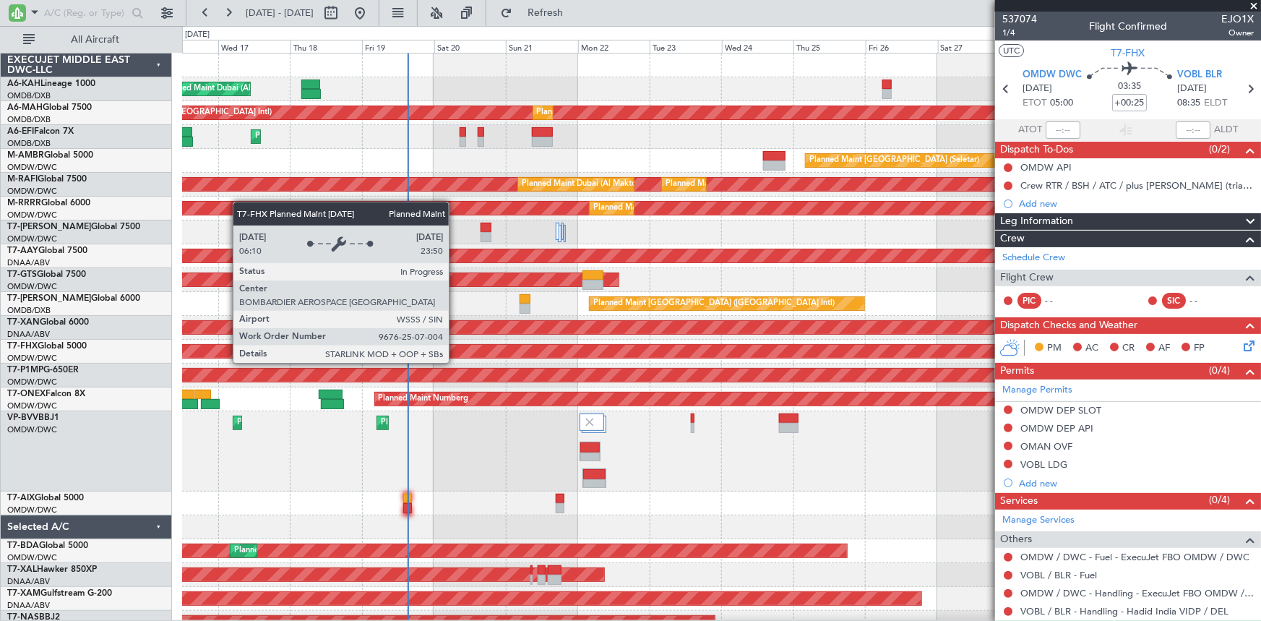
click at [842, 365] on div "Planned Maint Dubai (Al Maktoum Intl) Planned Maint Dubai (Dubai Intl) Planned …" at bounding box center [721, 343] width 1078 height 581
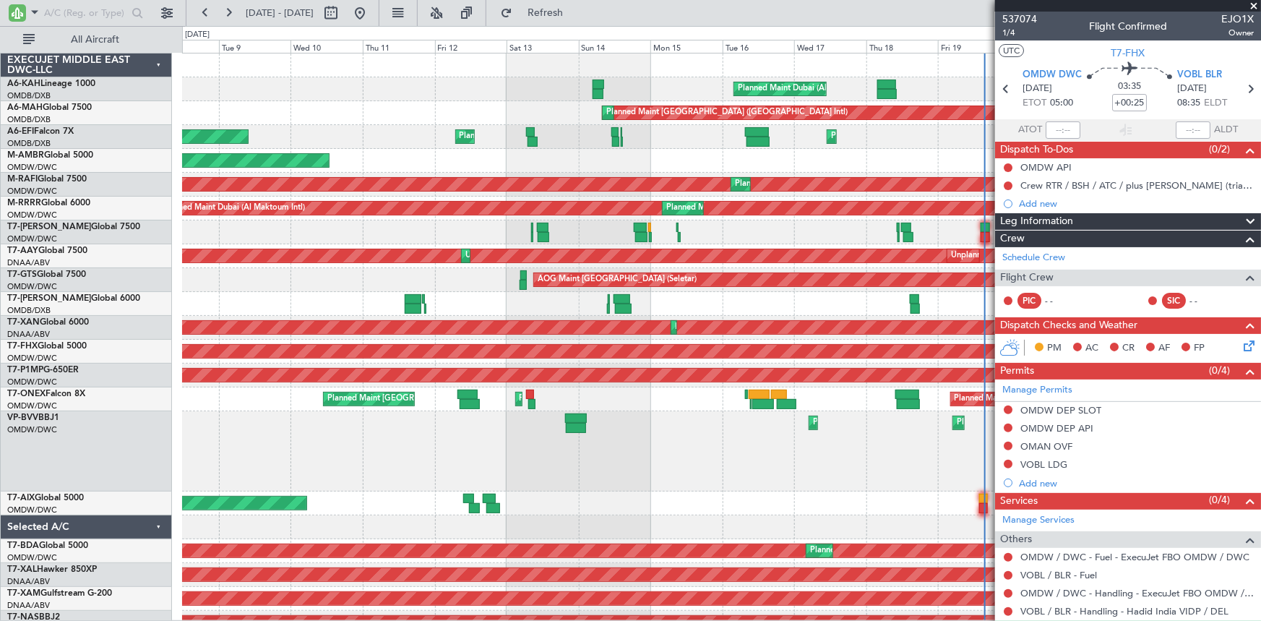
click at [780, 360] on div "Planned Maint [GEOGRAPHIC_DATA] ([GEOGRAPHIC_DATA])" at bounding box center [721, 352] width 1079 height 24
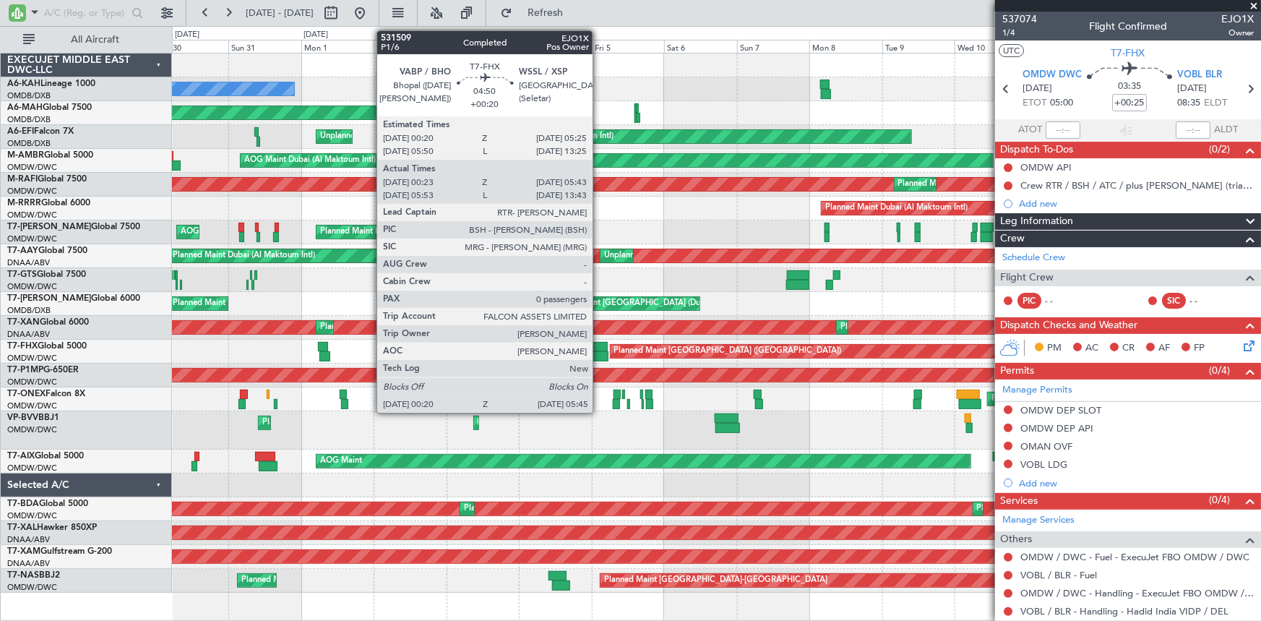
click at [599, 353] on div at bounding box center [600, 356] width 17 height 10
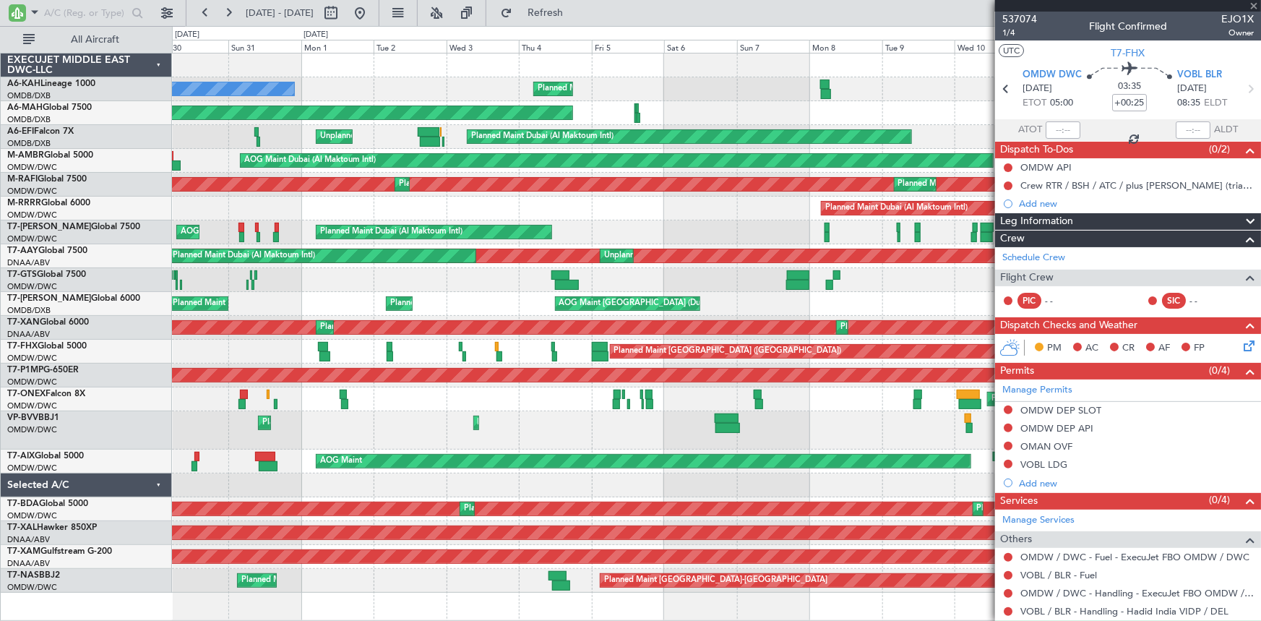
type input "+00:20"
type input "00:33"
type input "05:38"
type input "0"
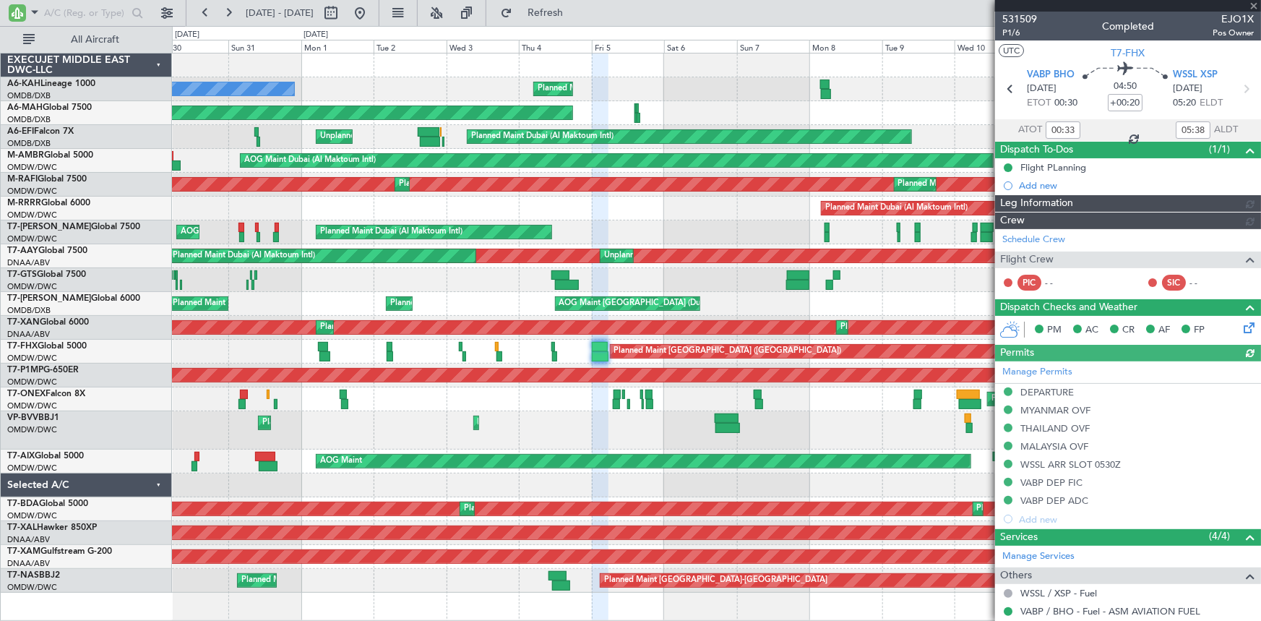
type input "Syed Shakeel (SYS)"
type input "7052"
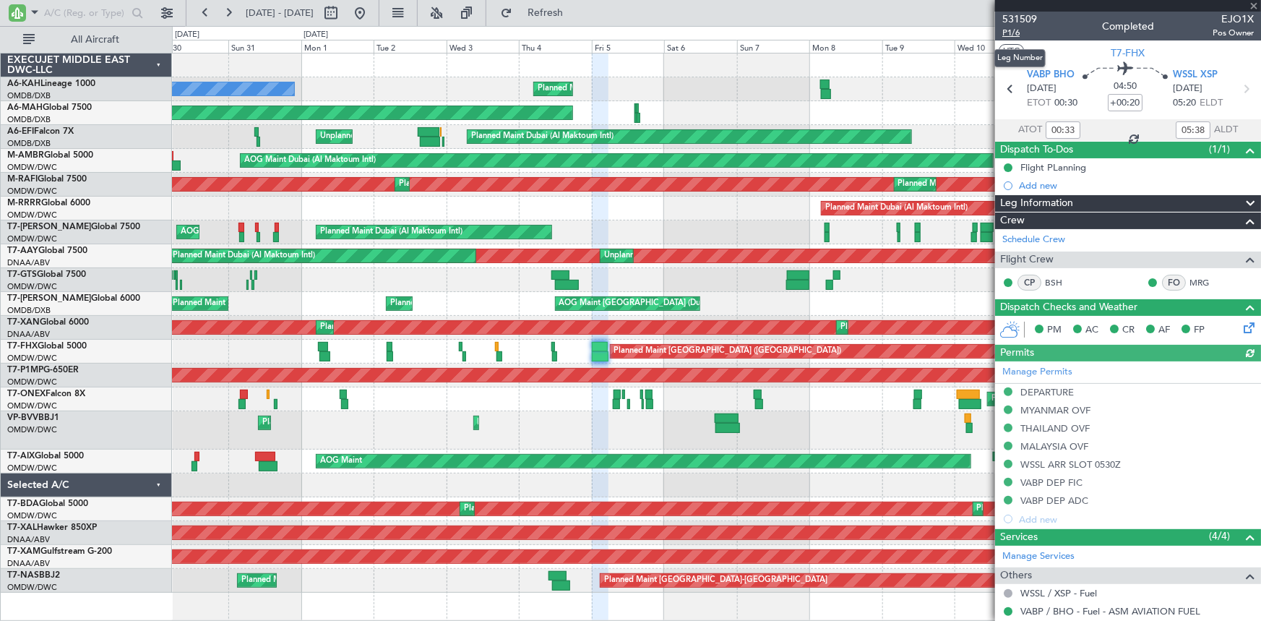
click at [1007, 30] on span "P1/6" at bounding box center [1019, 33] width 35 height 12
click at [371, 9] on button at bounding box center [359, 12] width 23 height 23
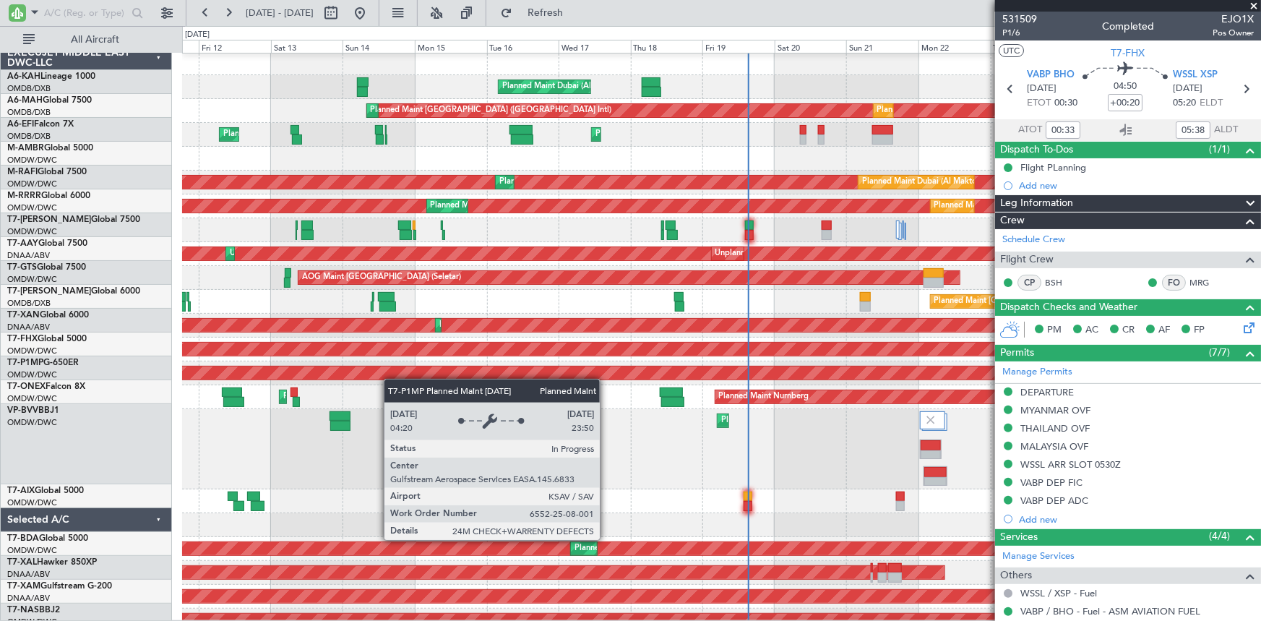
click at [272, 374] on div "Planned Maint Savannah (Savannah/hilton Head Intl)" at bounding box center [721, 373] width 3236 height 14
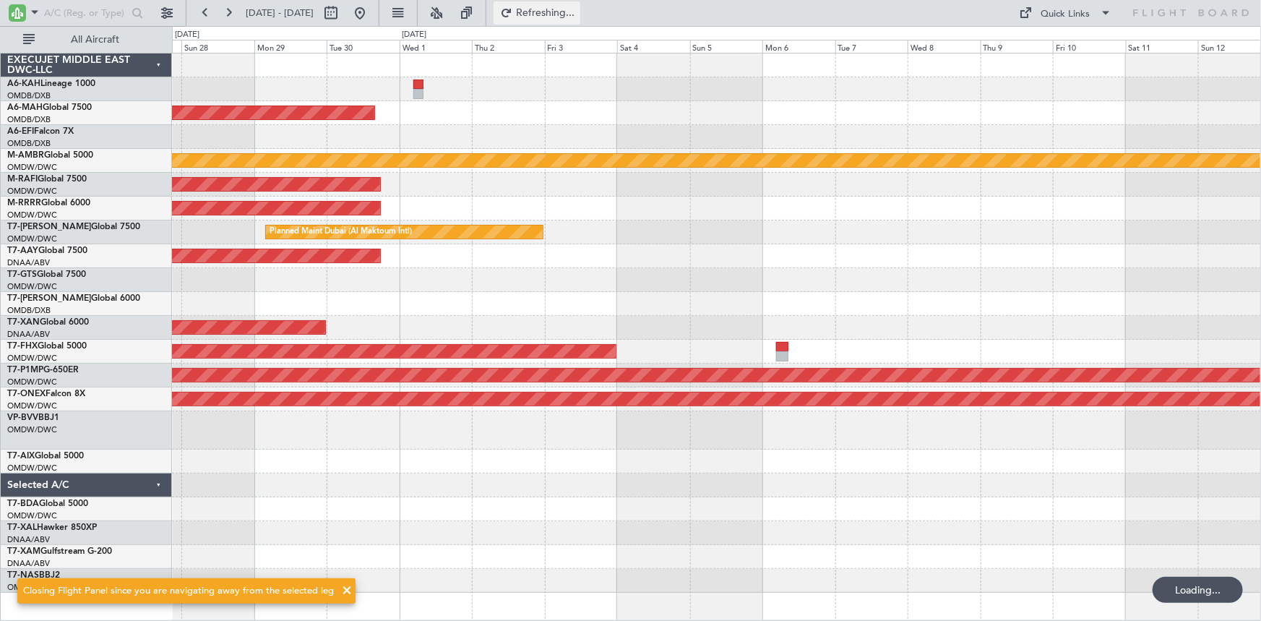
click at [576, 9] on span "Refreshing..." at bounding box center [545, 13] width 61 height 10
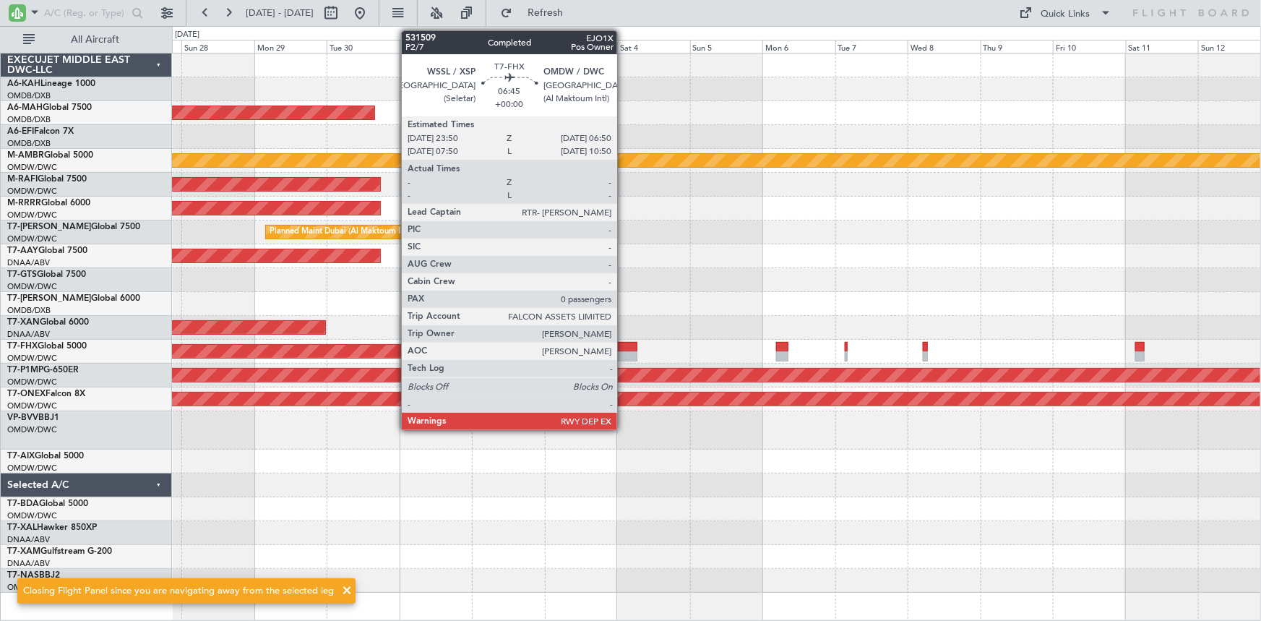
click at [623, 349] on div at bounding box center [627, 347] width 22 height 10
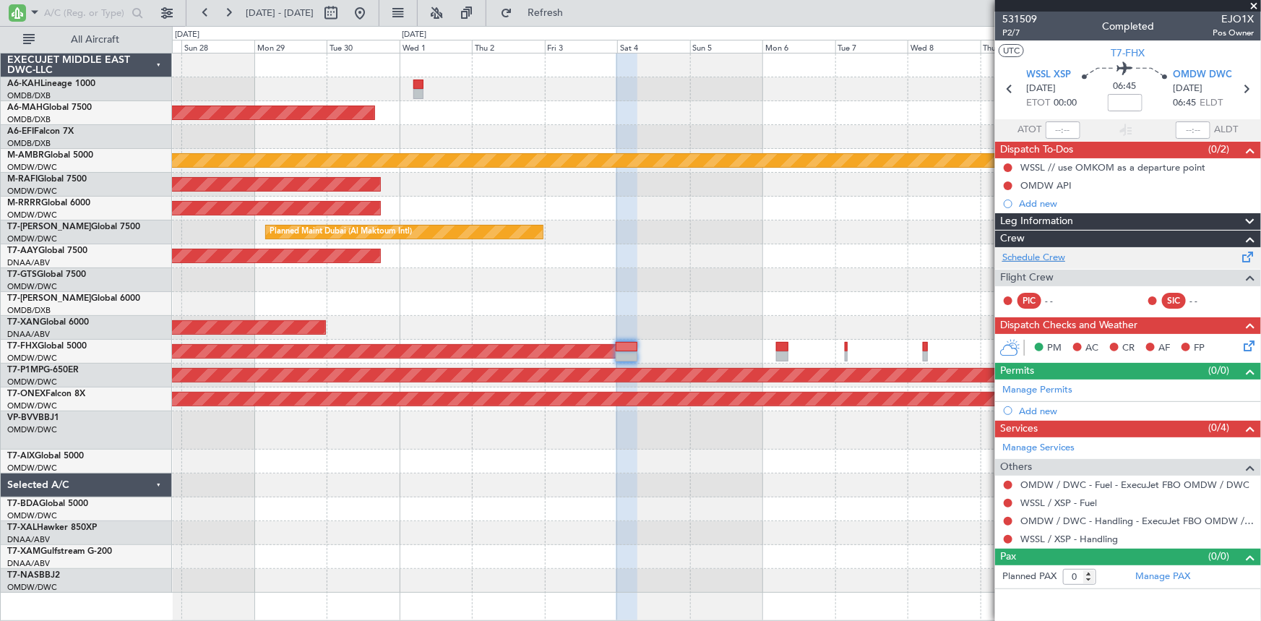
click at [1047, 257] on link "Schedule Crew" at bounding box center [1033, 258] width 63 height 14
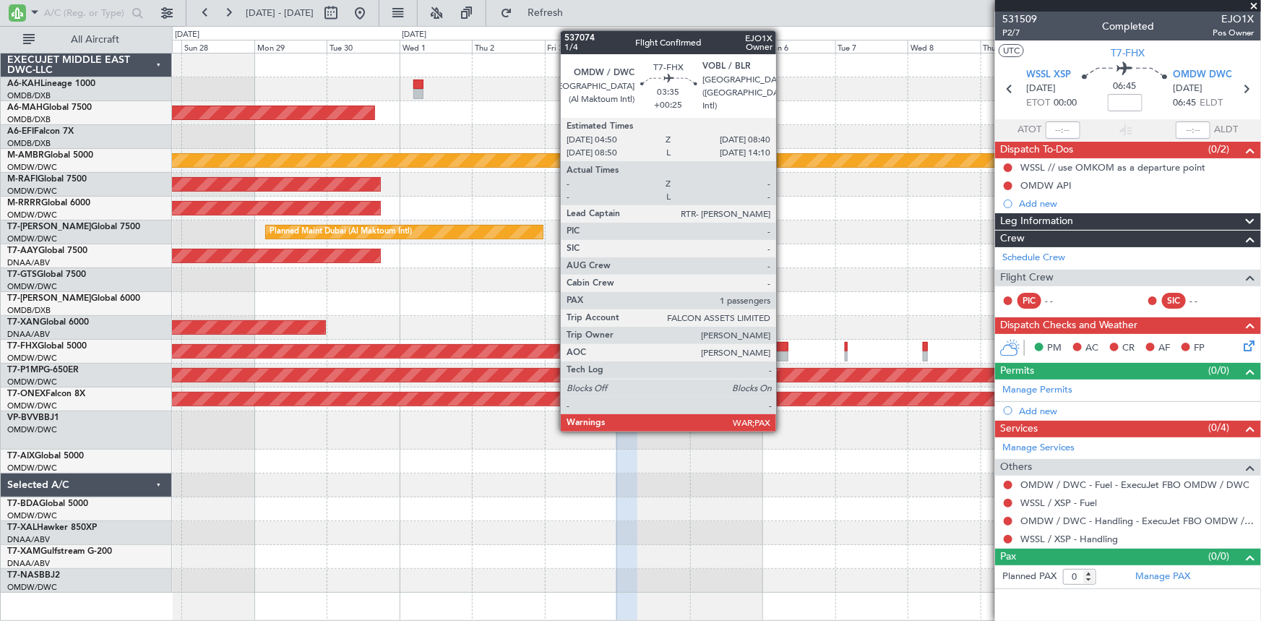
click at [782, 345] on div at bounding box center [782, 347] width 12 height 10
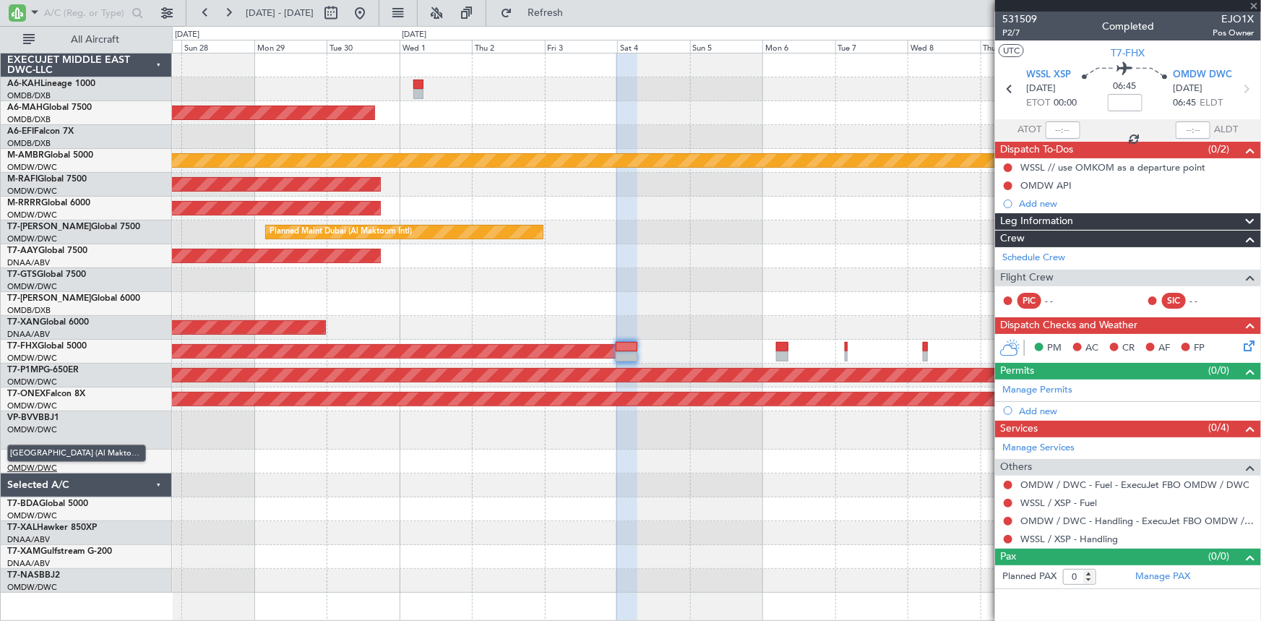
type input "+00:25"
type input "1"
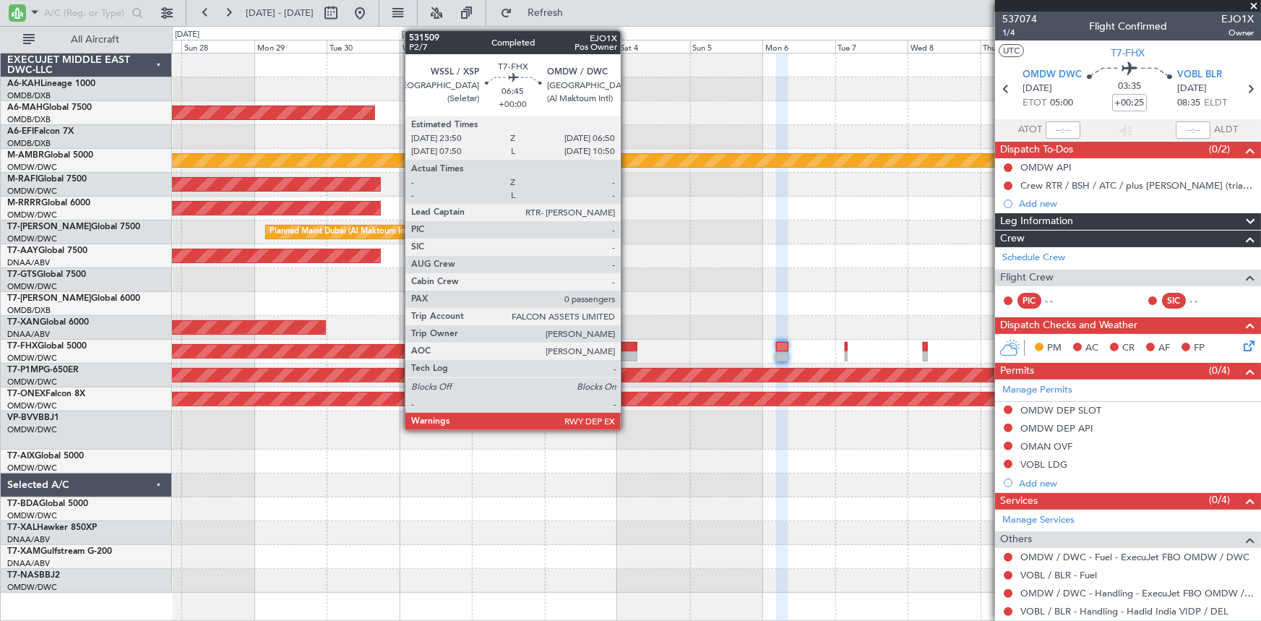
click at [627, 345] on div at bounding box center [627, 347] width 22 height 10
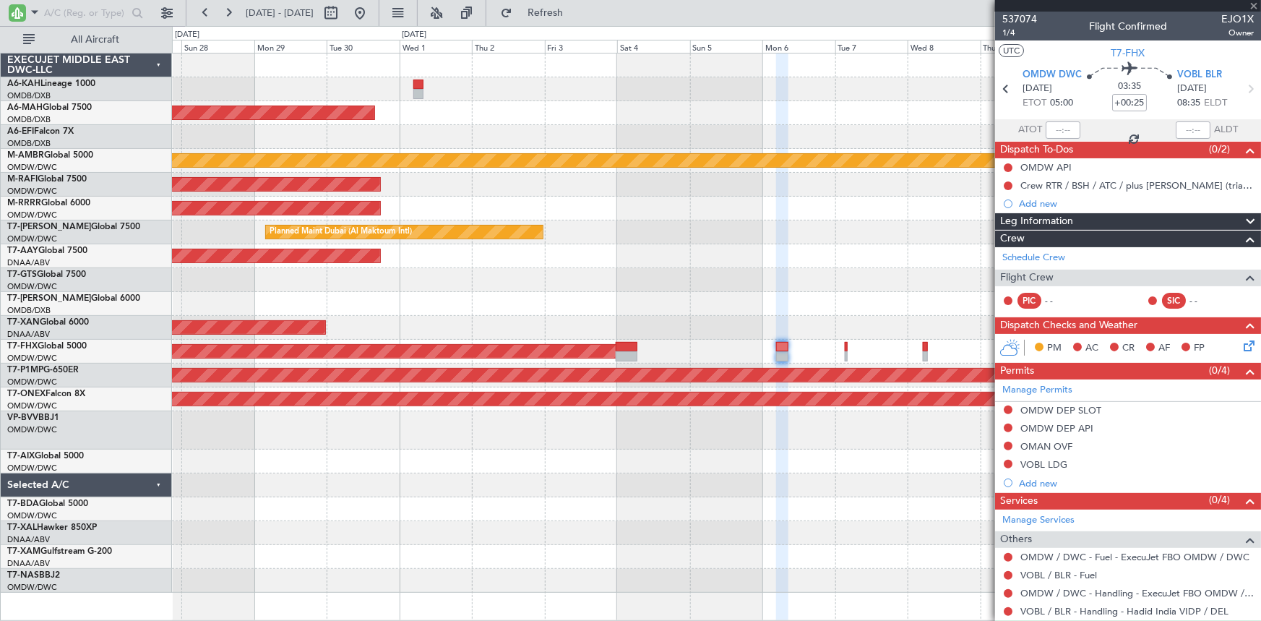
type input "0"
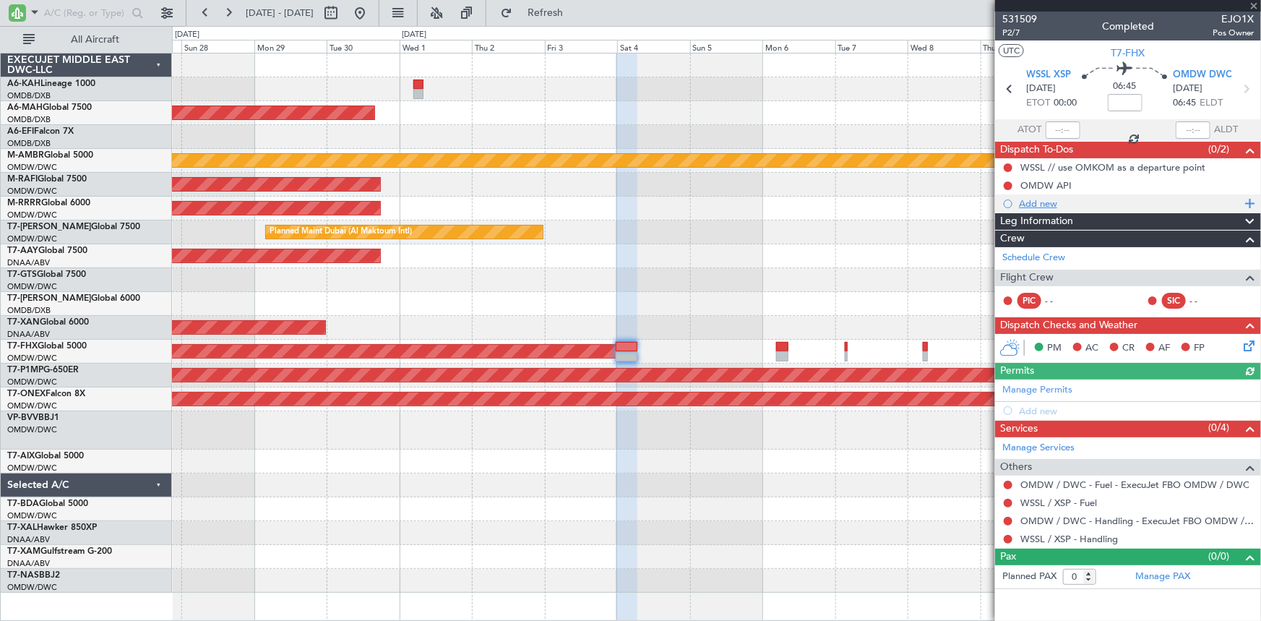
click at [1048, 204] on div "Add new" at bounding box center [1130, 203] width 222 height 12
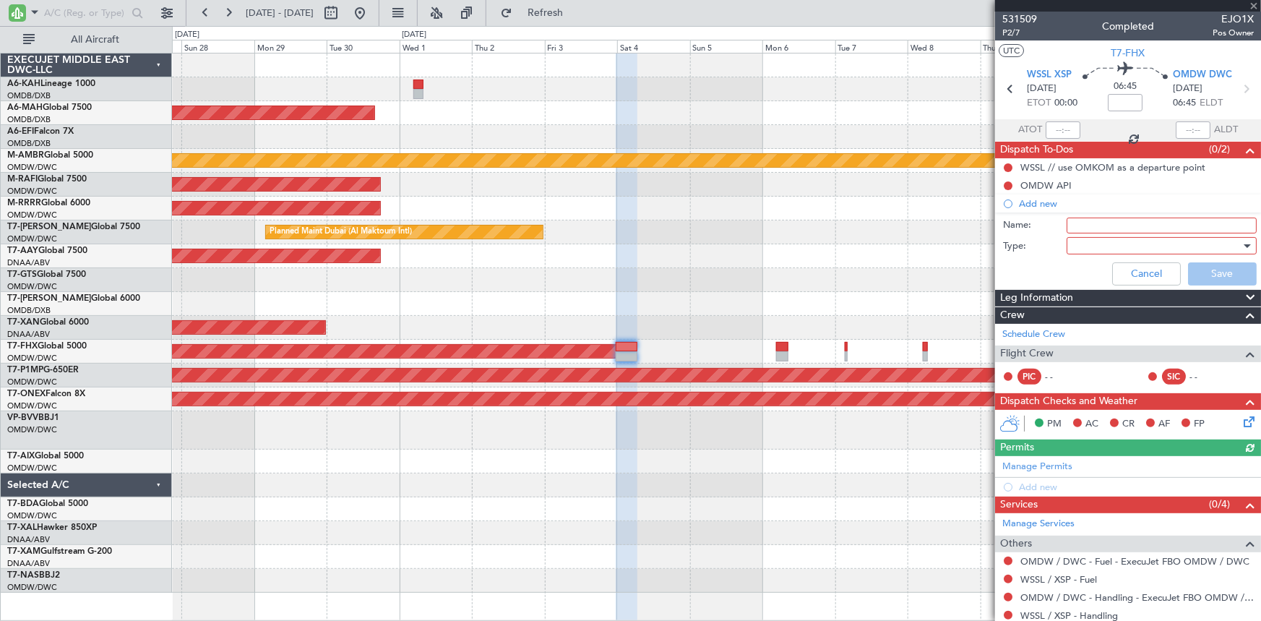
click at [1091, 223] on input "Name:" at bounding box center [1161, 225] width 190 height 16
paste input "Marc + Anton + Areeda"
click at [1102, 242] on div at bounding box center [1156, 246] width 168 height 22
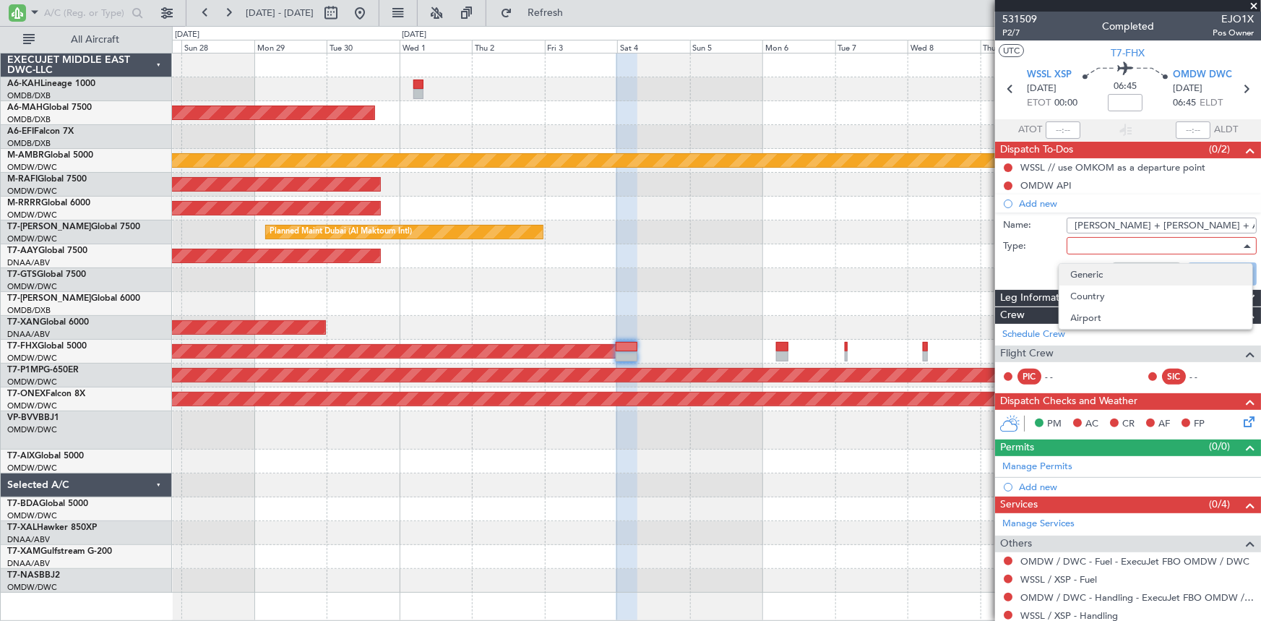
click at [1098, 273] on span "Generic" at bounding box center [1156, 275] width 170 height 22
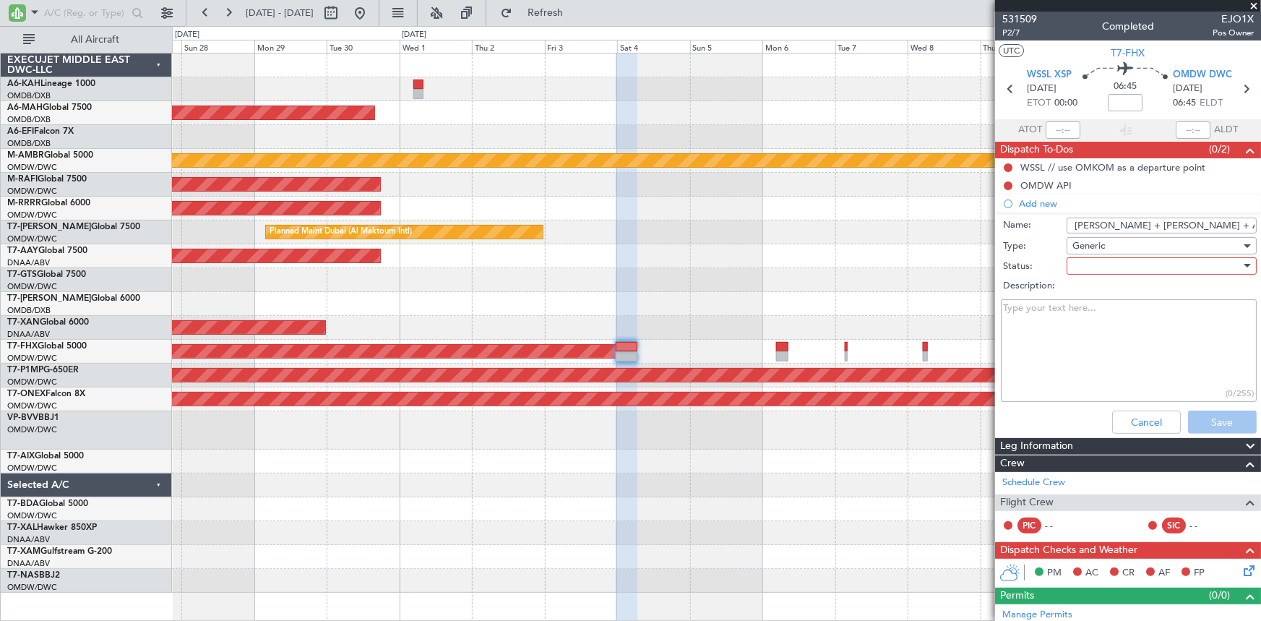
click at [1113, 267] on div at bounding box center [1156, 266] width 168 height 22
click at [1105, 301] on span "Not Started" at bounding box center [1156, 295] width 170 height 22
click at [1071, 226] on input "Marc + Anton + Areeda" at bounding box center [1161, 225] width 190 height 16
click at [1215, 227] on input "Crew: Marc + Anton + Areeda" at bounding box center [1161, 225] width 190 height 16
type input "Crew: Marc + Anton + Areeda"
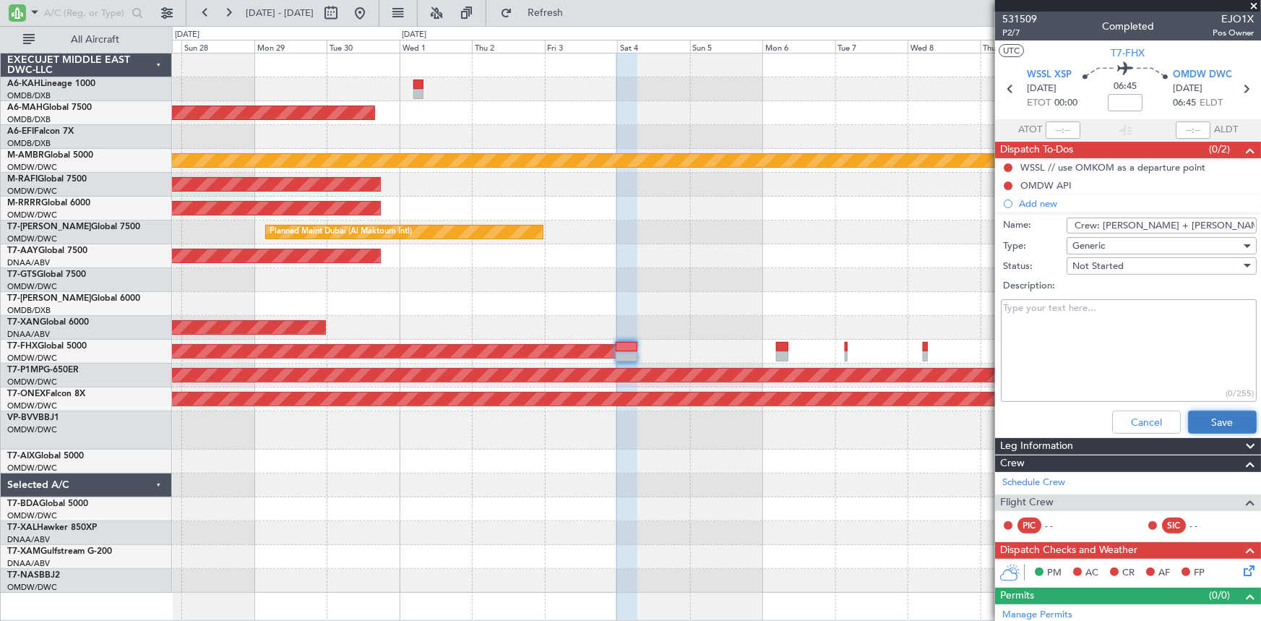
click at [1190, 420] on button "Save" at bounding box center [1222, 421] width 69 height 23
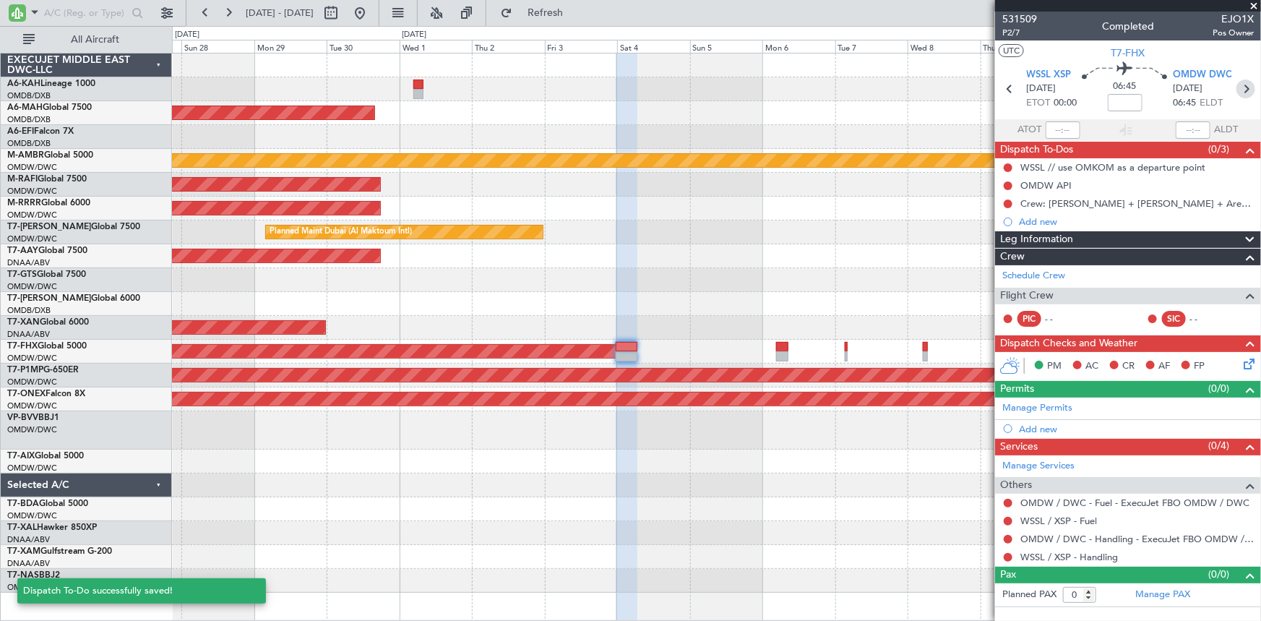
click at [1248, 83] on icon at bounding box center [1245, 88] width 19 height 19
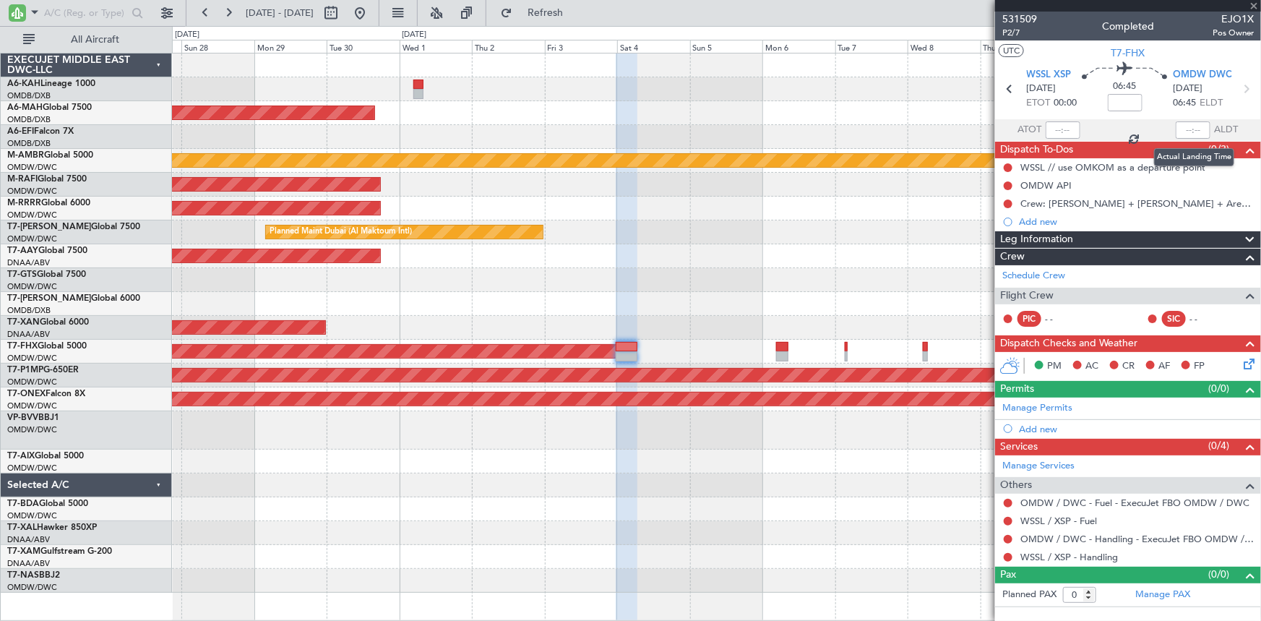
type input "+00:25"
type input "1"
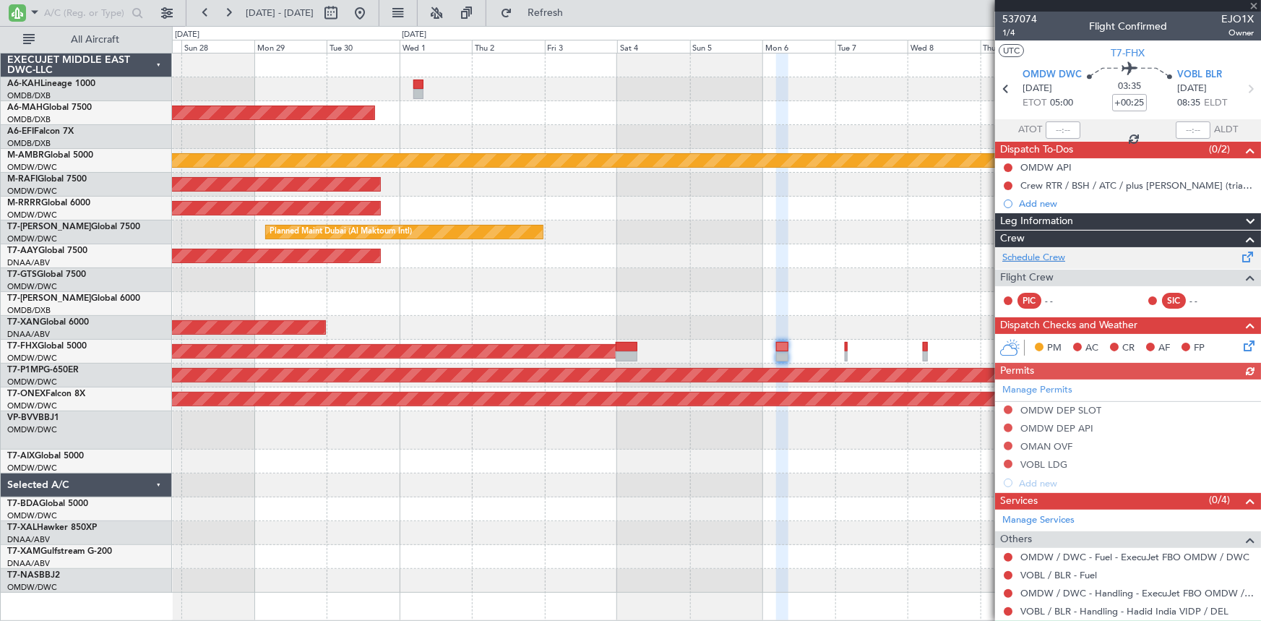
click at [1037, 256] on link "Schedule Crew" at bounding box center [1033, 258] width 63 height 14
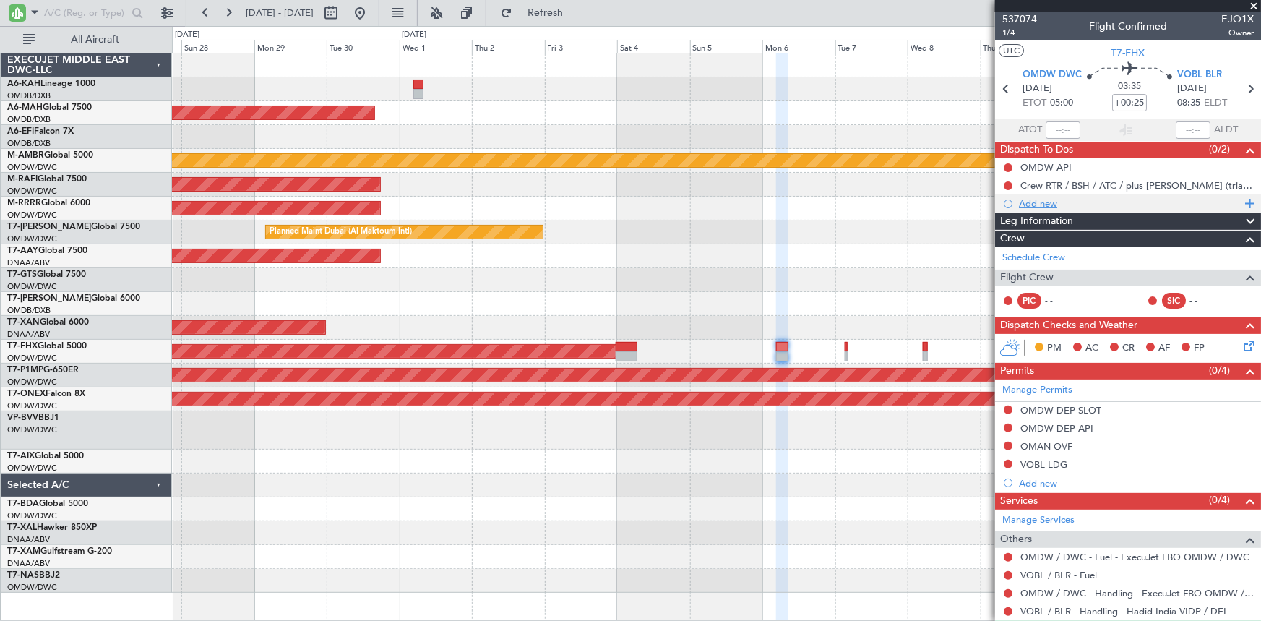
click at [1043, 200] on div "Add new" at bounding box center [1130, 203] width 222 height 12
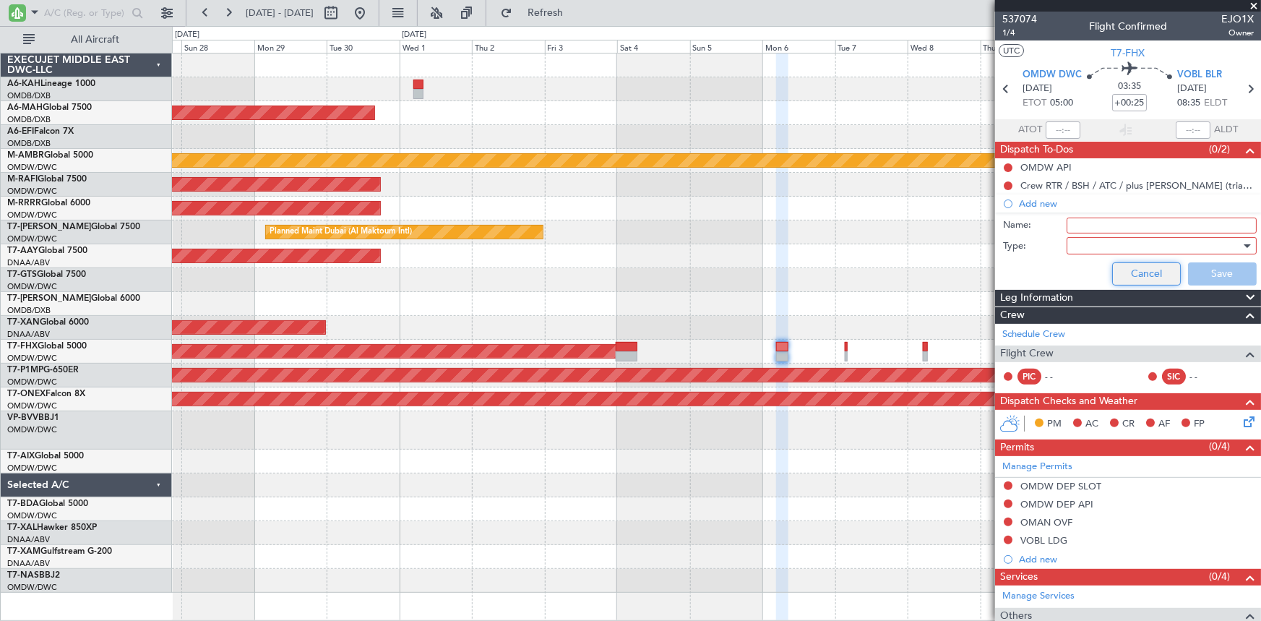
click at [1114, 275] on button "Cancel" at bounding box center [1146, 273] width 69 height 23
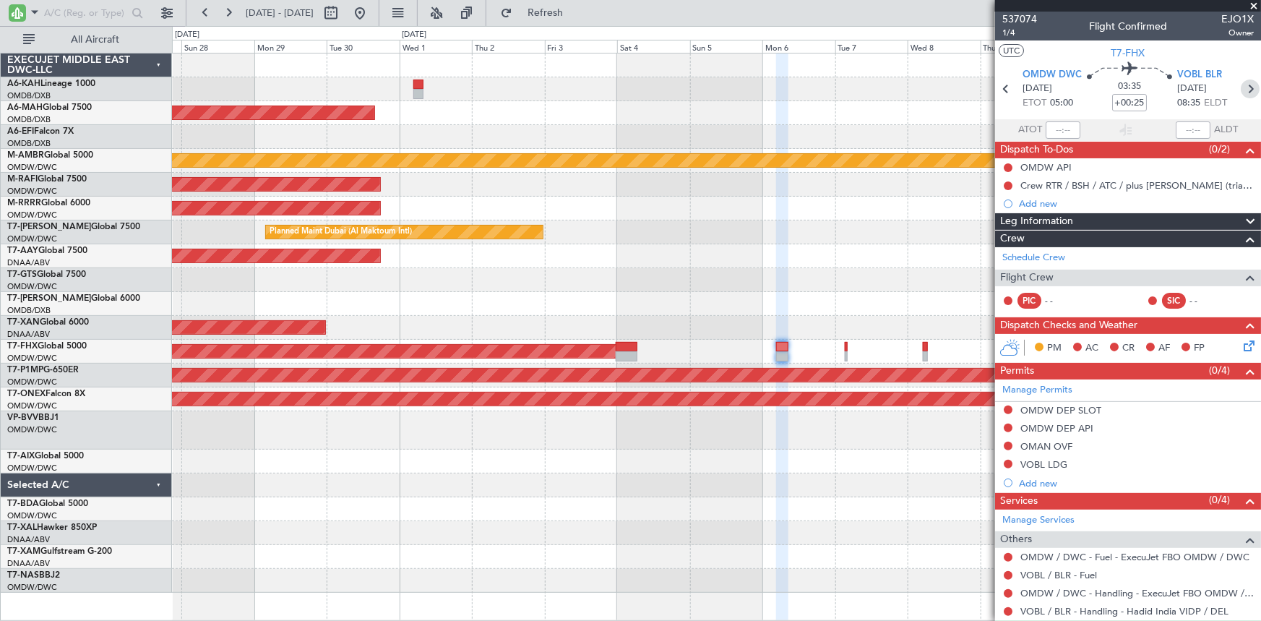
click at [1240, 91] on icon at bounding box center [1249, 88] width 19 height 19
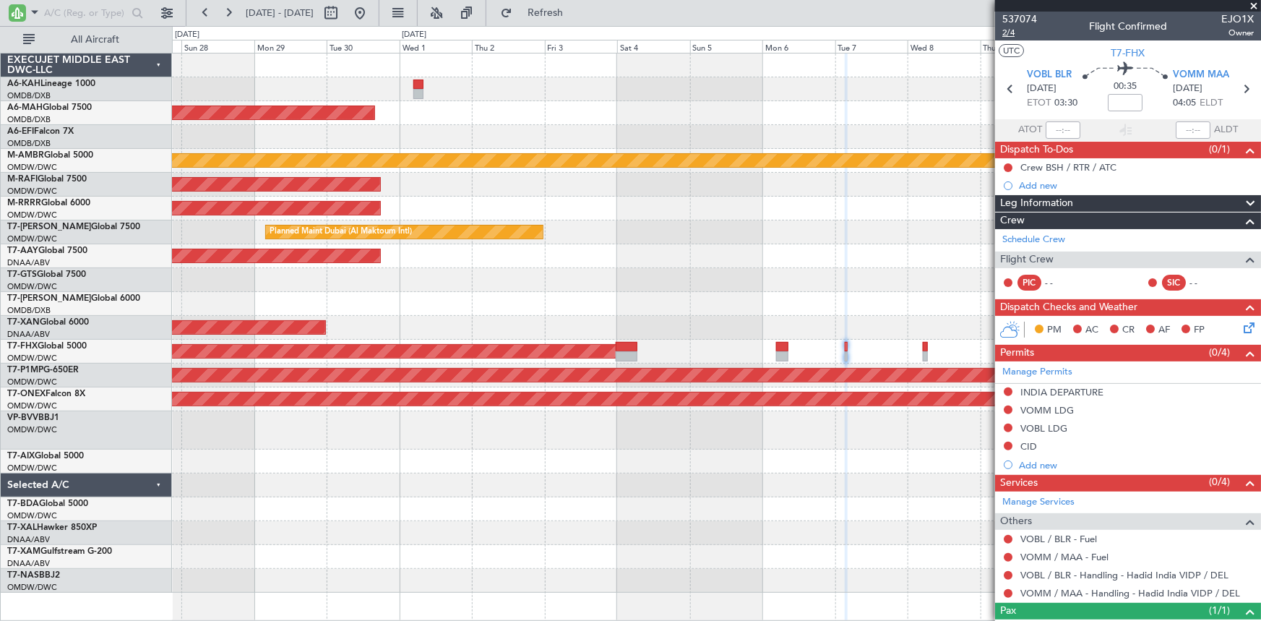
click at [1013, 31] on span "2/4" at bounding box center [1019, 33] width 35 height 12
click at [1004, 86] on icon at bounding box center [1010, 88] width 19 height 19
type input "+00:25"
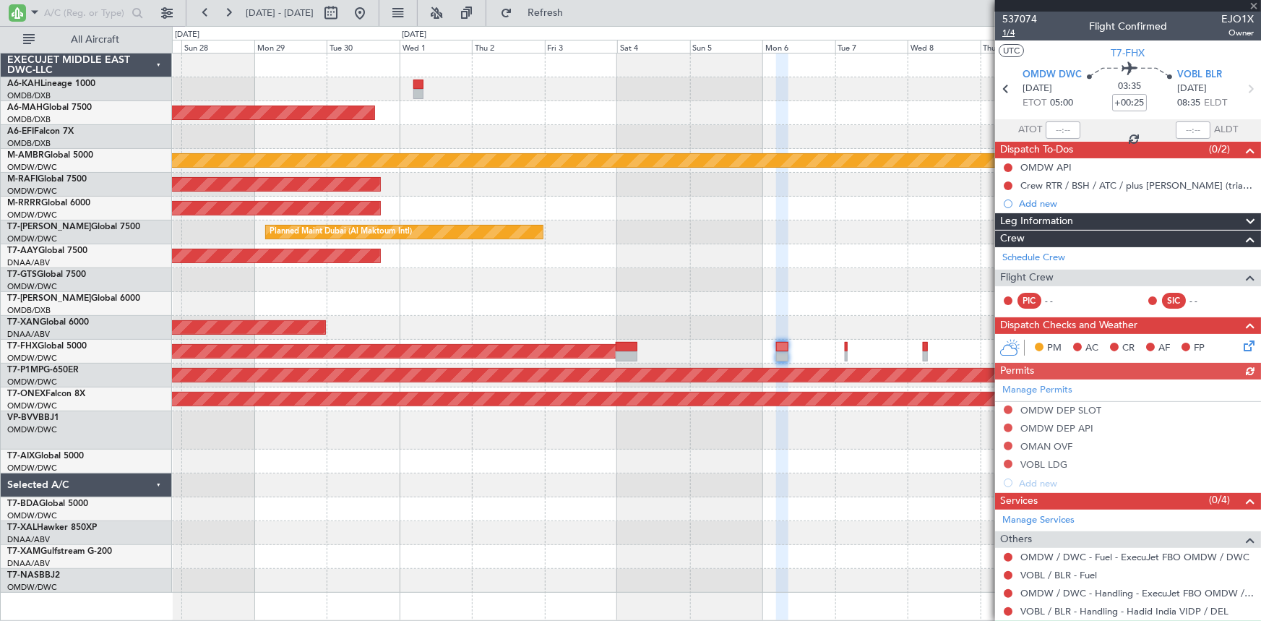
click at [1011, 31] on span "1/4" at bounding box center [1019, 33] width 35 height 12
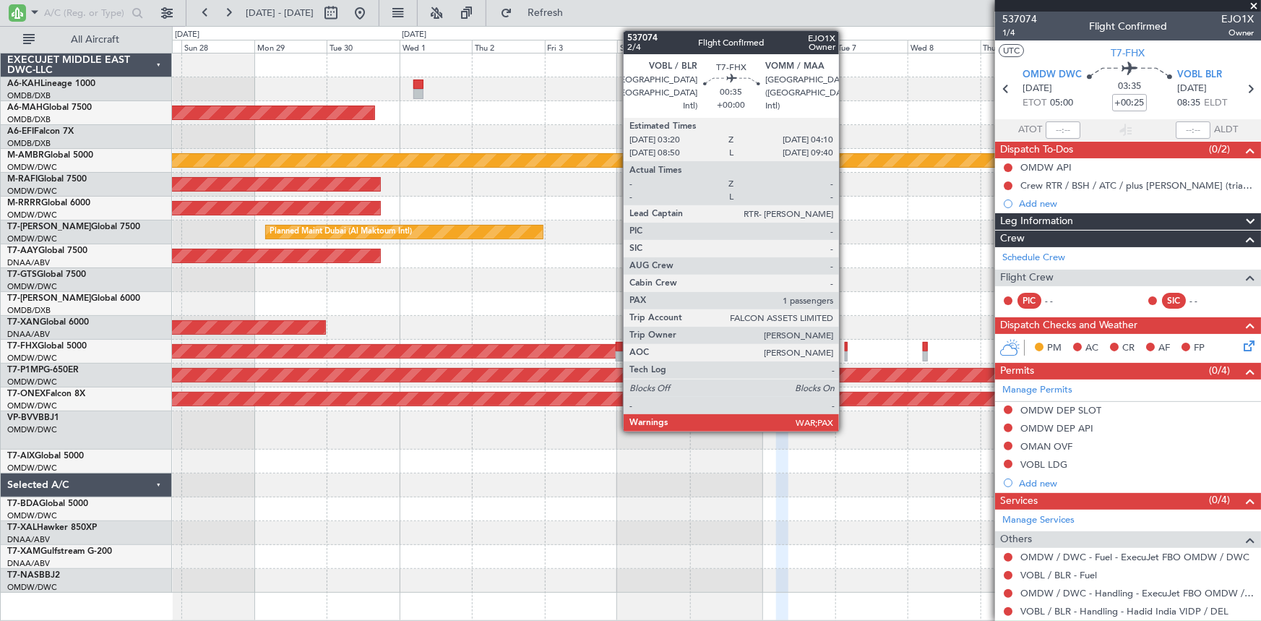
click at [845, 346] on div at bounding box center [846, 347] width 3 height 10
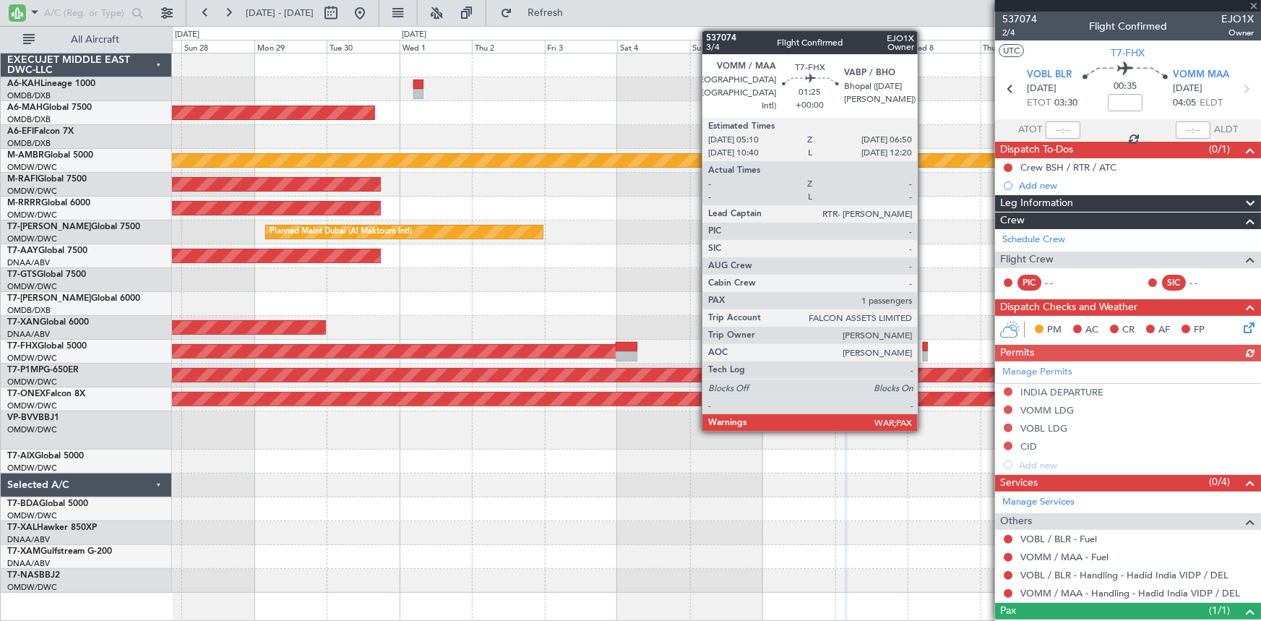
click at [924, 352] on div at bounding box center [925, 356] width 5 height 10
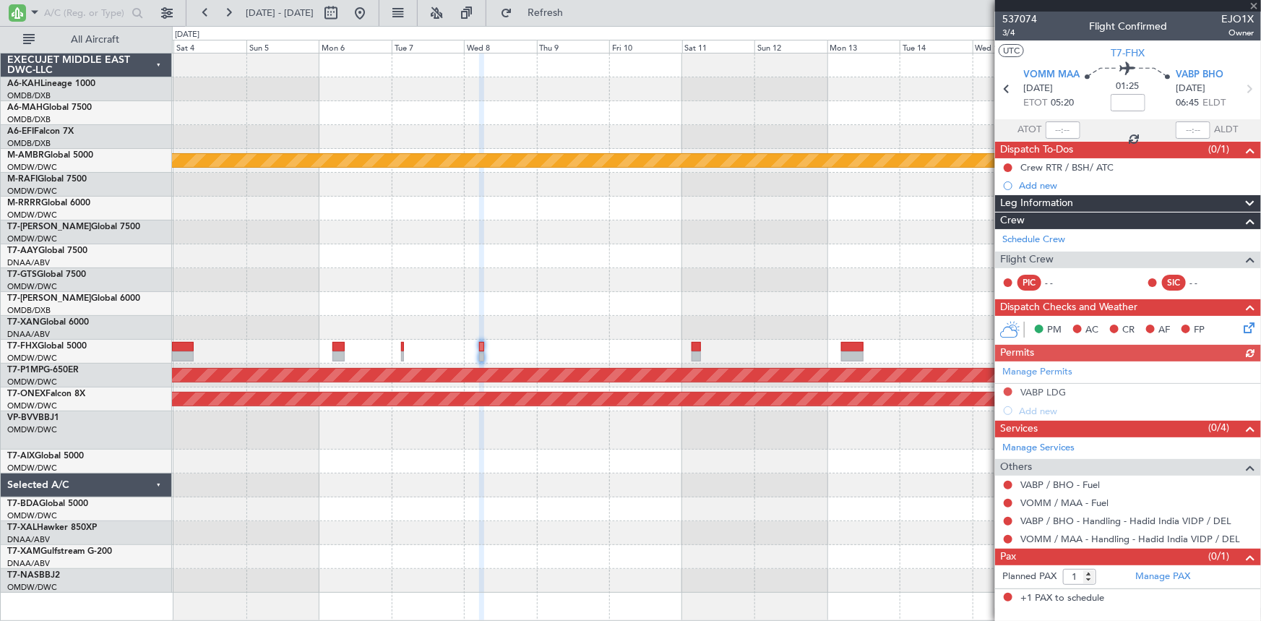
click at [450, 237] on div "Planned Maint Dubai (Dubai Intl) Planned Maint Singapore (Seletar) Planned Main…" at bounding box center [716, 322] width 1089 height 539
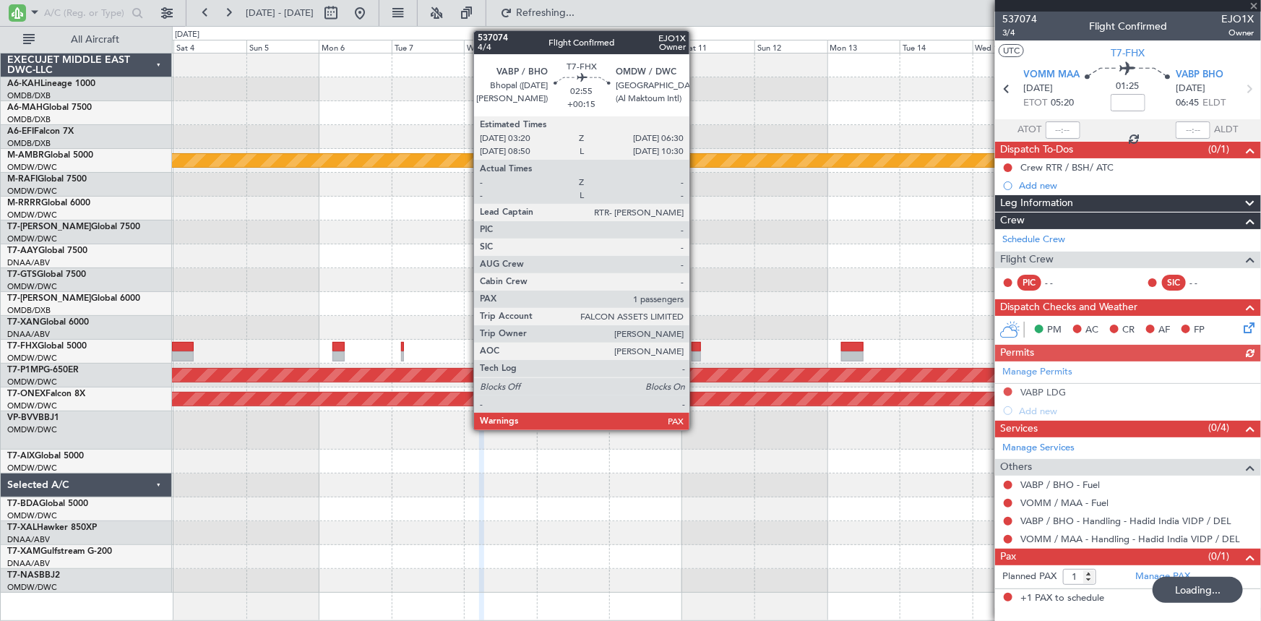
click at [696, 345] on div at bounding box center [696, 347] width 10 height 10
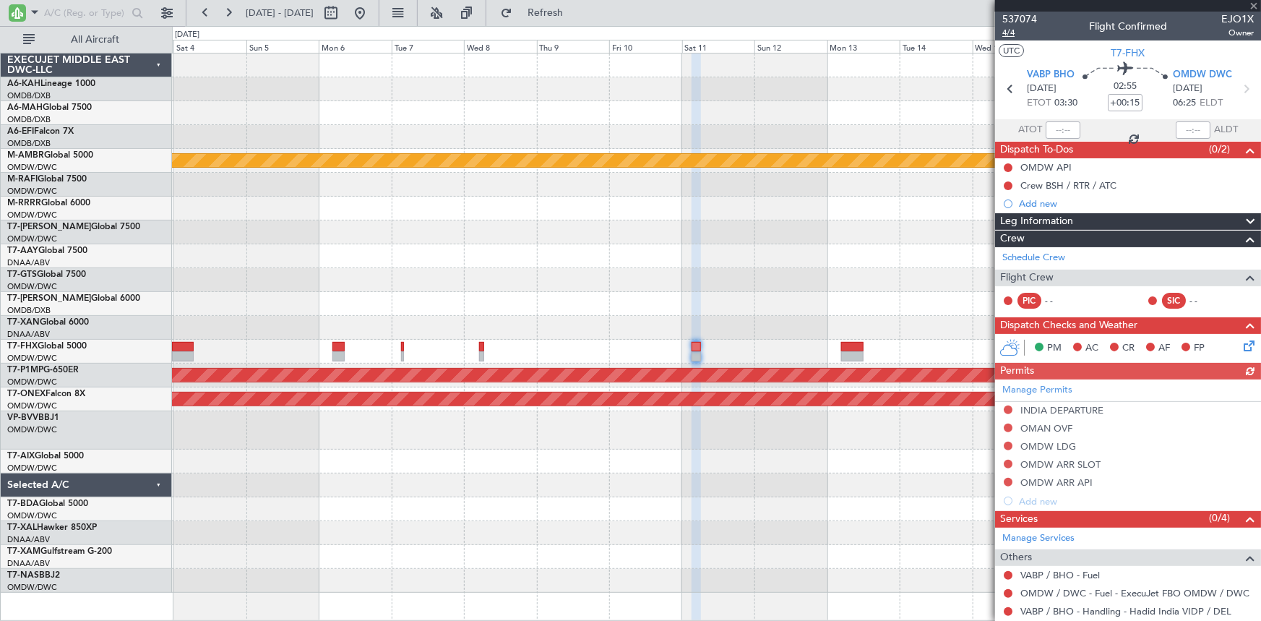
click at [1007, 33] on span "4/4" at bounding box center [1019, 33] width 35 height 12
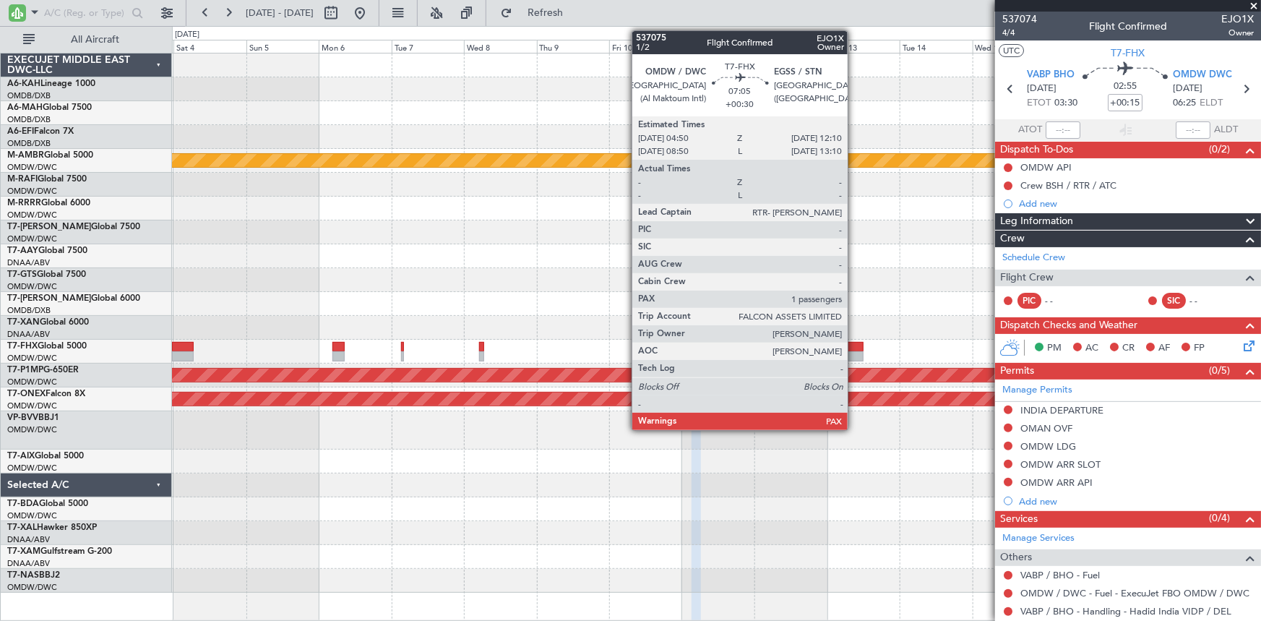
click at [854, 346] on div at bounding box center [852, 347] width 22 height 10
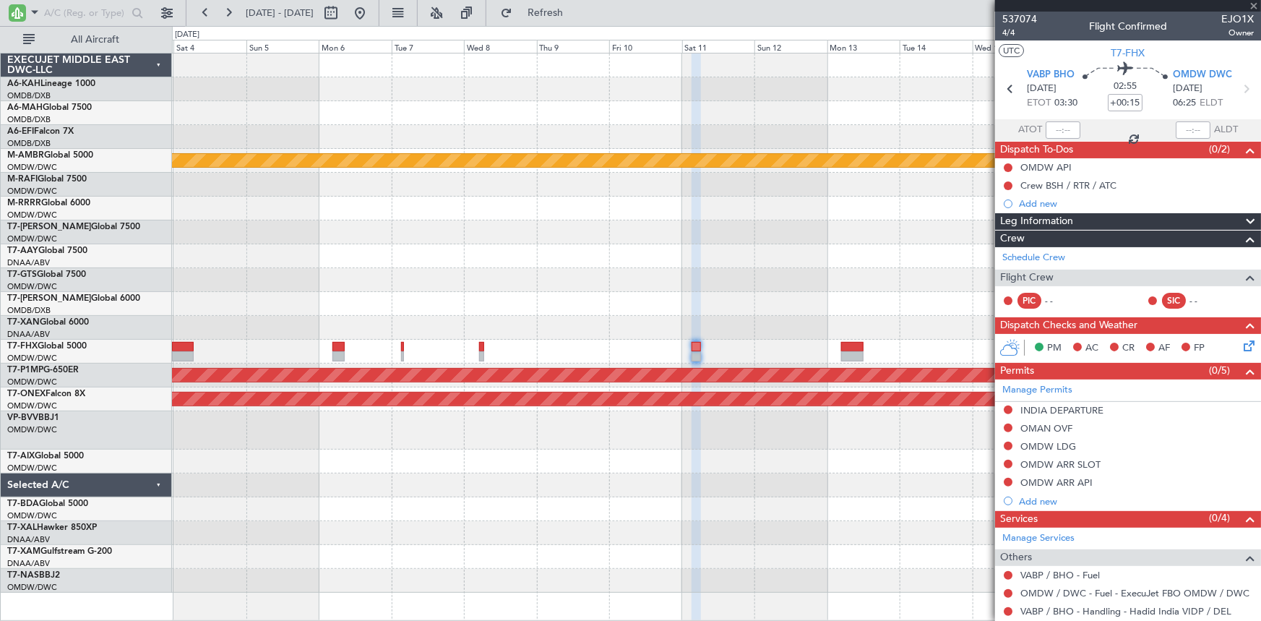
type input "+00:30"
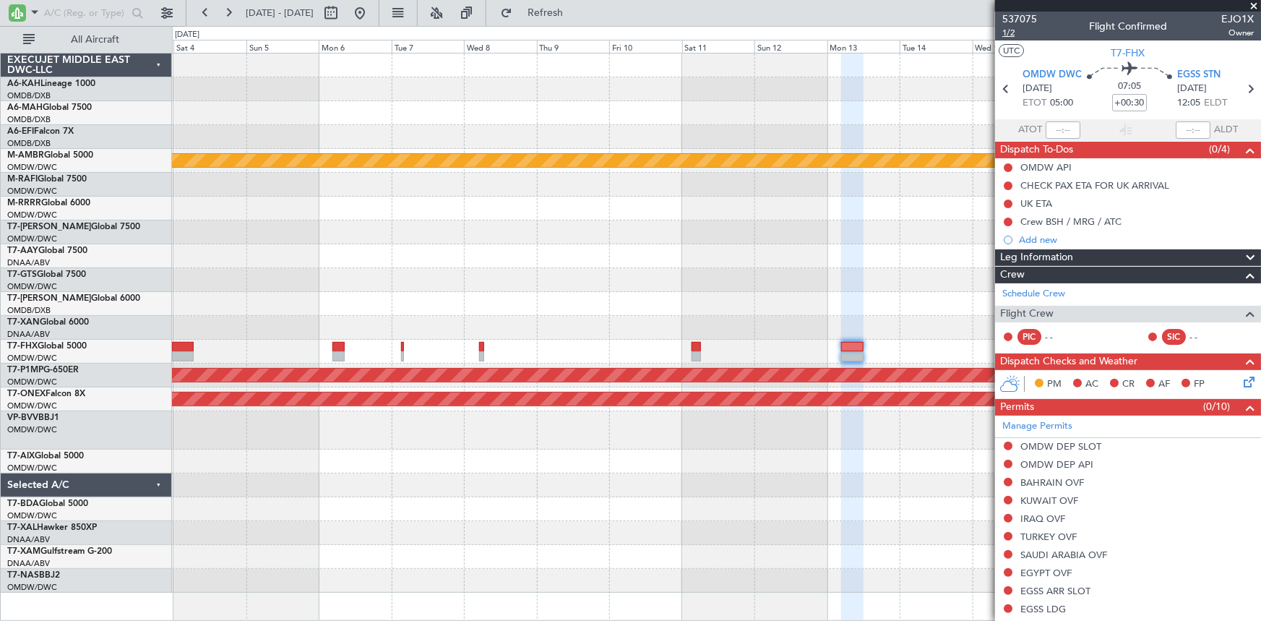
click at [1004, 33] on span "1/2" at bounding box center [1019, 33] width 35 height 12
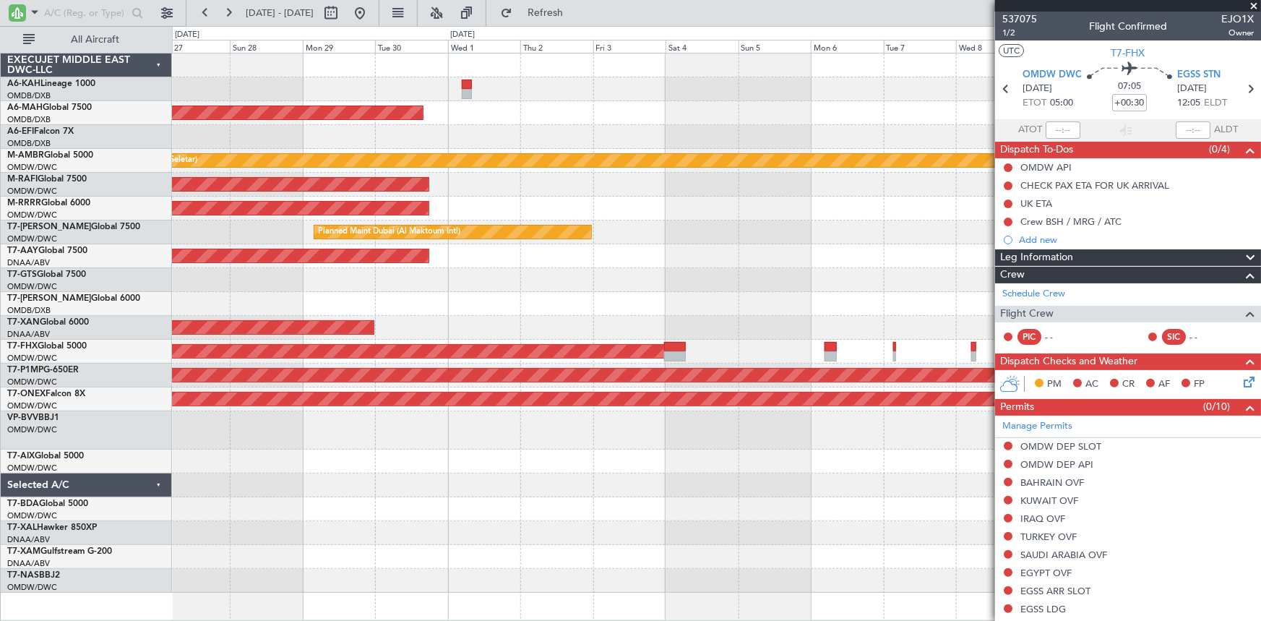
click at [919, 285] on div at bounding box center [716, 280] width 1089 height 24
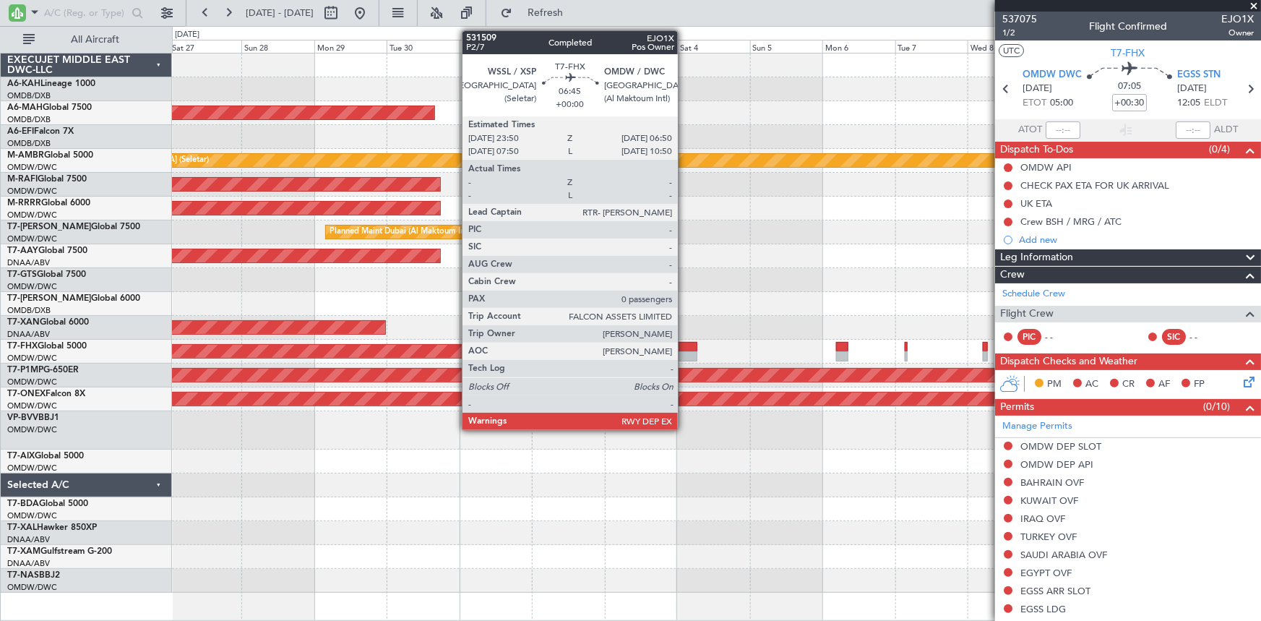
click at [684, 346] on div at bounding box center [686, 347] width 22 height 10
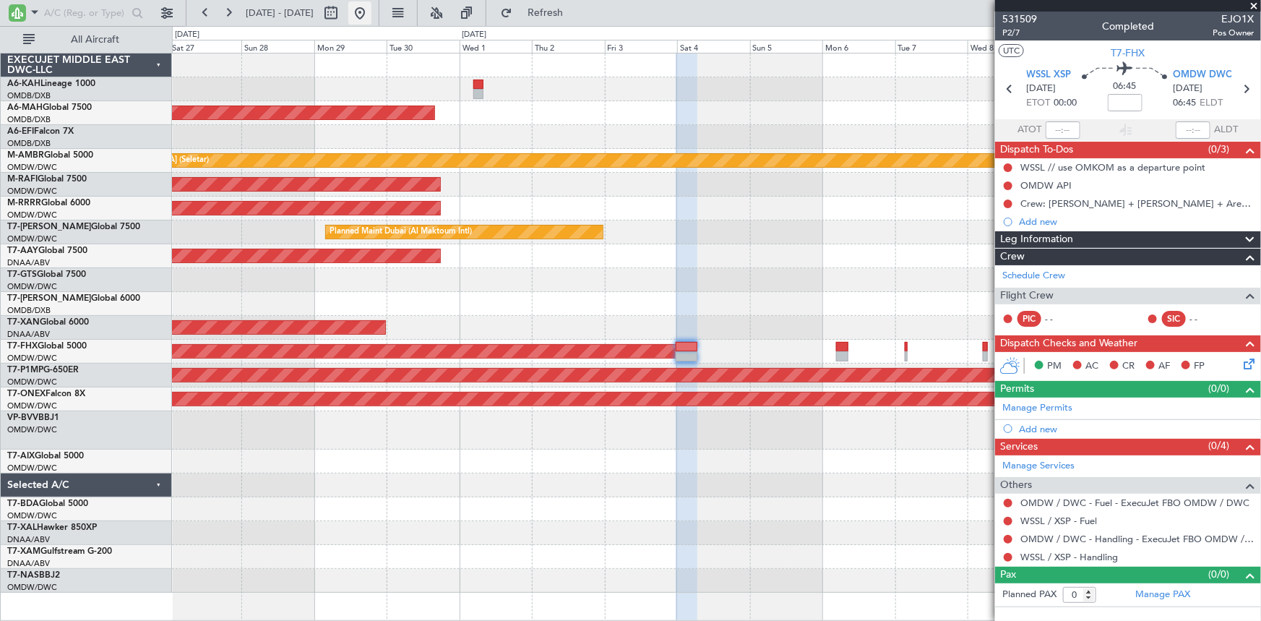
click at [371, 7] on button at bounding box center [359, 12] width 23 height 23
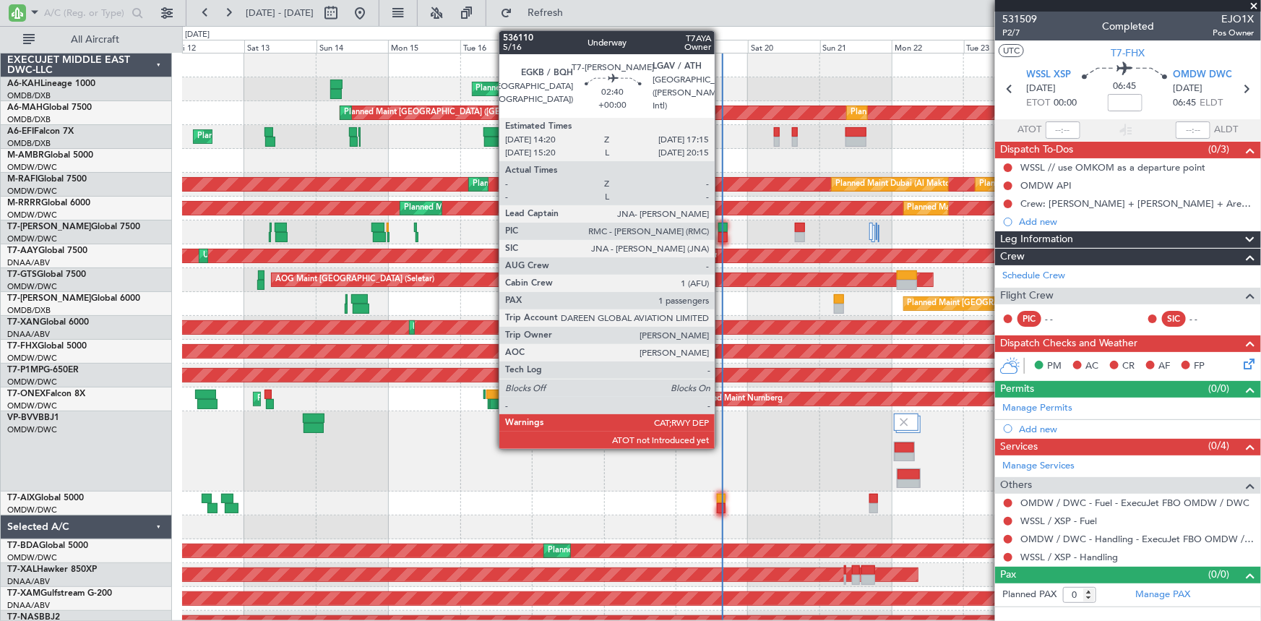
click at [721, 227] on div at bounding box center [722, 228] width 9 height 10
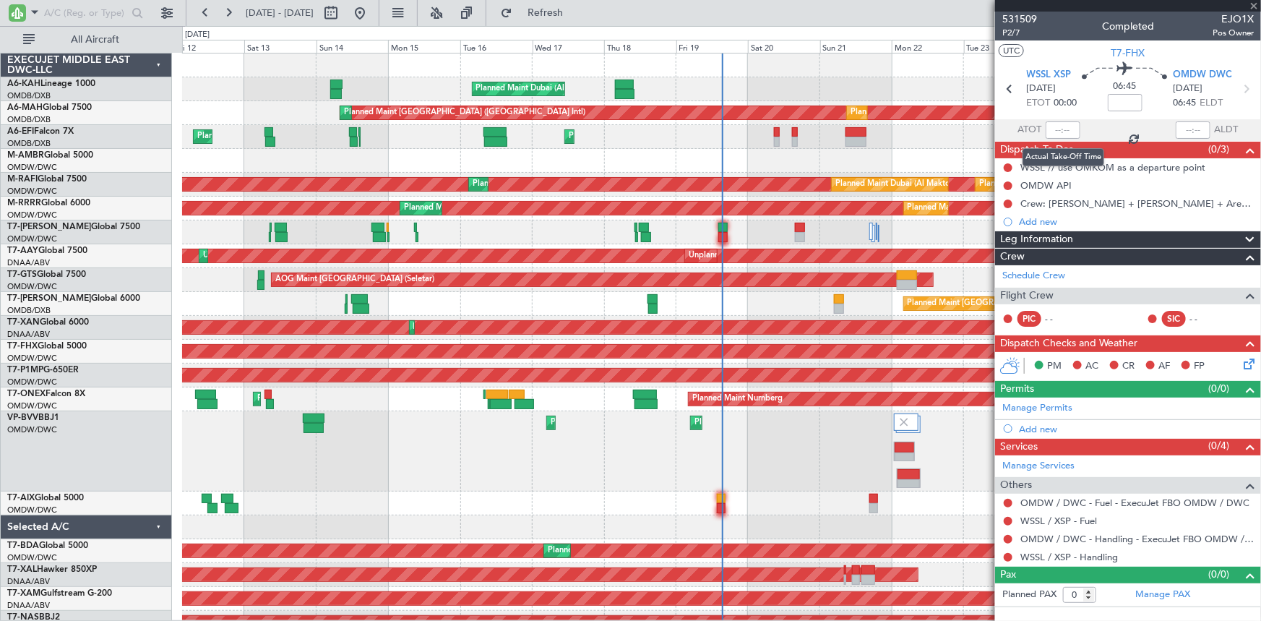
type input "1"
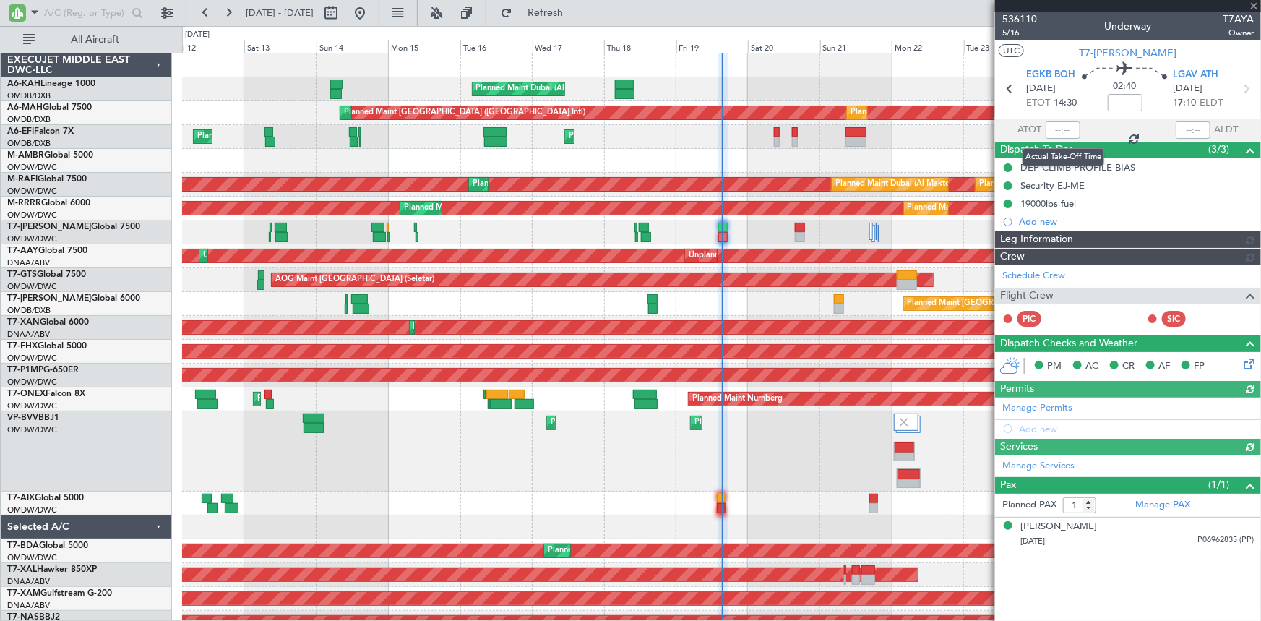
type input "Rohit Roy (ROY)"
type input "7177"
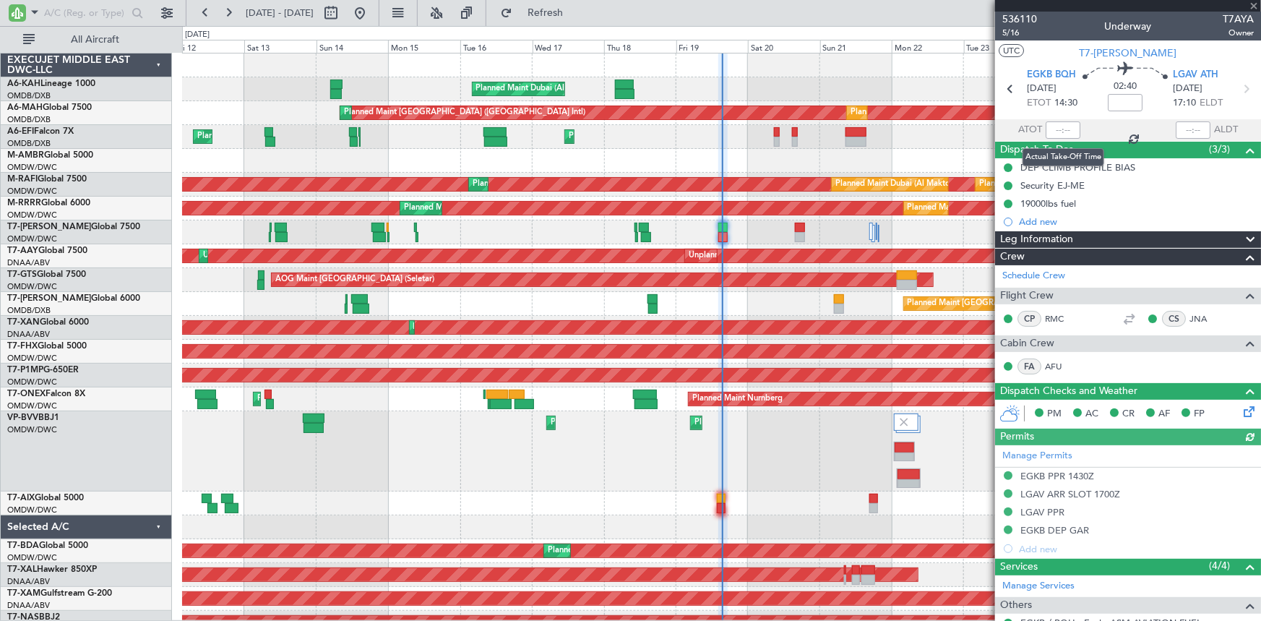
click at [1068, 126] on div at bounding box center [1062, 129] width 35 height 17
click at [1062, 123] on div at bounding box center [1062, 129] width 35 height 17
click at [1062, 124] on div at bounding box center [1062, 129] width 35 height 17
click at [1060, 127] on div at bounding box center [1062, 129] width 35 height 17
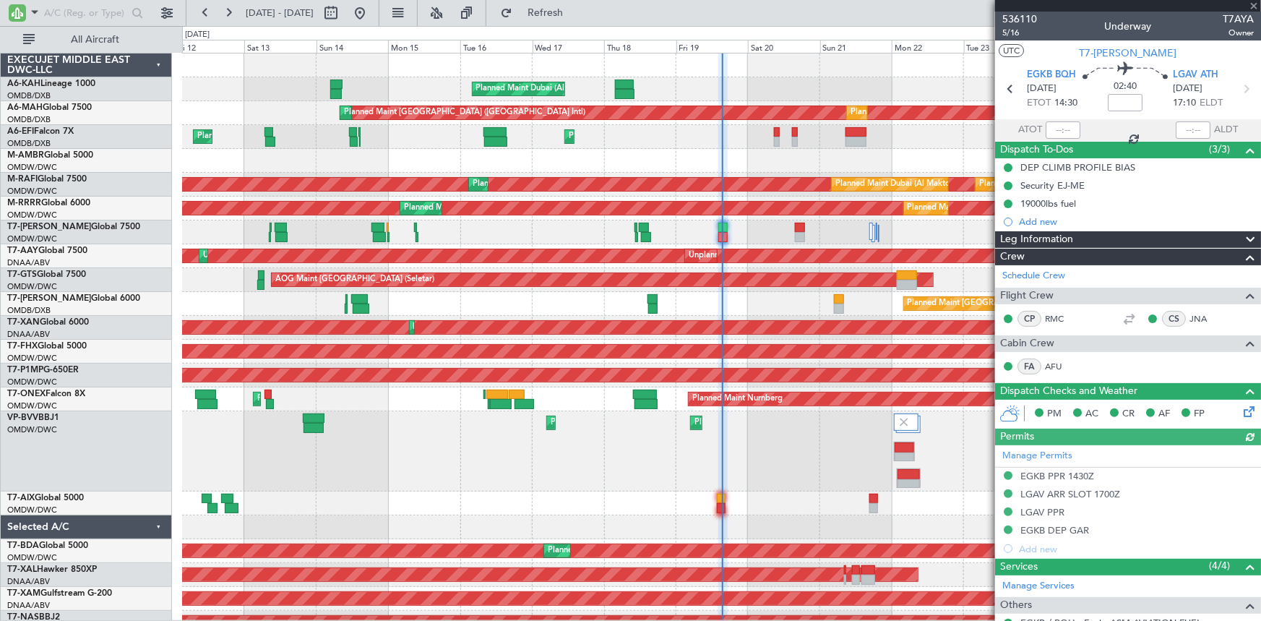
click at [1060, 127] on div at bounding box center [1062, 129] width 35 height 17
click at [1060, 126] on input "text" at bounding box center [1062, 129] width 35 height 17
click at [1100, 121] on section "ATOT 1517 ALDT" at bounding box center [1128, 130] width 266 height 22
type input "15:17"
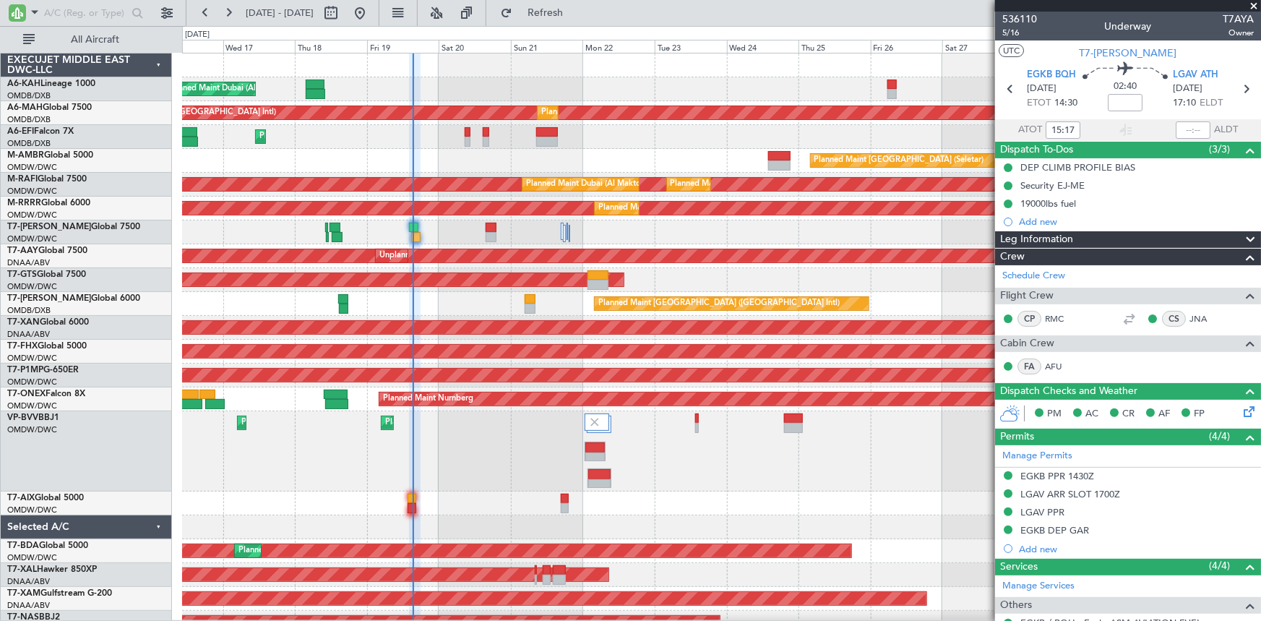
scroll to position [13, 0]
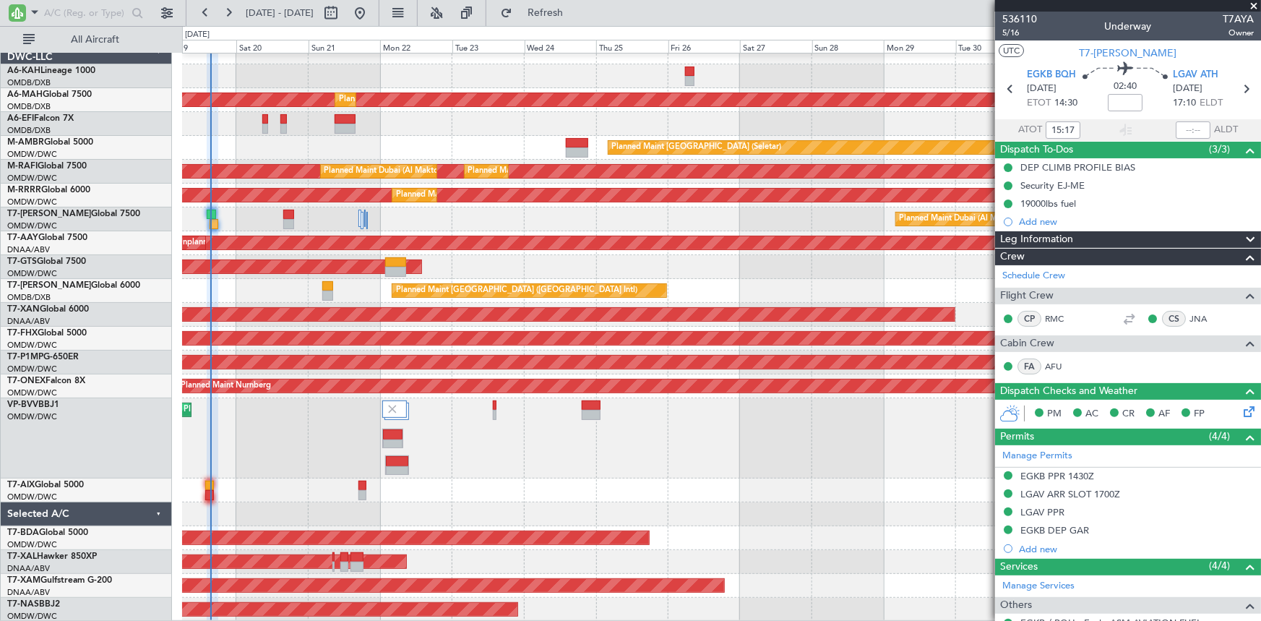
click at [425, 449] on div "Planned Maint Dubai (Al Maktoum Intl) Planned Maint [GEOGRAPHIC_DATA] (Al Makto…" at bounding box center [721, 438] width 1078 height 80
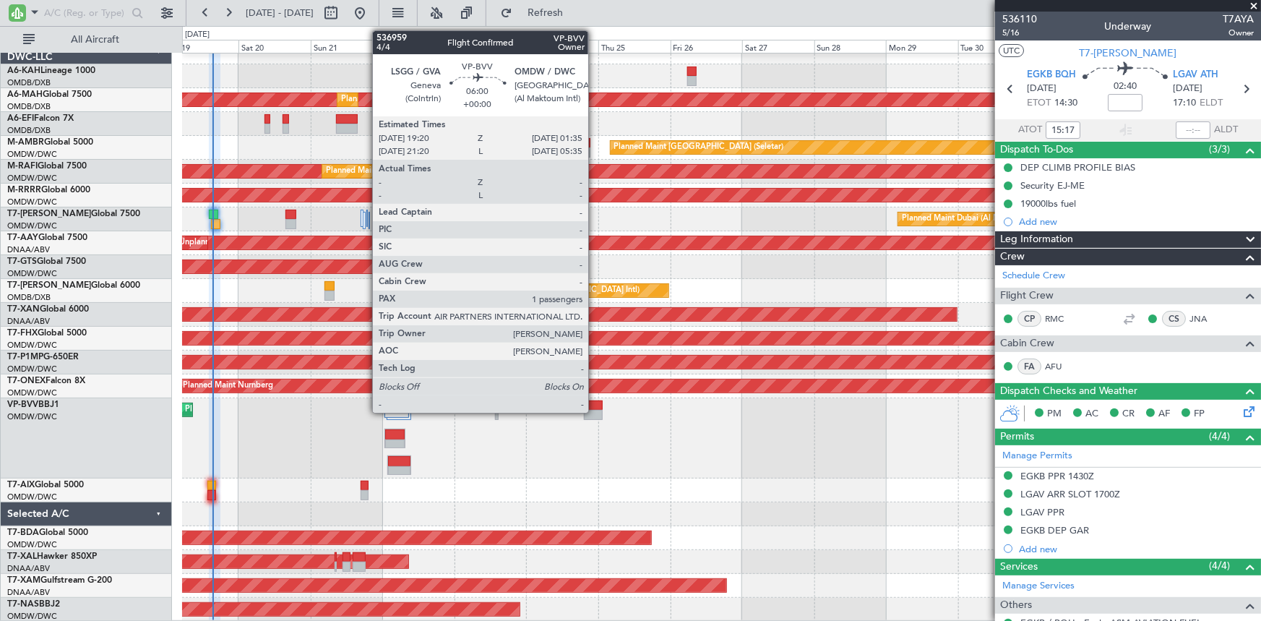
click at [595, 407] on div at bounding box center [593, 405] width 19 height 10
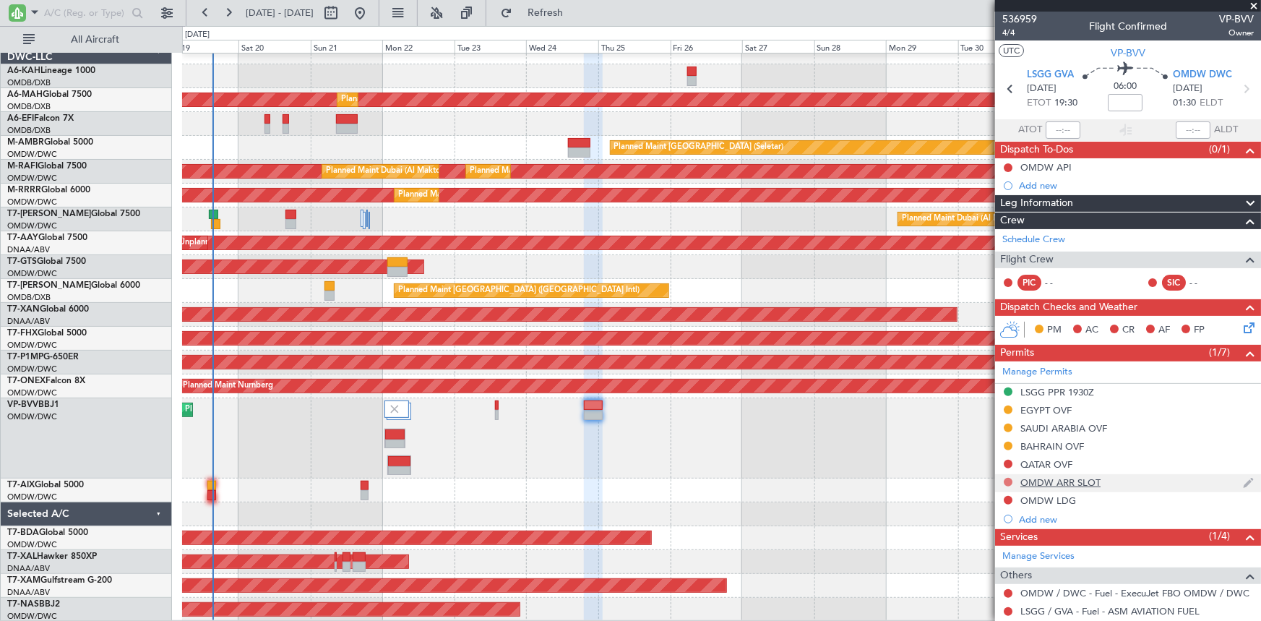
click at [1006, 478] on button at bounding box center [1007, 482] width 9 height 9
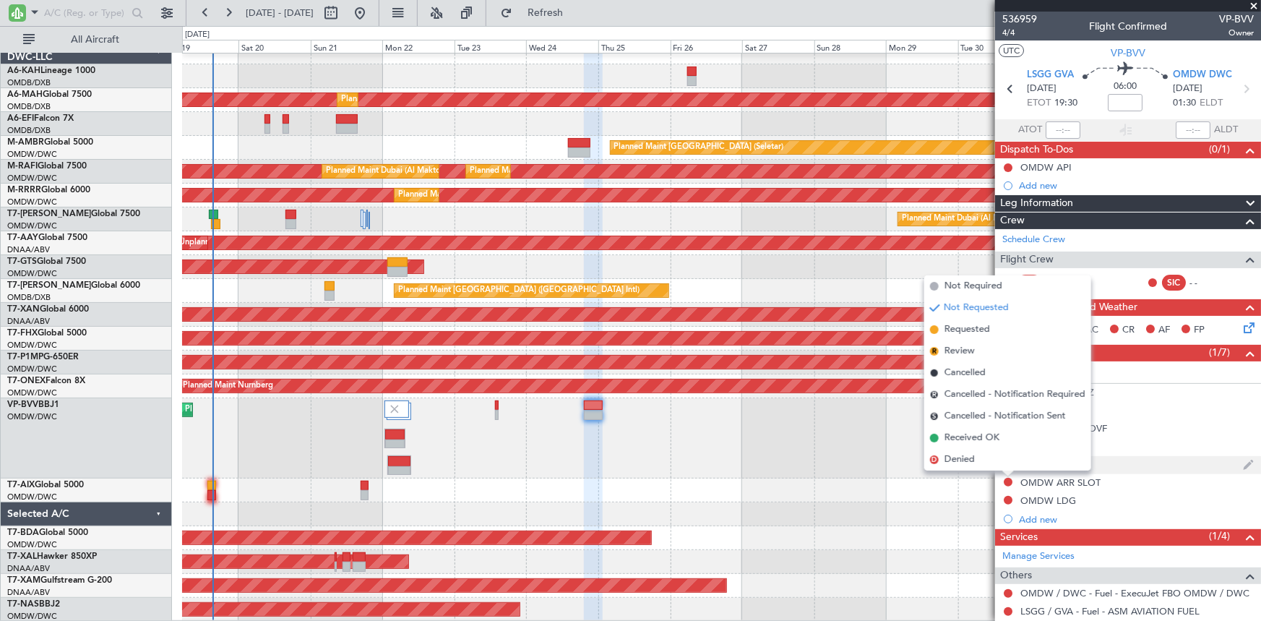
click at [952, 435] on span "Received OK" at bounding box center [971, 438] width 55 height 14
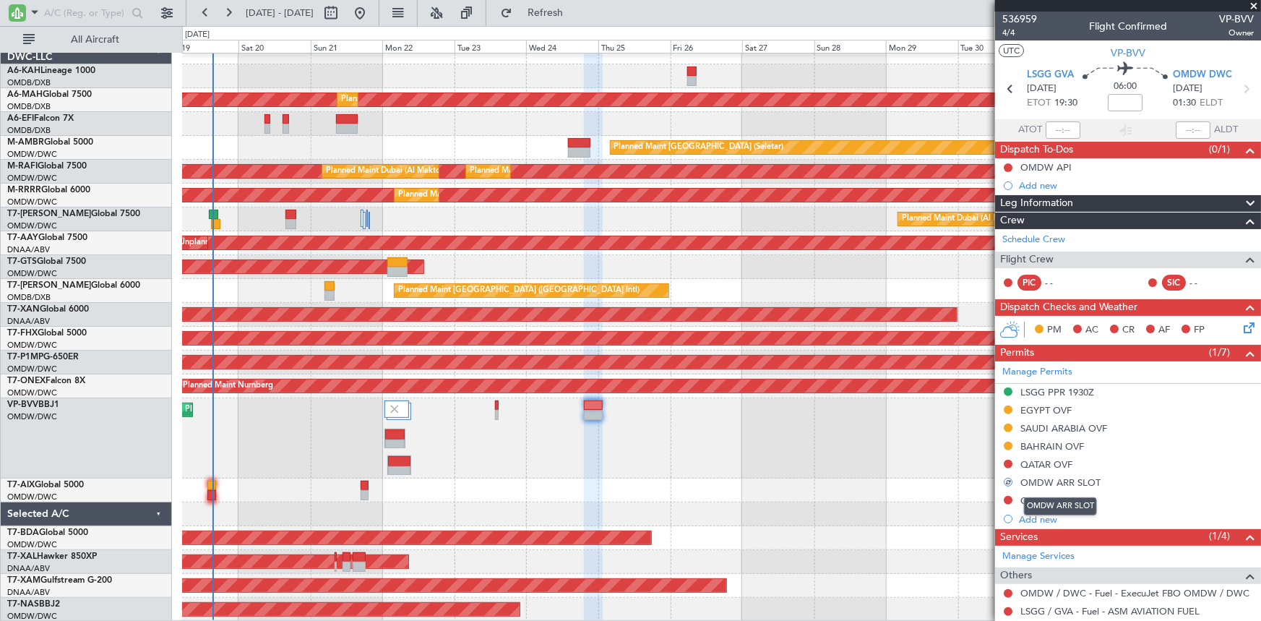
click at [1060, 476] on div "OMDW ARR SLOT" at bounding box center [1060, 482] width 80 height 12
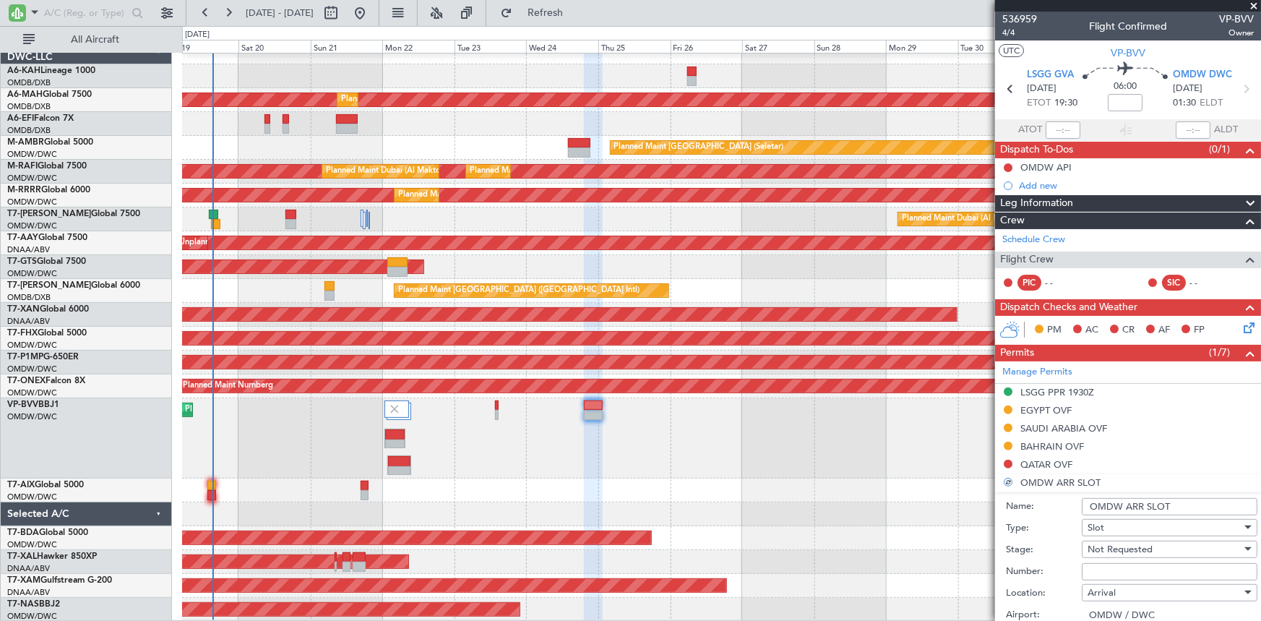
scroll to position [131, 0]
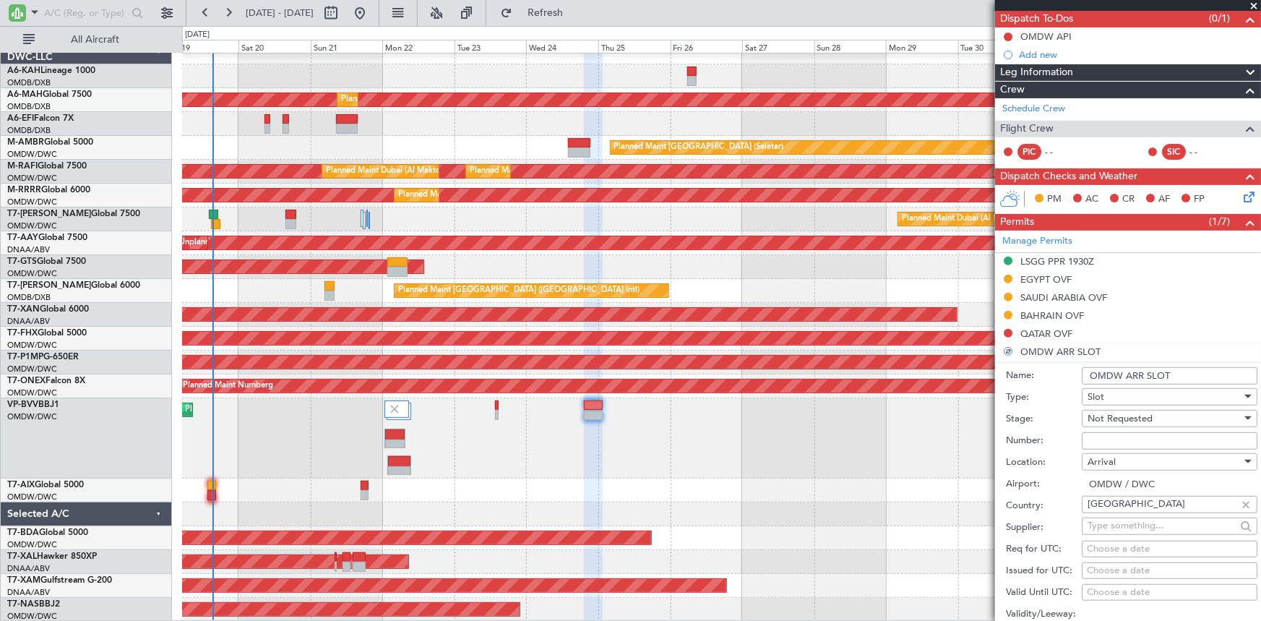
click at [1123, 439] on input "Number:" at bounding box center [1169, 440] width 176 height 17
paste input "EJO101"
type input "EJO101"
click at [1132, 416] on span "Not Requested" at bounding box center [1119, 418] width 65 height 13
click at [1134, 419] on span "Not Requested" at bounding box center [1119, 418] width 65 height 13
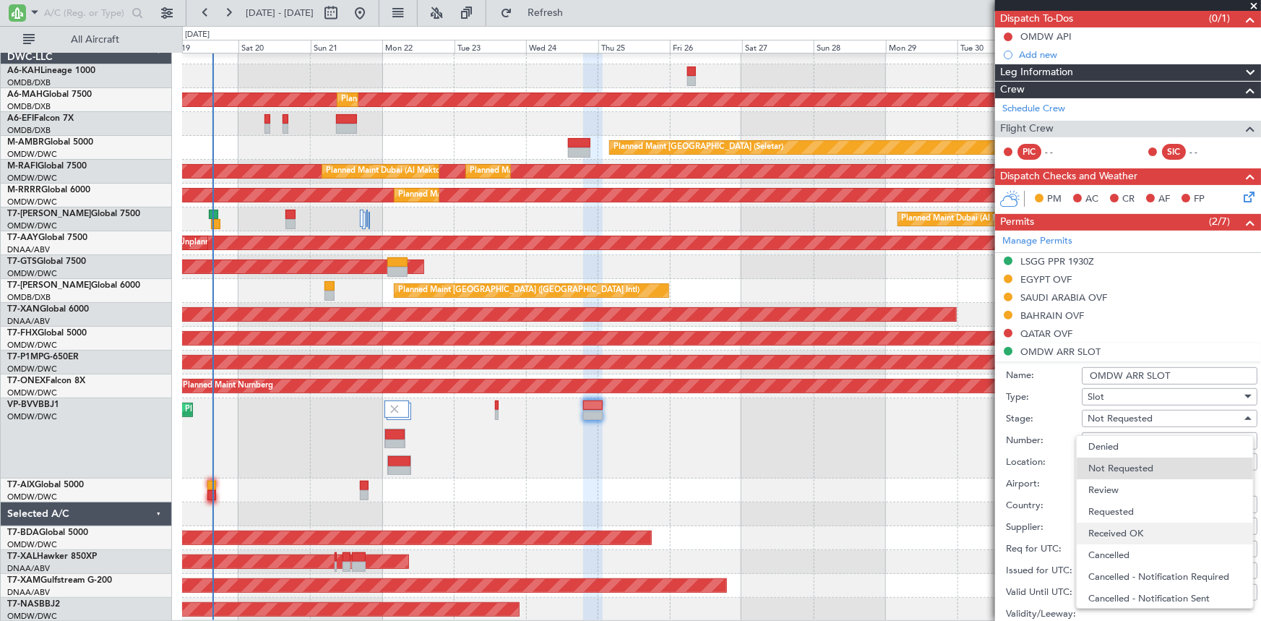
click at [1132, 534] on span "Received OK" at bounding box center [1164, 533] width 153 height 22
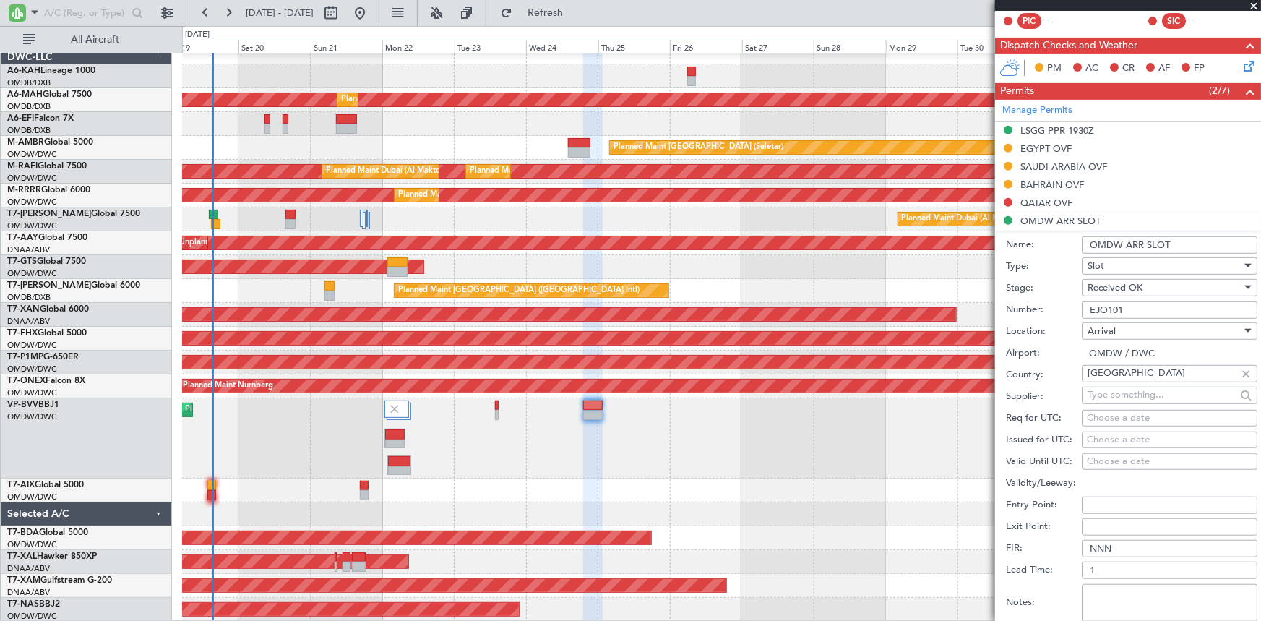
scroll to position [262, 0]
click at [1107, 415] on div "Choose a date" at bounding box center [1169, 417] width 165 height 14
select select "9"
select select "2025"
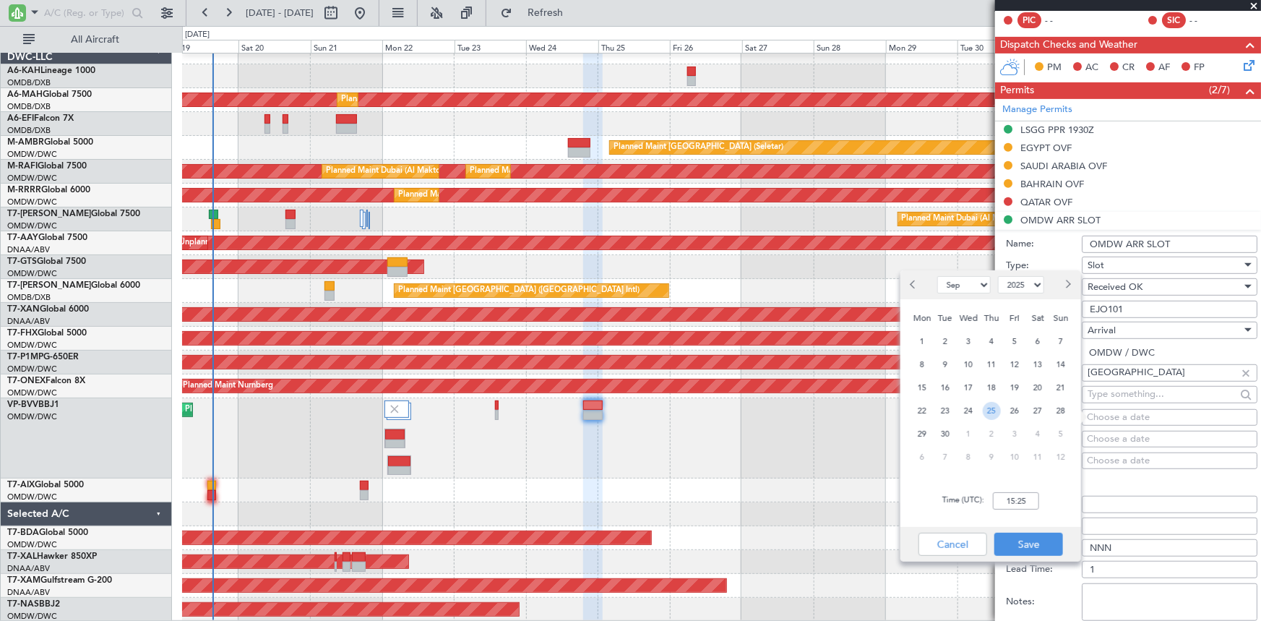
click at [985, 409] on span "25" at bounding box center [991, 411] width 18 height 18
click at [991, 499] on div "Time (UTC): 00:00" at bounding box center [990, 501] width 181 height 52
click at [1006, 504] on input "00:00" at bounding box center [1016, 500] width 46 height 17
type input "01:30"
click at [1024, 540] on button "Save" at bounding box center [1028, 543] width 69 height 23
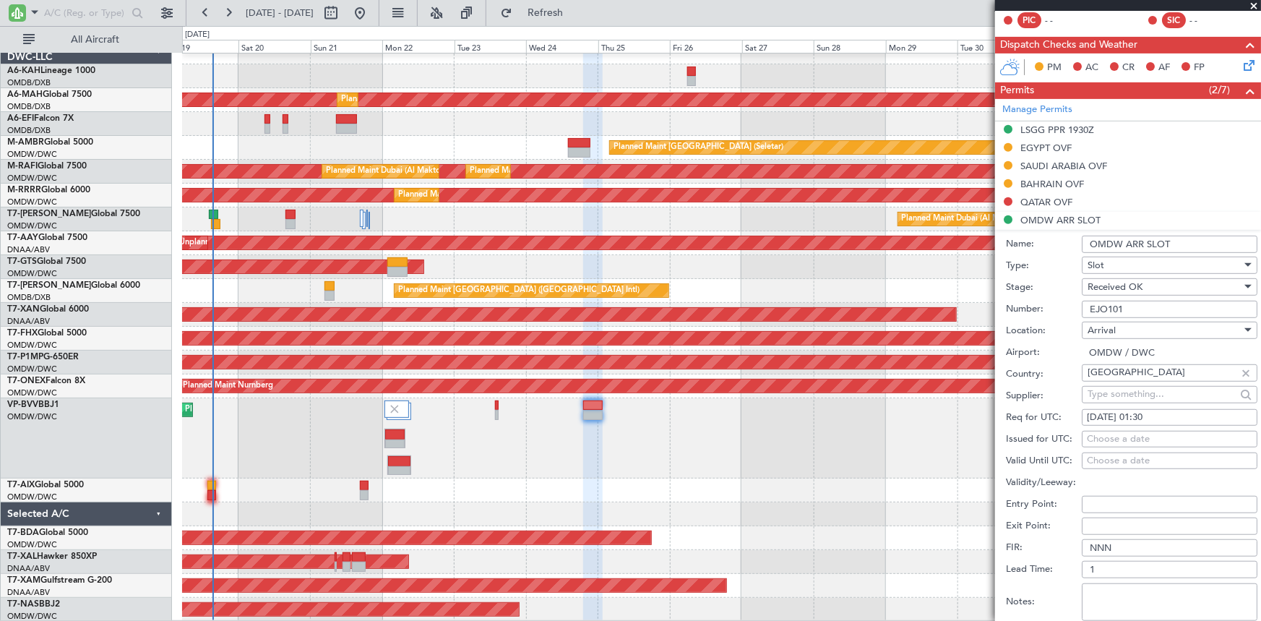
click at [1118, 436] on div "Choose a date" at bounding box center [1169, 439] width 165 height 14
select select "9"
select select "2025"
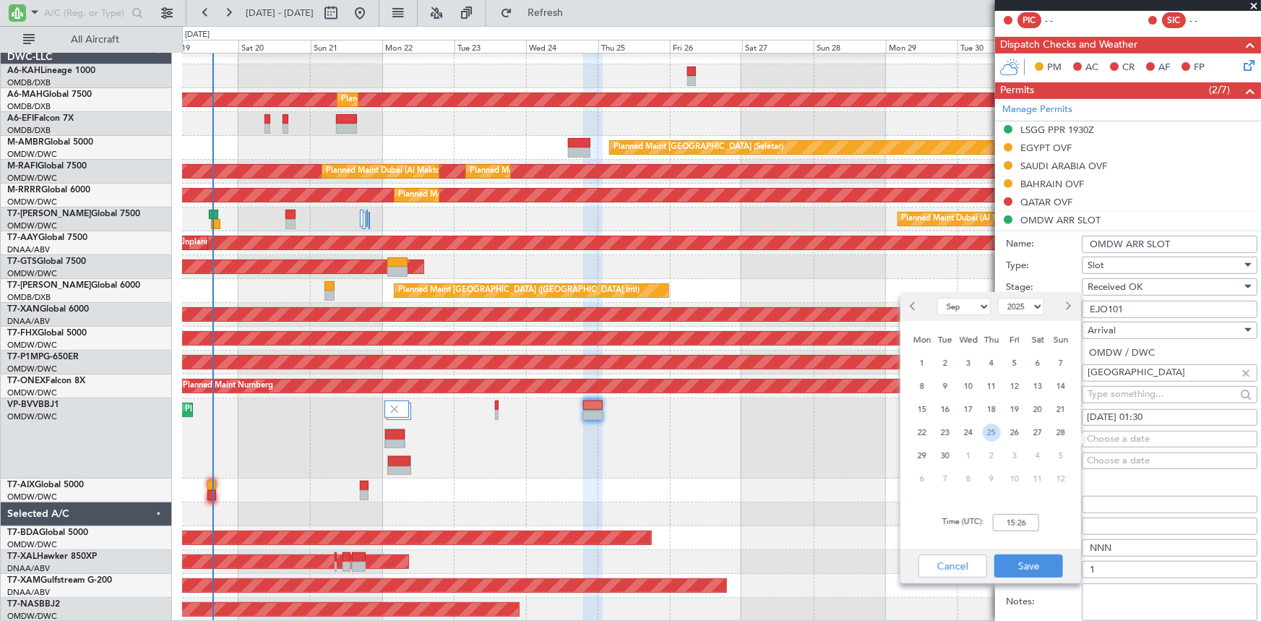
click at [987, 426] on span "25" at bounding box center [991, 432] width 18 height 18
click at [1005, 517] on input "00:00" at bounding box center [1016, 522] width 46 height 17
type input "01:30"
click at [1032, 556] on button "Save" at bounding box center [1028, 565] width 69 height 23
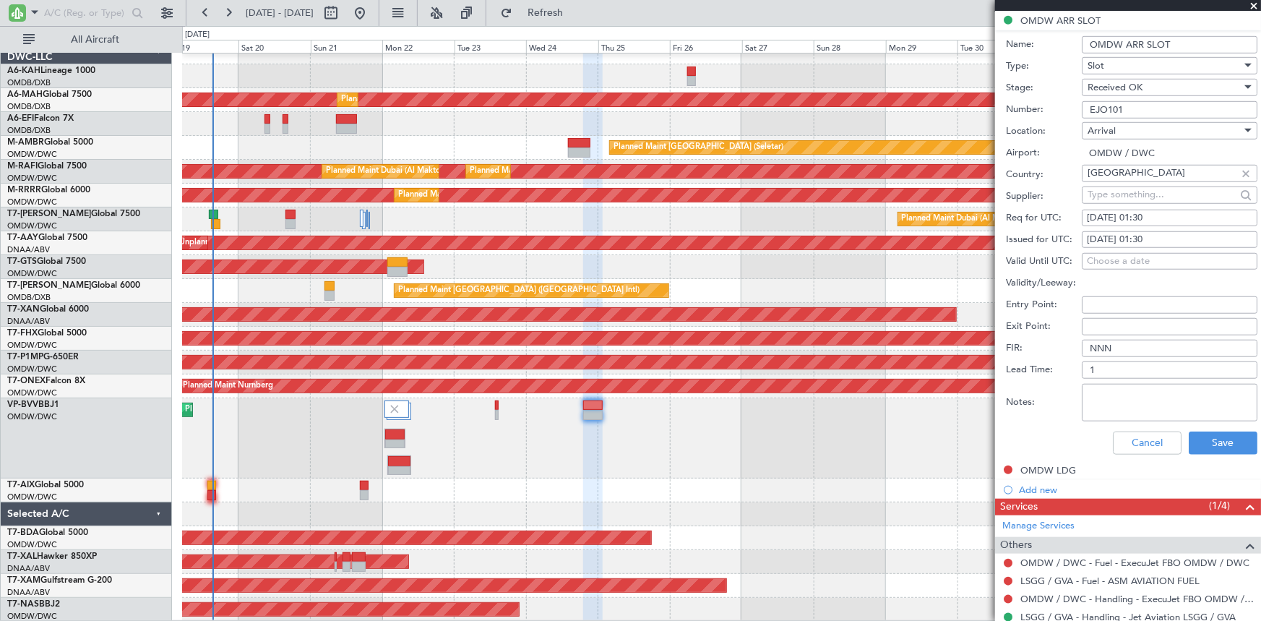
scroll to position [525, 0]
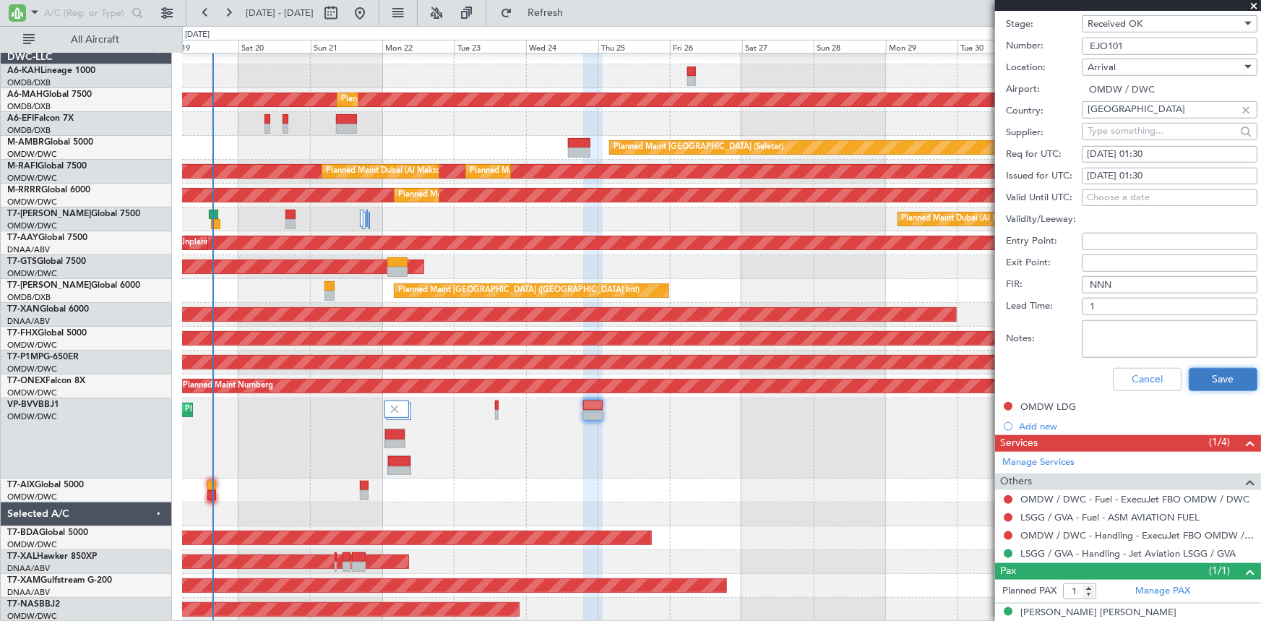
click at [1222, 371] on button "Save" at bounding box center [1222, 379] width 69 height 23
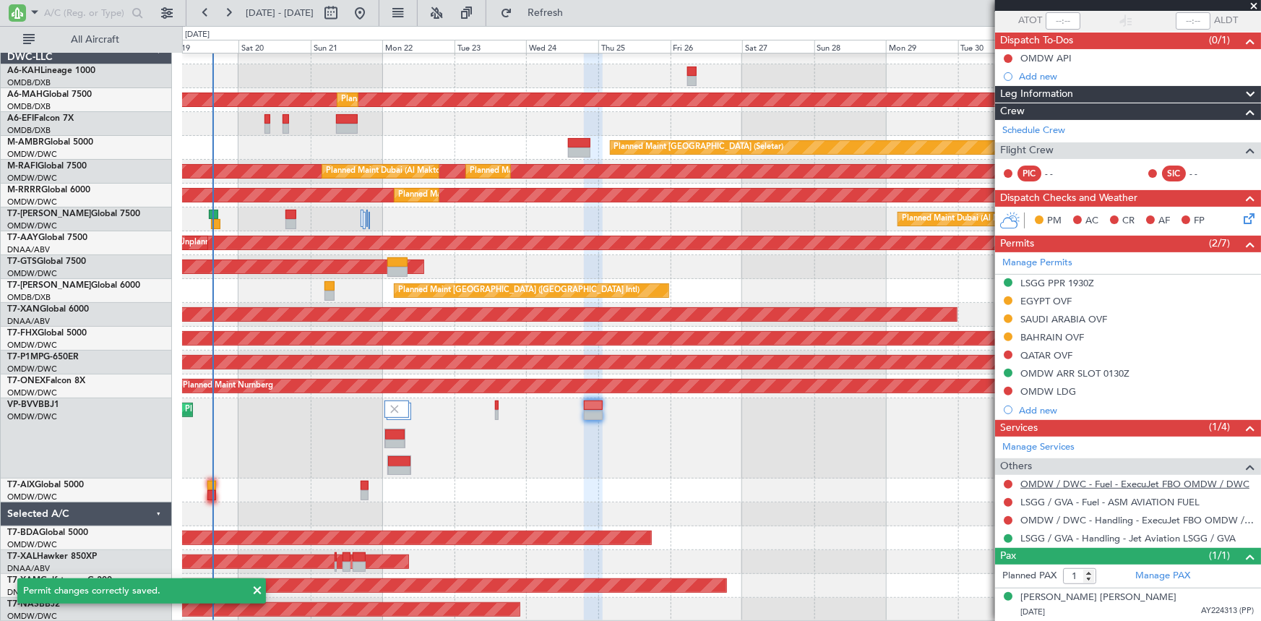
scroll to position [94, 0]
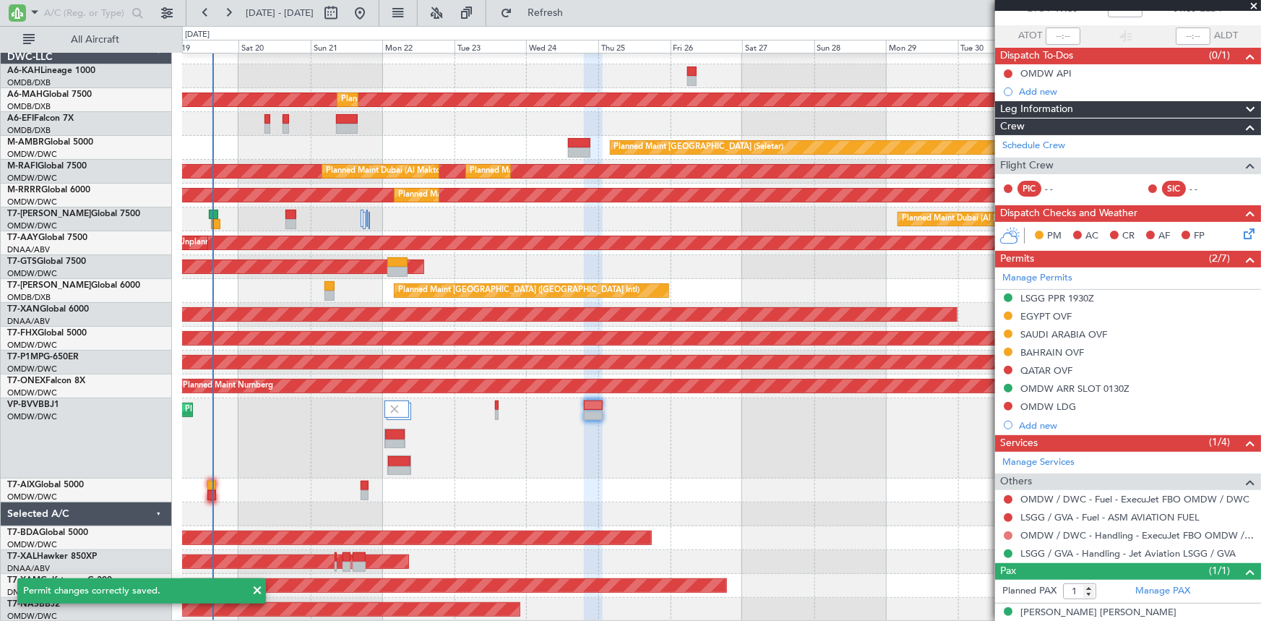
click at [1009, 532] on button at bounding box center [1007, 535] width 9 height 9
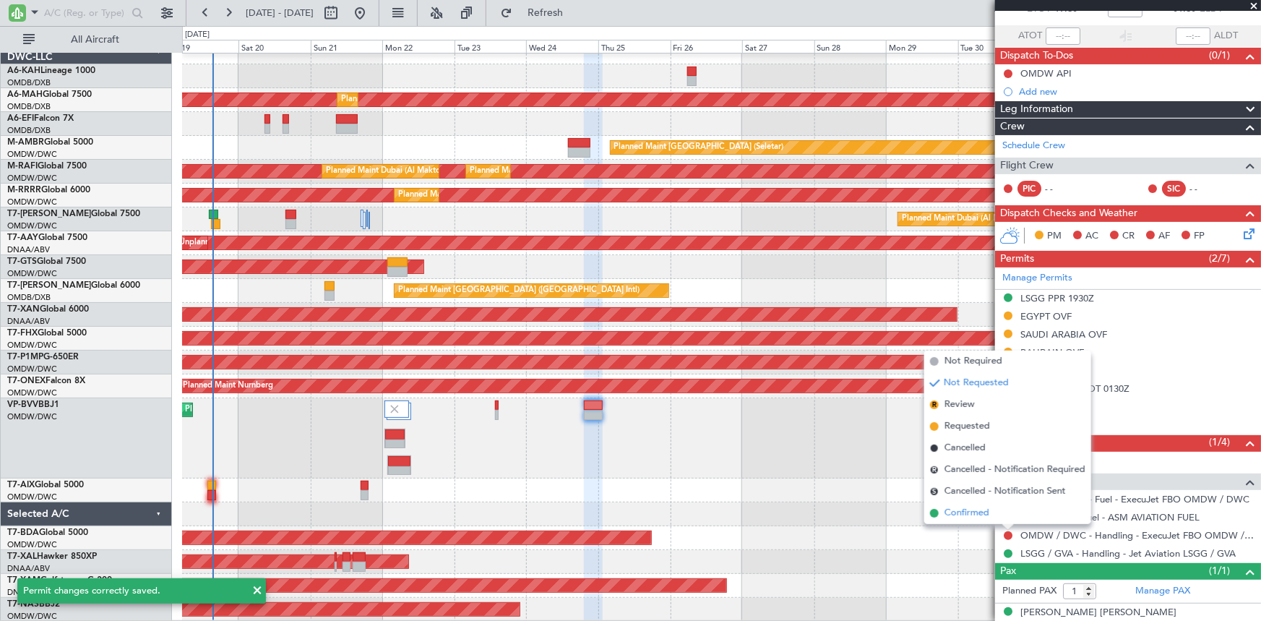
click at [969, 512] on span "Confirmed" at bounding box center [966, 513] width 45 height 14
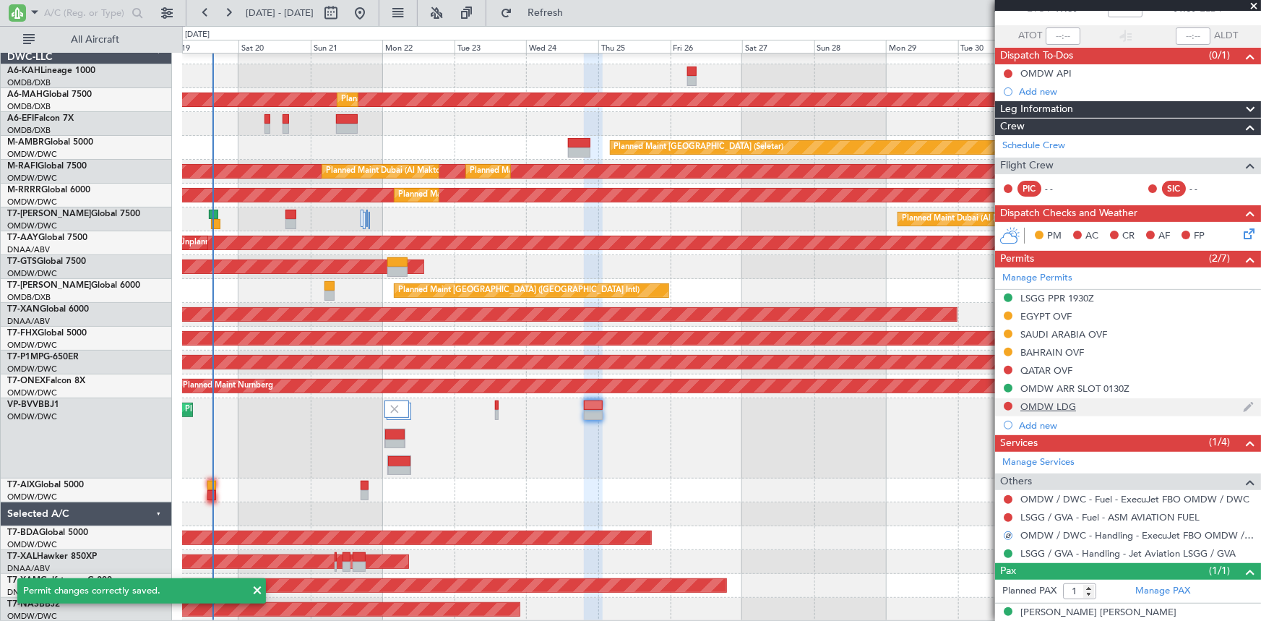
click at [1040, 402] on div "OMDW LDG" at bounding box center [1048, 406] width 56 height 12
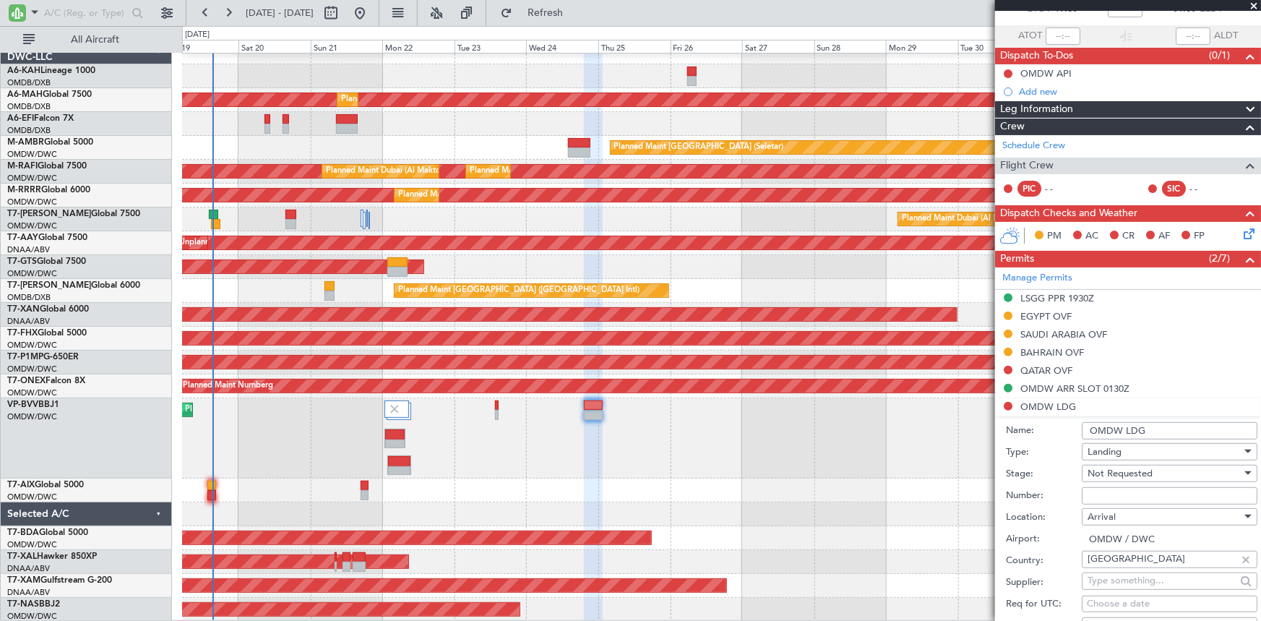
click at [1123, 467] on span "Not Requested" at bounding box center [1119, 473] width 65 height 13
drag, startPoint x: 1122, startPoint y: 587, endPoint x: 1141, endPoint y: 517, distance: 72.5
click at [1123, 587] on span "Received OK" at bounding box center [1164, 589] width 153 height 22
click at [1131, 497] on input "Number:" at bounding box center [1169, 495] width 176 height 17
paste input "LP/2025/12835"
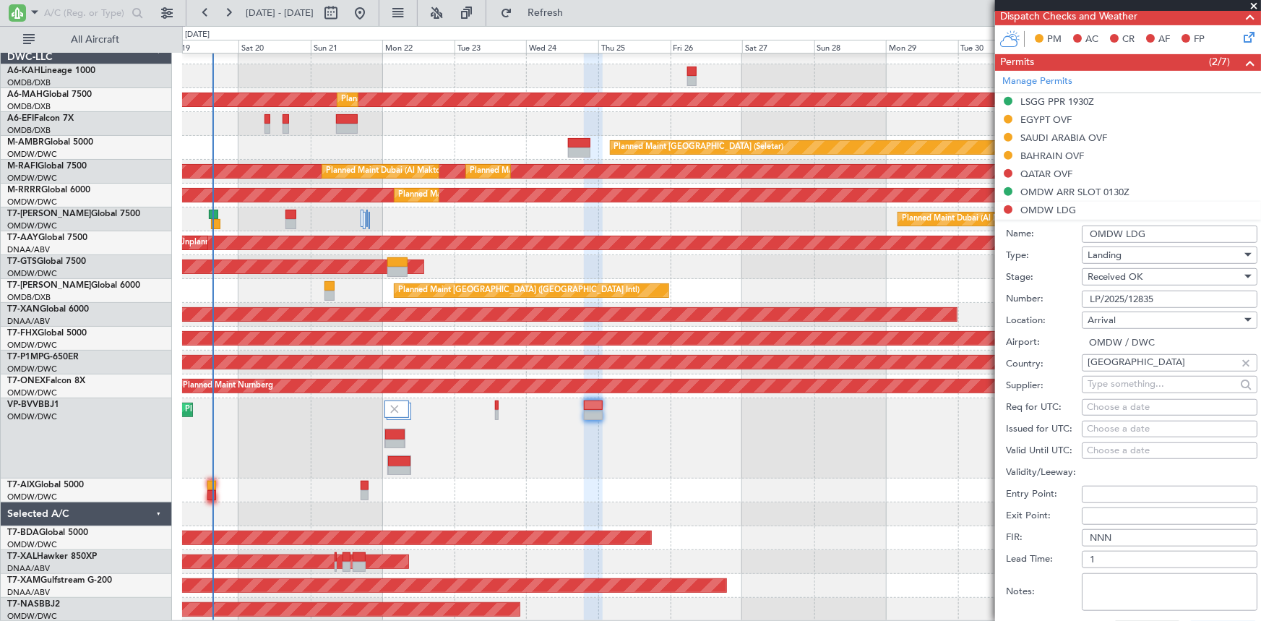
scroll to position [488, 0]
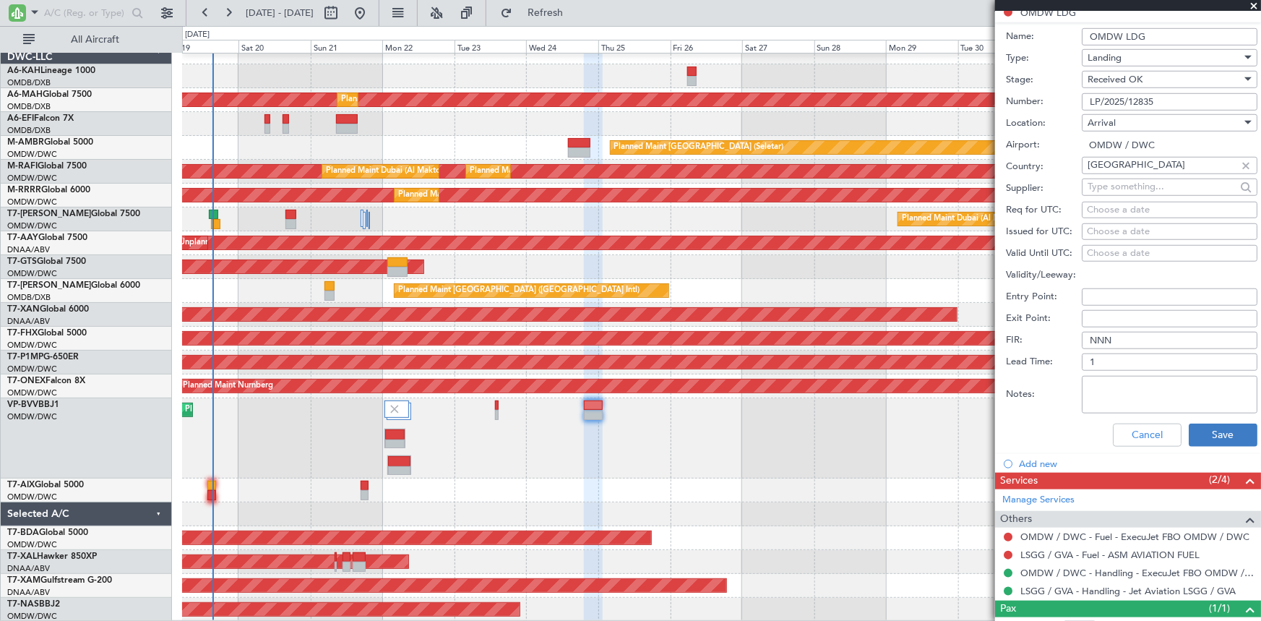
type input "LP/2025/12835"
click at [1210, 428] on button "Save" at bounding box center [1222, 434] width 69 height 23
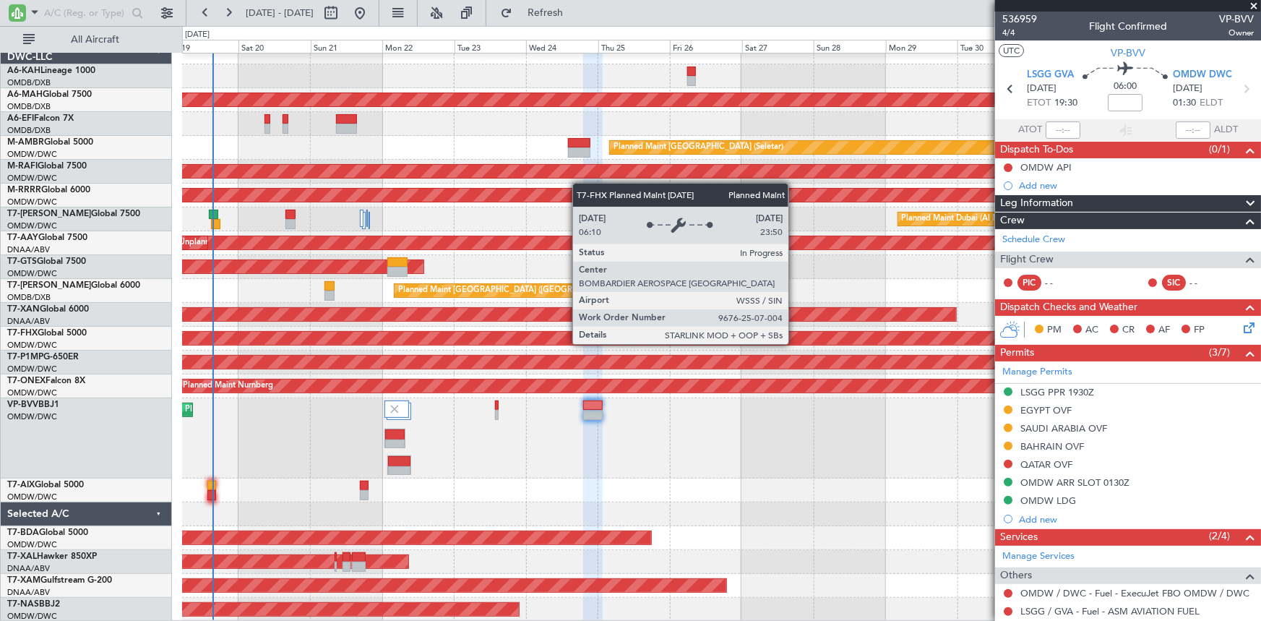
scroll to position [0, 0]
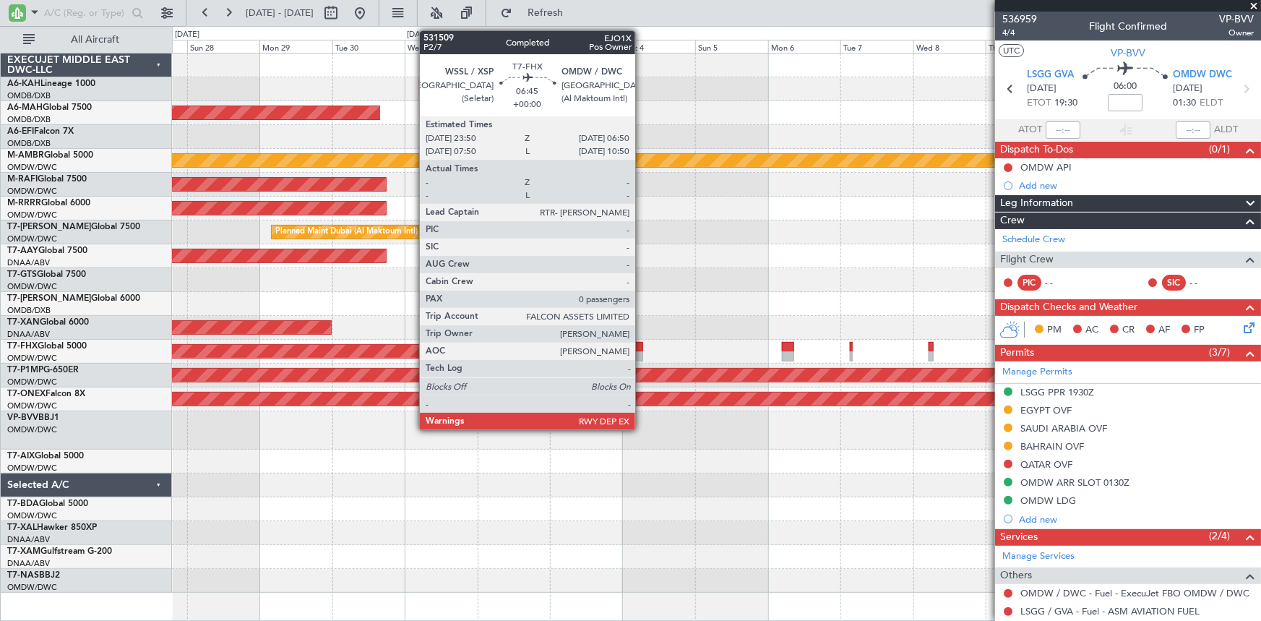
click at [642, 346] on div at bounding box center [632, 347] width 22 height 10
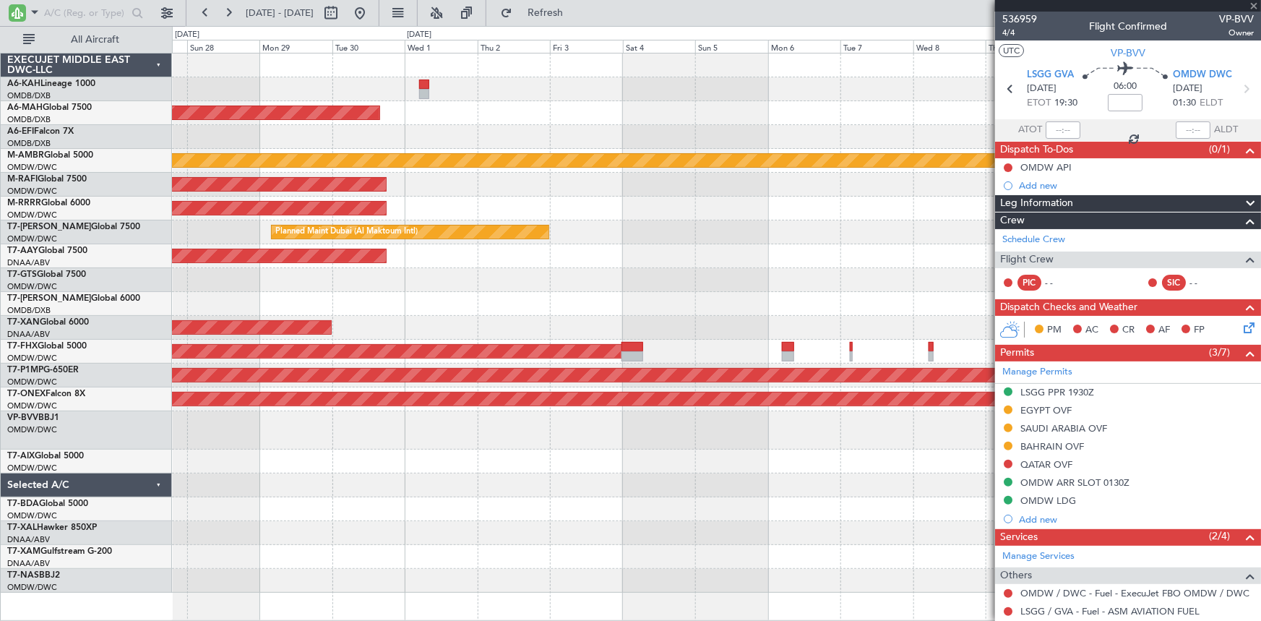
type input "0"
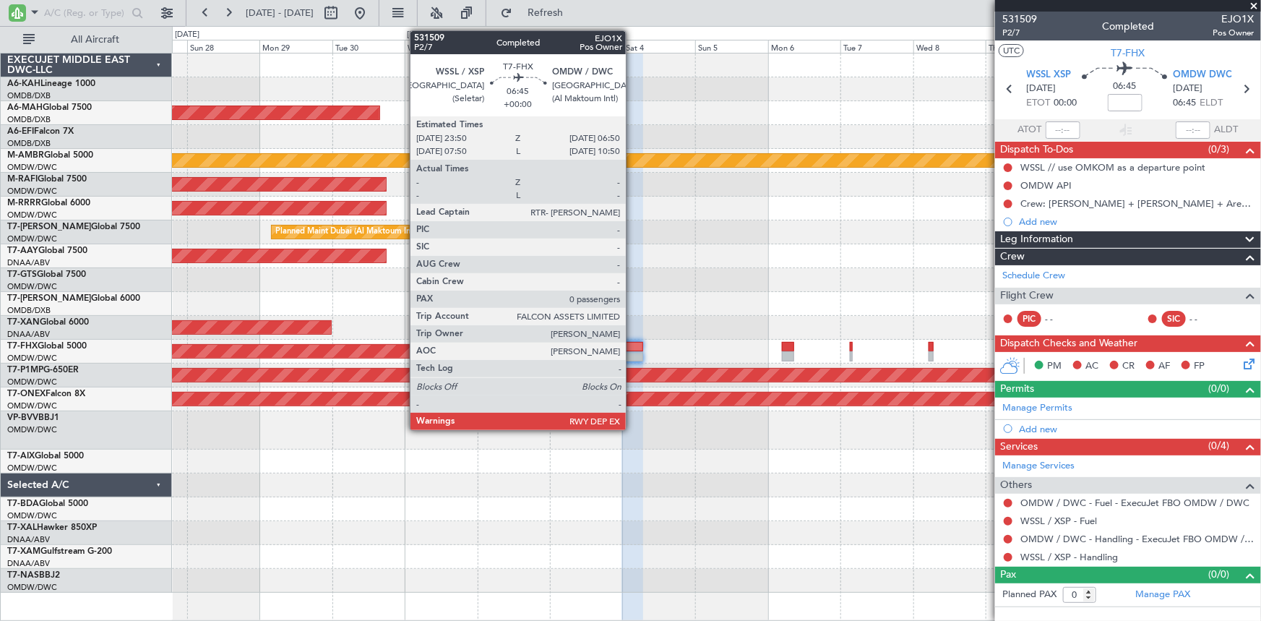
click at [639, 344] on div at bounding box center [632, 347] width 22 height 10
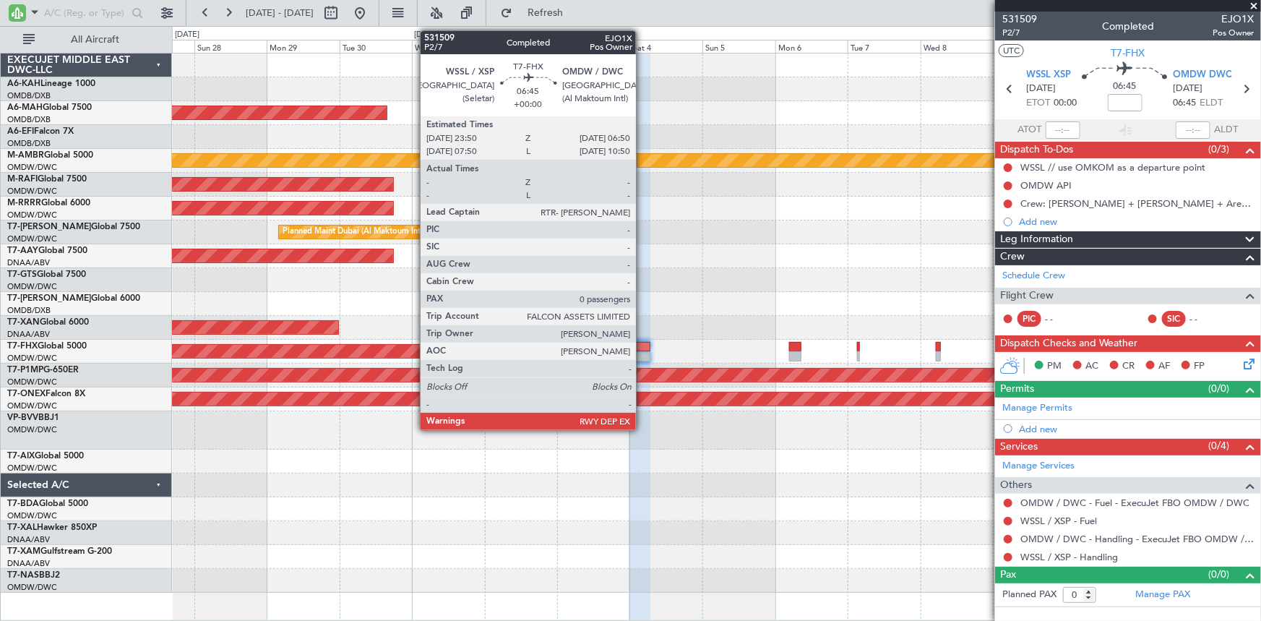
click at [642, 348] on div at bounding box center [640, 347] width 22 height 10
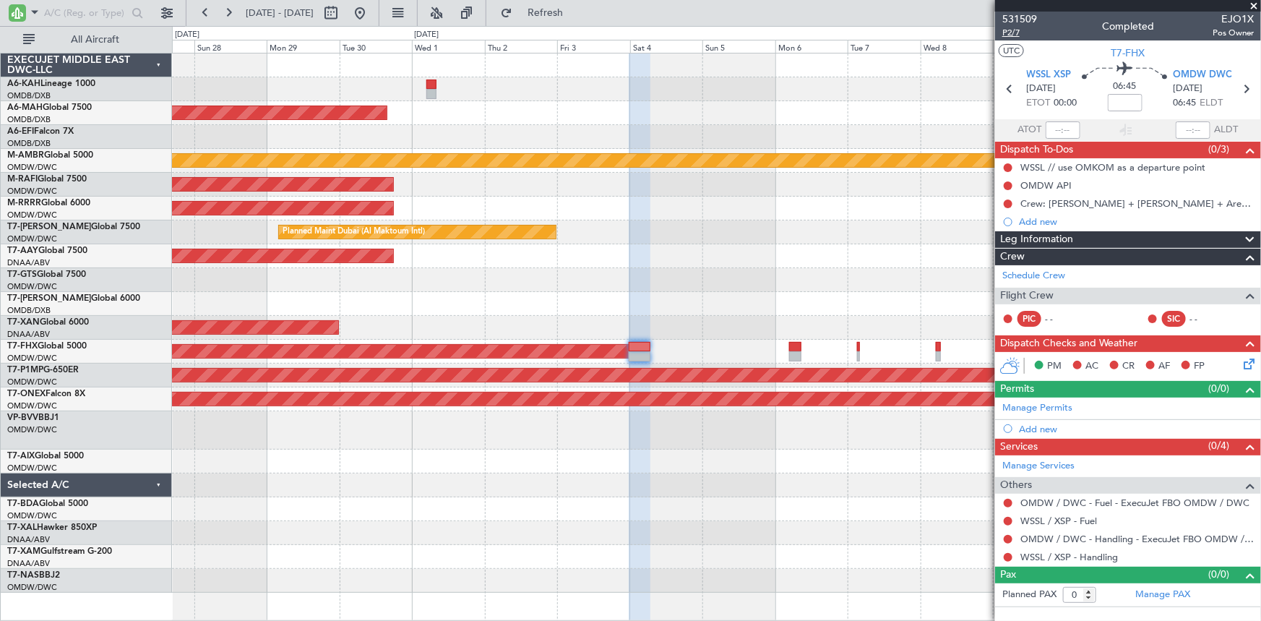
click at [1019, 30] on span "P2/7" at bounding box center [1019, 33] width 35 height 12
click at [1131, 101] on mat-tooltip-component "Flight Time" at bounding box center [1125, 112] width 66 height 38
click at [1122, 100] on input at bounding box center [1124, 102] width 35 height 17
type input "-10"
click at [1094, 92] on div "06:45 -10" at bounding box center [1124, 88] width 95 height 53
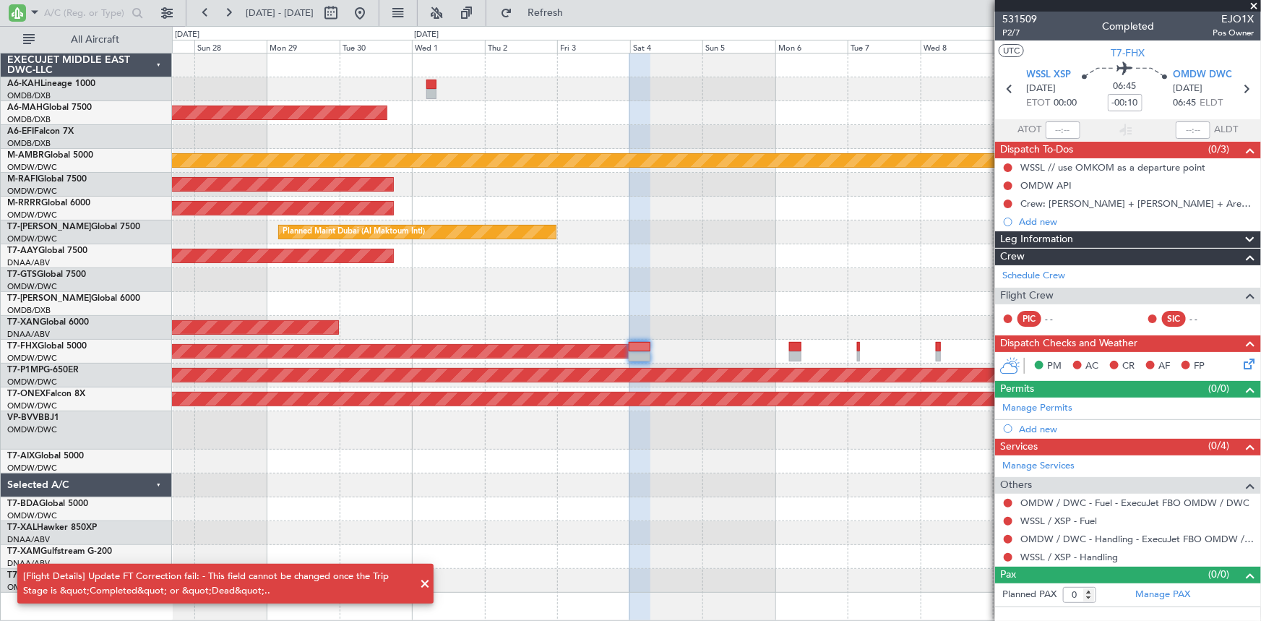
click at [1101, 110] on div "06:45 -00:10" at bounding box center [1124, 88] width 95 height 53
click at [1016, 27] on span "P2/7" at bounding box center [1019, 33] width 35 height 12
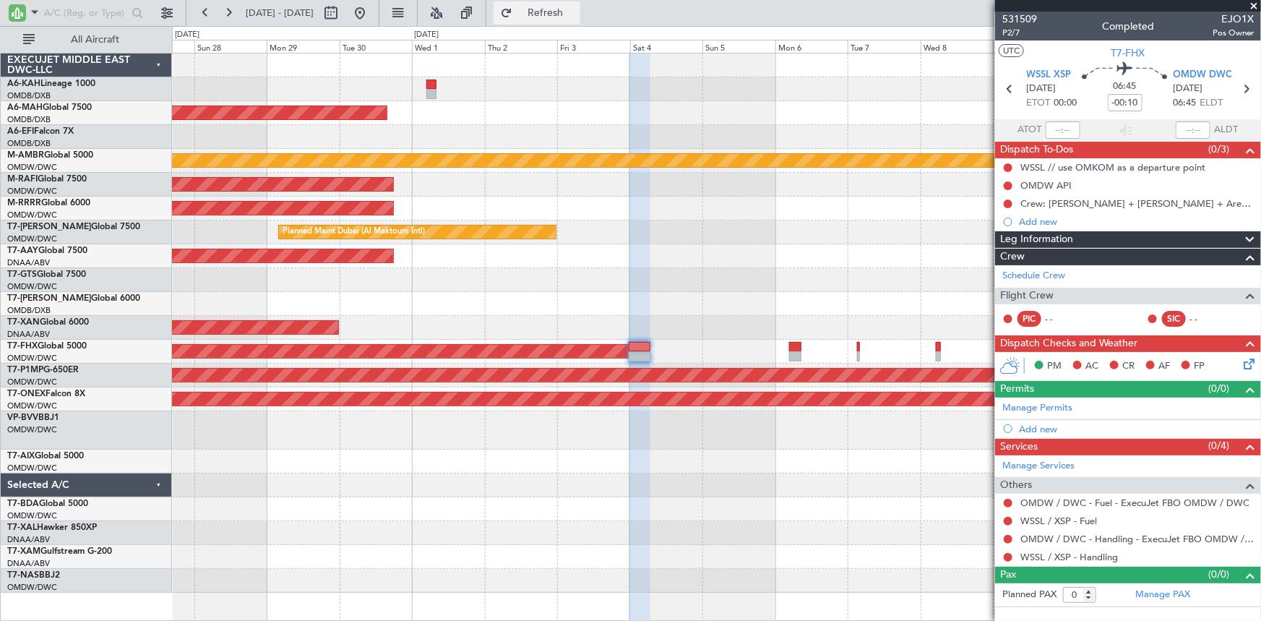
click at [576, 8] on span "Refresh" at bounding box center [545, 13] width 61 height 10
click at [576, 11] on span "Refresh" at bounding box center [545, 13] width 61 height 10
click at [1114, 101] on input "-00:10" at bounding box center [1124, 102] width 35 height 17
type input "-10"
type input "-00:10"
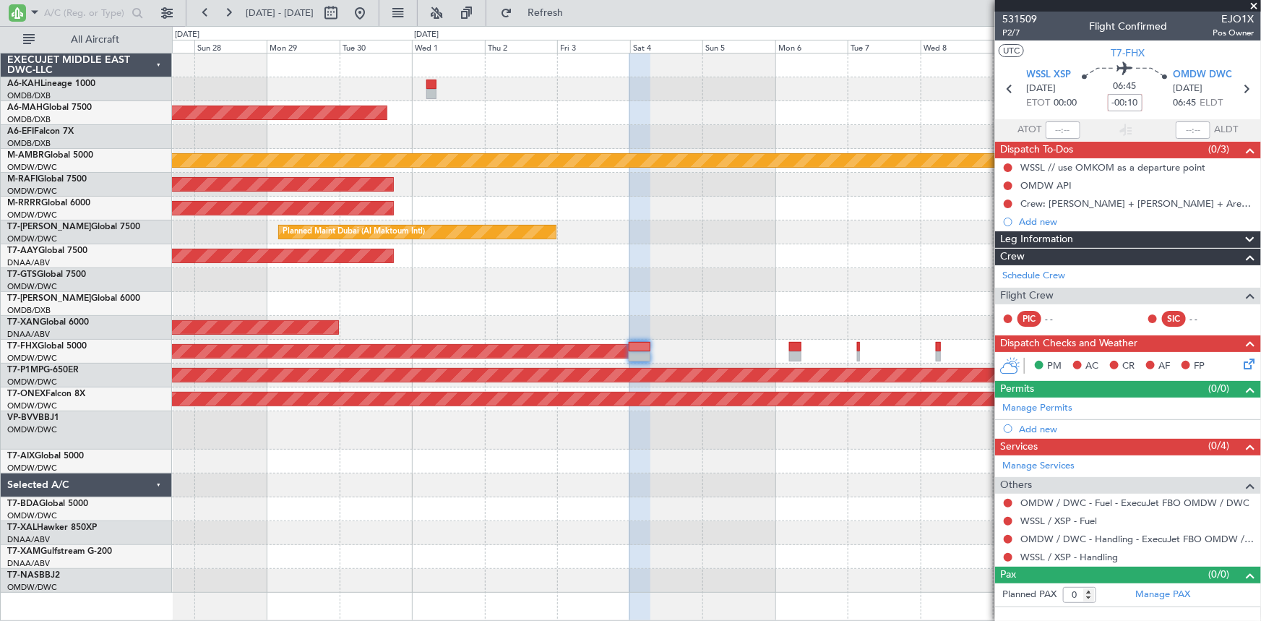
click at [1092, 111] on div "06:45 -00:10" at bounding box center [1124, 88] width 95 height 53
click at [1040, 405] on link "Manage Permits" at bounding box center [1037, 408] width 70 height 14
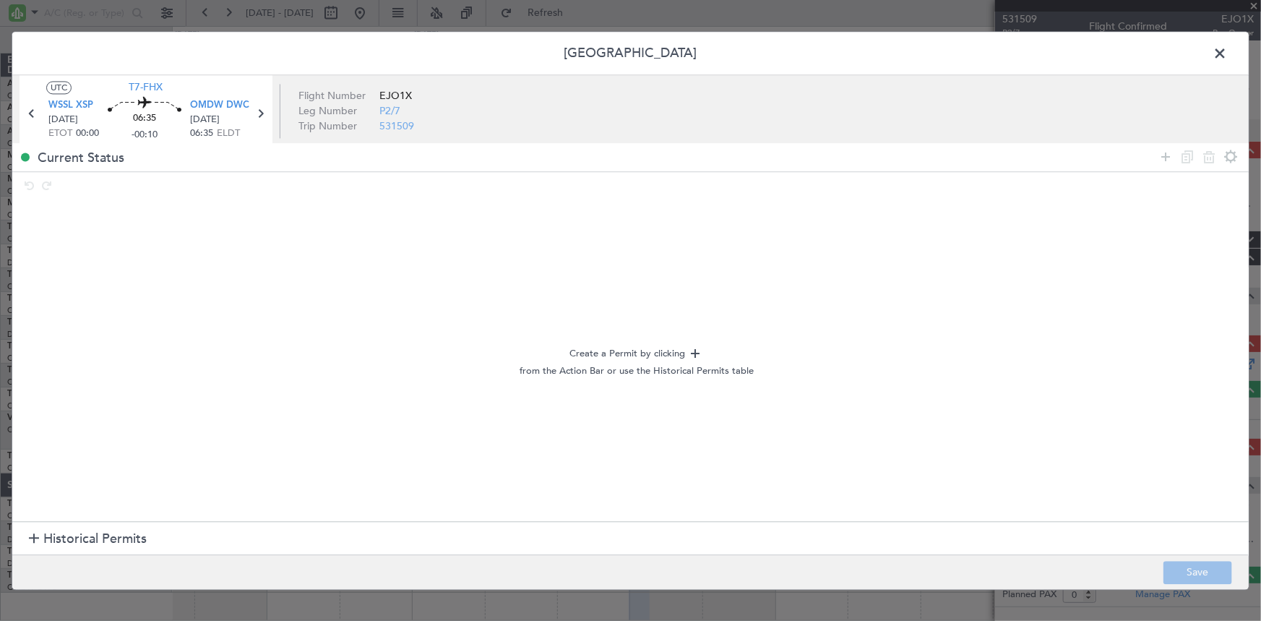
click at [86, 533] on span "Historical Permits" at bounding box center [94, 540] width 103 height 20
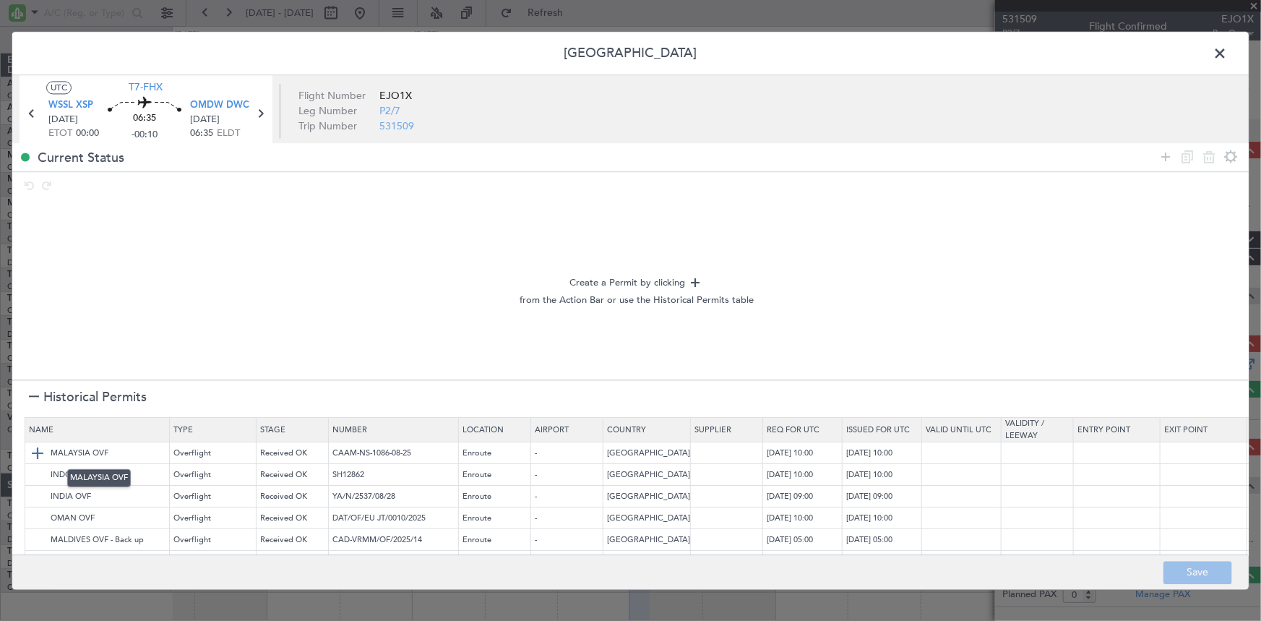
click at [34, 451] on img at bounding box center [37, 452] width 17 height 17
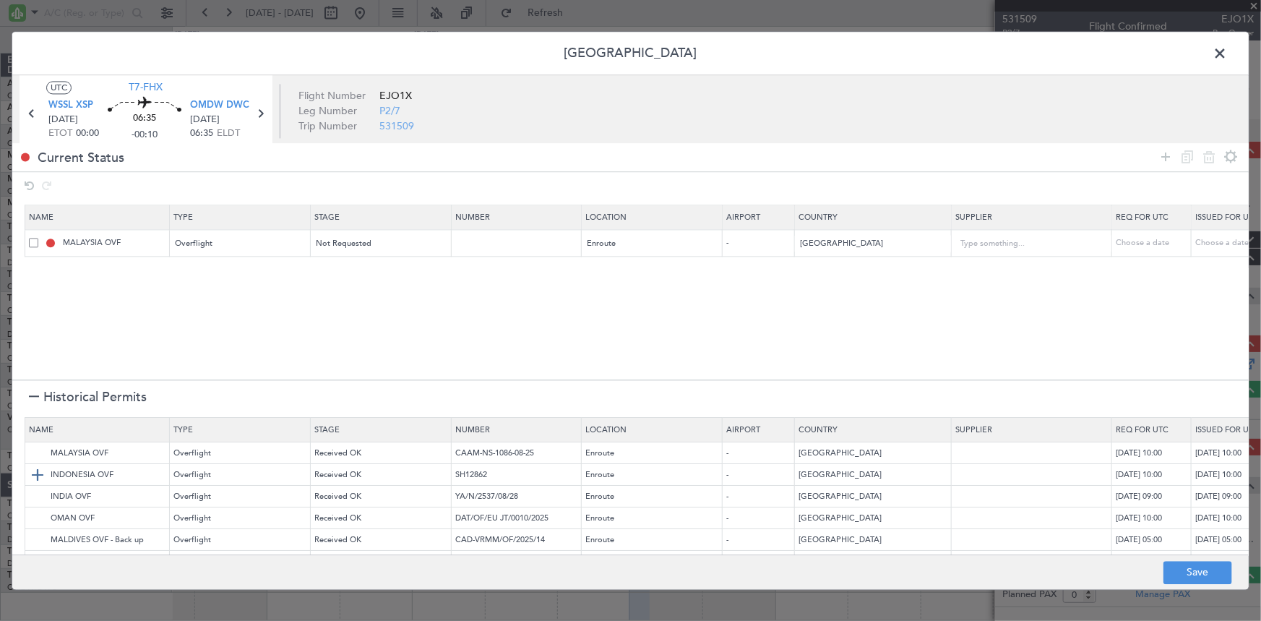
click at [36, 474] on img at bounding box center [37, 474] width 17 height 17
click at [34, 494] on img at bounding box center [37, 496] width 17 height 17
click at [35, 515] on img at bounding box center [37, 517] width 17 height 17
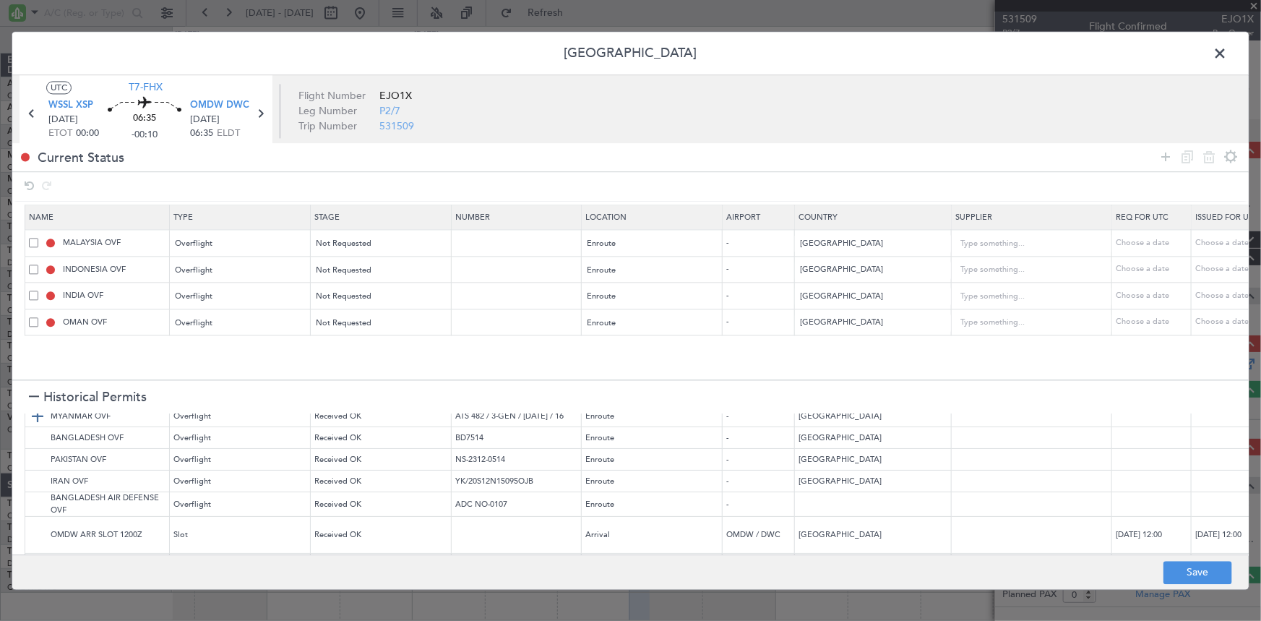
scroll to position [199, 0]
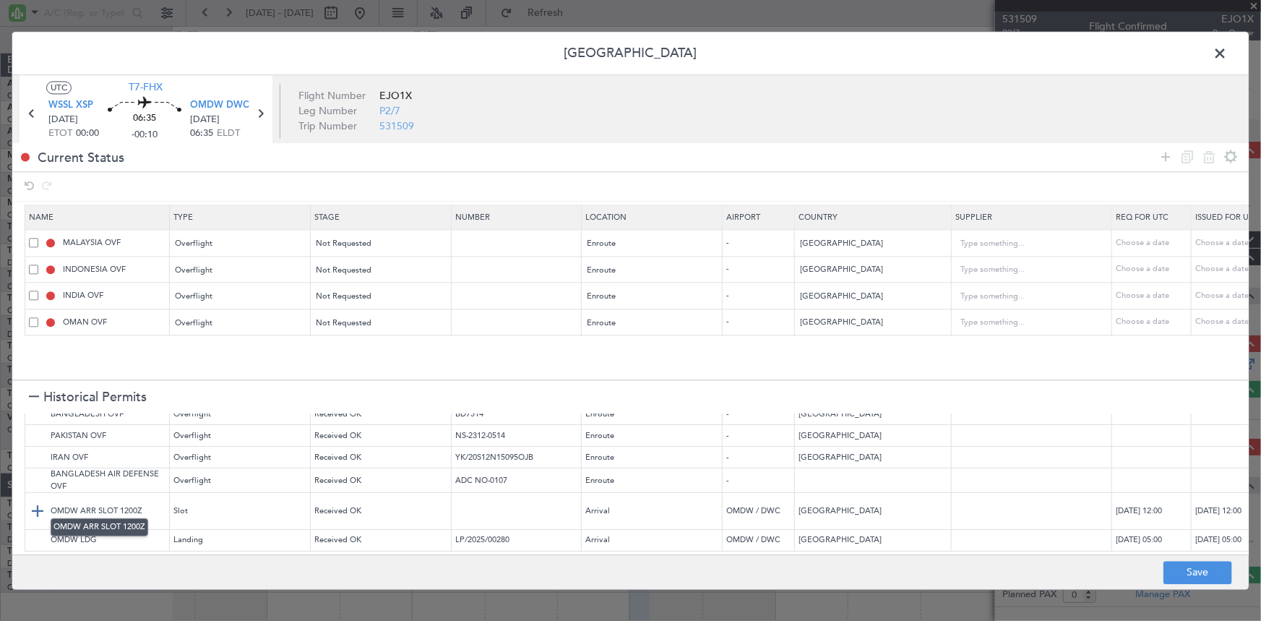
click at [36, 503] on img at bounding box center [37, 511] width 17 height 17
click at [35, 532] on img at bounding box center [37, 540] width 17 height 17
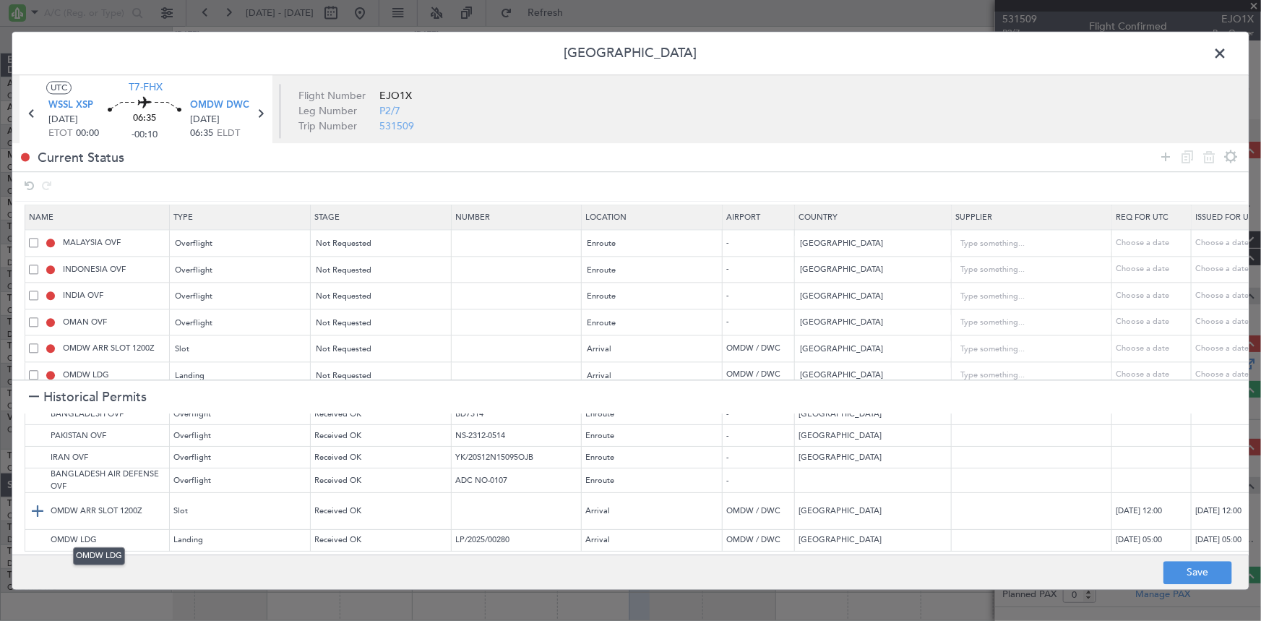
scroll to position [21, 0]
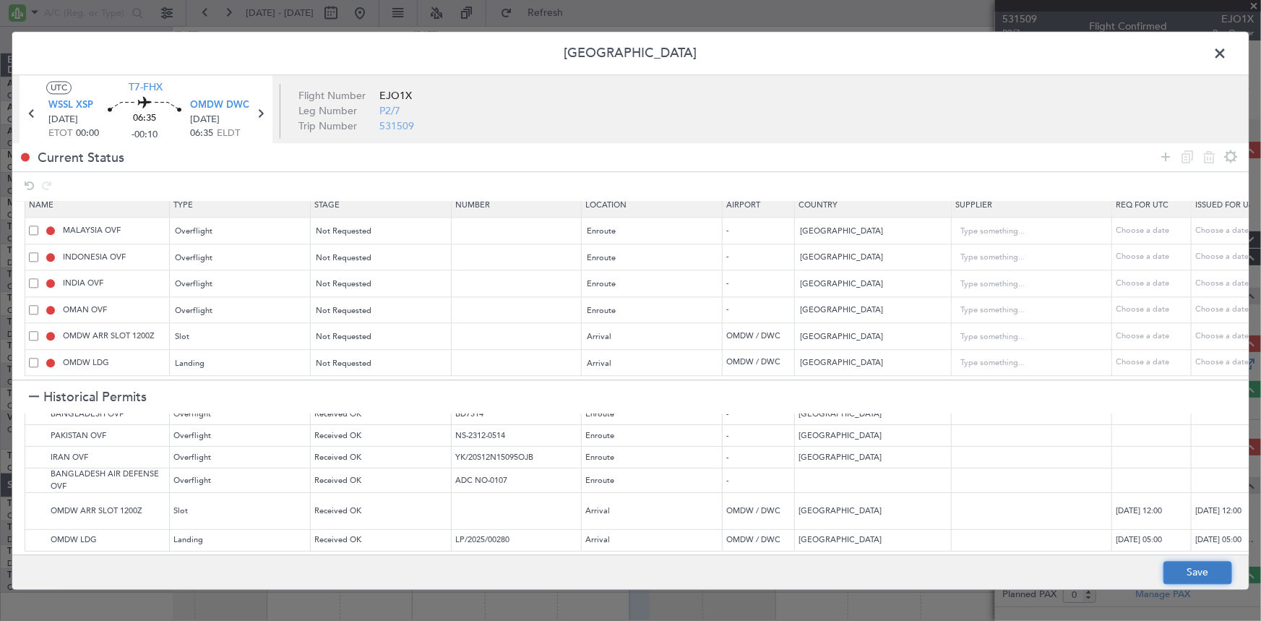
click at [1200, 575] on button "Save" at bounding box center [1197, 572] width 69 height 23
type input "NNN"
type input "2"
type input "NNN"
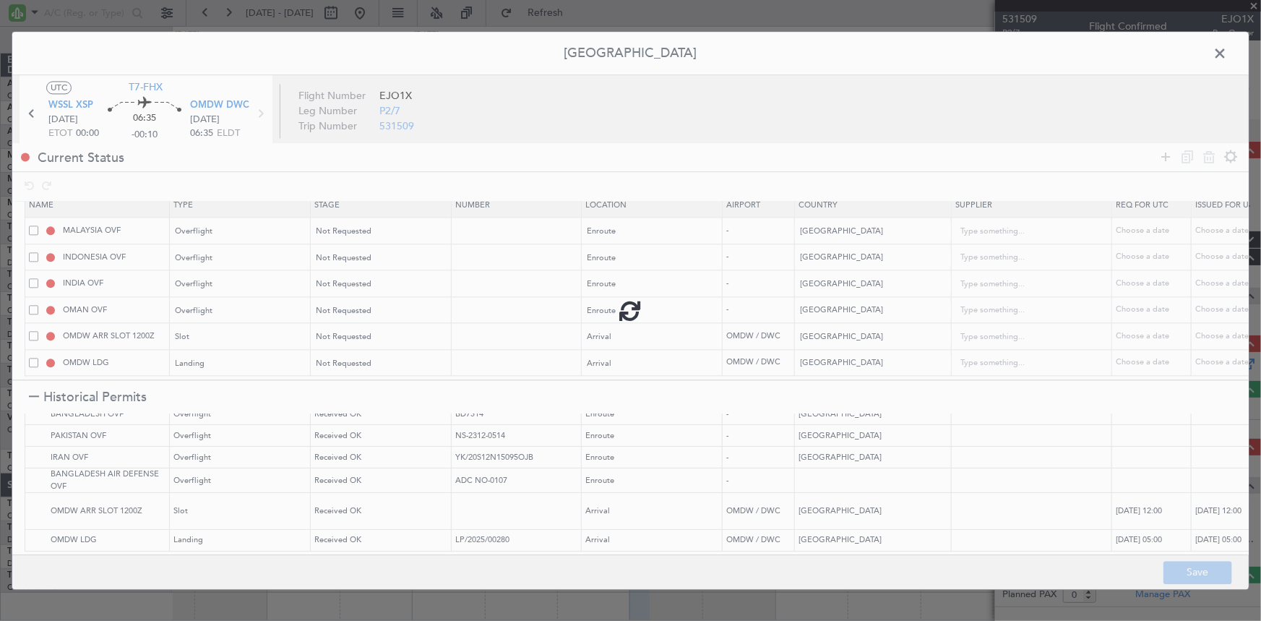
type input "3"
type input "NNN"
type input "2"
type input "OMDW ARR SLOT"
type input "NNN"
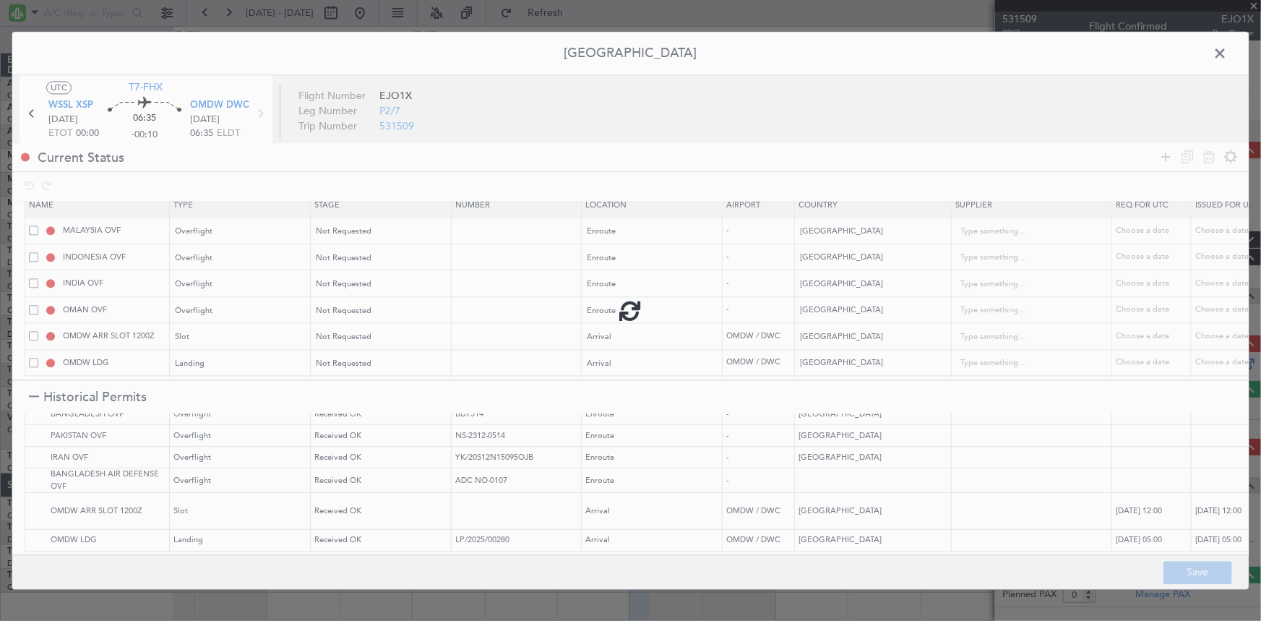
type input "1"
type input "NNN"
type input "1"
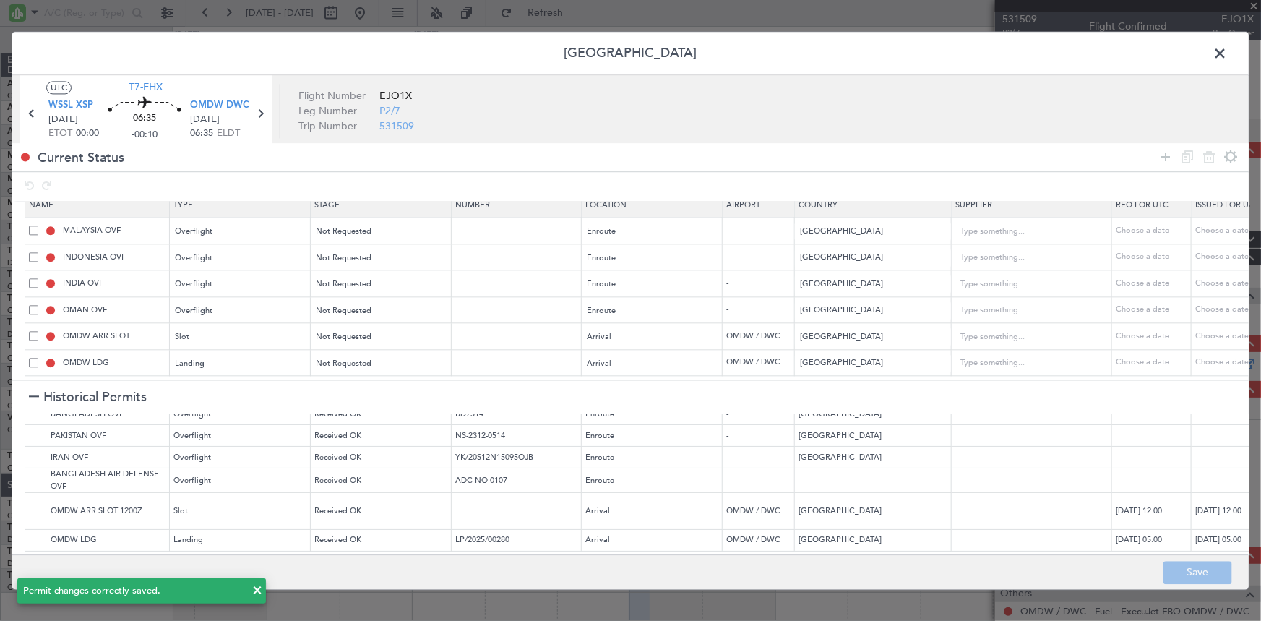
click at [1227, 52] on span at bounding box center [1227, 57] width 0 height 29
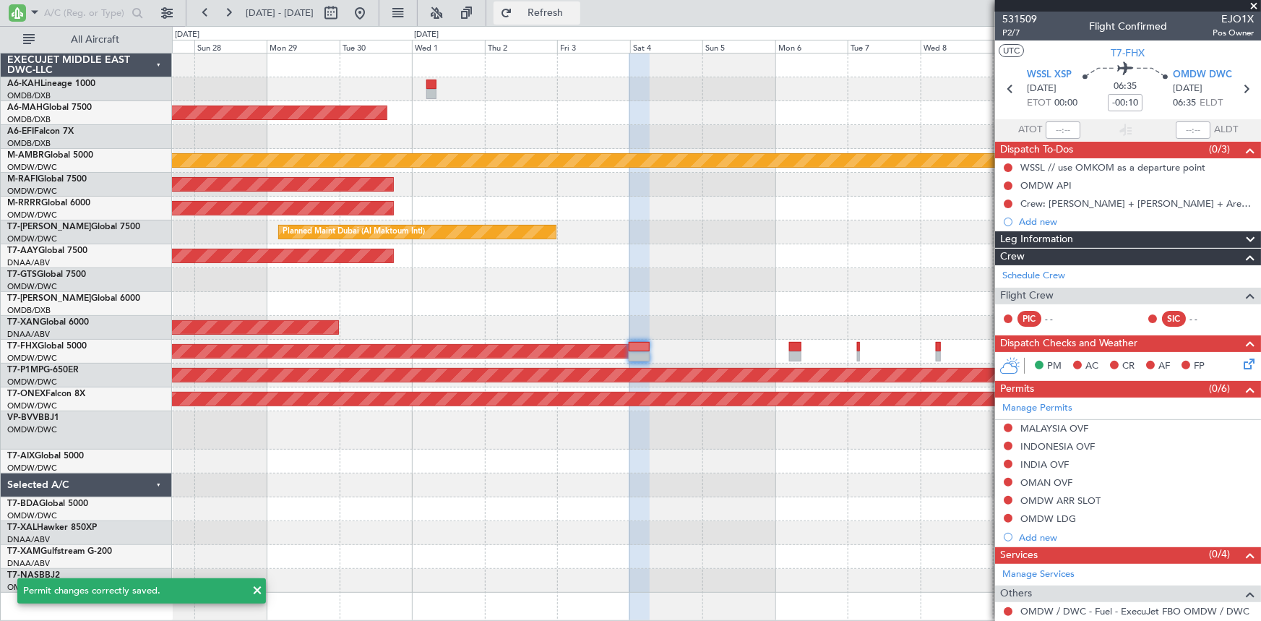
click at [580, 19] on button "Refresh" at bounding box center [536, 12] width 87 height 23
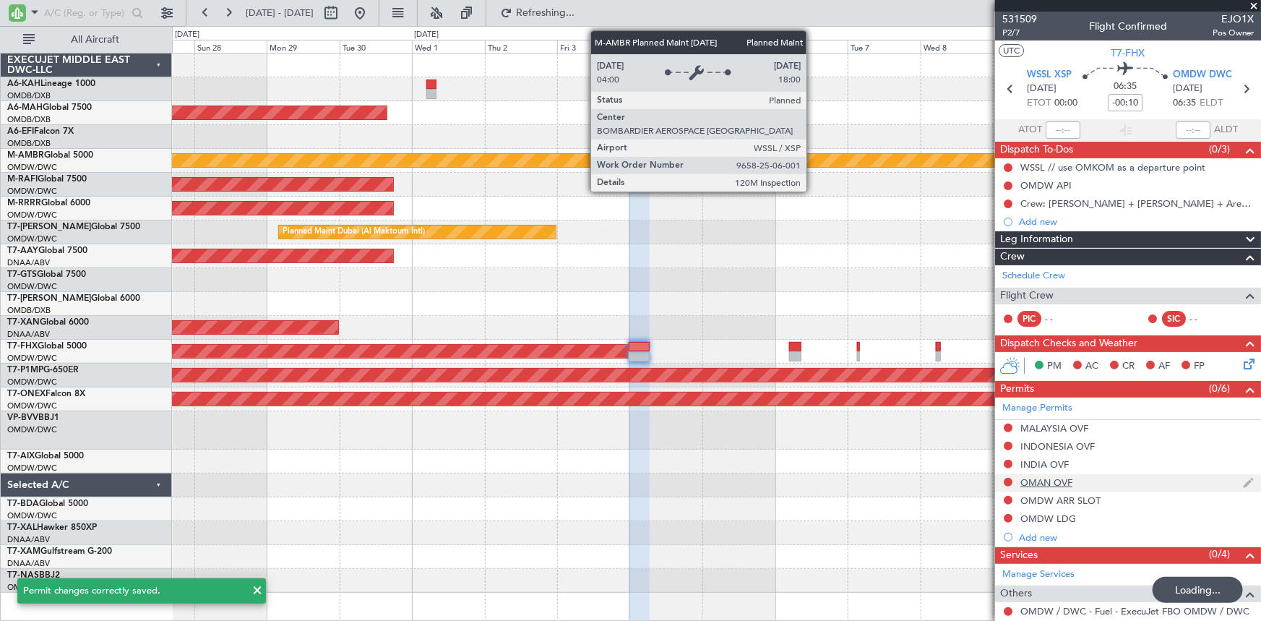
scroll to position [93, 0]
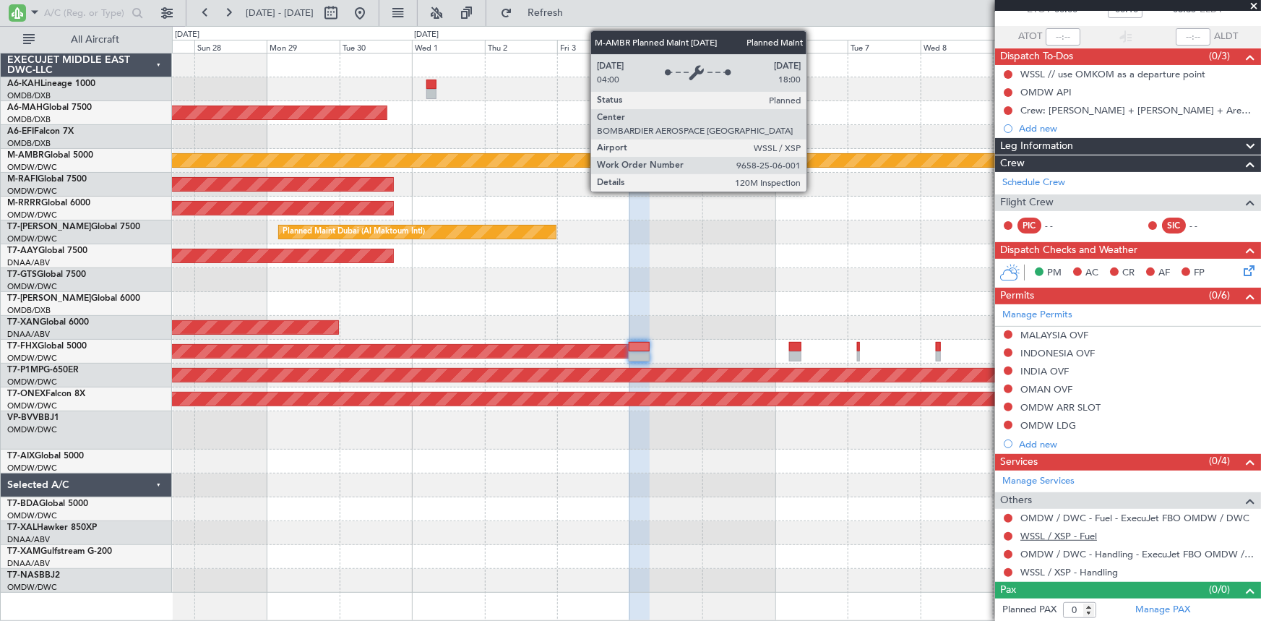
click at [1048, 534] on link "WSSL / XSP - Fuel" at bounding box center [1058, 536] width 77 height 12
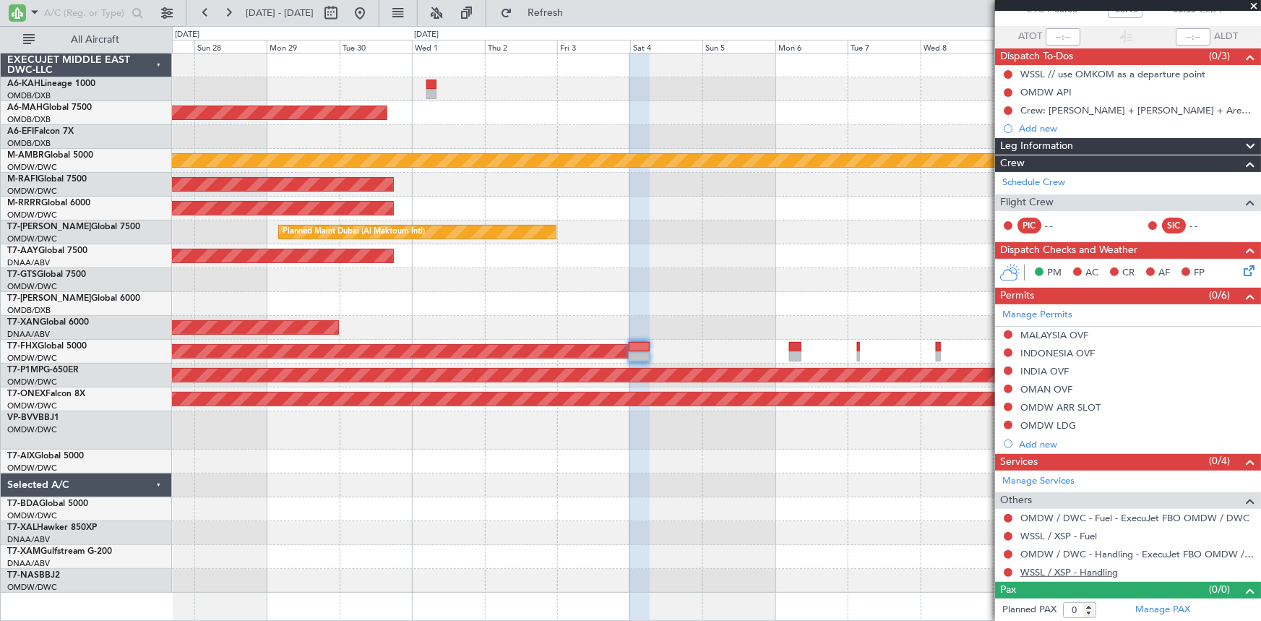
click at [1058, 571] on link "WSSL / XSP - Handling" at bounding box center [1069, 572] width 98 height 12
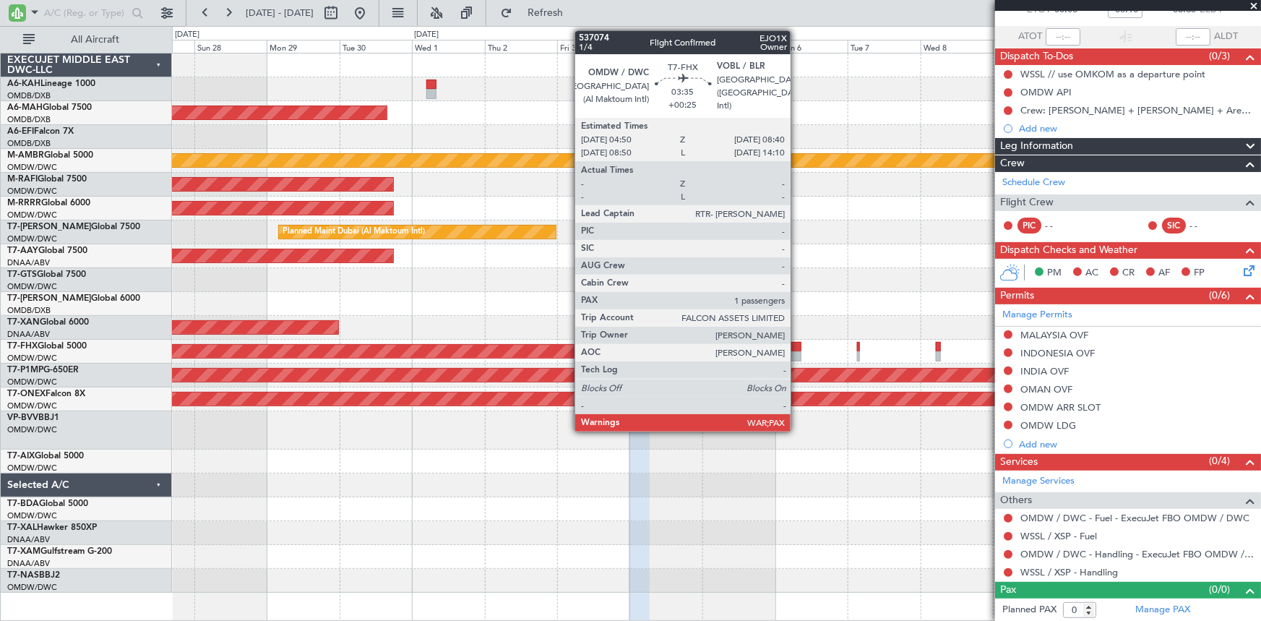
click at [797, 351] on div at bounding box center [795, 356] width 12 height 10
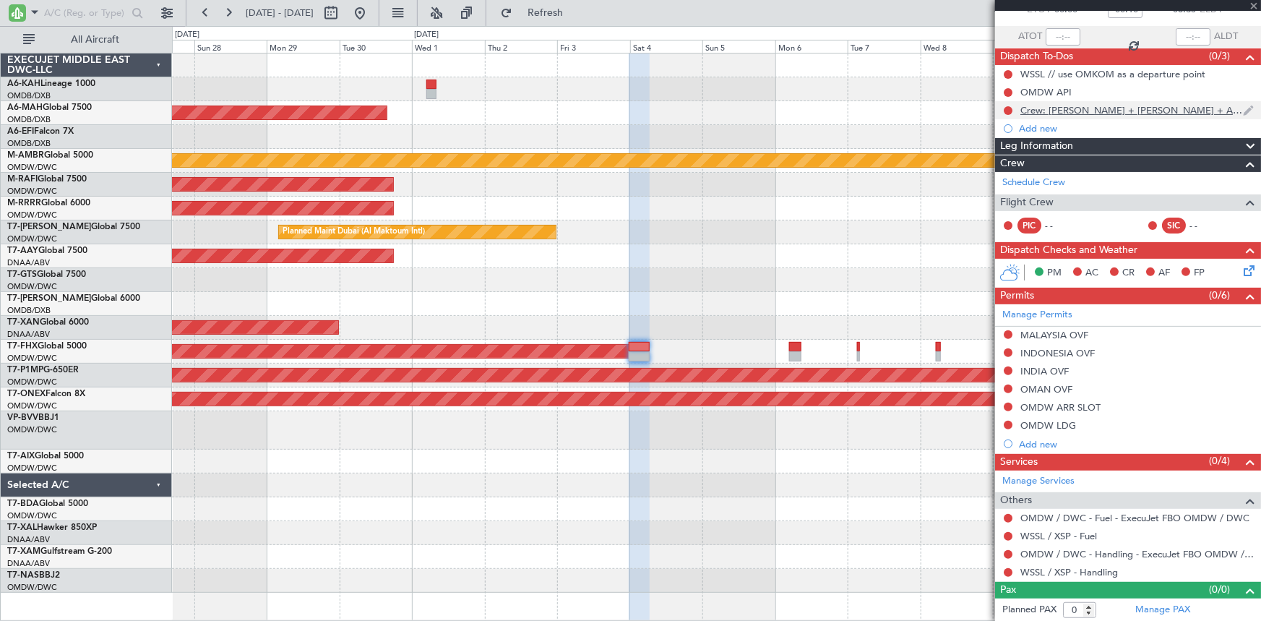
scroll to position [0, 0]
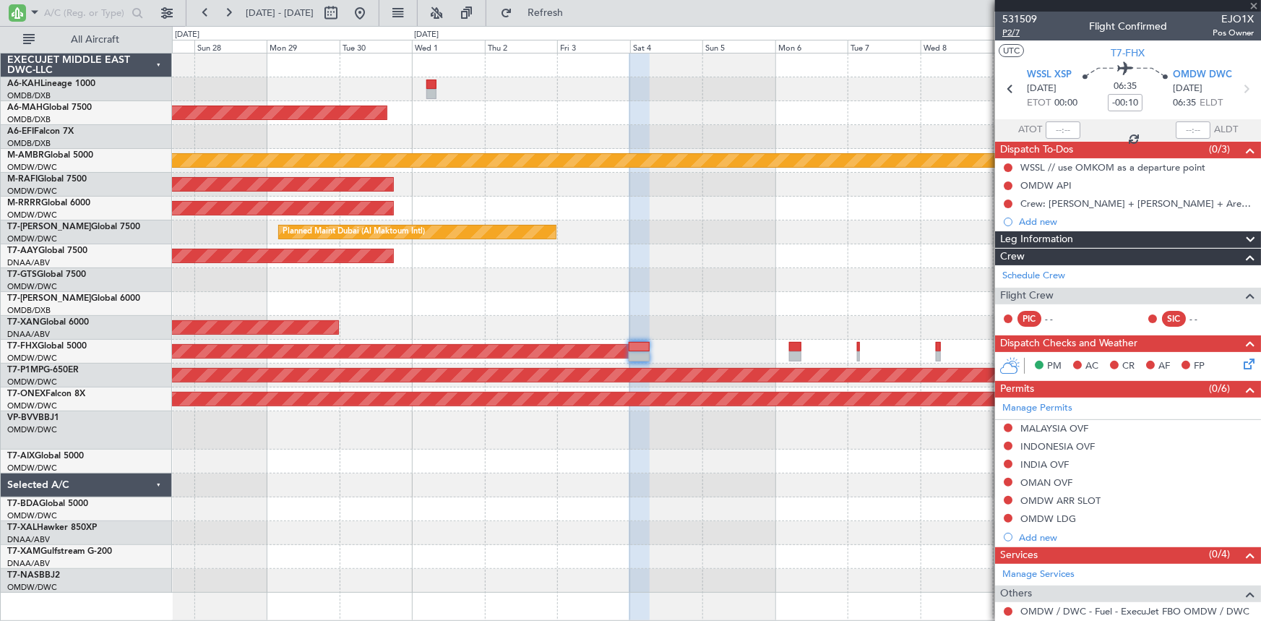
type input "+00:25"
type input "1"
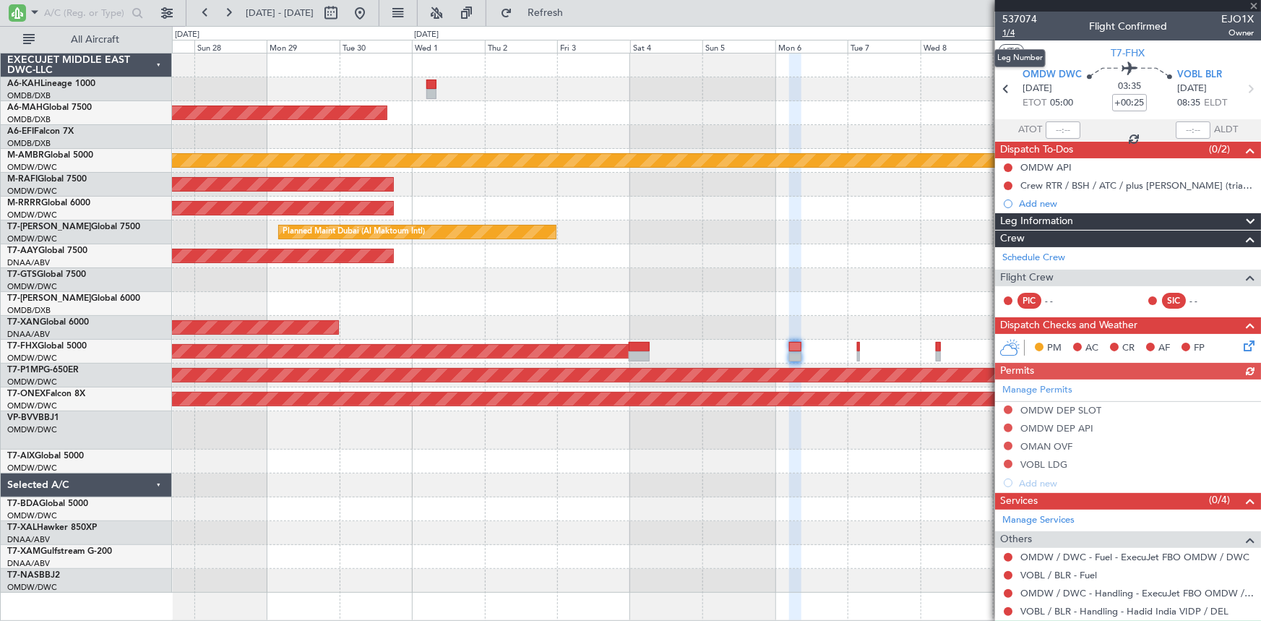
click at [1013, 32] on span "1/4" at bounding box center [1019, 33] width 35 height 12
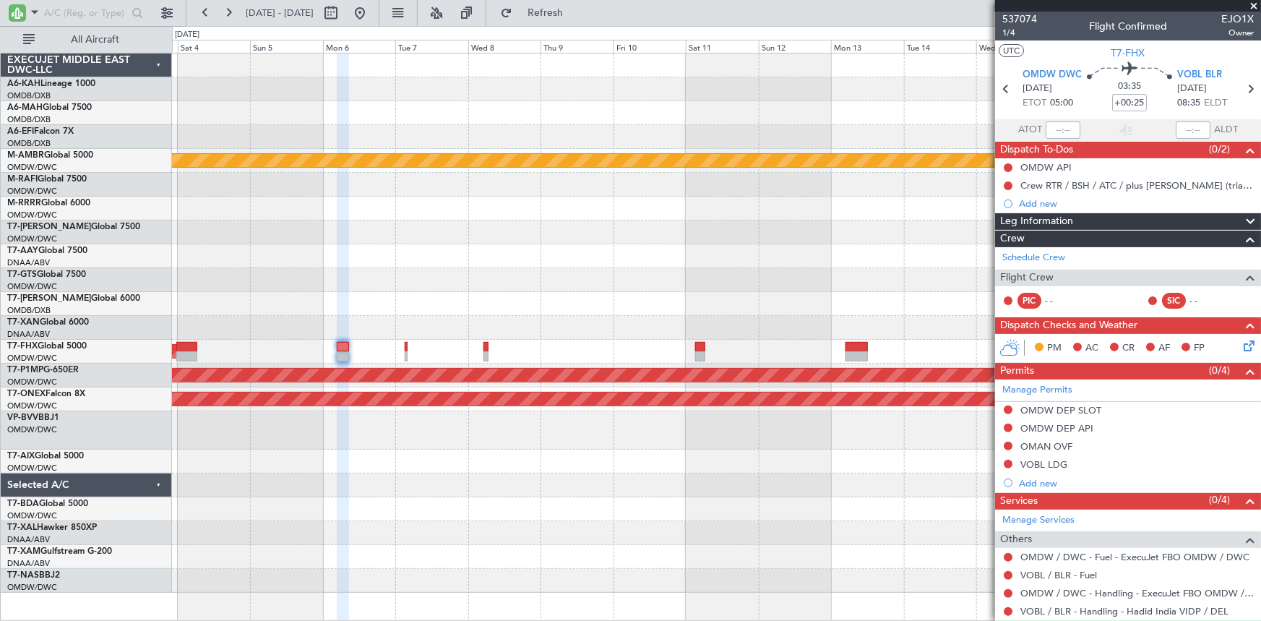
click at [450, 288] on div "Planned Maint Dubai (Dubai Intl) Planned Maint Singapore (Seletar) Planned Main…" at bounding box center [716, 322] width 1089 height 539
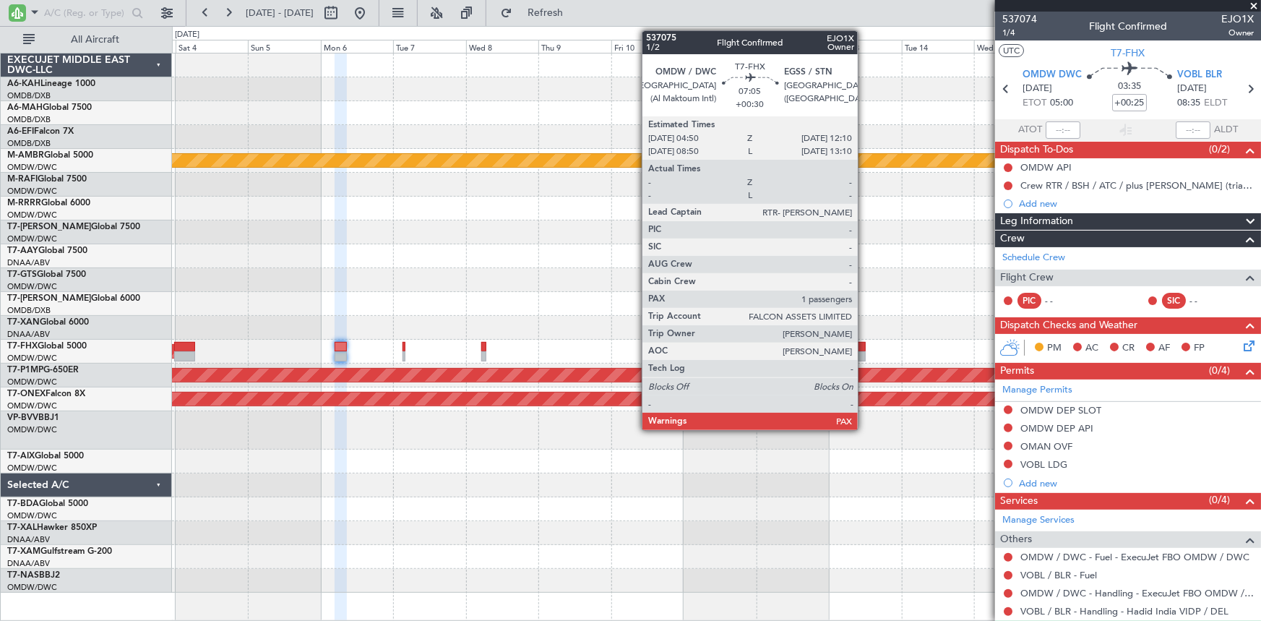
click at [864, 348] on div at bounding box center [854, 347] width 22 height 10
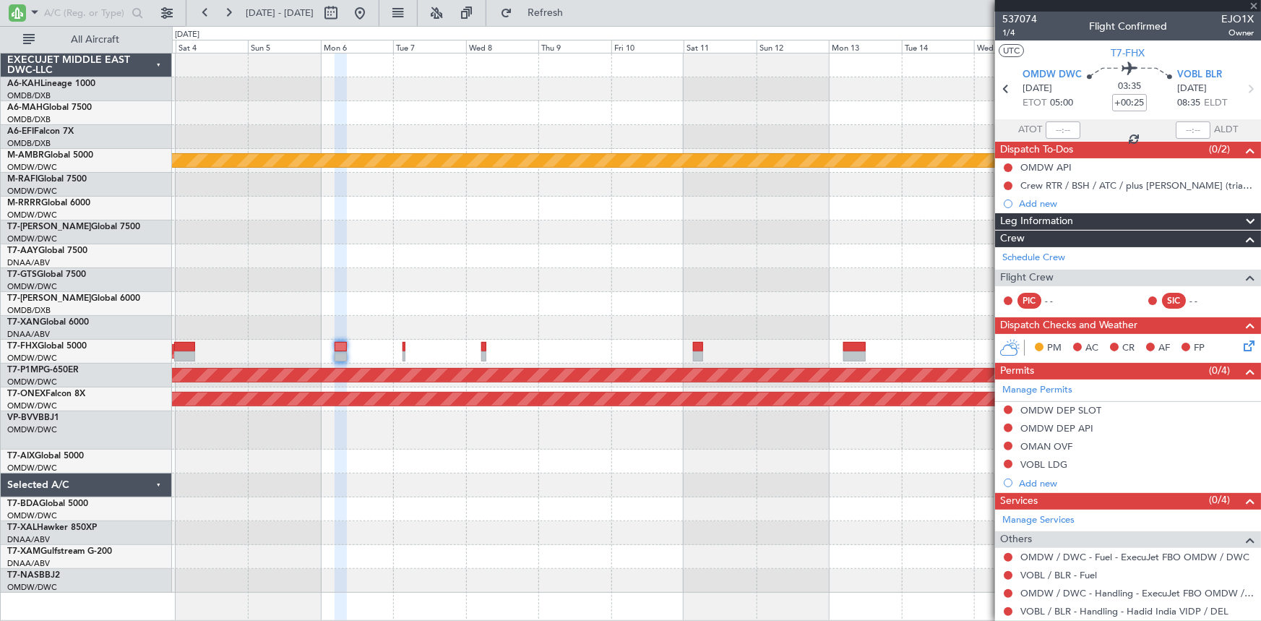
type input "+00:30"
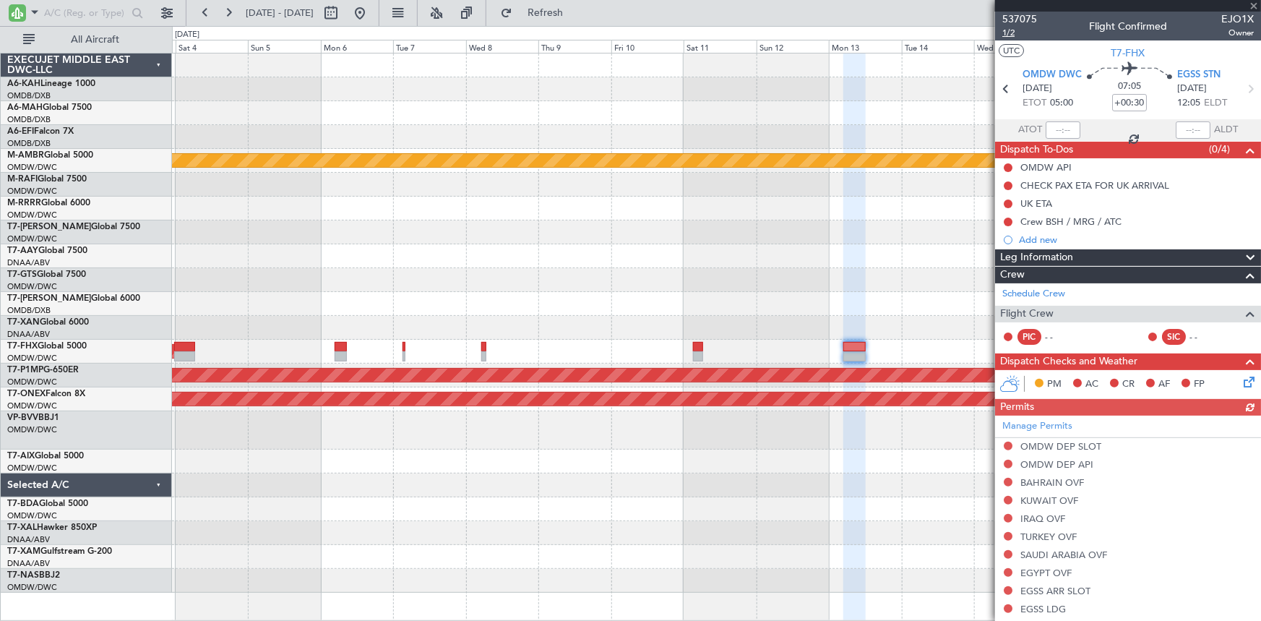
click at [1013, 28] on span "1/2" at bounding box center [1019, 33] width 35 height 12
click at [371, 6] on button at bounding box center [359, 12] width 23 height 23
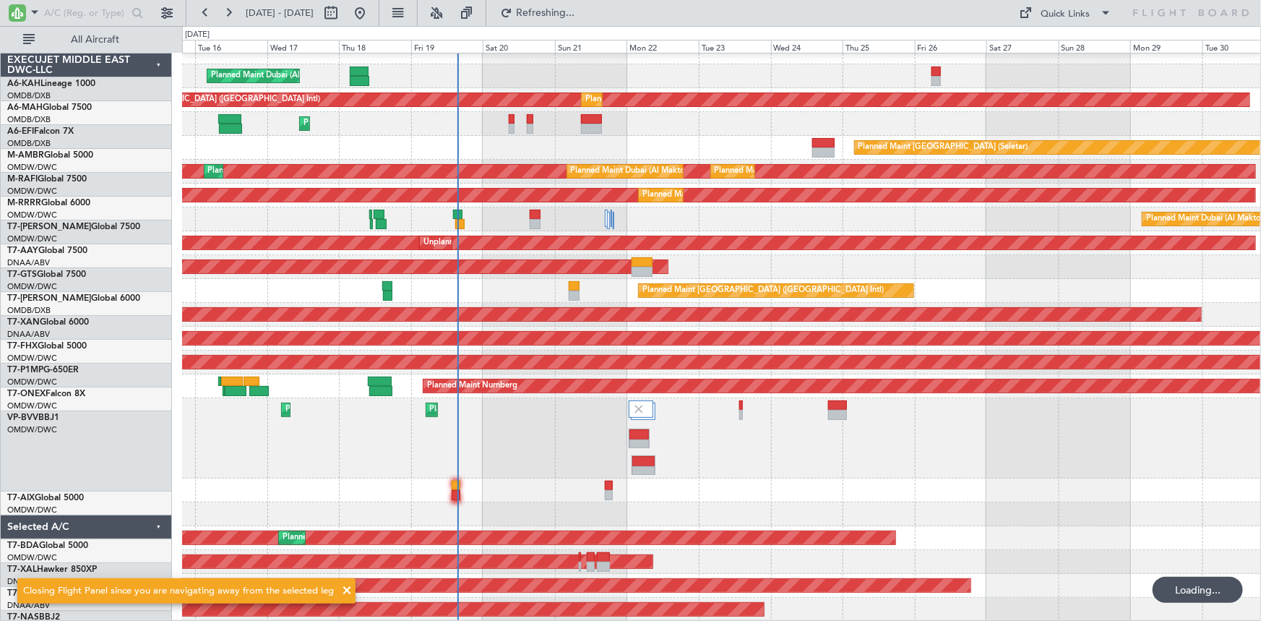
scroll to position [13, 0]
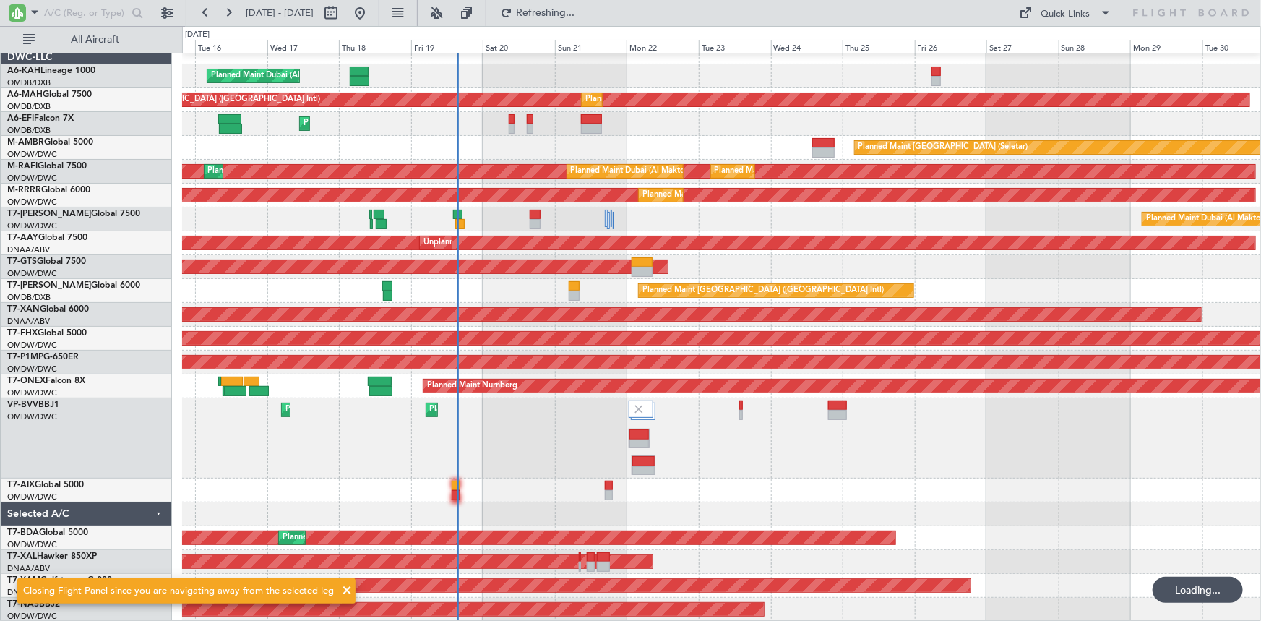
click at [402, 140] on div "Planned Maint [GEOGRAPHIC_DATA] (Seletar)" at bounding box center [721, 148] width 1079 height 24
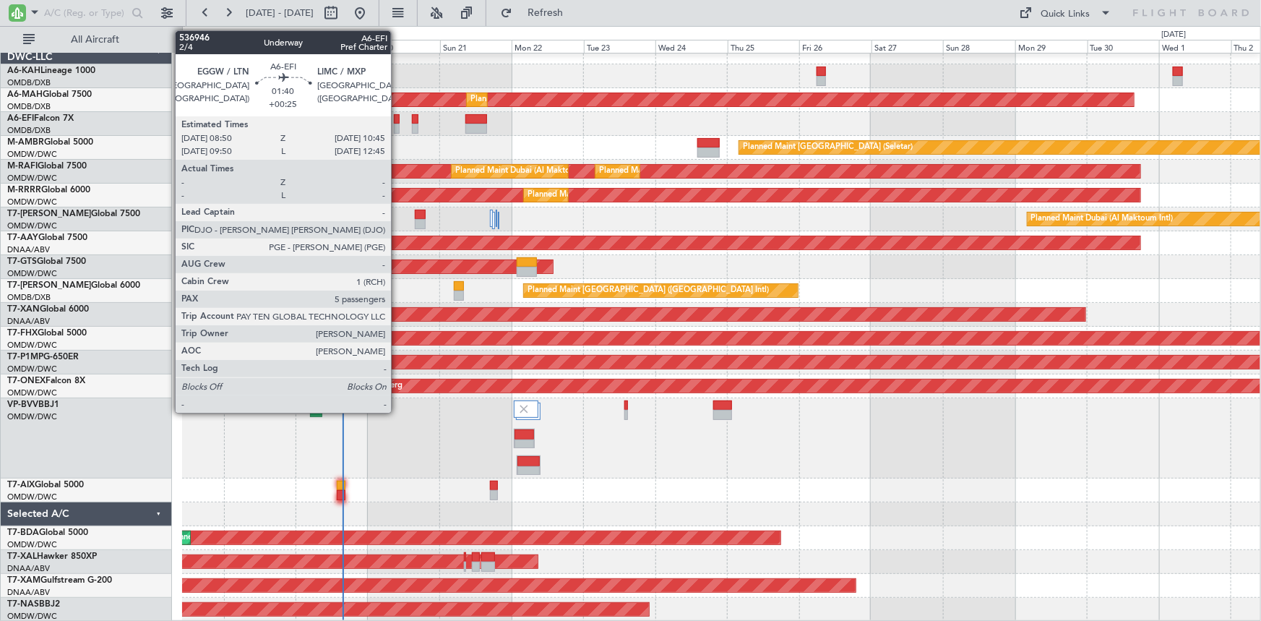
click at [397, 119] on div at bounding box center [397, 119] width 6 height 10
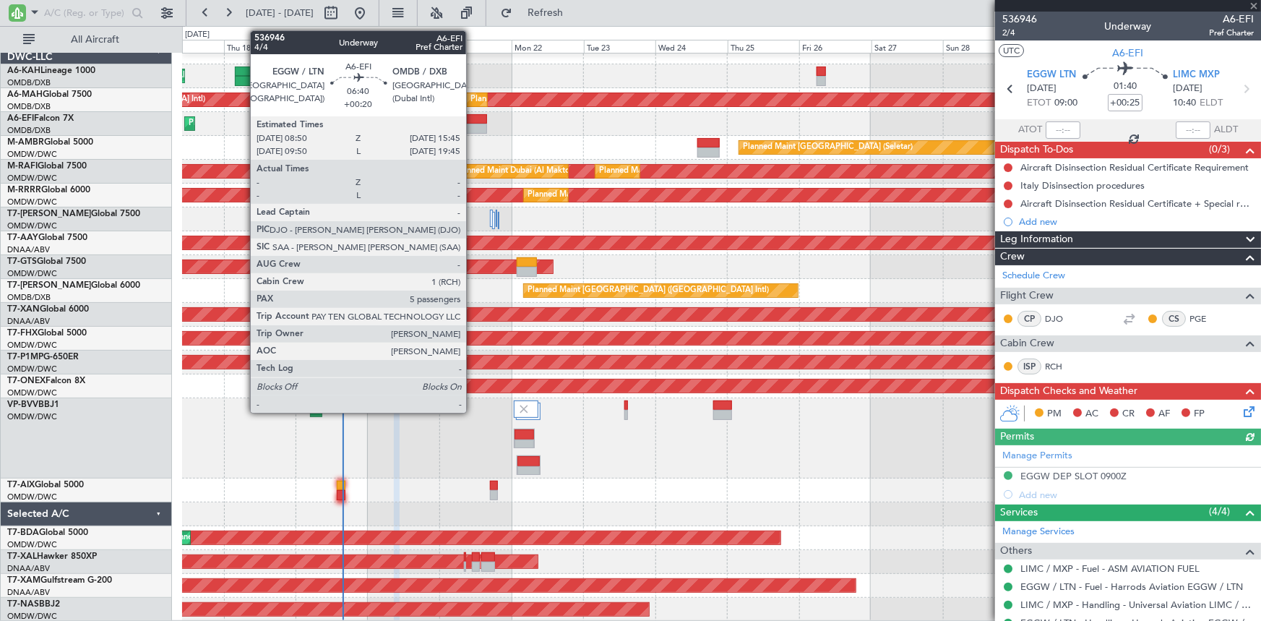
click at [472, 116] on div at bounding box center [475, 119] width 21 height 10
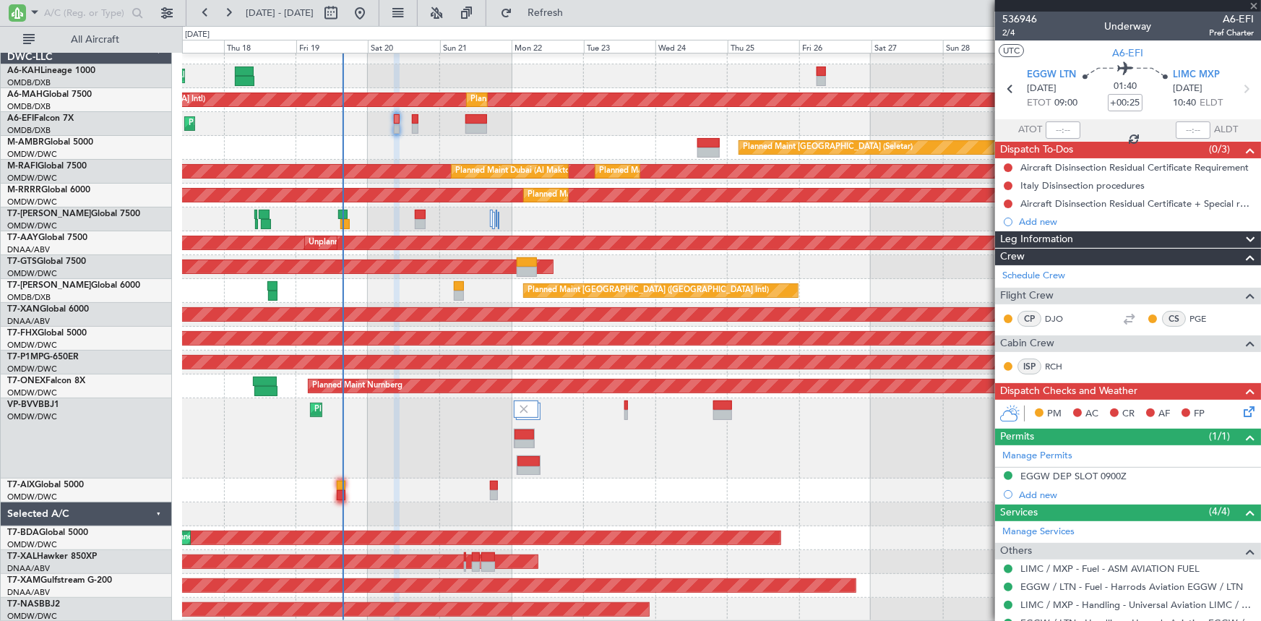
type input "+00:20"
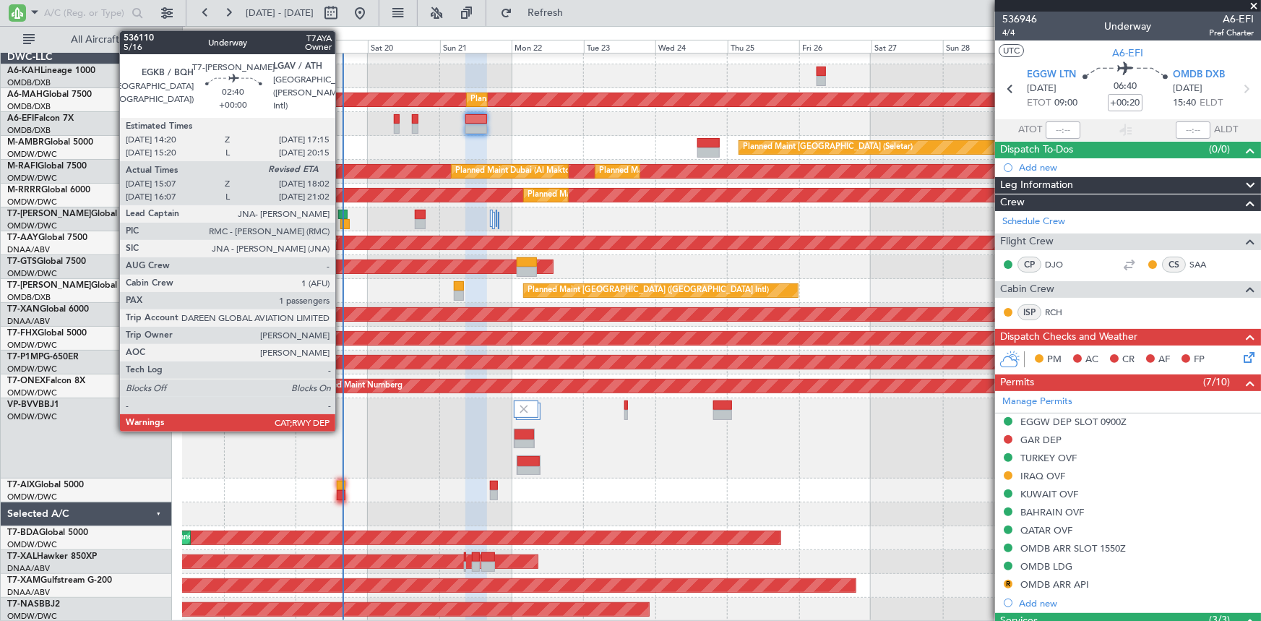
click at [342, 215] on div at bounding box center [342, 215] width 9 height 10
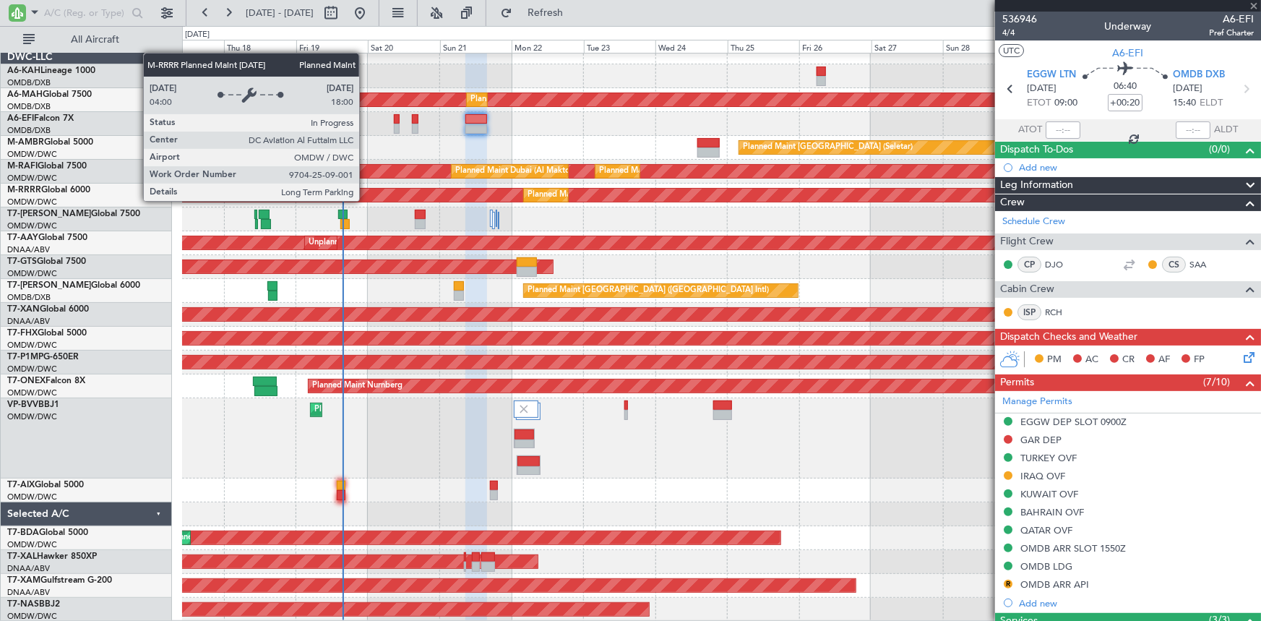
type input "15:17"
type input "1"
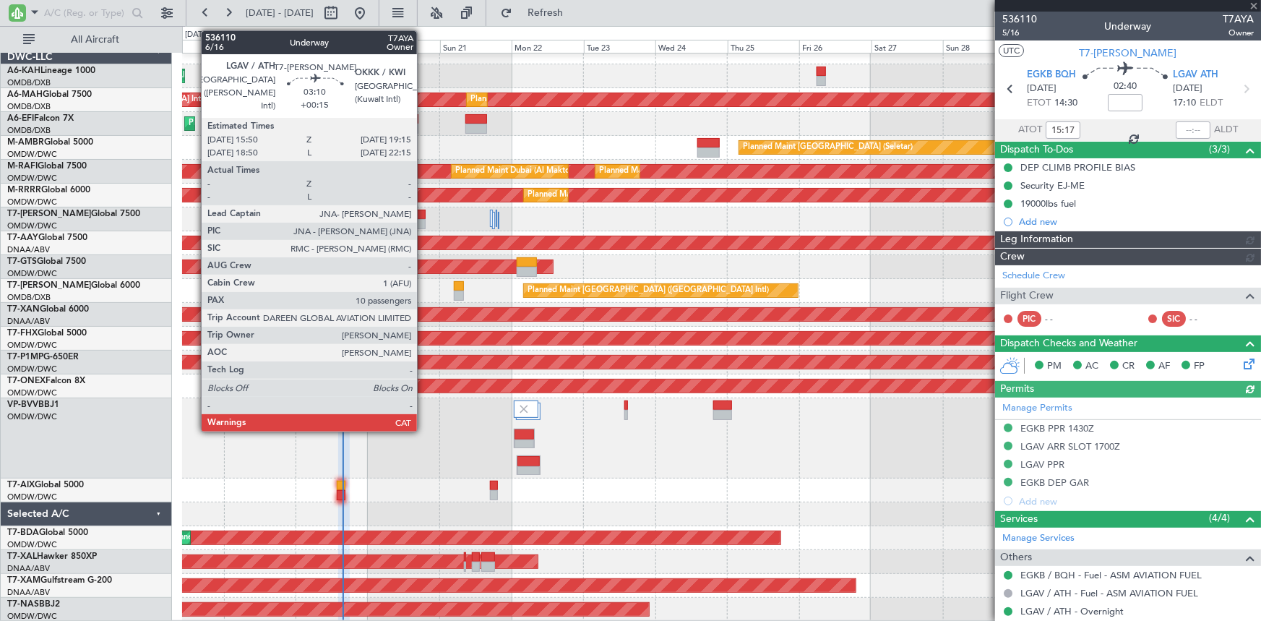
type input "Rohit Roy (ROY)"
type input "7177"
click at [423, 215] on div at bounding box center [420, 215] width 11 height 10
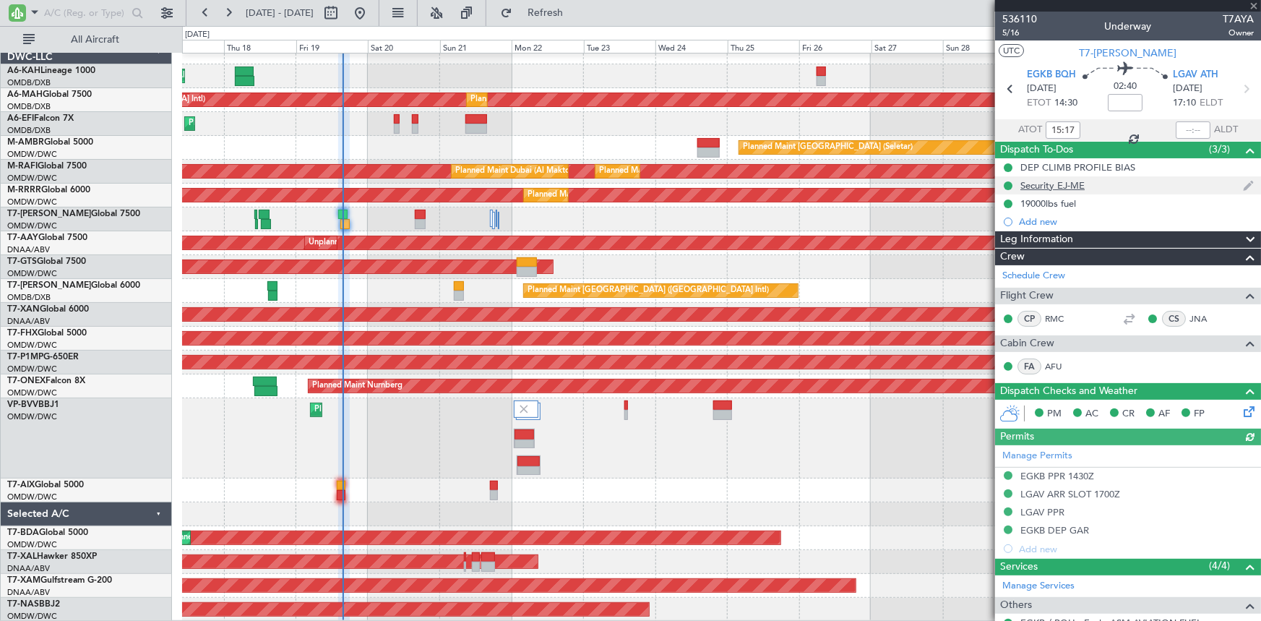
type input "+00:15"
type input "10"
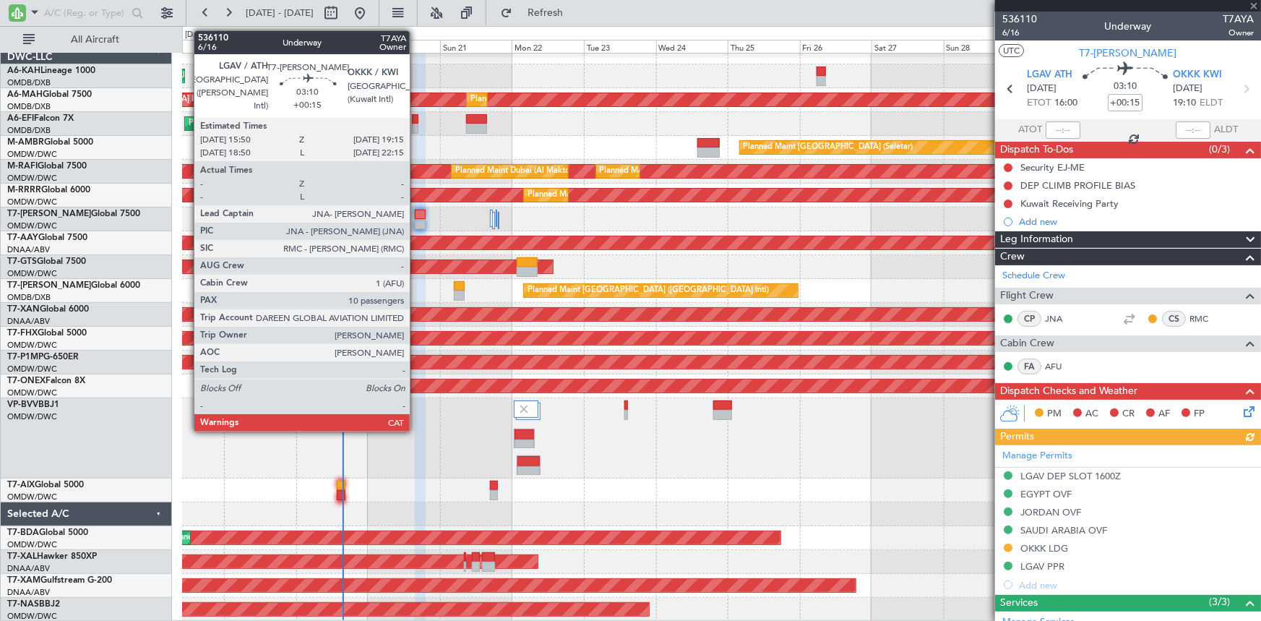
click at [416, 212] on div at bounding box center [420, 215] width 11 height 10
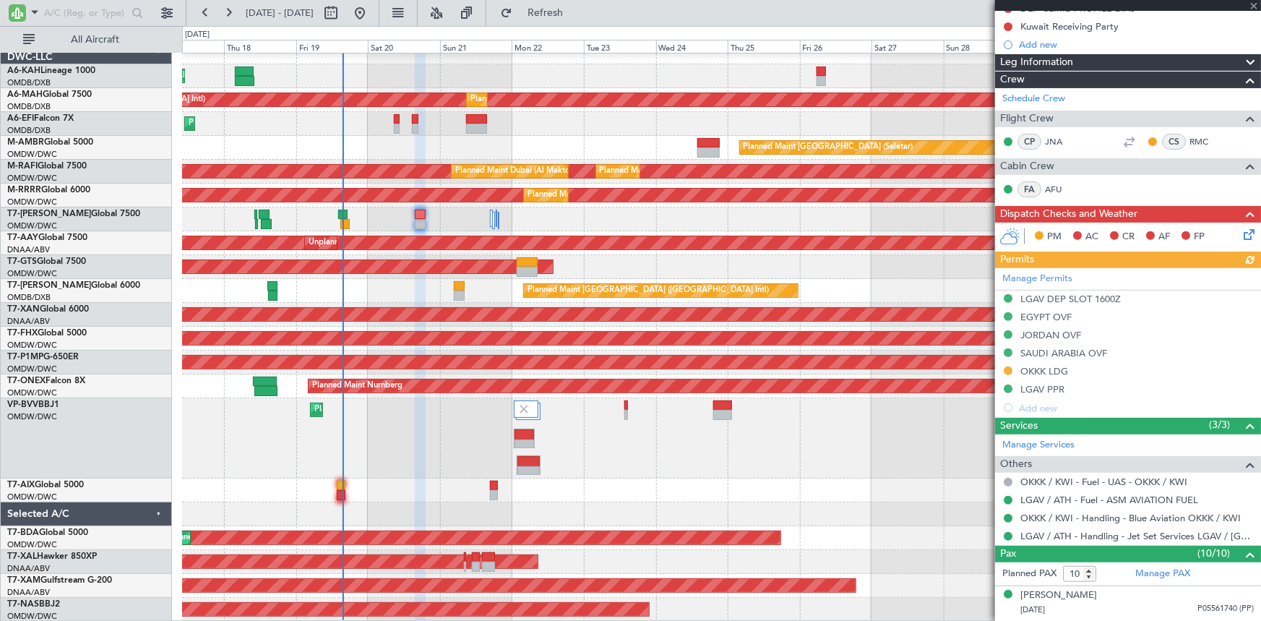
scroll to position [262, 0]
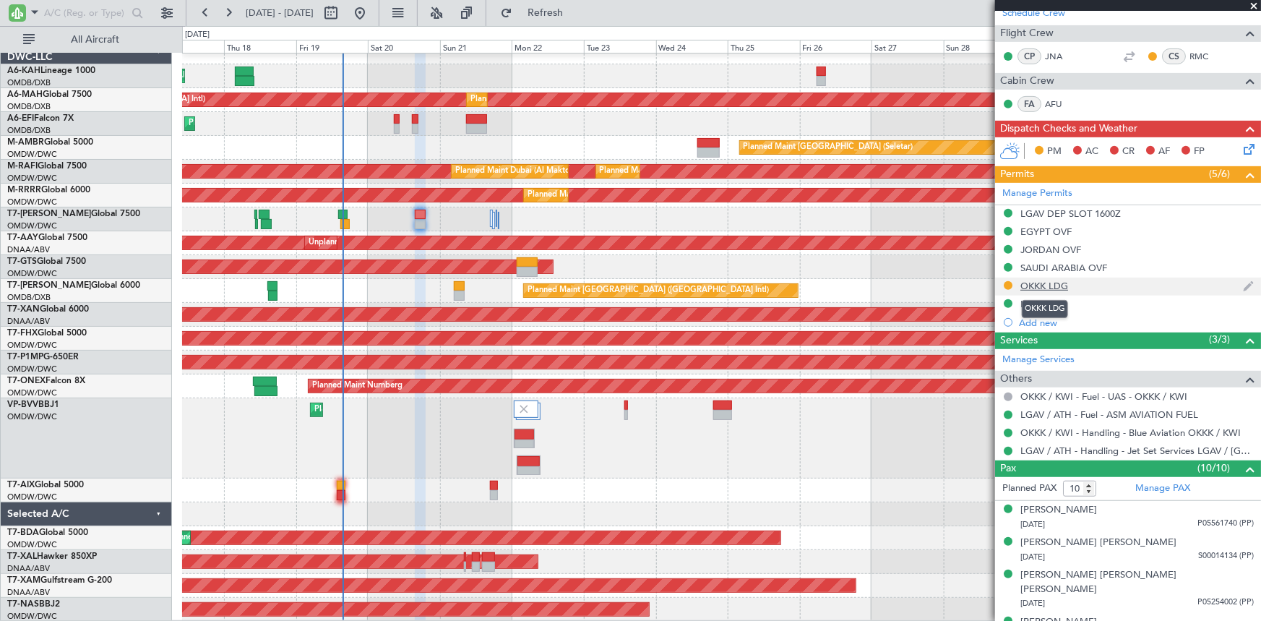
click at [1037, 285] on div "OKKK LDG" at bounding box center [1044, 286] width 48 height 12
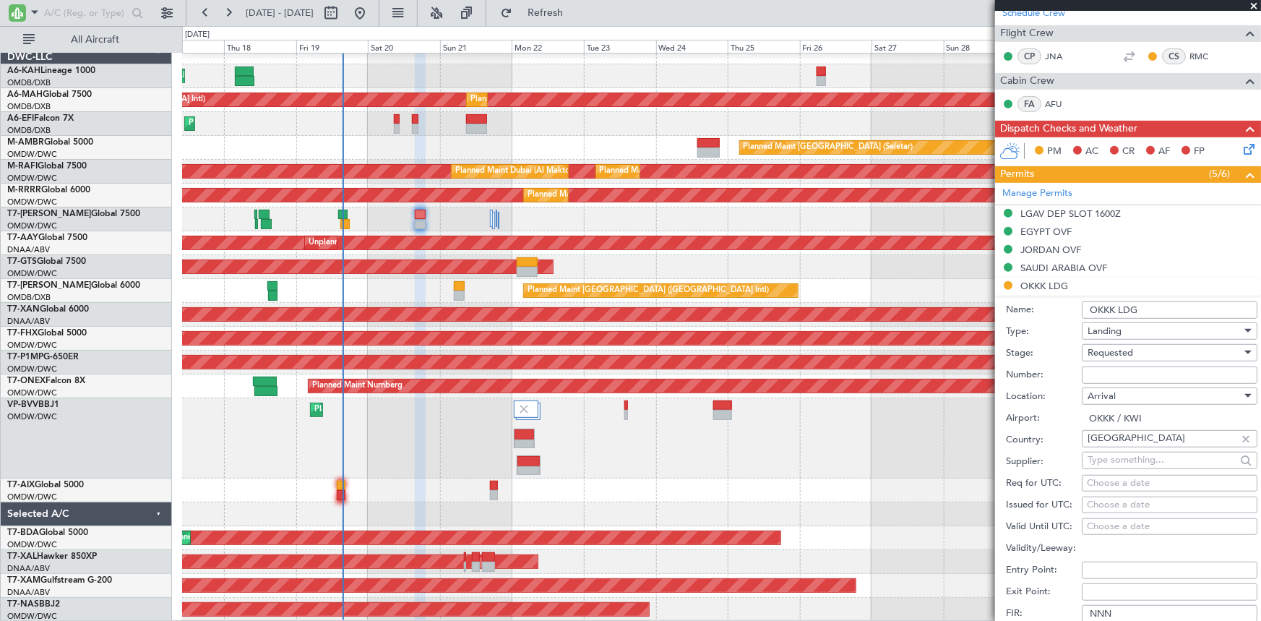
click at [1120, 376] on input "Number:" at bounding box center [1169, 374] width 176 height 17
paste input "1325-AP/25"
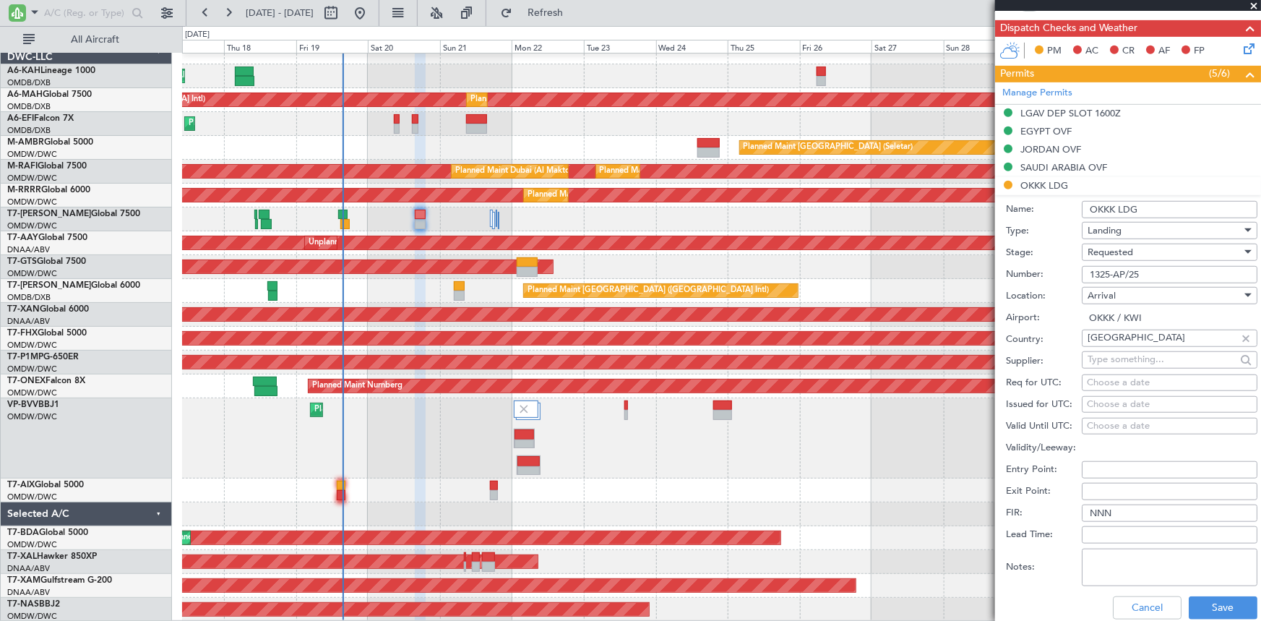
scroll to position [459, 0]
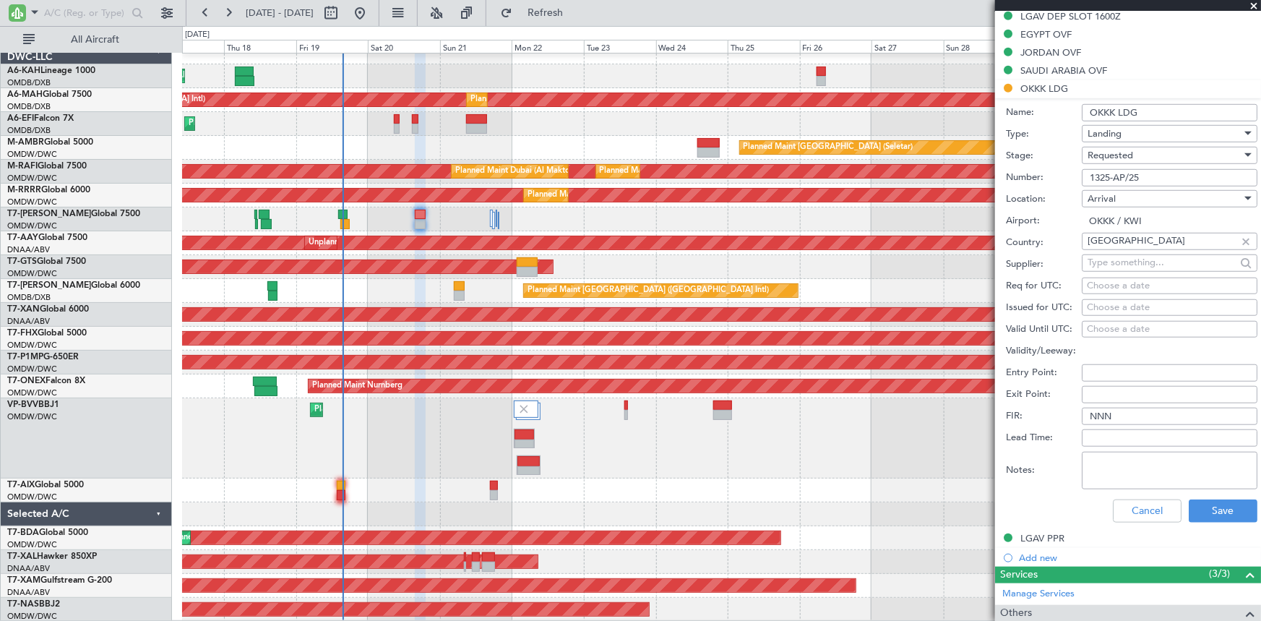
type input "1325-AP/25"
click at [1137, 157] on div "Requested" at bounding box center [1164, 155] width 154 height 22
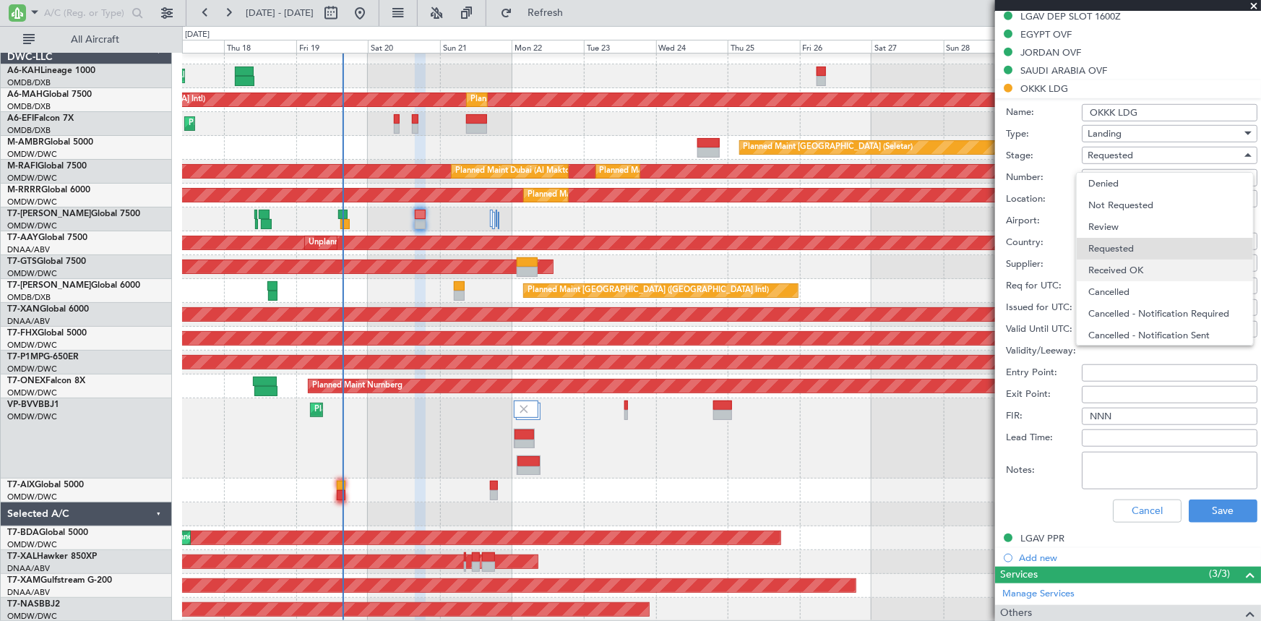
scroll to position [6, 0]
click at [1133, 260] on span "Received OK" at bounding box center [1164, 265] width 153 height 22
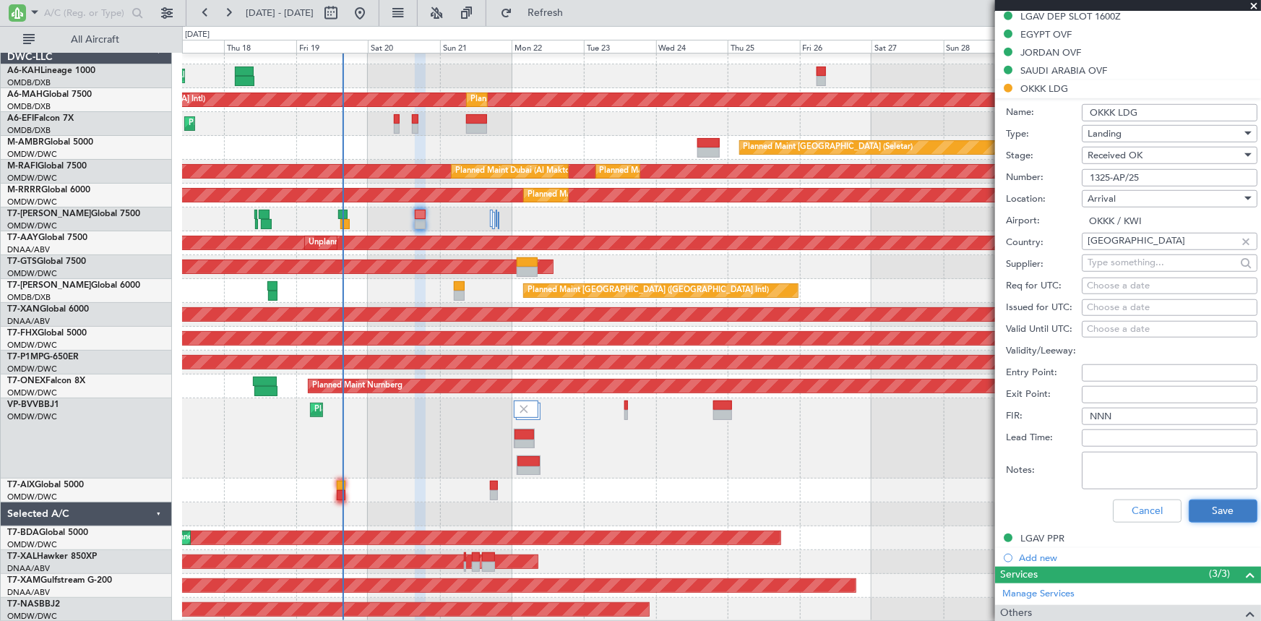
click at [1219, 506] on button "Save" at bounding box center [1222, 510] width 69 height 23
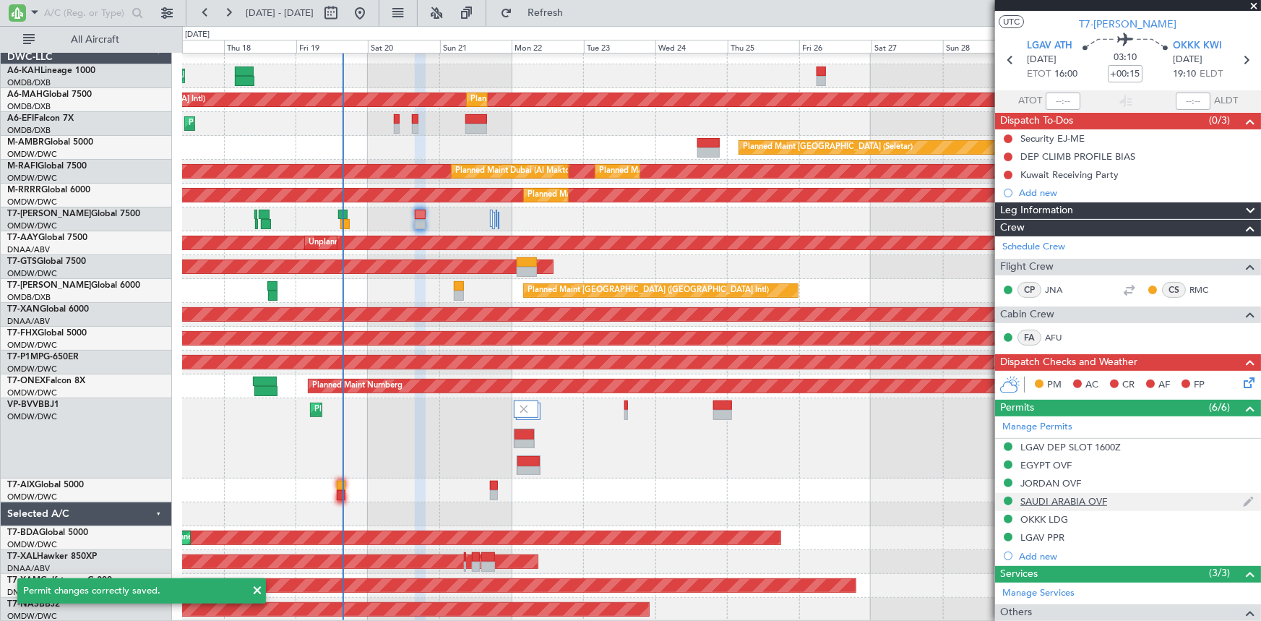
scroll to position [0, 0]
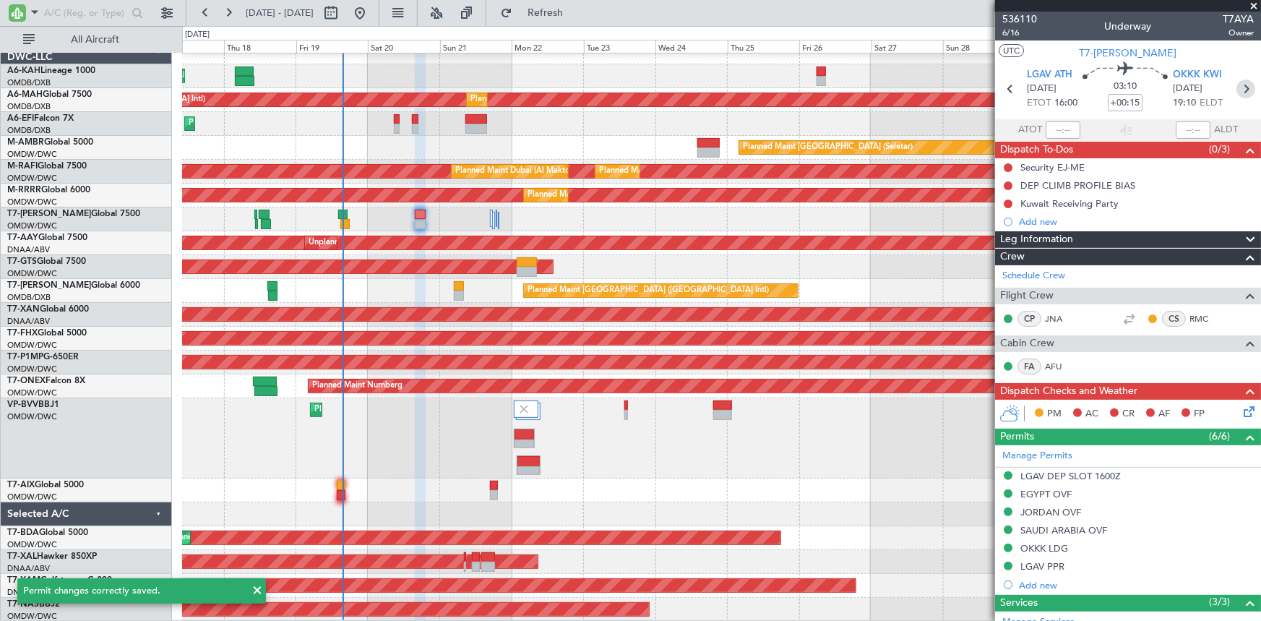
click at [1240, 87] on icon at bounding box center [1245, 88] width 19 height 19
type input "+00:20"
type input "1"
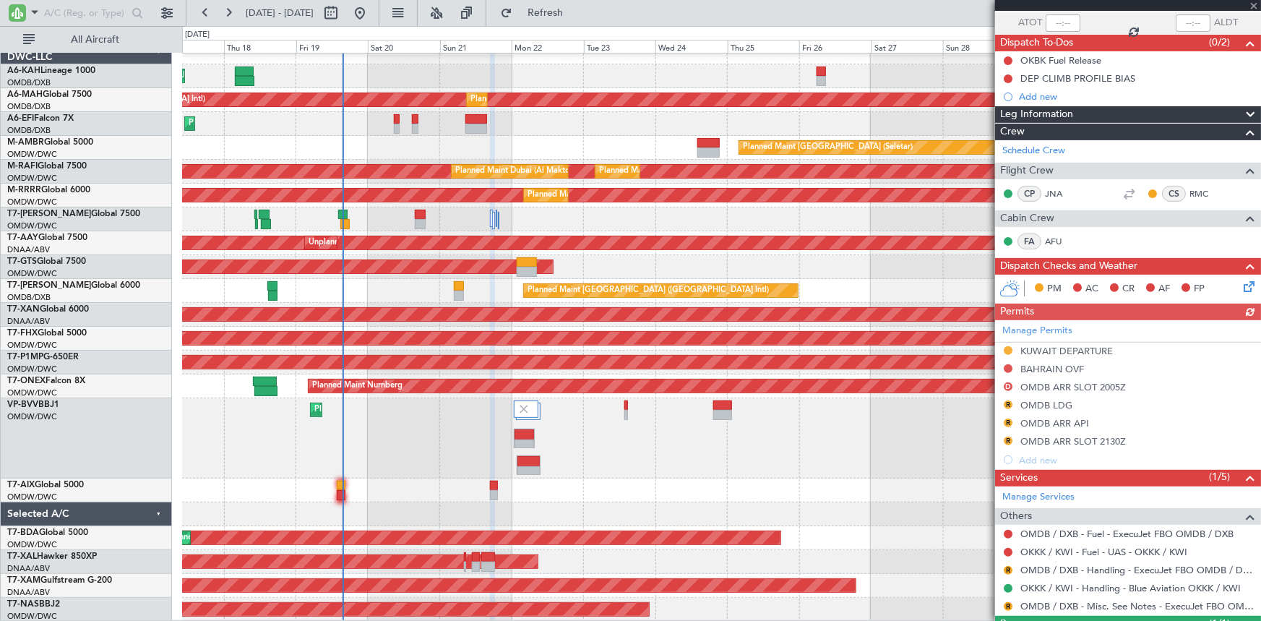
scroll to position [131, 0]
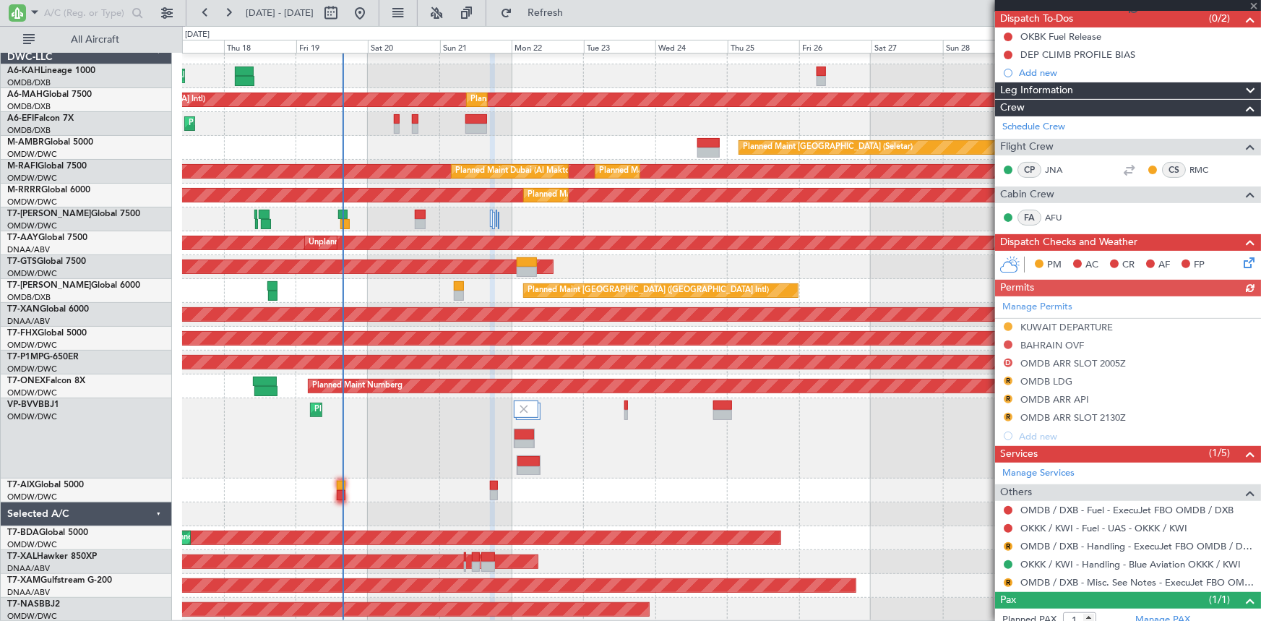
click at [1079, 324] on div "Manage Permits KUWAIT DEPARTURE BAHRAIN OVF D OMDB ARR SLOT 2005Z R OMDB LDG R …" at bounding box center [1128, 370] width 266 height 149
click at [1029, 323] on div "Manage Permits KUWAIT DEPARTURE BAHRAIN OVF D OMDB ARR SLOT 2005Z R OMDB LDG R …" at bounding box center [1128, 370] width 266 height 149
click at [1049, 321] on div "KUWAIT DEPARTURE" at bounding box center [1066, 327] width 92 height 12
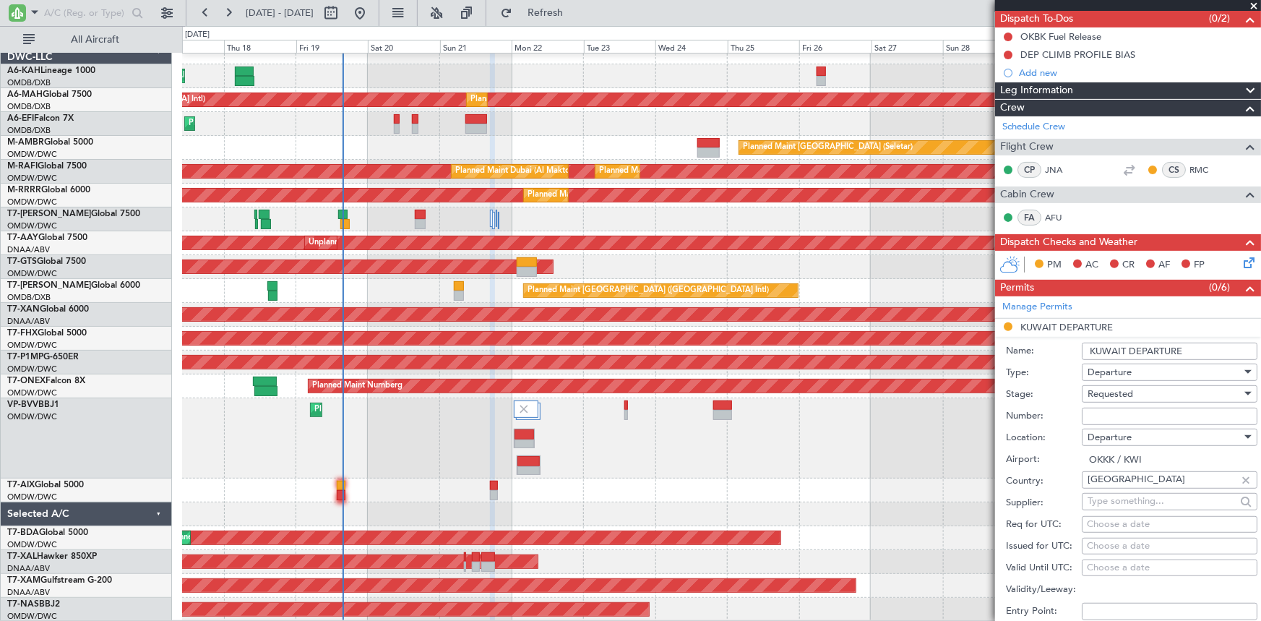
click at [1136, 390] on div "Requested" at bounding box center [1164, 394] width 154 height 22
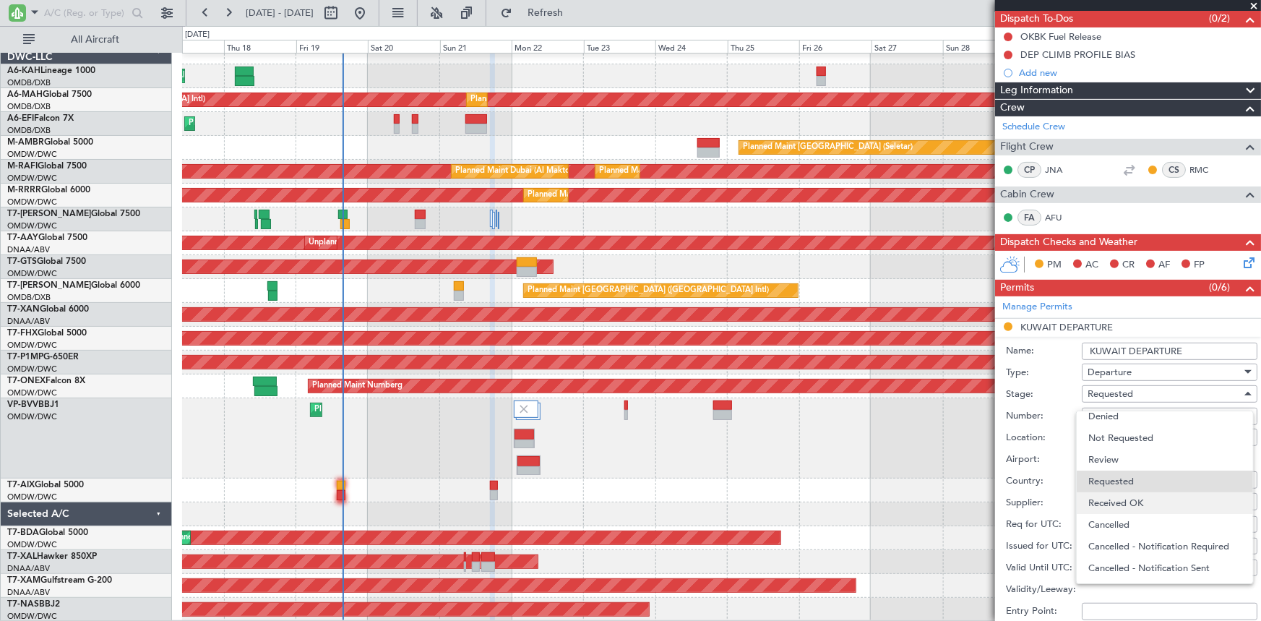
click at [1149, 506] on span "Received OK" at bounding box center [1164, 503] width 153 height 22
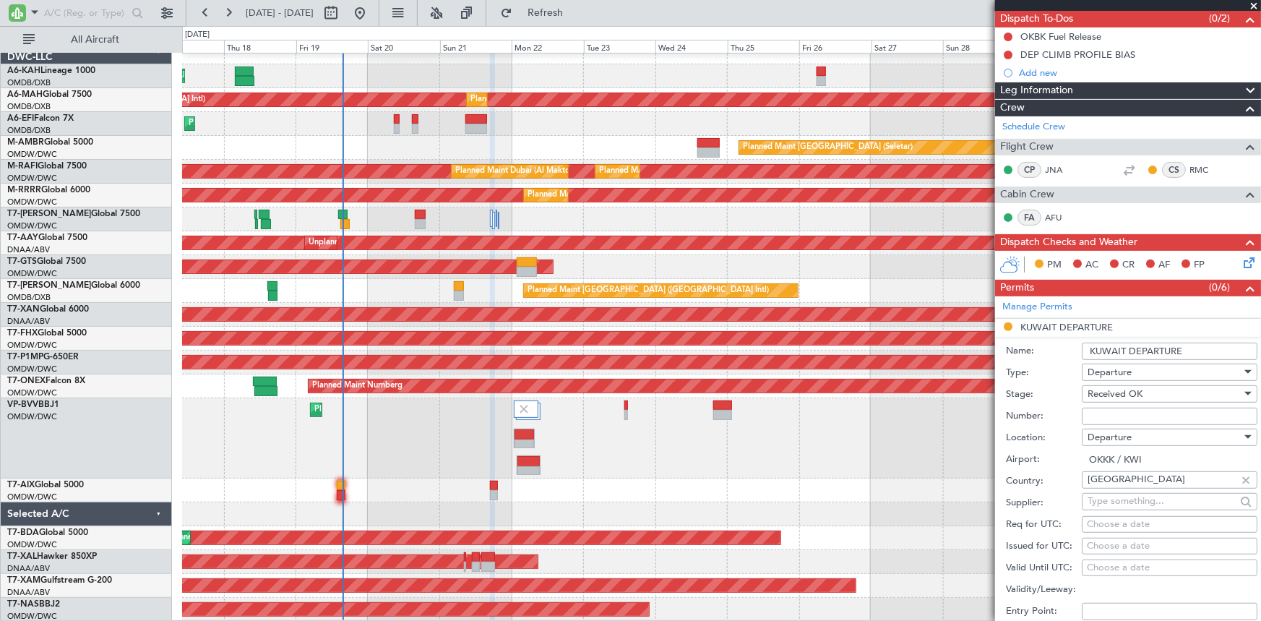
click at [1146, 405] on div "Number:" at bounding box center [1131, 416] width 251 height 22
click at [1141, 414] on input "Number:" at bounding box center [1169, 415] width 176 height 17
paste input "1325-AP/25"
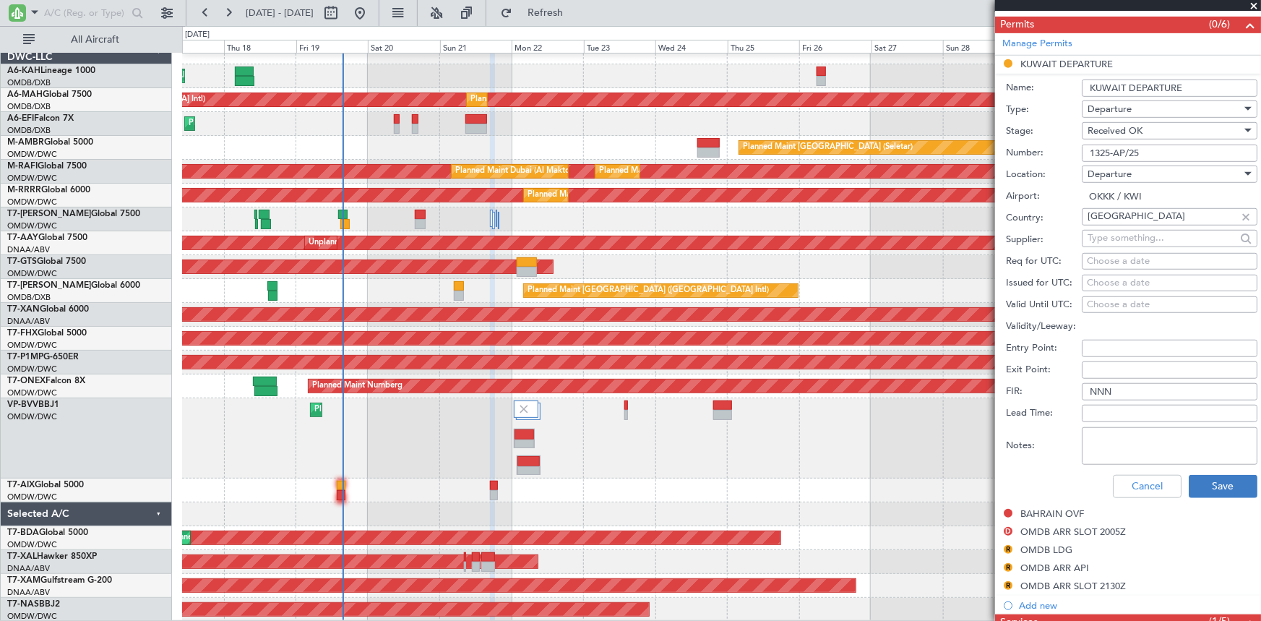
type input "1325-AP/25"
click at [1217, 485] on button "Save" at bounding box center [1222, 486] width 69 height 23
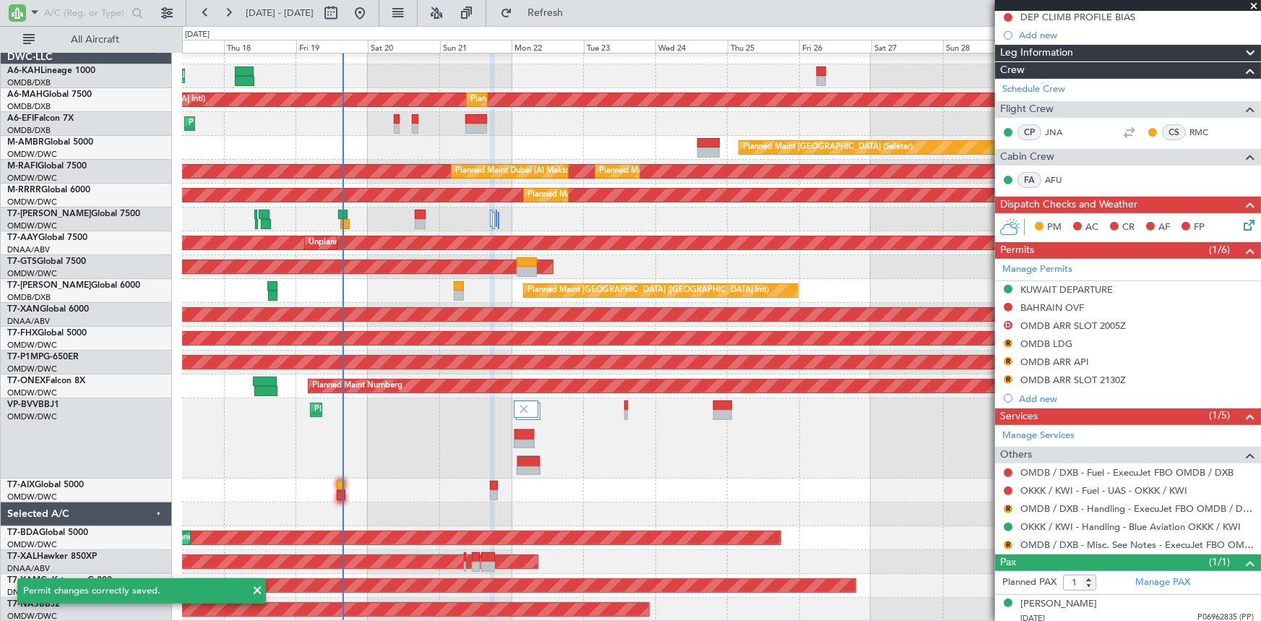
scroll to position [0, 0]
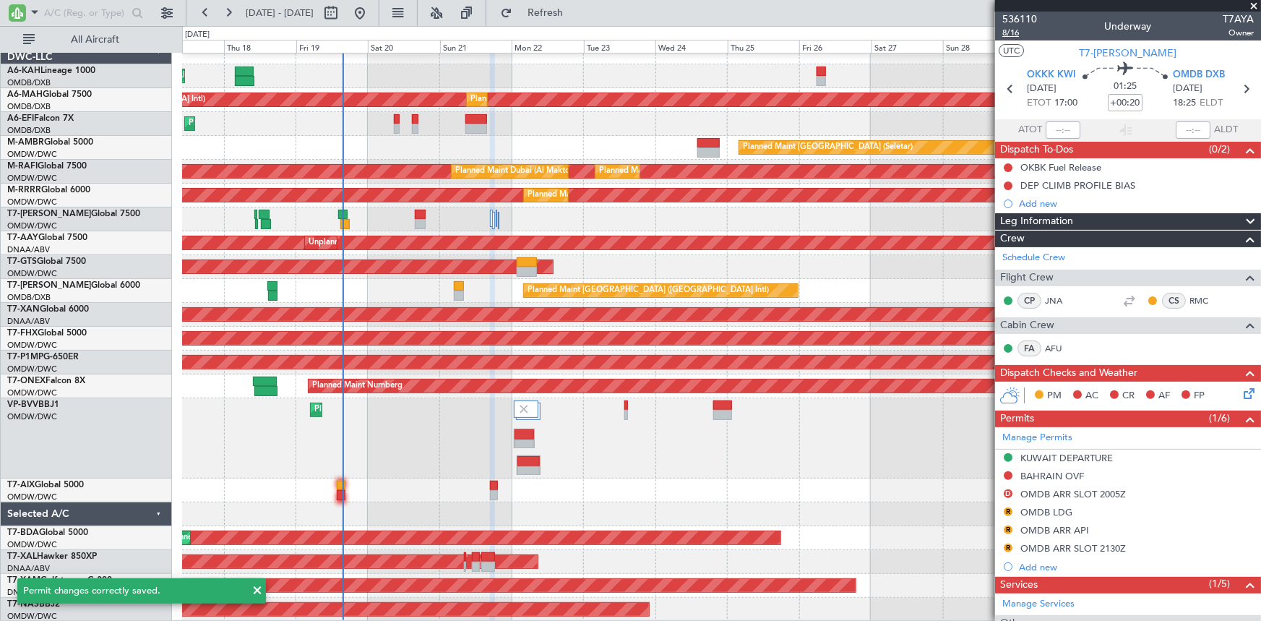
click at [1010, 32] on span "8/16" at bounding box center [1019, 33] width 35 height 12
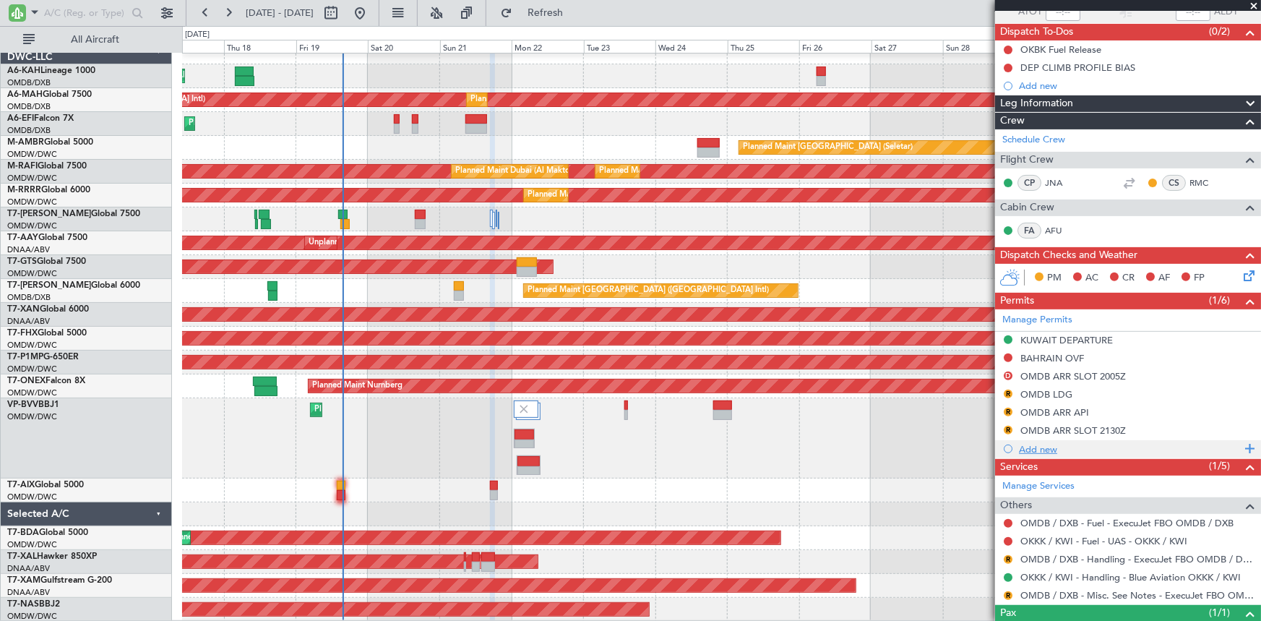
scroll to position [173, 0]
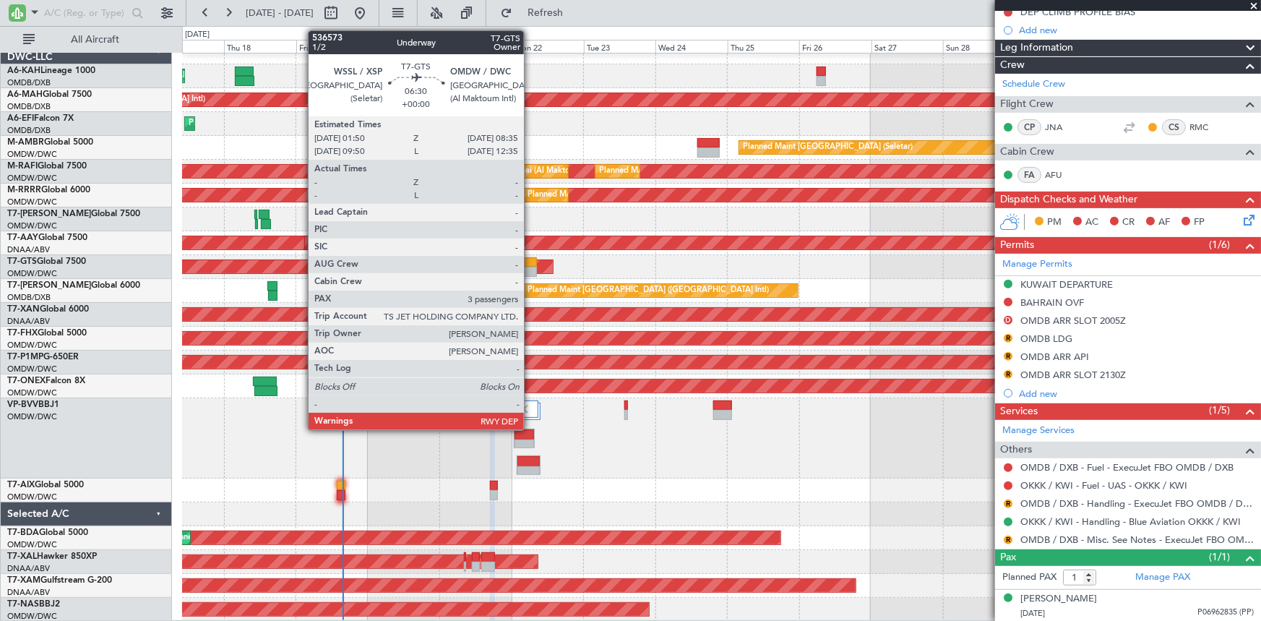
click at [530, 264] on div at bounding box center [527, 262] width 20 height 10
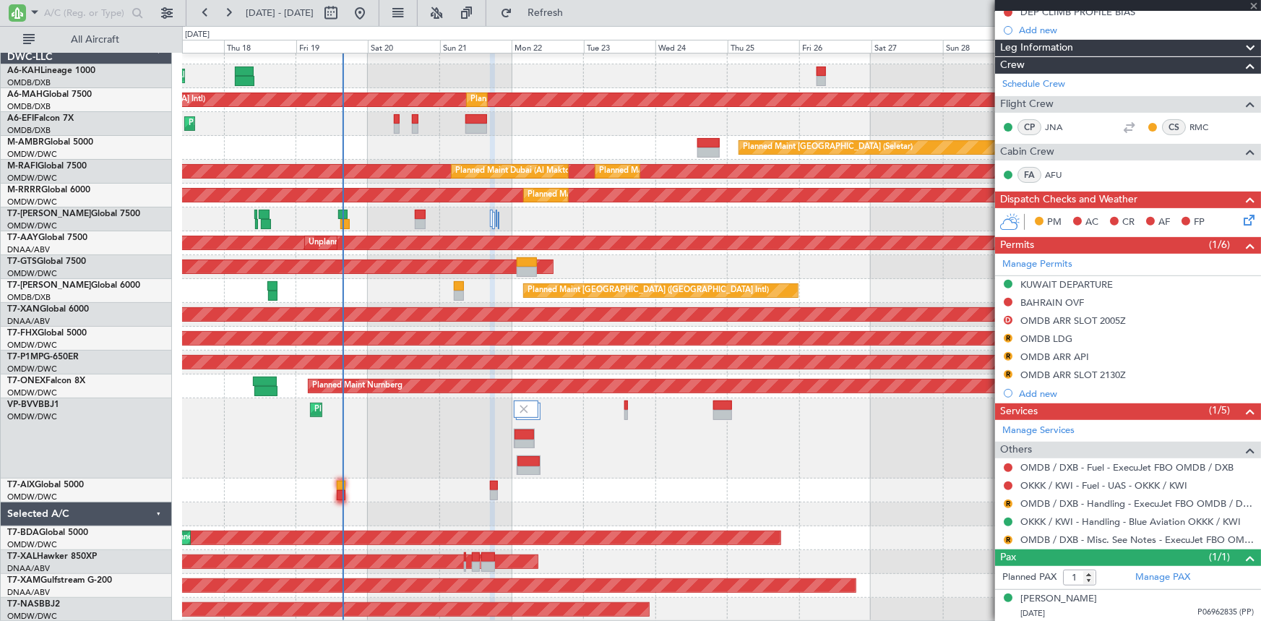
type input "3"
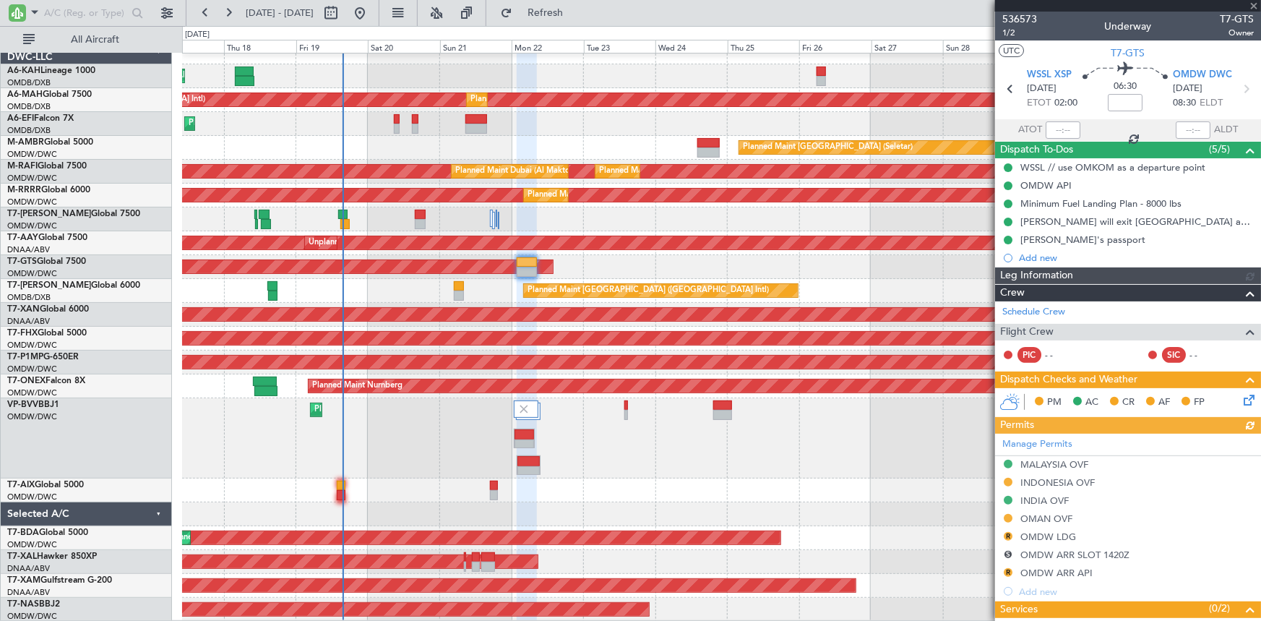
type input "Anita Mani (ANI)"
type input "7241"
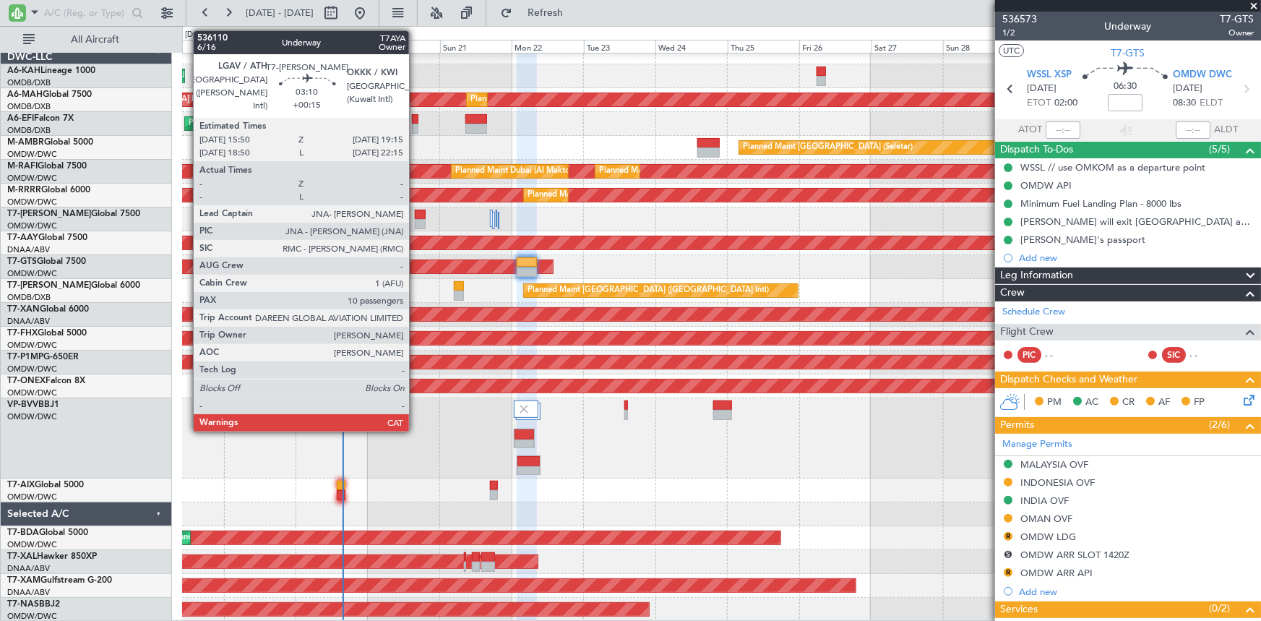
click at [415, 216] on div at bounding box center [420, 215] width 11 height 10
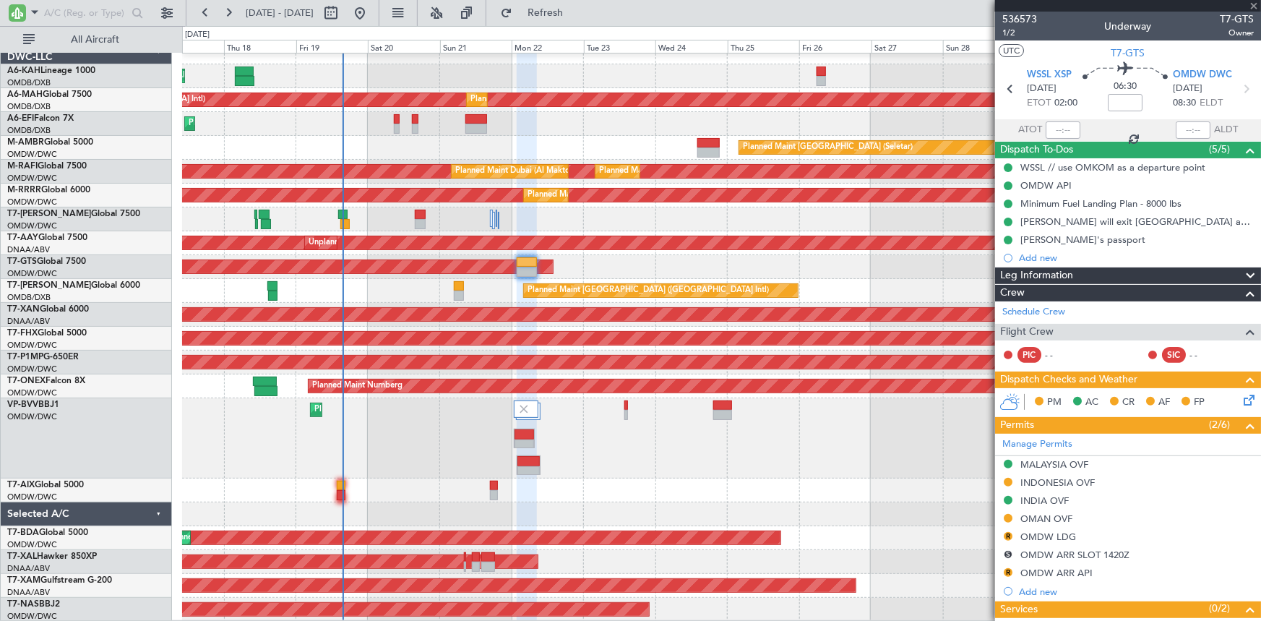
type input "+00:15"
type input "10"
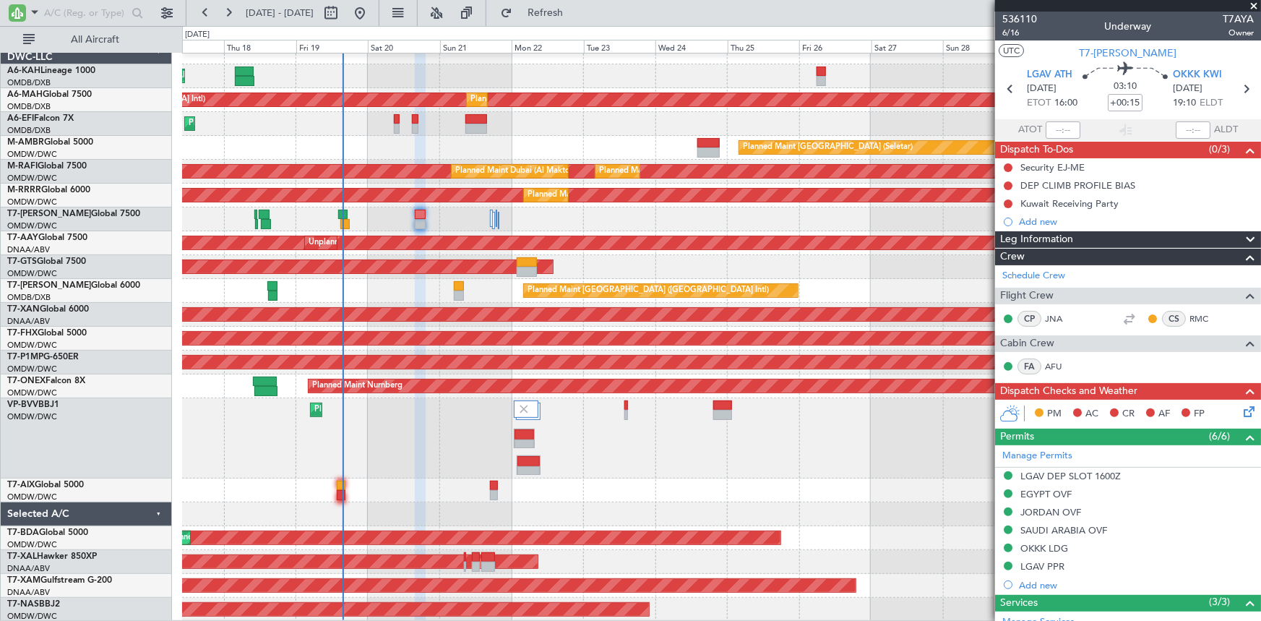
click at [488, 215] on div "Planned Maint Dubai (Al Maktoum Intl)" at bounding box center [721, 219] width 1078 height 24
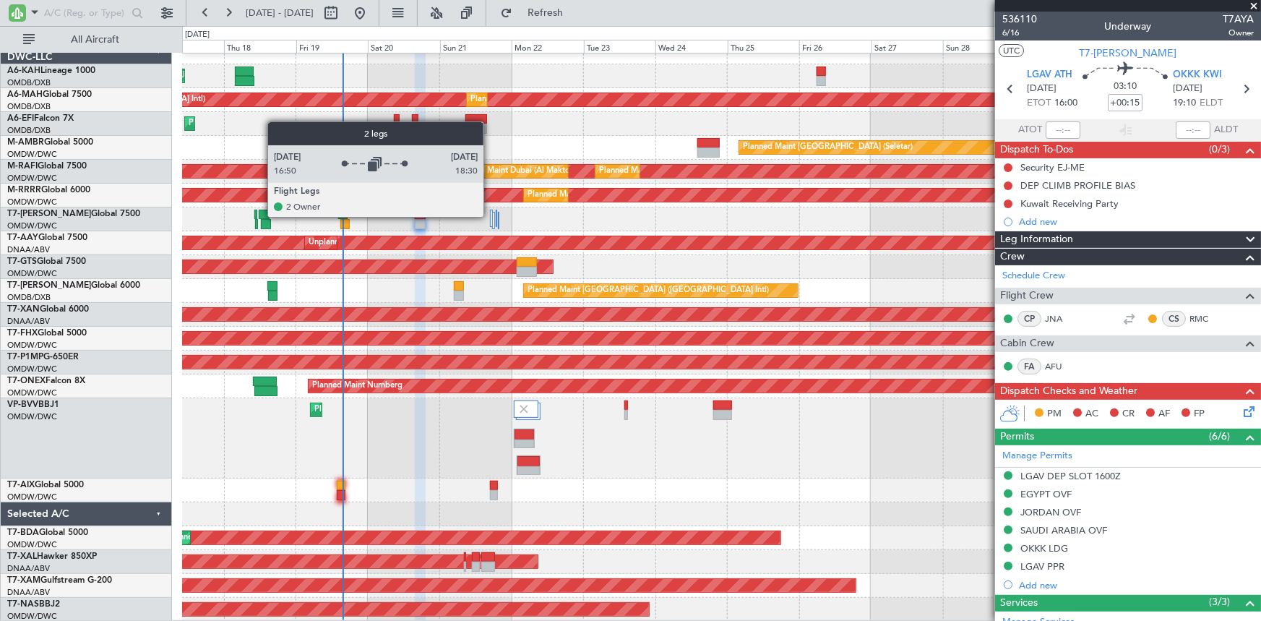
click at [490, 216] on div at bounding box center [491, 218] width 3 height 17
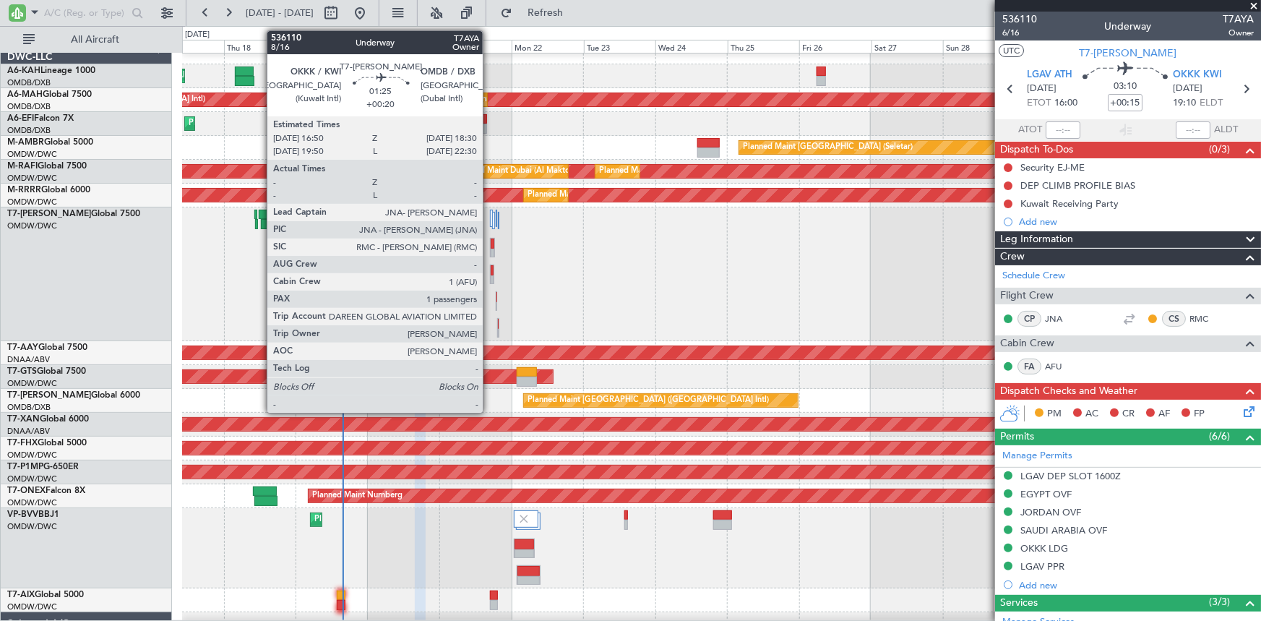
click at [490, 246] on div at bounding box center [492, 248] width 5 height 20
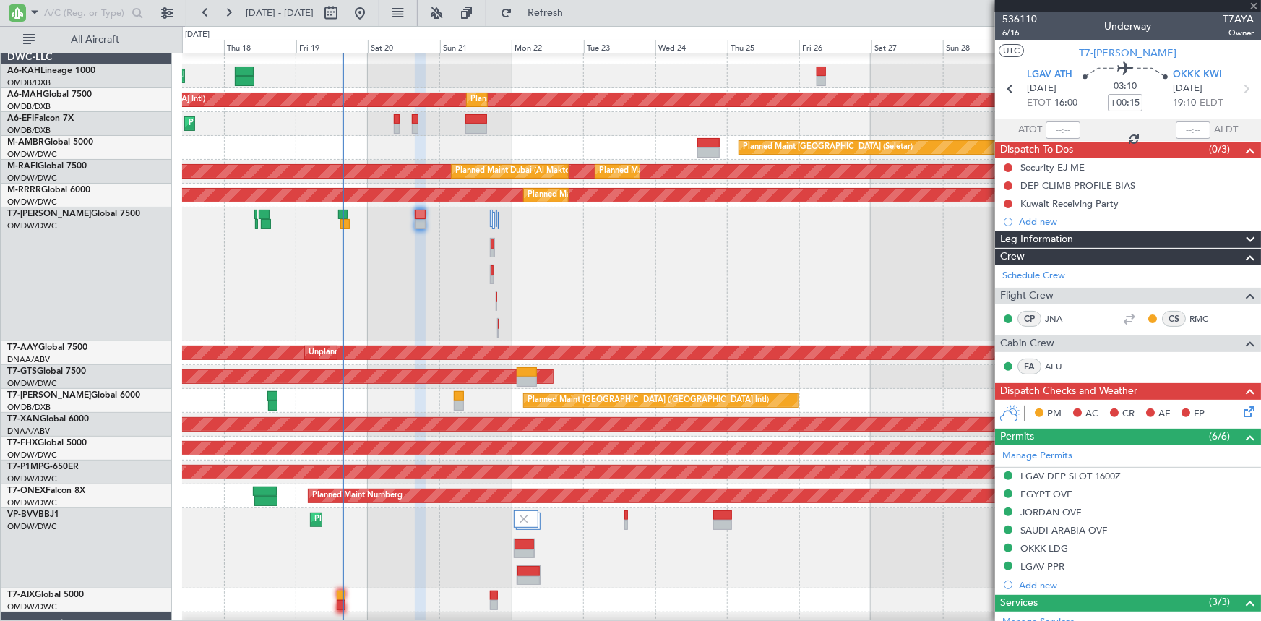
scroll to position [196, 0]
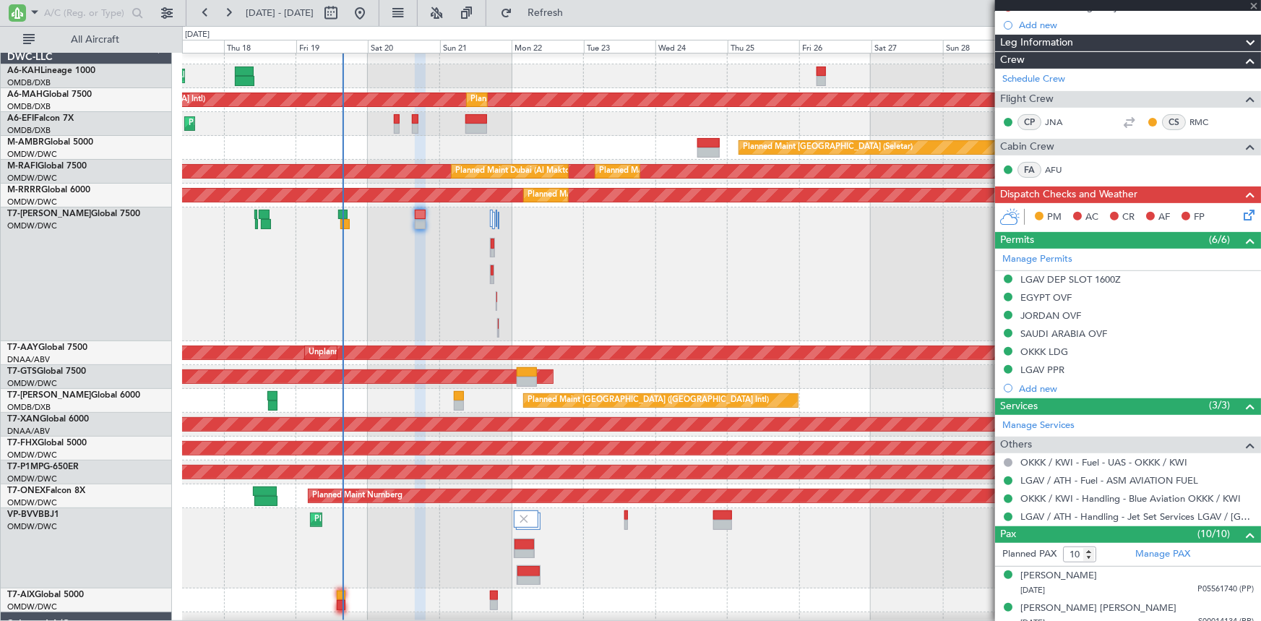
type input "+00:20"
type input "1"
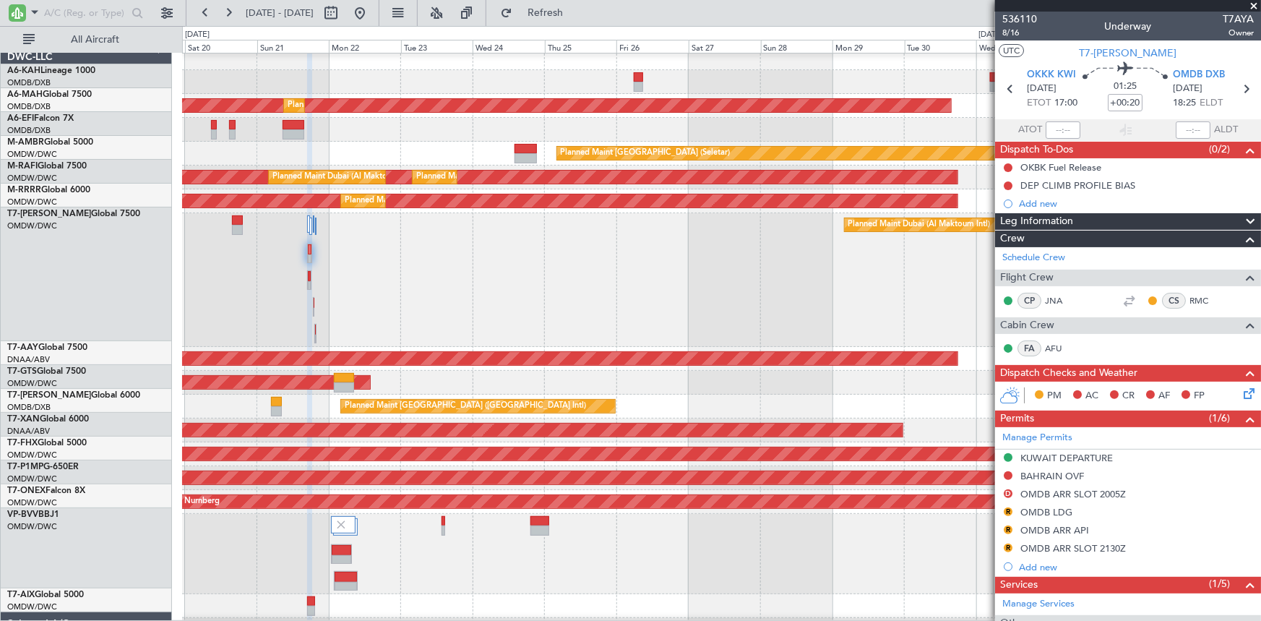
scroll to position [7, 0]
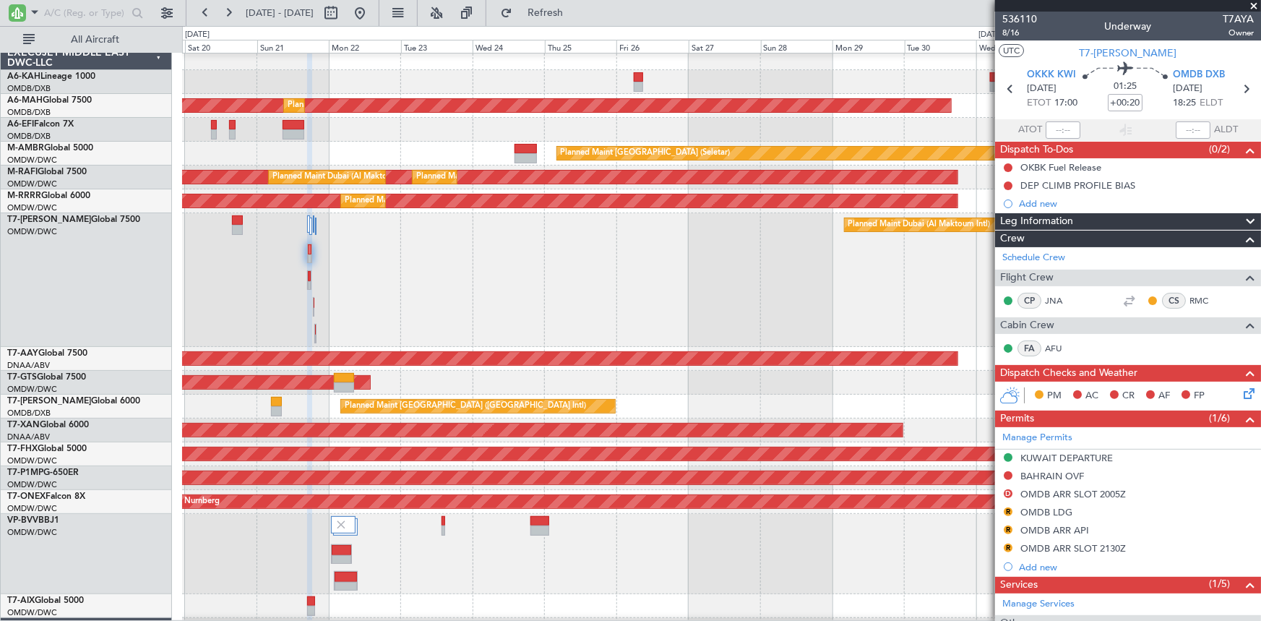
click at [468, 265] on div "Planned Maint Dubai (Al Maktoum Intl)" at bounding box center [721, 280] width 1078 height 134
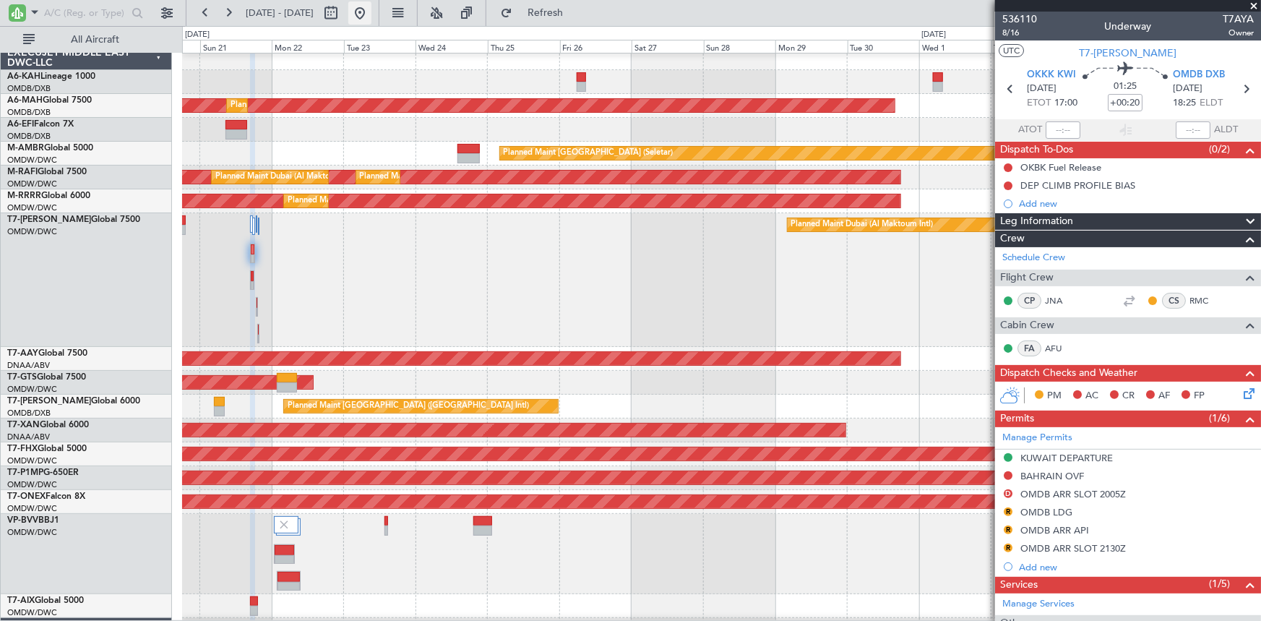
click at [371, 7] on button at bounding box center [359, 12] width 23 height 23
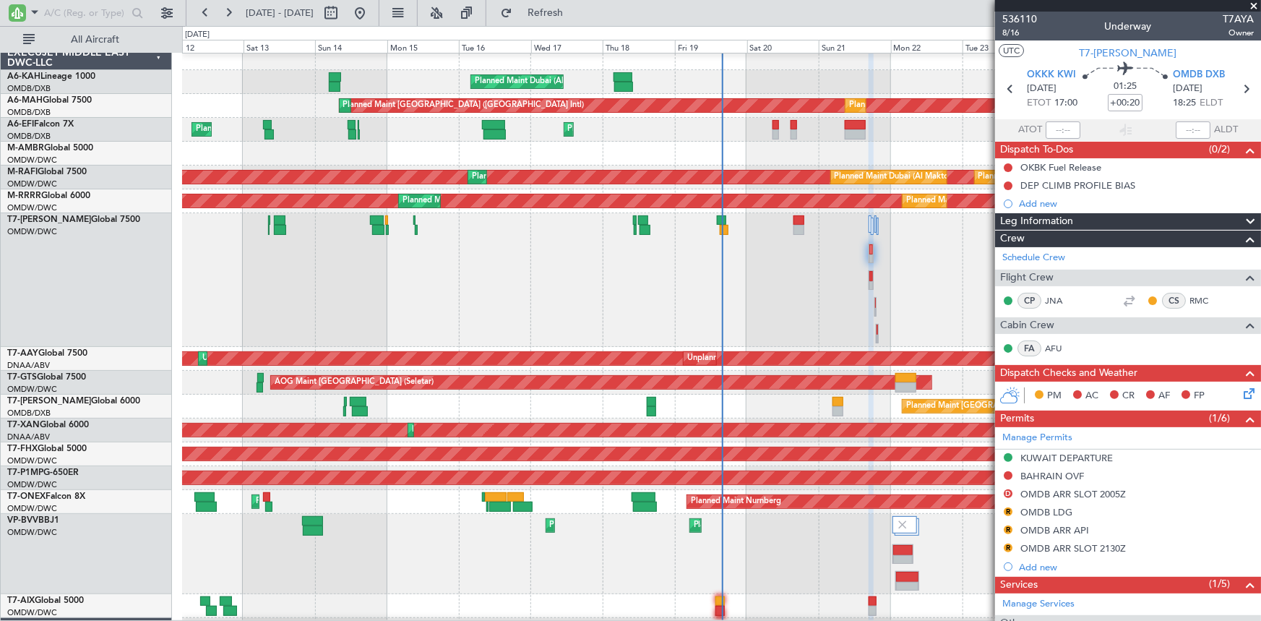
scroll to position [0, 0]
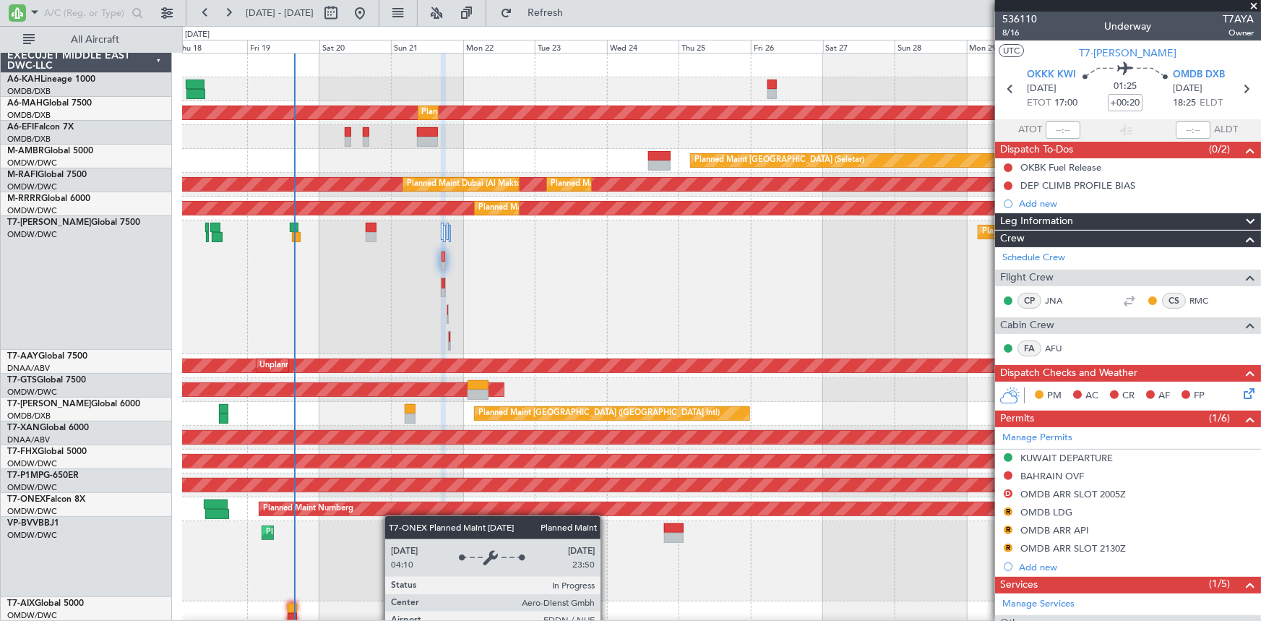
click at [340, 511] on div "Planned Maint Nurnberg" at bounding box center [721, 509] width 1079 height 24
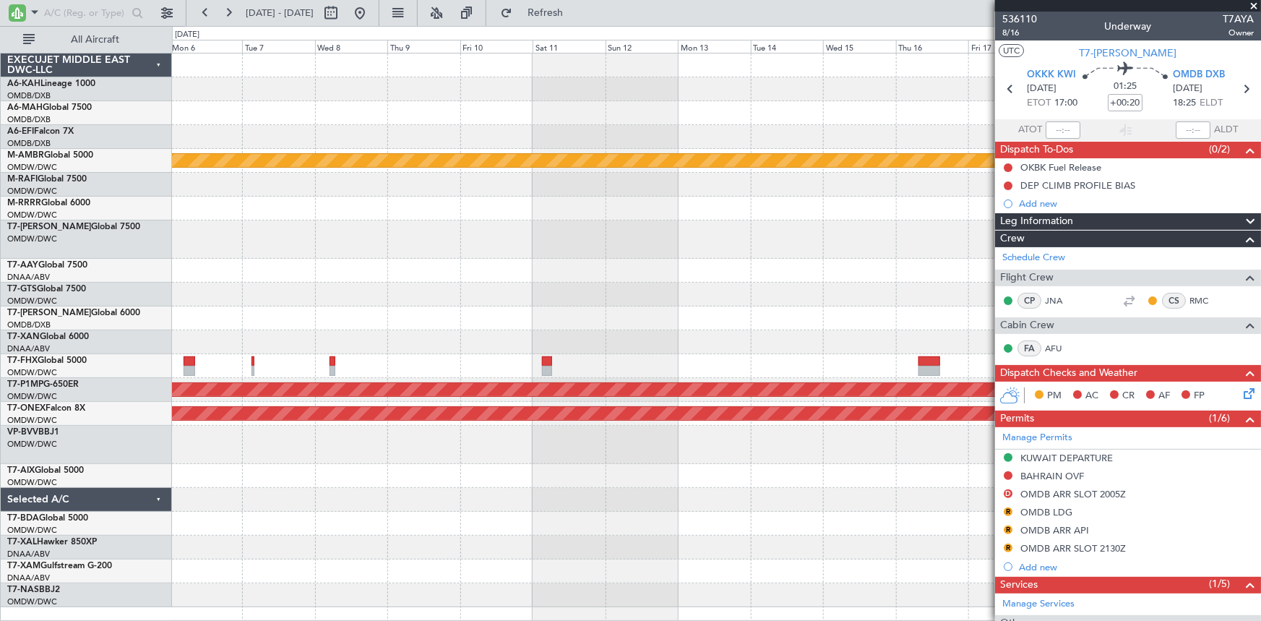
click at [444, 286] on div at bounding box center [716, 294] width 1089 height 24
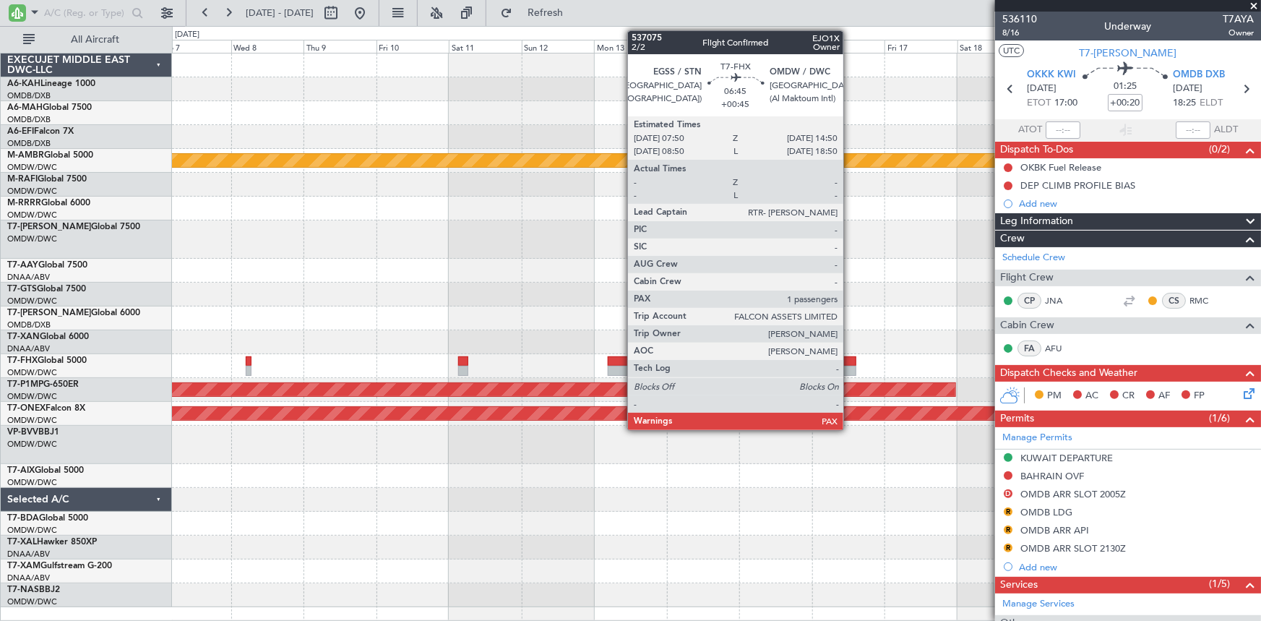
click at [850, 364] on div at bounding box center [845, 361] width 22 height 10
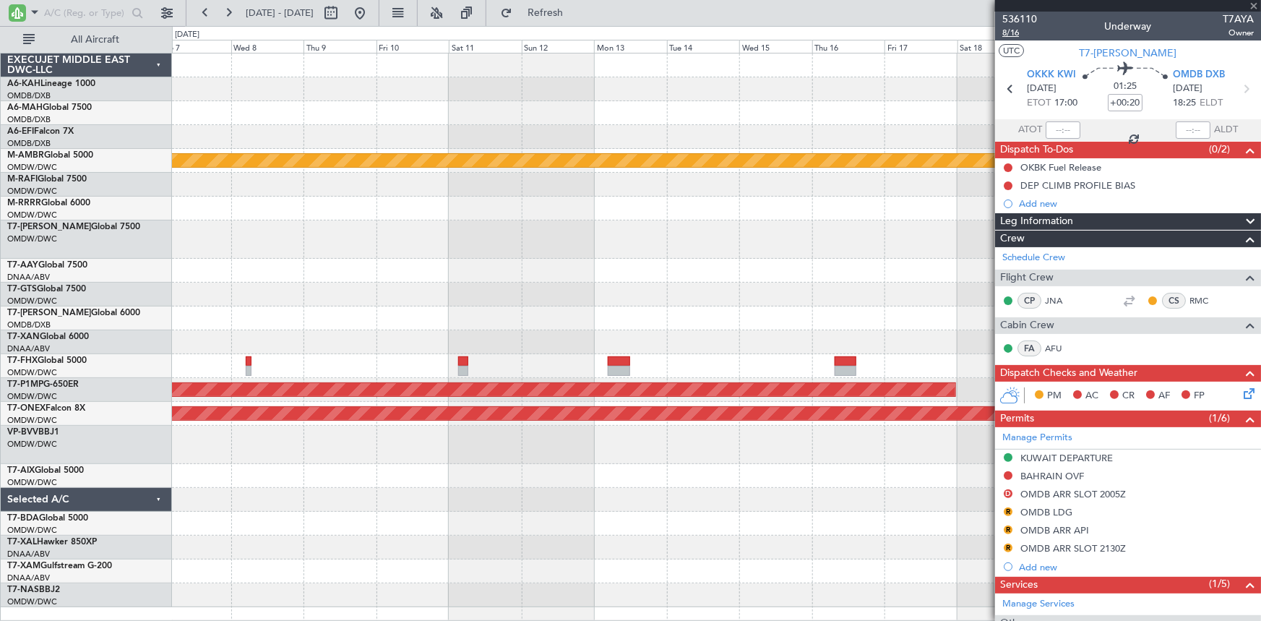
type input "+00:45"
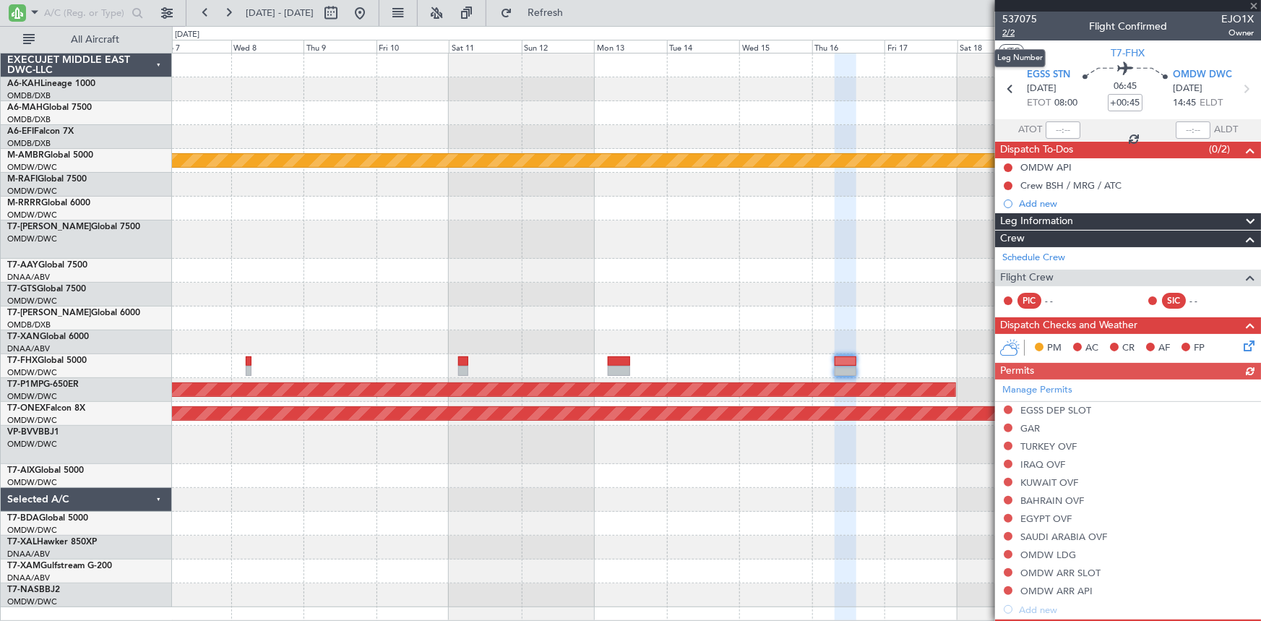
click at [1009, 31] on span "2/2" at bounding box center [1019, 33] width 35 height 12
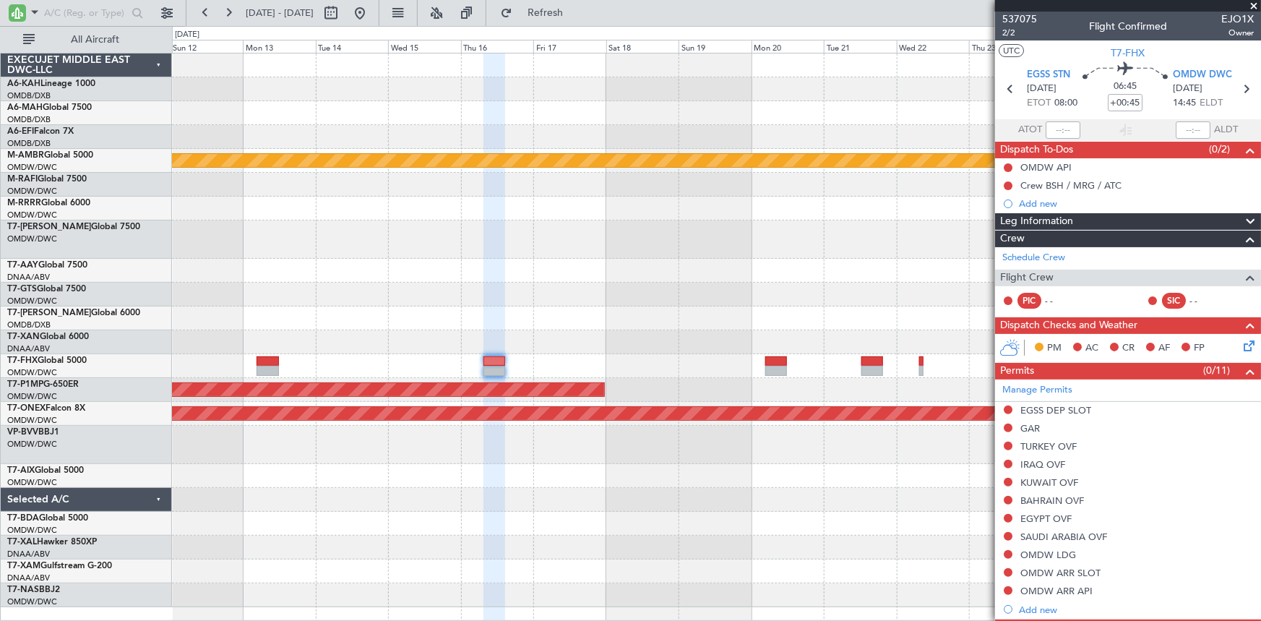
click at [506, 274] on div "Planned Maint [GEOGRAPHIC_DATA] (Seletar) Planned Maint Savannah ([GEOGRAPHIC_D…" at bounding box center [716, 329] width 1089 height 553
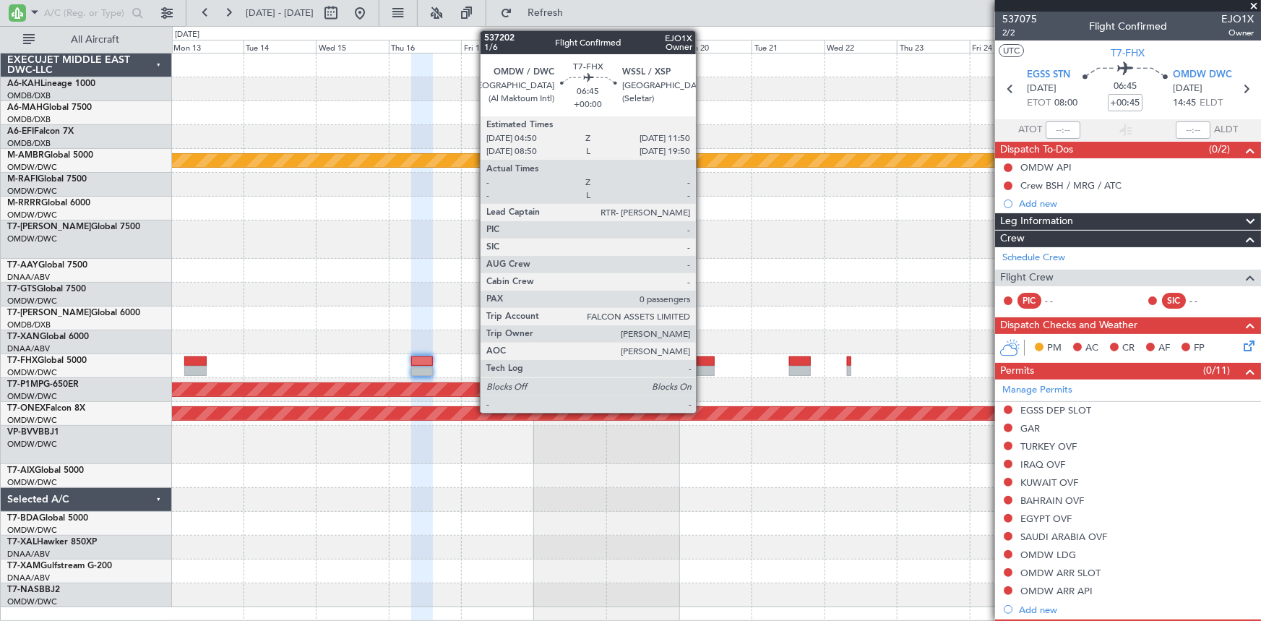
click at [702, 363] on div at bounding box center [704, 361] width 22 height 10
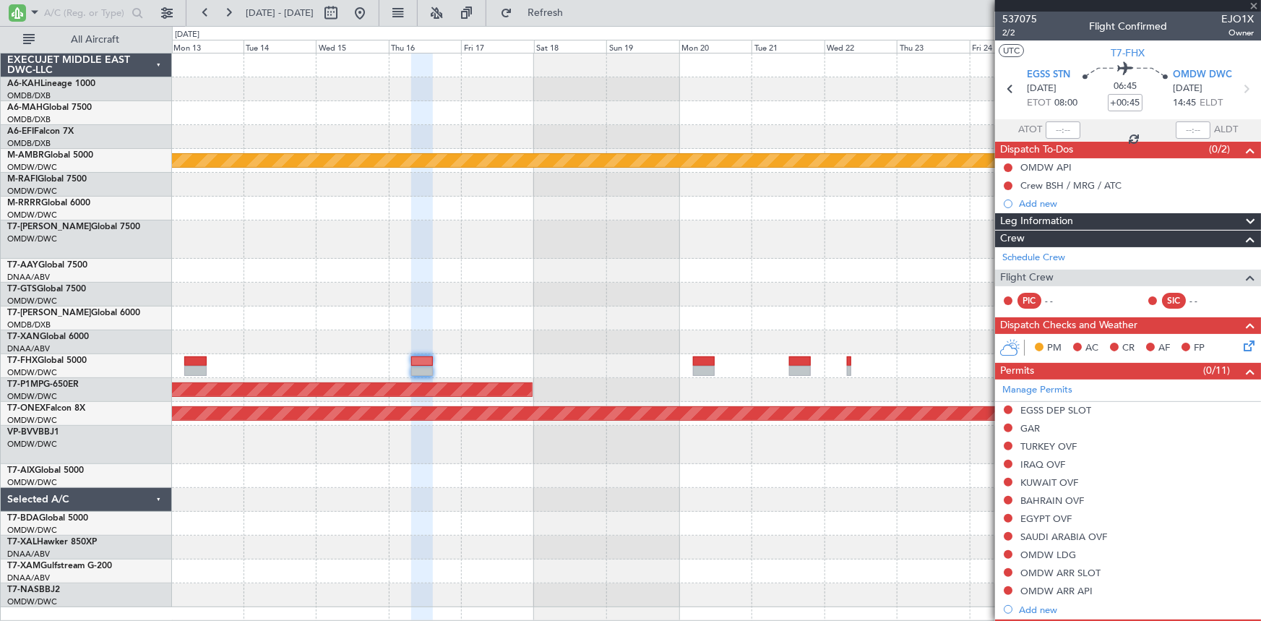
type input "0"
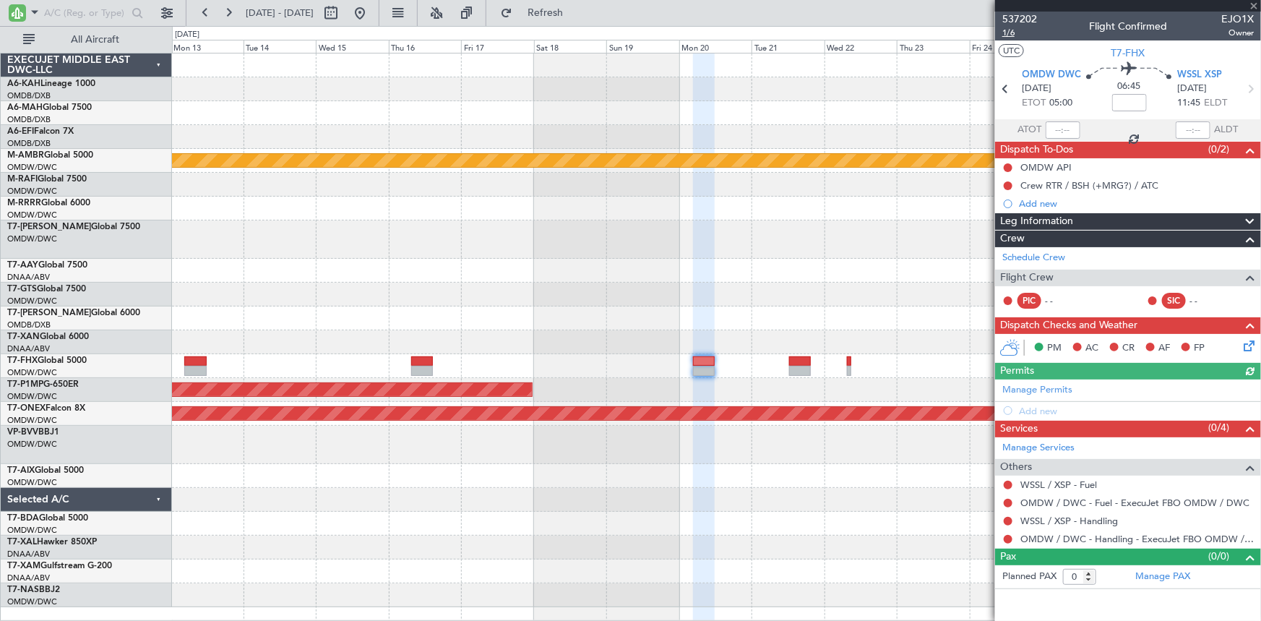
click at [1010, 33] on span "1/6" at bounding box center [1019, 33] width 35 height 12
click at [1048, 390] on link "Manage Permits" at bounding box center [1037, 390] width 70 height 14
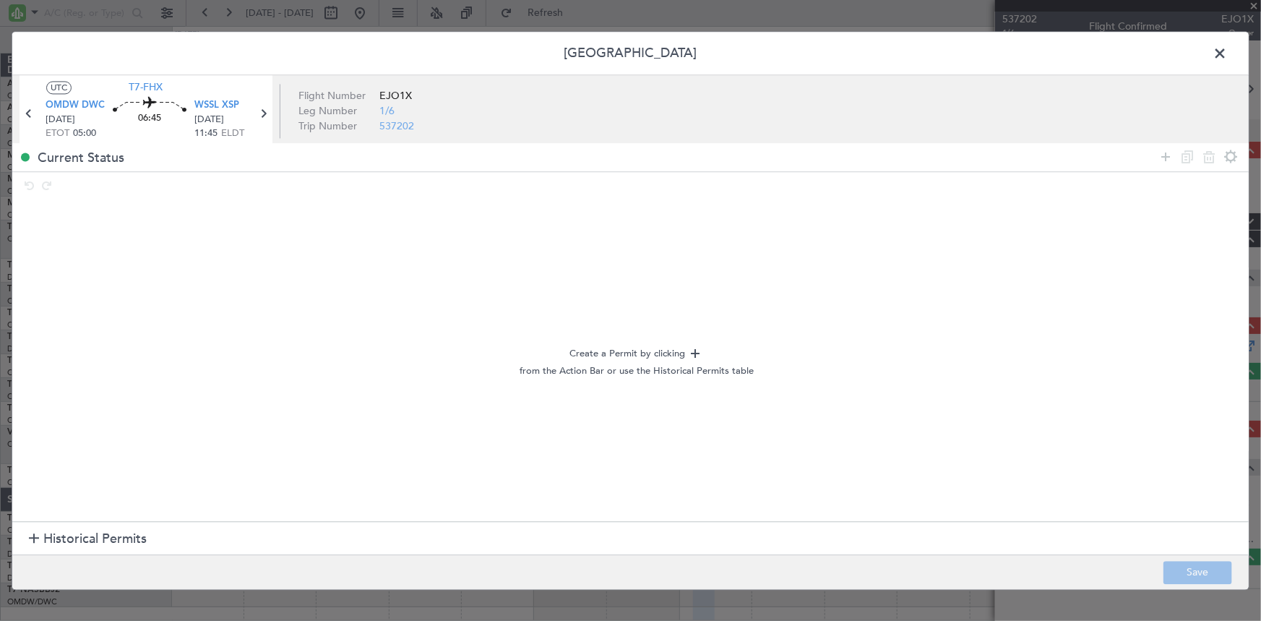
click at [121, 543] on span "Historical Permits" at bounding box center [94, 540] width 103 height 20
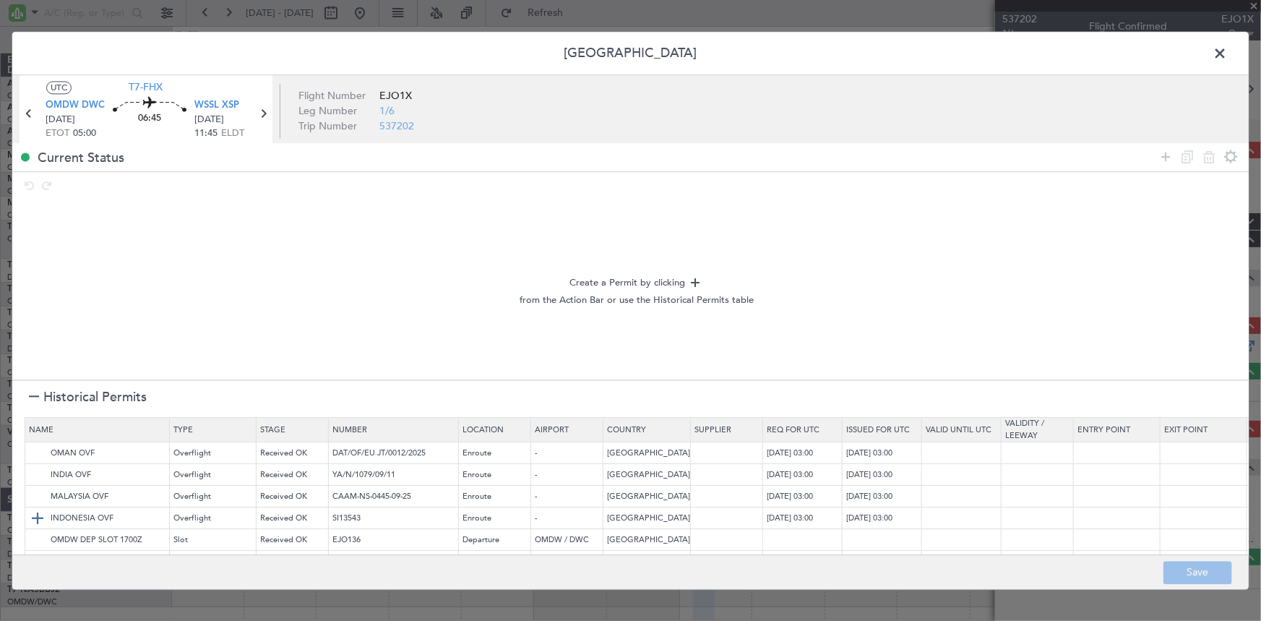
scroll to position [58, 0]
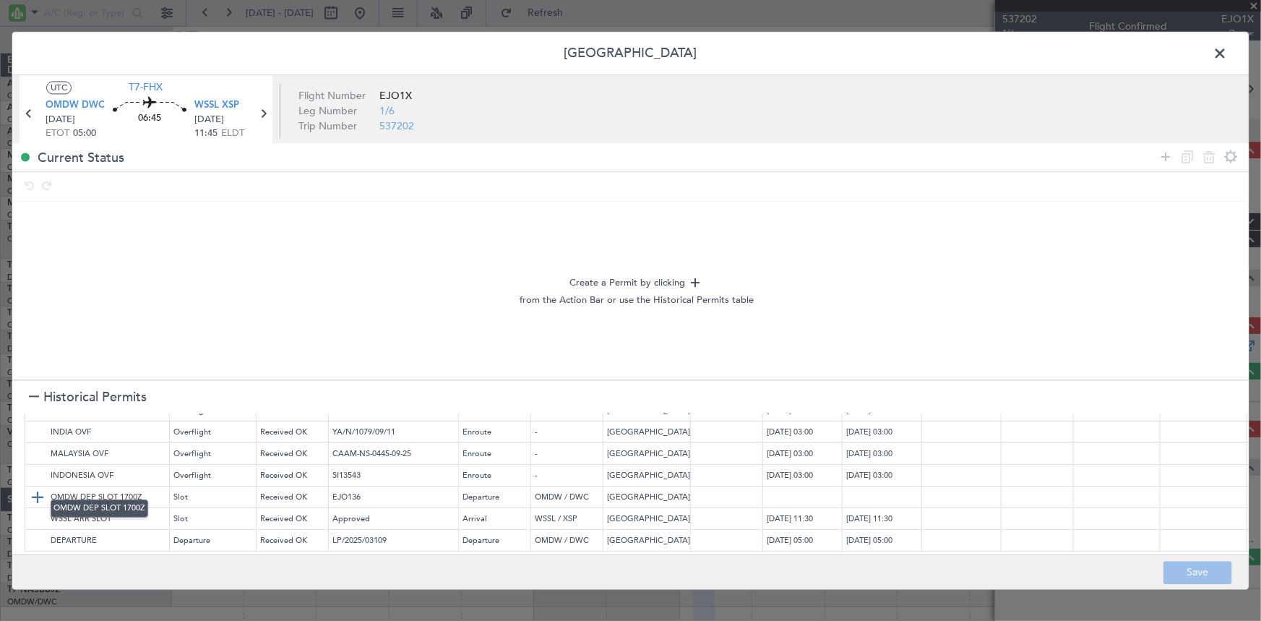
click at [35, 488] on img at bounding box center [37, 496] width 17 height 17
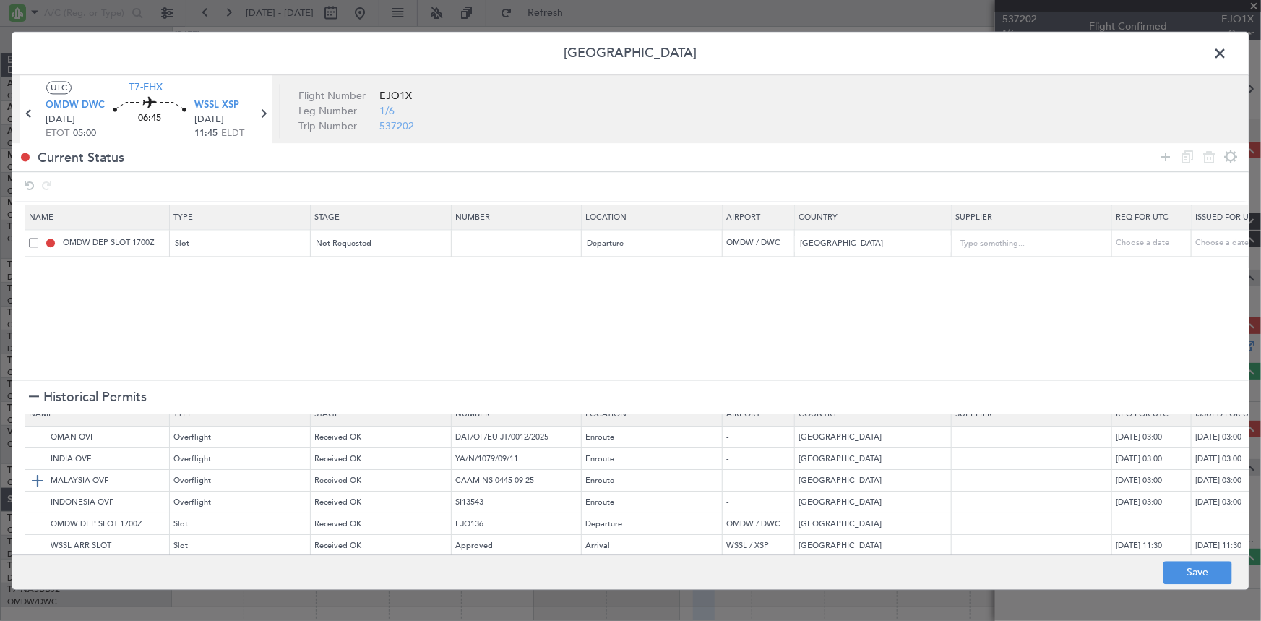
scroll to position [0, 0]
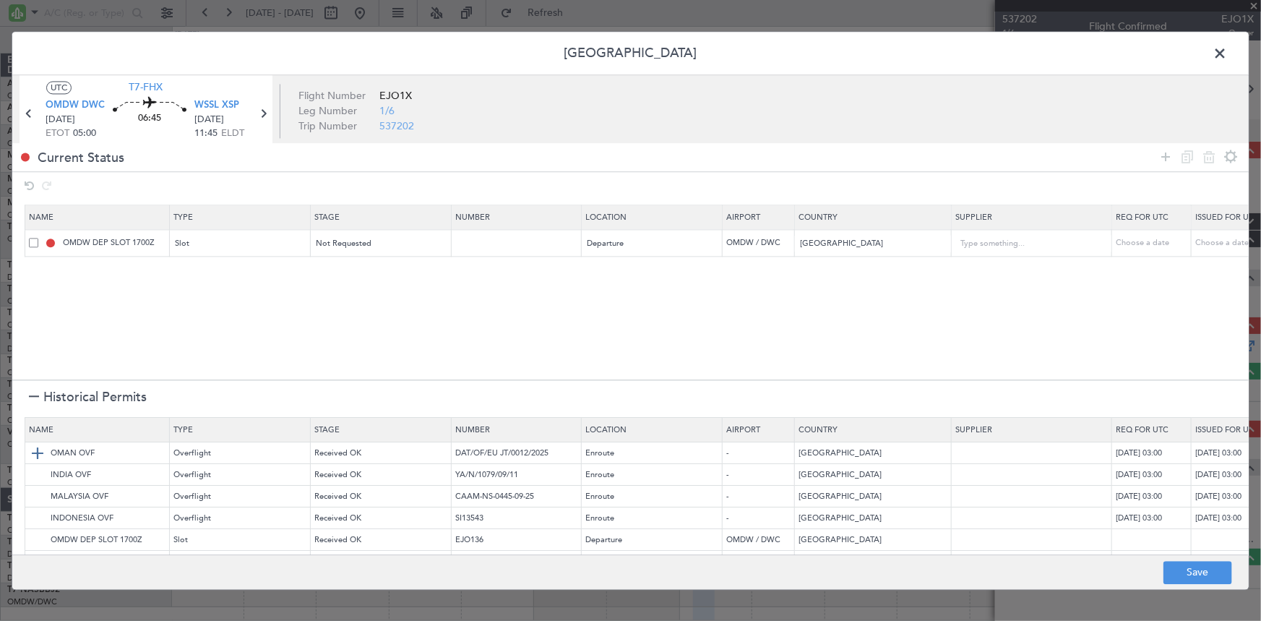
click at [38, 455] on img at bounding box center [37, 452] width 17 height 17
click at [0, 0] on img at bounding box center [0, 0] width 0 height 0
click at [37, 499] on img at bounding box center [37, 496] width 17 height 17
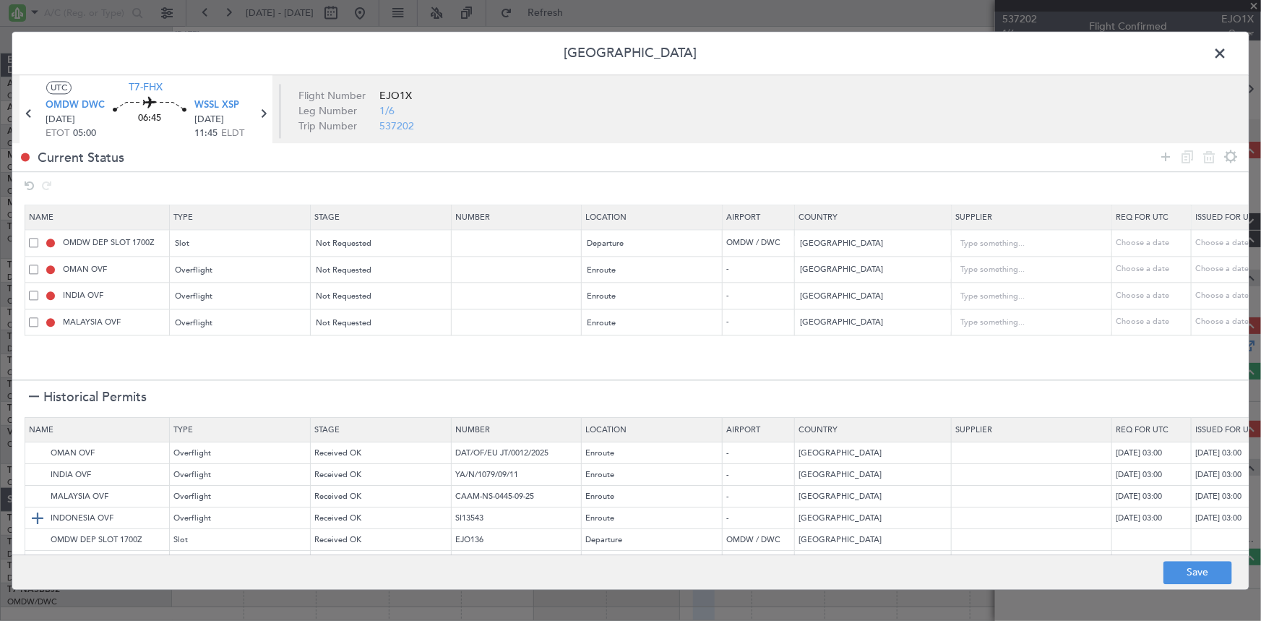
click at [38, 520] on img at bounding box center [37, 517] width 17 height 17
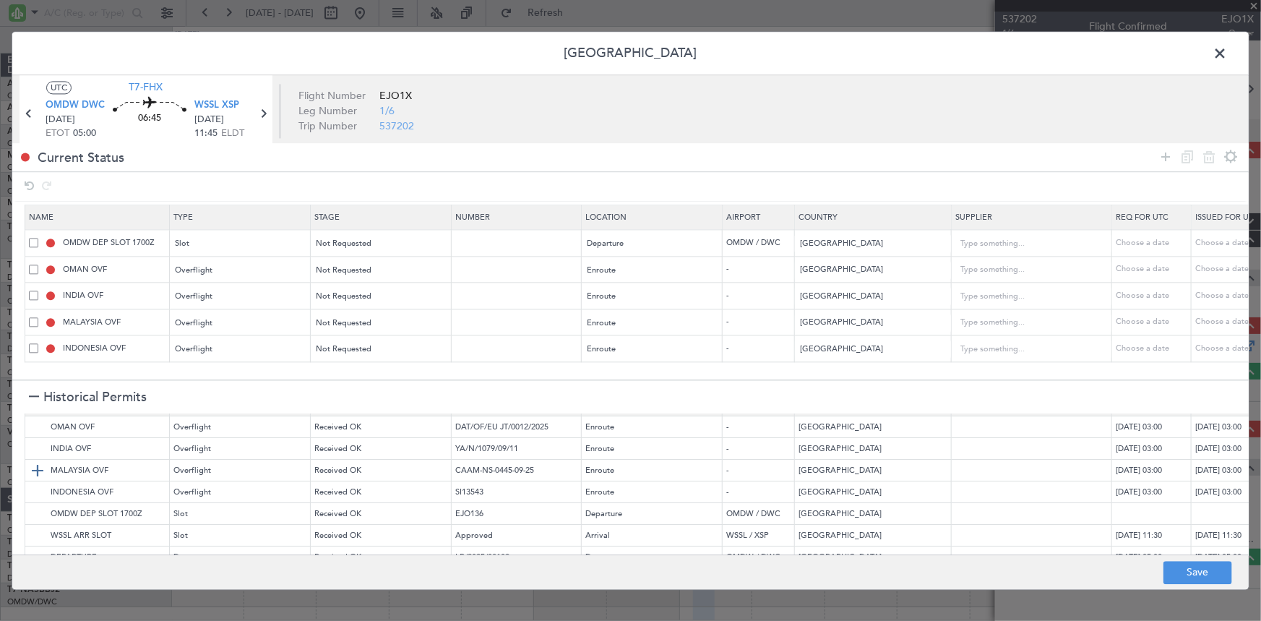
scroll to position [51, 0]
click at [1194, 572] on button "Save" at bounding box center [1197, 572] width 69 height 23
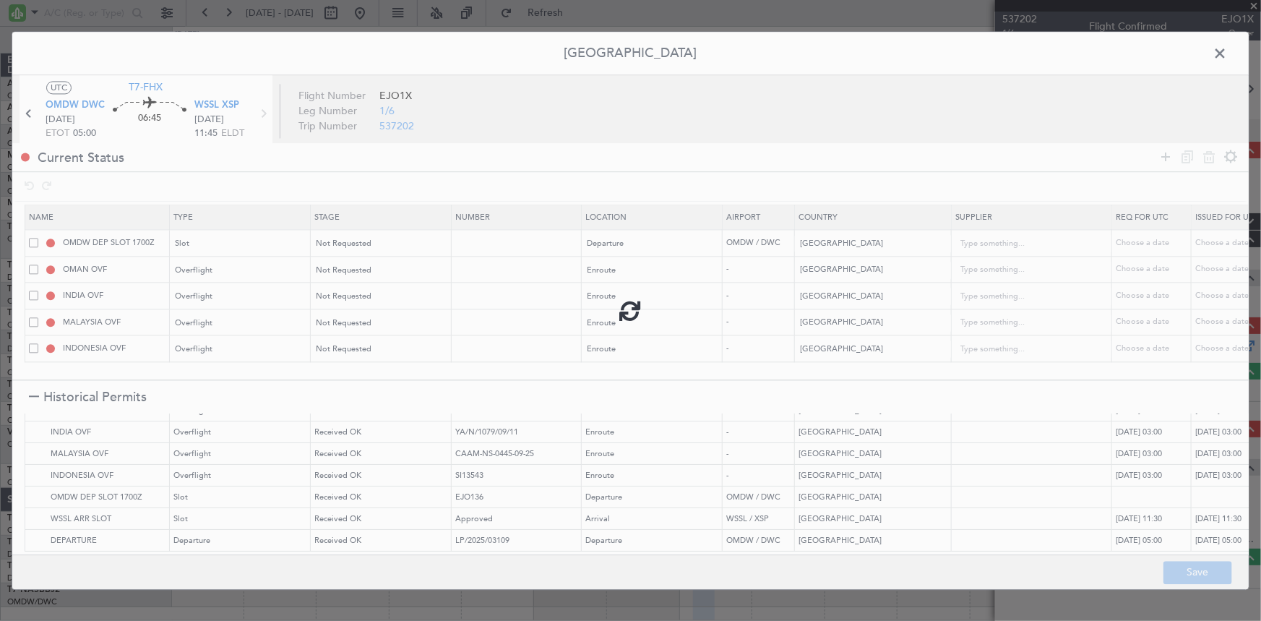
type input "OMDW DEP SLOT"
type input "NNN"
type input "1"
type input "NNN"
type input "2"
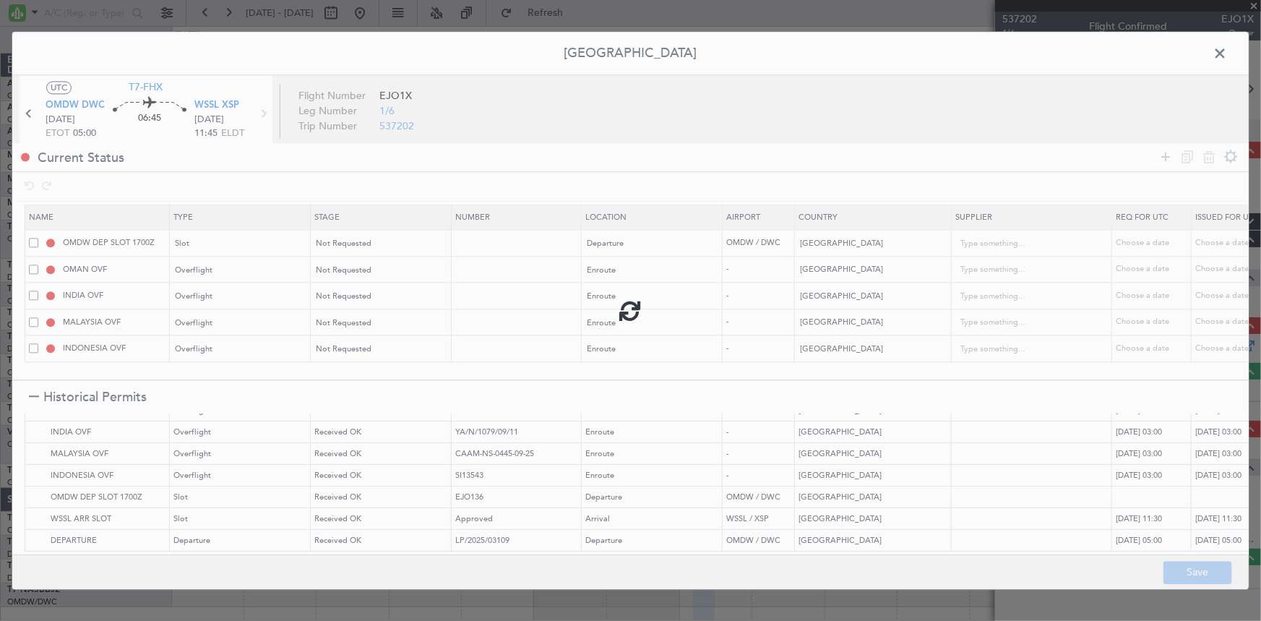
type input "NNN"
type input "3"
type input "NNN"
type input "2"
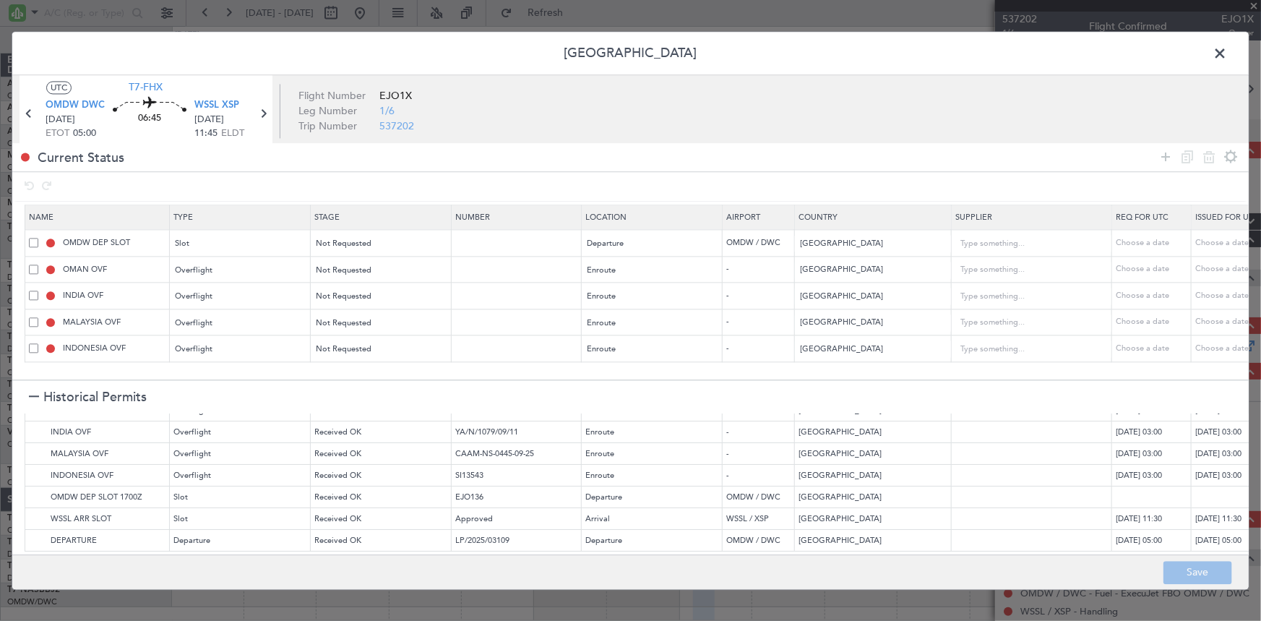
click at [1227, 51] on span at bounding box center [1227, 57] width 0 height 29
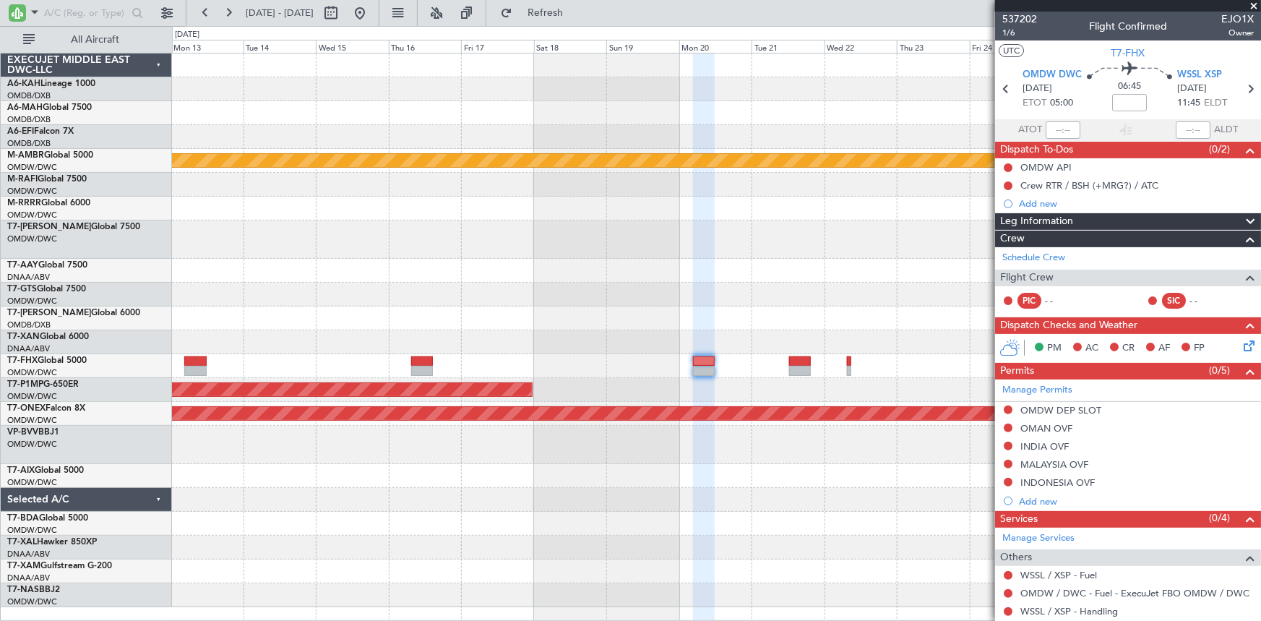
click at [840, 256] on div "Planned Maint [GEOGRAPHIC_DATA] (Seletar) Planned Maint Savannah ([GEOGRAPHIC_D…" at bounding box center [716, 329] width 1089 height 553
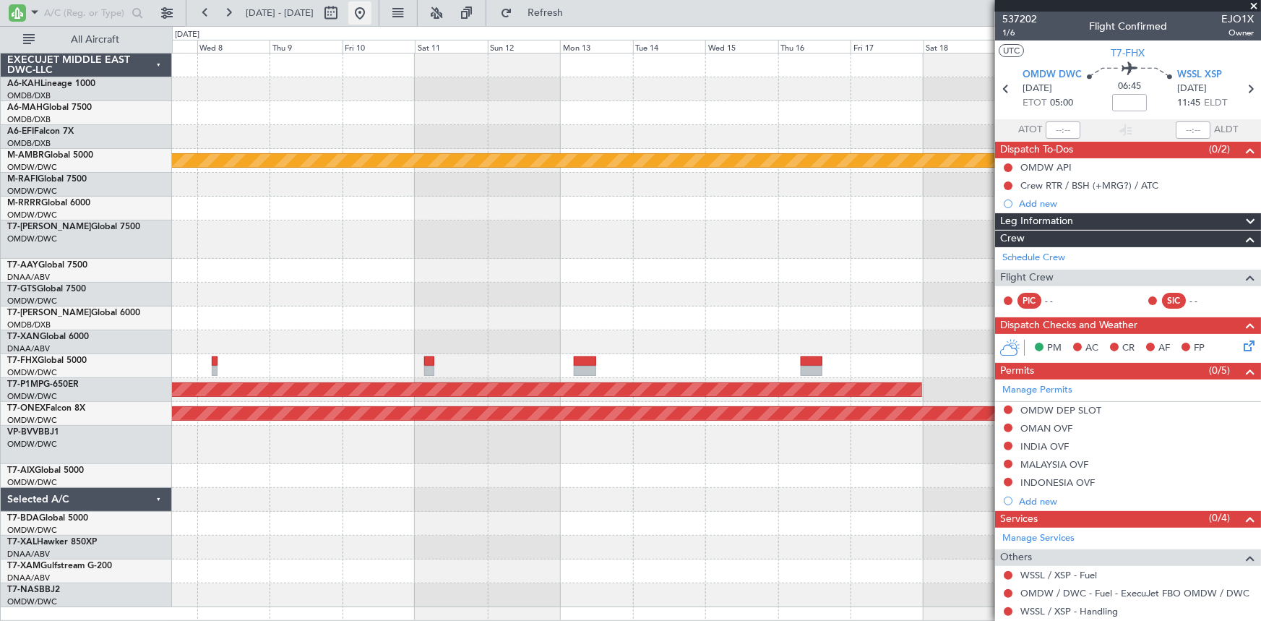
click at [371, 7] on button at bounding box center [359, 12] width 23 height 23
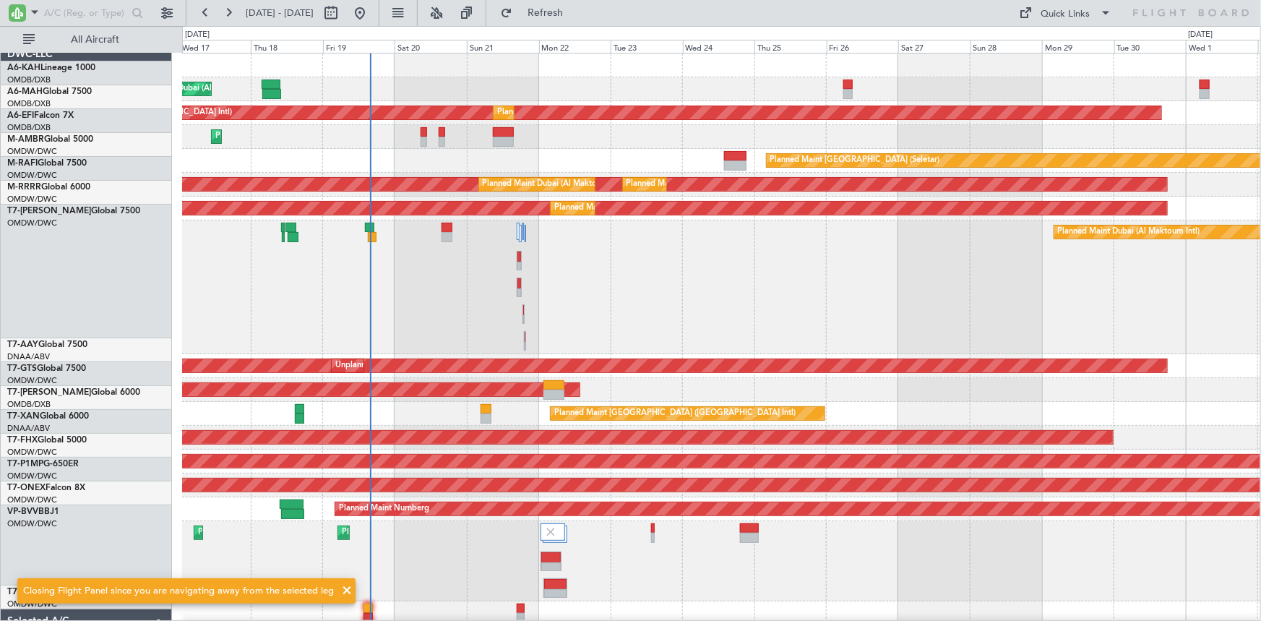
scroll to position [0, 0]
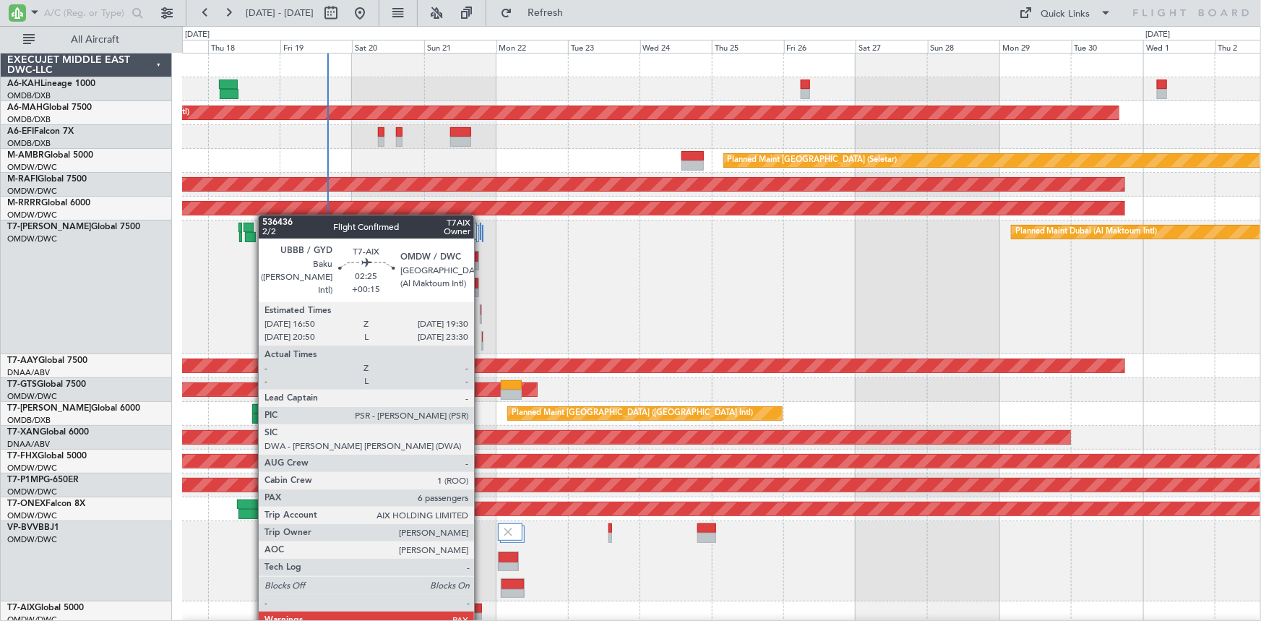
click at [480, 613] on div at bounding box center [478, 618] width 9 height 10
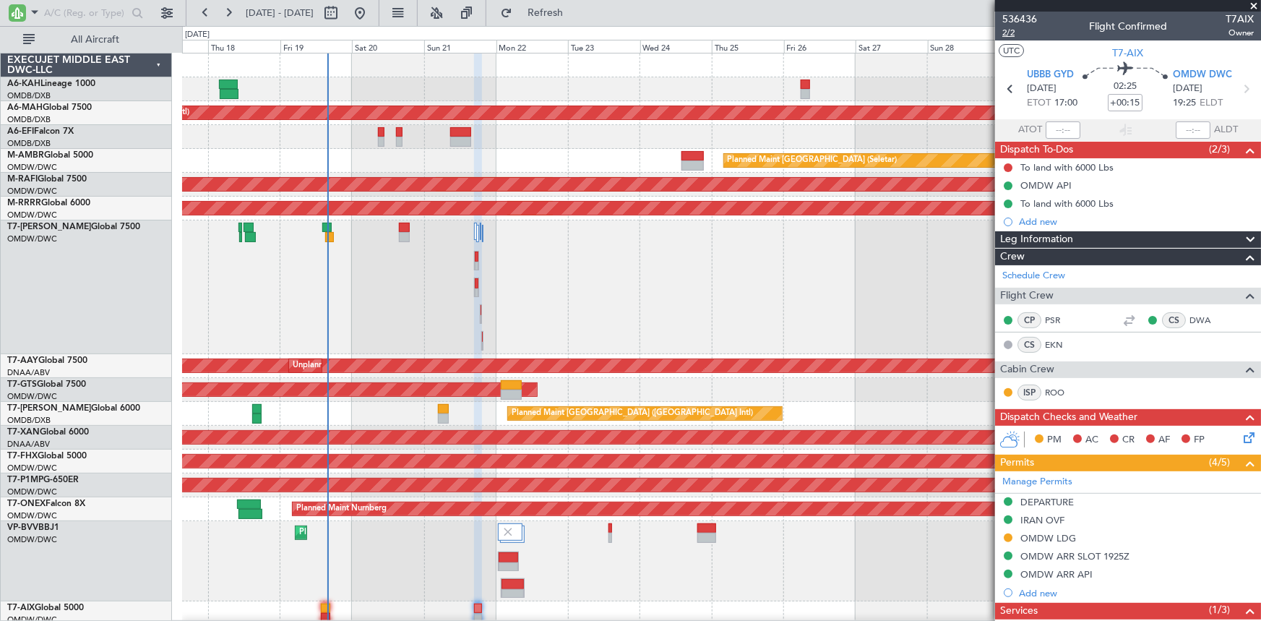
click at [1011, 33] on span "2/2" at bounding box center [1019, 33] width 35 height 12
click at [1040, 275] on link "Schedule Crew" at bounding box center [1033, 276] width 63 height 14
click at [550, 12] on button "Refresh" at bounding box center [536, 12] width 87 height 23
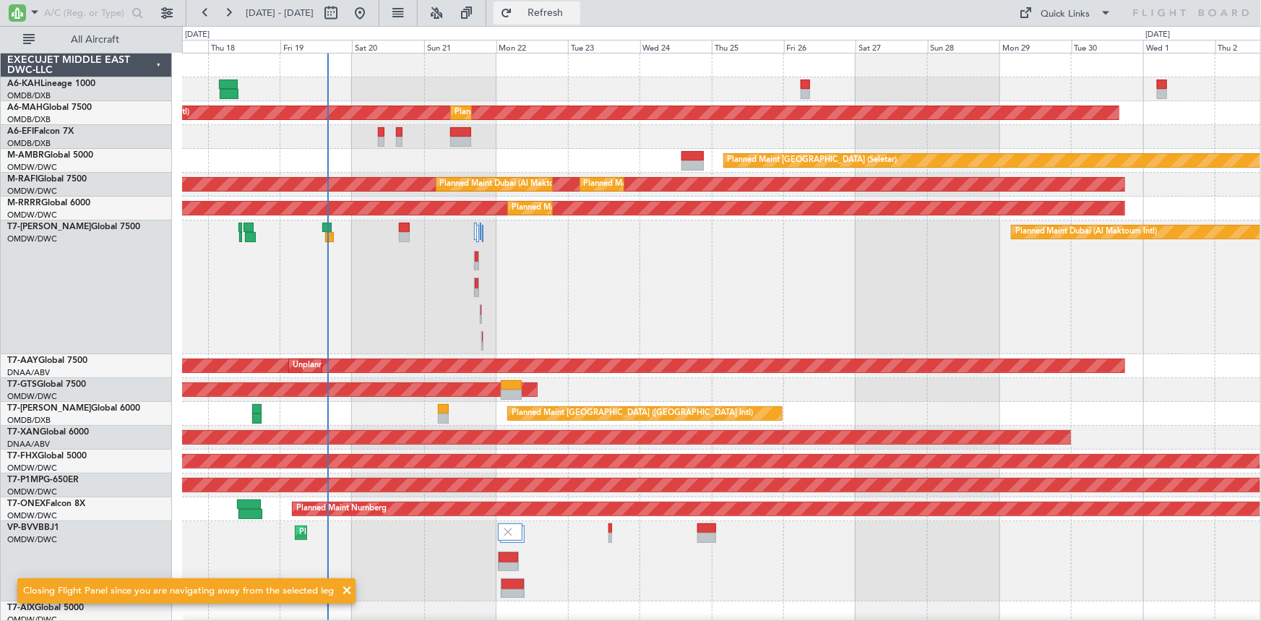
click at [556, 9] on button "Refresh" at bounding box center [536, 12] width 87 height 23
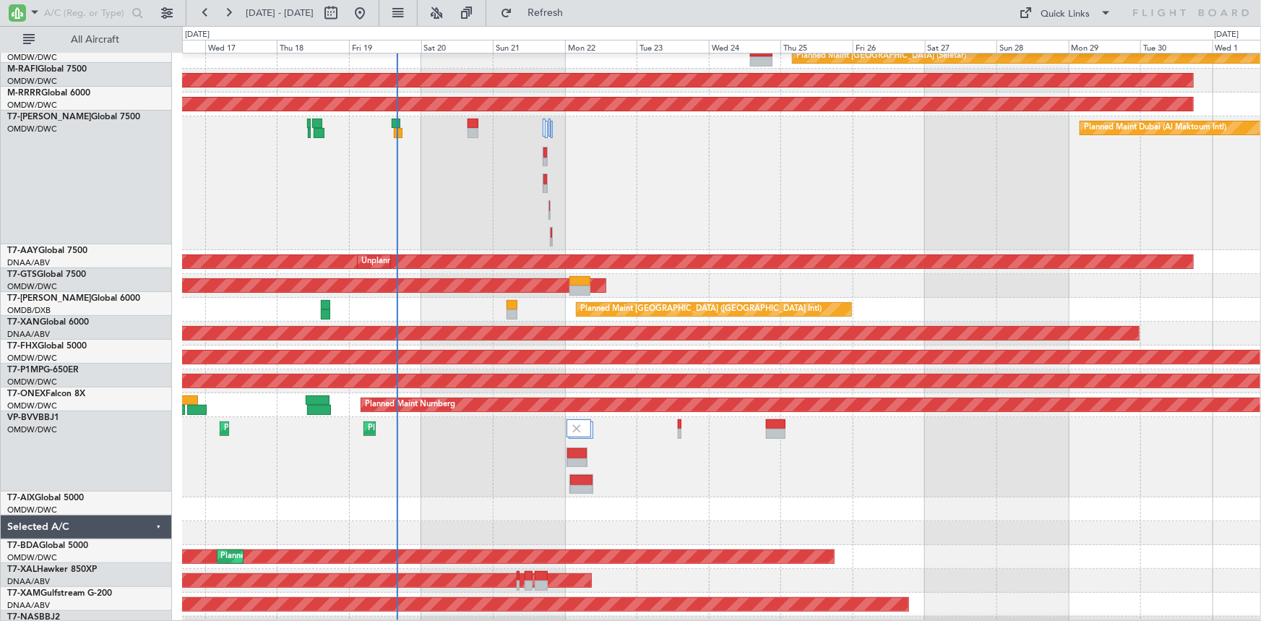
scroll to position [101, 0]
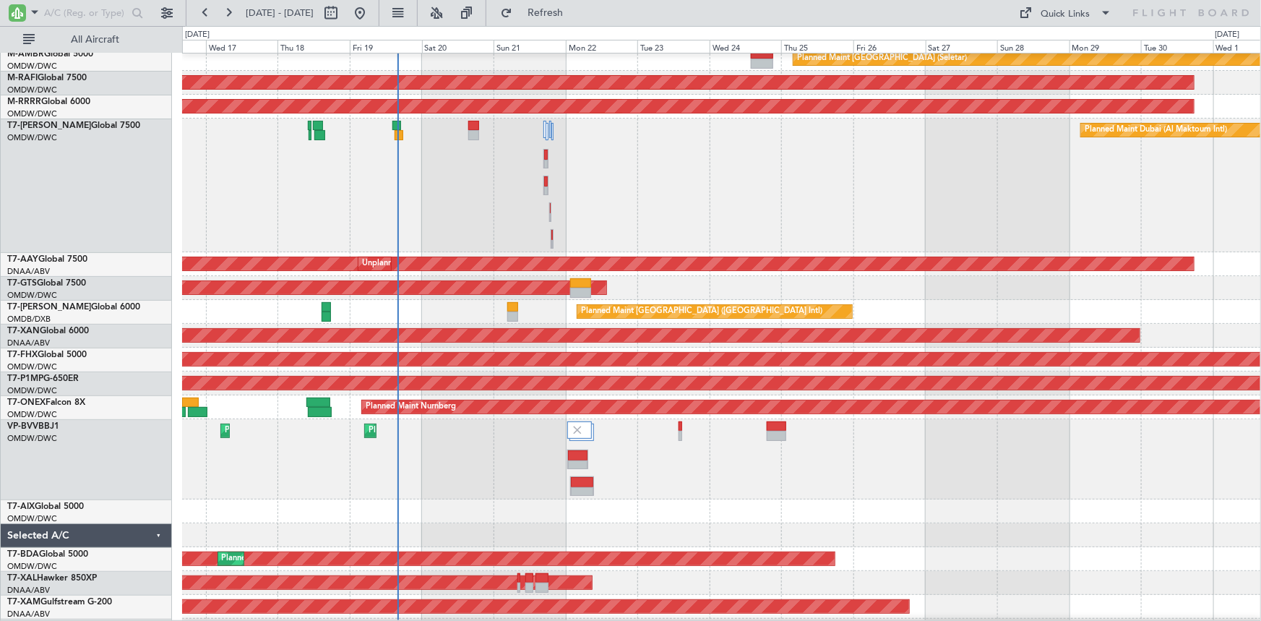
click at [457, 465] on div "Planned Maint Dubai (Al Maktoum Intl) Planned Maint [GEOGRAPHIC_DATA] (Al Makto…" at bounding box center [721, 459] width 1079 height 80
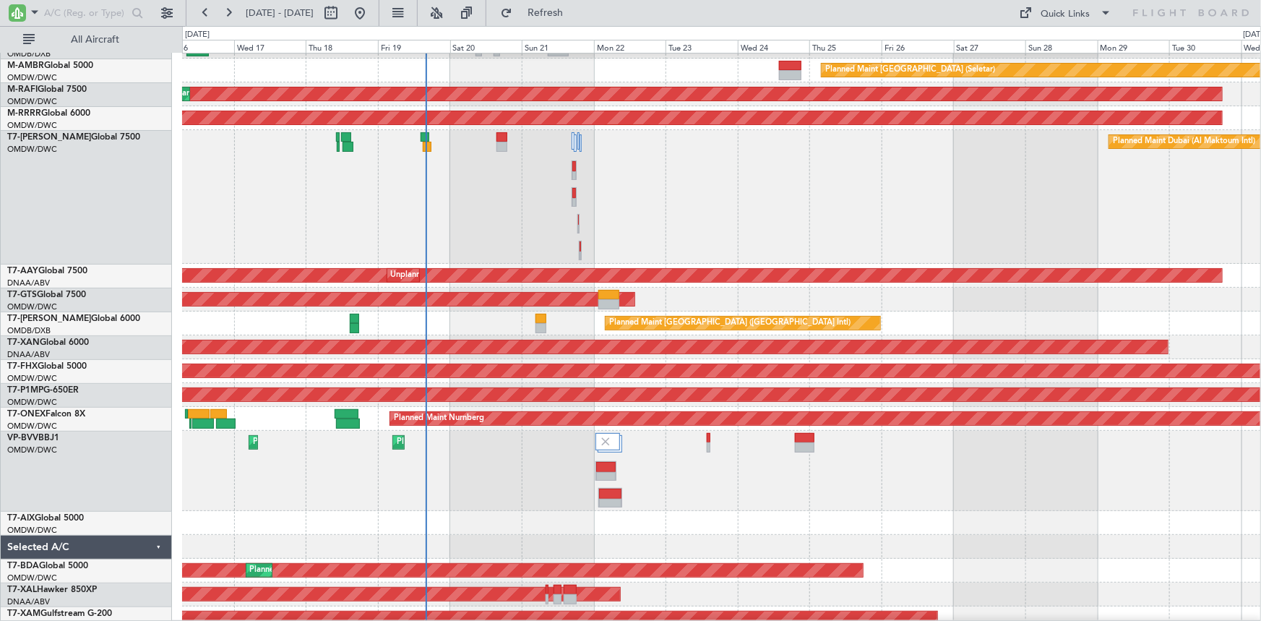
scroll to position [89, 0]
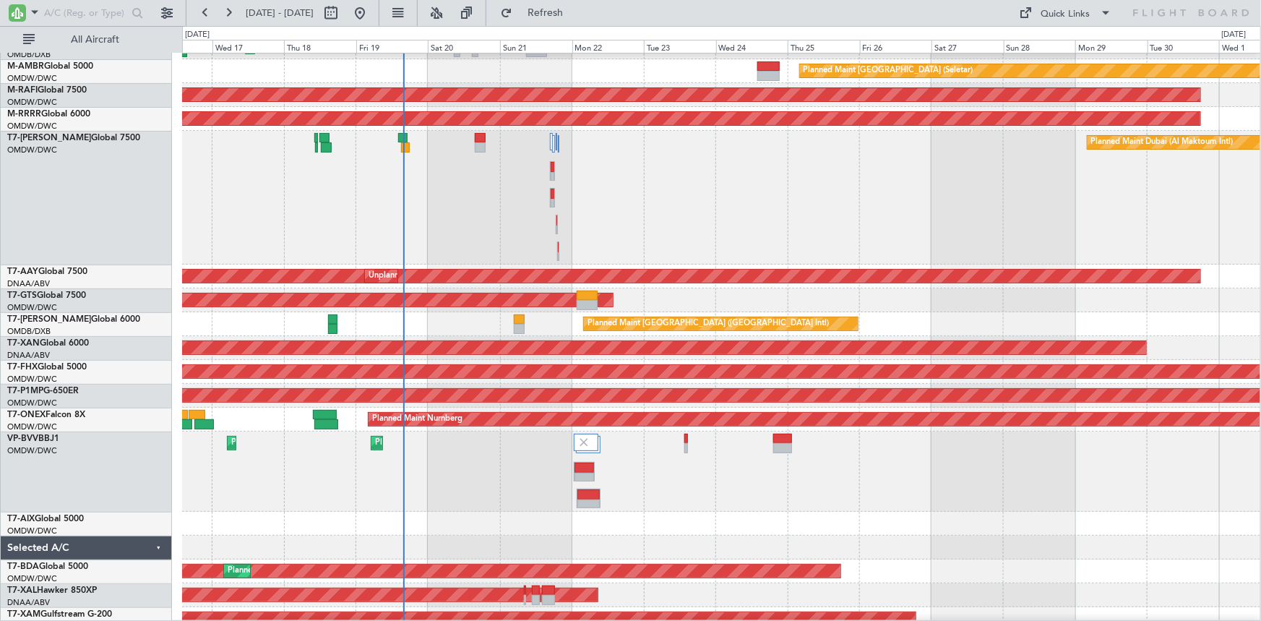
click at [415, 472] on div "Planned Maint Dubai (Al Maktoum Intl) Planned Maint [GEOGRAPHIC_DATA] (Al Makto…" at bounding box center [721, 471] width 1078 height 80
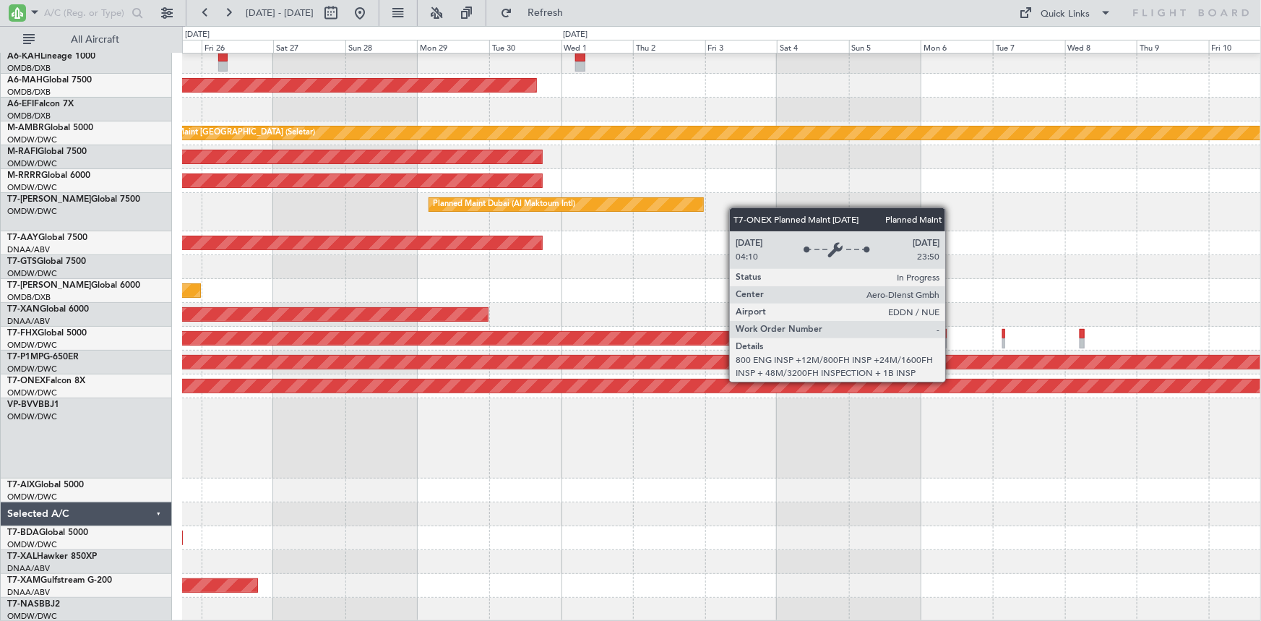
scroll to position [0, 0]
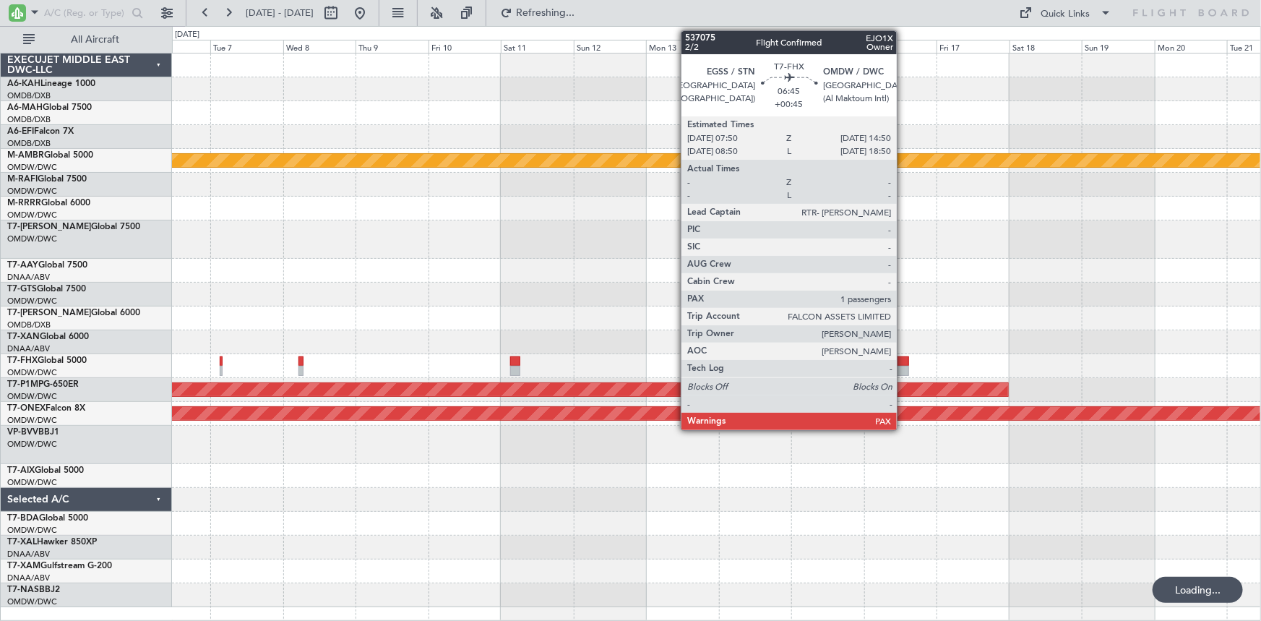
click at [903, 358] on div at bounding box center [898, 361] width 22 height 10
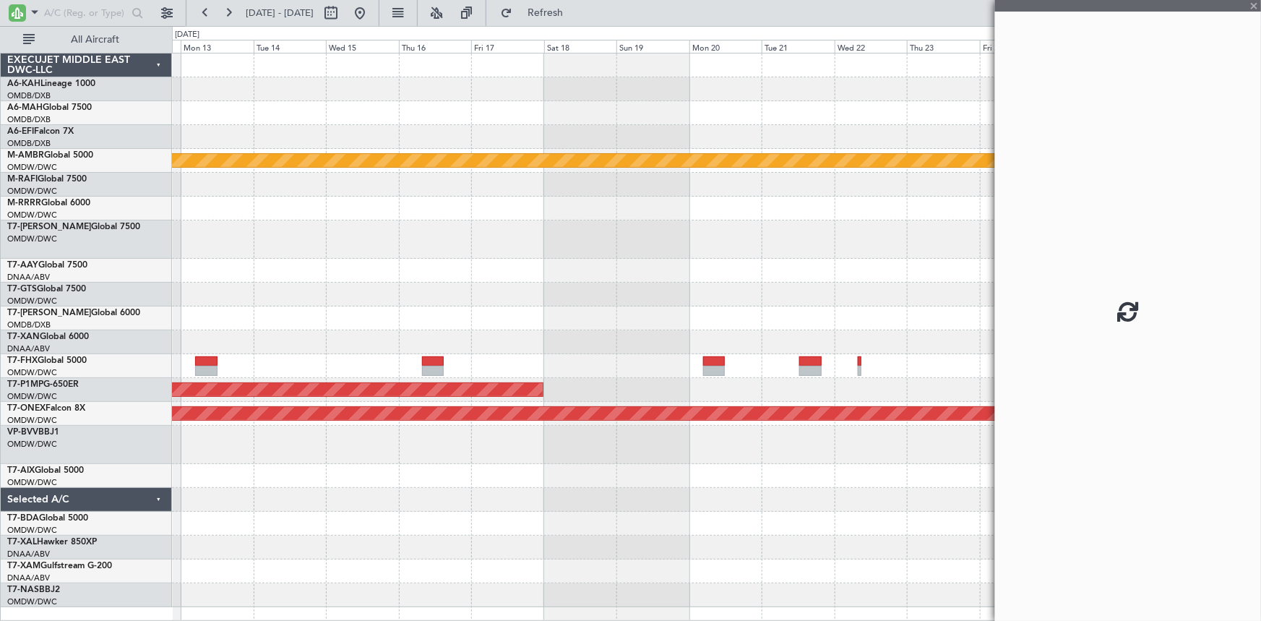
click at [415, 318] on div "Planned Maint [GEOGRAPHIC_DATA] (Seletar) Planned Maint Savannah ([GEOGRAPHIC_D…" at bounding box center [716, 329] width 1089 height 553
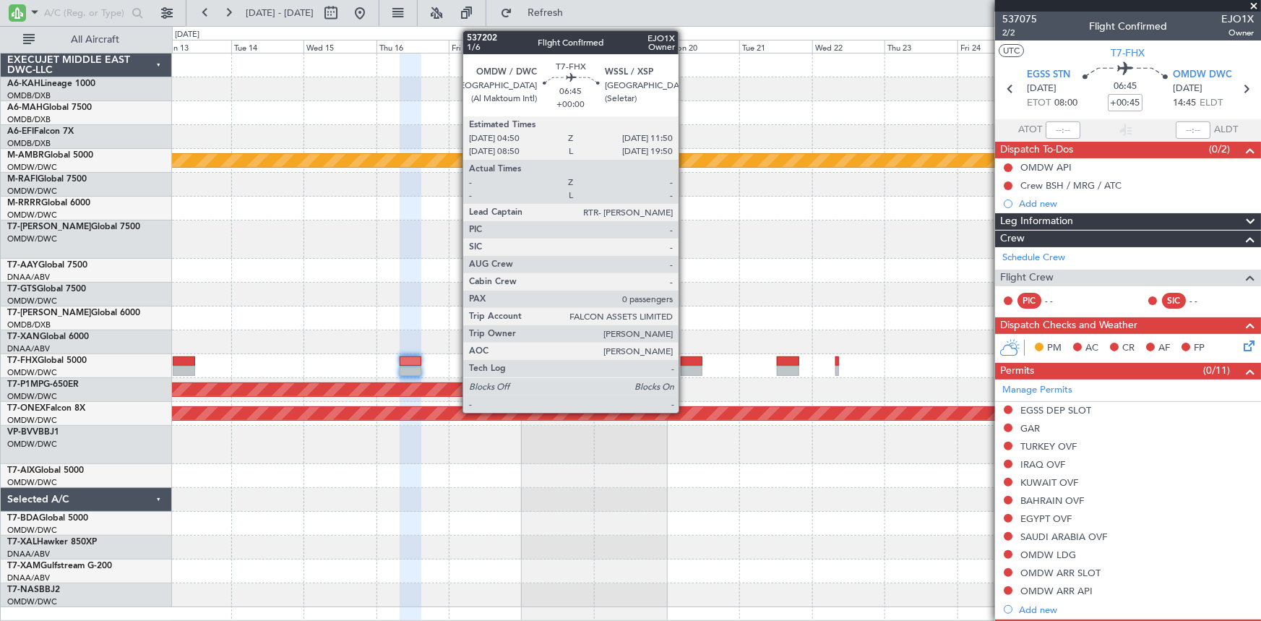
click at [685, 358] on div at bounding box center [692, 361] width 22 height 10
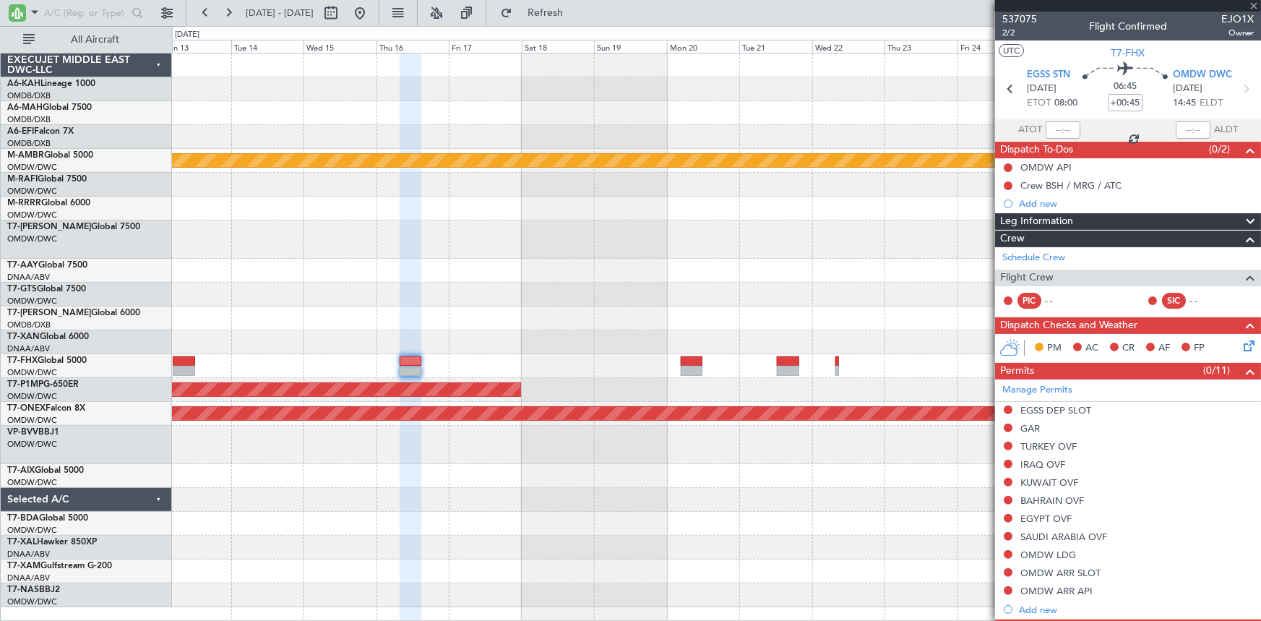
type input "0"
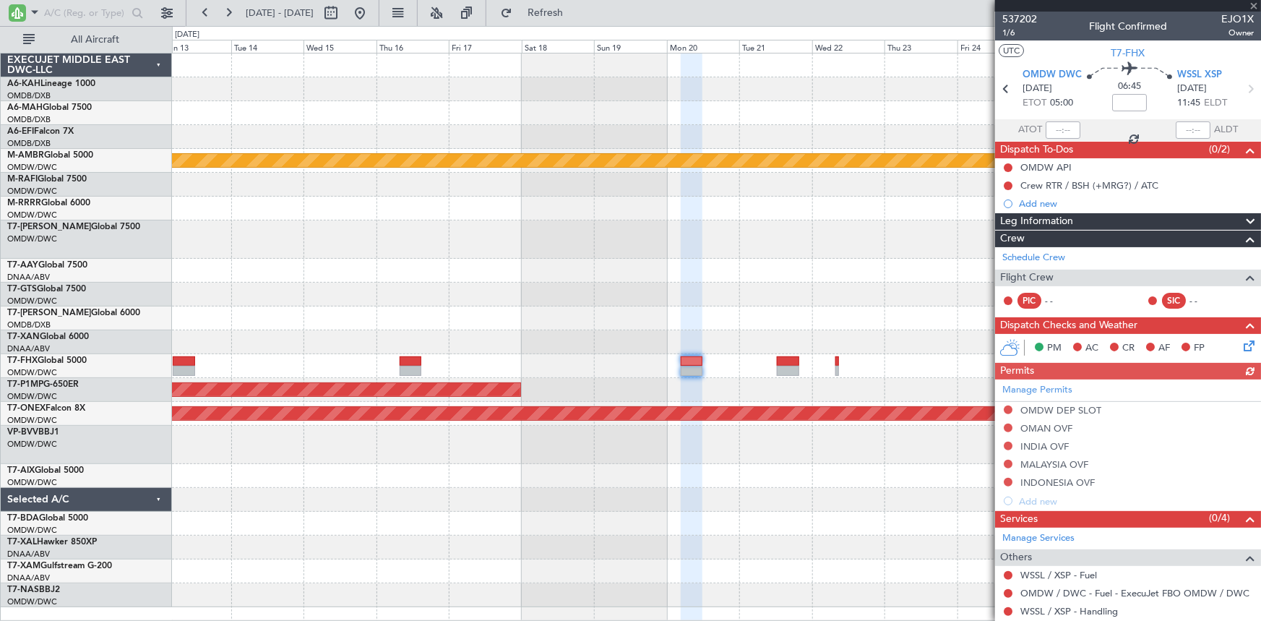
scroll to position [57, 0]
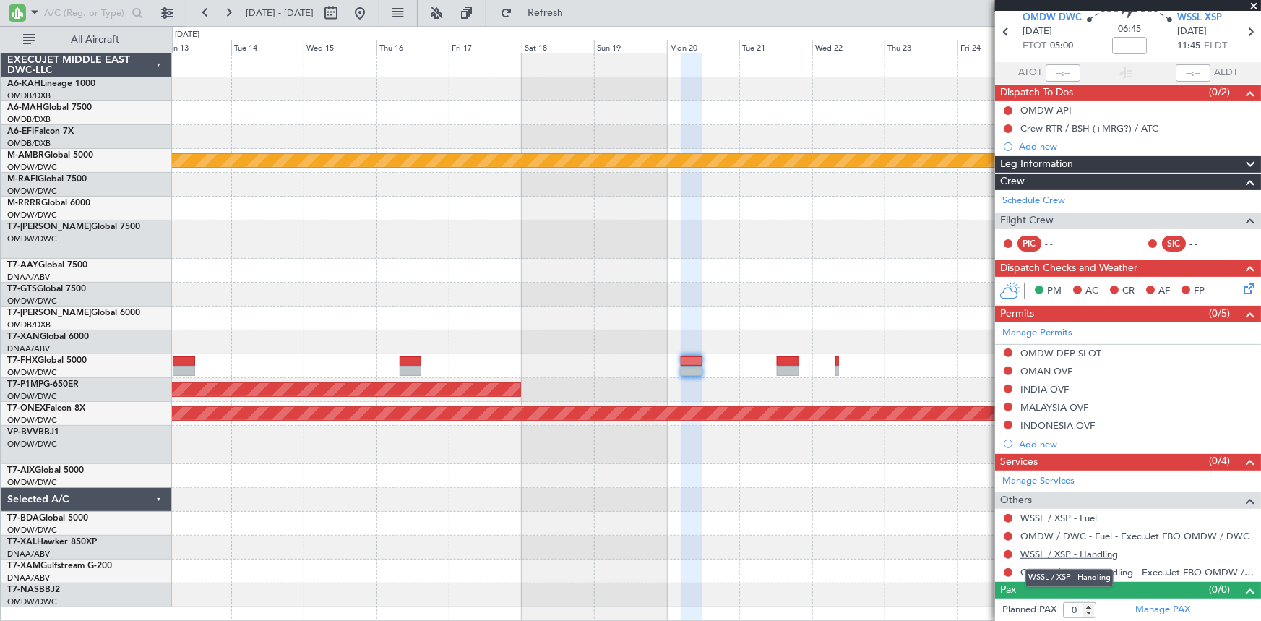
click at [1042, 552] on link "WSSL / XSP - Handling" at bounding box center [1069, 554] width 98 height 12
click at [580, 1] on button "Refresh" at bounding box center [536, 12] width 87 height 23
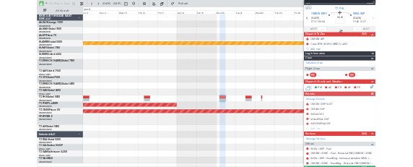
scroll to position [0, 0]
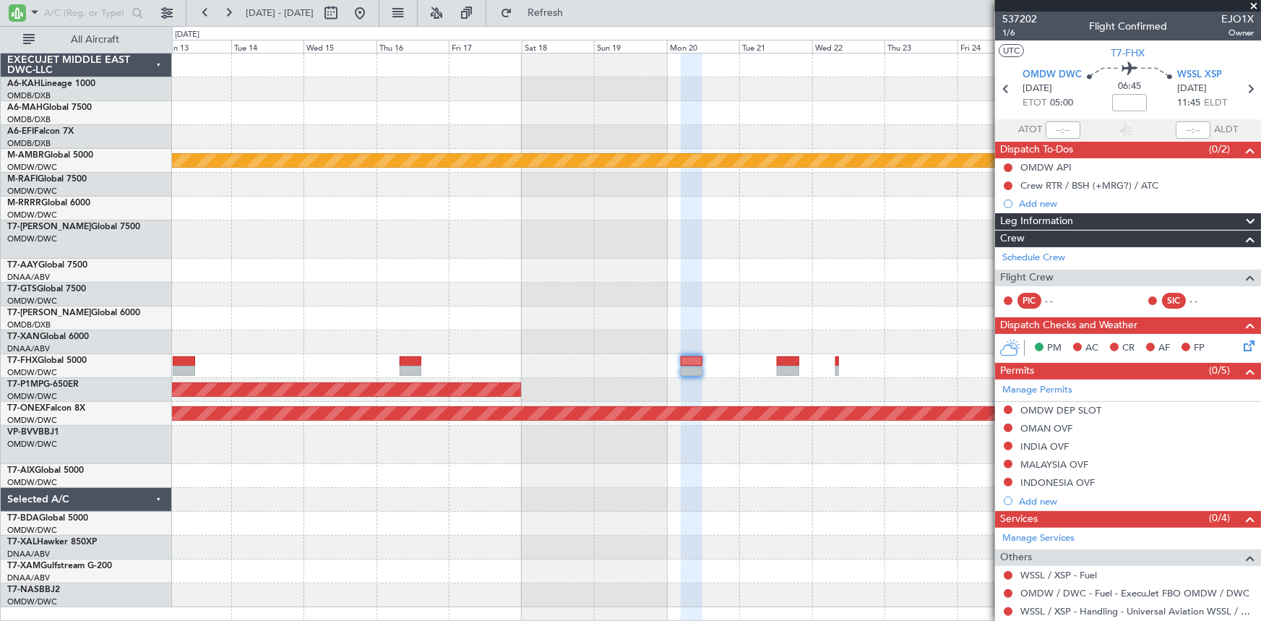
click at [213, 583] on div at bounding box center [716, 595] width 1089 height 24
